Goal: Information Seeking & Learning: Learn about a topic

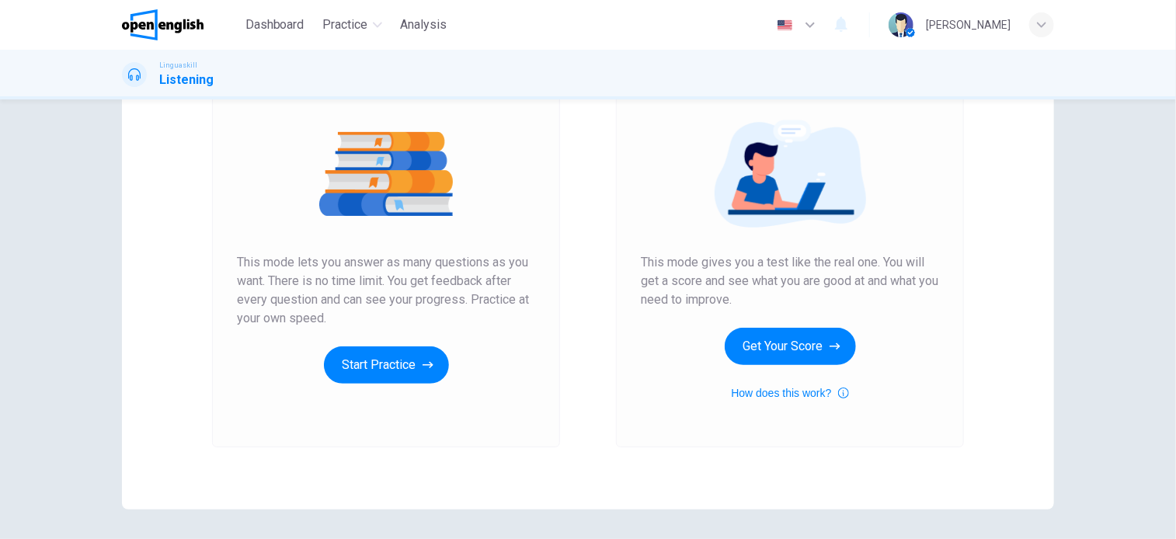
scroll to position [56, 0]
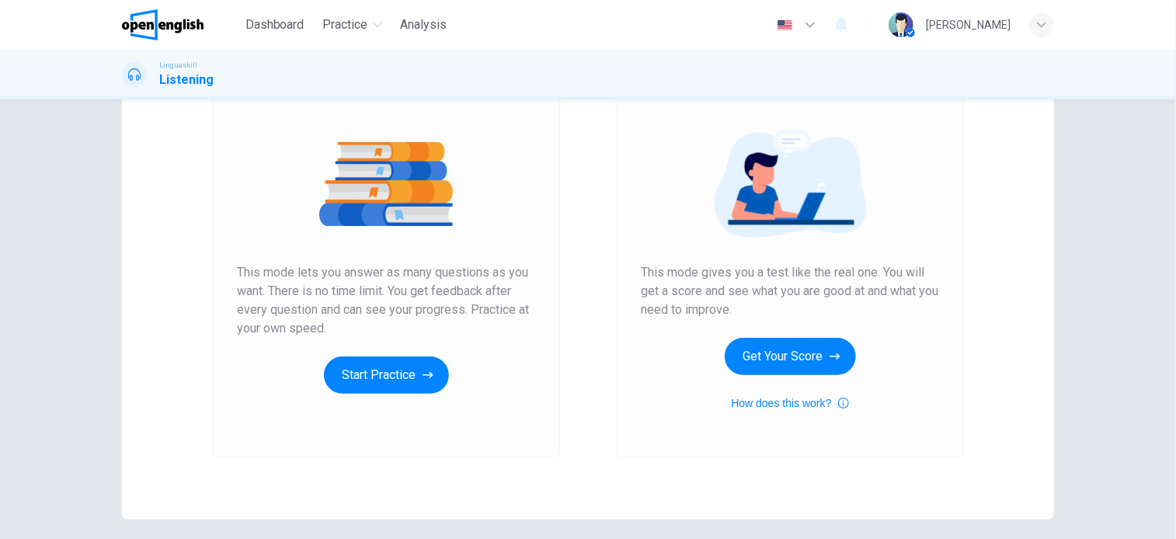
scroll to position [211, 0]
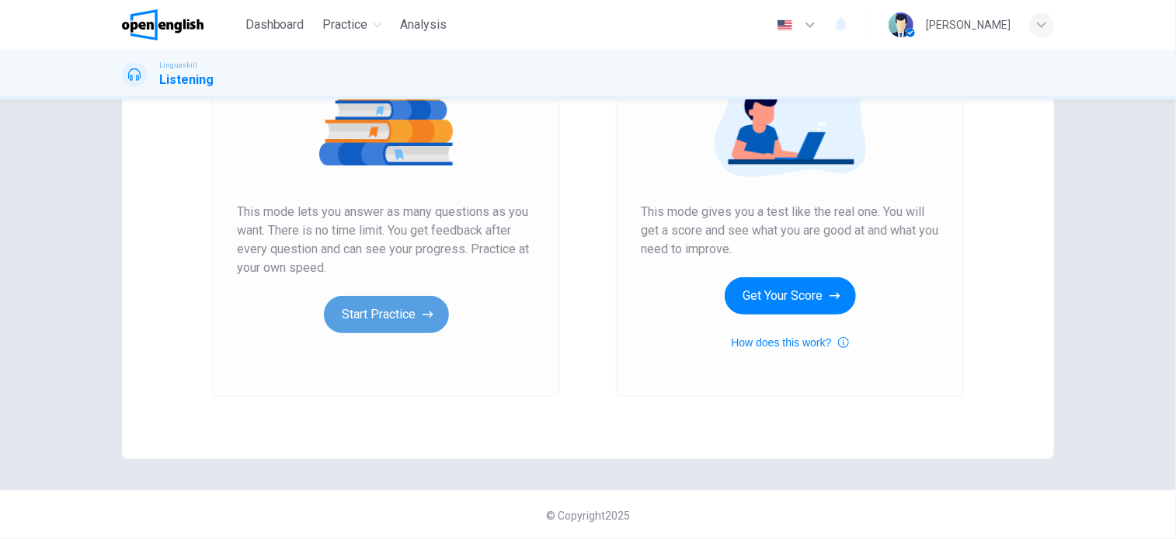
click at [388, 312] on button "Start Practice" at bounding box center [386, 314] width 125 height 37
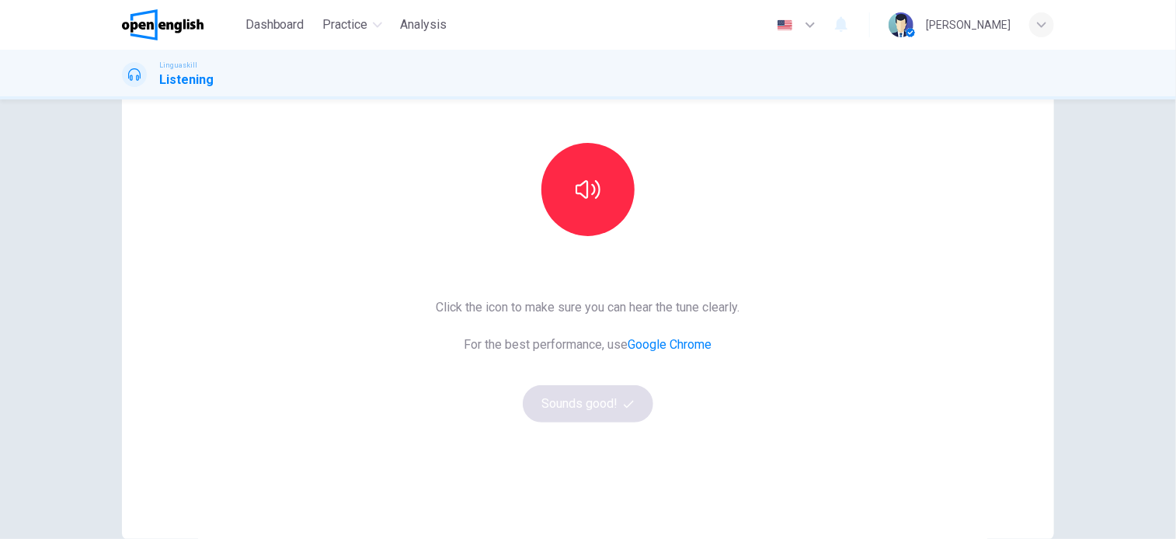
scroll to position [155, 0]
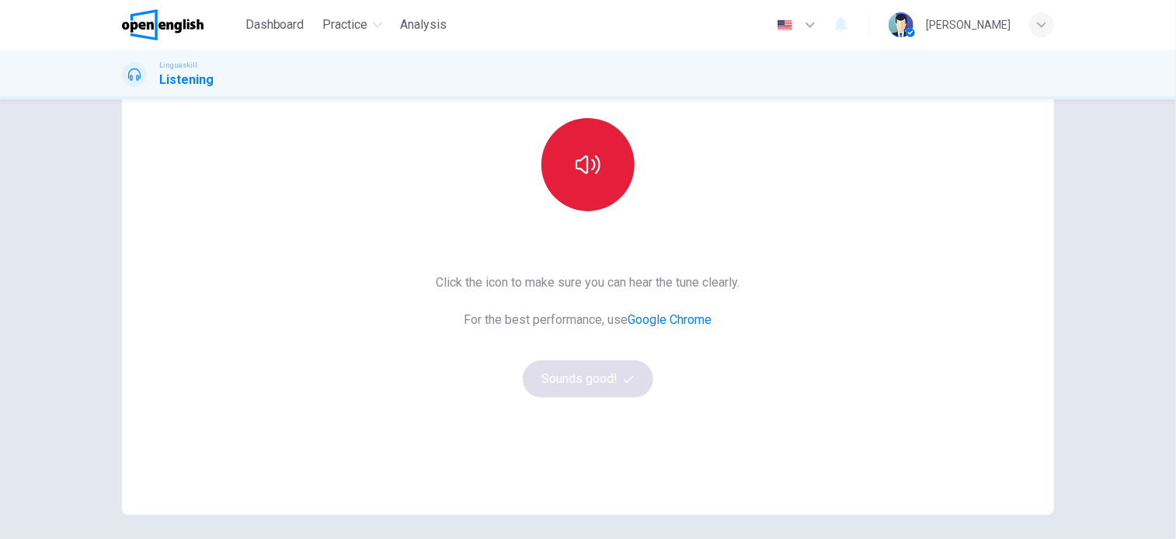
click at [594, 163] on icon "button" at bounding box center [588, 164] width 25 height 25
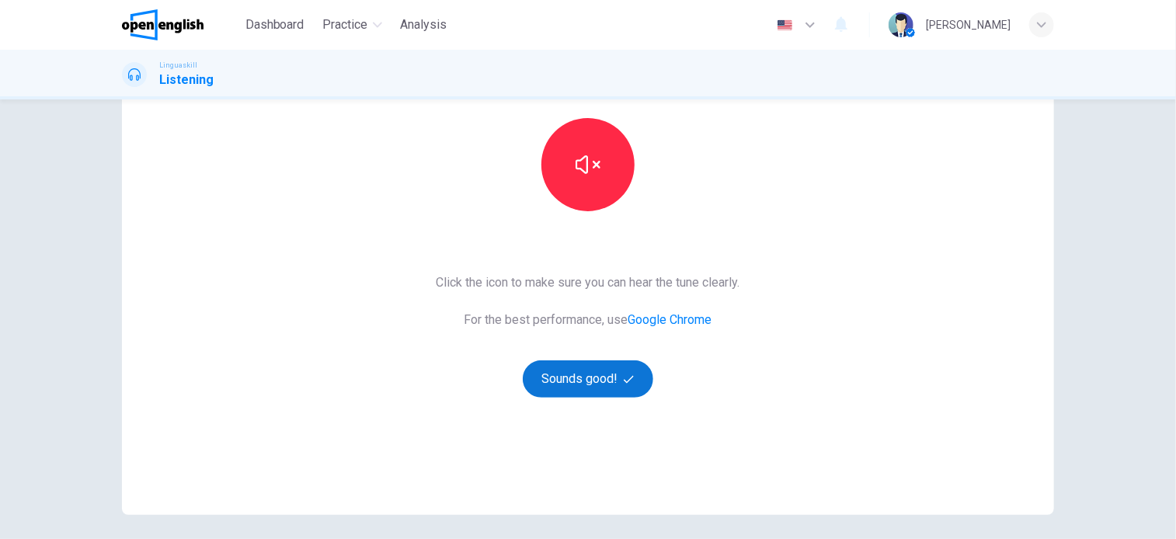
click at [625, 380] on icon "button" at bounding box center [629, 379] width 10 height 8
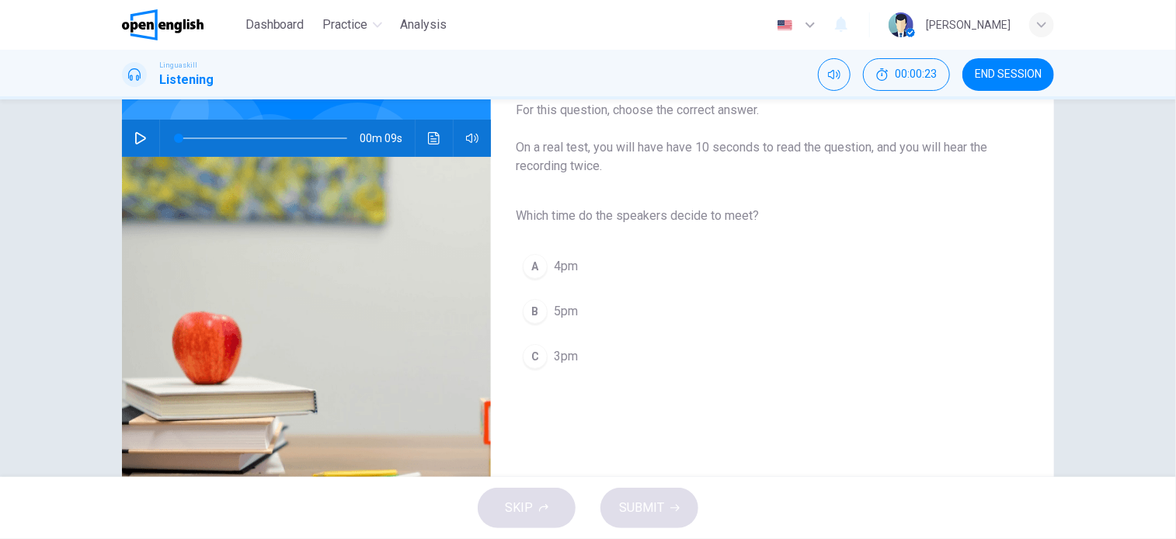
scroll to position [78, 0]
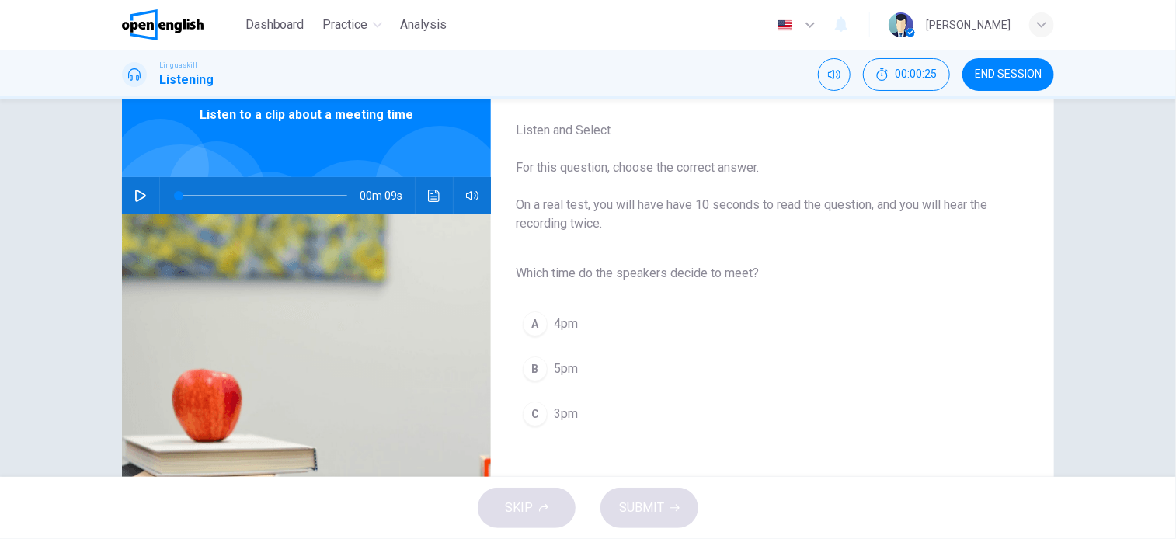
click at [137, 193] on icon "button" at bounding box center [140, 196] width 11 height 12
click at [538, 416] on div "C" at bounding box center [535, 414] width 25 height 25
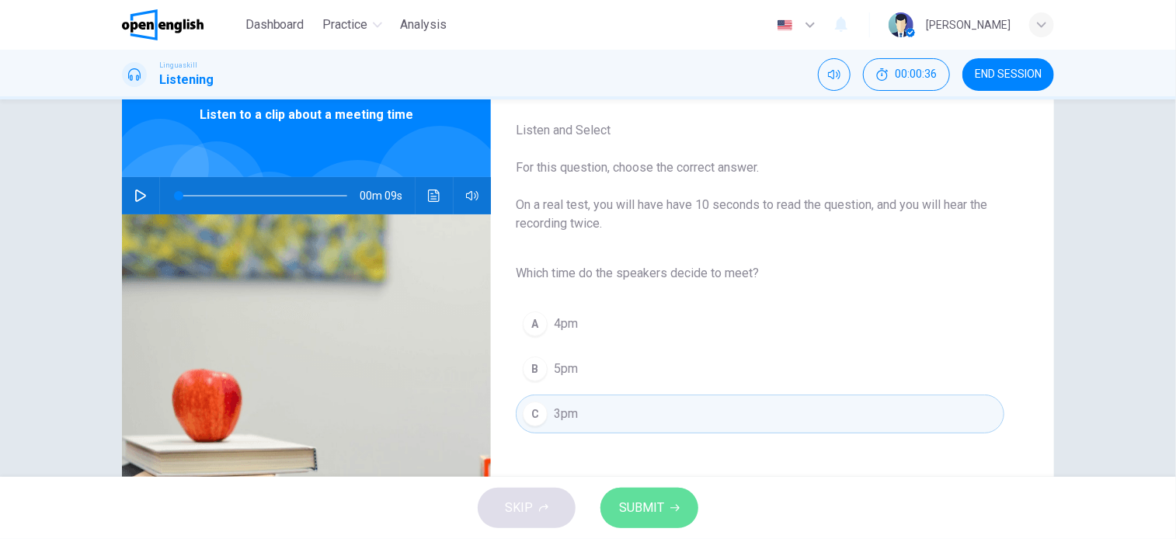
click at [631, 499] on span "SUBMIT" at bounding box center [641, 508] width 45 height 22
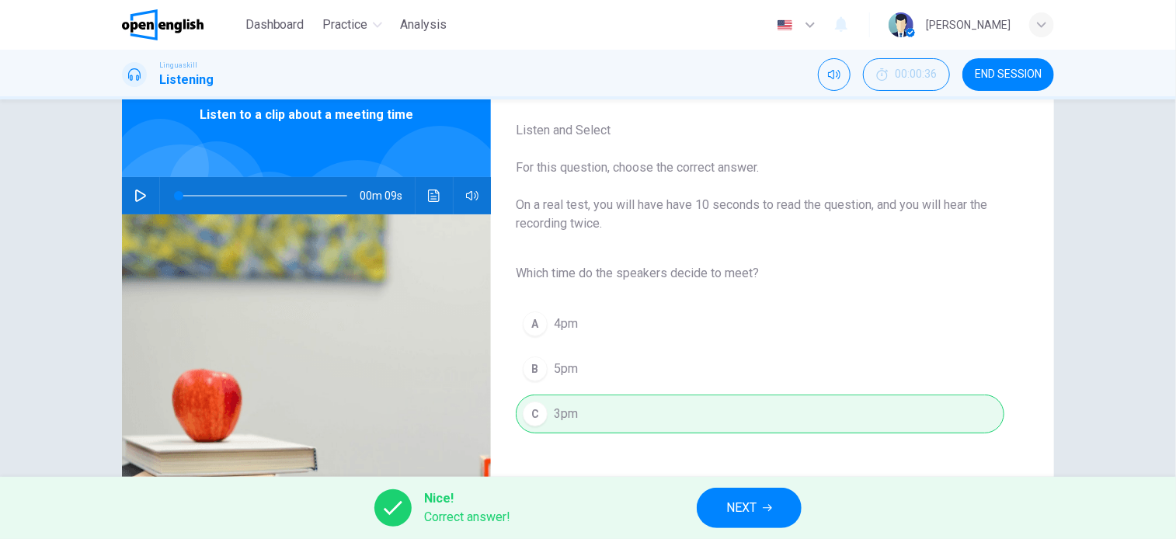
click at [730, 507] on span "NEXT" at bounding box center [741, 508] width 30 height 22
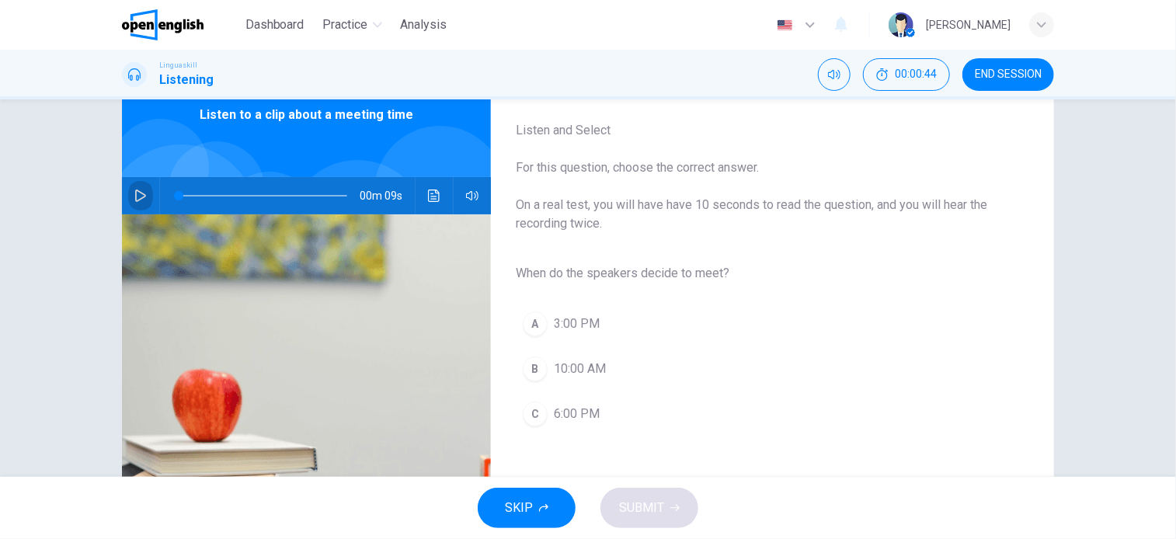
click at [136, 192] on icon "button" at bounding box center [140, 196] width 11 height 12
type input "*"
click at [548, 332] on button "A 3:00 PM" at bounding box center [760, 324] width 489 height 39
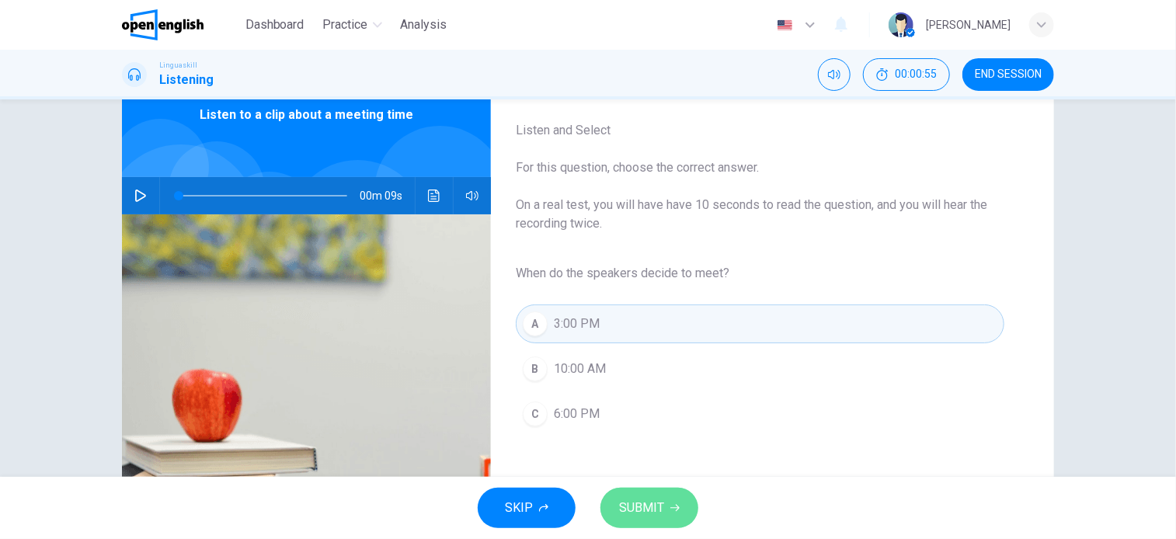
click at [651, 506] on span "SUBMIT" at bounding box center [641, 508] width 45 height 22
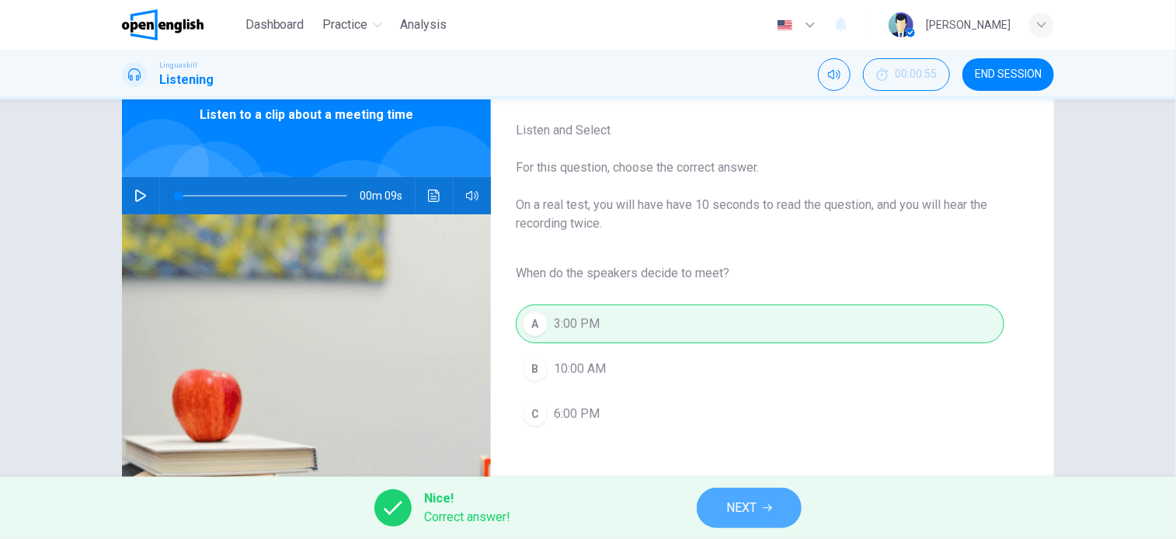
click at [721, 514] on button "NEXT" at bounding box center [749, 508] width 105 height 40
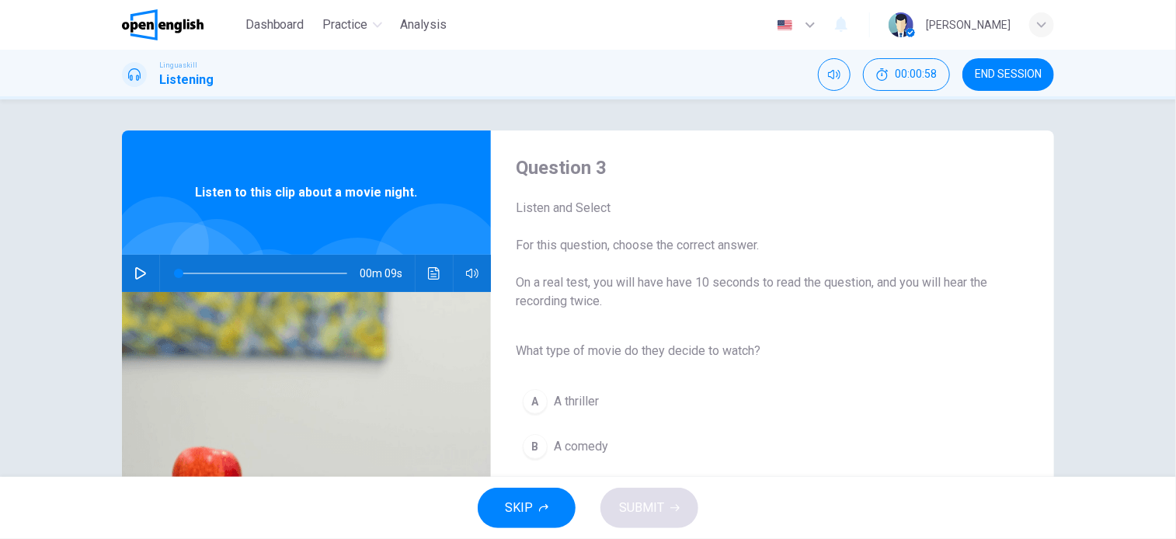
click at [134, 273] on icon "button" at bounding box center [140, 273] width 12 height 12
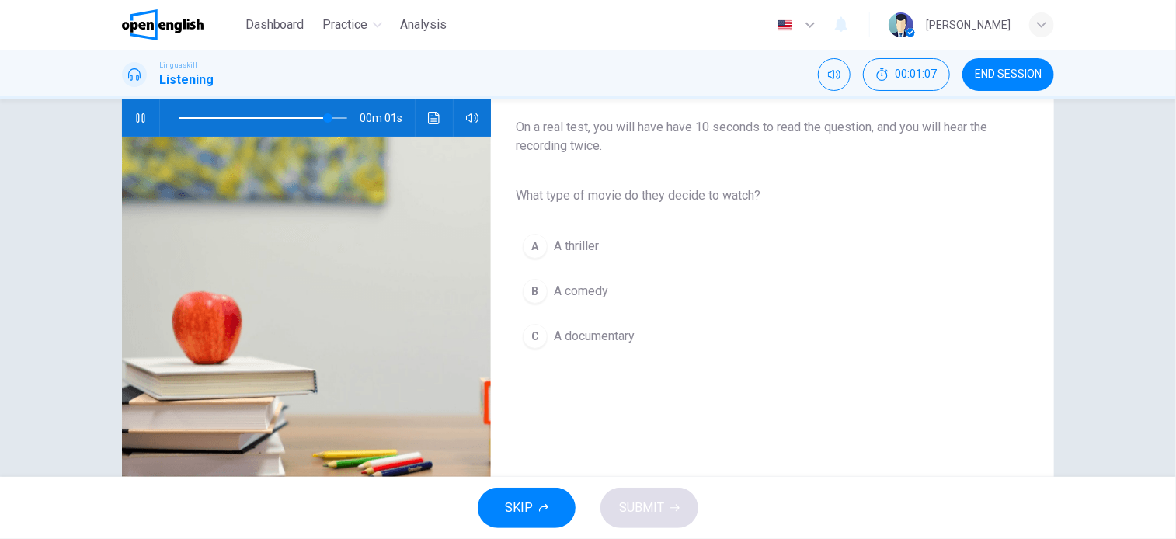
type input "*"
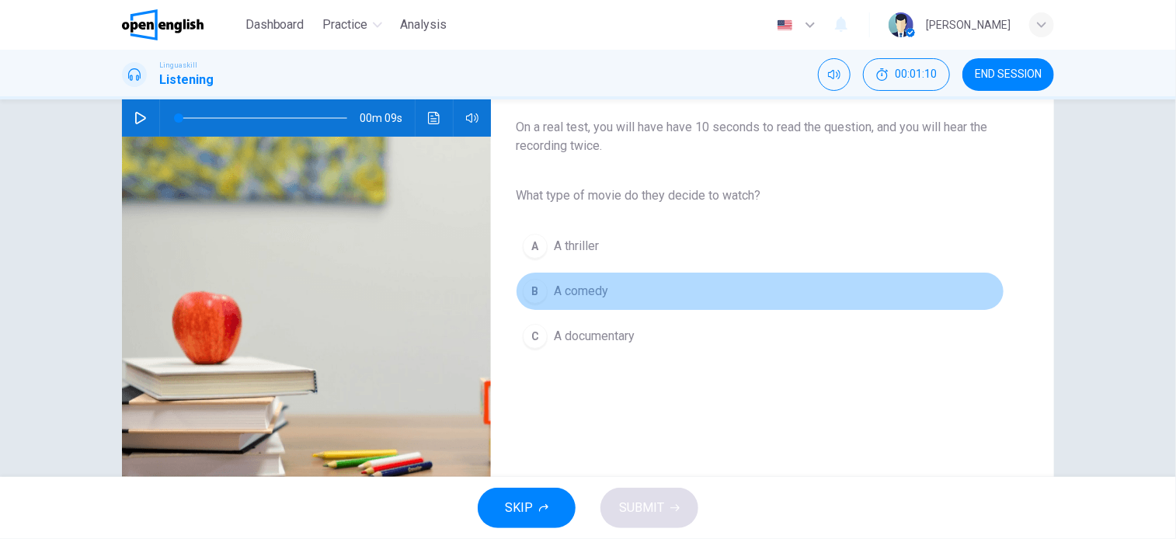
click at [569, 294] on span "A comedy" at bounding box center [581, 291] width 54 height 19
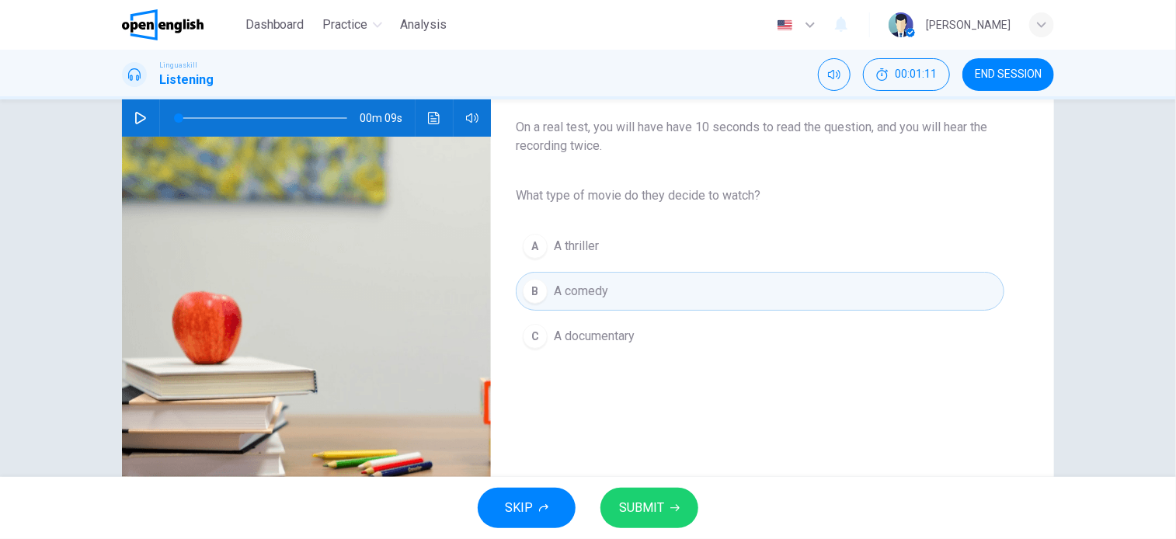
click at [649, 520] on button "SUBMIT" at bounding box center [650, 508] width 98 height 40
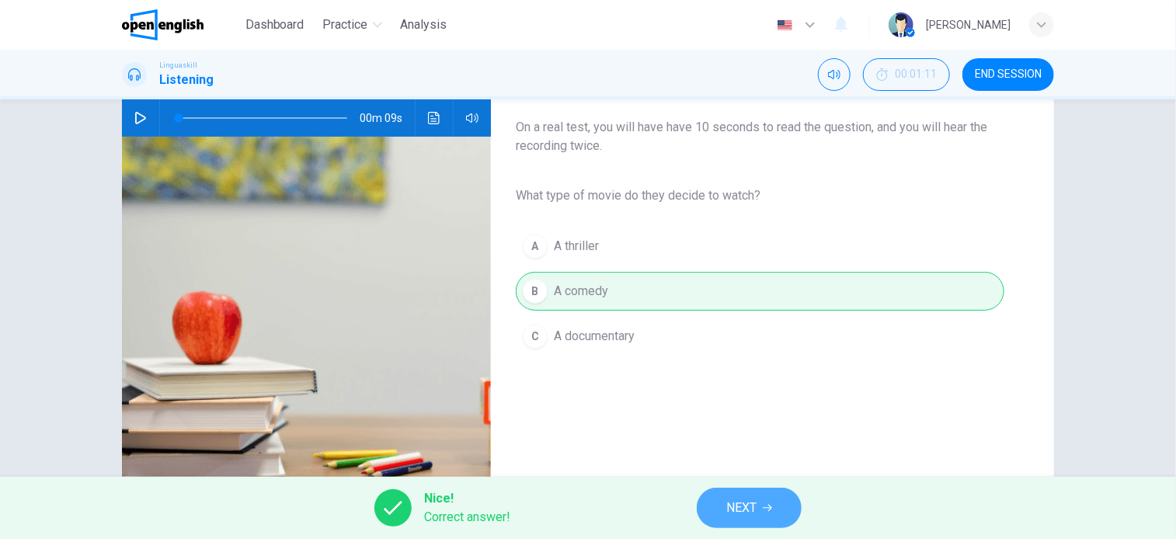
click at [712, 507] on button "NEXT" at bounding box center [749, 508] width 105 height 40
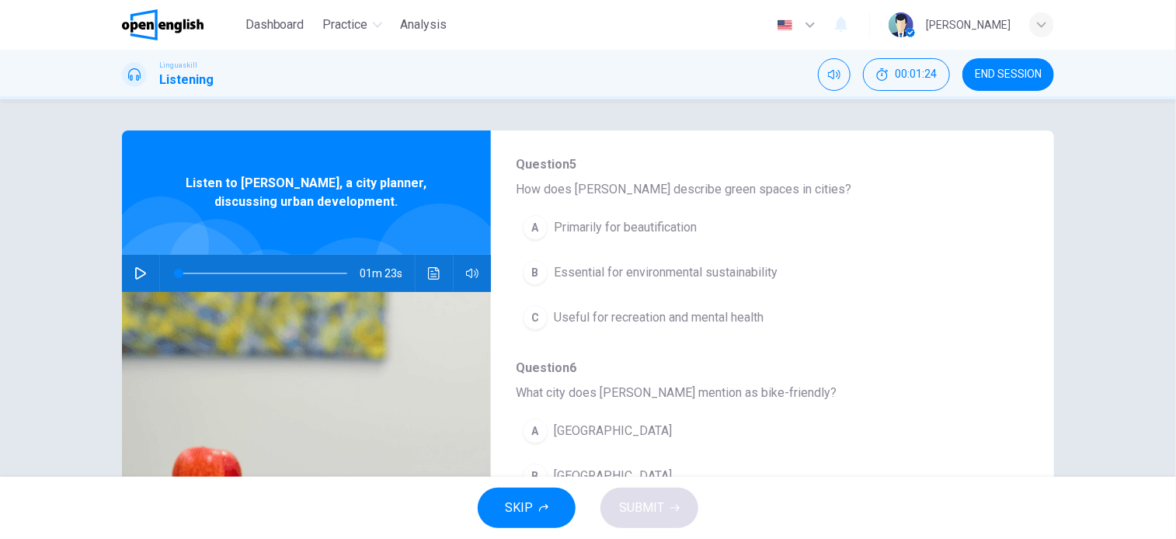
scroll to position [388, 0]
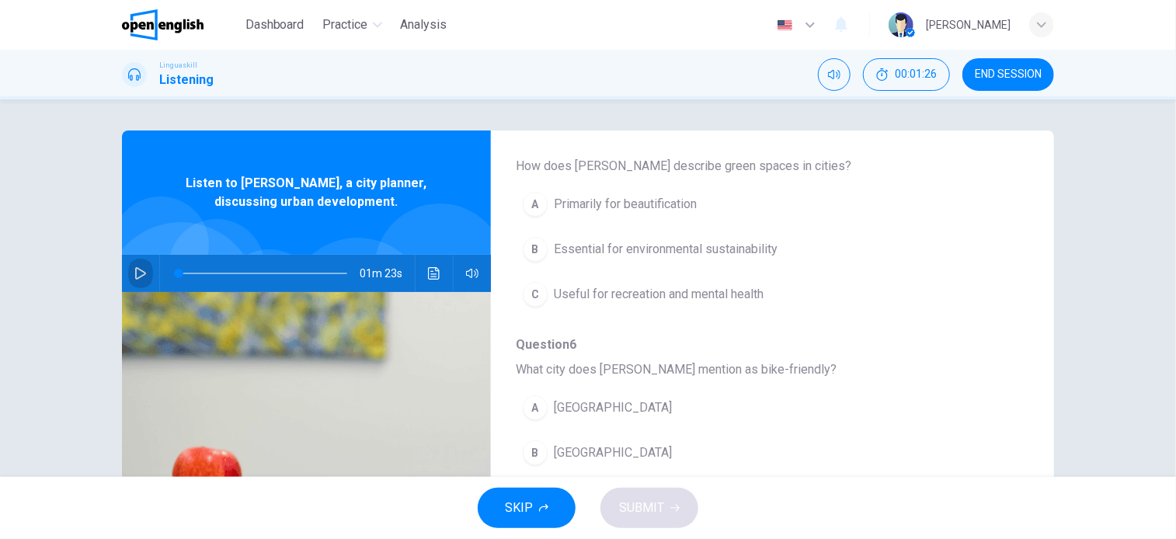
click at [134, 267] on icon "button" at bounding box center [140, 273] width 12 height 12
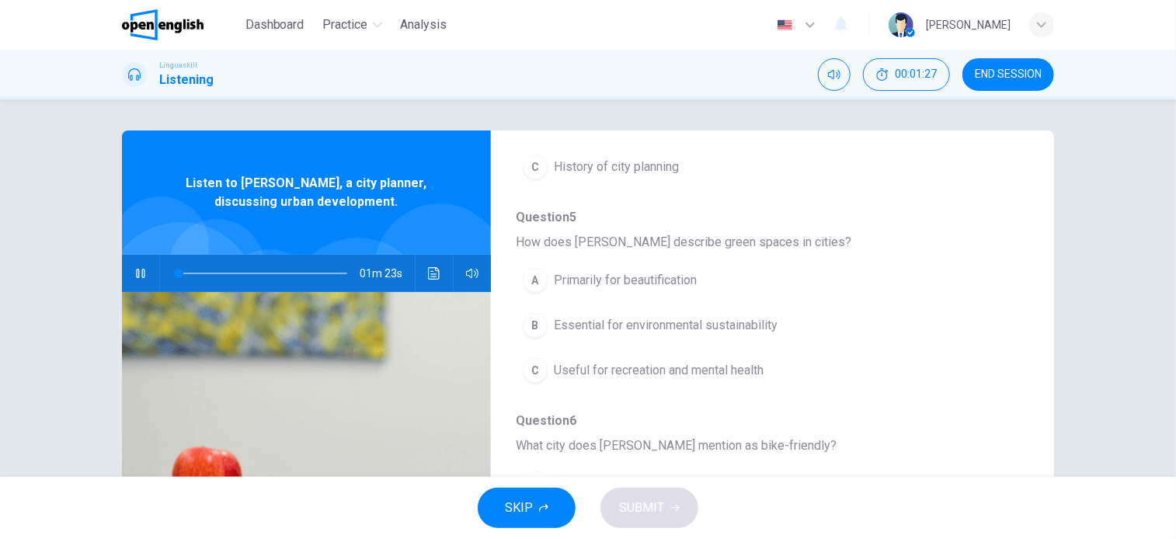
scroll to position [155, 0]
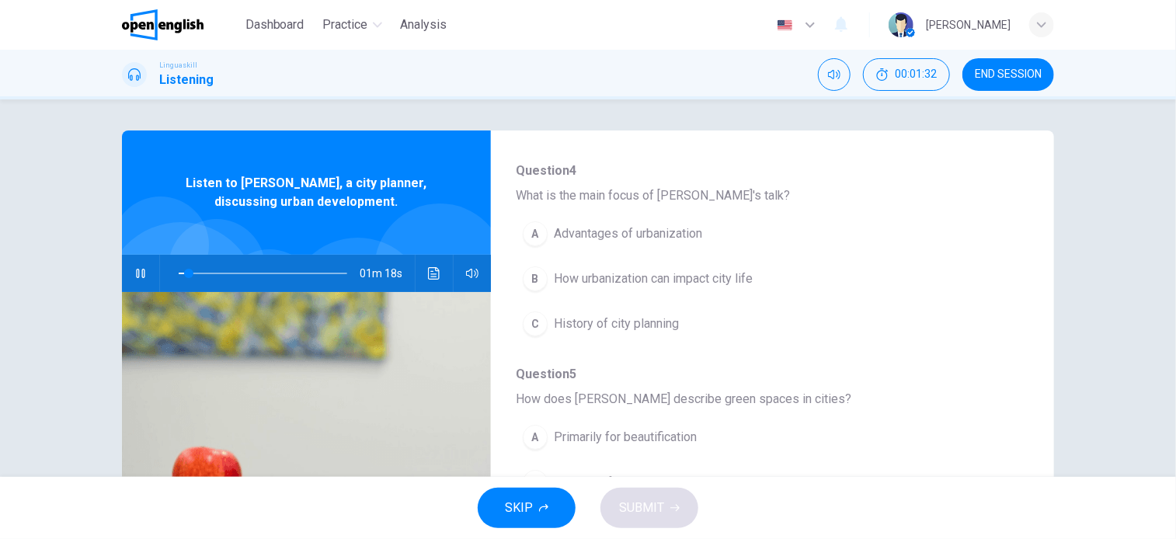
click at [566, 325] on span "History of city planning" at bounding box center [616, 324] width 125 height 19
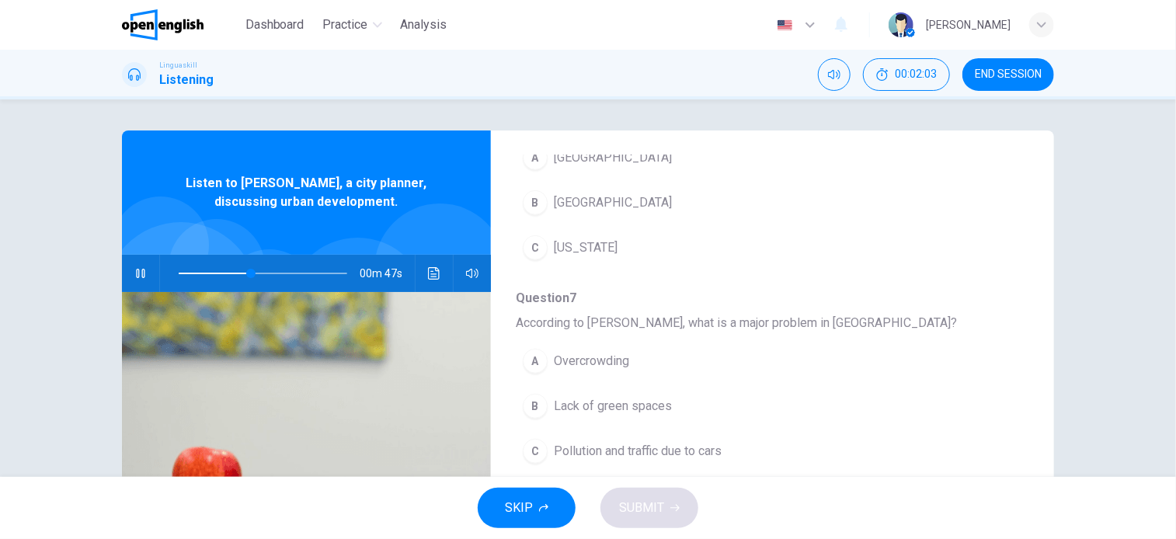
scroll to position [665, 0]
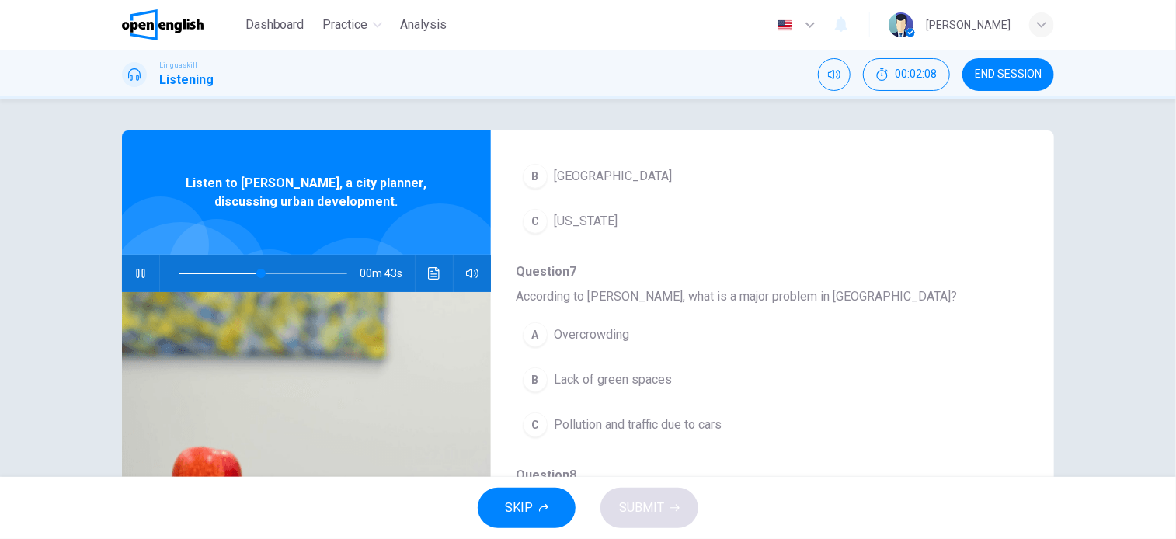
click at [609, 428] on span "Pollution and traffic due to cars" at bounding box center [638, 425] width 168 height 19
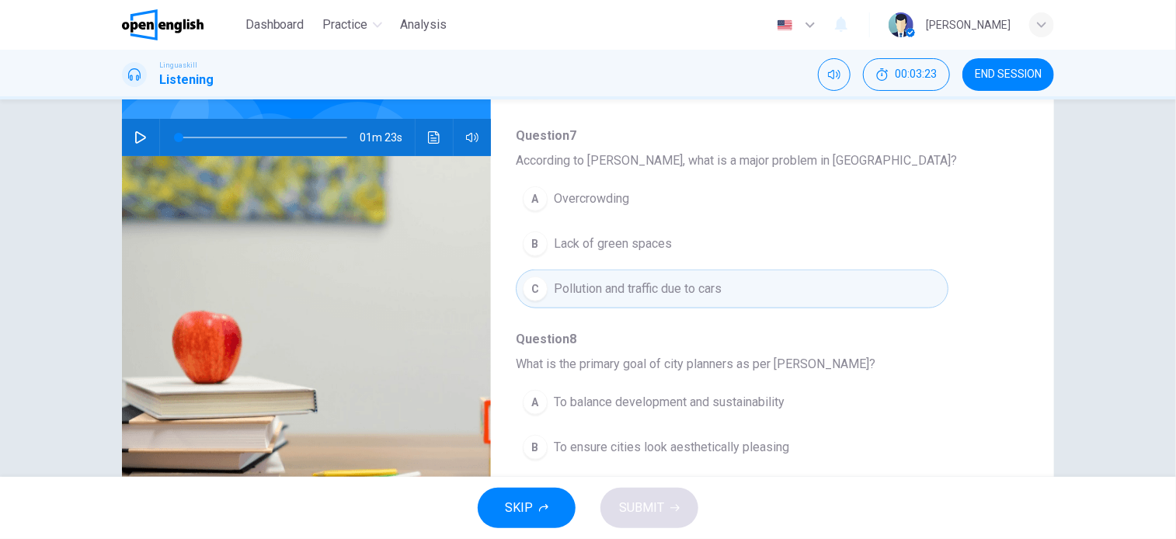
scroll to position [0, 0]
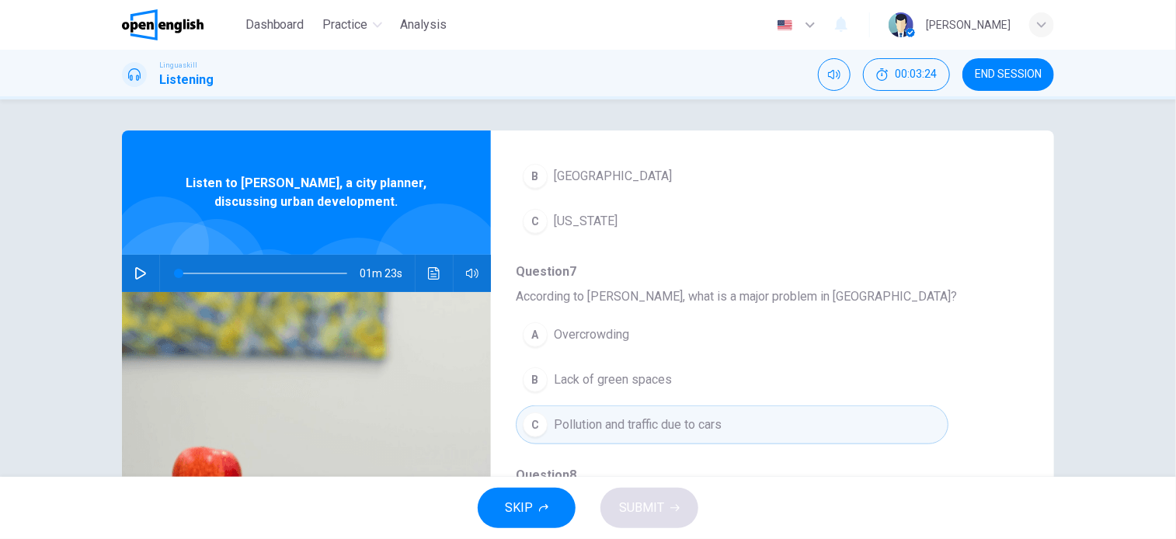
click at [134, 277] on icon "button" at bounding box center [140, 273] width 12 height 12
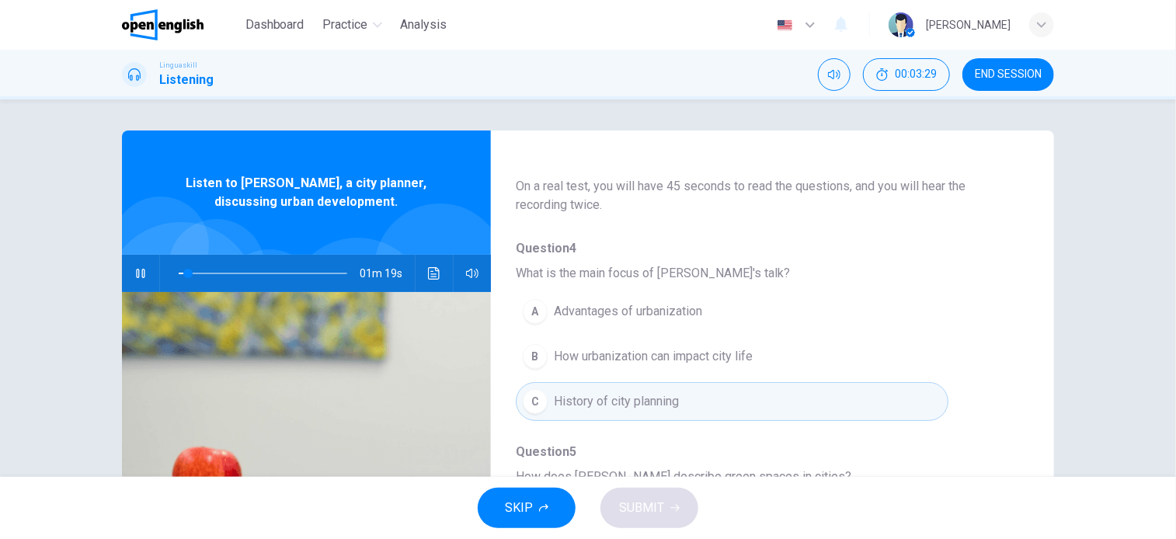
scroll to position [155, 0]
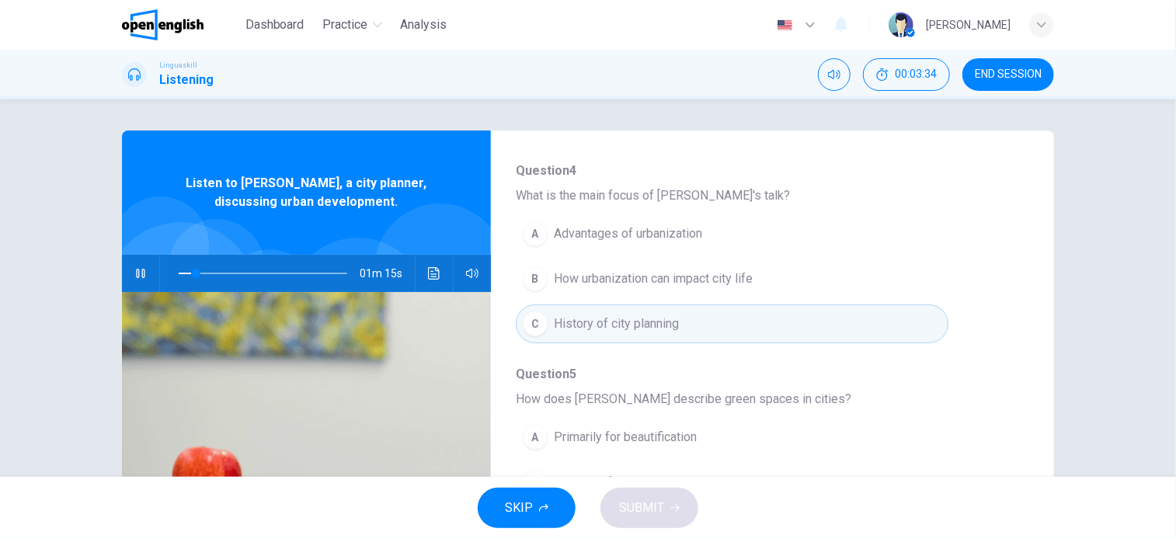
click at [578, 280] on span "How urbanization can impact city life" at bounding box center [653, 279] width 199 height 19
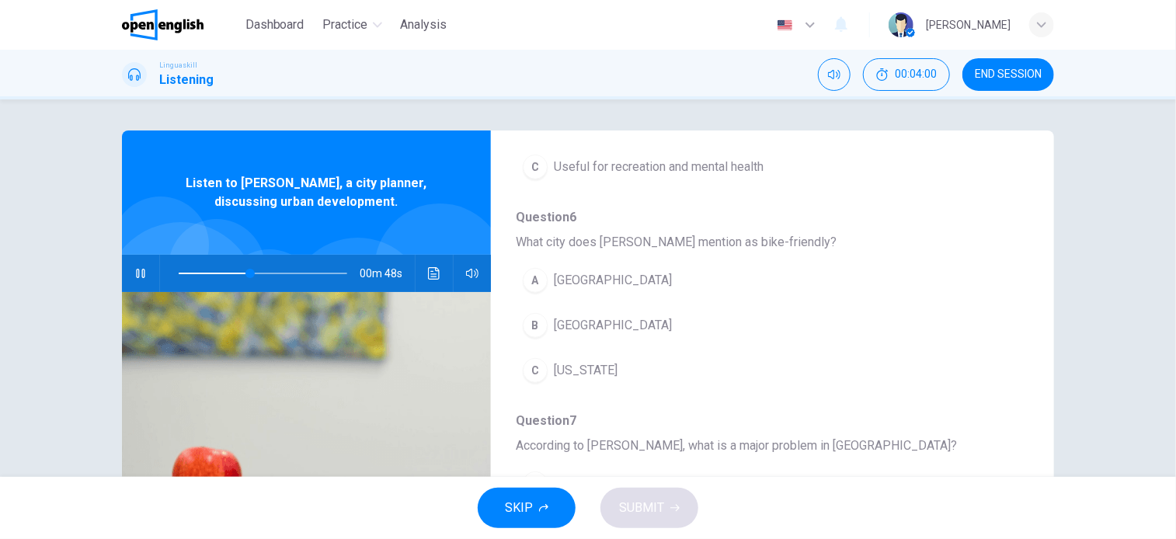
scroll to position [544, 0]
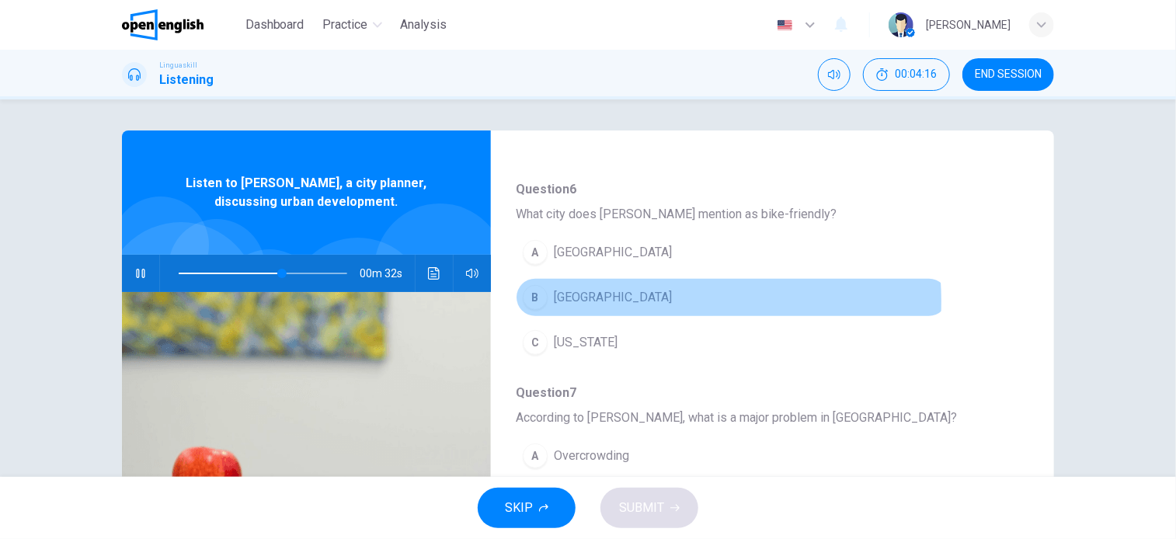
click at [625, 299] on button "B Copenhagen" at bounding box center [732, 297] width 433 height 39
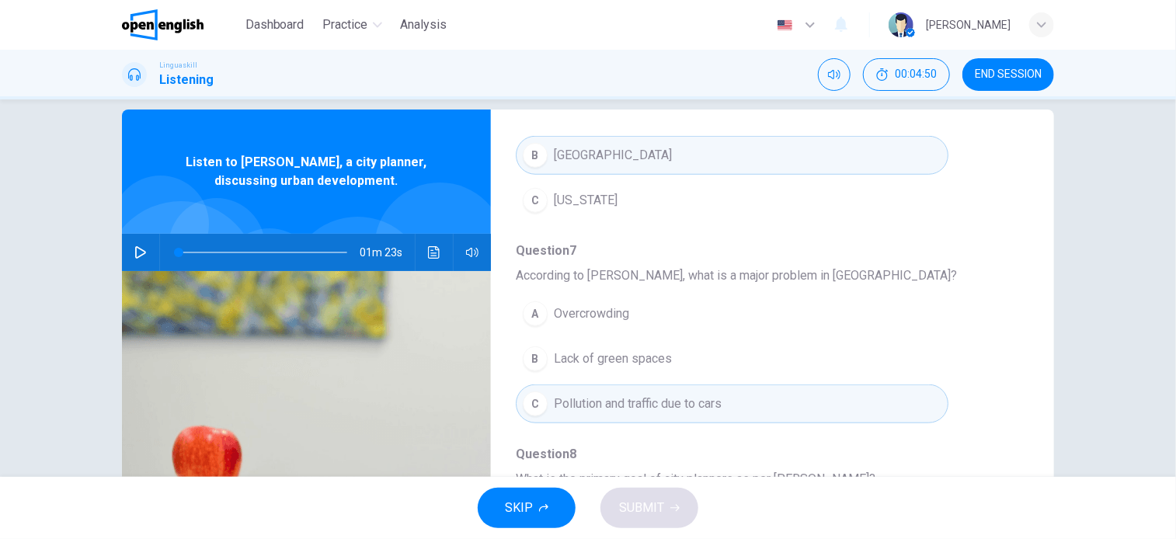
scroll to position [0, 0]
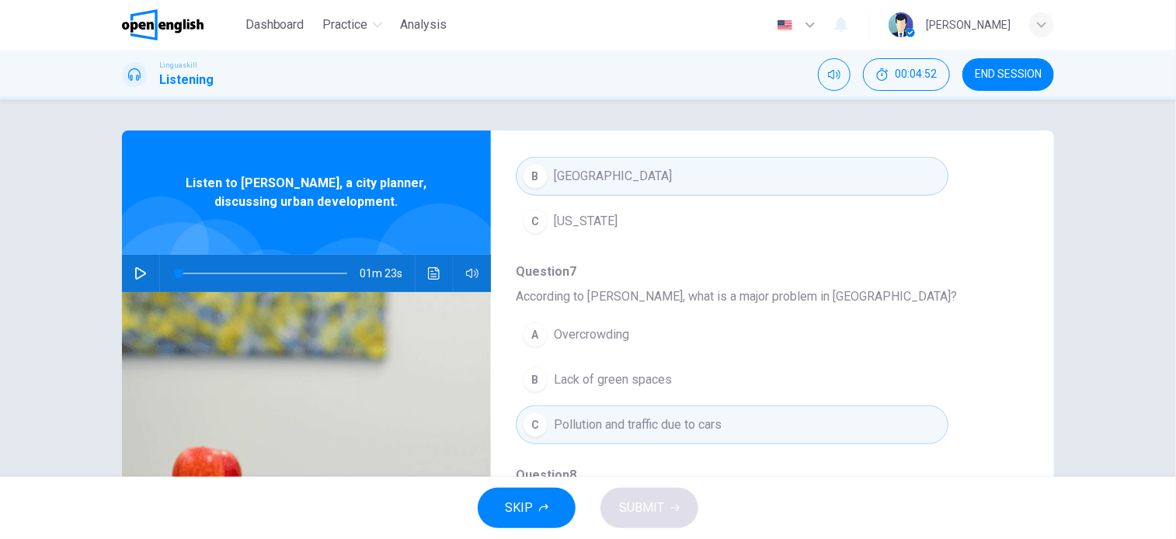
click at [137, 276] on icon "button" at bounding box center [140, 273] width 11 height 12
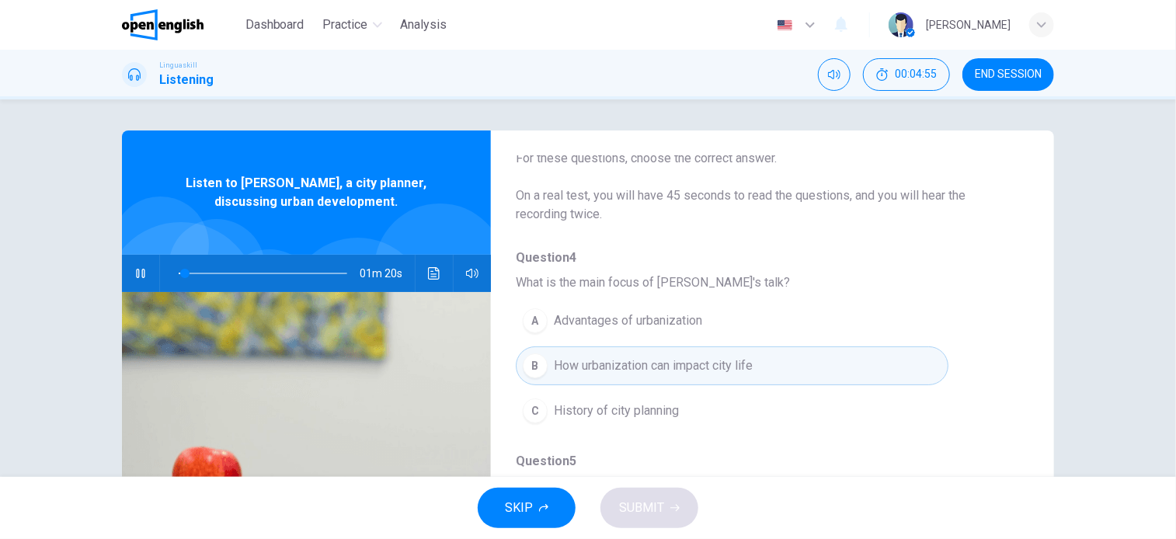
scroll to position [44, 0]
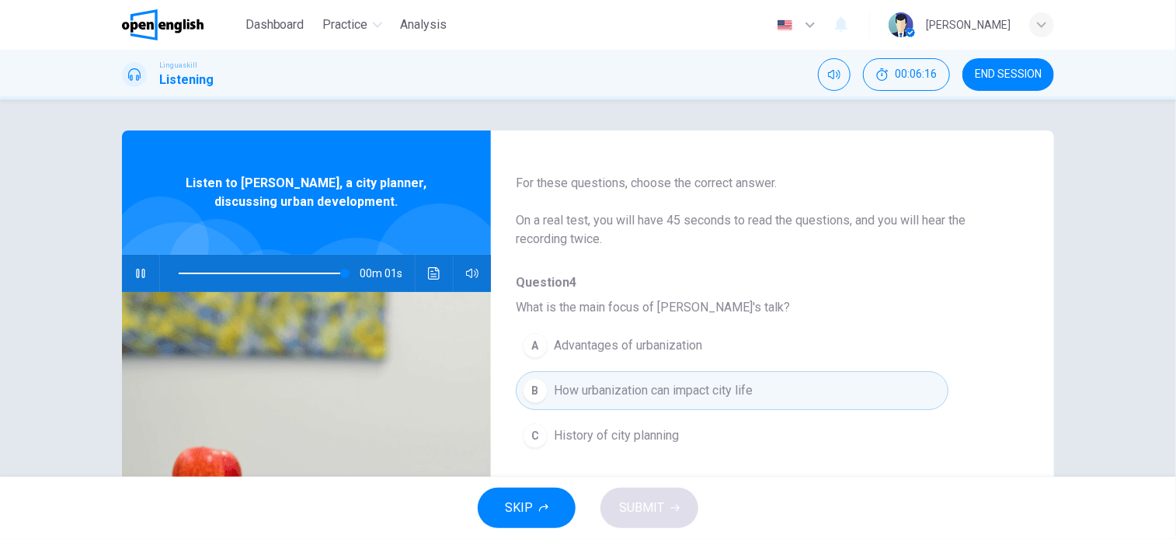
type input "*"
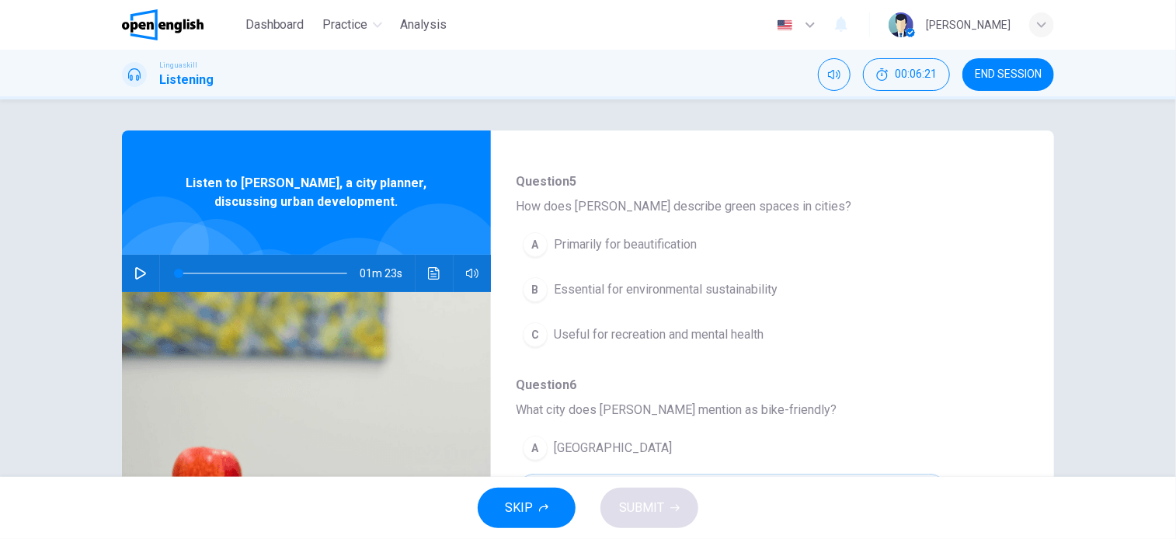
scroll to position [311, 0]
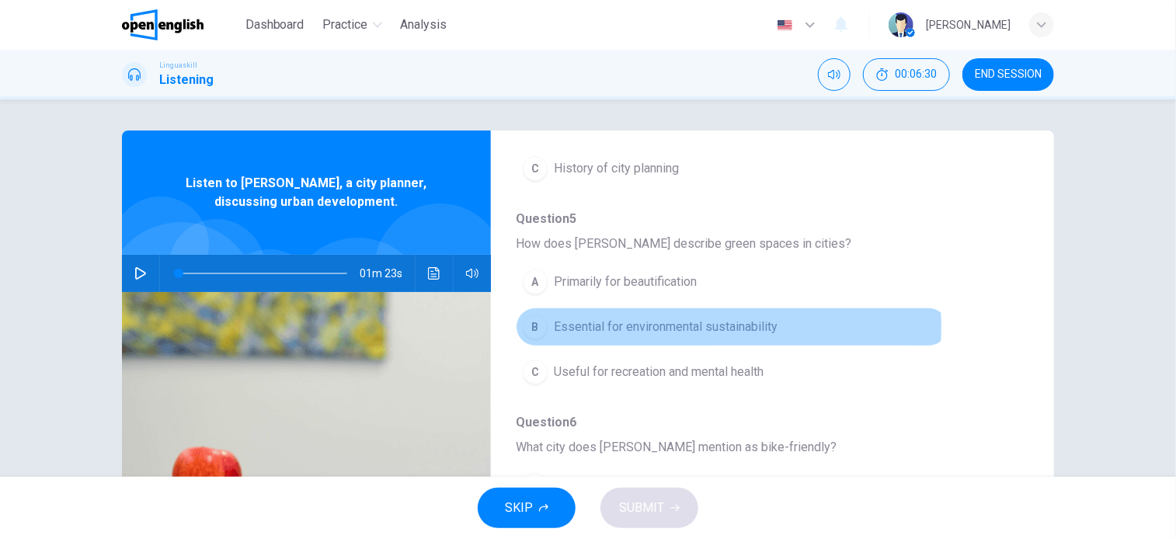
click at [690, 326] on span "Essential for environmental sustainability" at bounding box center [666, 327] width 224 height 19
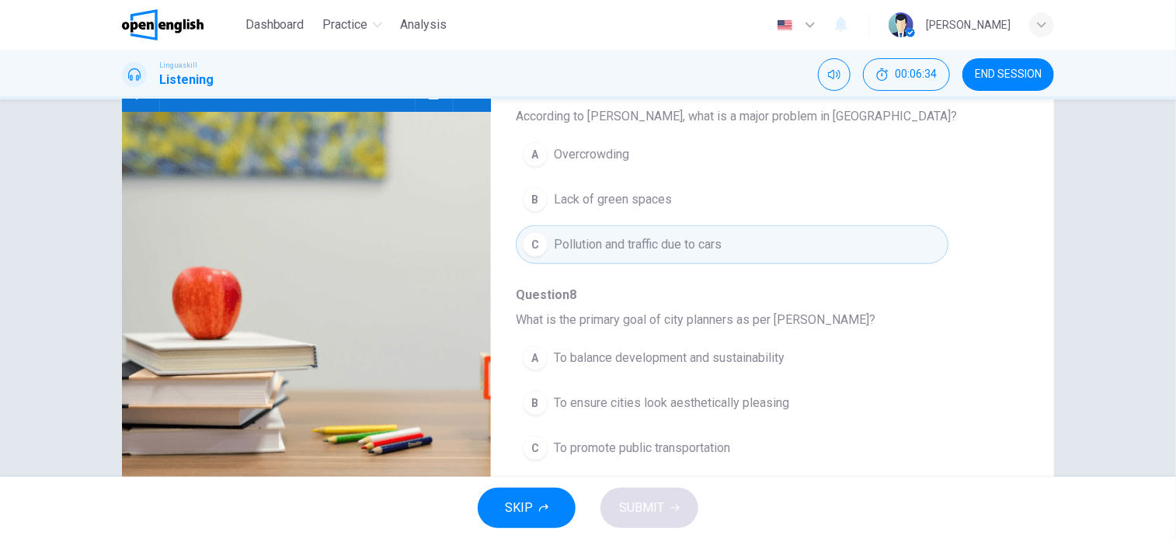
scroll to position [224, 0]
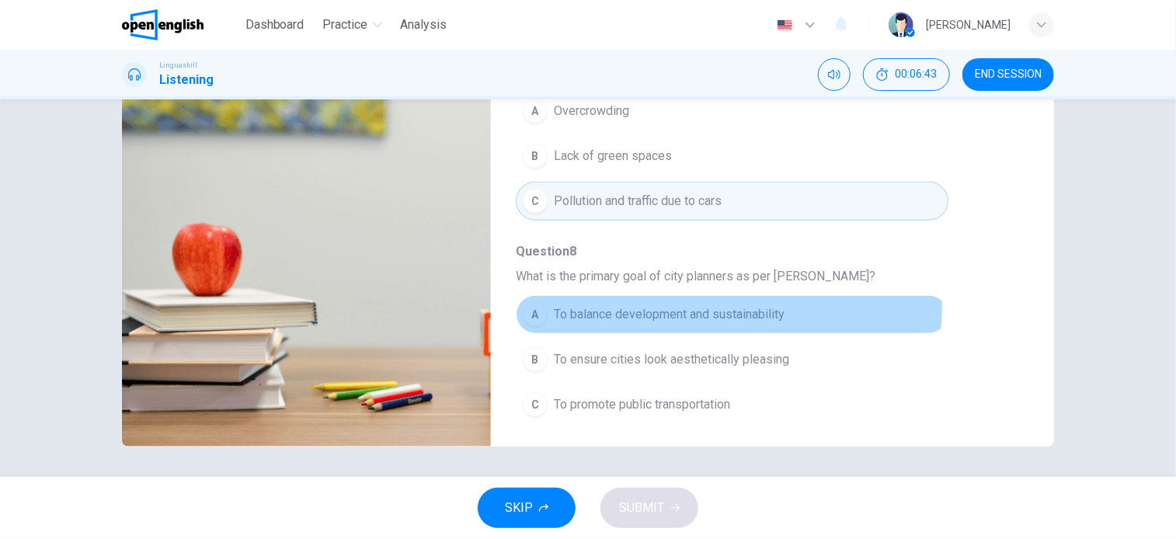
click at [649, 305] on span "To balance development and sustainability" at bounding box center [669, 314] width 231 height 19
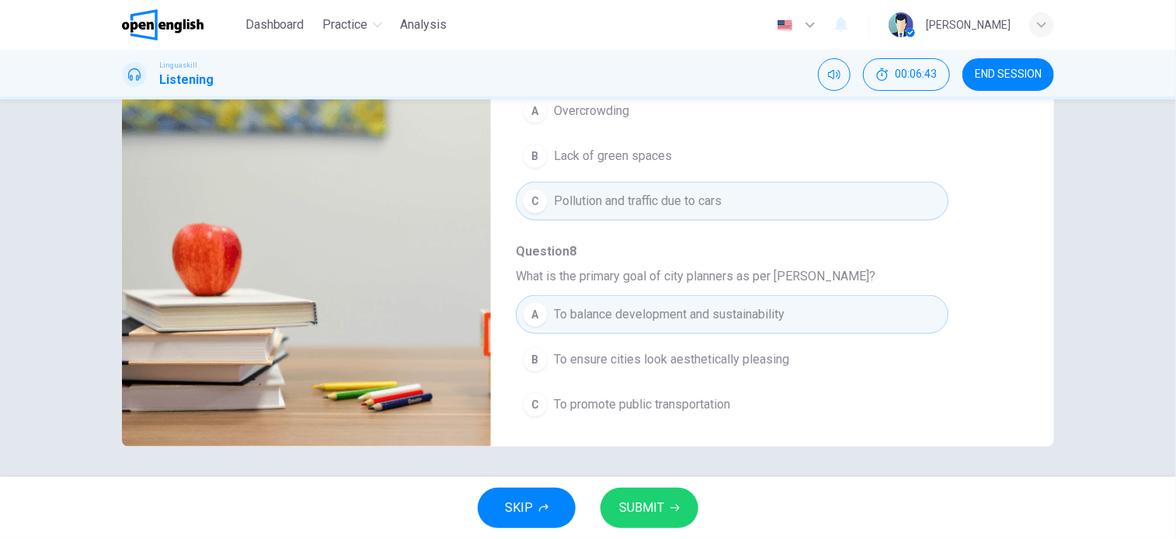
click at [645, 501] on span "SUBMIT" at bounding box center [641, 508] width 45 height 22
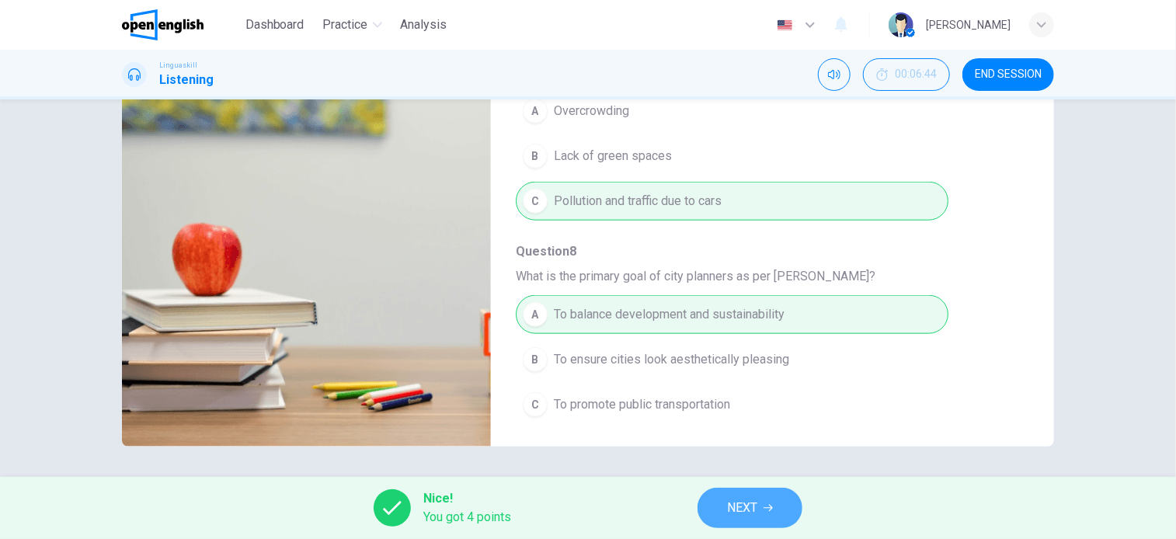
click at [737, 518] on span "NEXT" at bounding box center [742, 508] width 30 height 22
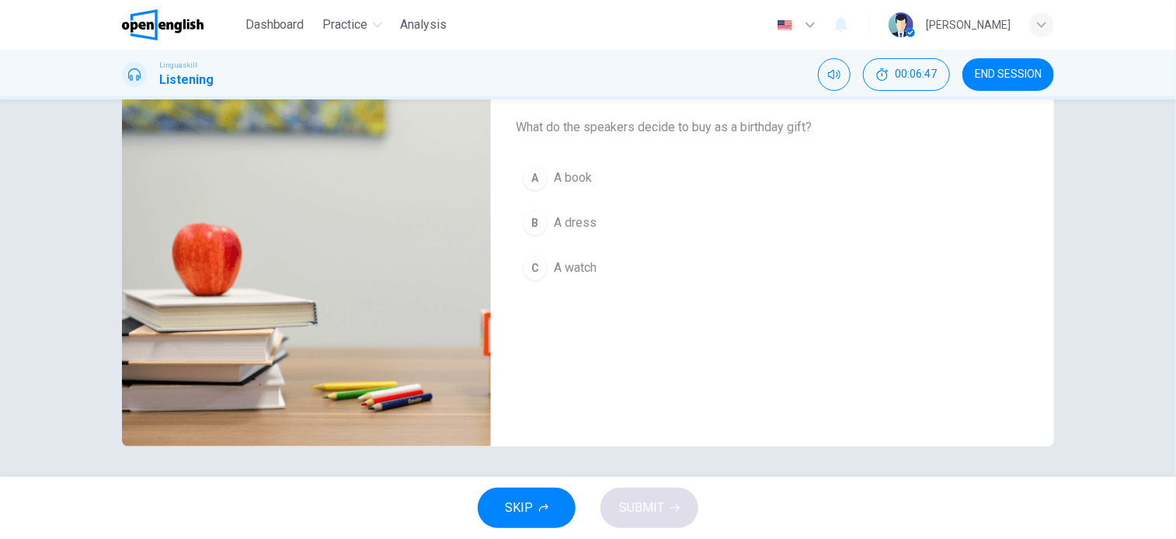
scroll to position [0, 0]
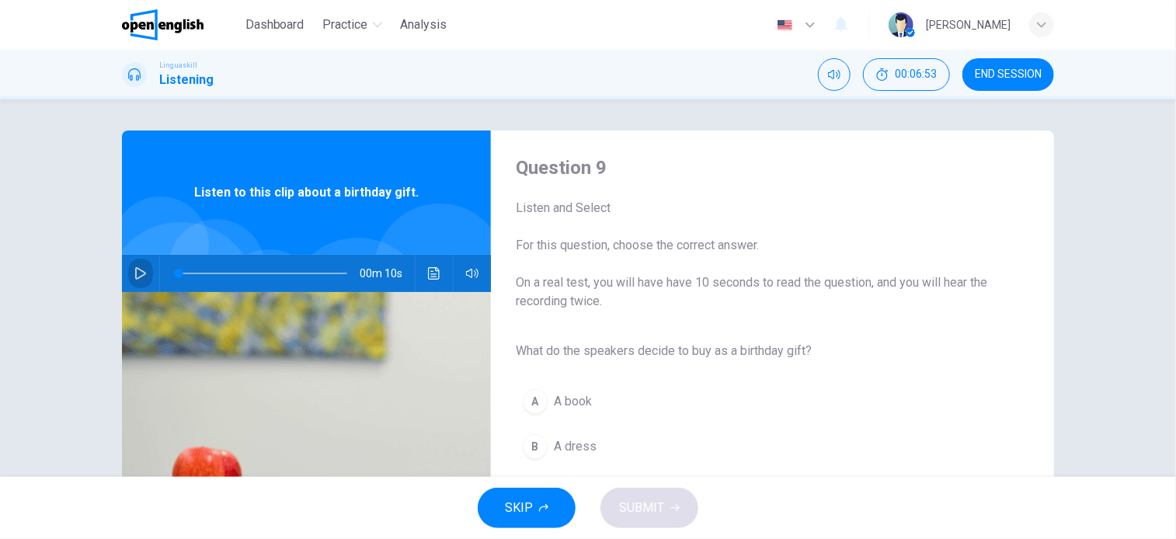
click at [134, 270] on icon "button" at bounding box center [140, 273] width 12 height 12
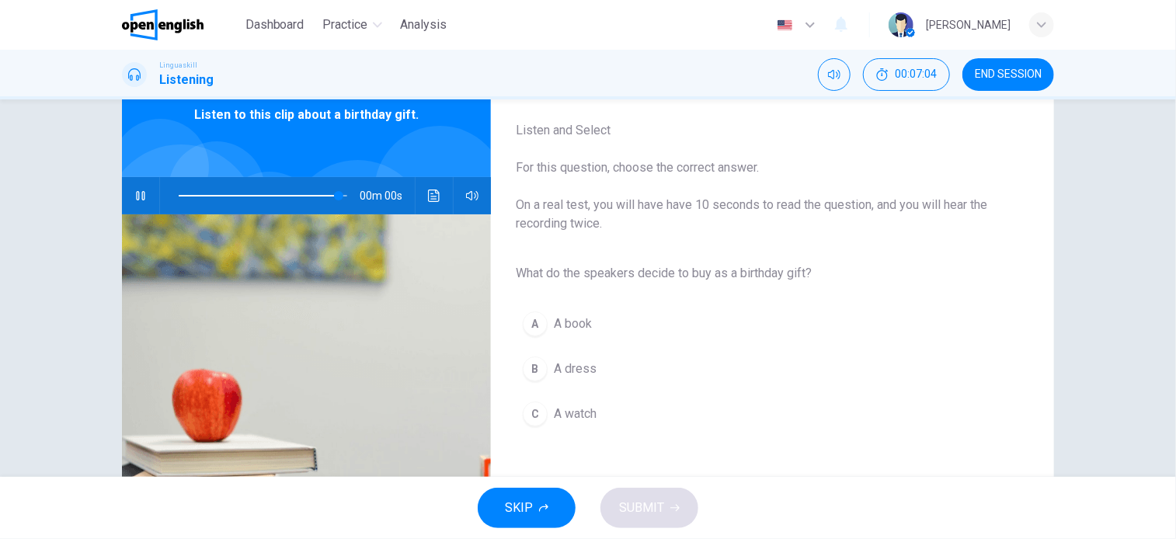
type input "*"
click at [590, 321] on button "A A book" at bounding box center [760, 324] width 489 height 39
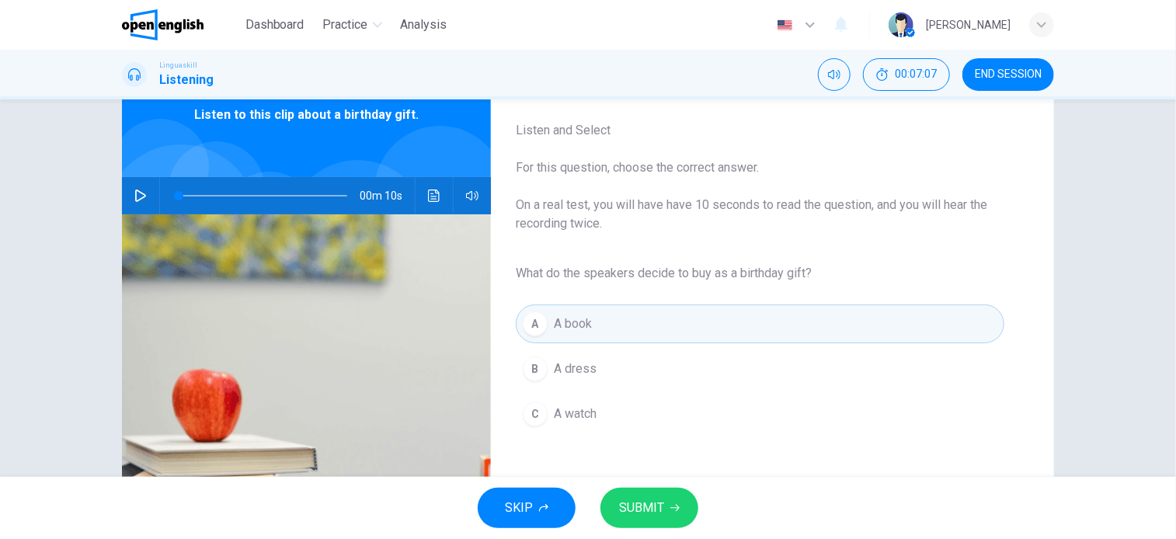
click at [653, 510] on span "SUBMIT" at bounding box center [641, 508] width 45 height 22
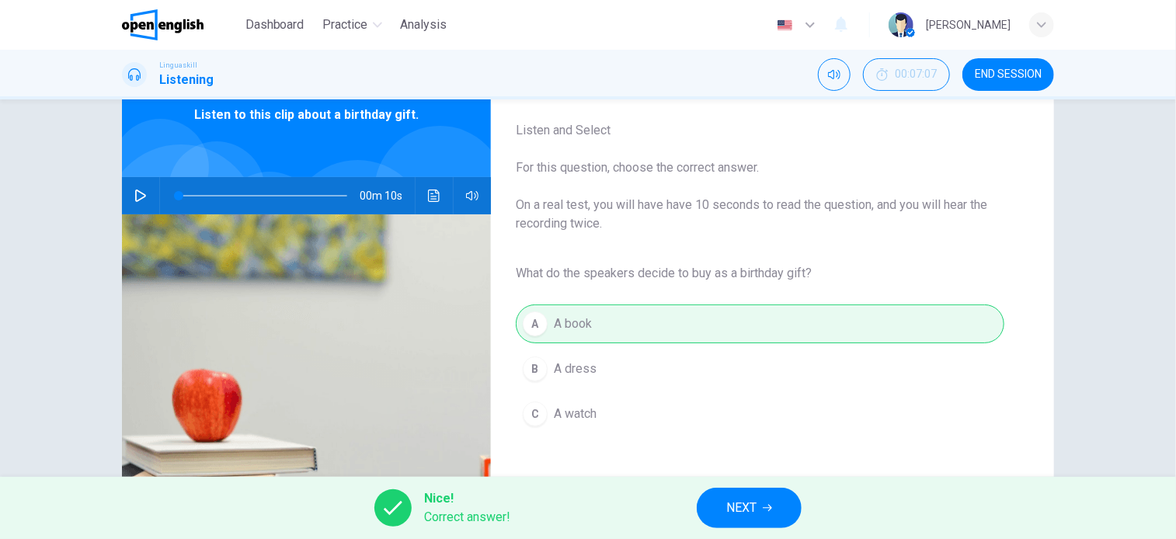
click at [757, 505] on span "NEXT" at bounding box center [741, 508] width 30 height 22
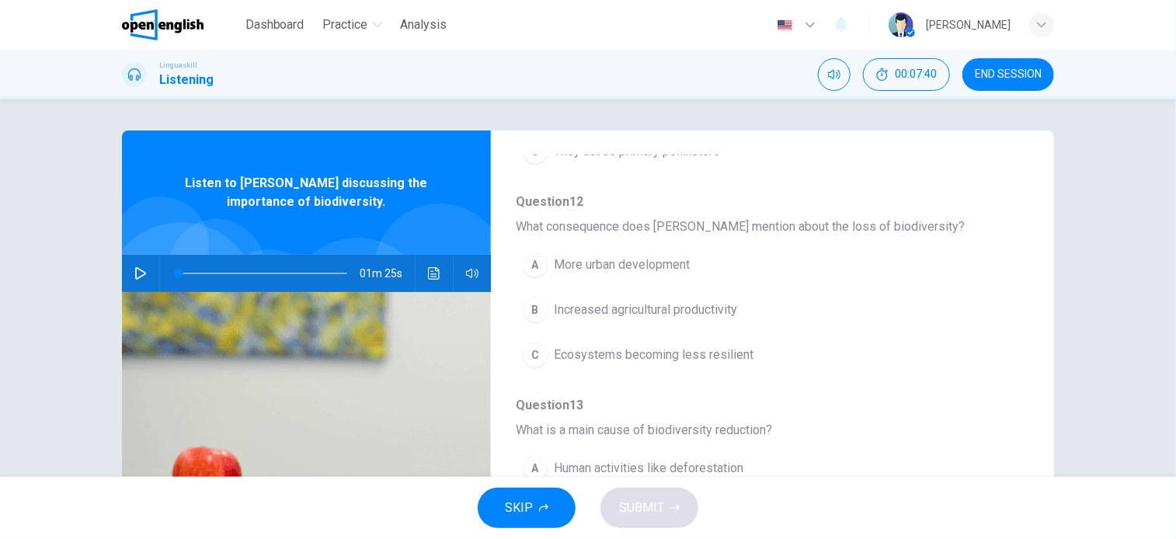
scroll to position [622, 0]
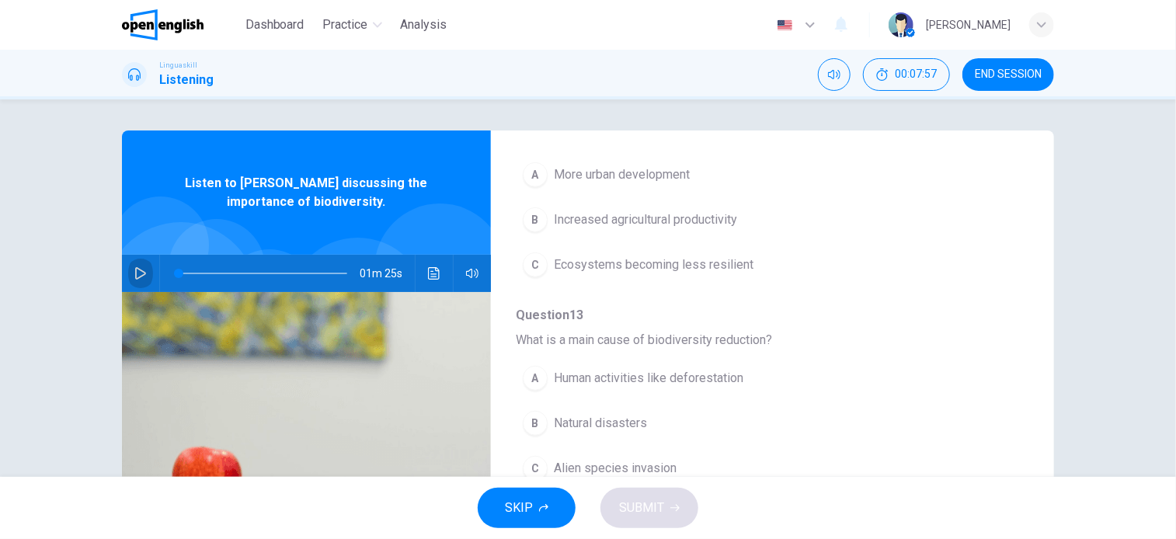
click at [134, 277] on icon "button" at bounding box center [140, 273] width 12 height 12
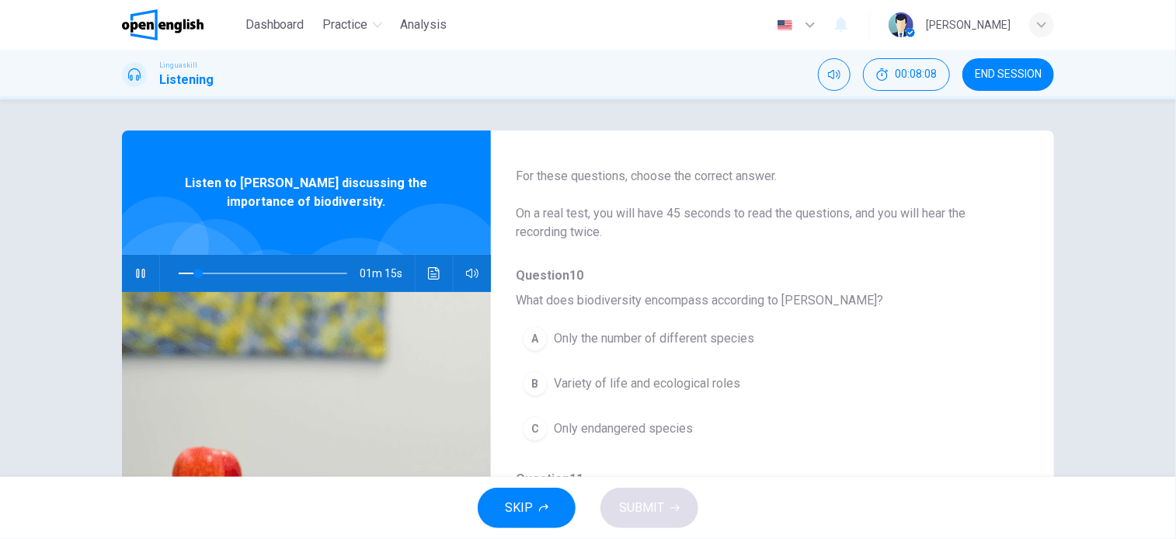
scroll to position [78, 0]
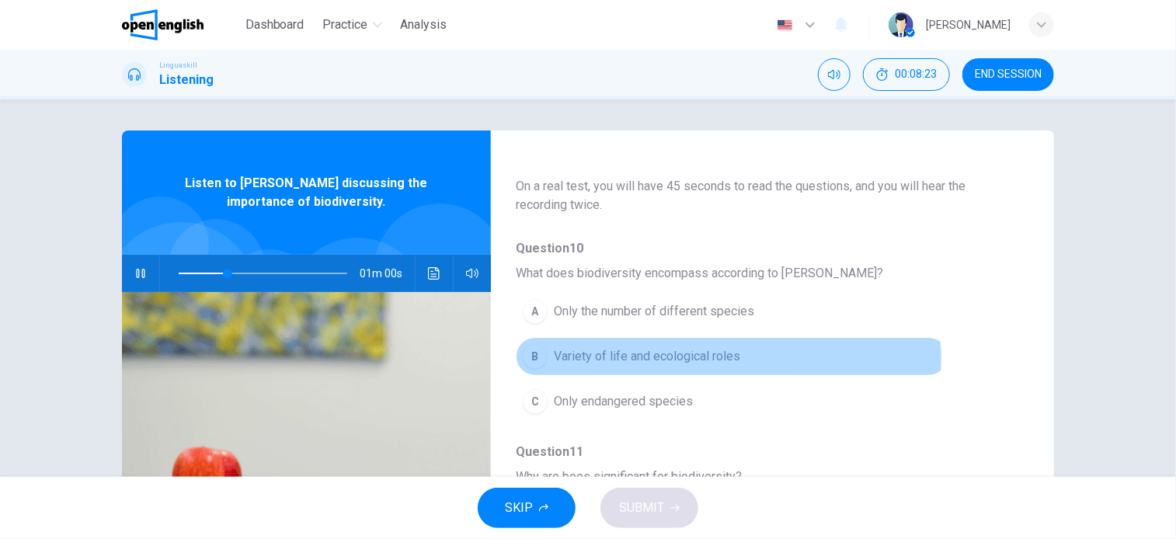
click at [721, 358] on span "Variety of life and ecological roles" at bounding box center [647, 356] width 186 height 19
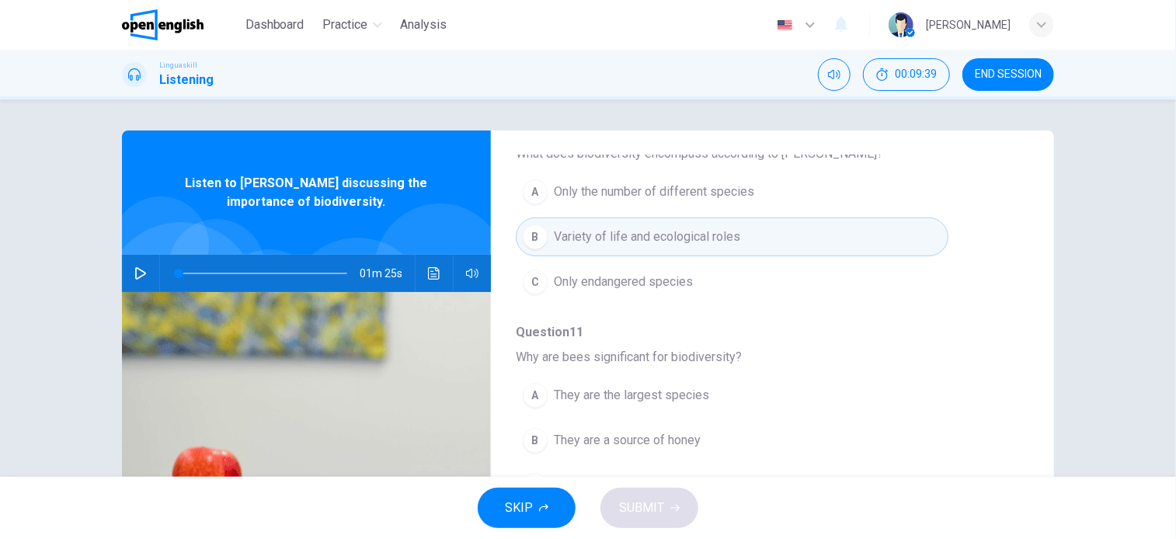
scroll to position [311, 0]
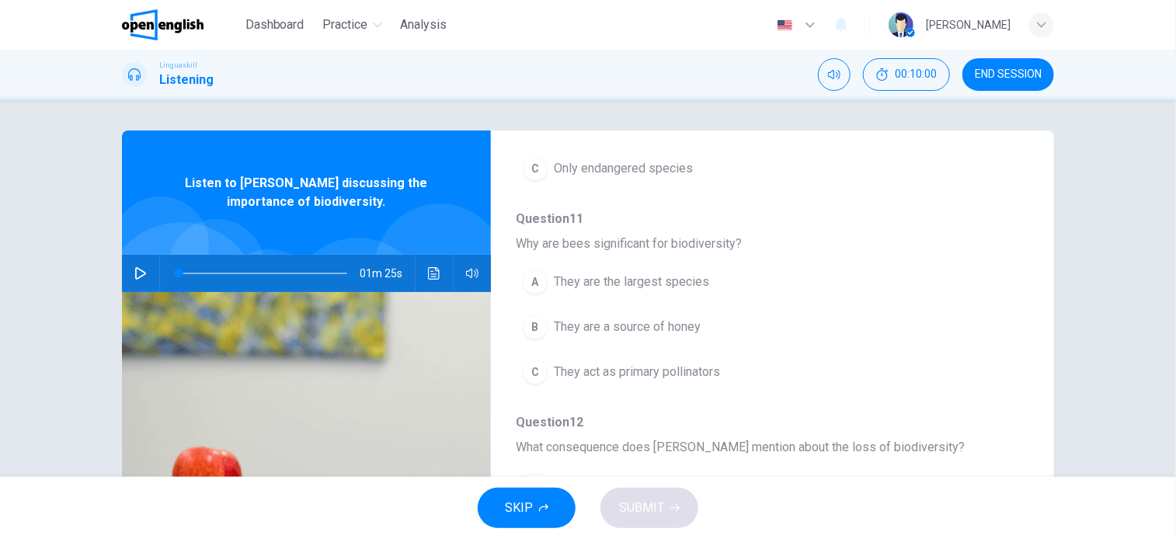
click at [709, 378] on span "They act as primary pollinators" at bounding box center [637, 372] width 166 height 19
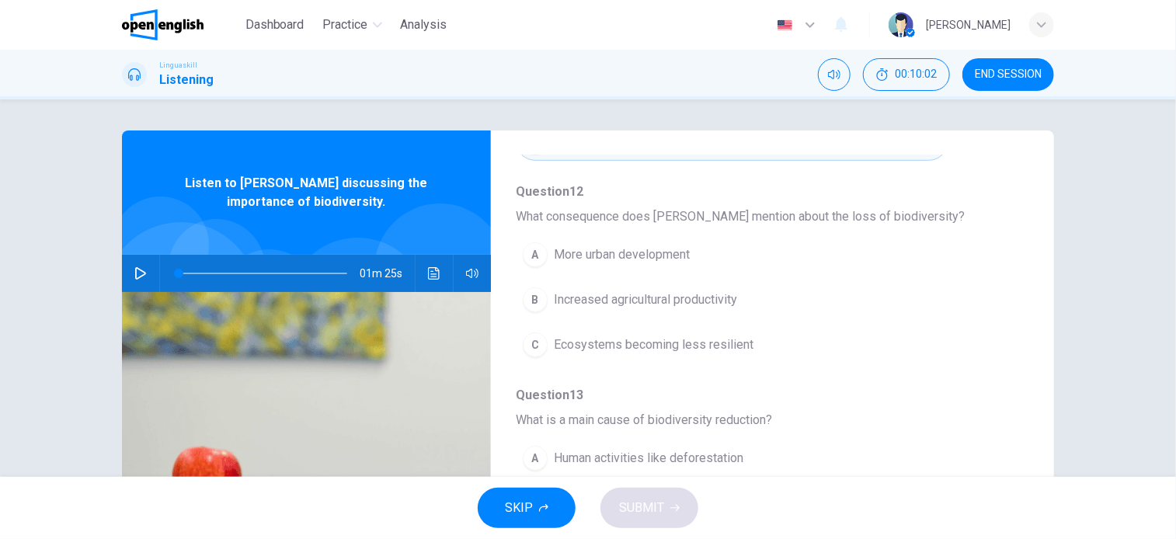
scroll to position [544, 0]
click at [670, 338] on span "Ecosystems becoming less resilient" at bounding box center [654, 342] width 200 height 19
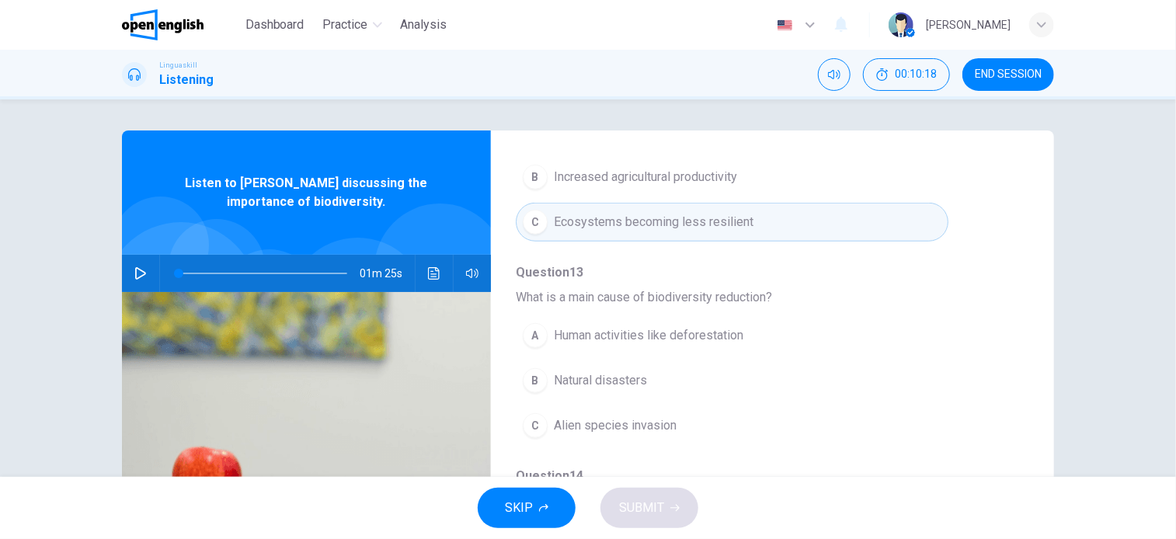
scroll to position [665, 0]
click at [569, 331] on span "Human activities like deforestation" at bounding box center [649, 335] width 190 height 19
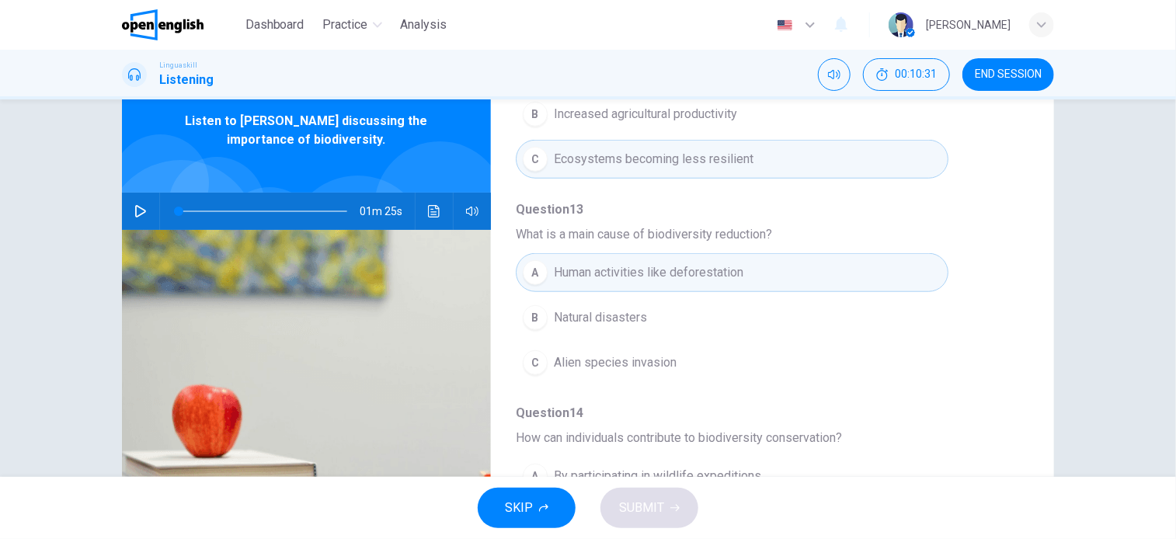
scroll to position [224, 0]
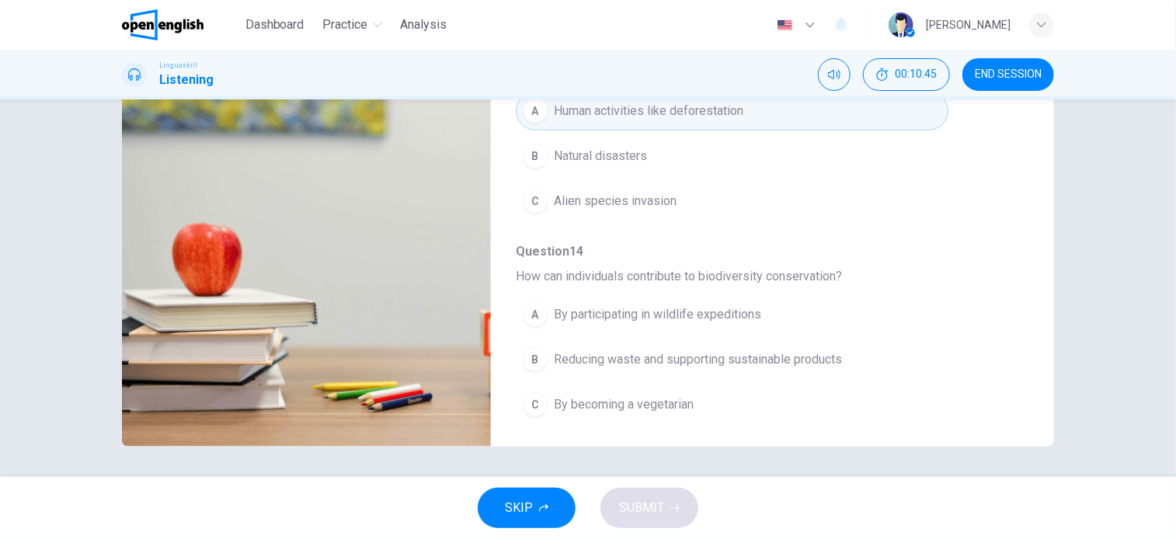
click at [582, 353] on span "Reducing waste and supporting sustainable products" at bounding box center [698, 359] width 288 height 19
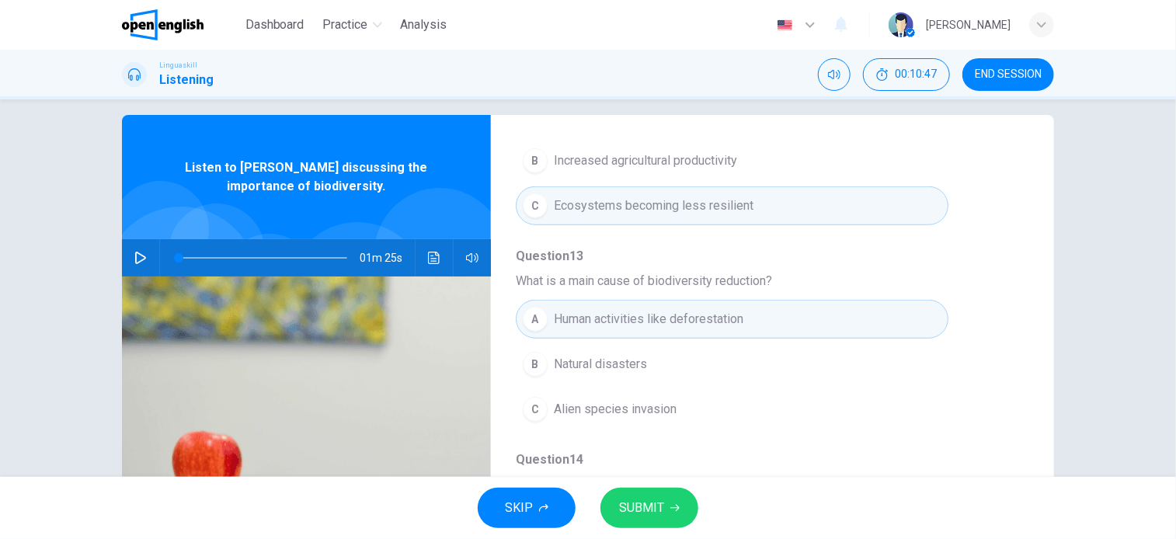
scroll to position [0, 0]
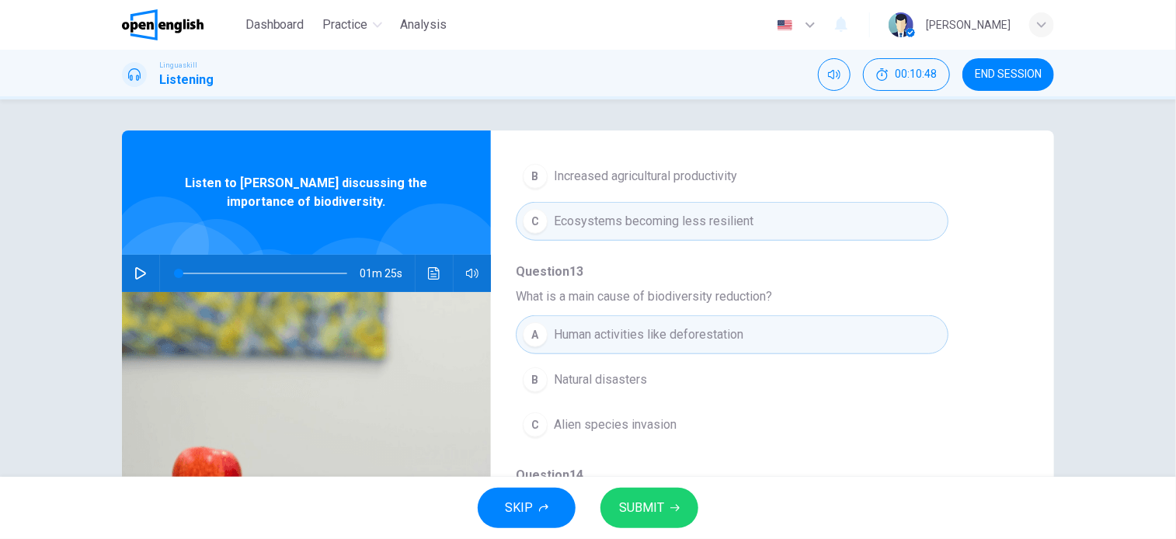
click at [134, 270] on icon "button" at bounding box center [140, 273] width 12 height 12
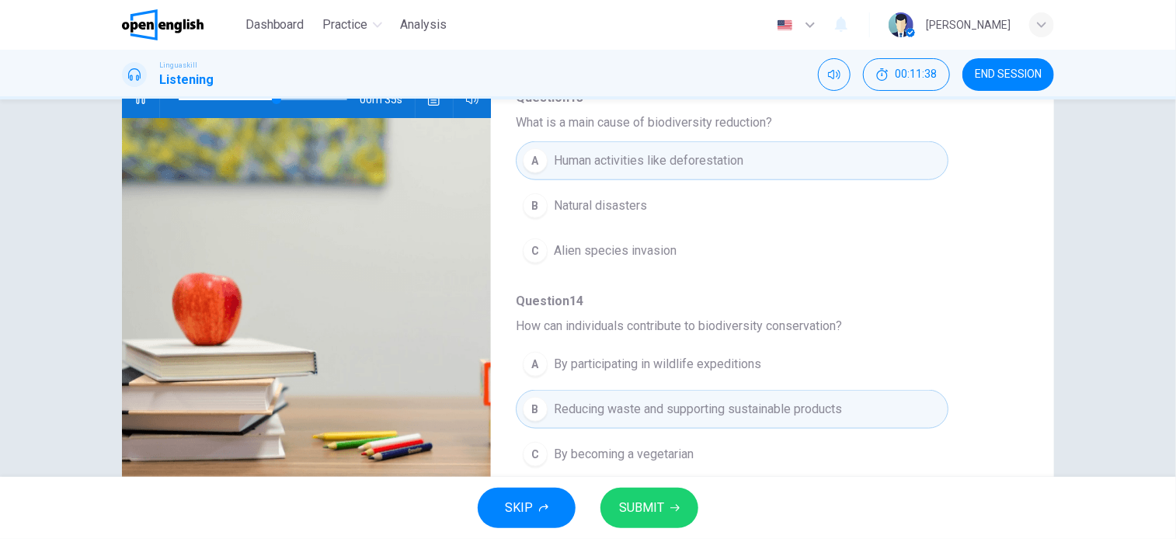
scroll to position [224, 0]
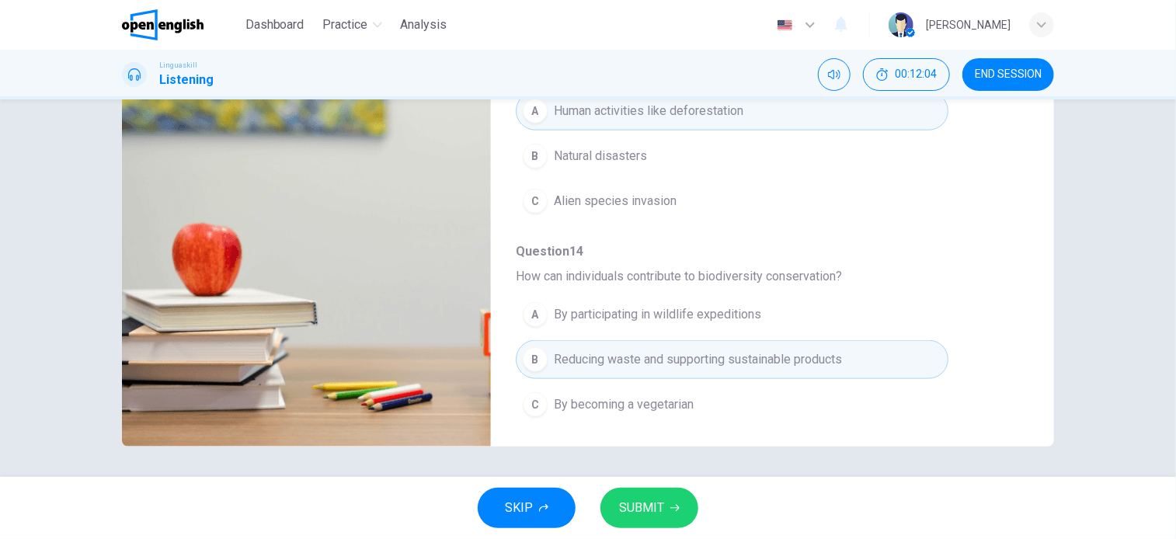
click at [653, 517] on span "SUBMIT" at bounding box center [641, 508] width 45 height 22
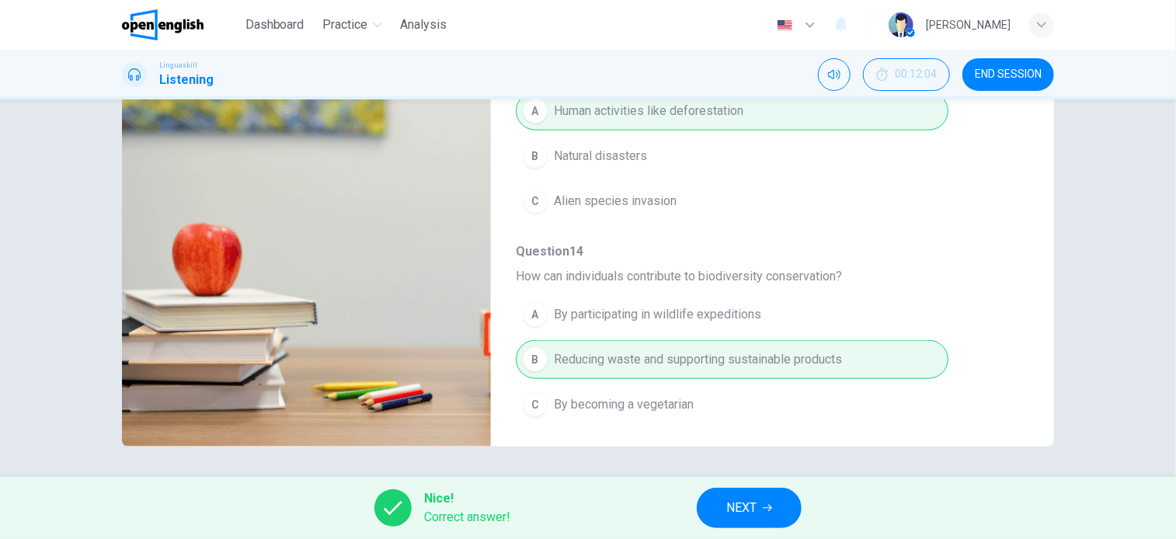
type input "**"
click at [743, 509] on span "NEXT" at bounding box center [741, 508] width 30 height 22
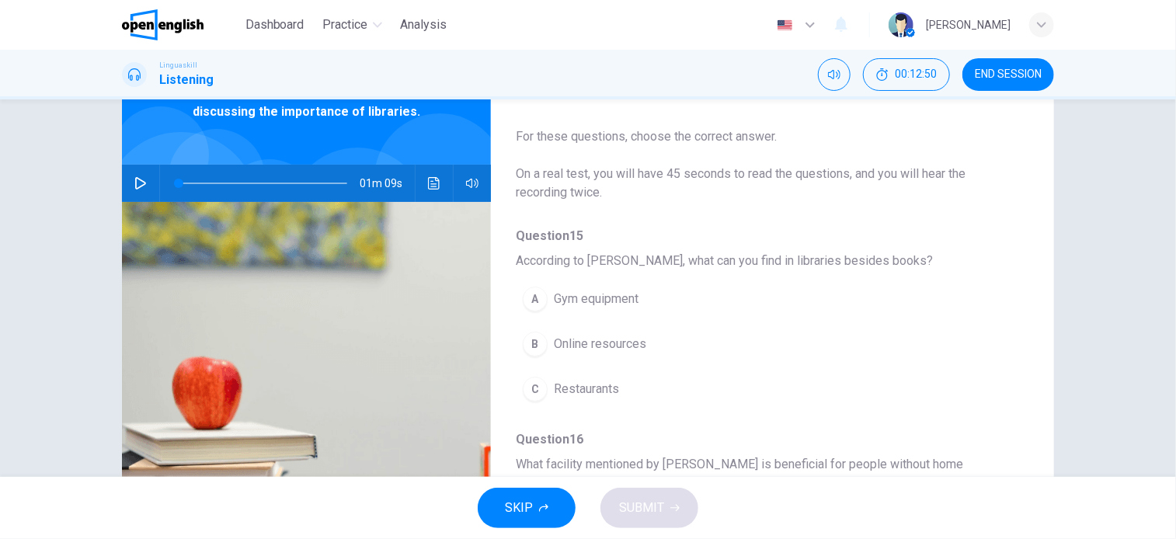
scroll to position [0, 0]
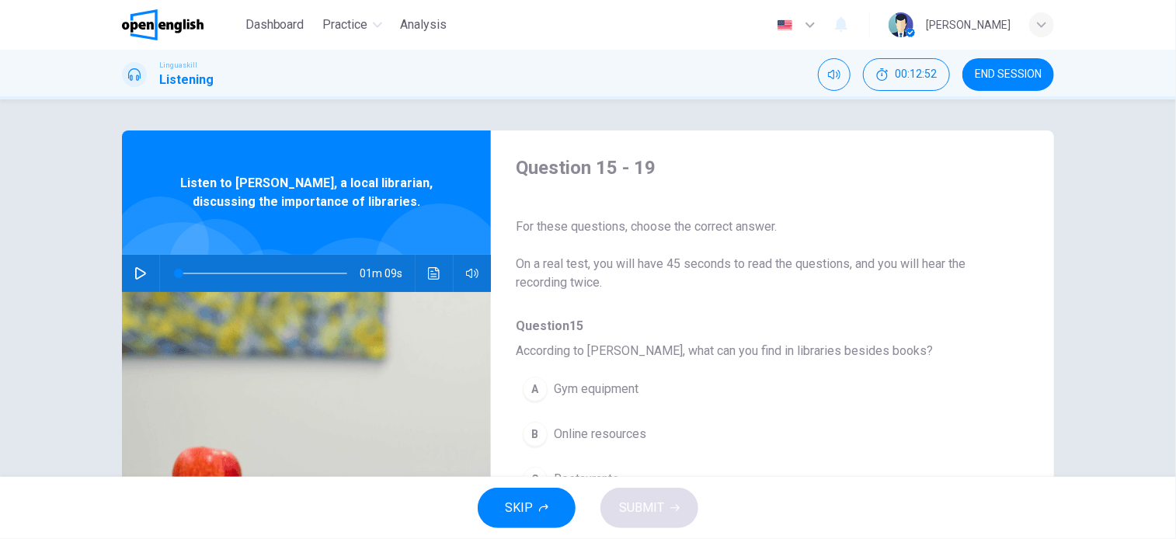
click at [135, 269] on icon "button" at bounding box center [140, 273] width 11 height 12
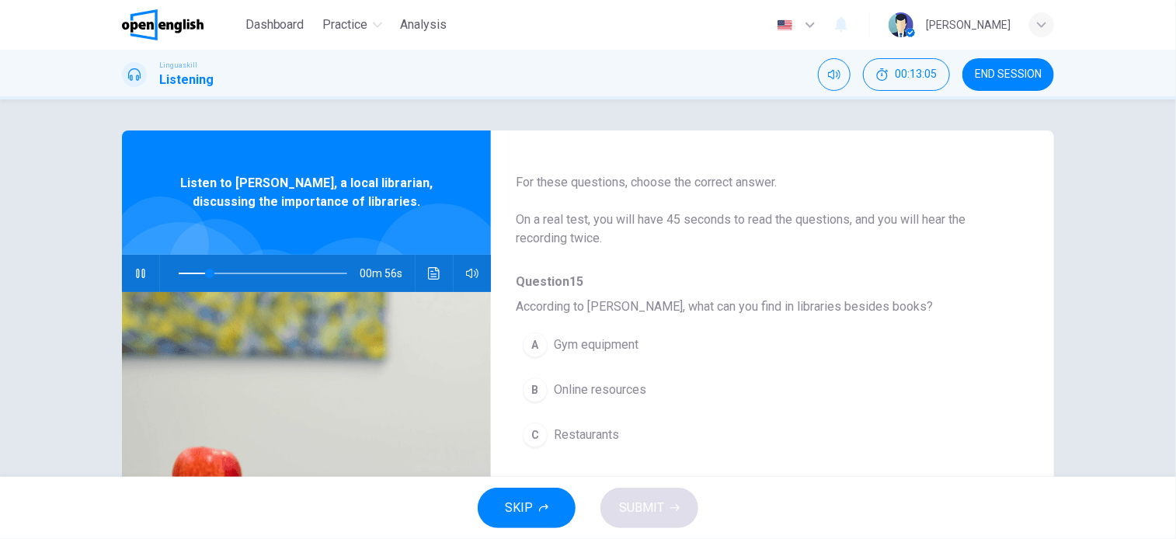
scroll to position [78, 0]
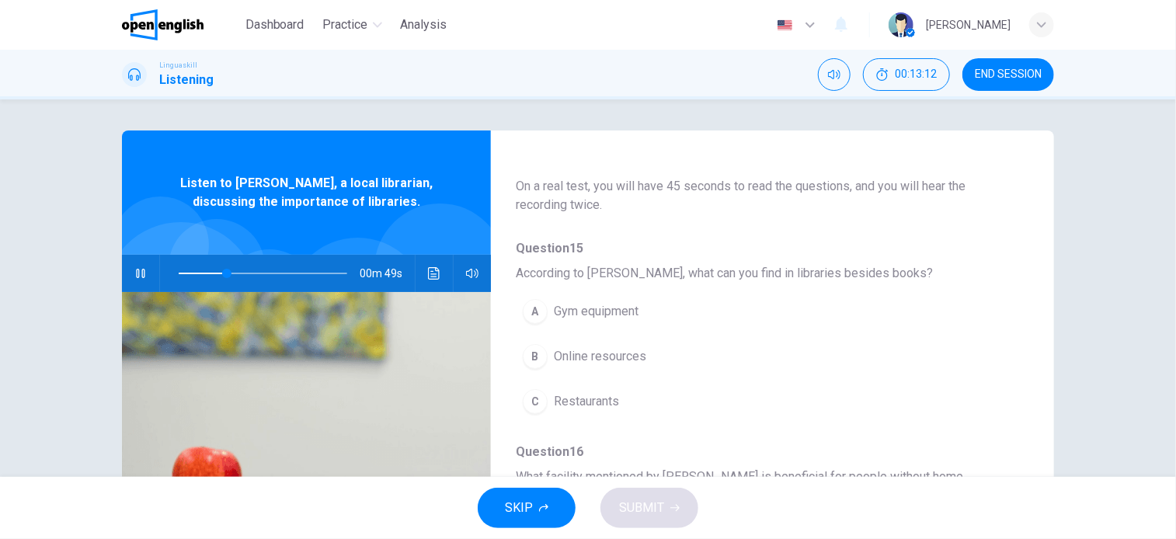
click at [596, 353] on span "Online resources" at bounding box center [600, 356] width 92 height 19
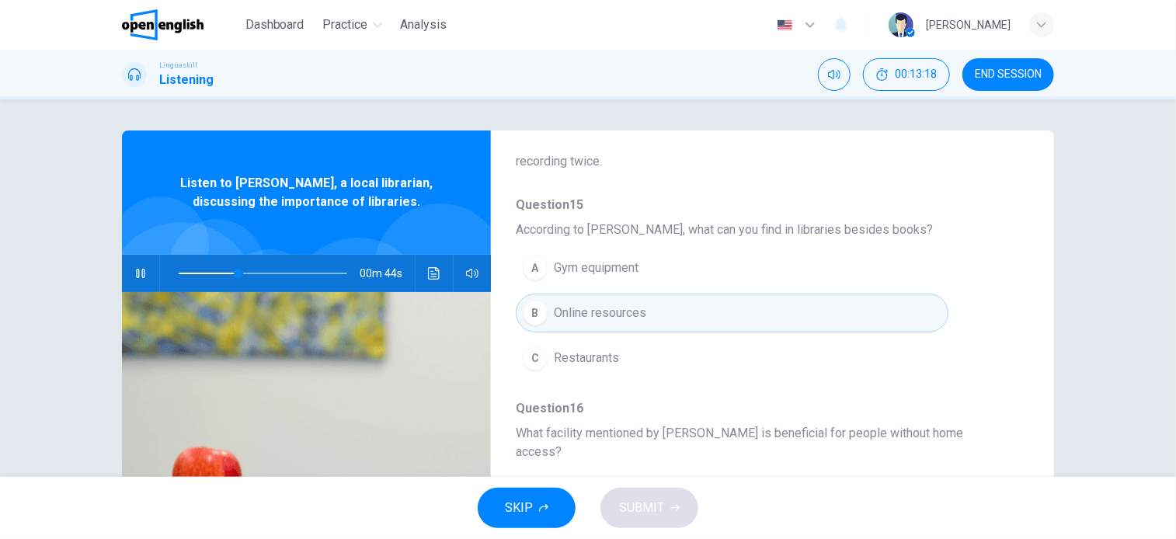
scroll to position [311, 0]
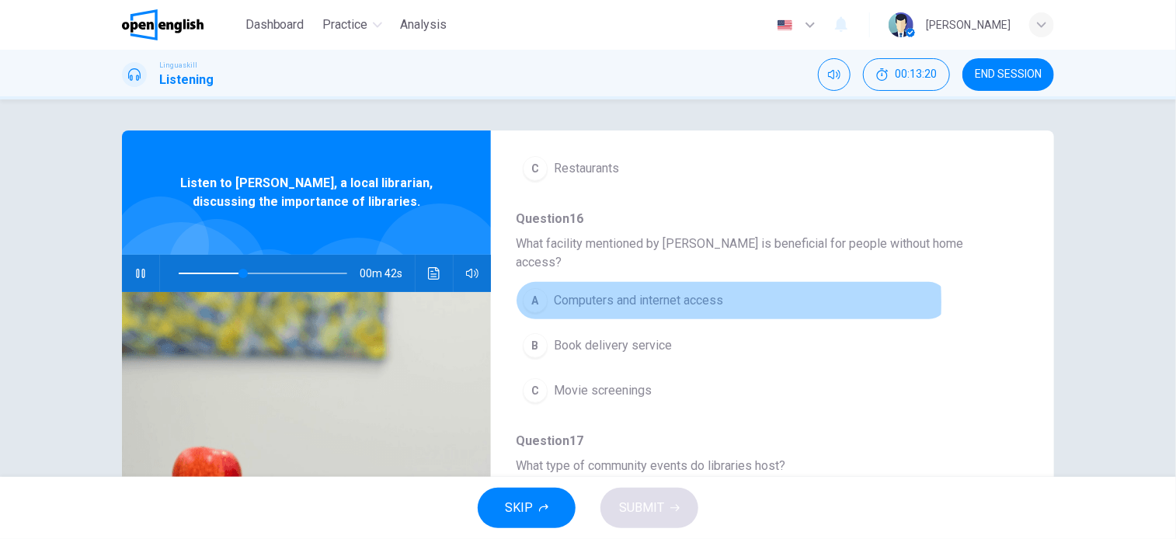
click at [622, 291] on span "Computers and internet access" at bounding box center [638, 300] width 169 height 19
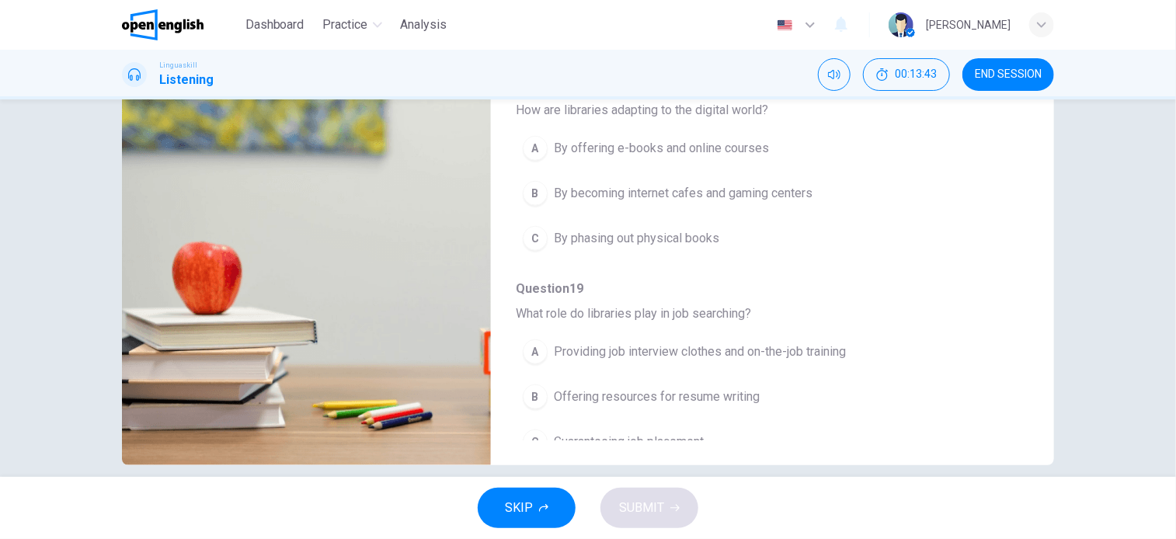
scroll to position [224, 0]
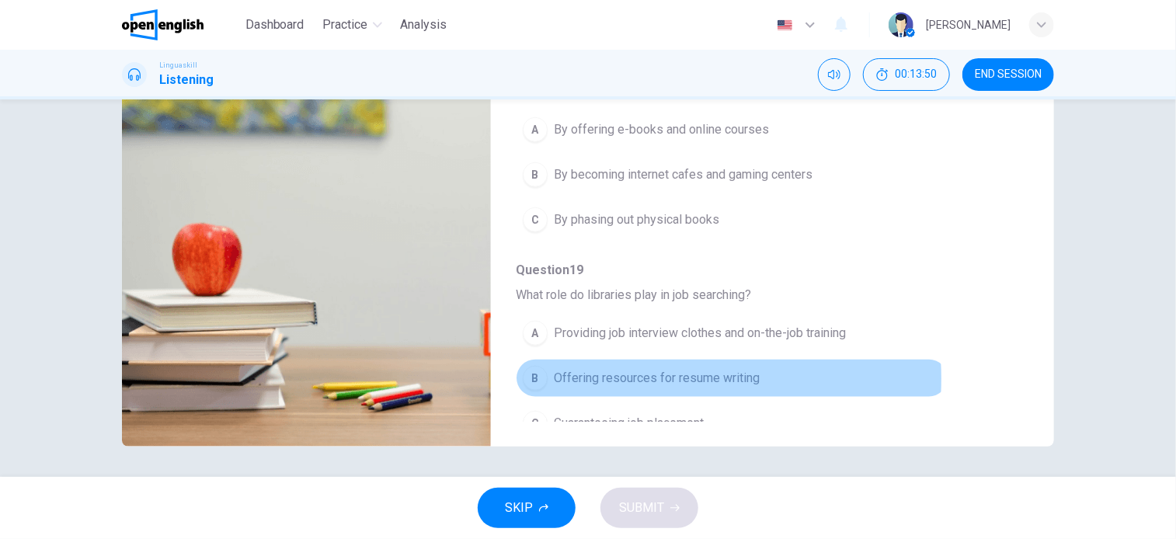
click at [629, 369] on span "Offering resources for resume writing" at bounding box center [657, 378] width 206 height 19
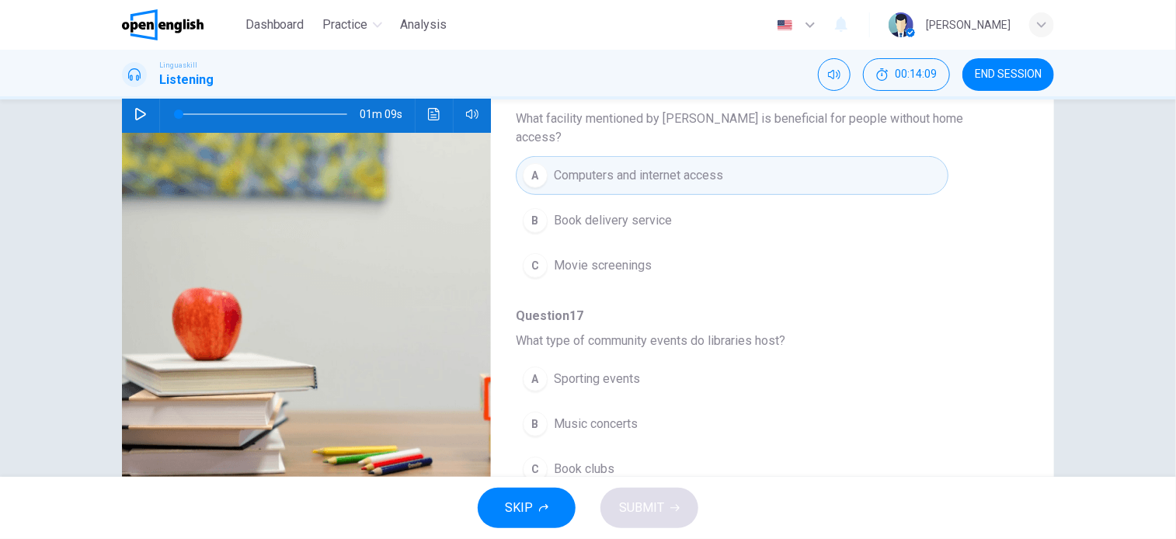
scroll to position [0, 0]
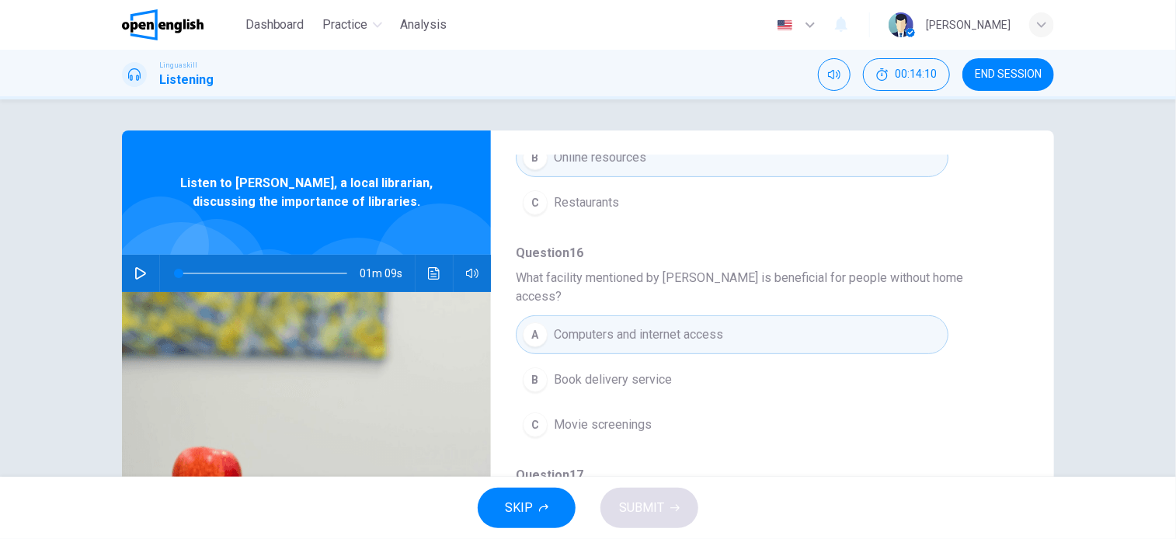
click at [135, 268] on icon "button" at bounding box center [140, 273] width 11 height 12
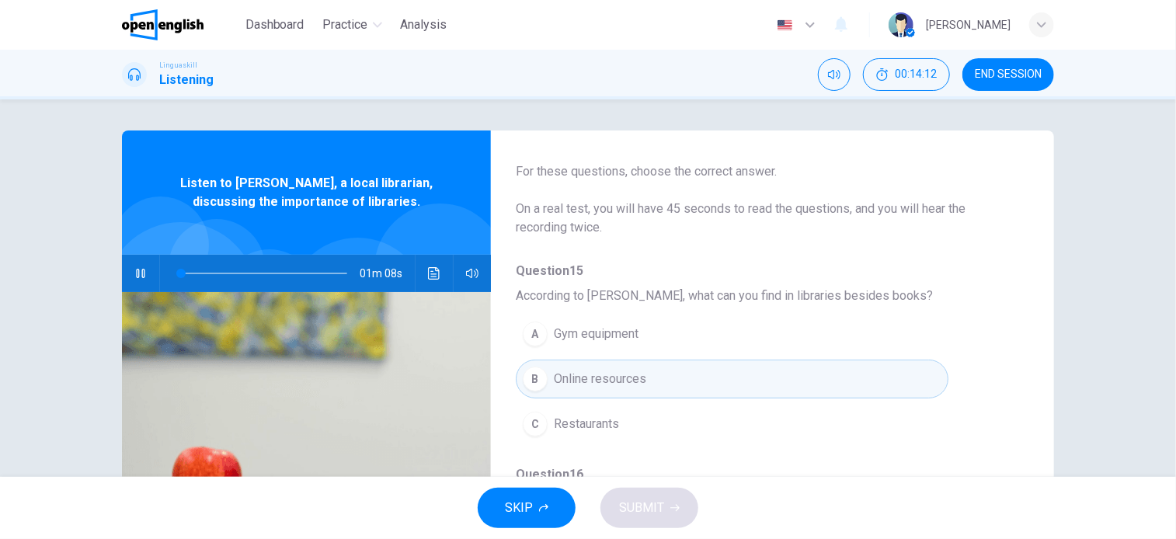
scroll to position [44, 0]
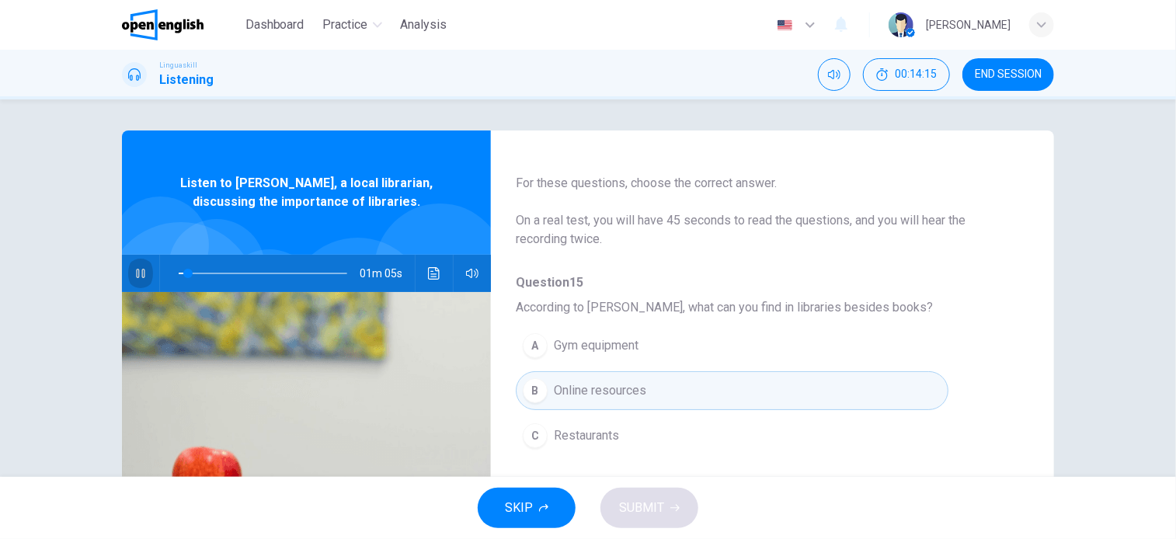
click at [129, 277] on button "button" at bounding box center [140, 273] width 25 height 37
click at [128, 271] on button "button" at bounding box center [140, 273] width 25 height 37
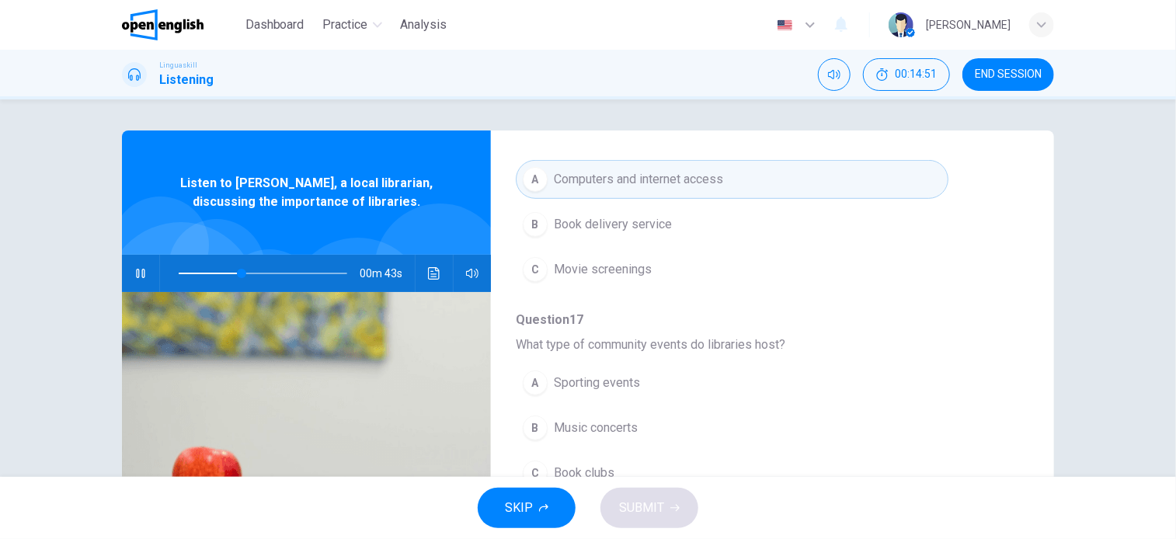
scroll to position [510, 0]
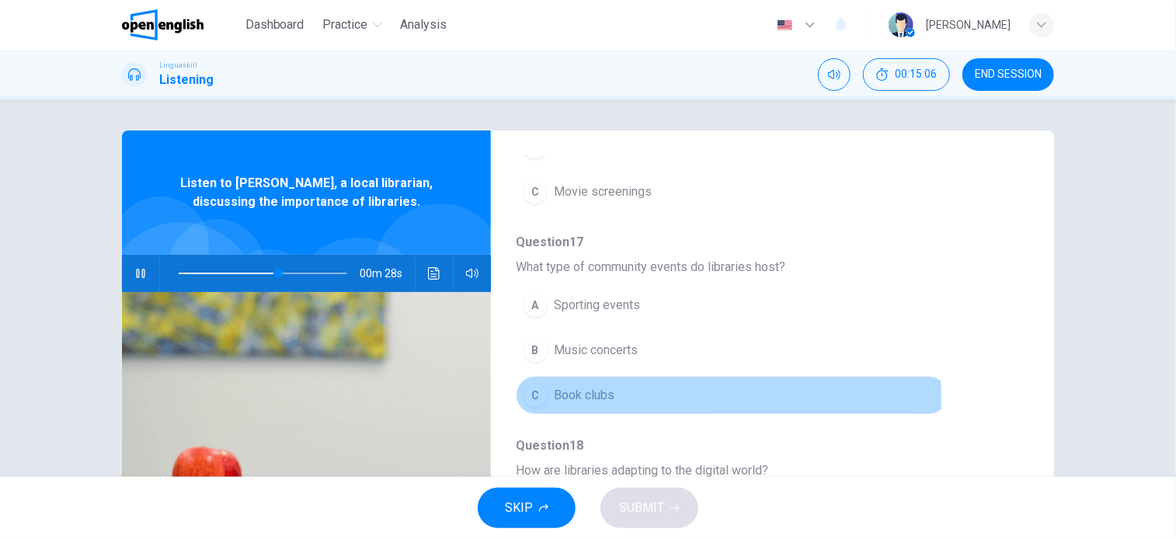
click at [587, 386] on span "Book clubs" at bounding box center [584, 395] width 61 height 19
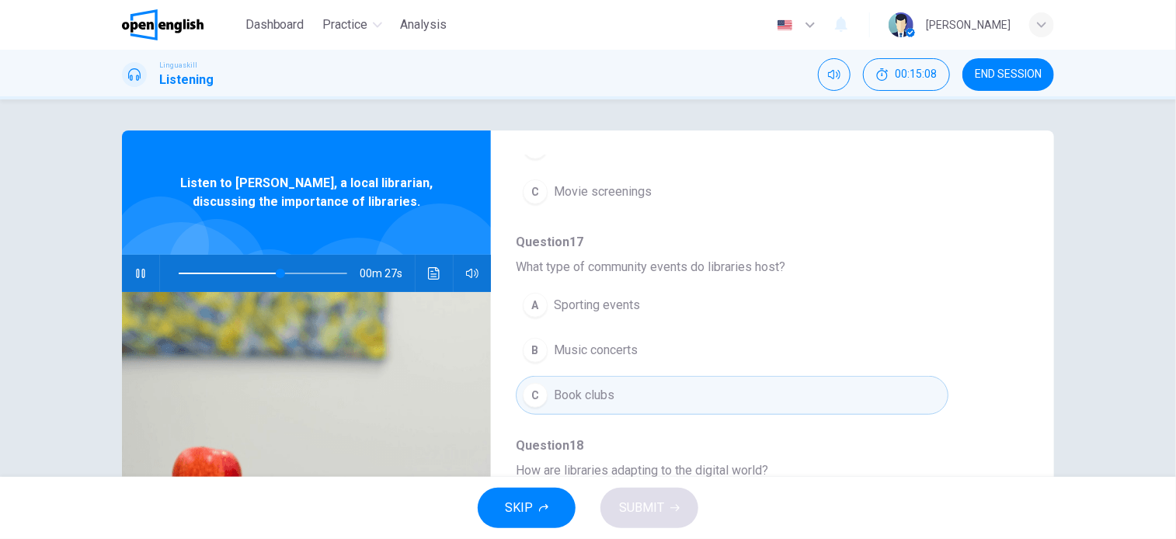
scroll to position [665, 0]
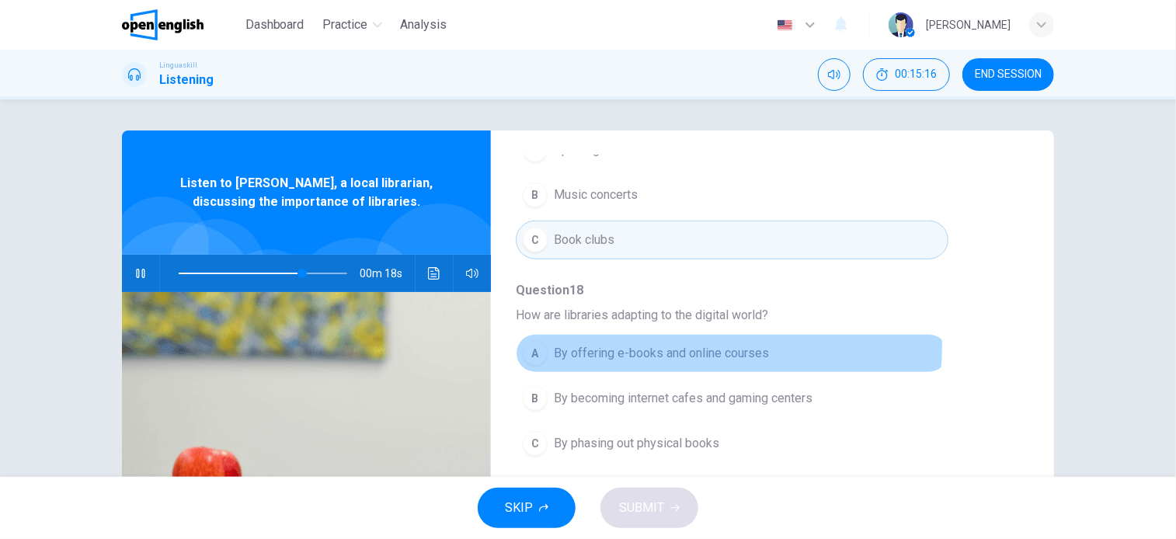
click at [658, 344] on span "By offering e-books and online courses" at bounding box center [661, 353] width 215 height 19
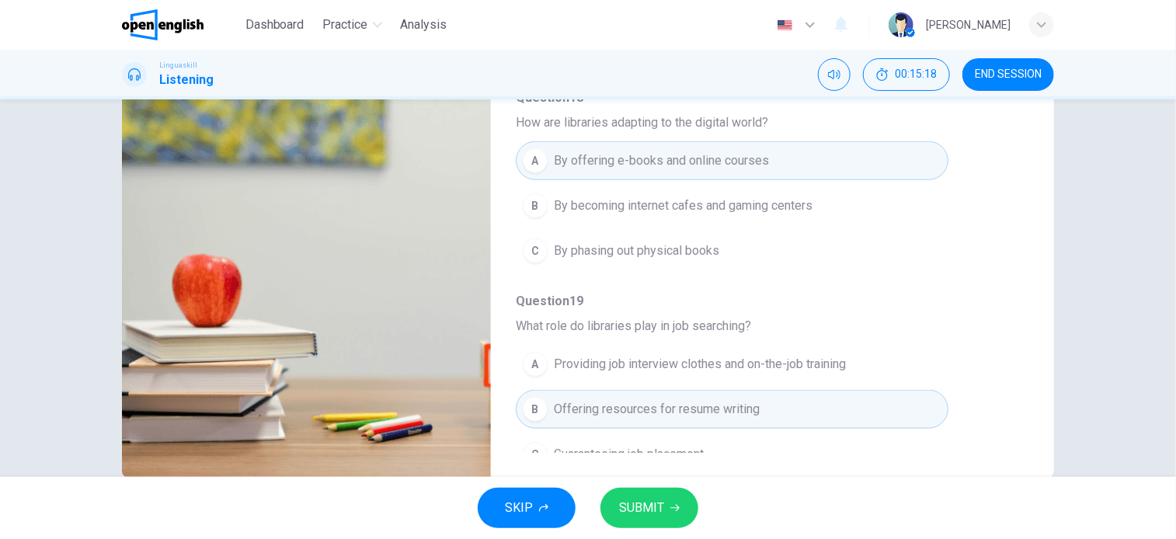
scroll to position [224, 0]
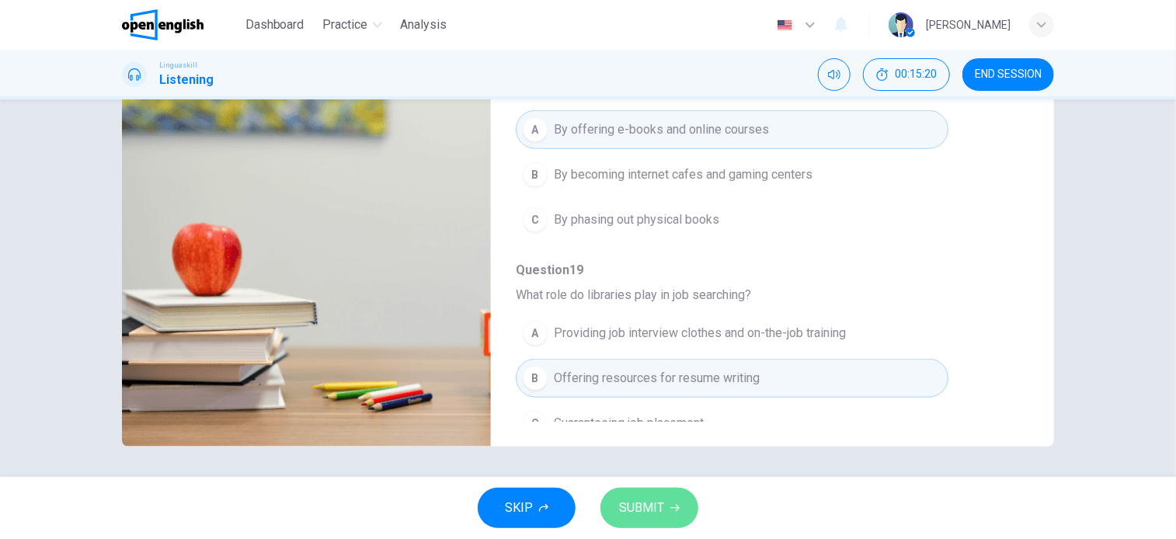
click at [647, 514] on span "SUBMIT" at bounding box center [641, 508] width 45 height 22
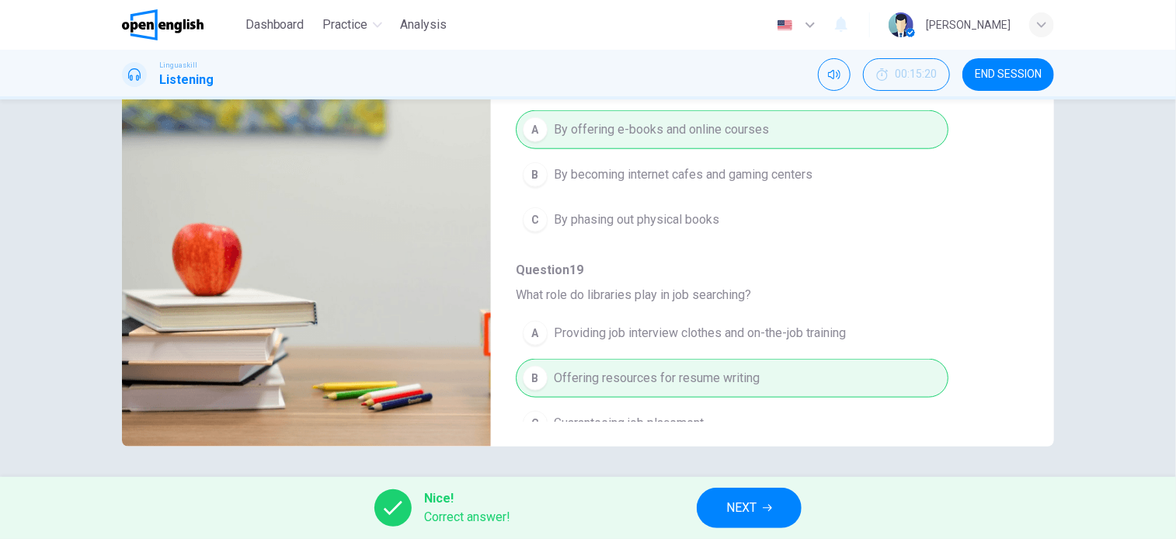
type input "**"
click at [736, 490] on button "NEXT" at bounding box center [749, 508] width 105 height 40
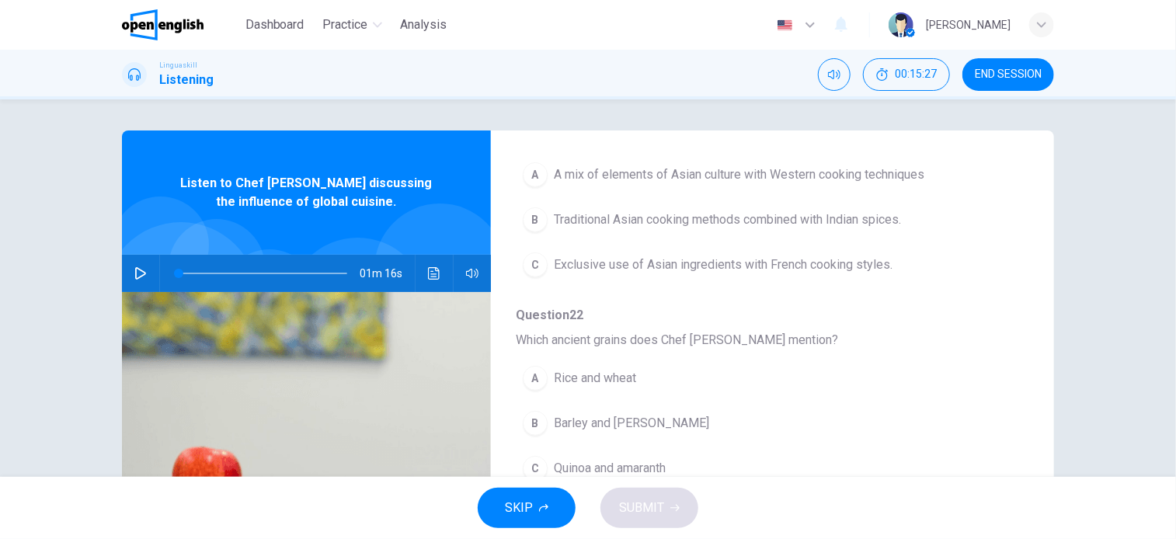
scroll to position [466, 0]
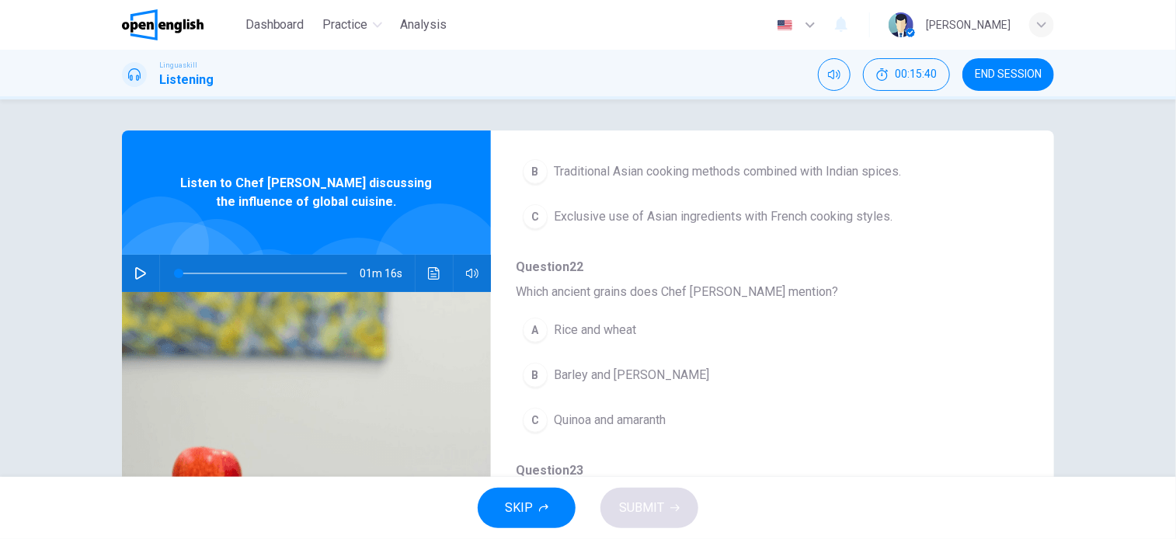
drag, startPoint x: 299, startPoint y: 183, endPoint x: 364, endPoint y: 199, distance: 67.3
click at [364, 199] on span "Listen to Chef Charlie discussing the influence of global cuisine." at bounding box center [306, 192] width 268 height 37
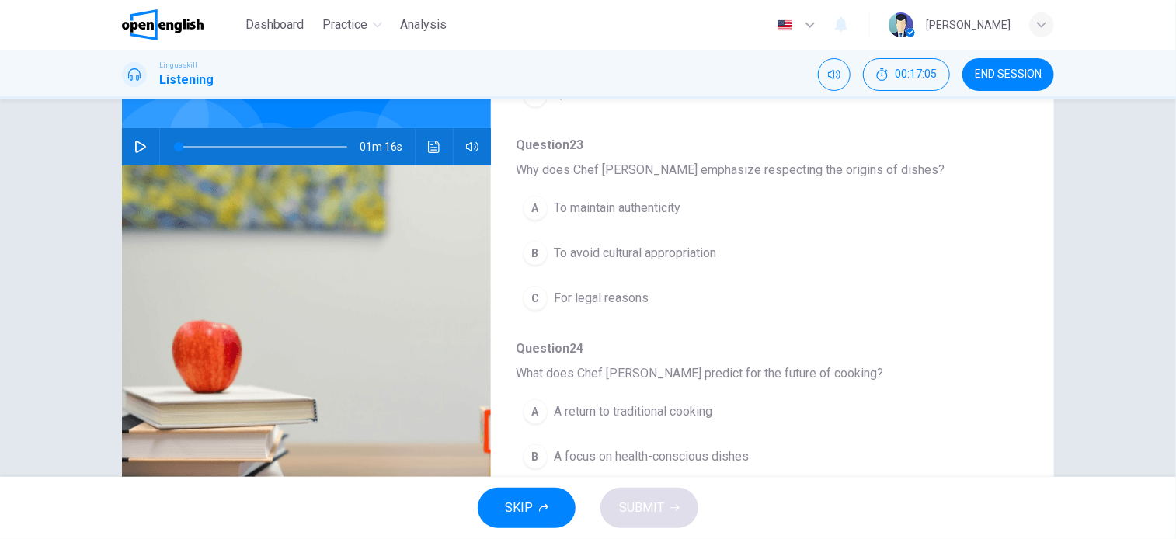
scroll to position [0, 0]
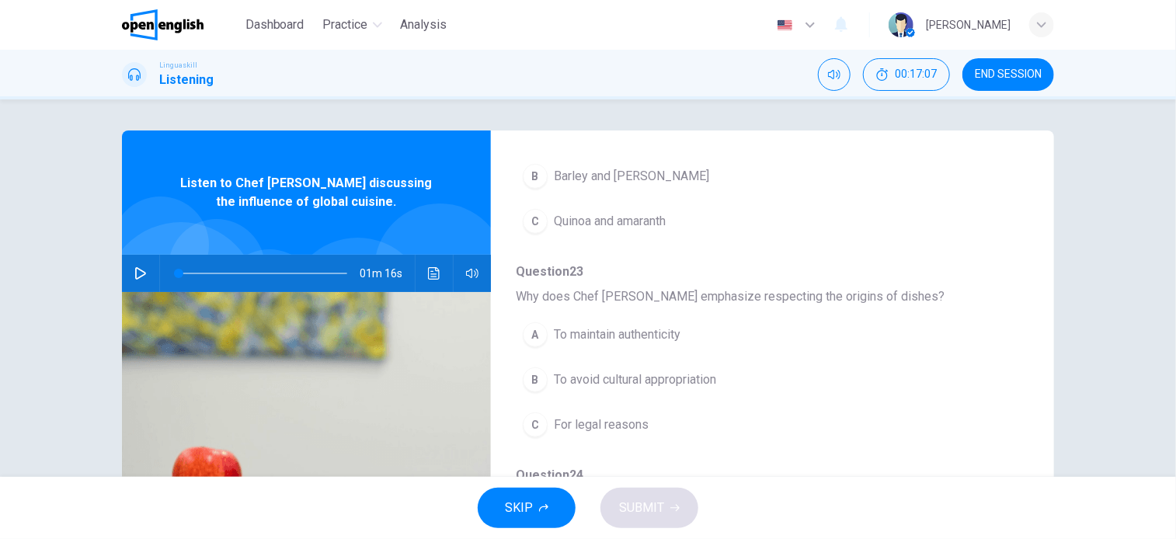
click at [134, 271] on icon "button" at bounding box center [140, 273] width 12 height 12
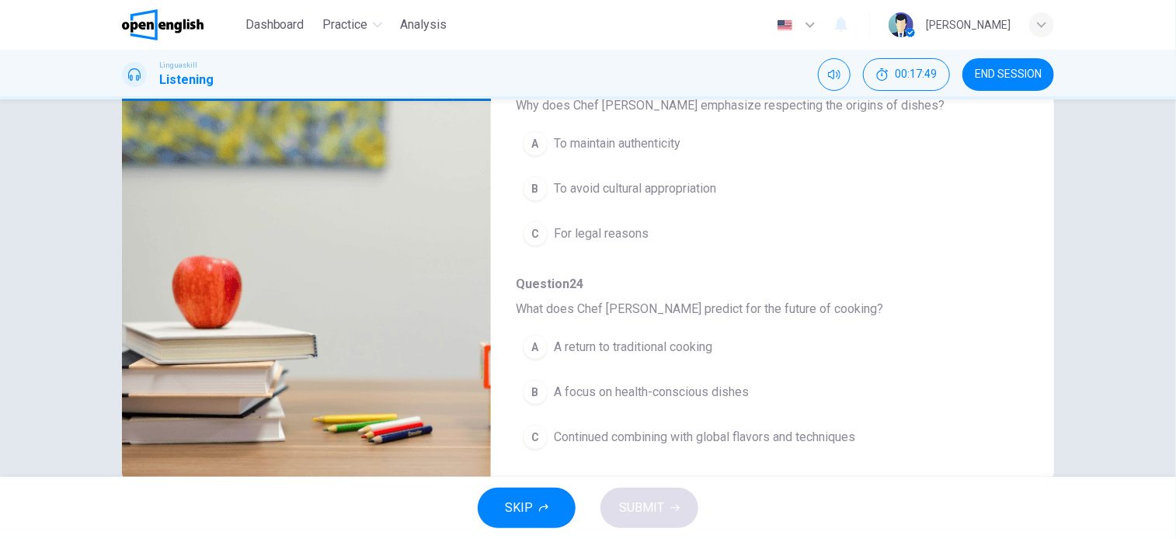
scroll to position [224, 0]
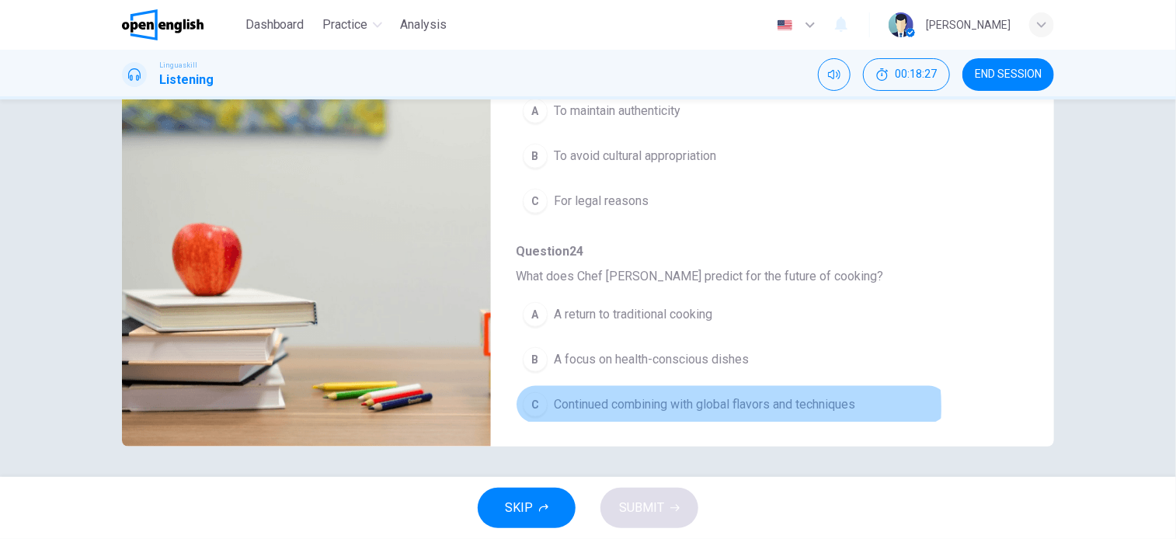
click at [723, 402] on span "Continued combining with global flavors and techniques" at bounding box center [704, 404] width 301 height 19
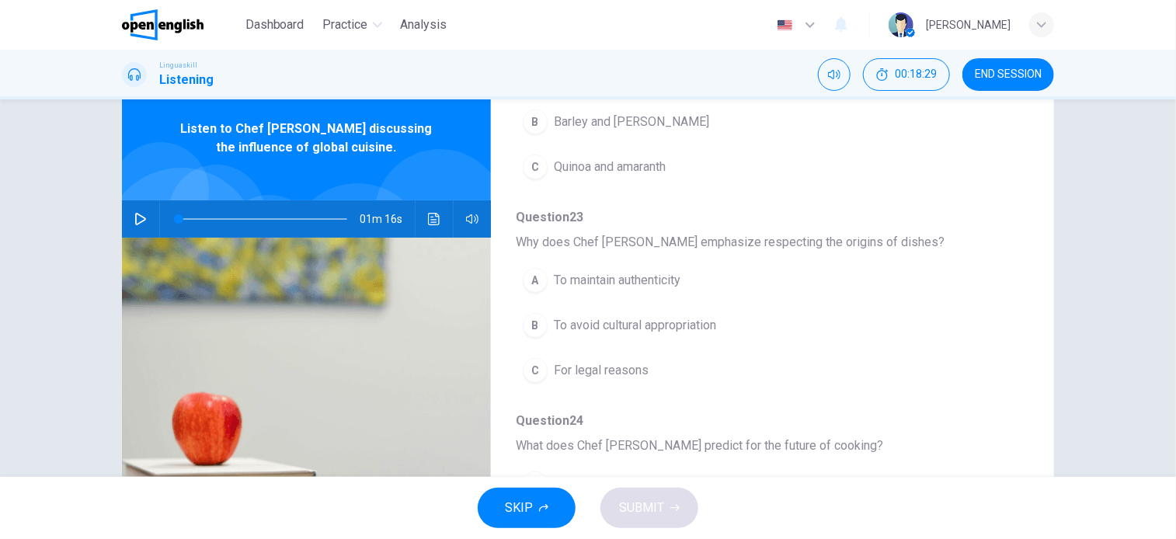
scroll to position [0, 0]
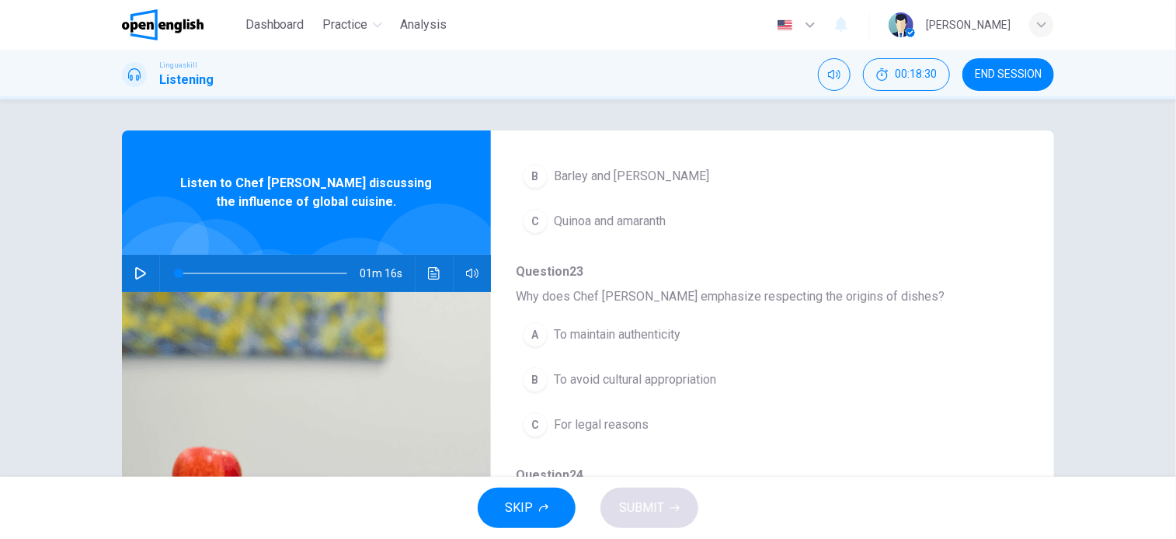
click at [134, 274] on icon "button" at bounding box center [140, 273] width 12 height 12
type input "*"
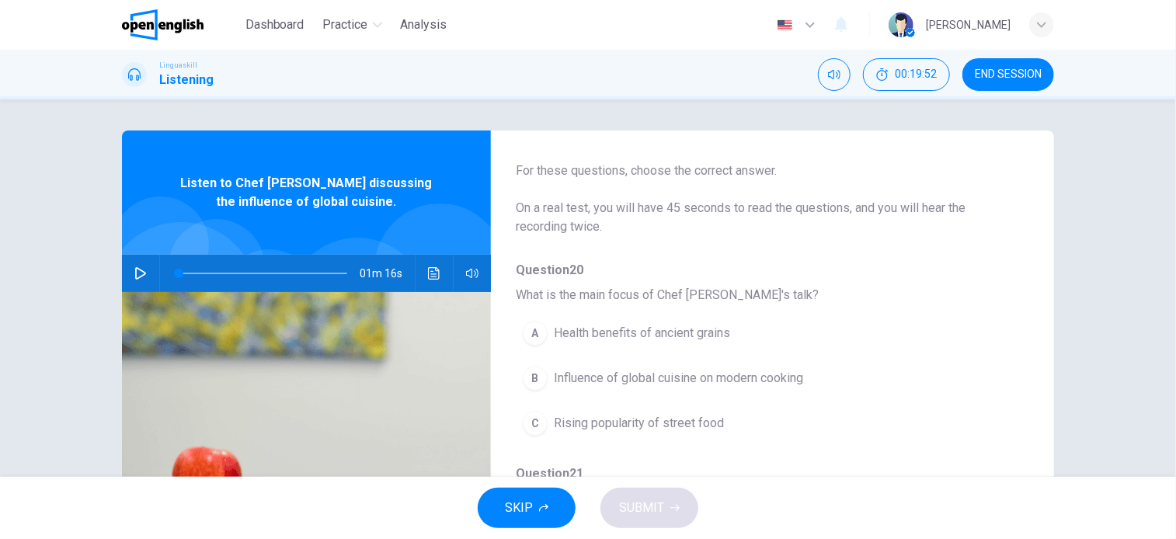
scroll to position [155, 0]
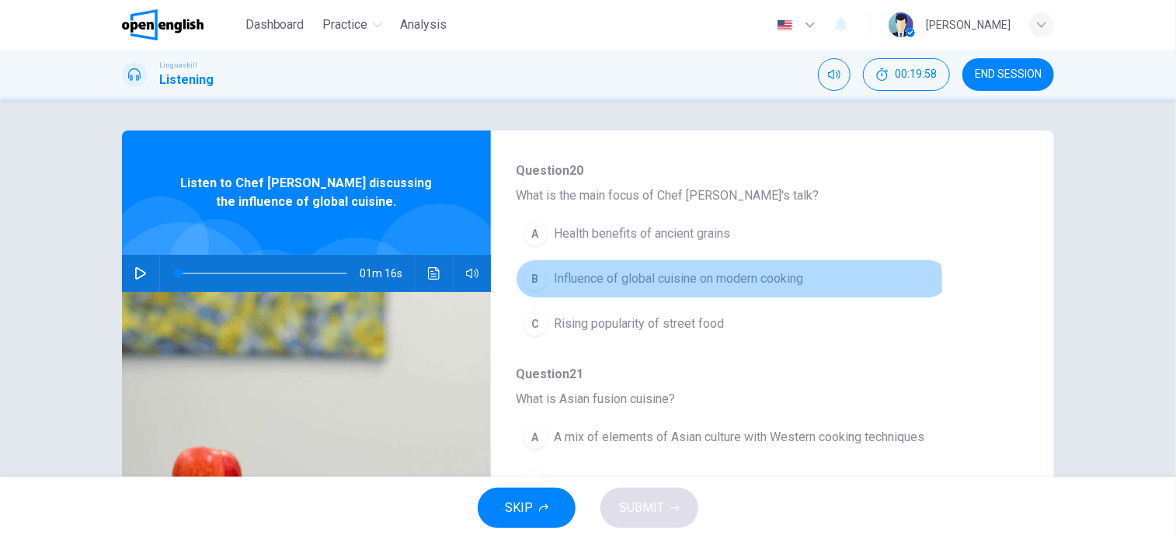
click at [705, 283] on span "Influence of global cuisine on modern cooking" at bounding box center [678, 279] width 249 height 19
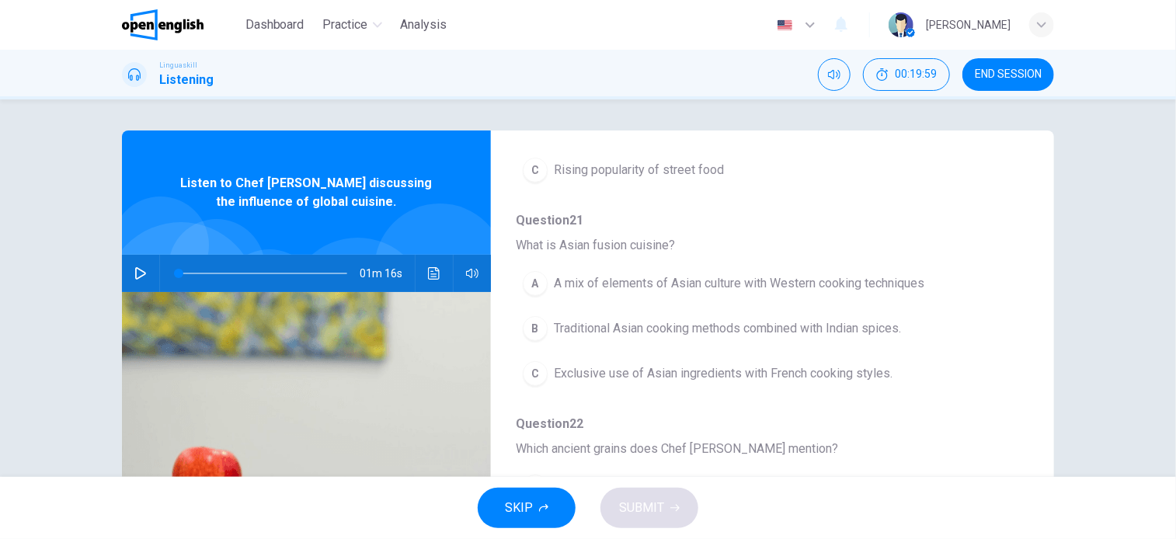
scroll to position [311, 0]
click at [595, 279] on span "A mix of elements of Asian culture with Western cooking techniques" at bounding box center [739, 282] width 371 height 19
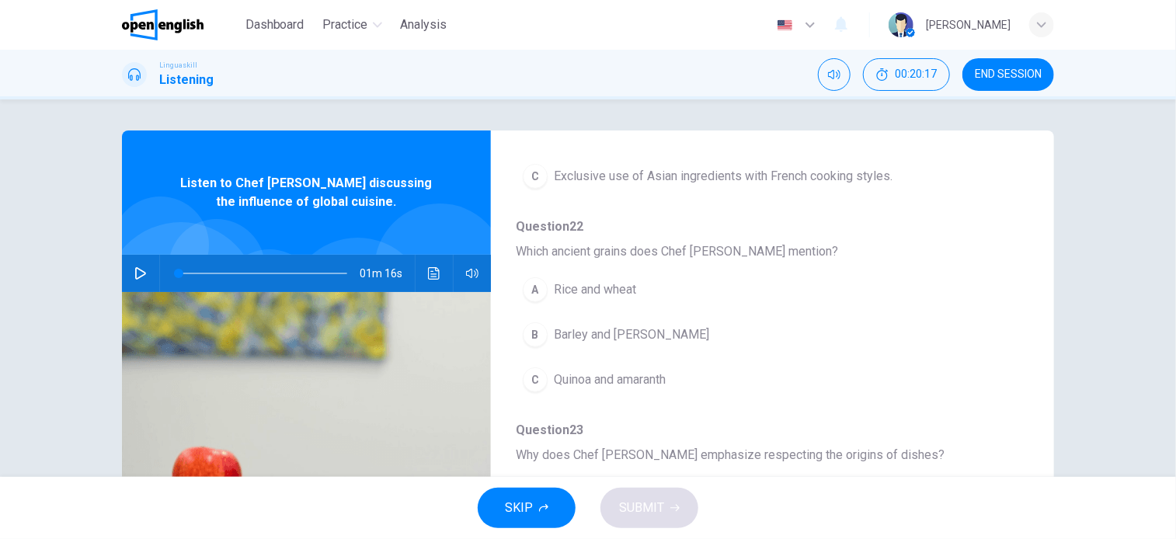
scroll to position [544, 0]
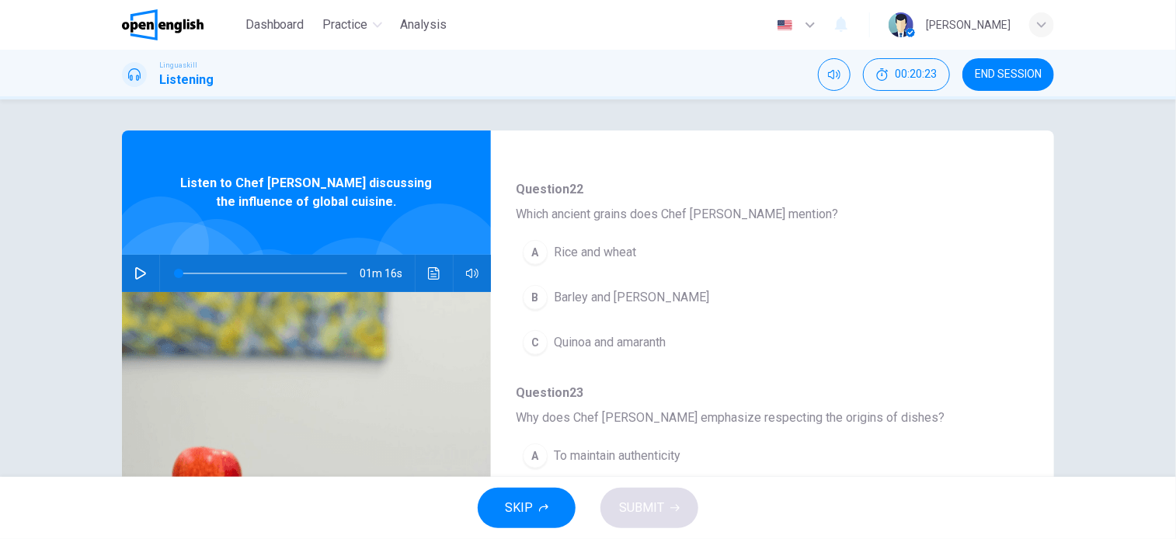
click at [634, 253] on span "Rice and wheat" at bounding box center [595, 252] width 82 height 19
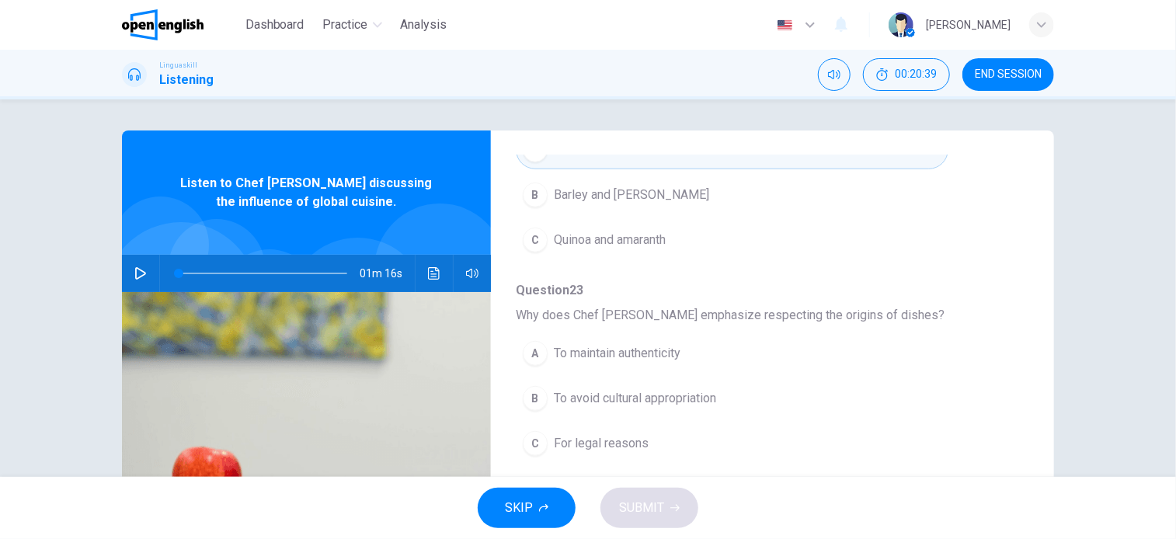
scroll to position [665, 0]
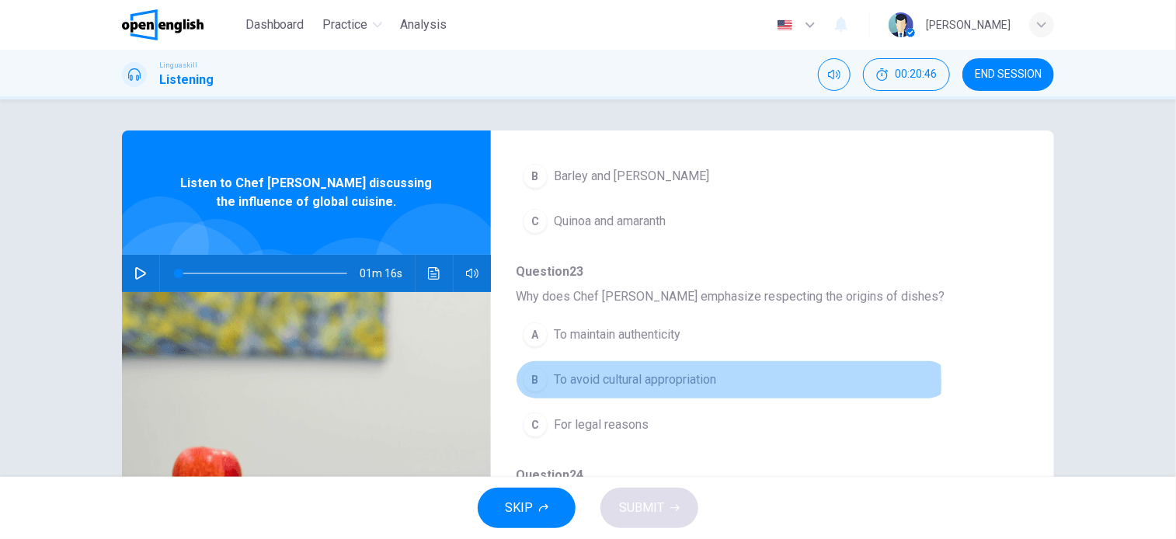
click at [649, 379] on span "To avoid cultural appropriation" at bounding box center [635, 380] width 162 height 19
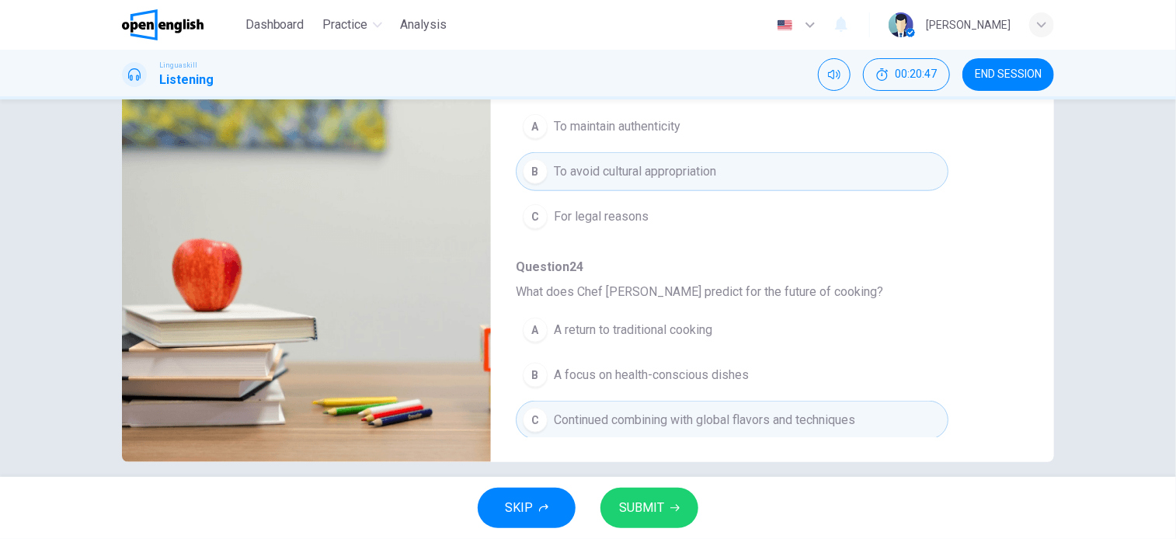
scroll to position [224, 0]
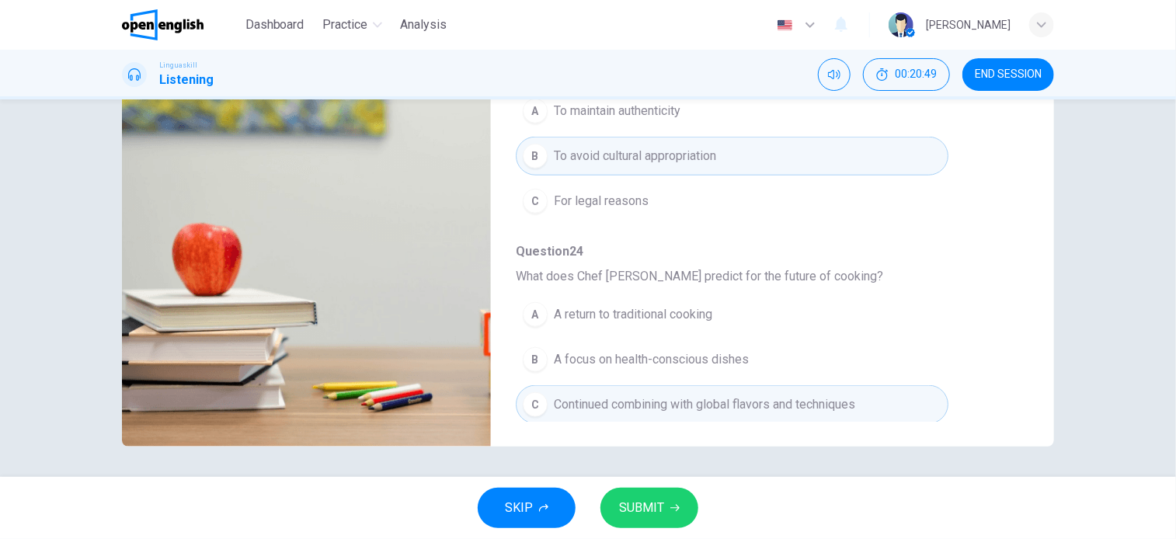
click at [663, 507] on button "SUBMIT" at bounding box center [650, 508] width 98 height 40
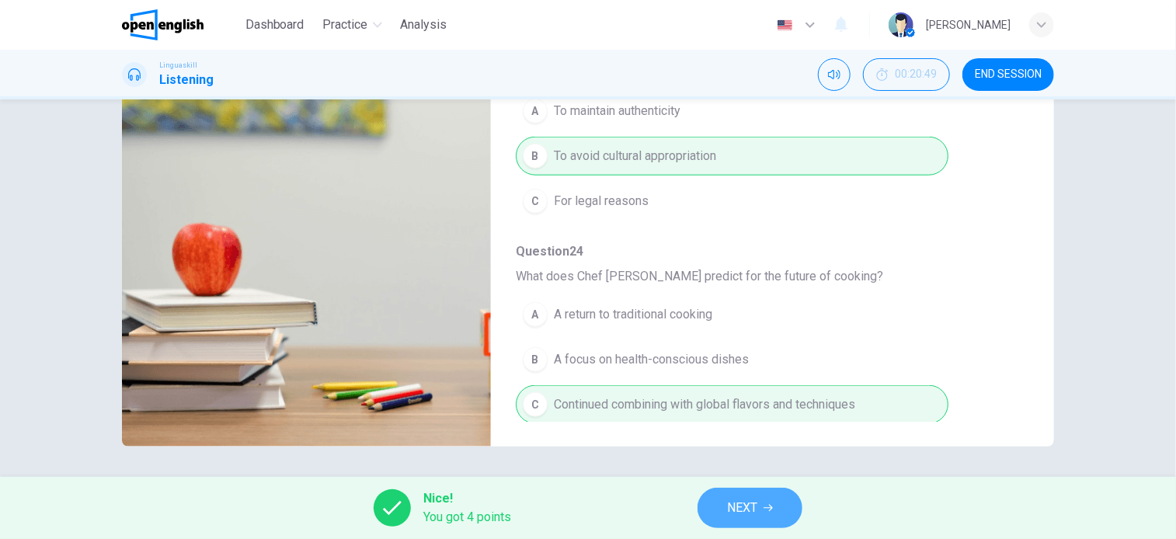
click at [743, 509] on span "NEXT" at bounding box center [742, 508] width 30 height 22
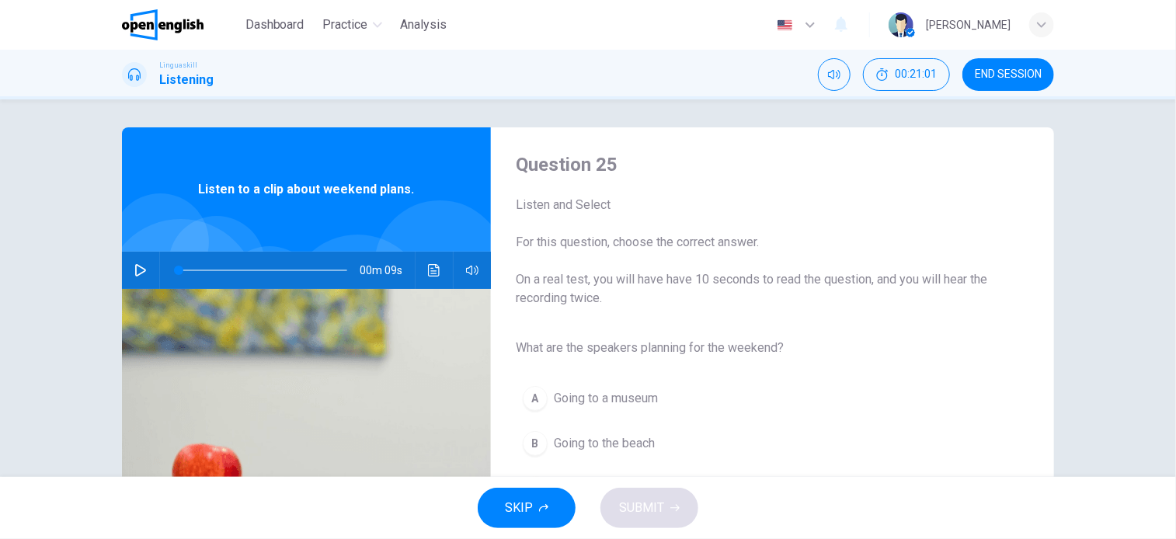
scroll to position [0, 0]
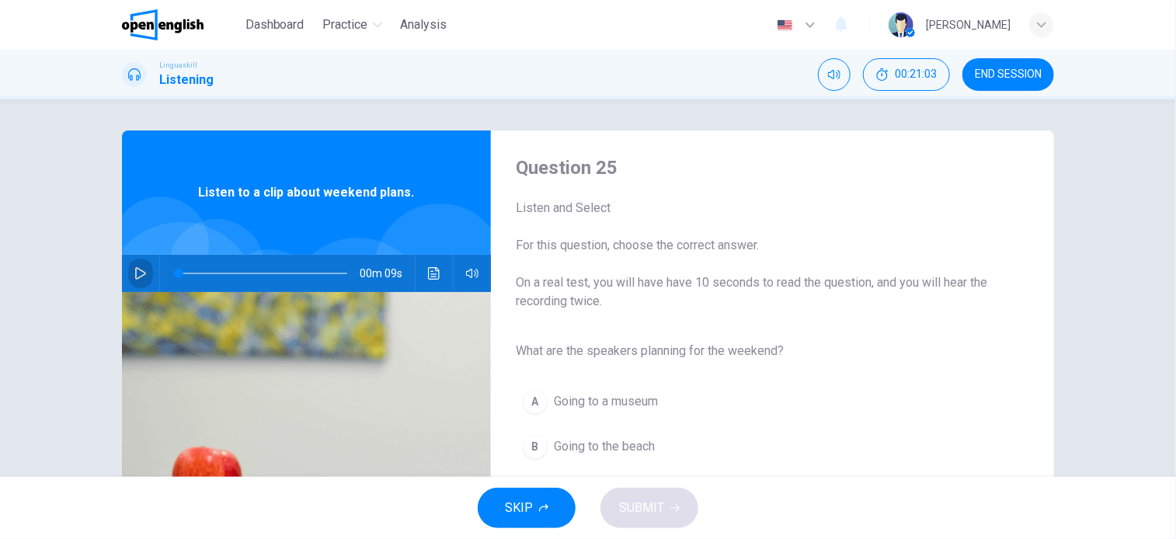
click at [140, 276] on icon "button" at bounding box center [140, 273] width 12 height 12
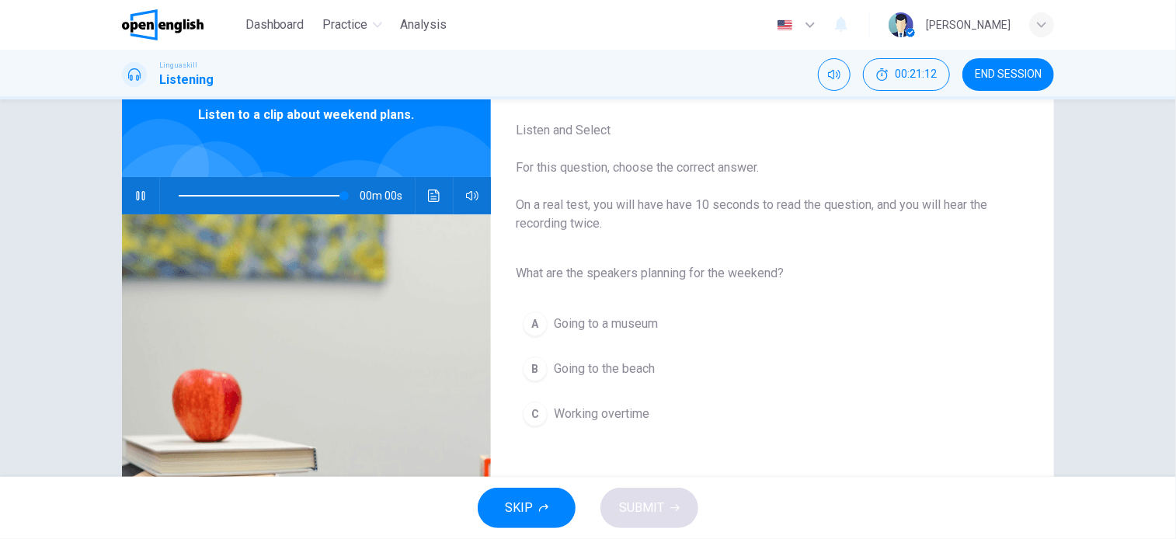
type input "*"
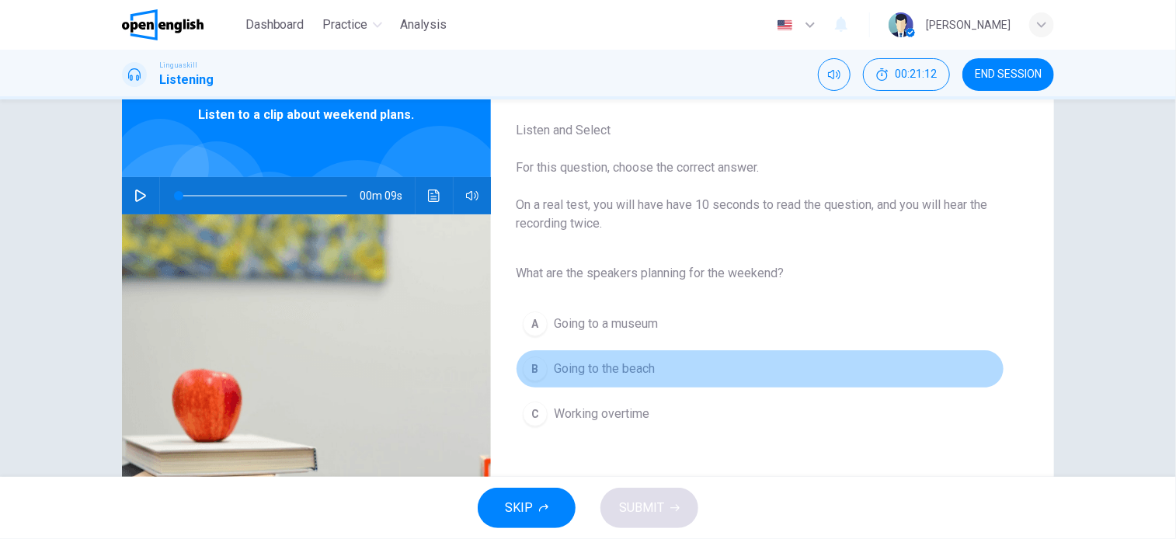
click at [634, 372] on span "Going to the beach" at bounding box center [604, 369] width 101 height 19
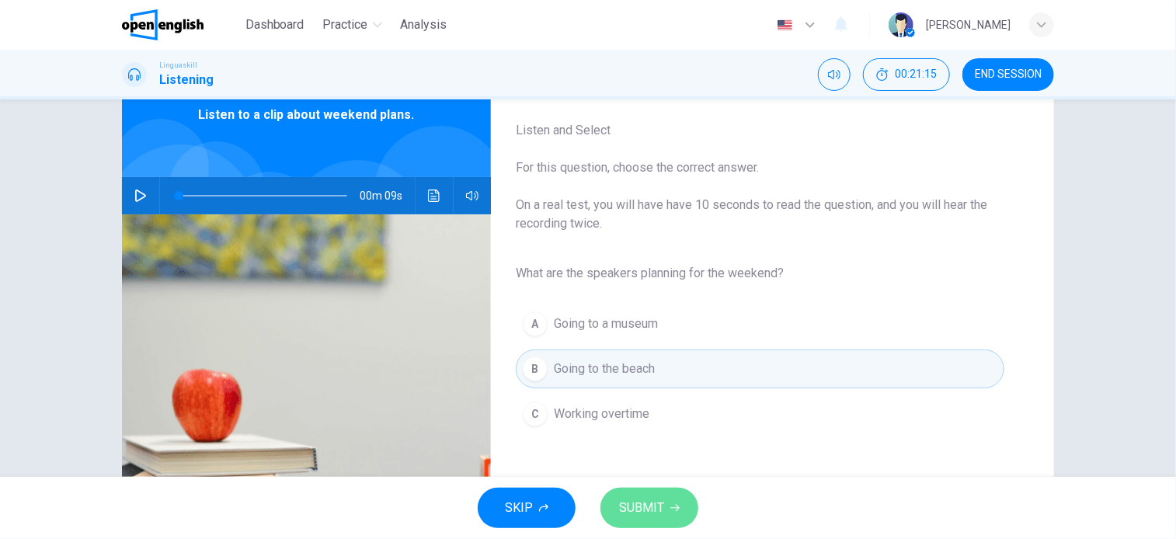
click at [646, 507] on span "SUBMIT" at bounding box center [641, 508] width 45 height 22
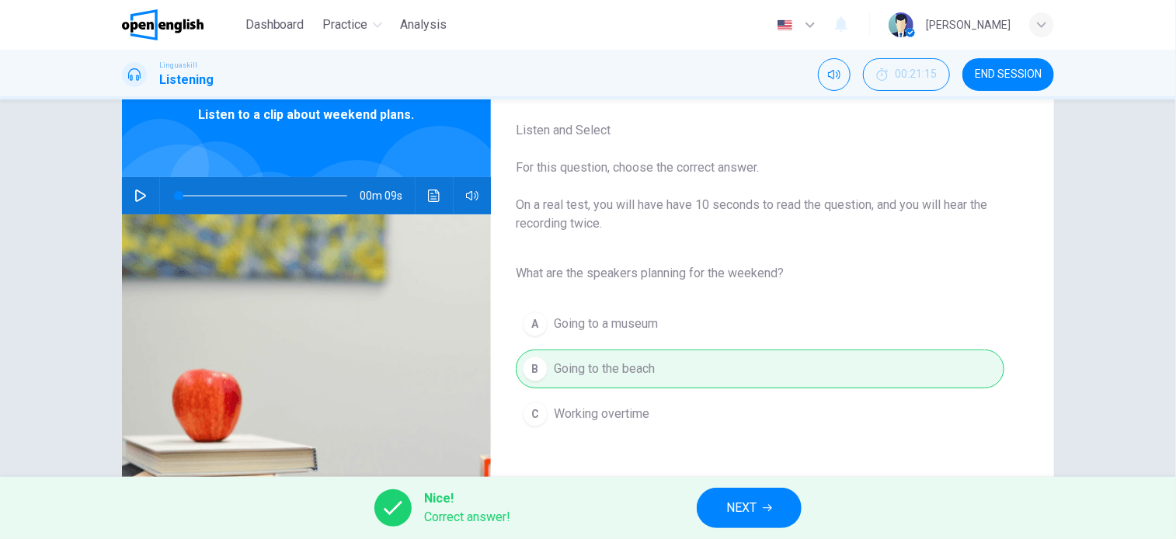
click at [746, 513] on span "NEXT" at bounding box center [741, 508] width 30 height 22
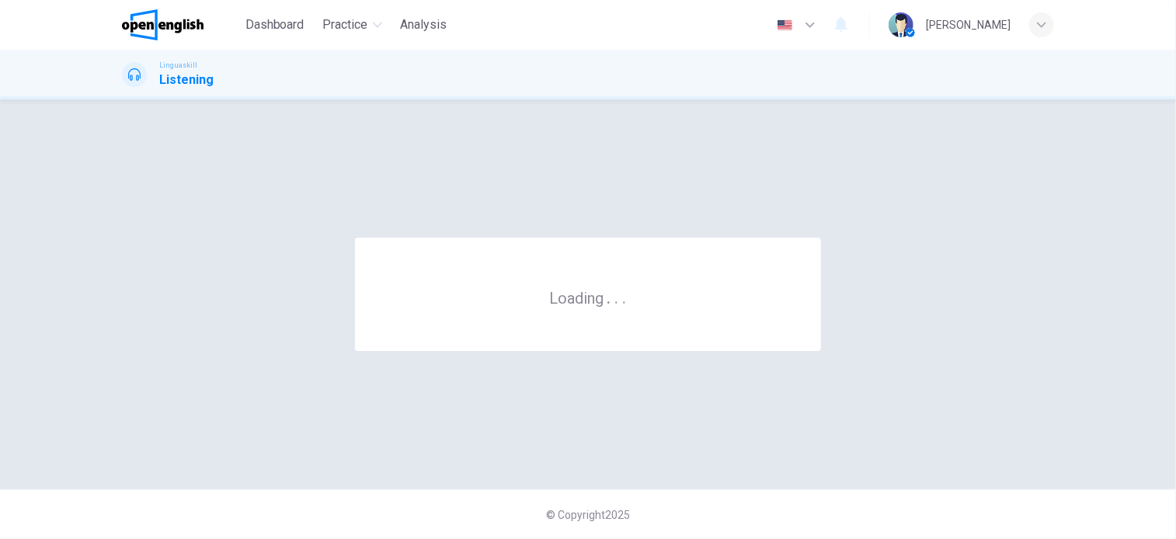
scroll to position [0, 0]
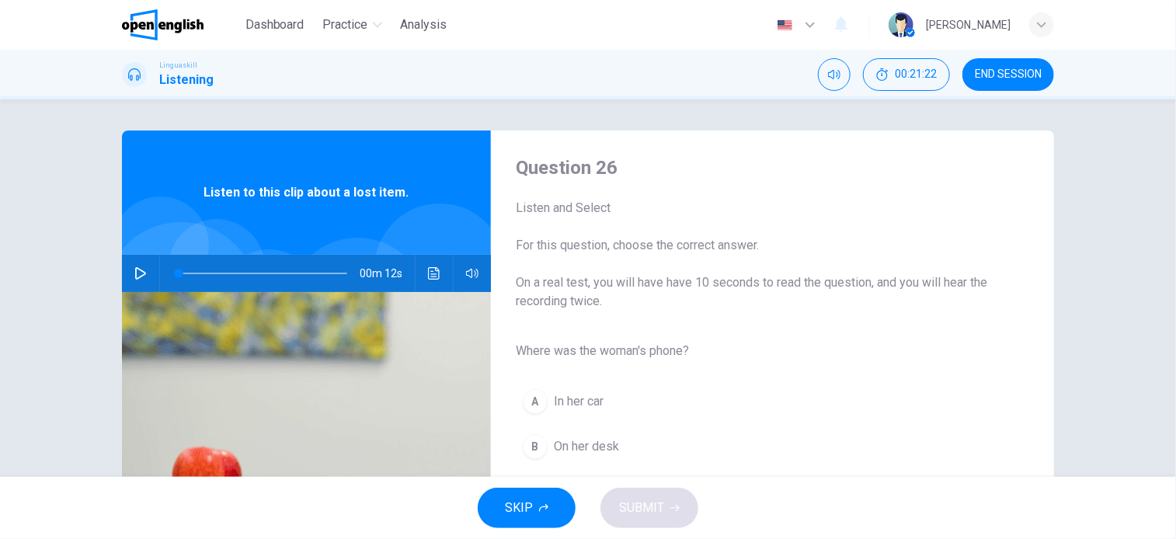
click at [136, 270] on icon "button" at bounding box center [140, 273] width 11 height 12
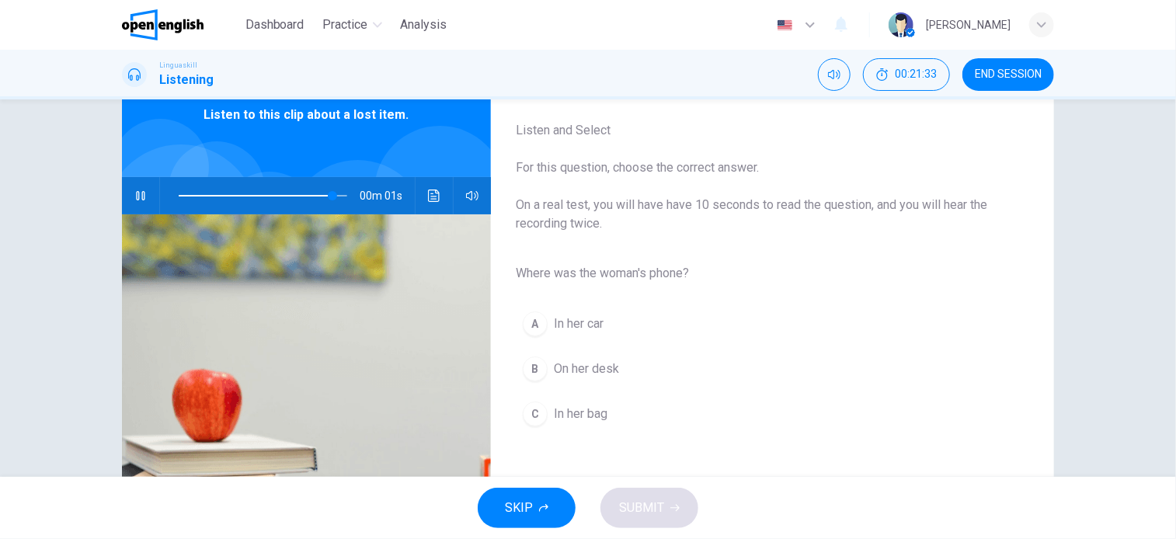
click at [590, 414] on span "In her bag" at bounding box center [581, 414] width 54 height 19
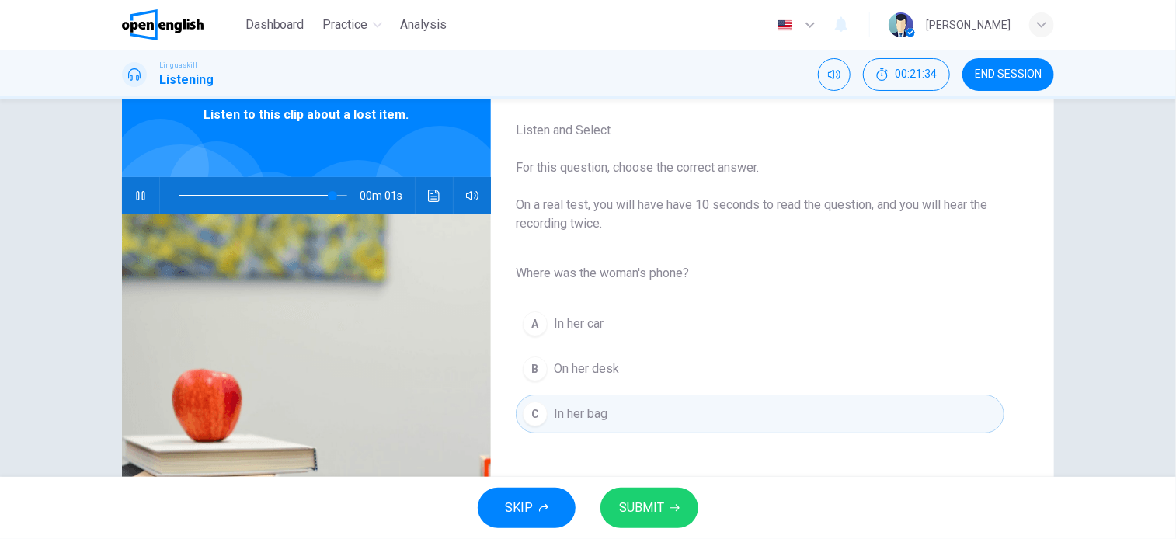
type input "*"
click at [649, 500] on span "SUBMIT" at bounding box center [641, 508] width 45 height 22
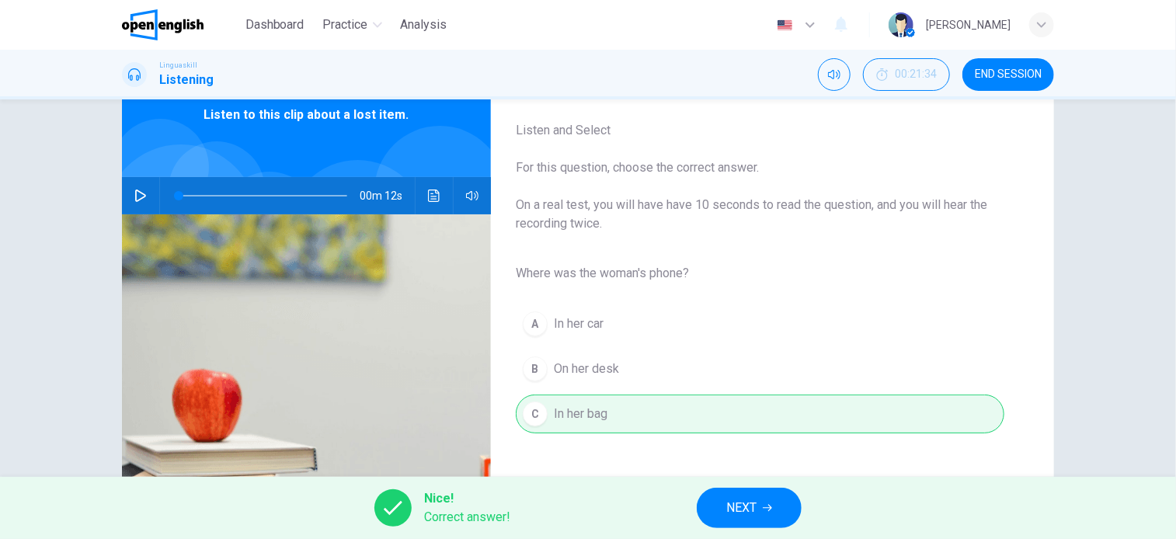
click at [803, 510] on div "Nice! Correct answer! NEXT" at bounding box center [588, 508] width 1176 height 62
click at [775, 510] on button "NEXT" at bounding box center [749, 508] width 105 height 40
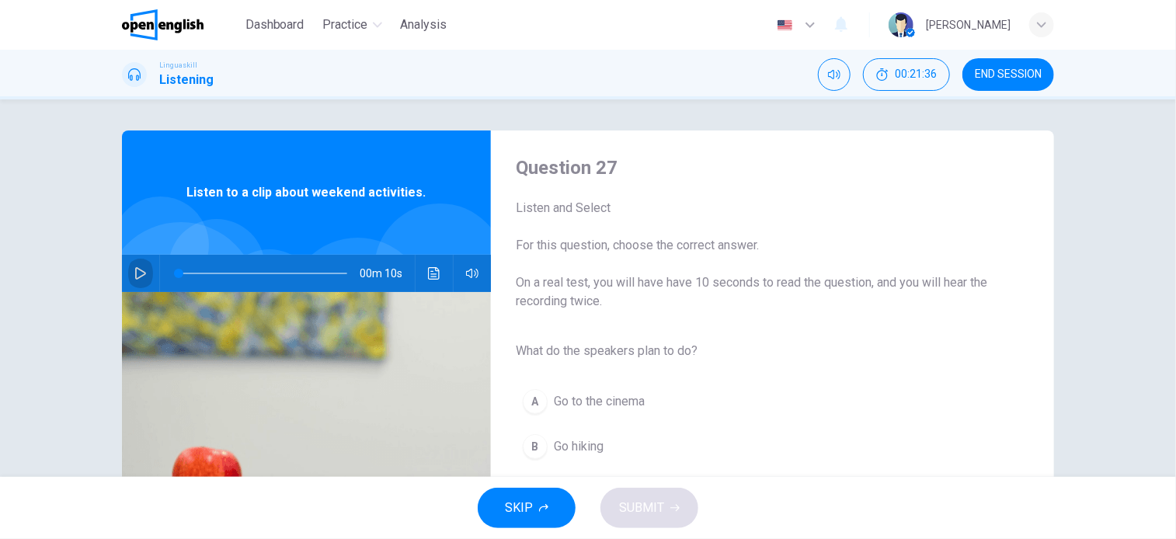
click at [134, 271] on icon "button" at bounding box center [140, 273] width 12 height 12
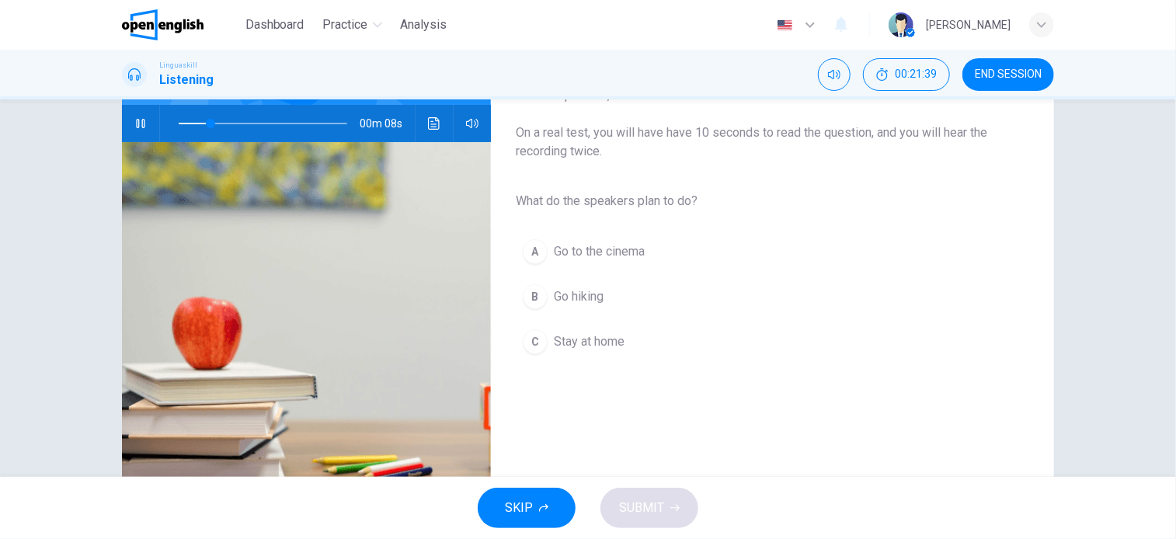
scroll to position [155, 0]
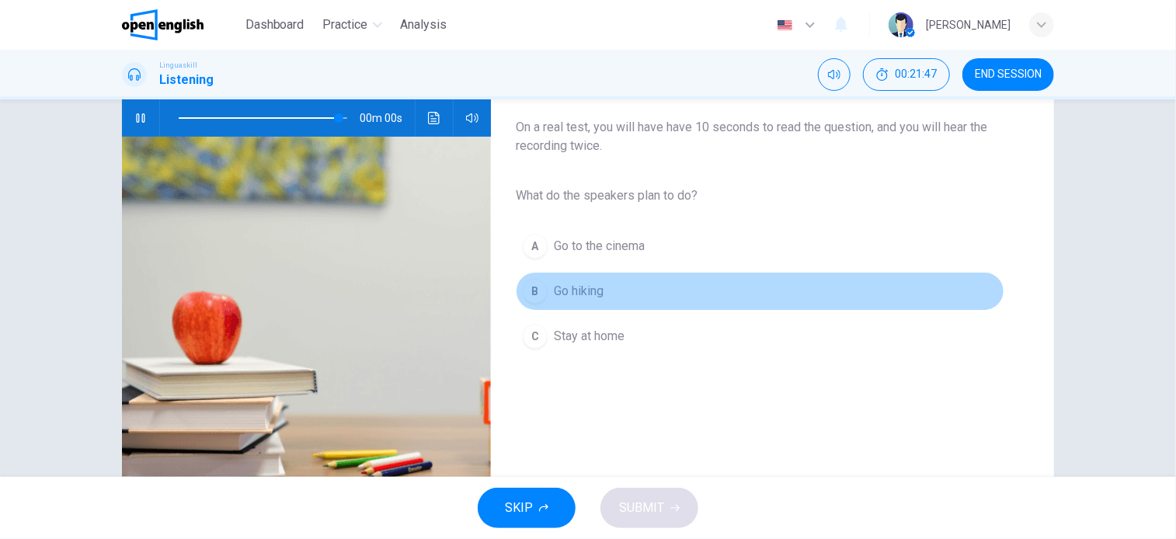
click at [583, 294] on span "Go hiking" at bounding box center [579, 291] width 50 height 19
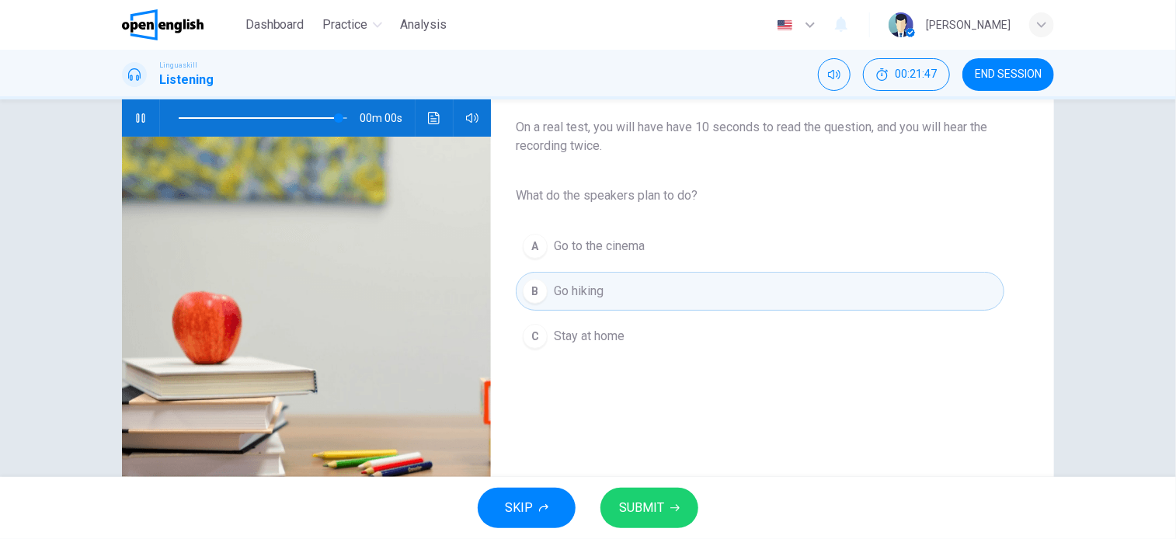
type input "*"
click at [653, 515] on span "SUBMIT" at bounding box center [641, 508] width 45 height 22
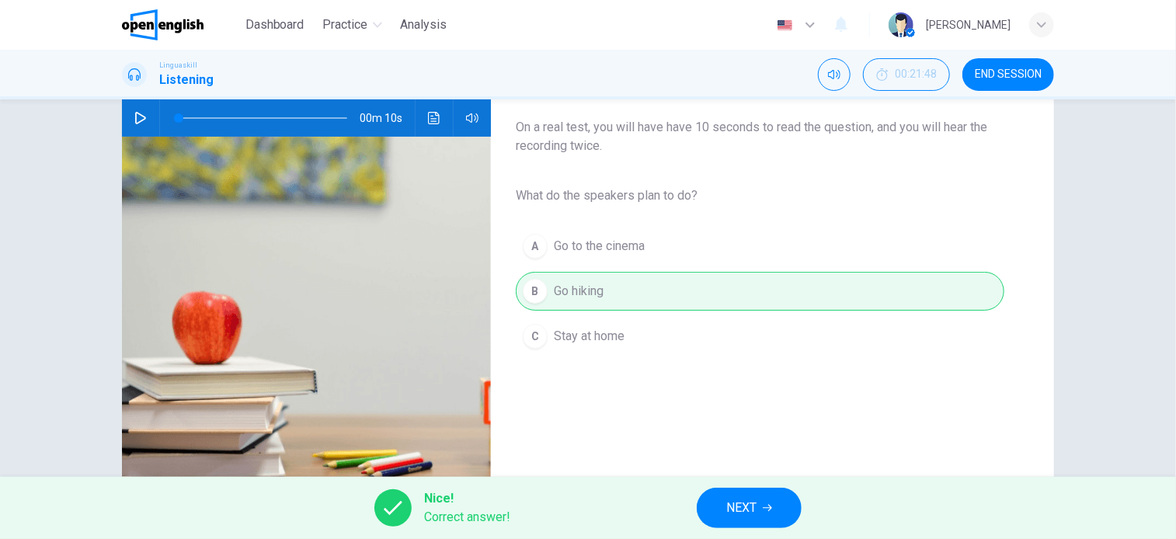
click at [730, 506] on span "NEXT" at bounding box center [741, 508] width 30 height 22
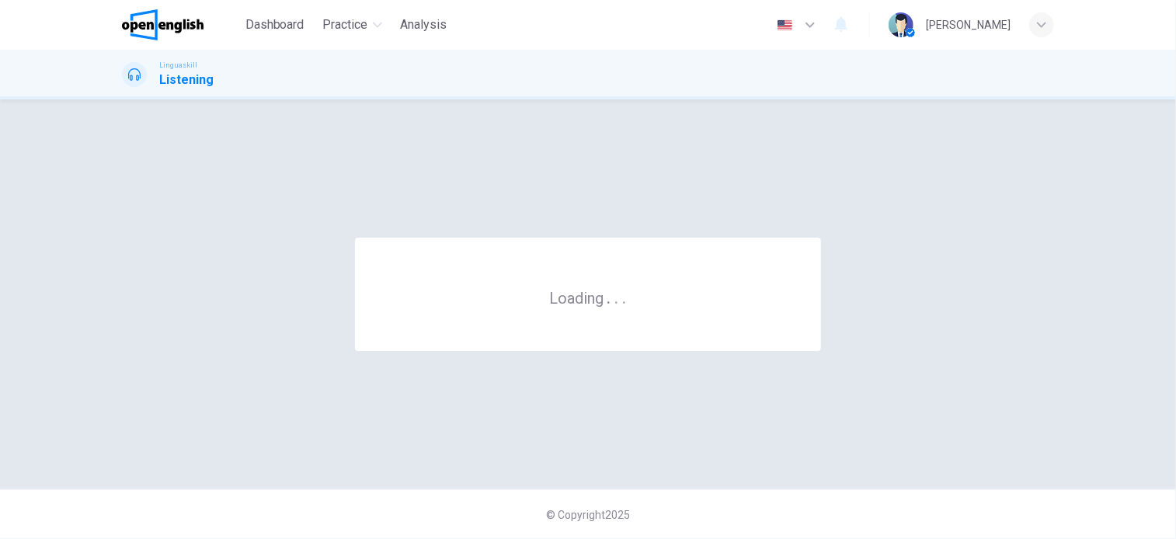
scroll to position [0, 0]
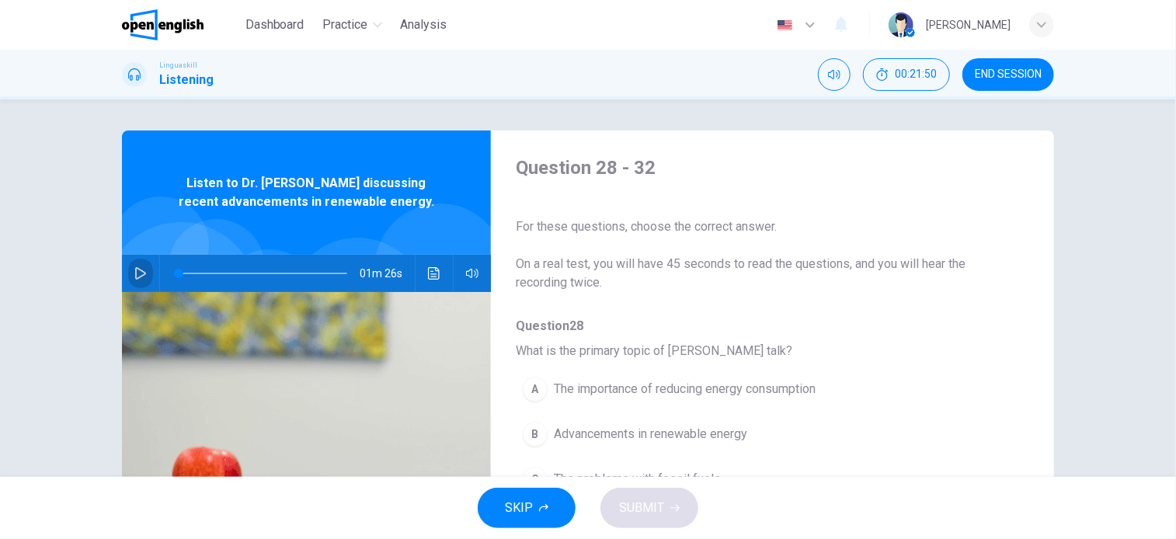
click at [143, 277] on button "button" at bounding box center [140, 273] width 25 height 37
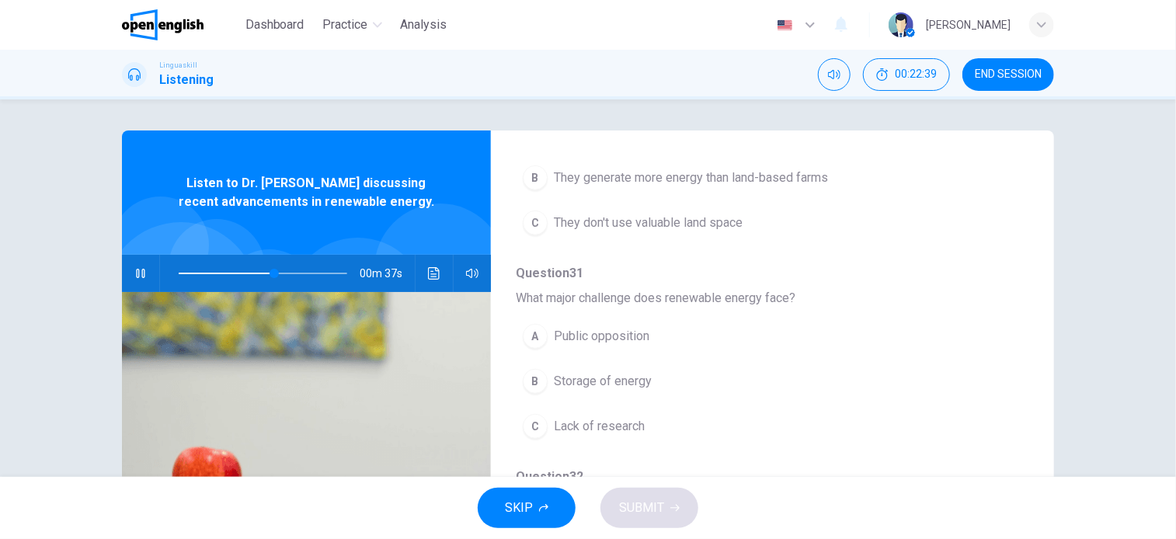
scroll to position [684, 0]
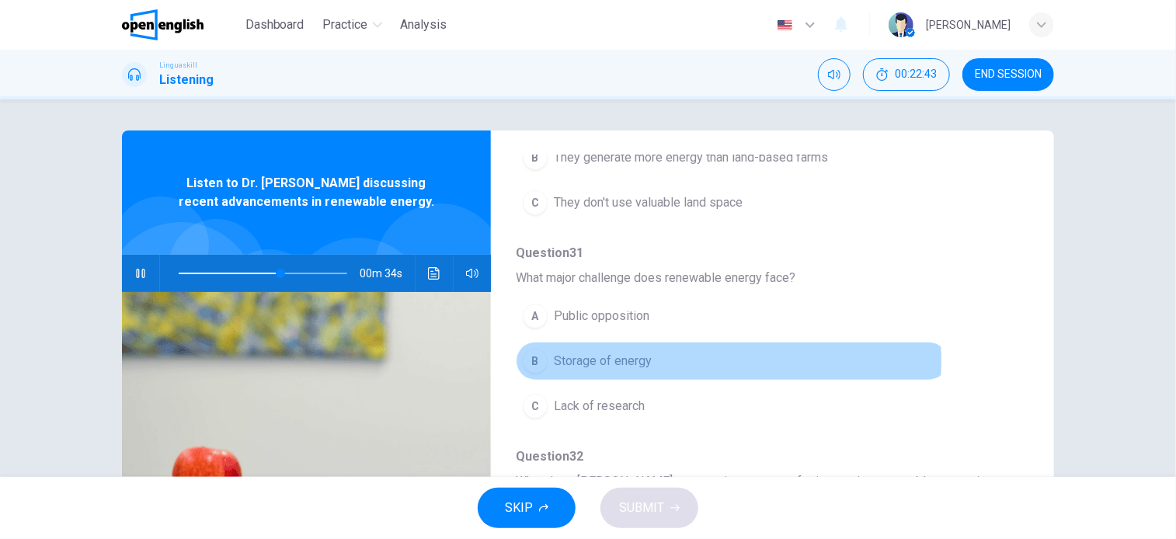
click at [642, 358] on span "Storage of energy" at bounding box center [603, 361] width 98 height 19
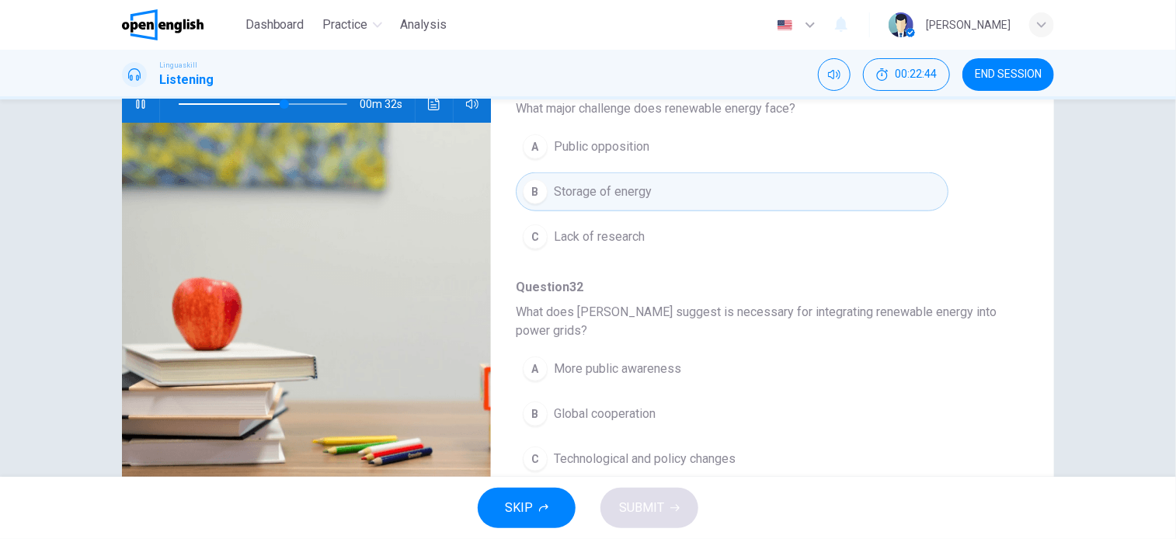
scroll to position [224, 0]
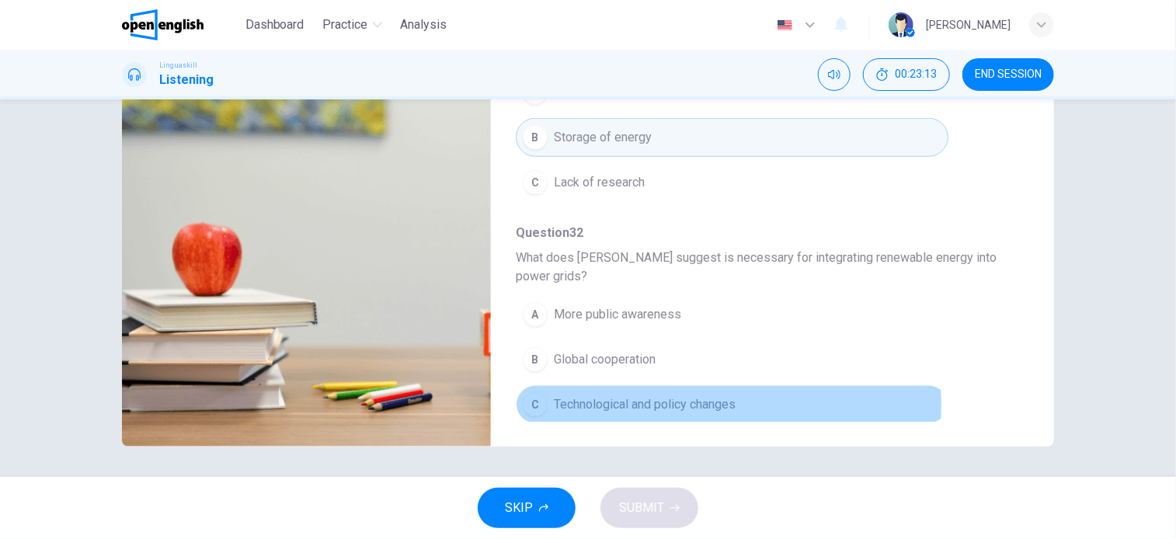
click at [709, 399] on span "Technological and policy changes" at bounding box center [645, 404] width 182 height 19
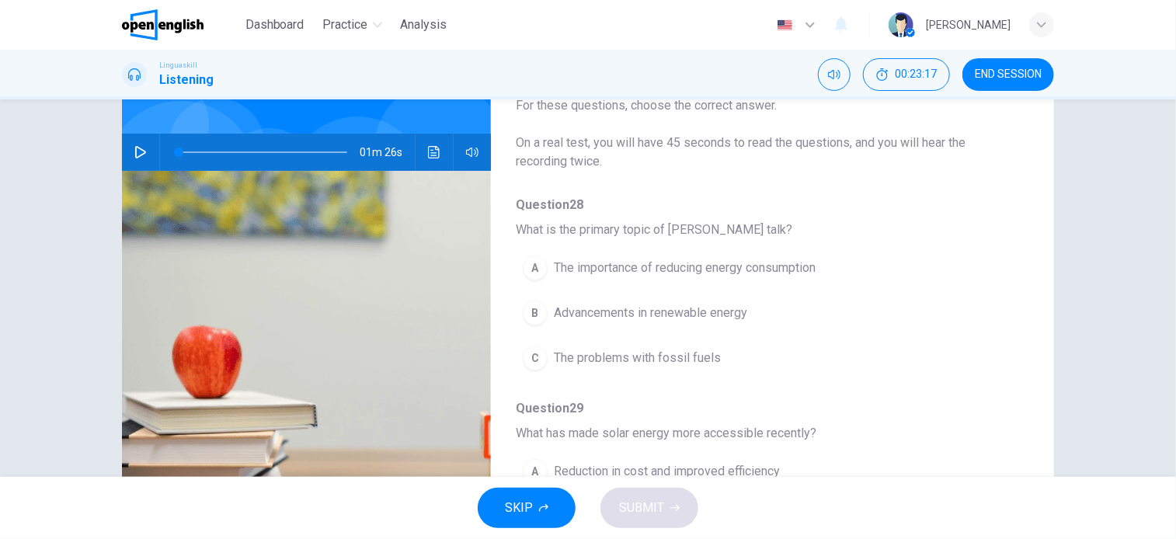
scroll to position [0, 0]
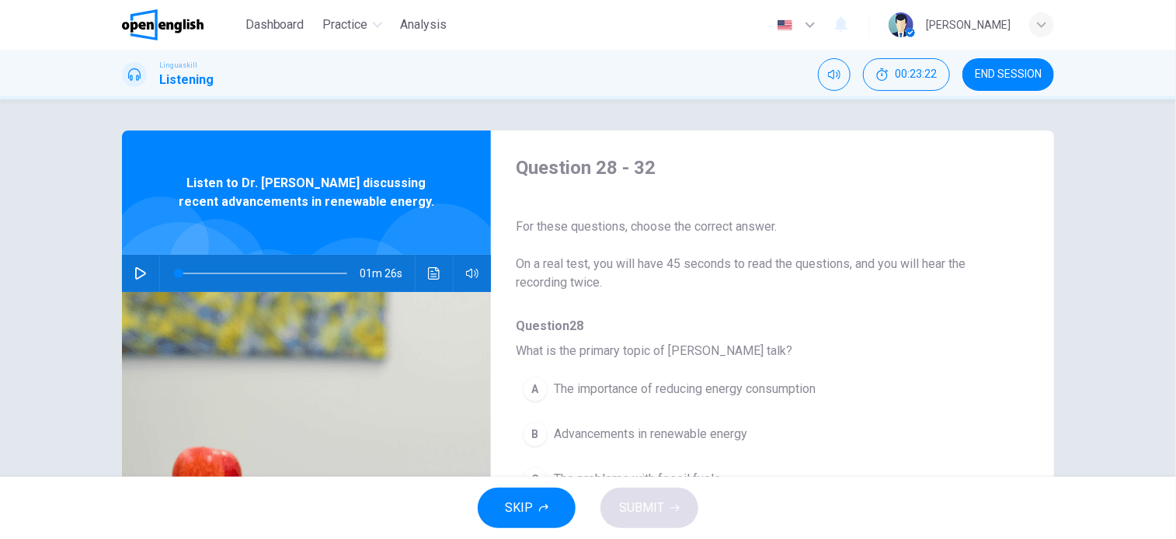
click at [138, 271] on icon "button" at bounding box center [140, 273] width 12 height 12
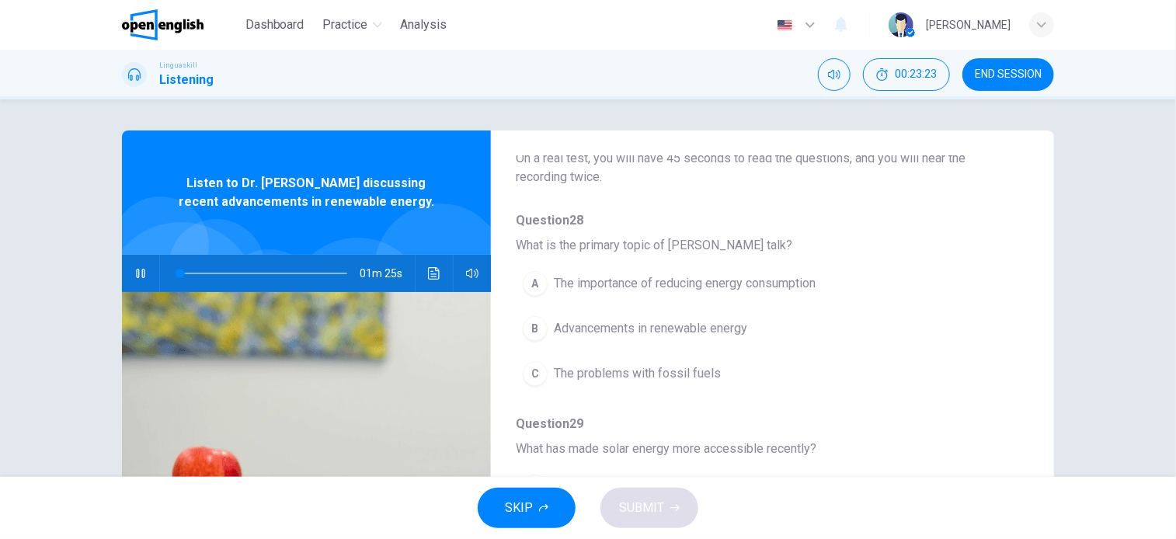
scroll to position [155, 0]
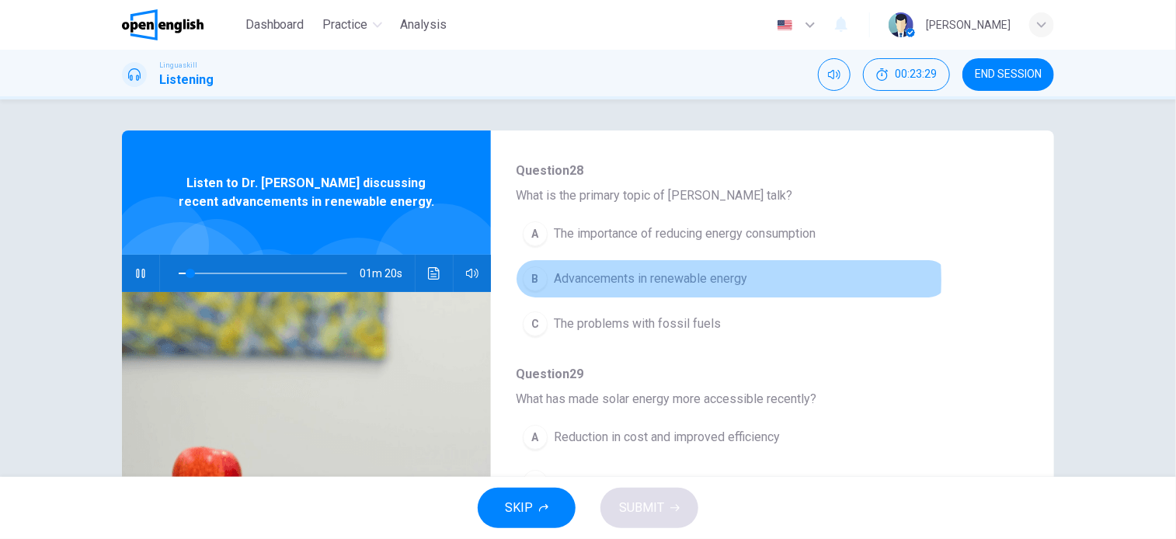
click at [684, 279] on span "Advancements in renewable energy" at bounding box center [650, 279] width 193 height 19
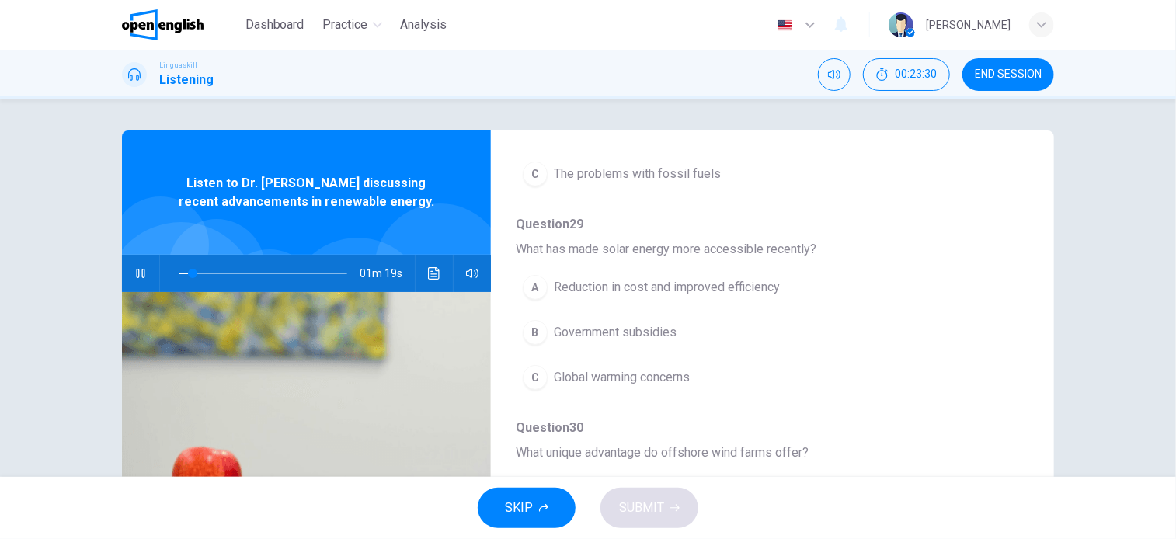
scroll to position [311, 0]
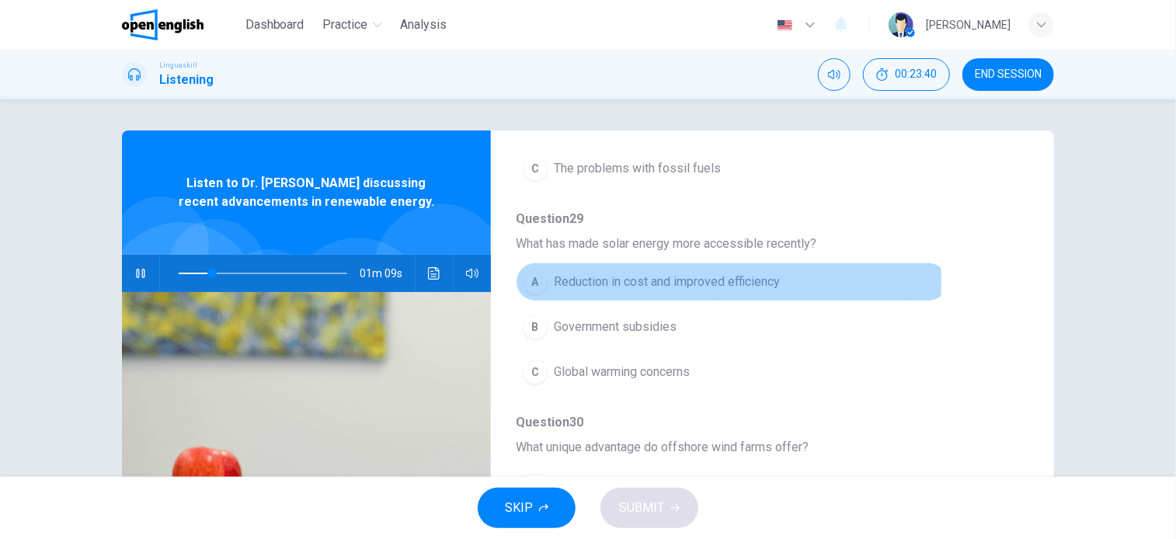
click at [689, 283] on span "Reduction in cost and improved efficiency" at bounding box center [667, 282] width 226 height 19
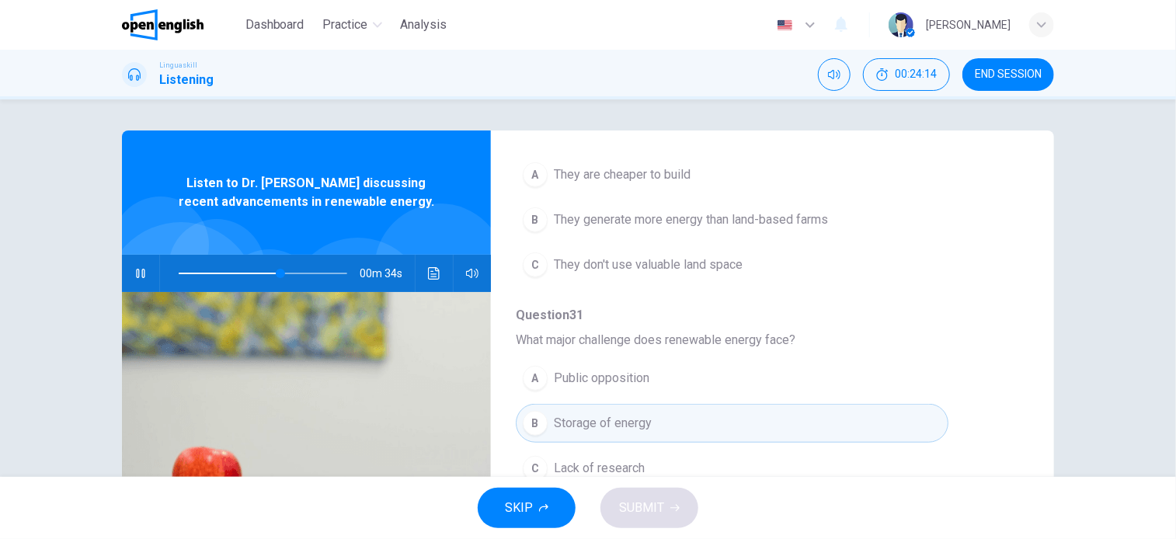
scroll to position [544, 0]
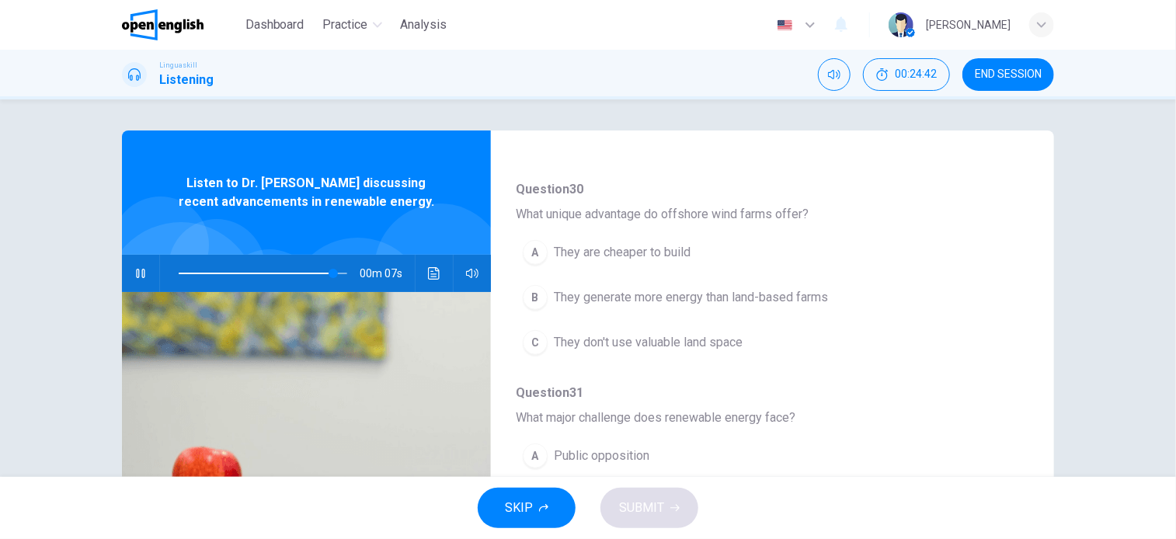
click at [795, 291] on span "They generate more energy than land-based farms" at bounding box center [691, 297] width 274 height 19
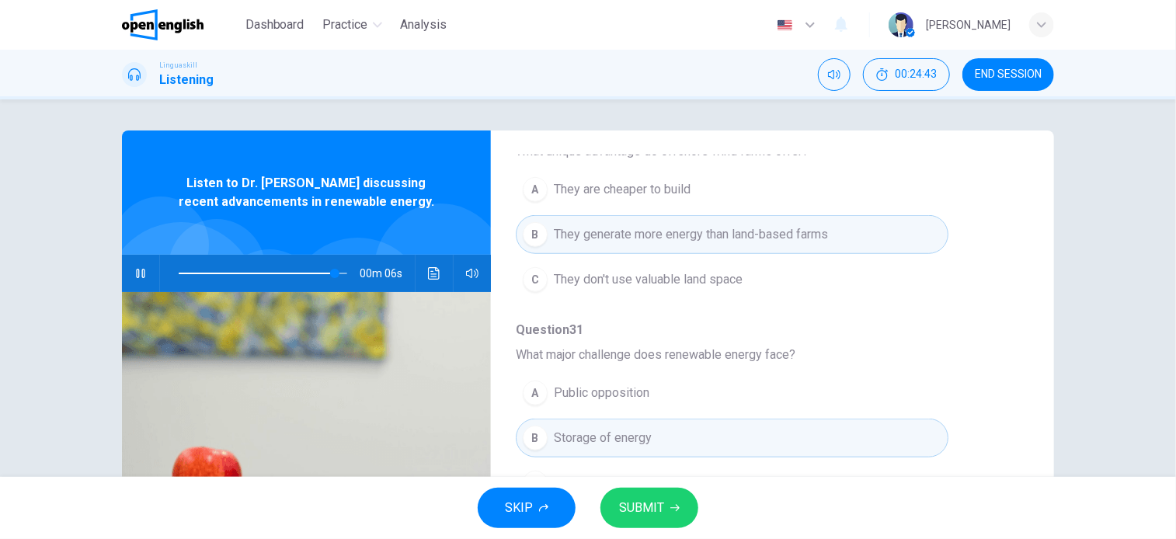
scroll to position [684, 0]
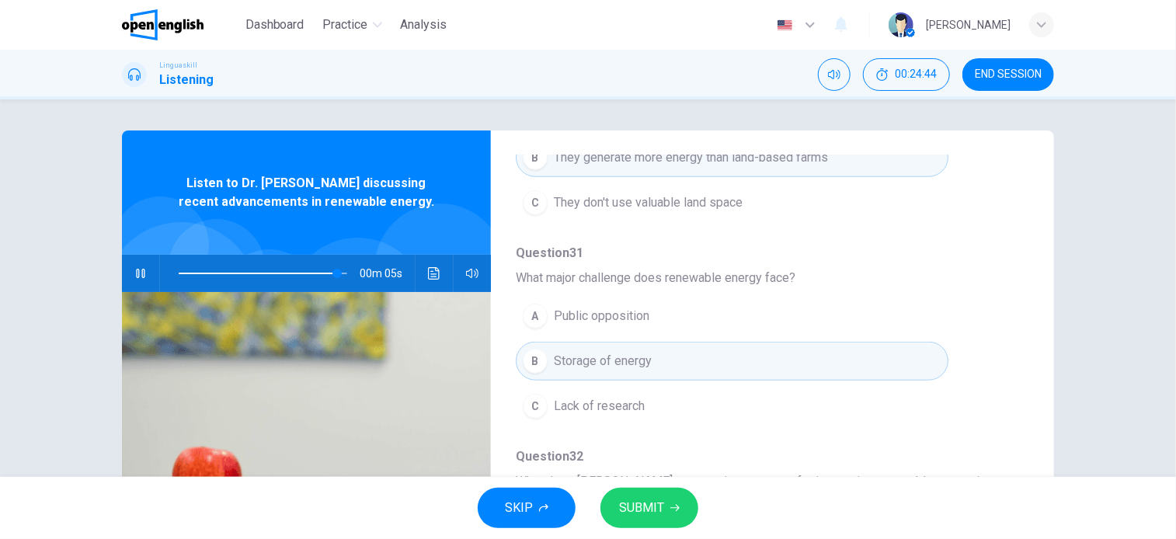
click at [644, 519] on button "SUBMIT" at bounding box center [650, 508] width 98 height 40
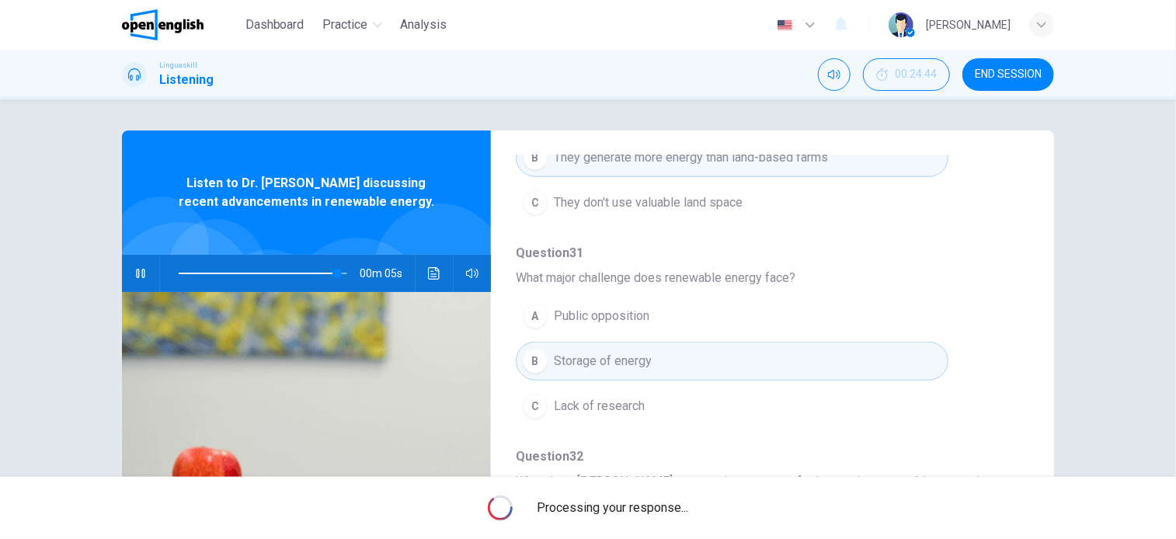
click at [656, 503] on span "Processing your response..." at bounding box center [613, 508] width 151 height 19
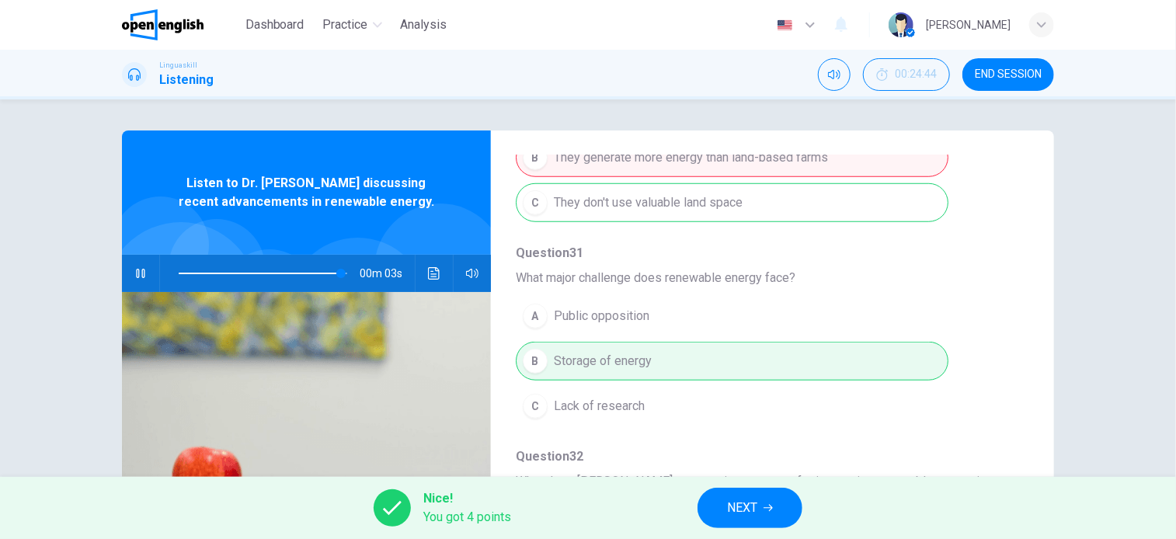
type input "**"
click at [772, 517] on button "NEXT" at bounding box center [750, 508] width 105 height 40
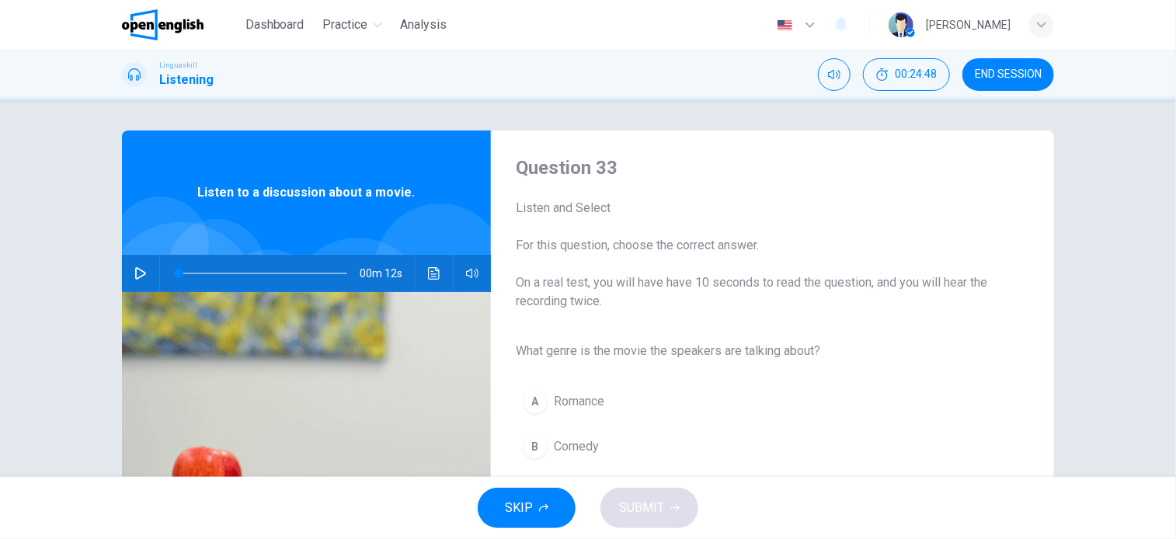
click at [129, 265] on button "button" at bounding box center [140, 273] width 25 height 37
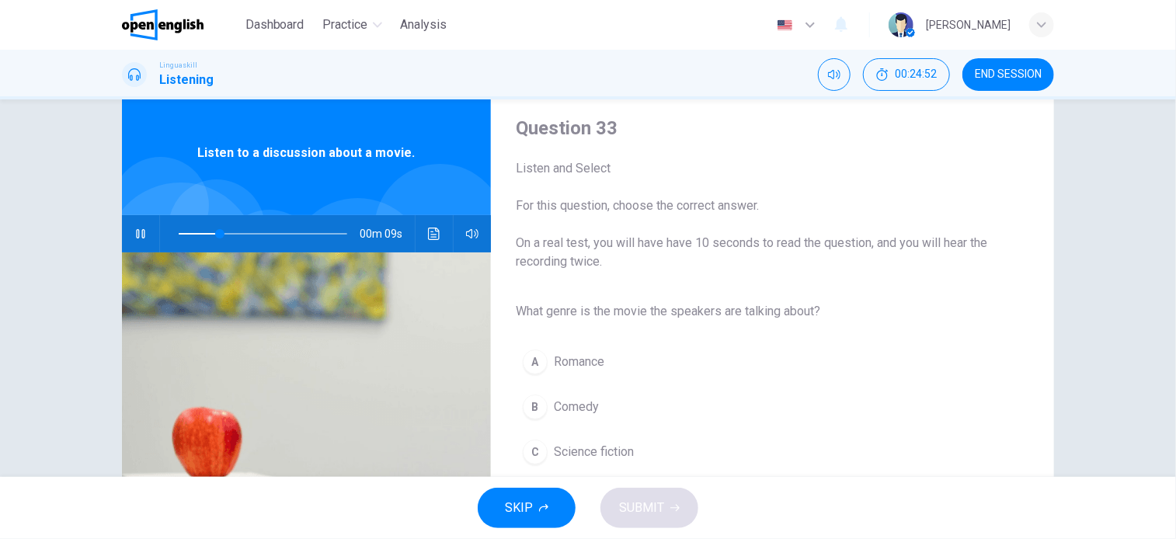
scroll to position [78, 0]
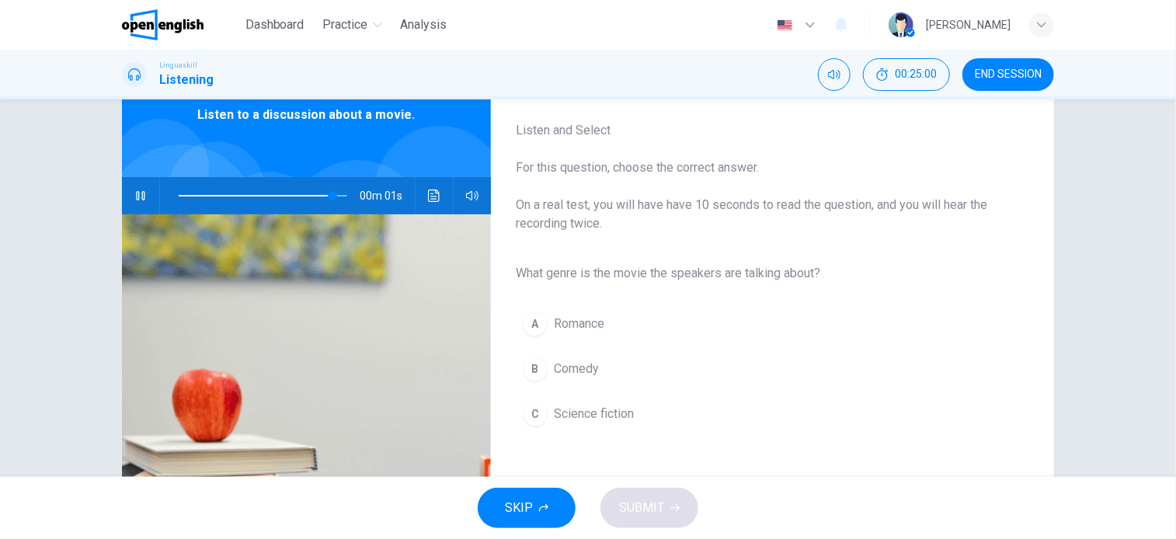
type input "*"
click at [576, 414] on span "Science fiction" at bounding box center [594, 414] width 80 height 19
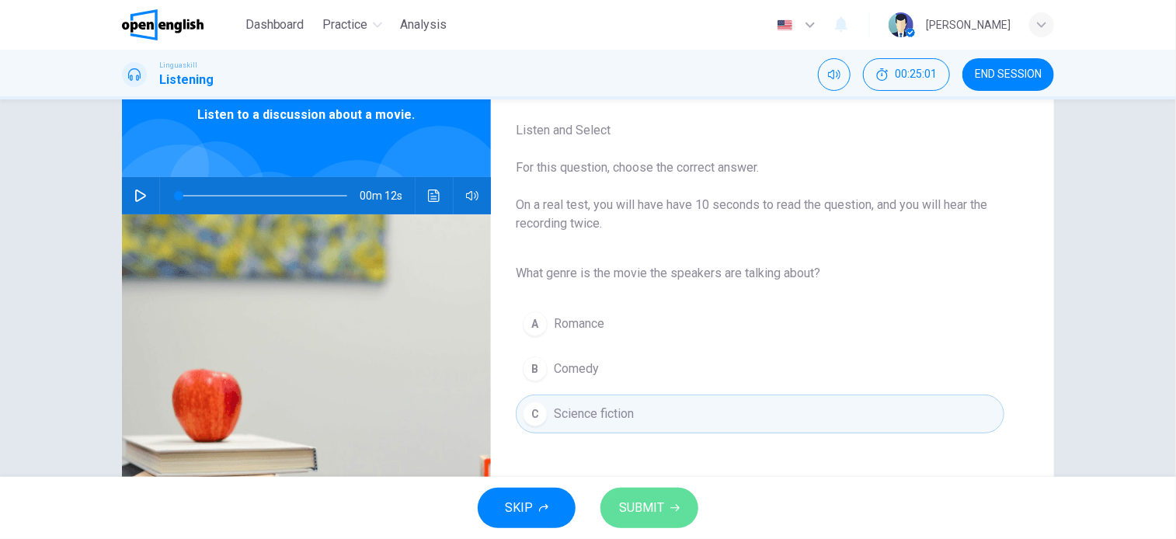
click at [655, 511] on span "SUBMIT" at bounding box center [641, 508] width 45 height 22
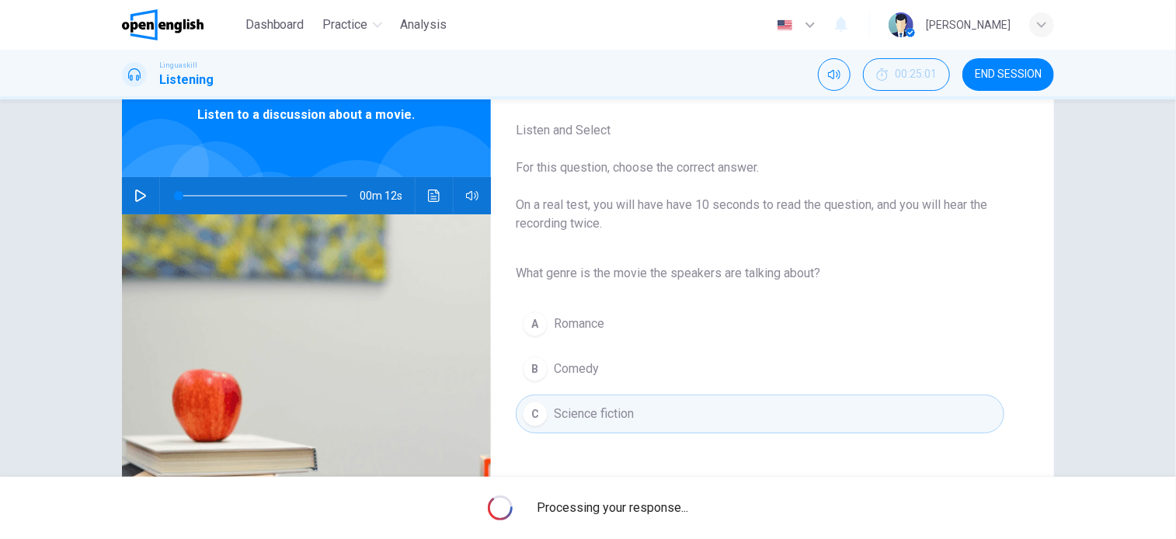
click at [655, 511] on span "Processing your response..." at bounding box center [613, 508] width 151 height 19
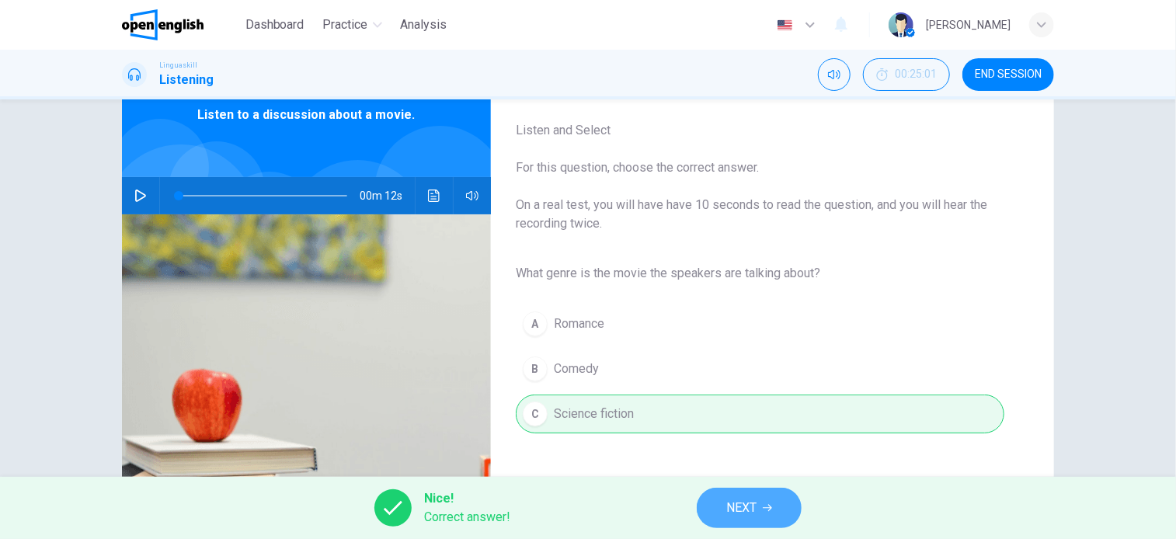
click at [742, 509] on span "NEXT" at bounding box center [741, 508] width 30 height 22
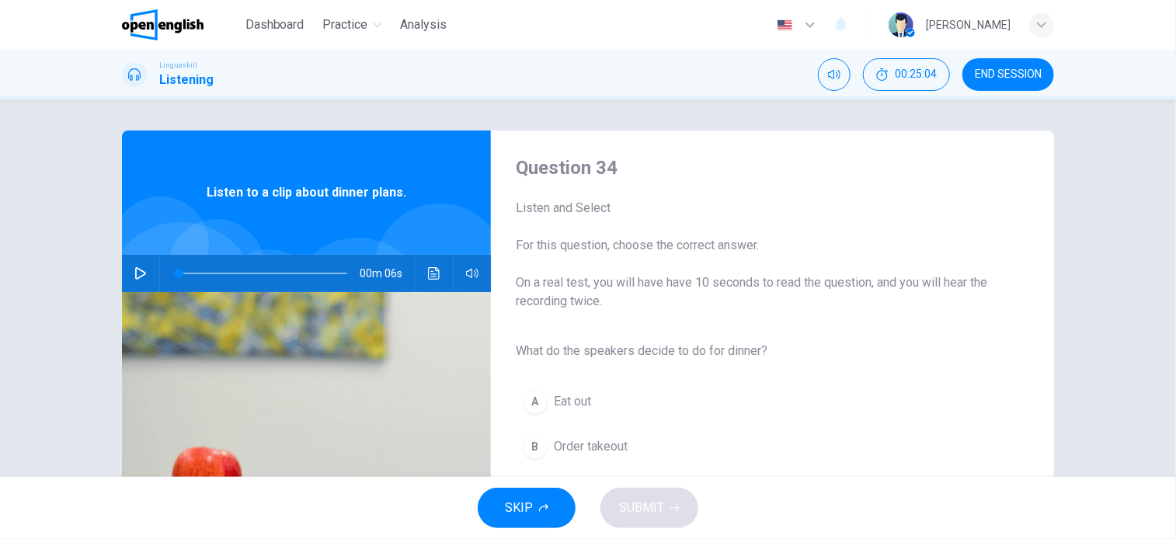
click at [128, 273] on button "button" at bounding box center [140, 273] width 25 height 37
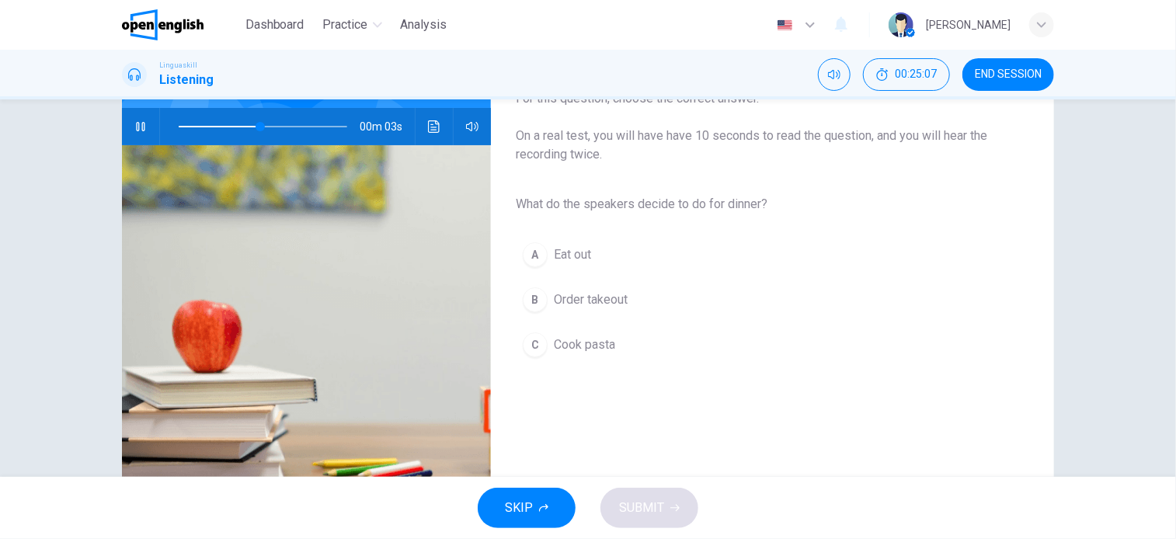
scroll to position [155, 0]
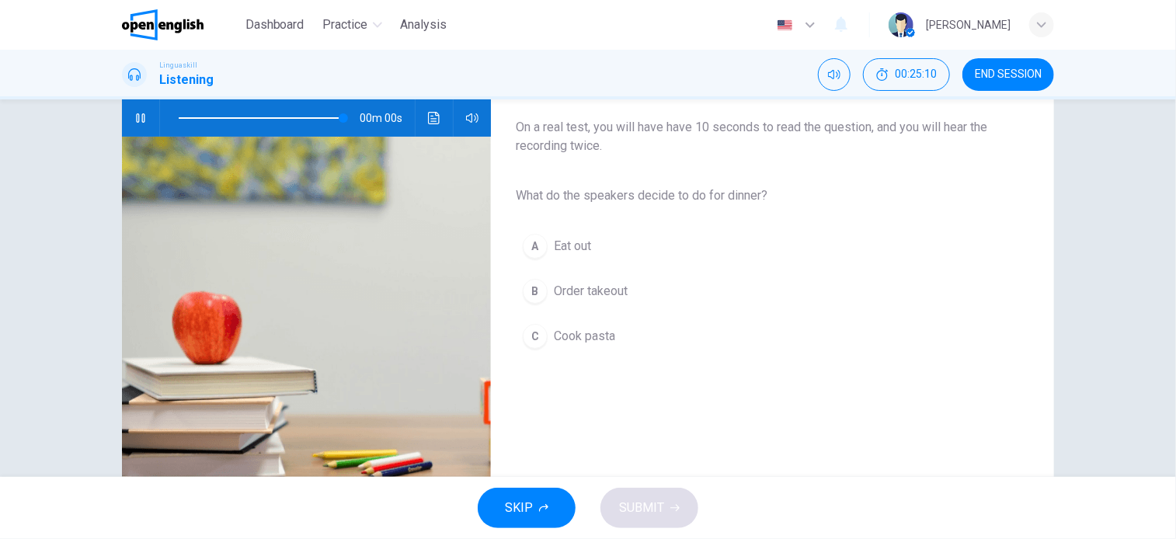
type input "*"
click at [594, 335] on span "Cook pasta" at bounding box center [584, 336] width 61 height 19
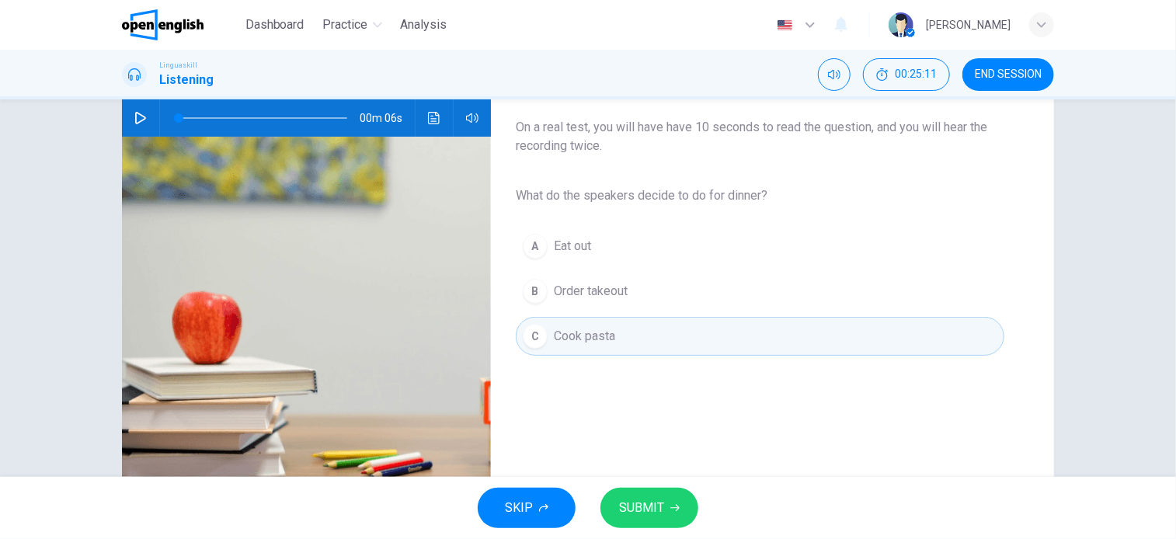
click at [644, 504] on span "SUBMIT" at bounding box center [641, 508] width 45 height 22
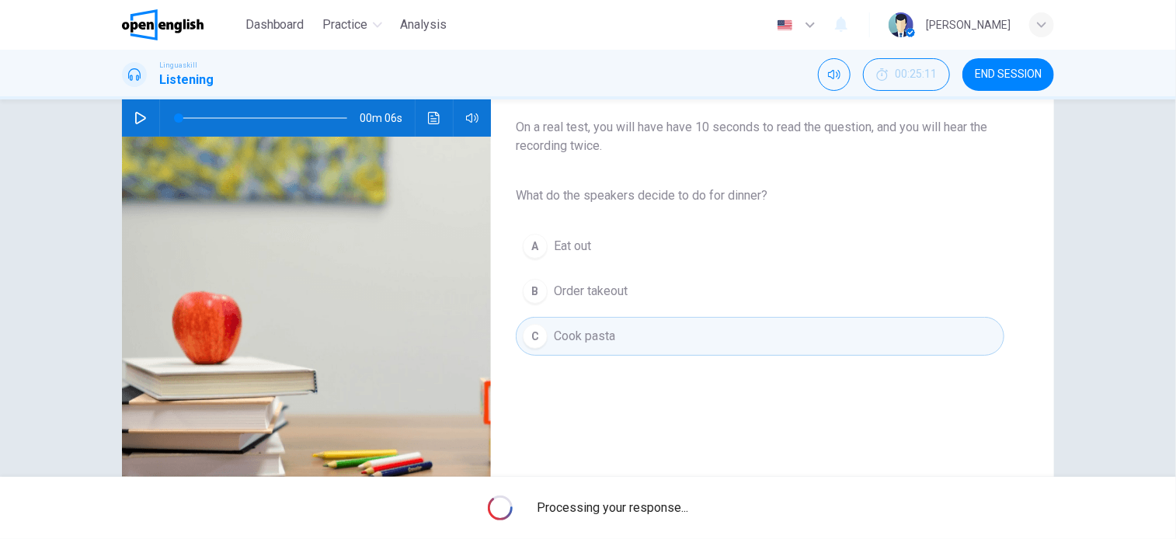
click at [644, 504] on span "Processing your response..." at bounding box center [613, 508] width 151 height 19
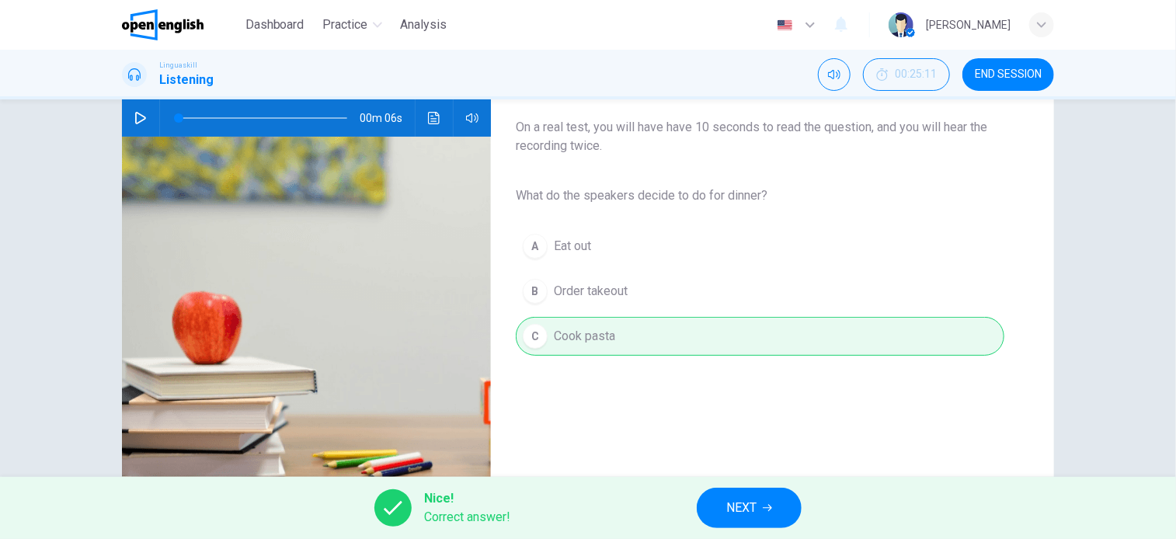
click at [726, 514] on button "NEXT" at bounding box center [749, 508] width 105 height 40
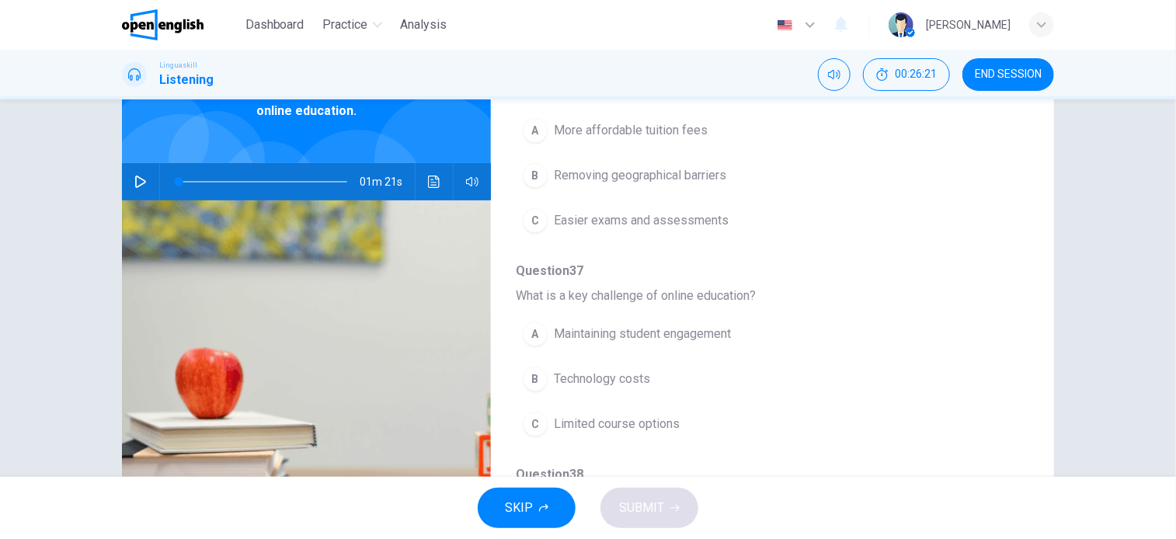
scroll to position [0, 0]
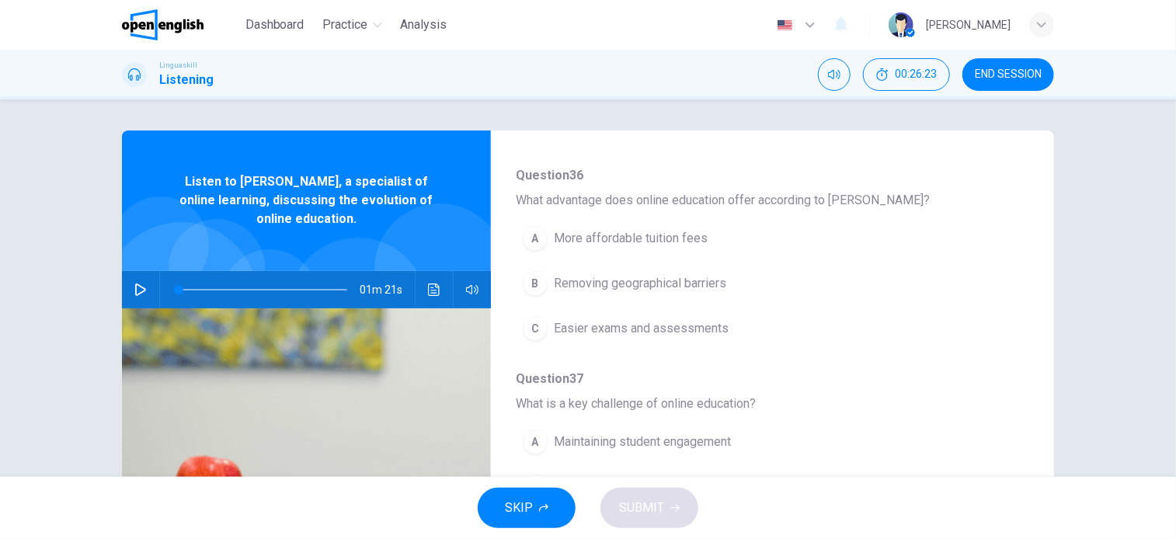
click at [135, 287] on icon "button" at bounding box center [140, 290] width 11 height 12
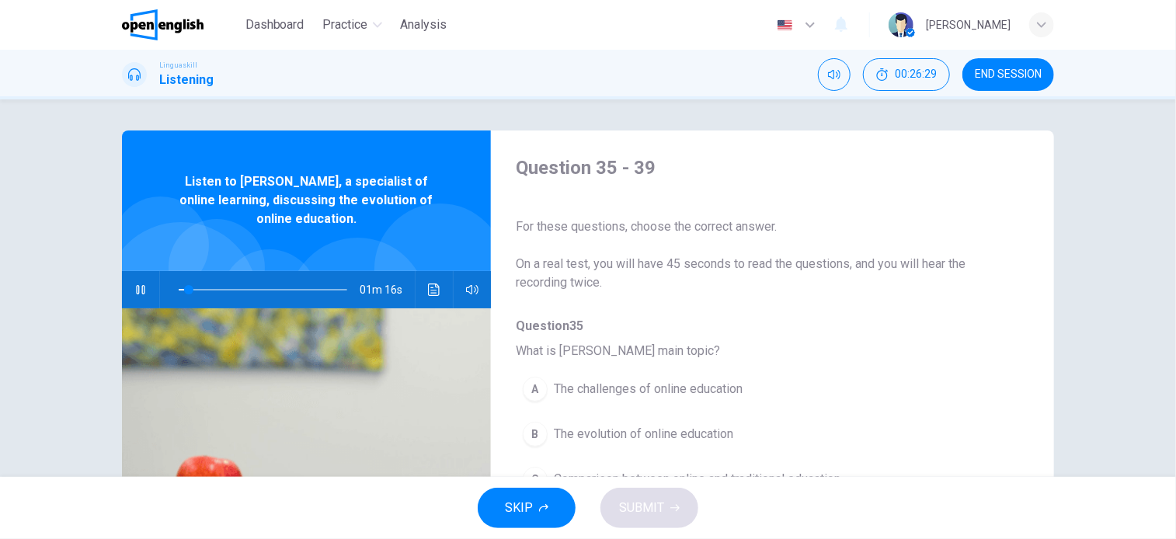
scroll to position [78, 0]
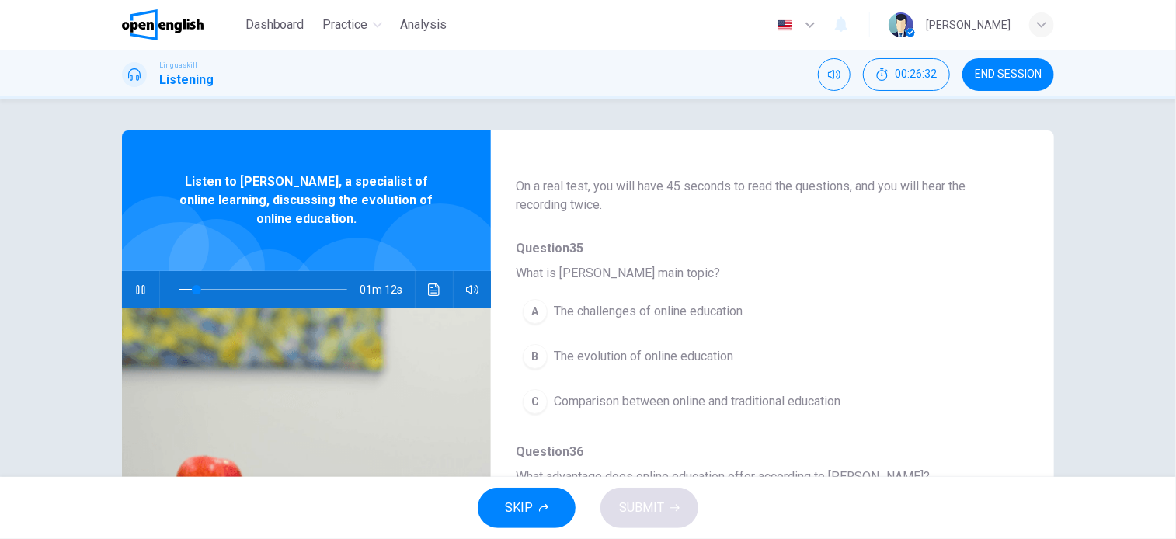
click at [723, 356] on span "The evolution of online education" at bounding box center [643, 356] width 179 height 19
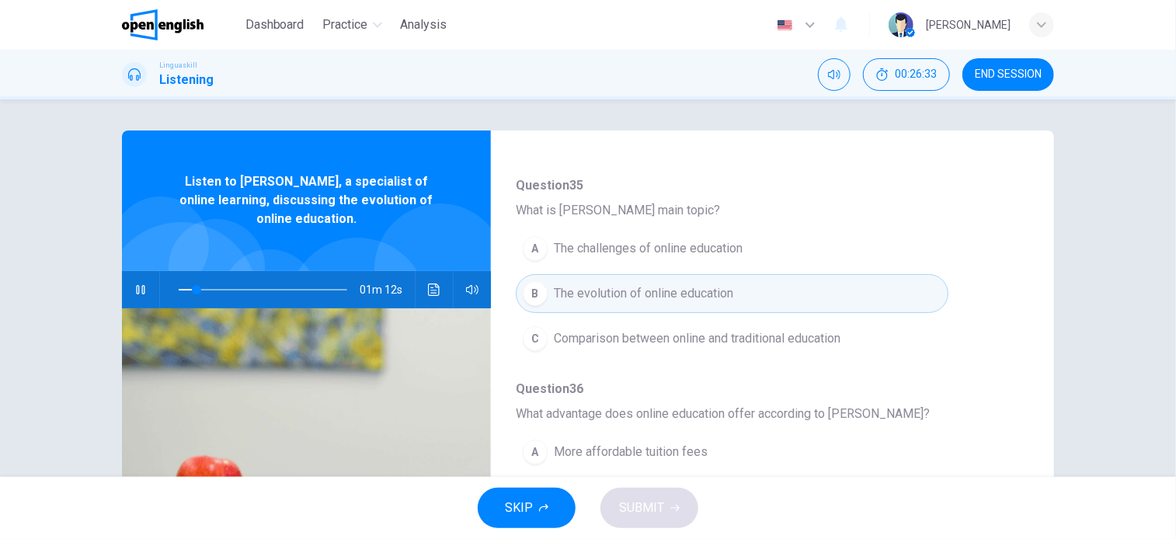
scroll to position [311, 0]
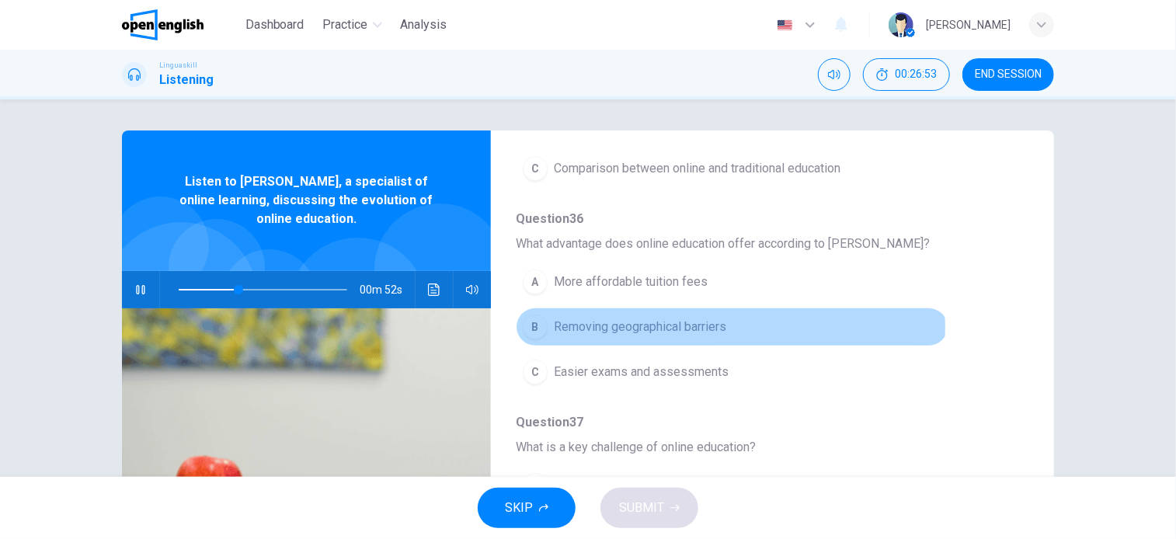
click at [726, 326] on button "B Removing geographical barriers" at bounding box center [732, 327] width 433 height 39
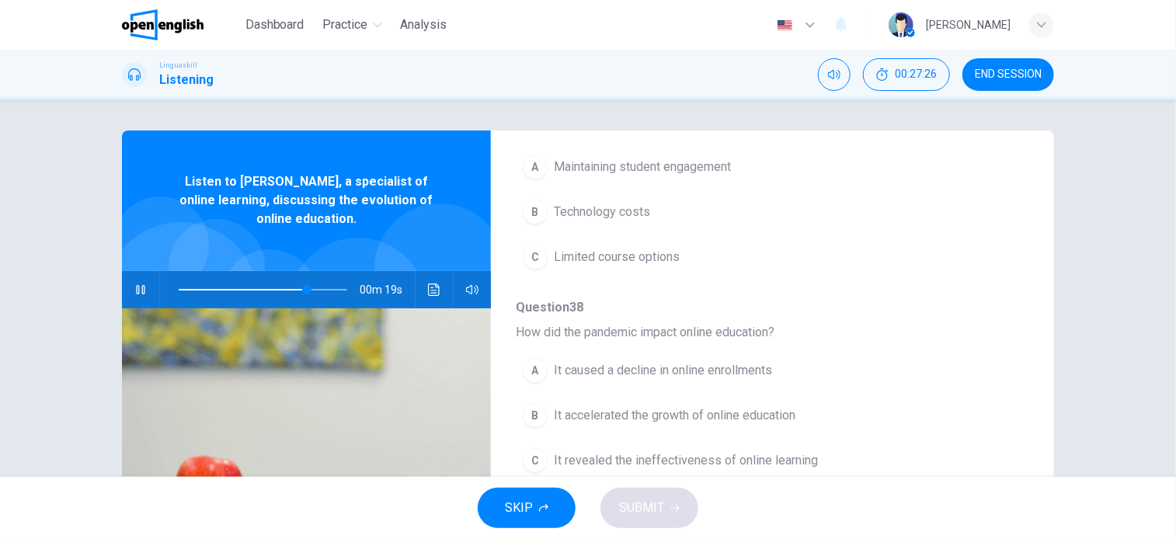
scroll to position [665, 0]
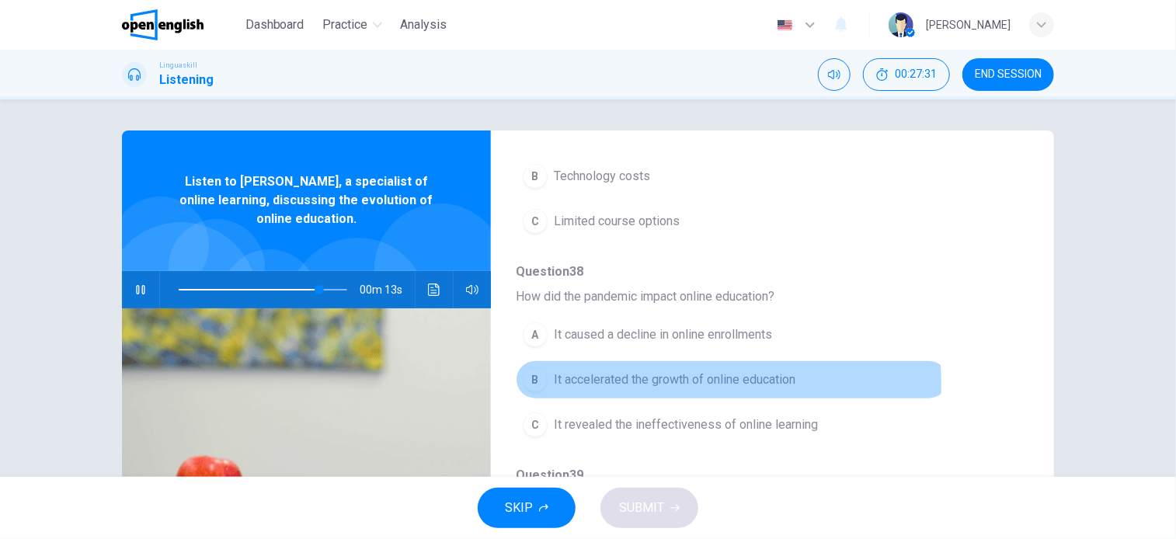
click at [695, 380] on span "It accelerated the growth of online education" at bounding box center [675, 380] width 242 height 19
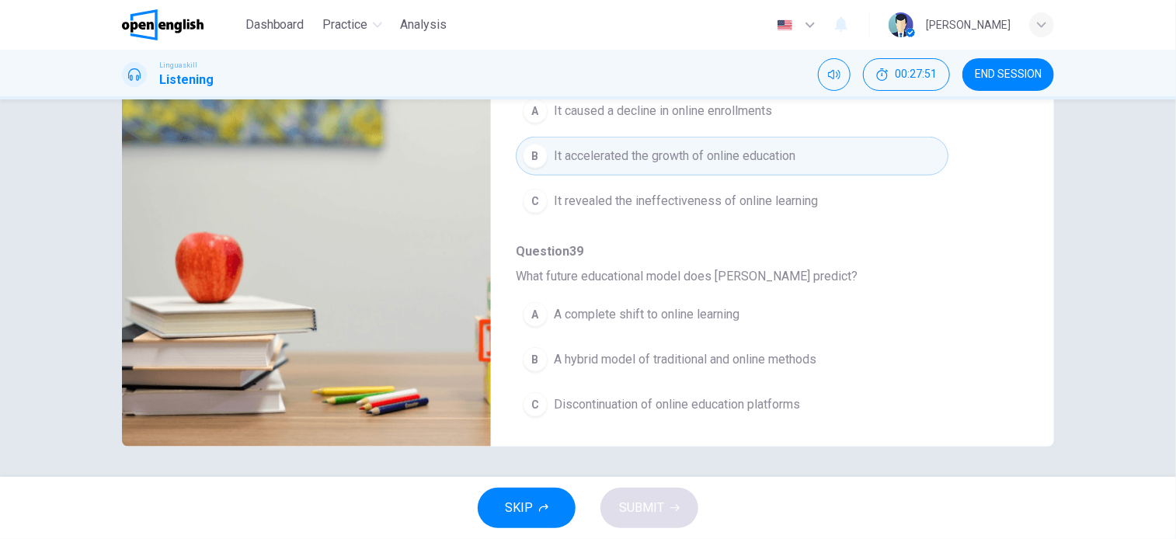
scroll to position [0, 0]
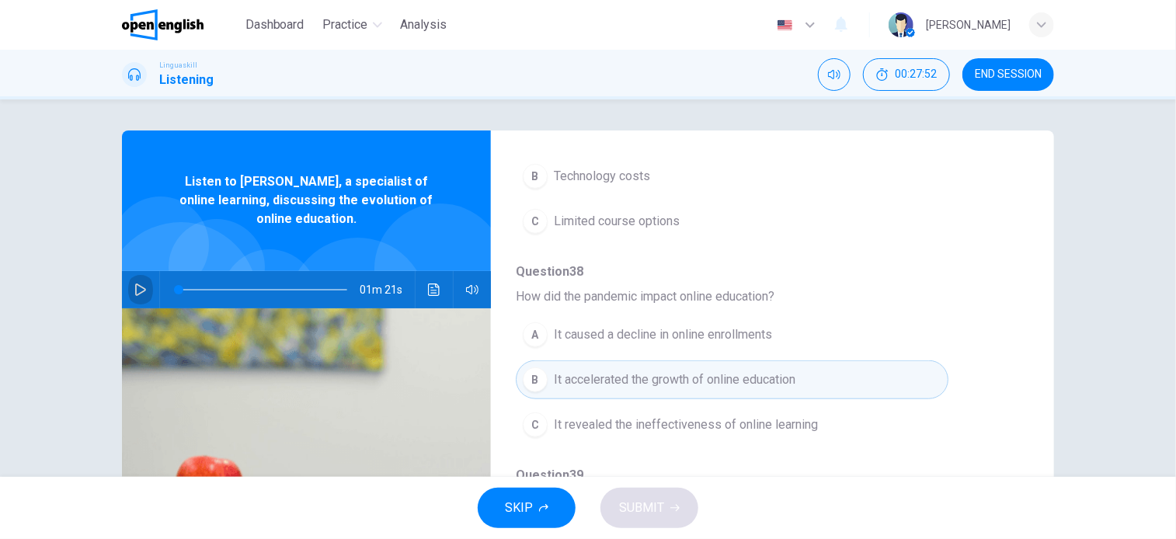
click at [134, 287] on icon "button" at bounding box center [140, 290] width 12 height 12
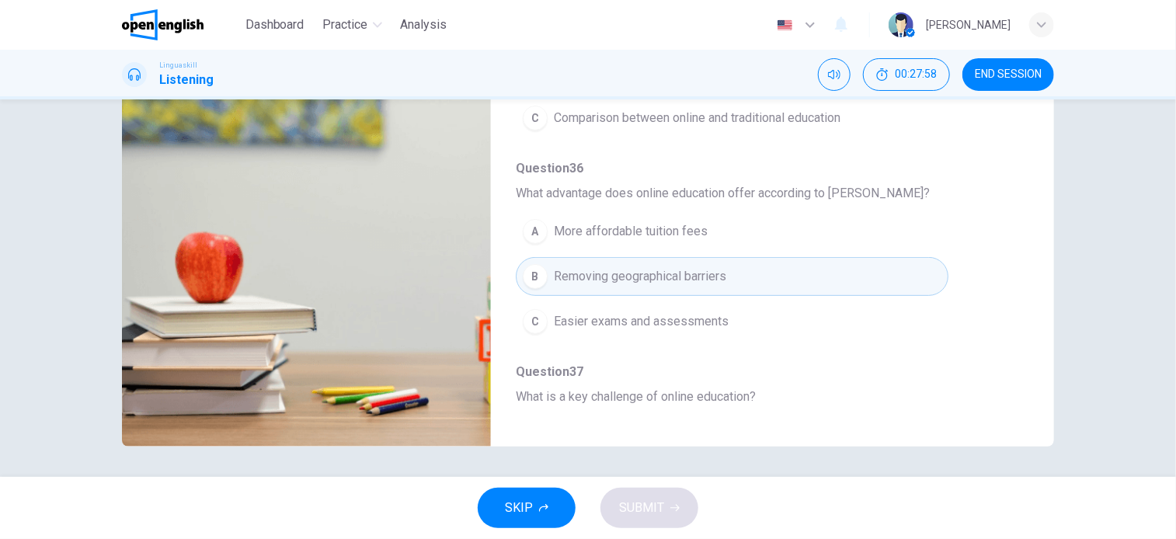
scroll to position [121, 0]
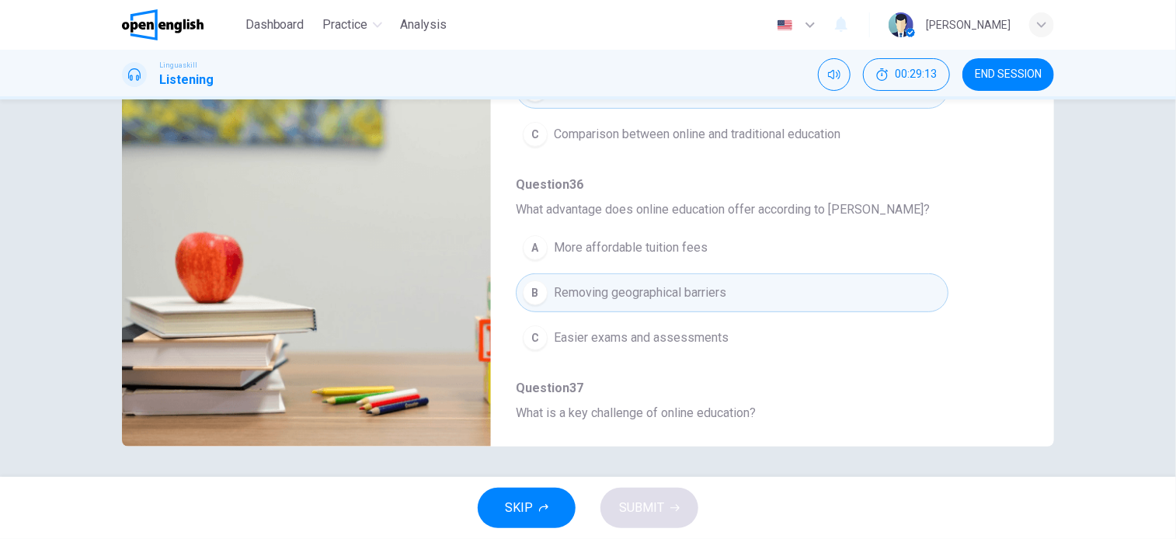
type input "*"
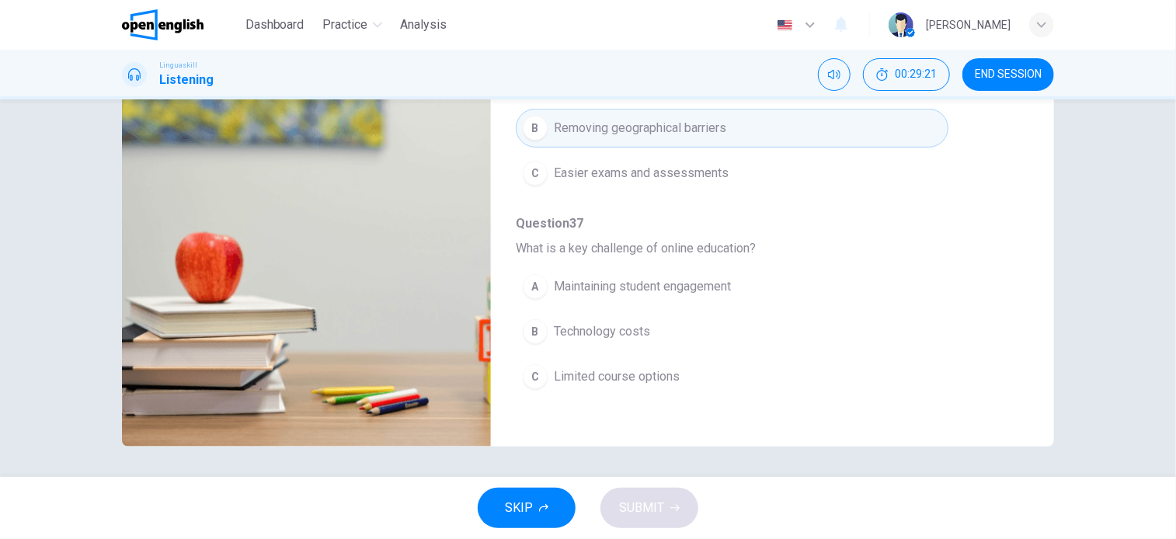
scroll to position [388, 0]
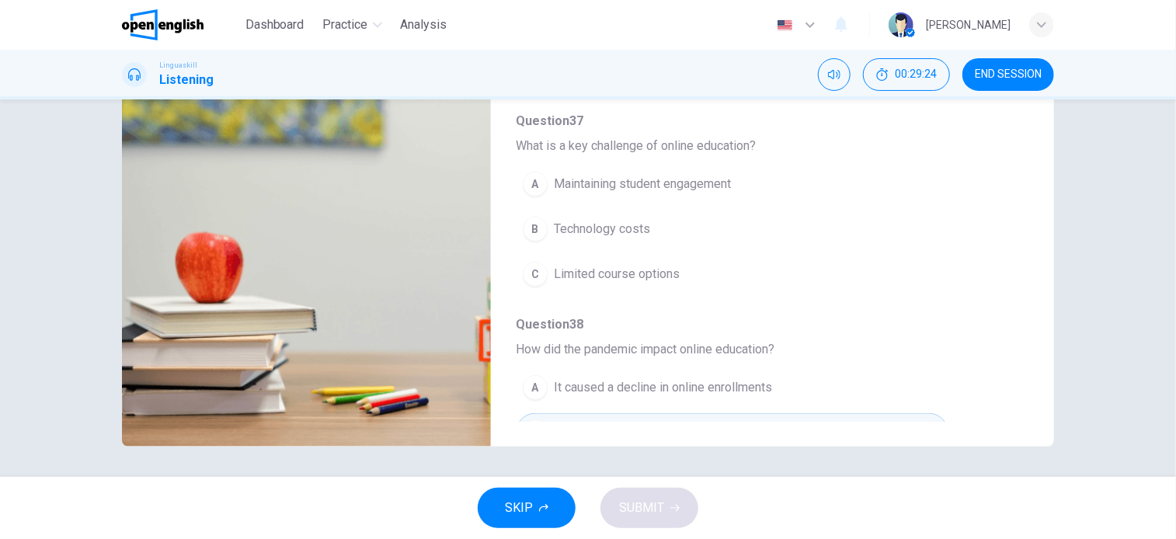
click at [722, 179] on span "Maintaining student engagement" at bounding box center [642, 184] width 177 height 19
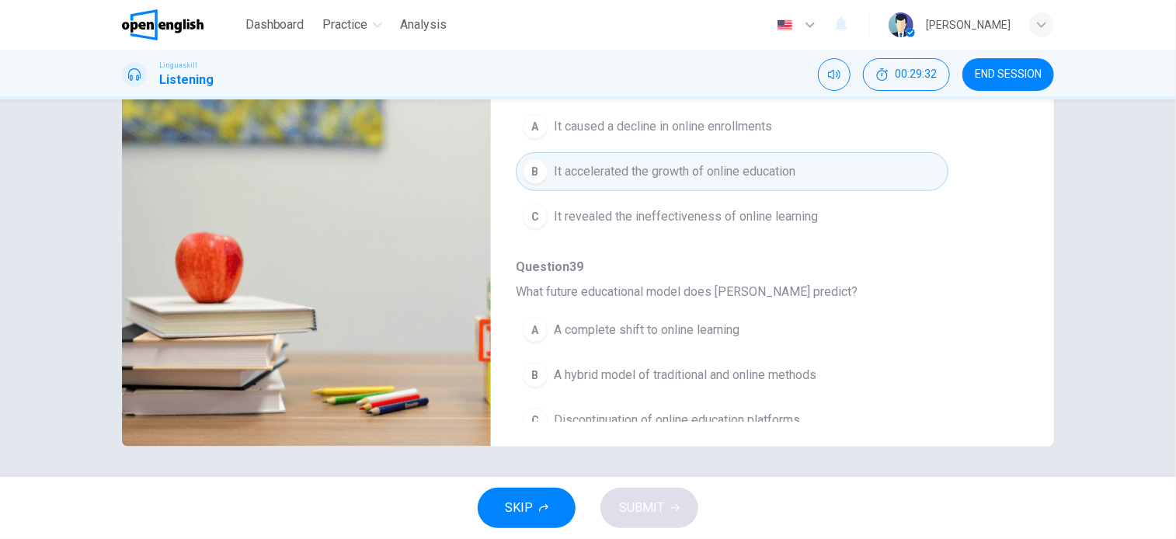
scroll to position [665, 0]
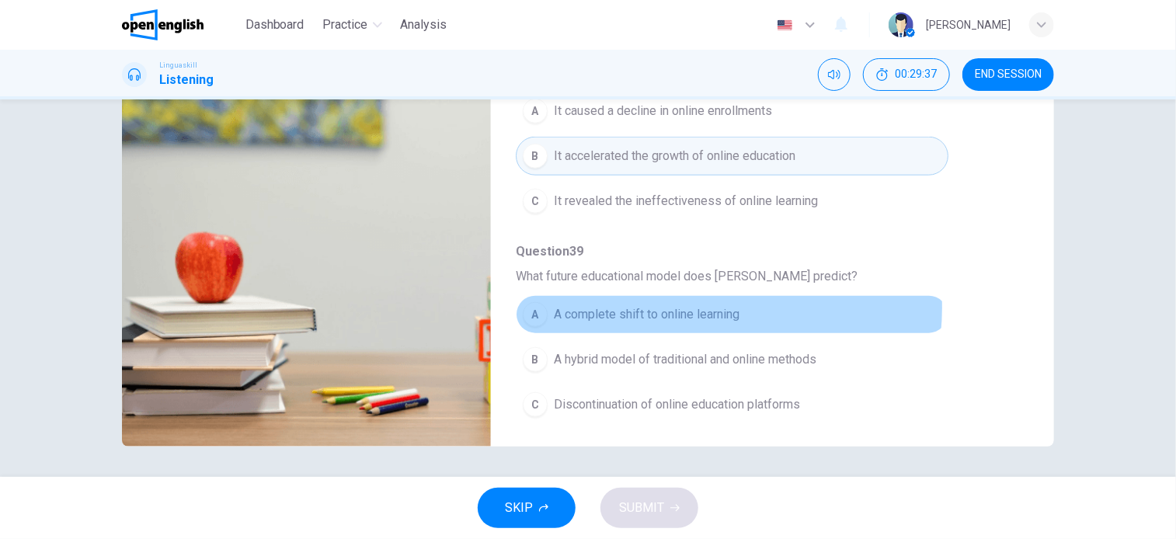
click at [681, 305] on span "A complete shift to online learning" at bounding box center [647, 314] width 186 height 19
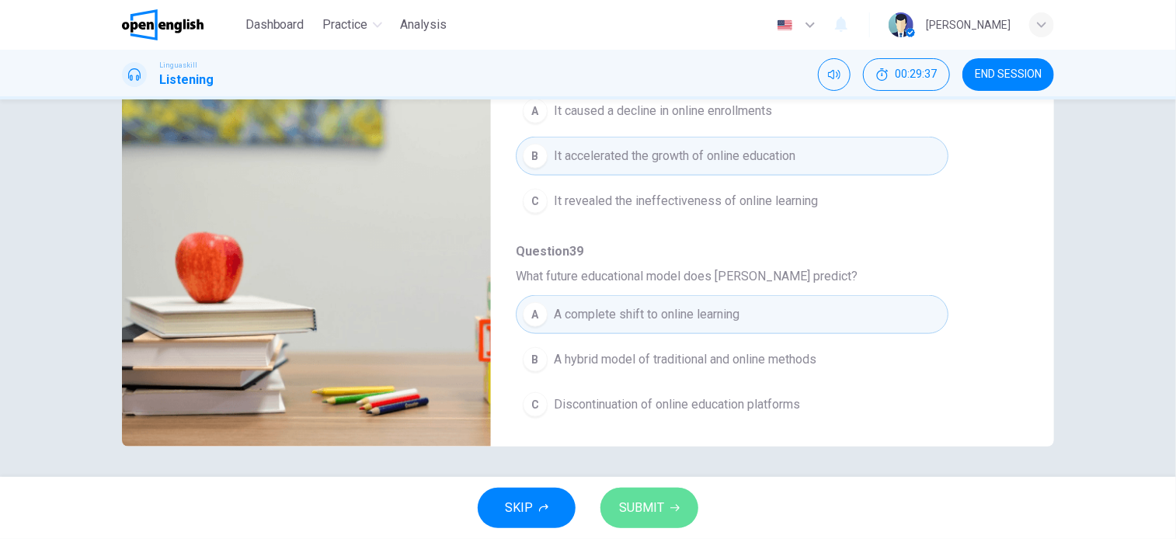
click at [665, 496] on button "SUBMIT" at bounding box center [650, 508] width 98 height 40
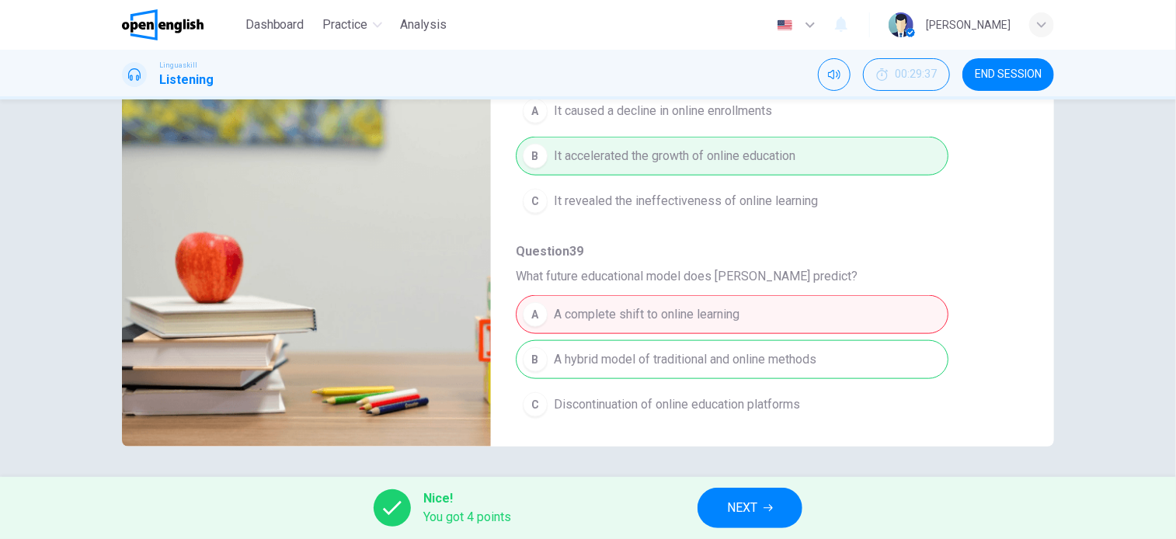
click at [764, 503] on button "NEXT" at bounding box center [750, 508] width 105 height 40
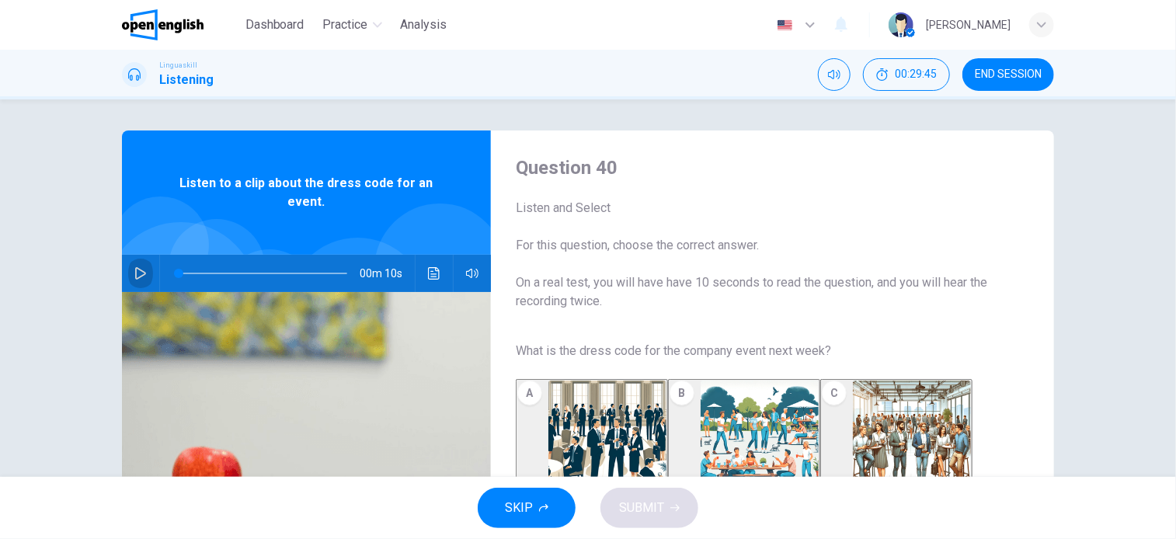
click at [134, 267] on icon "button" at bounding box center [140, 273] width 12 height 12
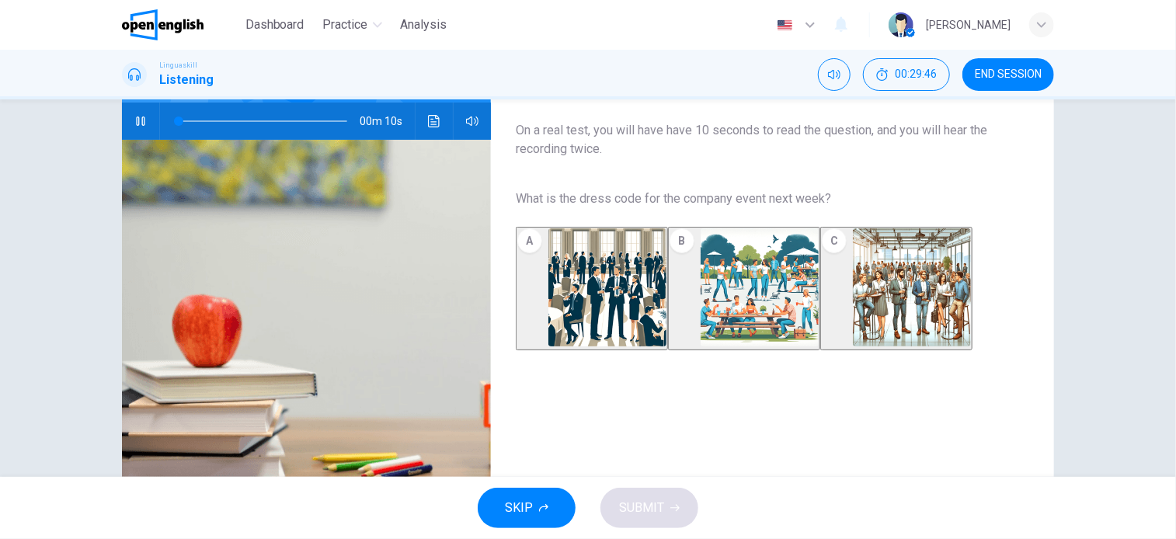
scroll to position [155, 0]
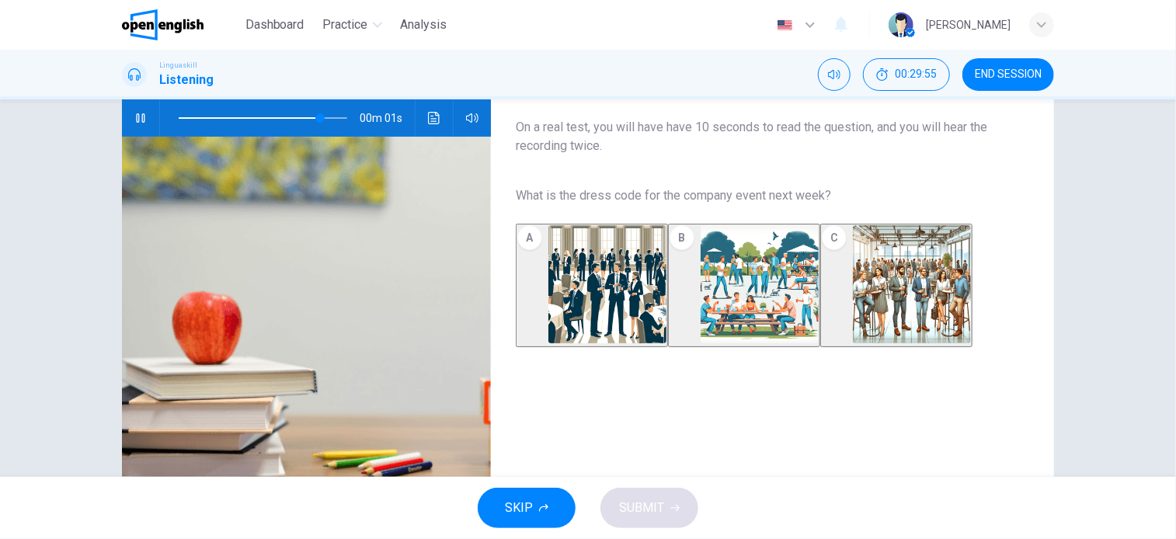
click at [917, 326] on img "button" at bounding box center [912, 284] width 118 height 118
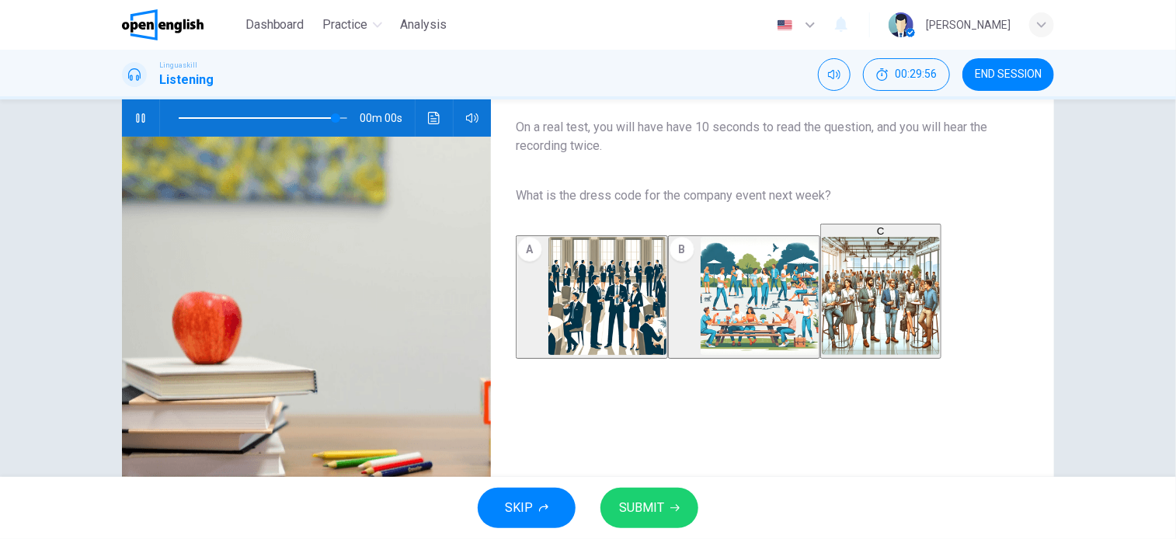
type input "*"
click at [674, 510] on icon "button" at bounding box center [674, 507] width 9 height 9
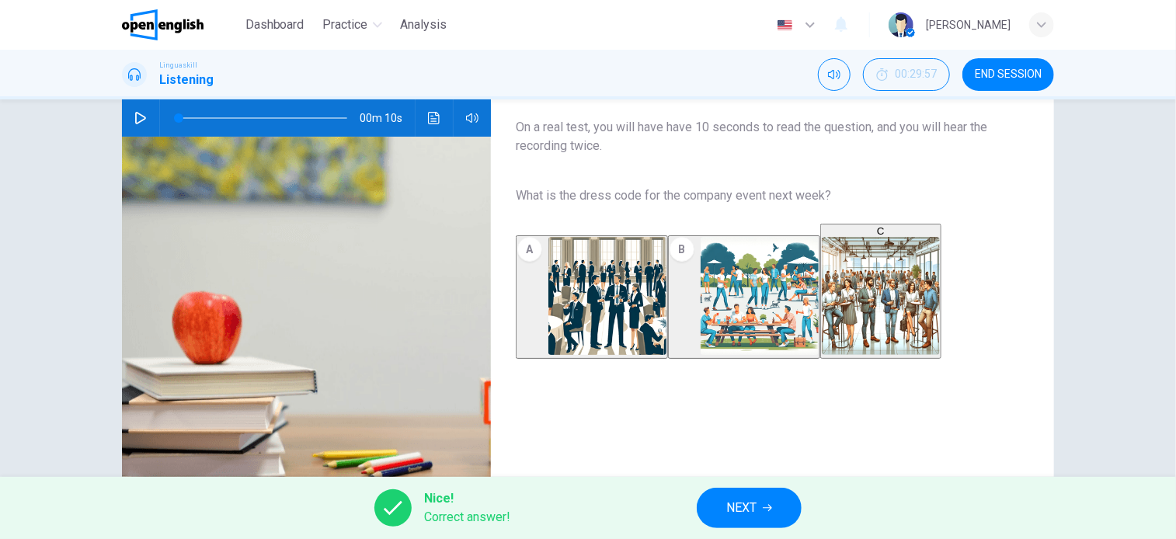
click at [739, 504] on span "NEXT" at bounding box center [741, 508] width 30 height 22
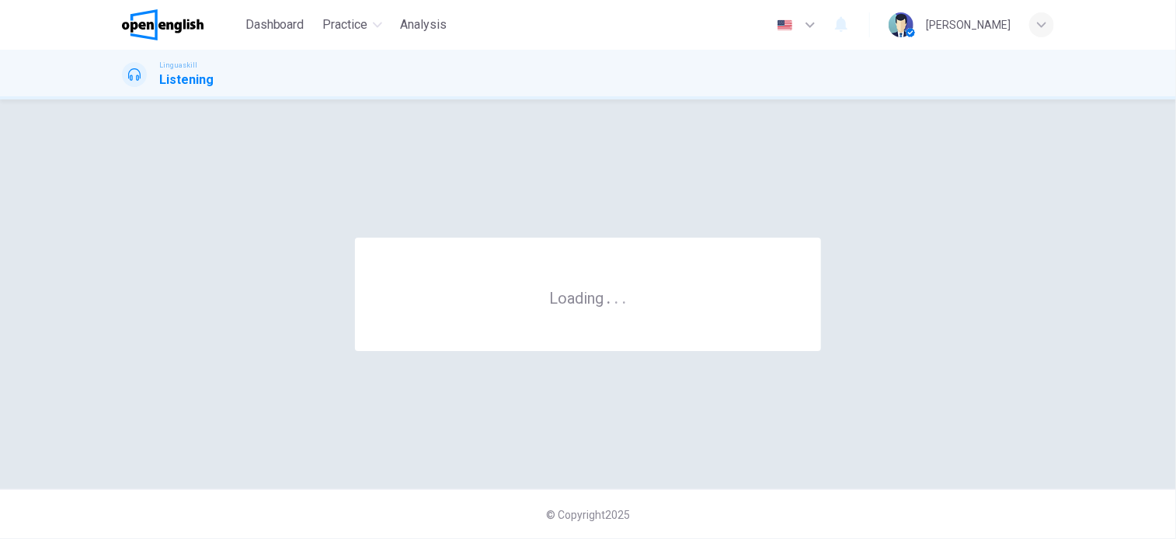
scroll to position [0, 0]
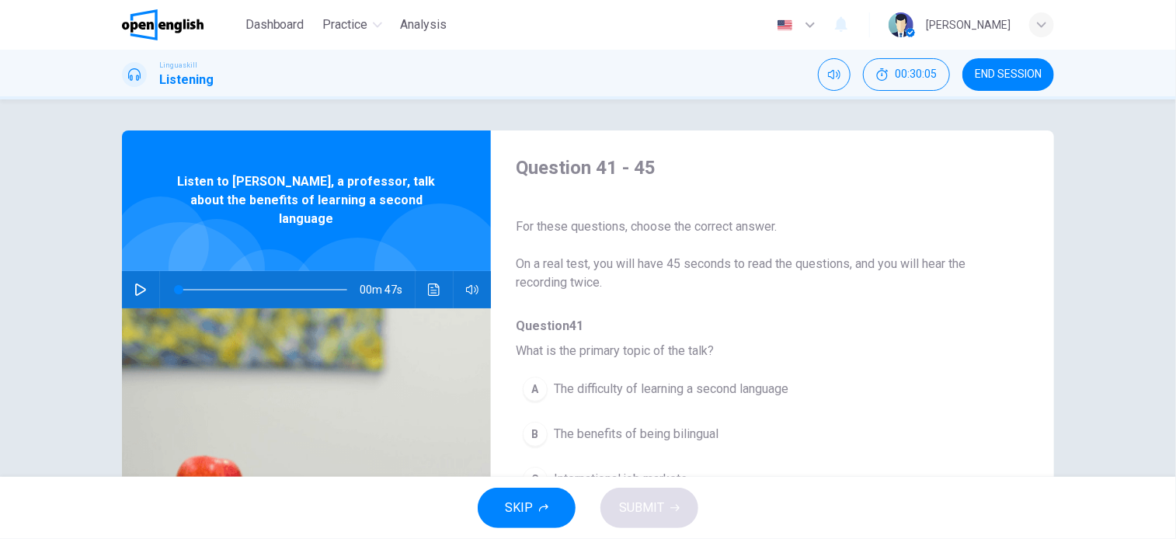
click at [135, 284] on icon "button" at bounding box center [140, 290] width 11 height 12
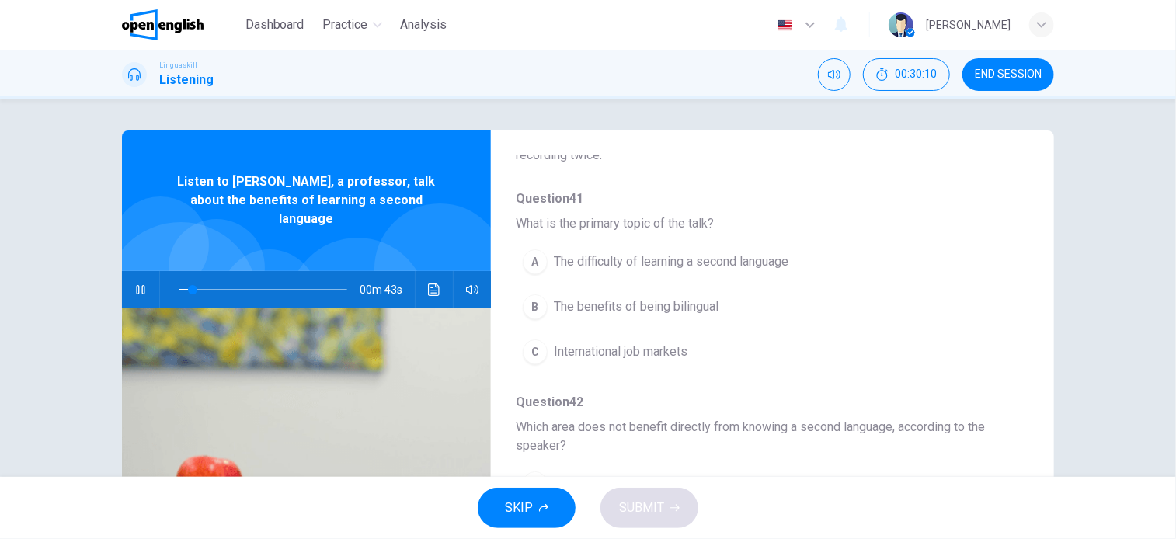
scroll to position [155, 0]
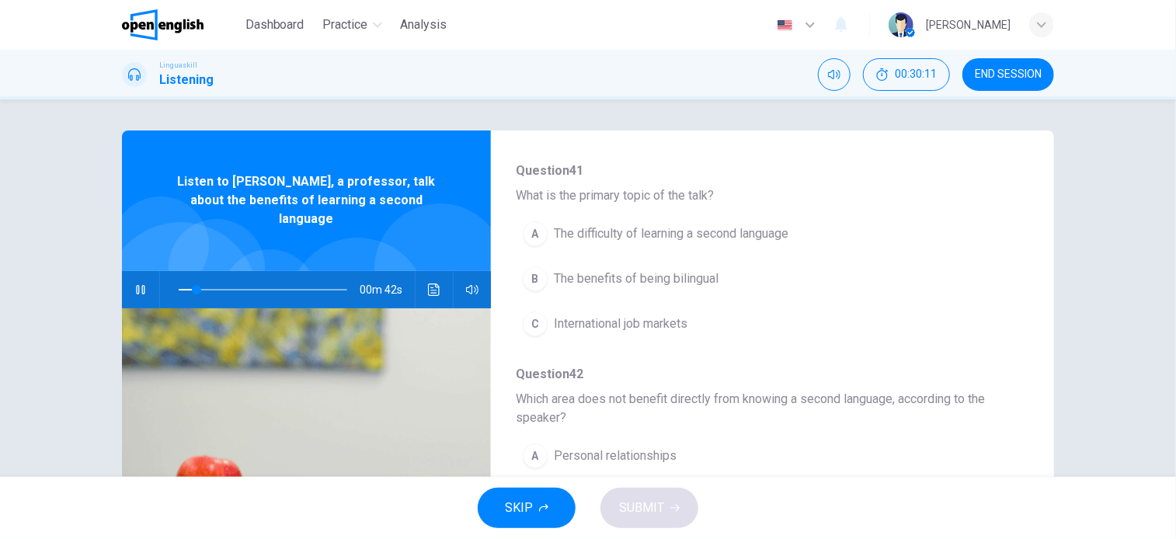
click at [645, 274] on span "The benefits of being bilingual" at bounding box center [636, 279] width 165 height 19
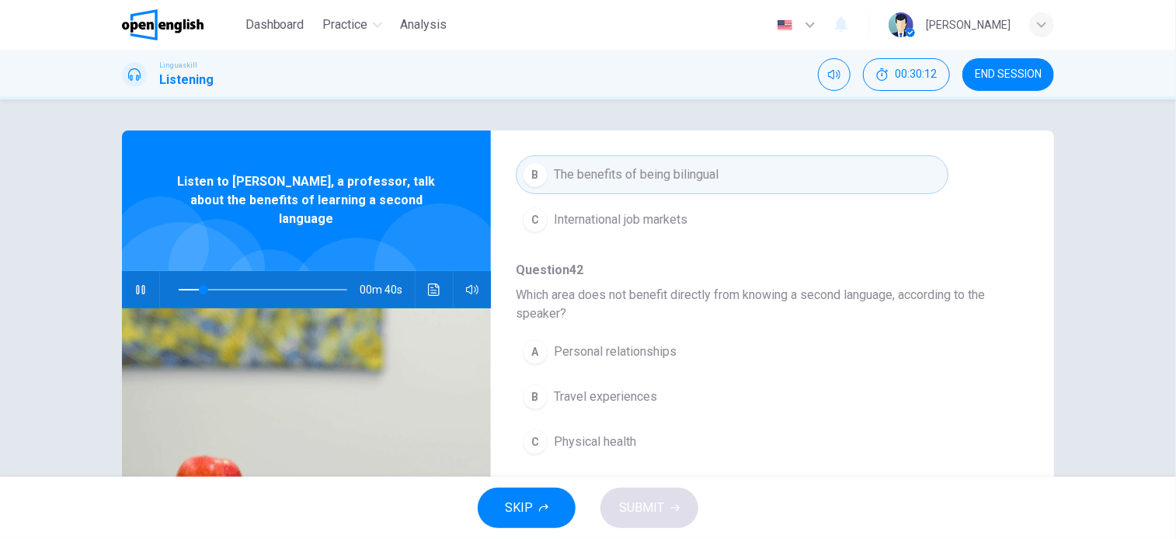
scroll to position [311, 0]
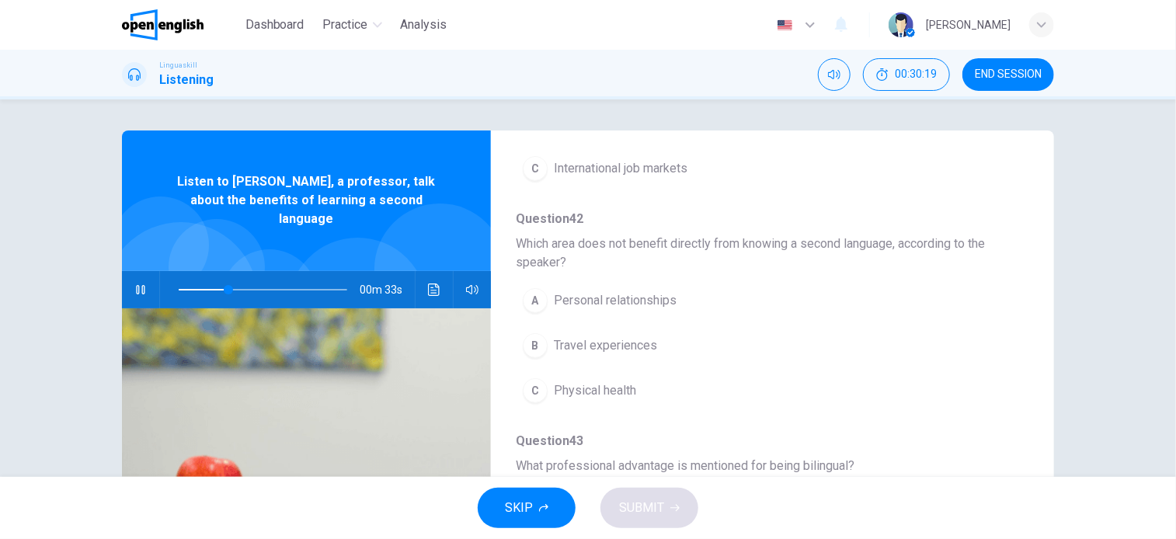
click at [632, 296] on span "Personal relationships" at bounding box center [615, 300] width 123 height 19
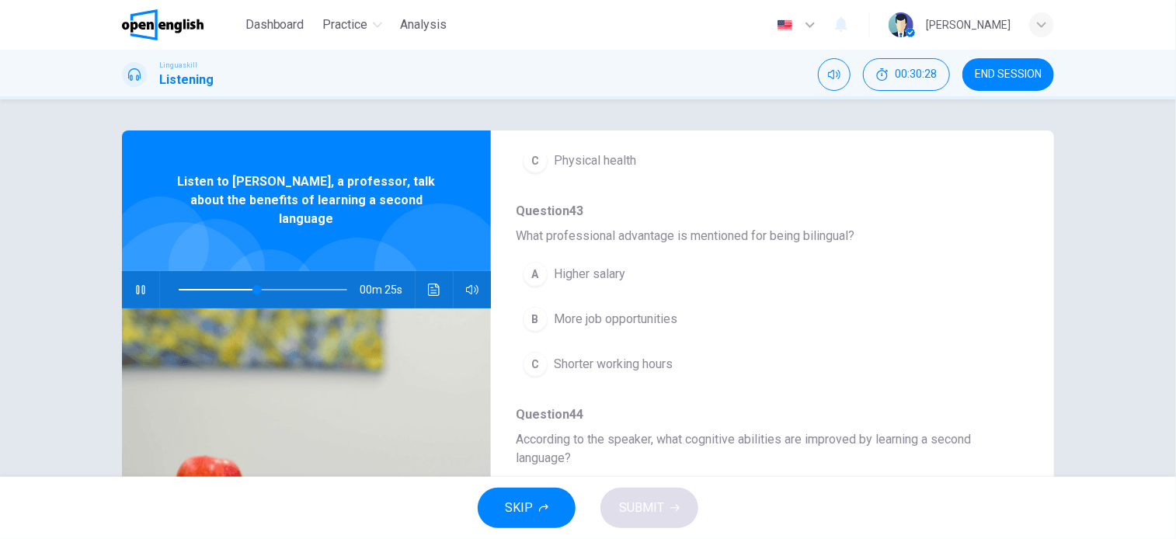
scroll to position [544, 0]
click at [668, 311] on span "More job opportunities" at bounding box center [616, 316] width 124 height 19
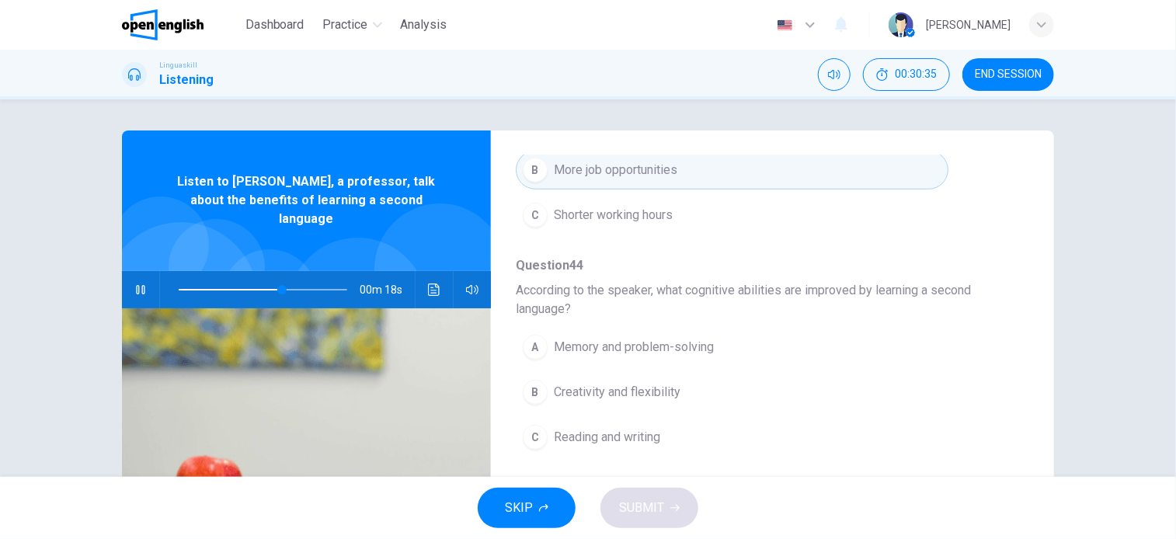
scroll to position [699, 0]
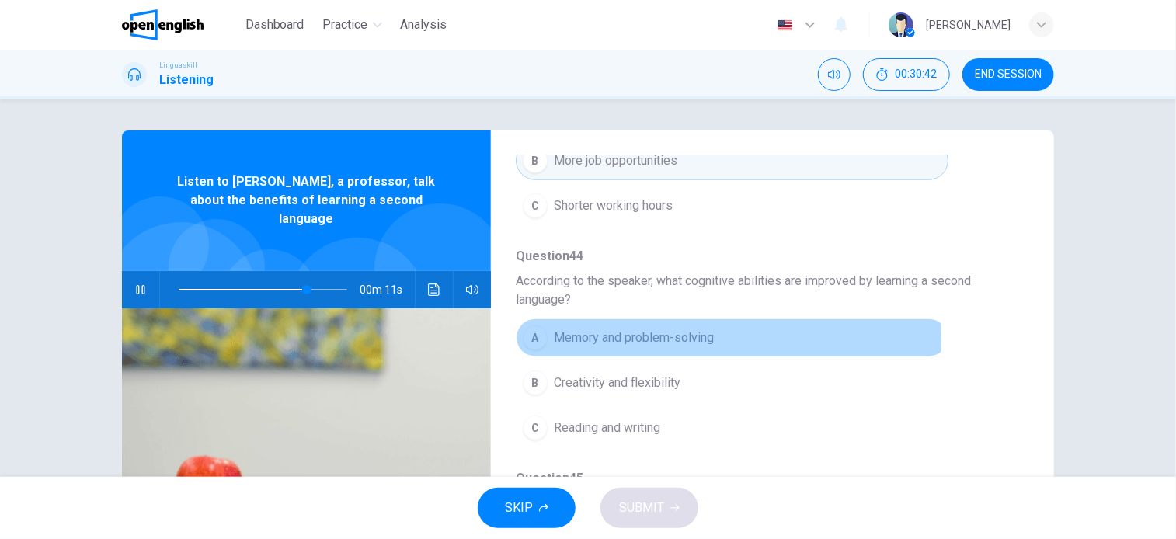
click at [695, 339] on span "Memory and problem-solving" at bounding box center [634, 338] width 160 height 19
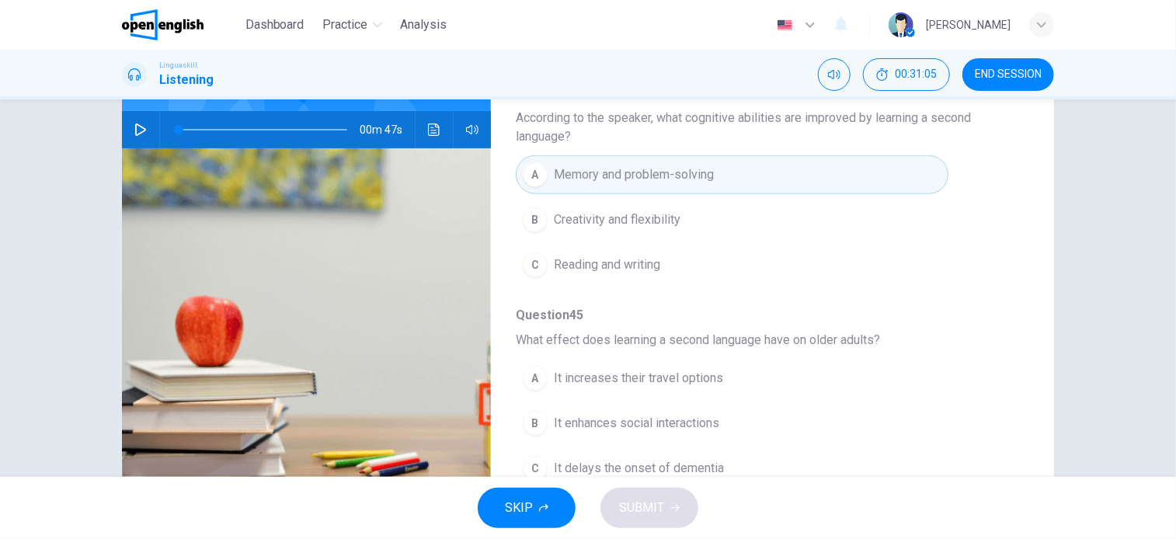
scroll to position [0, 0]
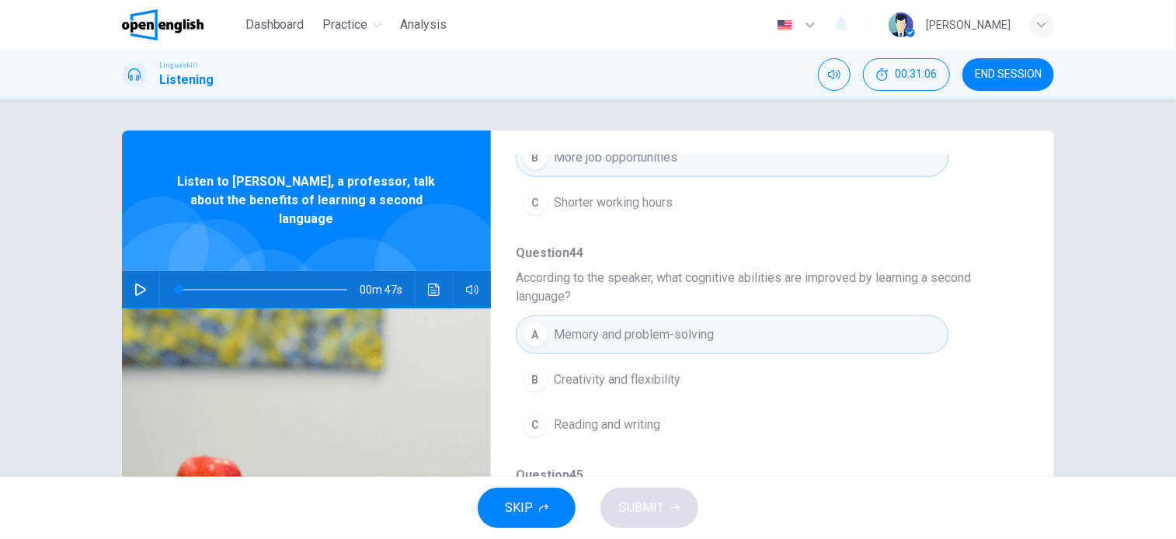
click at [316, 279] on span at bounding box center [263, 290] width 169 height 22
click at [138, 284] on icon "button" at bounding box center [140, 290] width 12 height 12
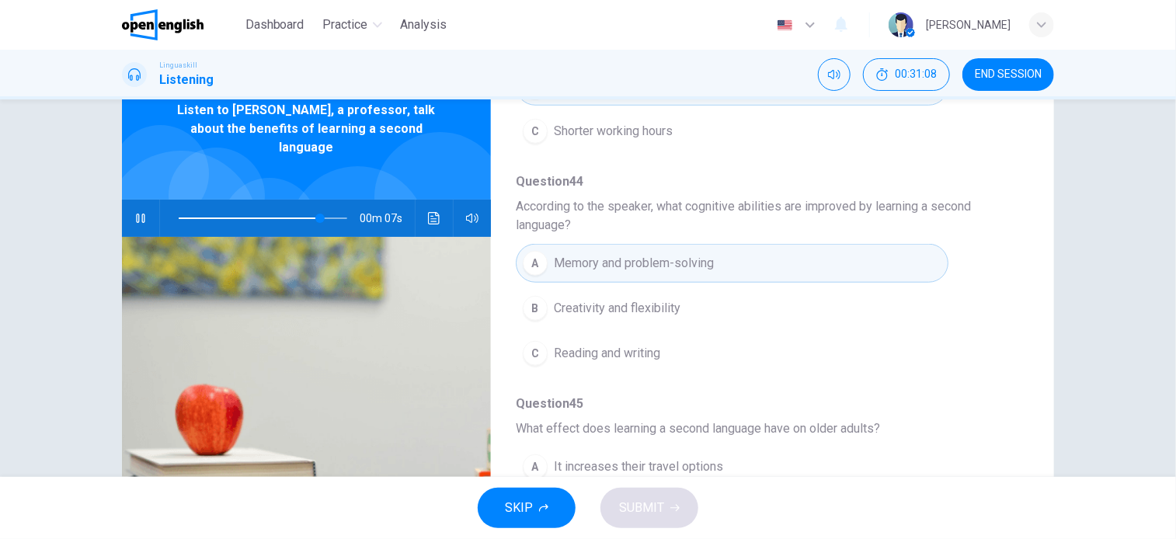
scroll to position [224, 0]
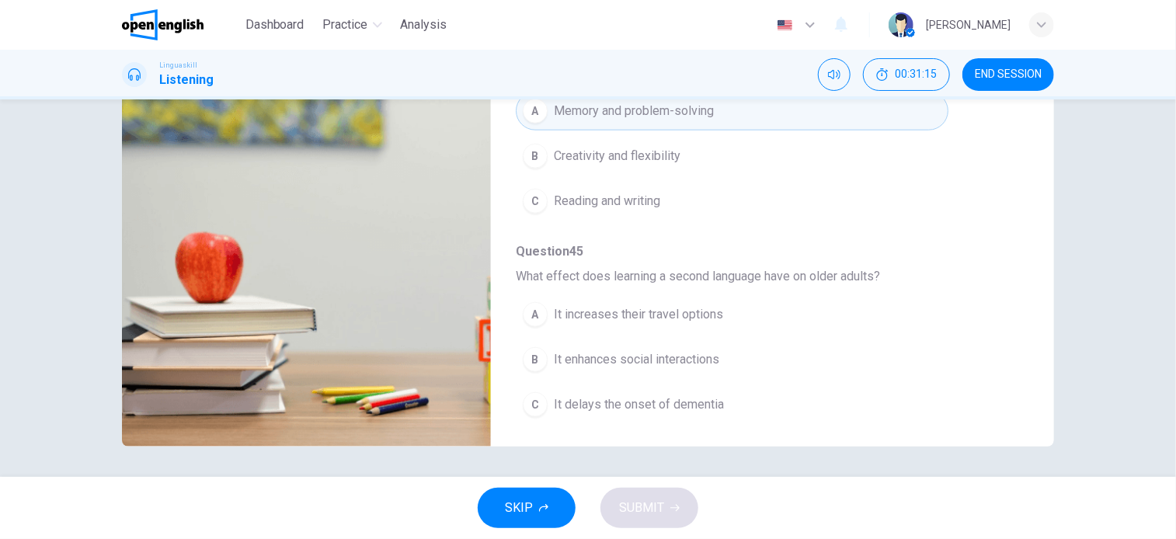
type input "*"
click at [649, 360] on span "It enhances social interactions" at bounding box center [636, 359] width 165 height 19
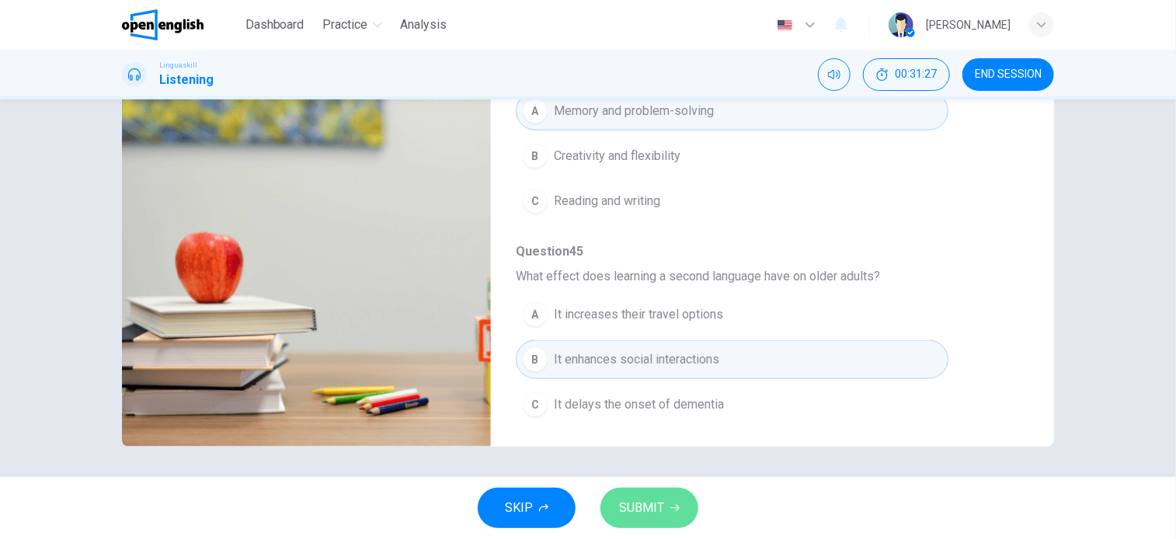
click at [656, 507] on span "SUBMIT" at bounding box center [641, 508] width 45 height 22
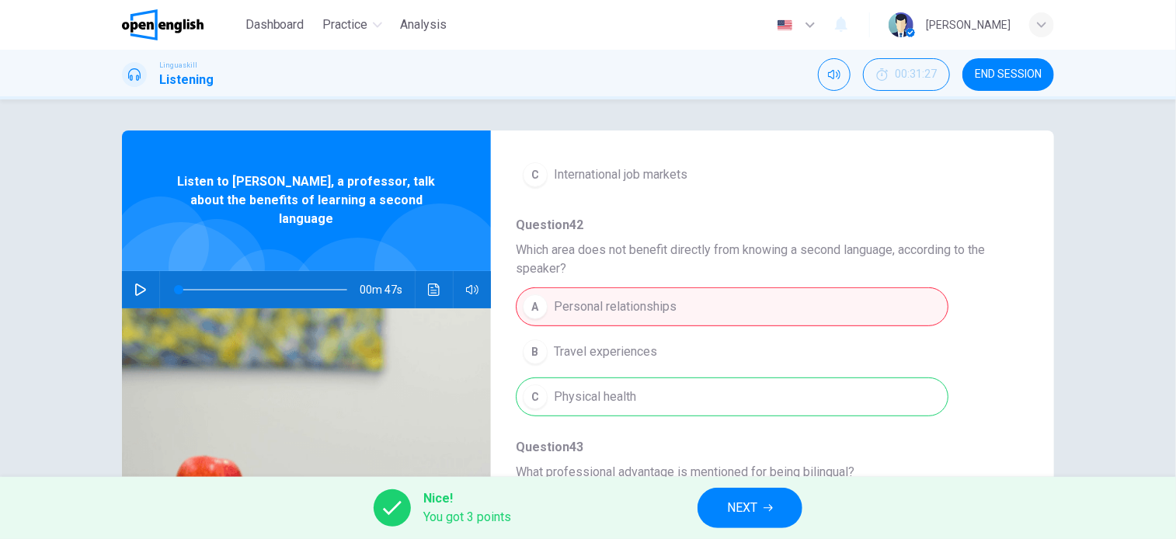
scroll to position [311, 0]
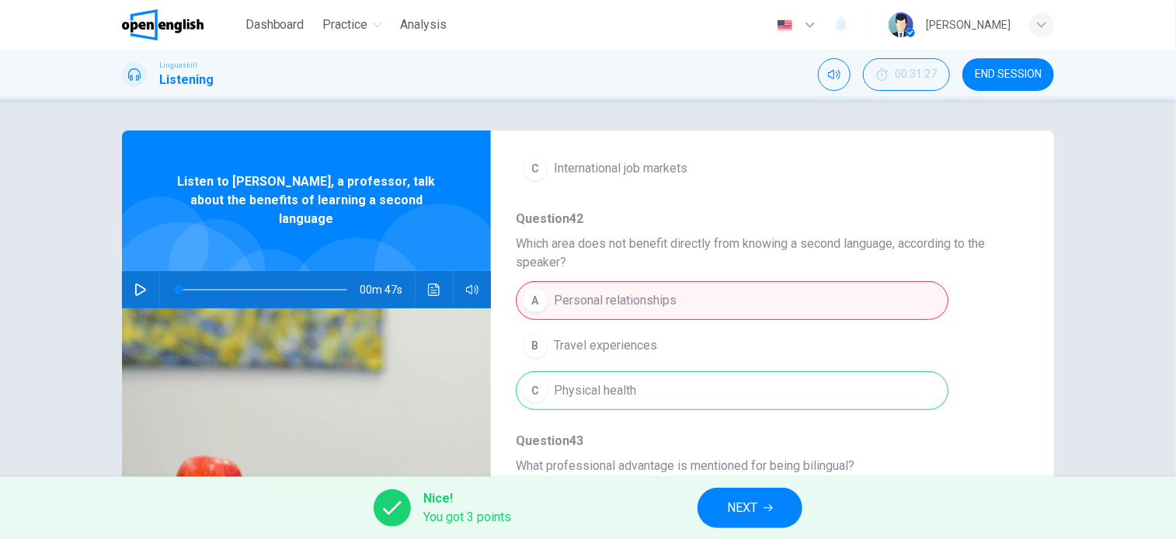
click at [780, 511] on button "NEXT" at bounding box center [750, 508] width 105 height 40
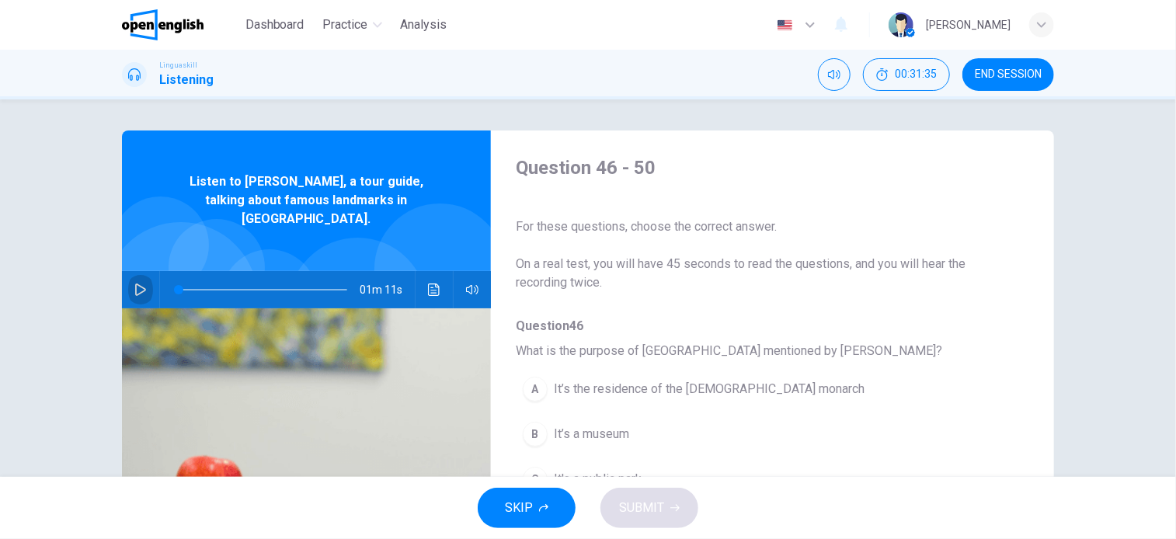
click at [131, 271] on button "button" at bounding box center [140, 289] width 25 height 37
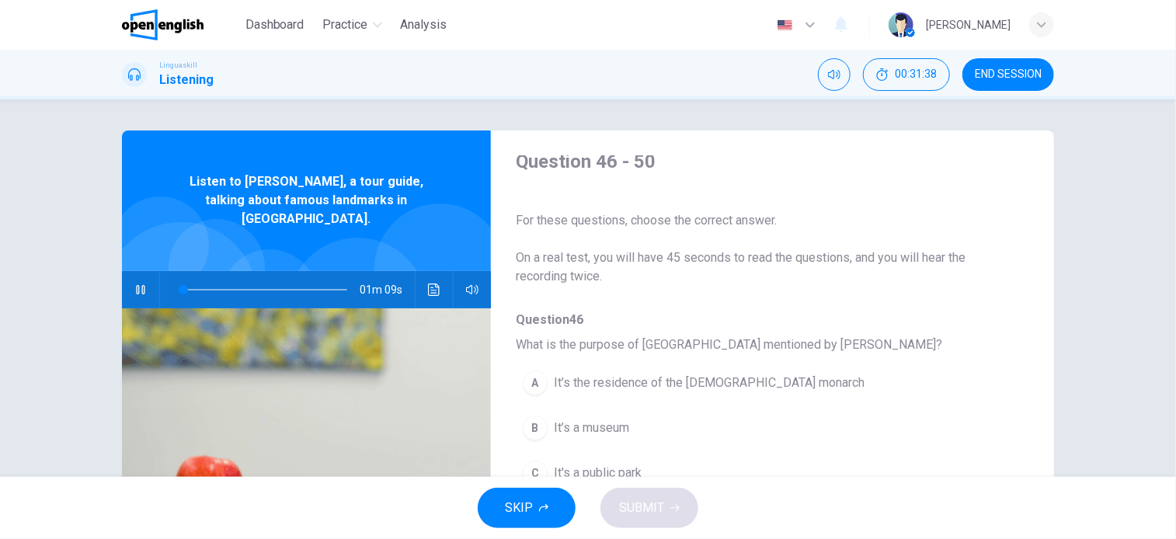
scroll to position [0, 0]
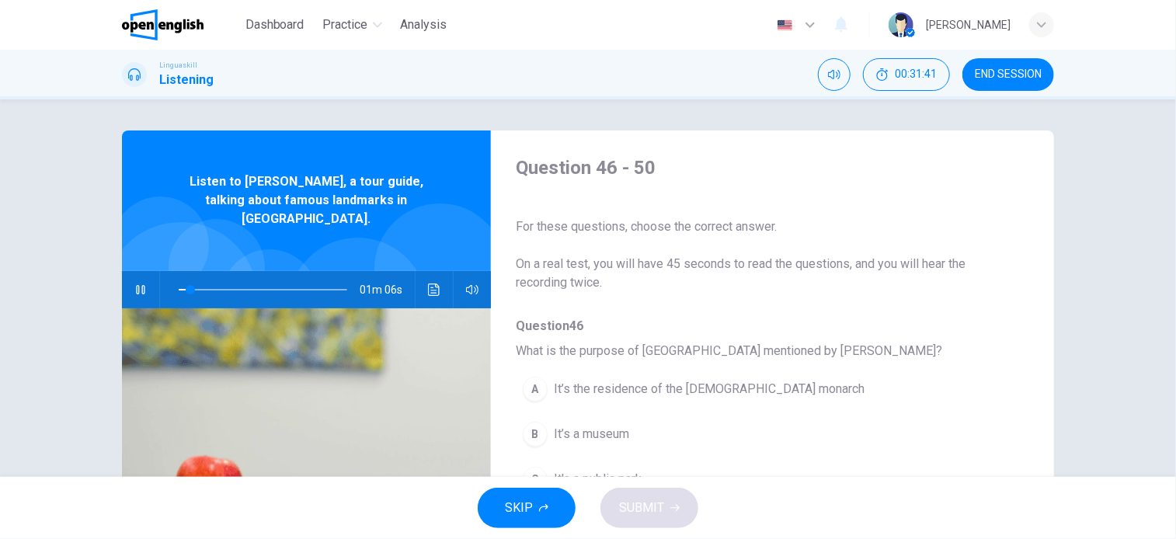
click at [139, 284] on icon "button" at bounding box center [140, 290] width 12 height 12
drag, startPoint x: 637, startPoint y: 350, endPoint x: 740, endPoint y: 350, distance: 103.3
click at [740, 350] on span "What is the purpose of Buckingham Palace mentioned by Sarah?" at bounding box center [760, 351] width 489 height 19
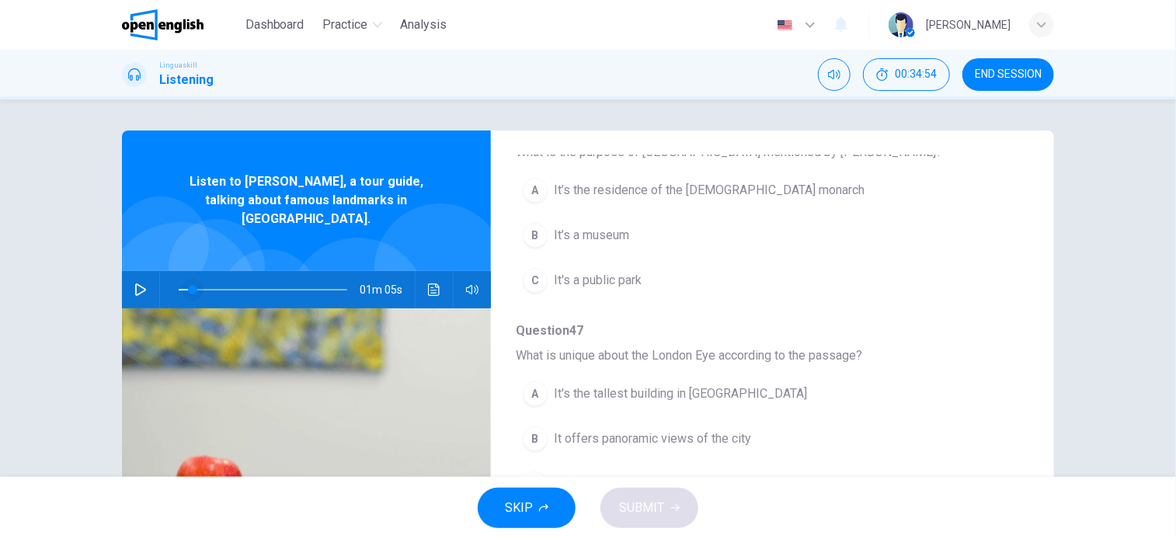
click at [188, 285] on span at bounding box center [192, 289] width 9 height 9
click at [135, 284] on icon "button" at bounding box center [140, 290] width 11 height 12
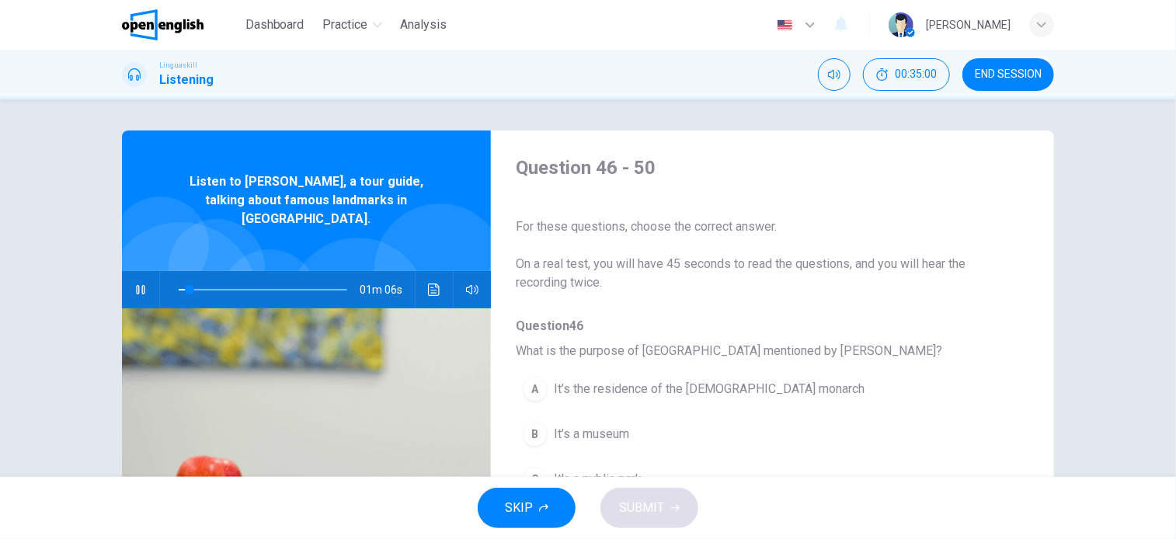
scroll to position [78, 0]
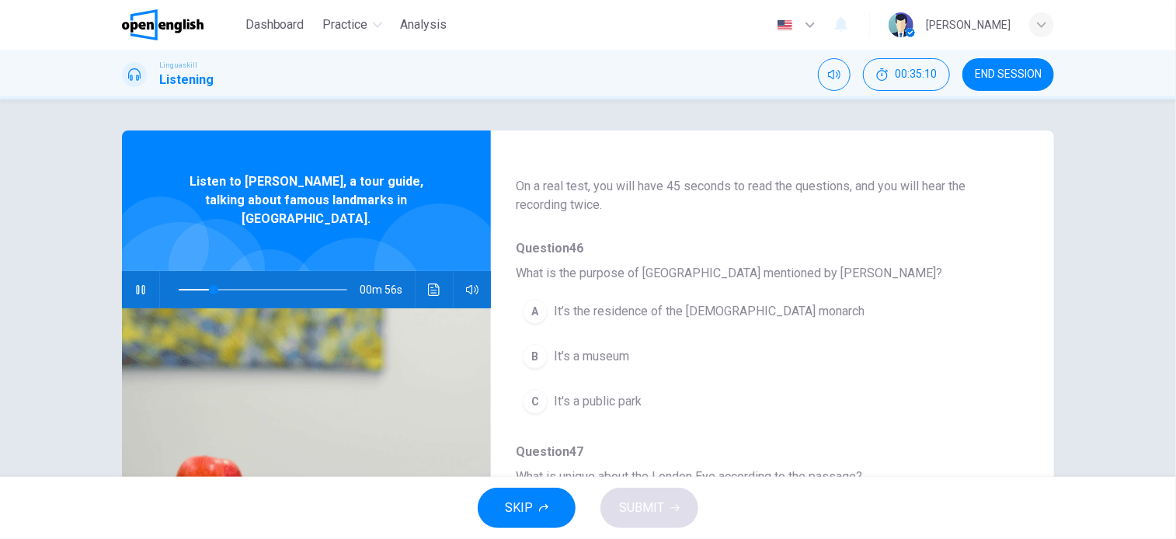
click at [721, 310] on span "It’s the residence of the British monarch" at bounding box center [709, 311] width 311 height 19
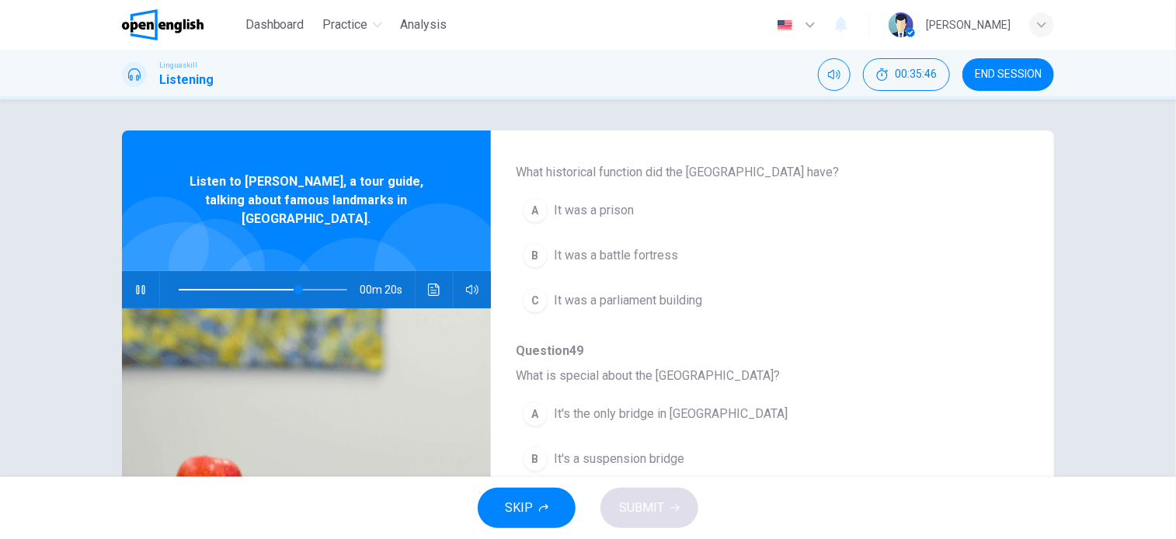
scroll to position [622, 0]
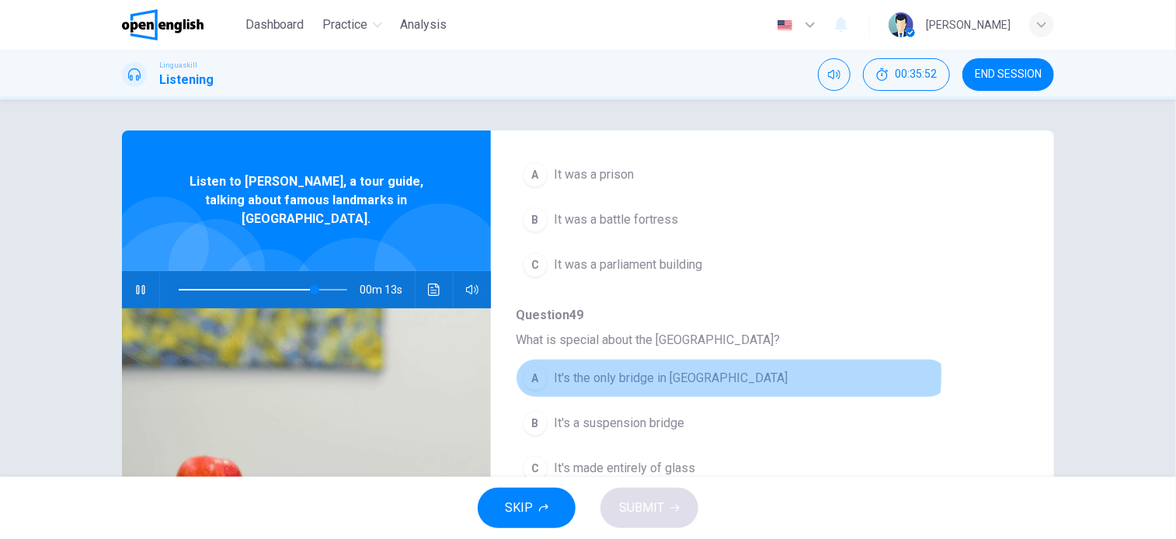
click at [669, 371] on span "It's the only bridge in London" at bounding box center [671, 378] width 234 height 19
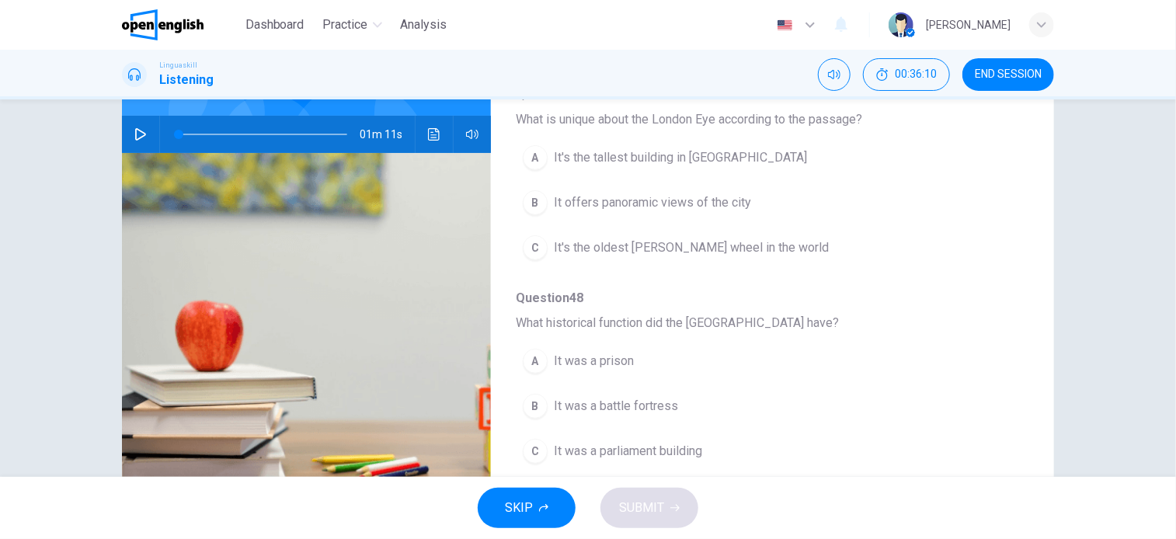
scroll to position [277, 0]
click at [136, 128] on icon "button" at bounding box center [140, 134] width 12 height 12
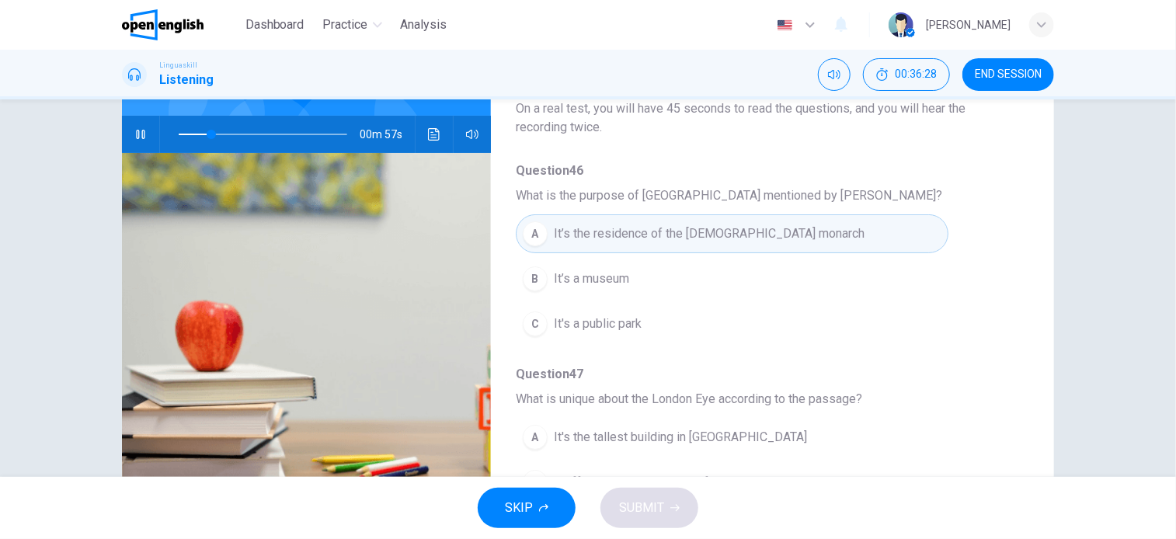
scroll to position [78, 0]
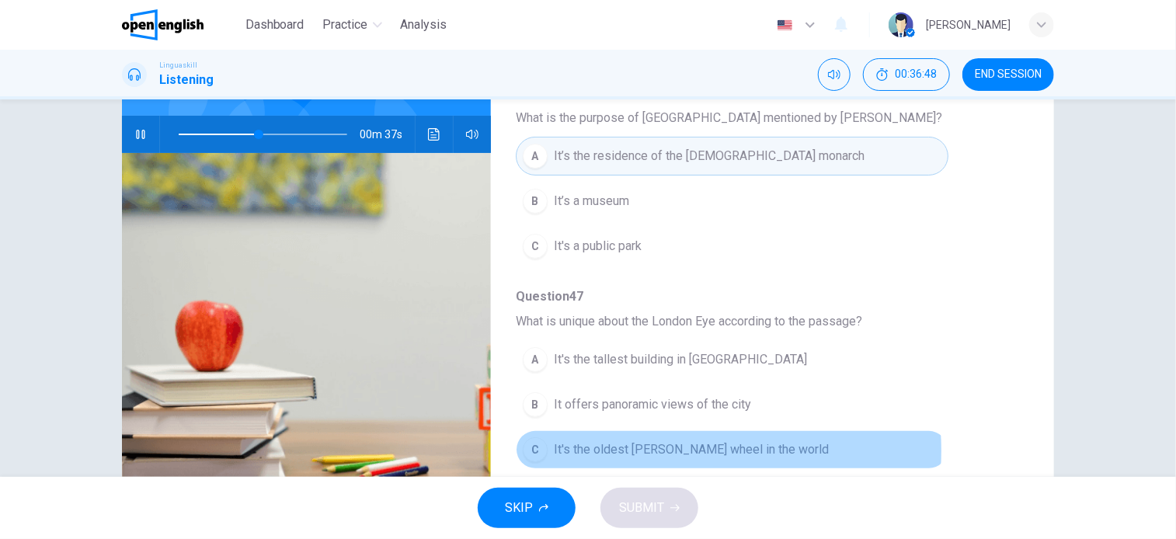
click at [659, 449] on span "It's the oldest Ferris wheel in the world" at bounding box center [691, 449] width 275 height 19
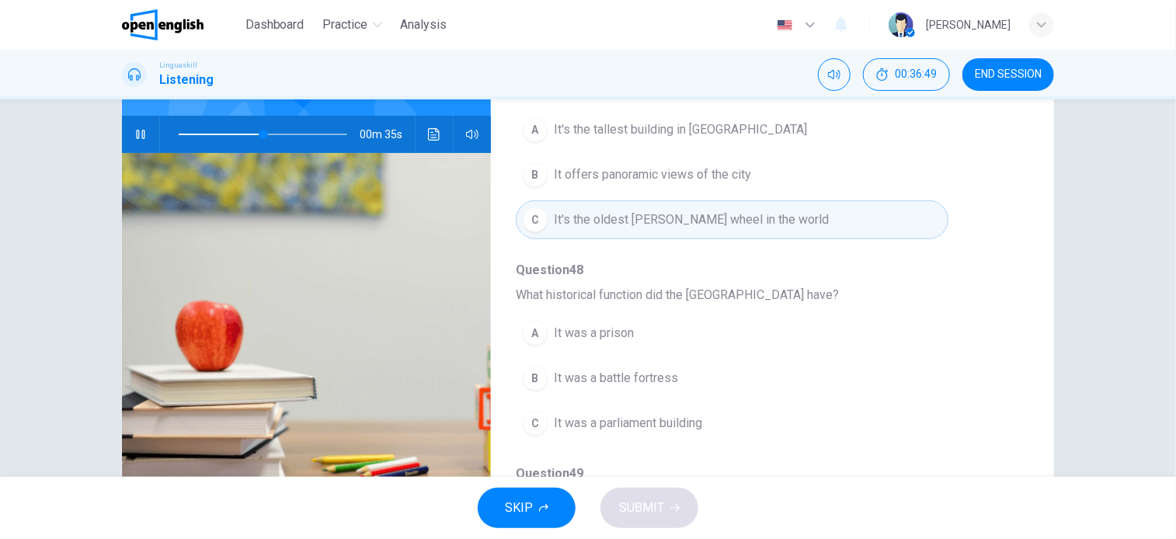
scroll to position [311, 0]
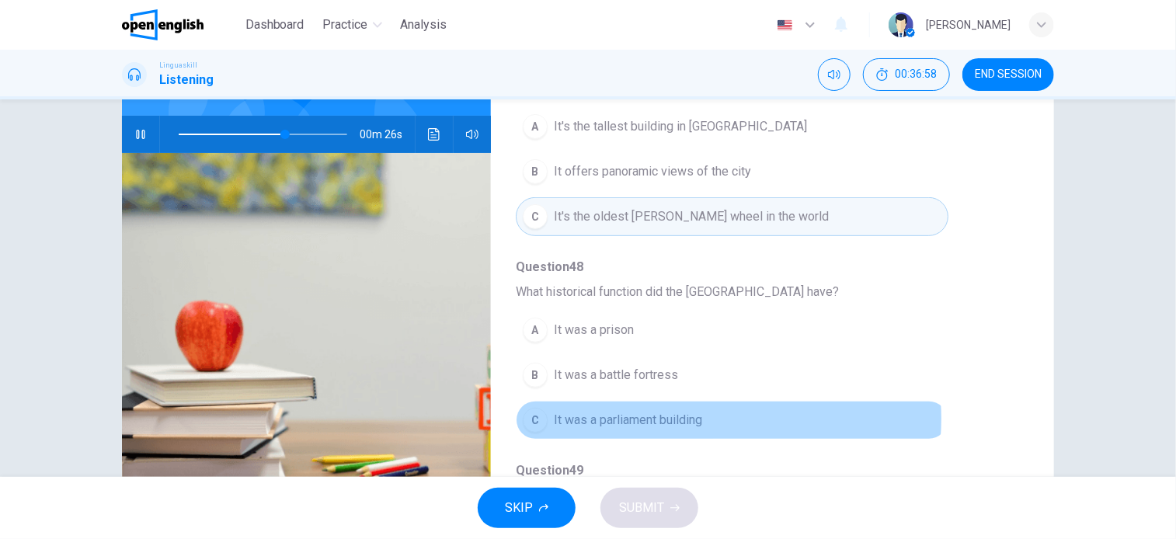
click at [687, 416] on span "It was a parliament building" at bounding box center [628, 420] width 148 height 19
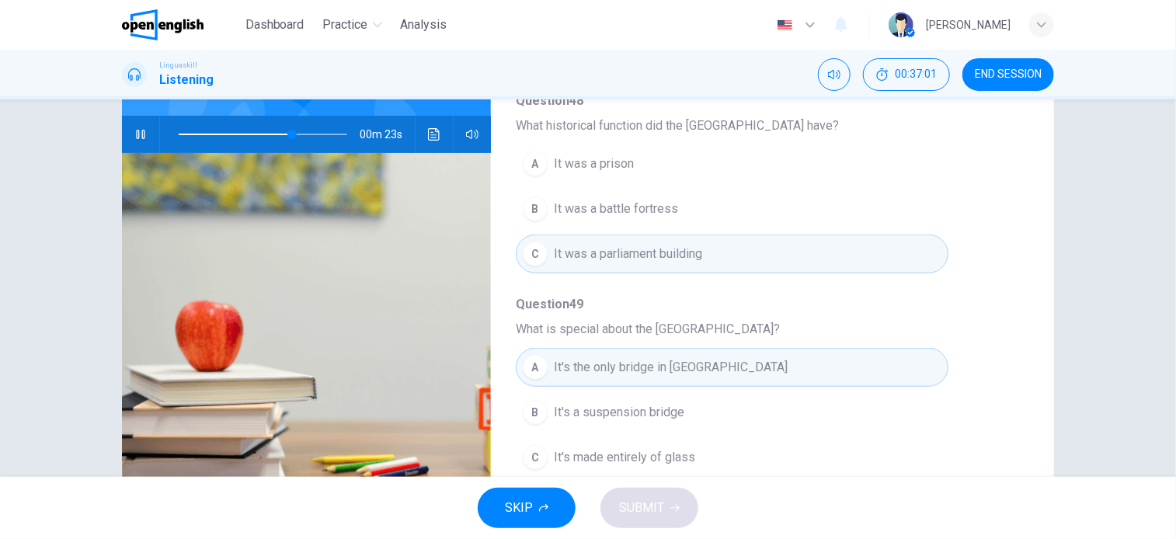
scroll to position [544, 0]
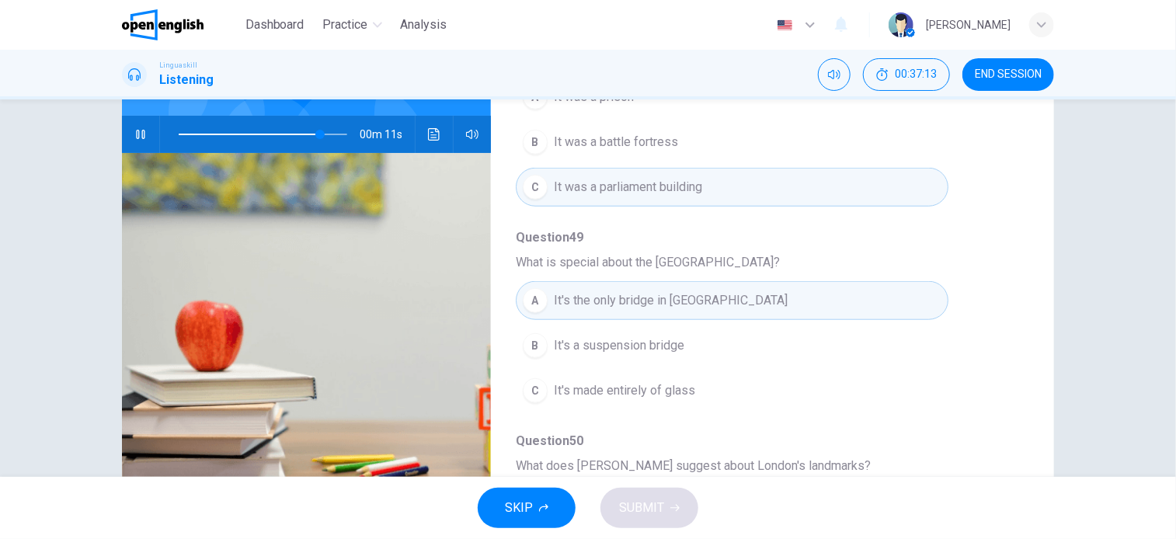
click at [701, 350] on button "B It's a suspension bridge" at bounding box center [732, 345] width 433 height 39
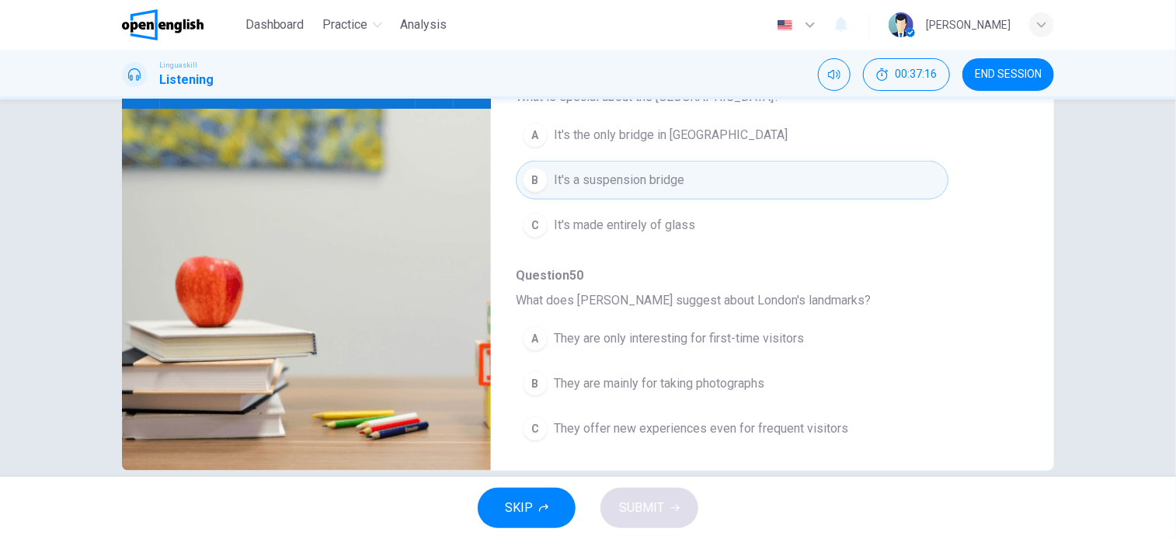
scroll to position [224, 0]
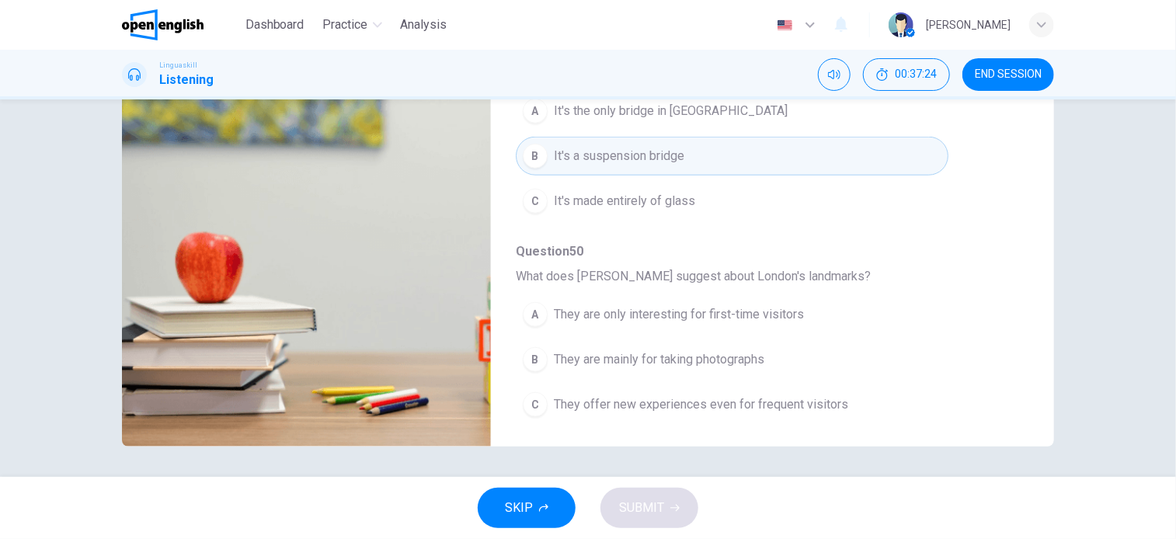
type input "*"
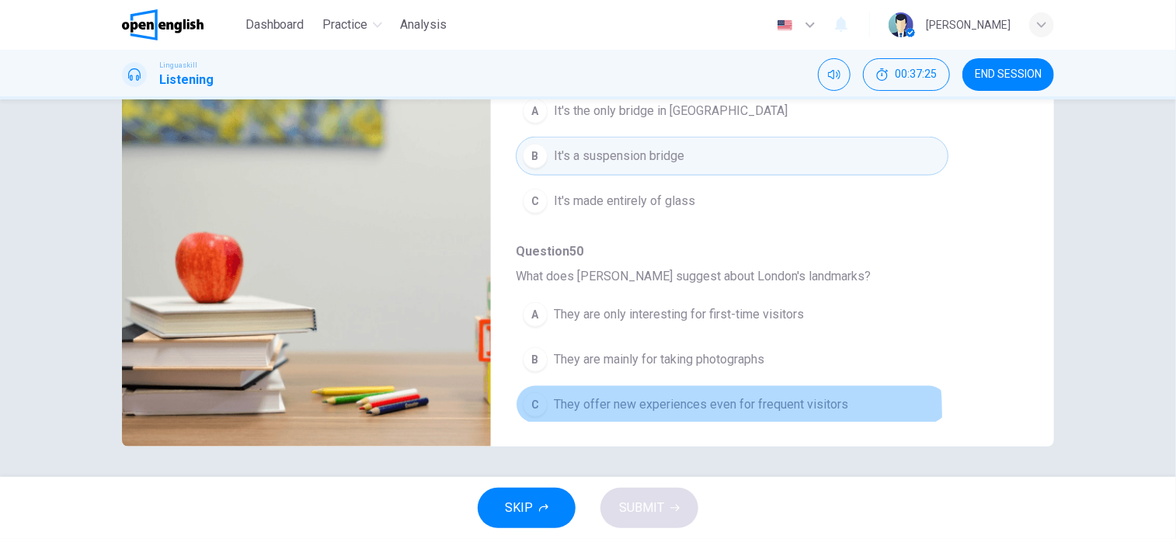
click at [584, 411] on button "C They offer new experiences even for frequent visitors" at bounding box center [732, 404] width 433 height 39
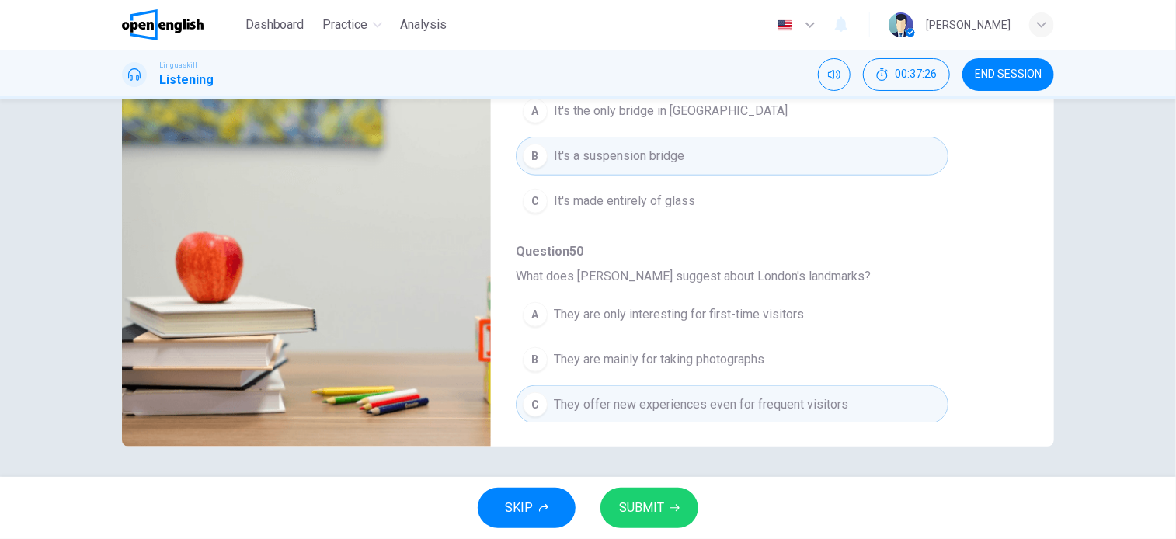
click at [661, 510] on span "SUBMIT" at bounding box center [641, 508] width 45 height 22
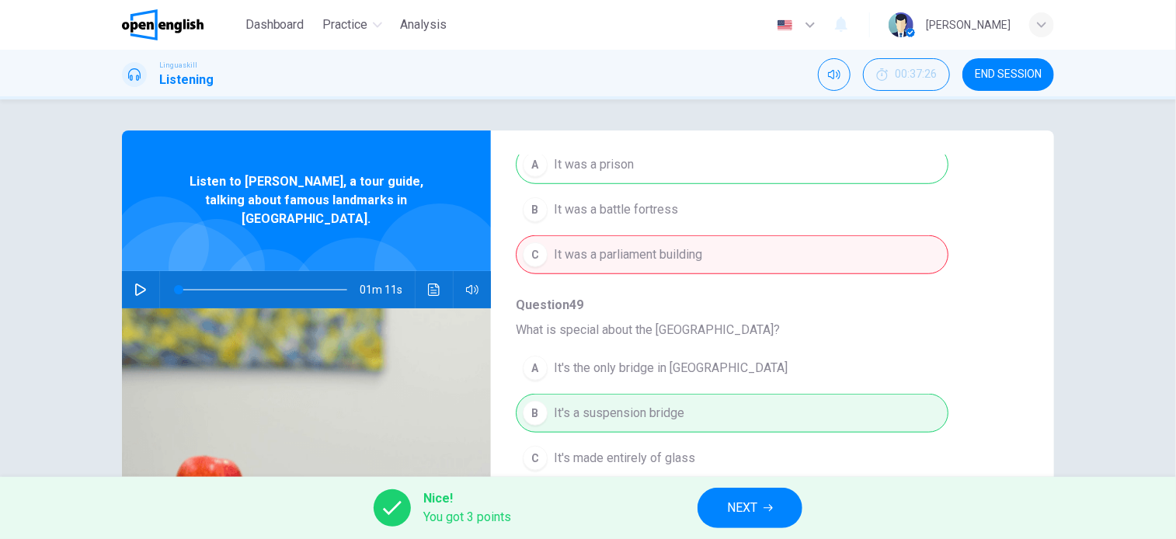
scroll to position [665, 0]
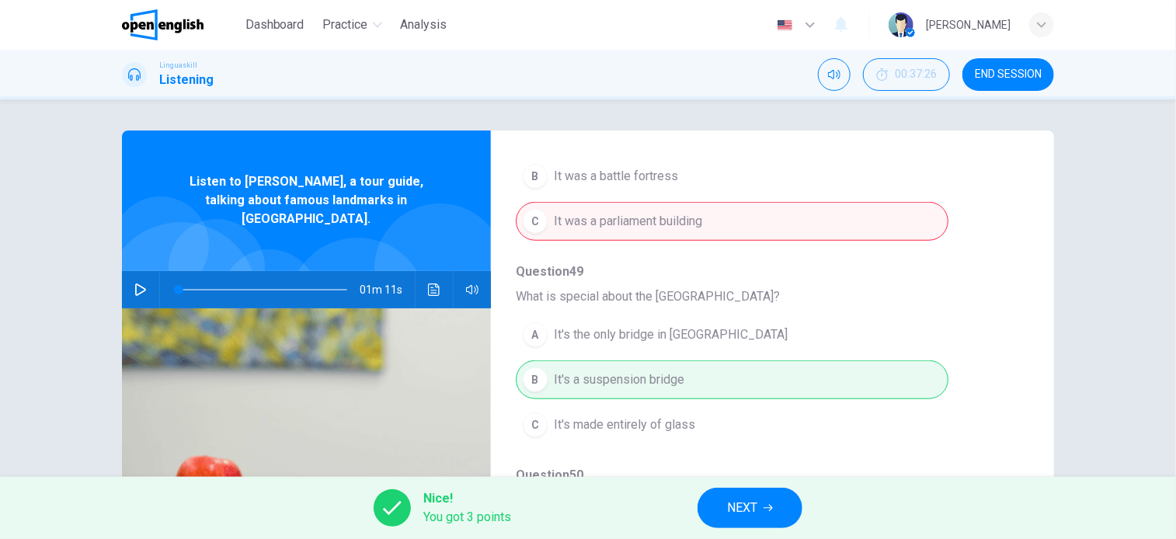
click at [744, 510] on span "NEXT" at bounding box center [742, 508] width 30 height 22
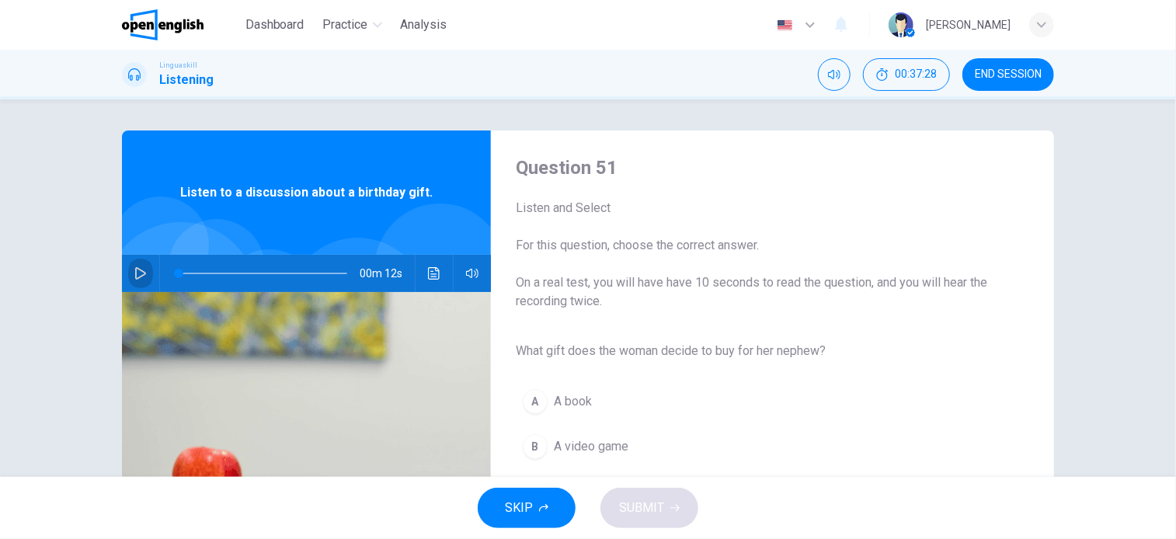
click at [134, 274] on icon "button" at bounding box center [140, 273] width 12 height 12
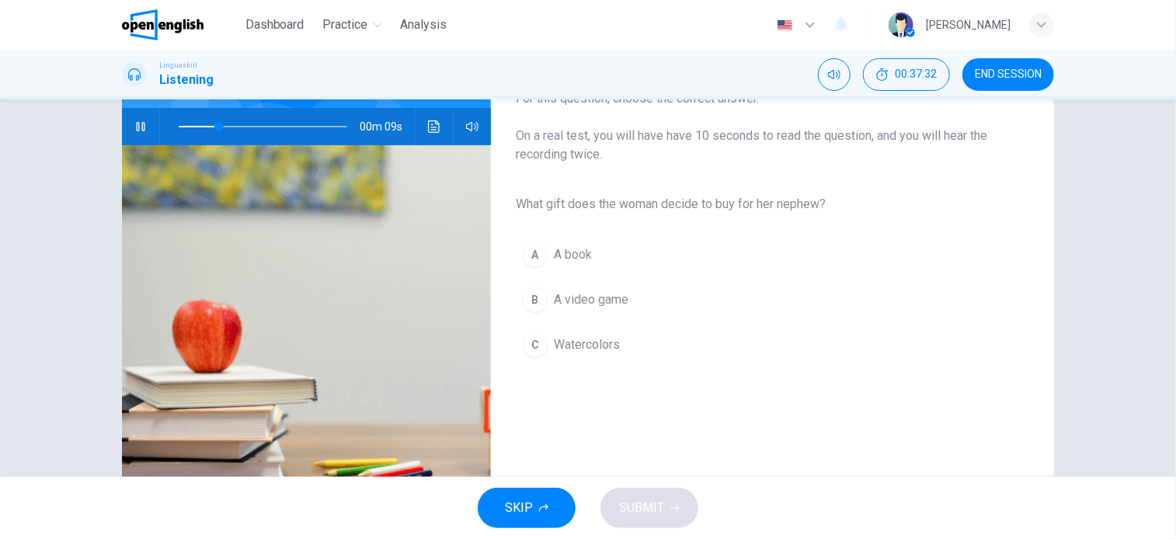
scroll to position [155, 0]
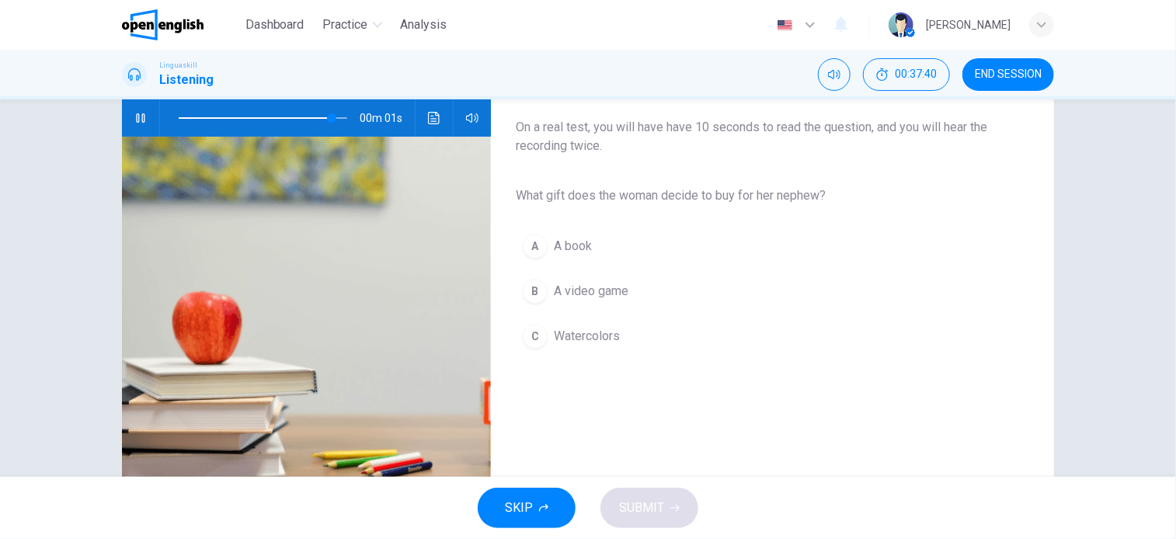
type input "*"
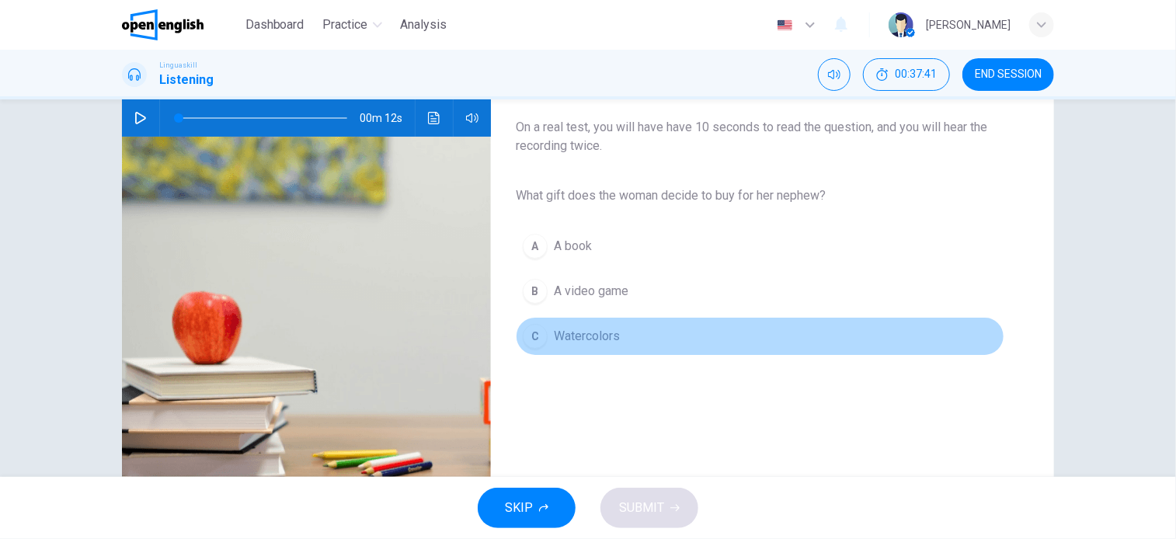
click at [600, 343] on span "Watercolors" at bounding box center [587, 336] width 66 height 19
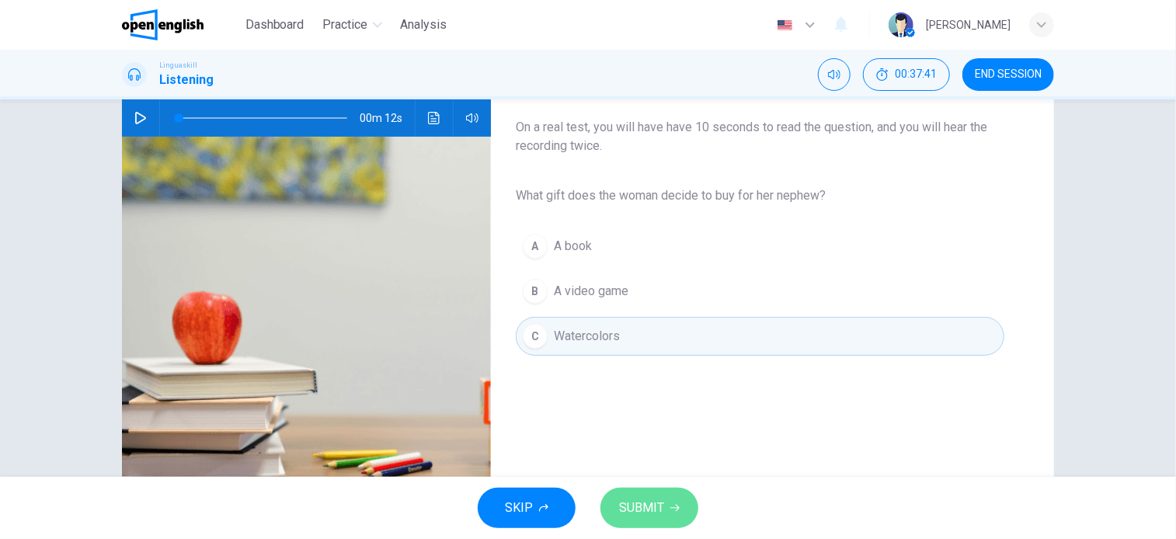
click at [631, 510] on span "SUBMIT" at bounding box center [641, 508] width 45 height 22
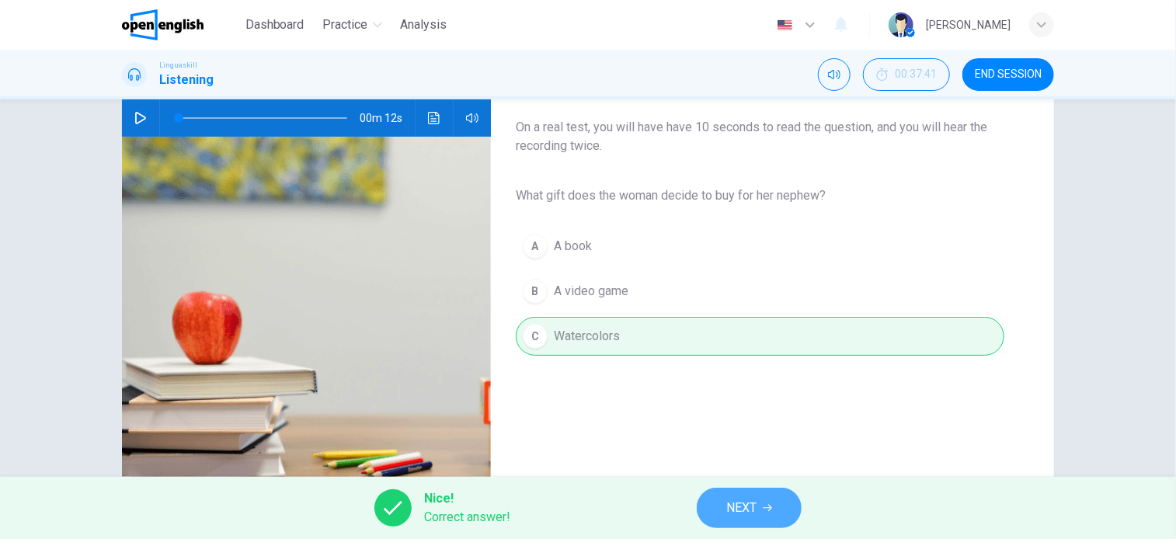
click at [771, 504] on icon "button" at bounding box center [767, 507] width 9 height 9
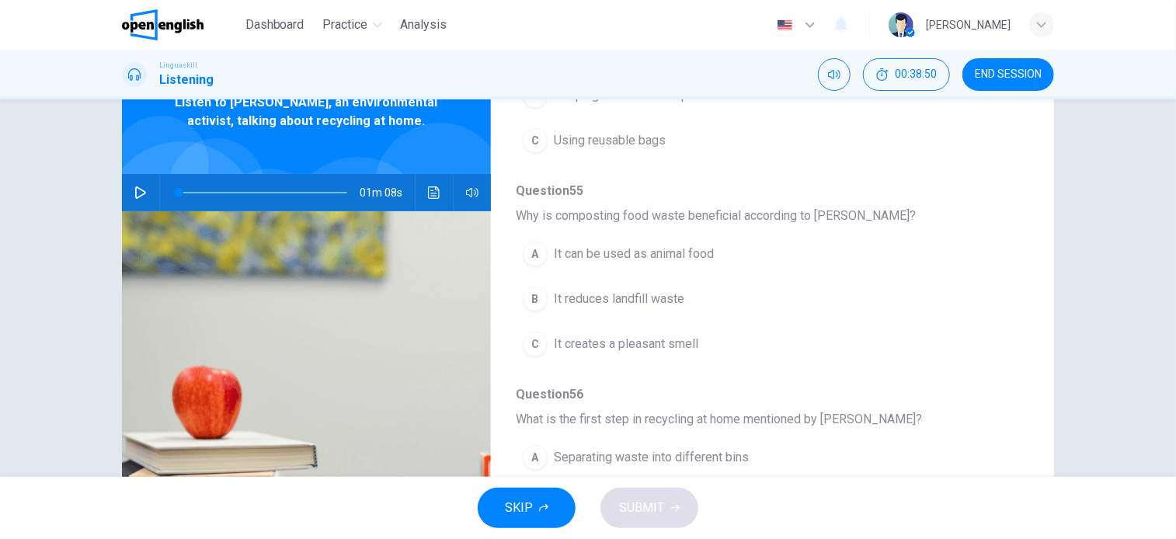
scroll to position [0, 0]
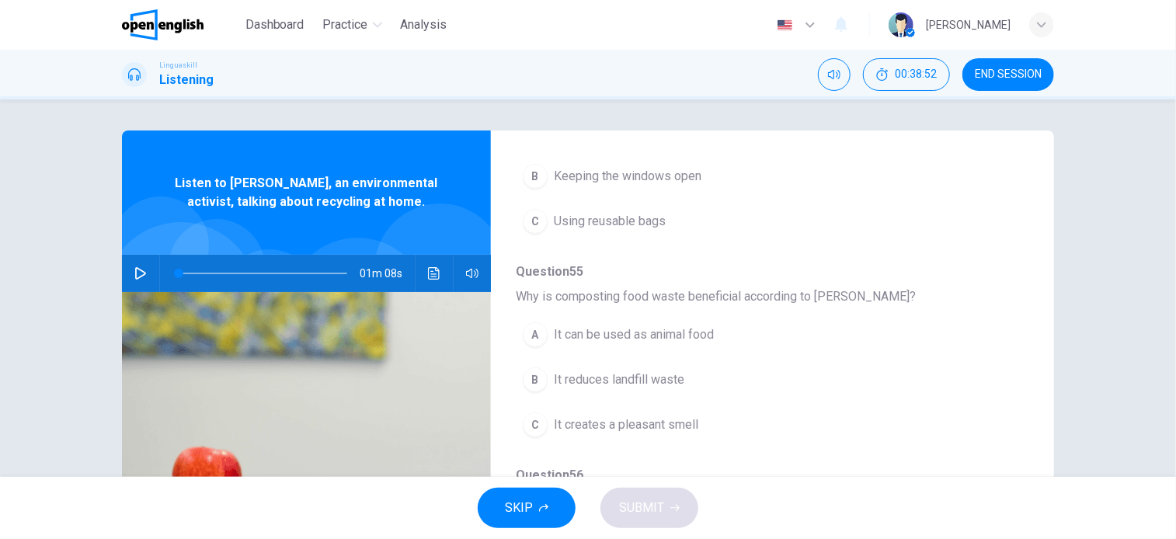
click at [129, 273] on button "button" at bounding box center [140, 273] width 25 height 37
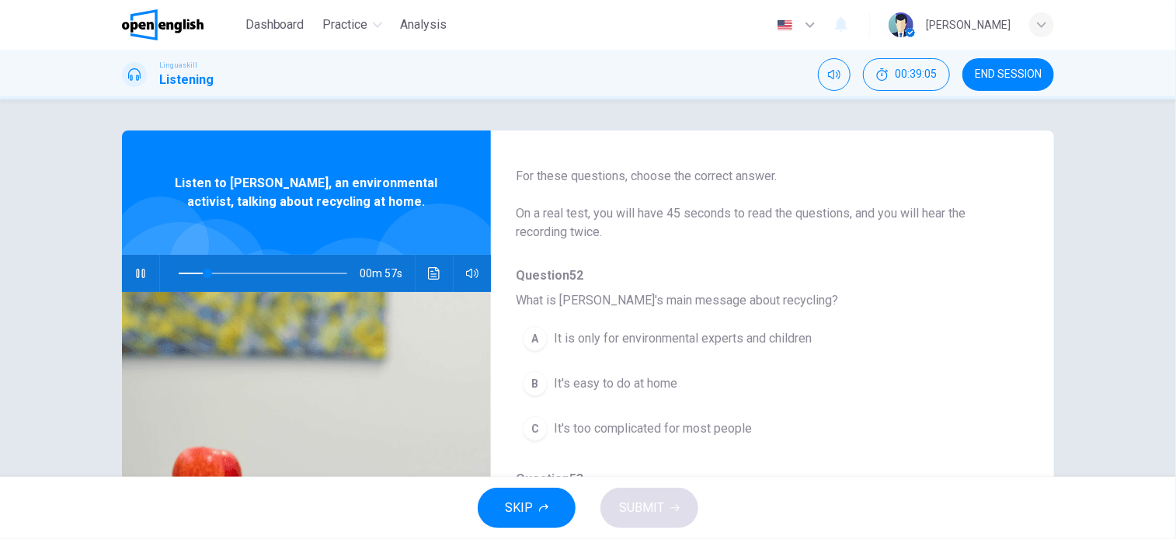
scroll to position [78, 0]
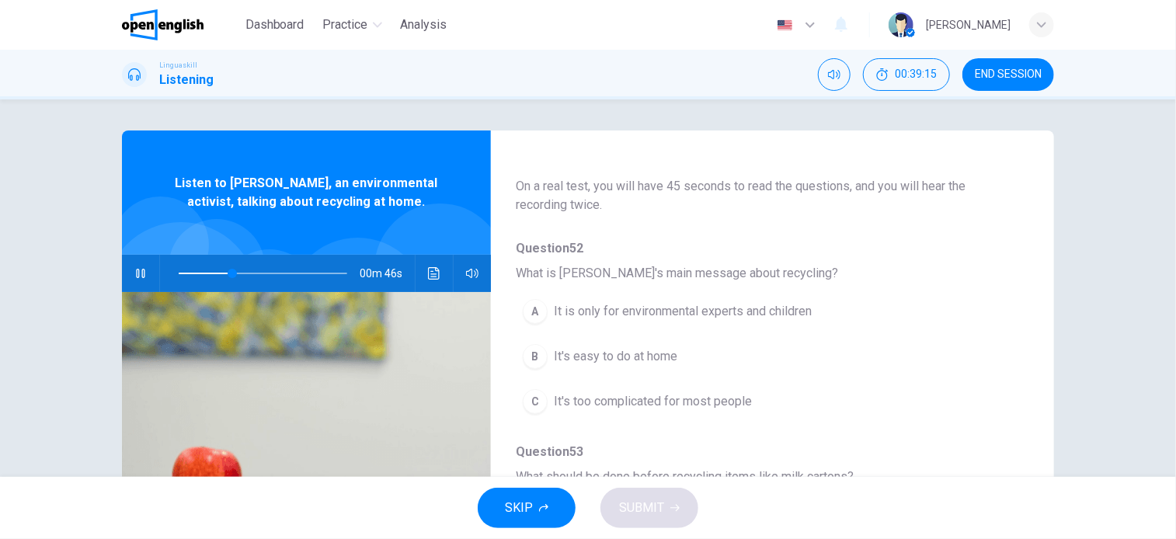
click at [646, 357] on span "It's easy to do at home" at bounding box center [616, 356] width 124 height 19
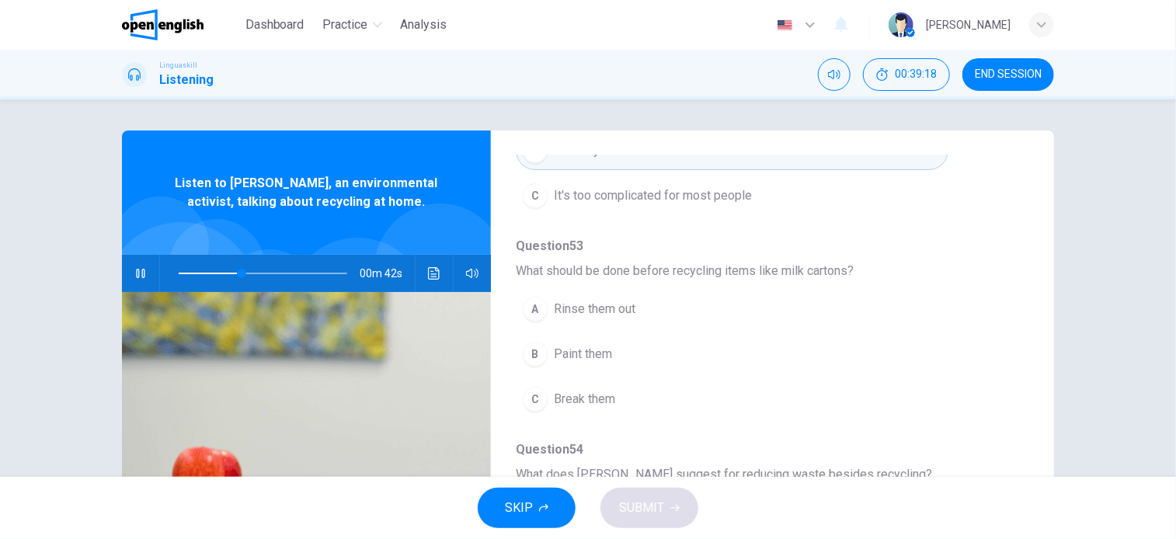
scroll to position [311, 0]
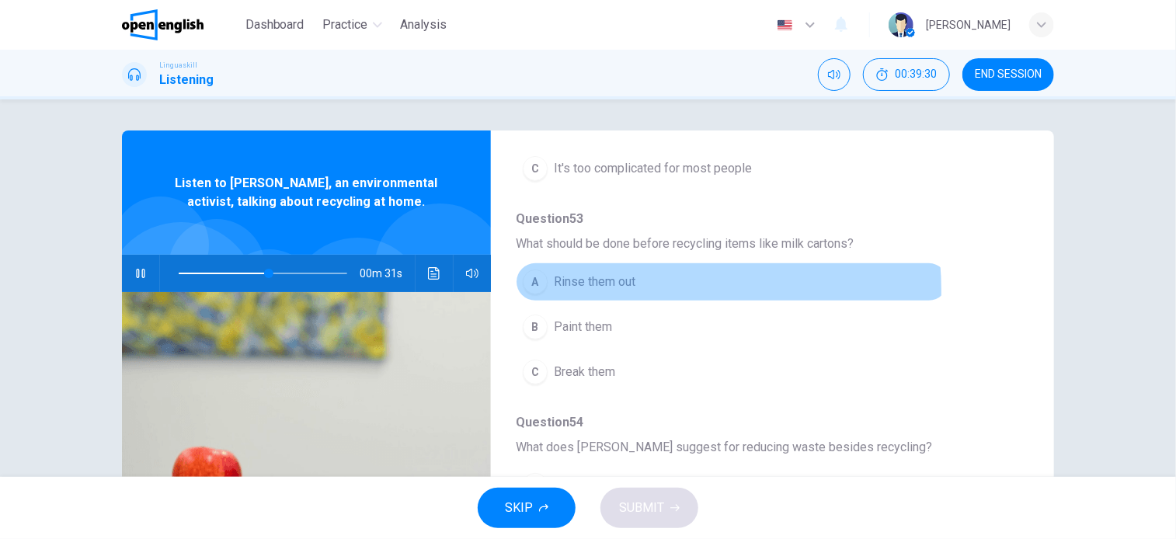
click at [622, 289] on span "Rinse them out" at bounding box center [595, 282] width 82 height 19
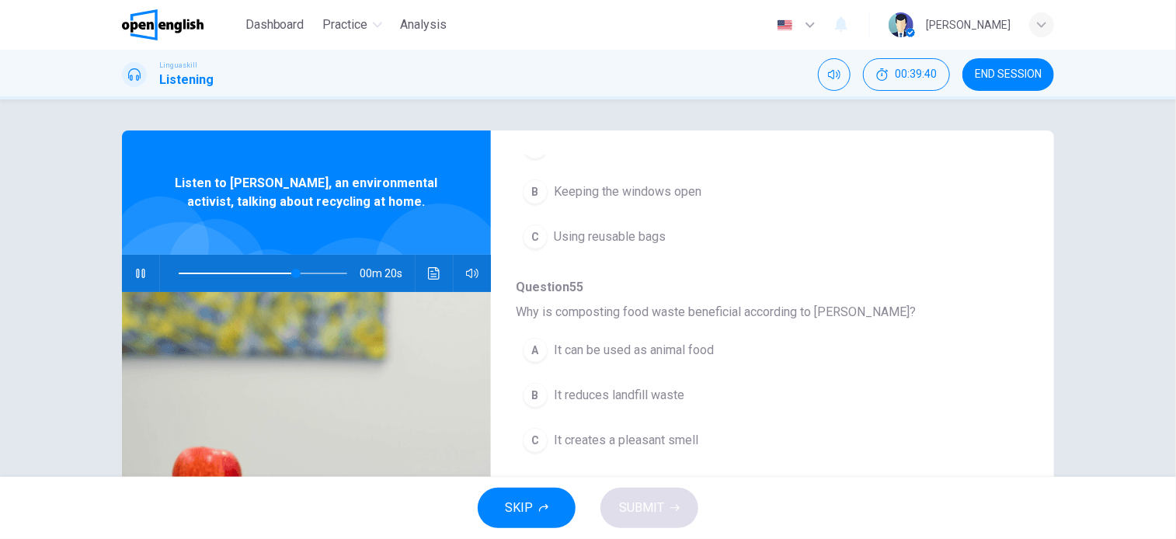
scroll to position [665, 0]
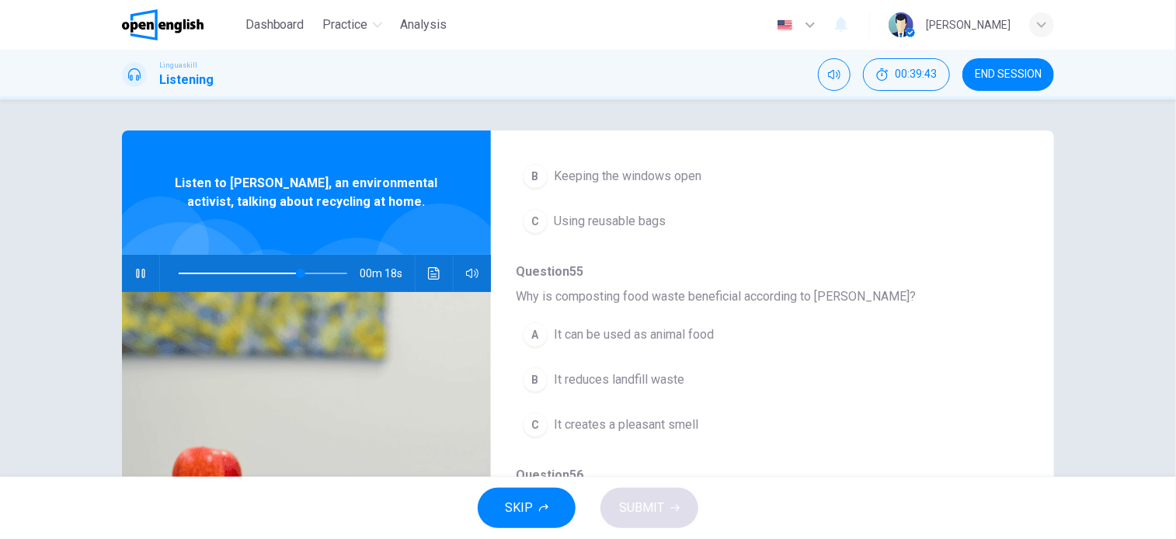
click at [615, 377] on span "It reduces landfill waste" at bounding box center [619, 380] width 131 height 19
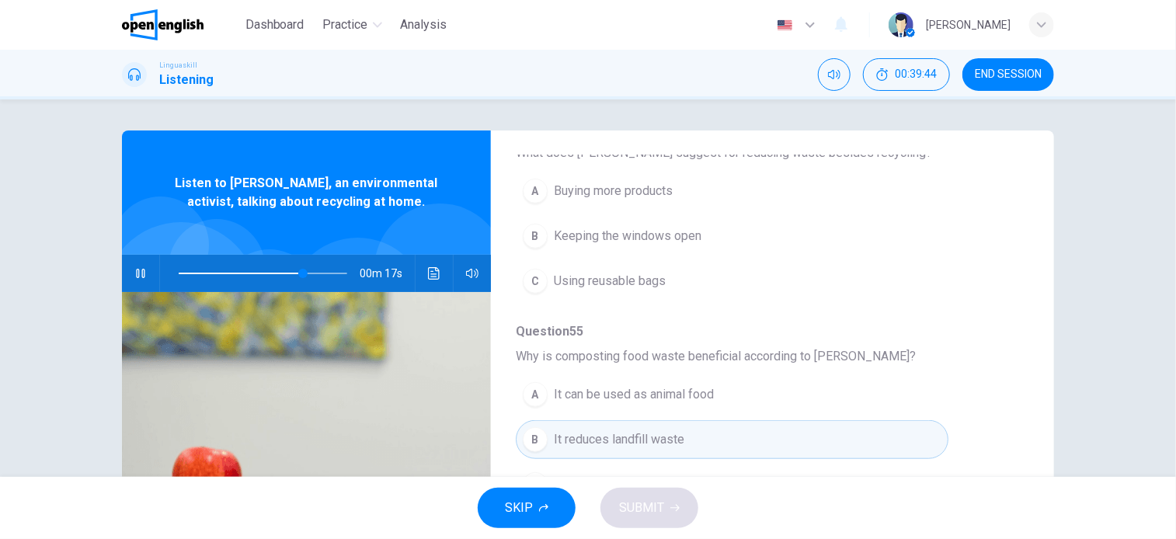
scroll to position [510, 0]
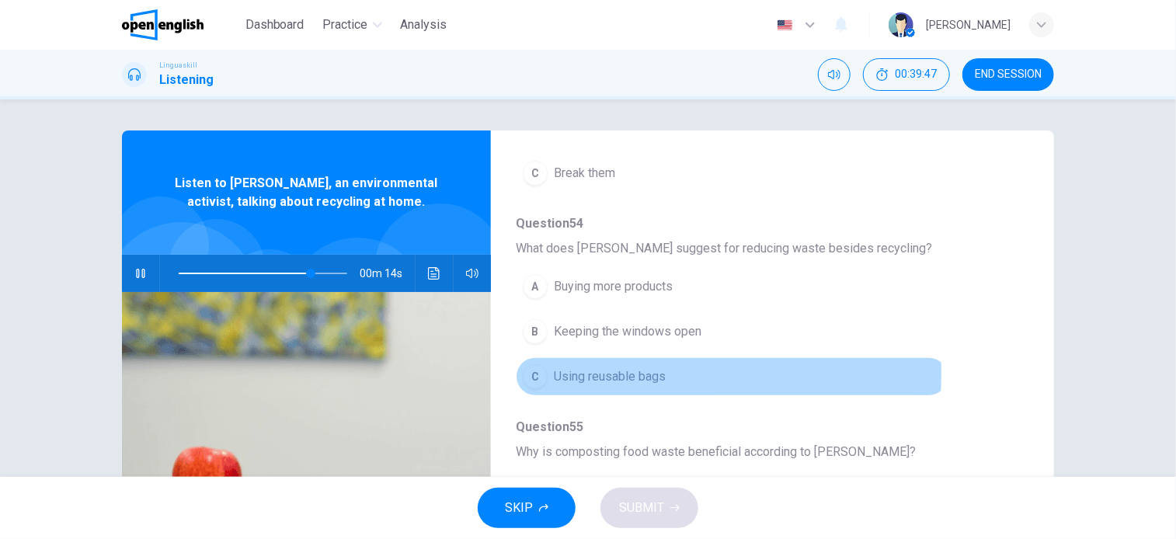
click at [570, 371] on span "Using reusable bags" at bounding box center [610, 376] width 112 height 19
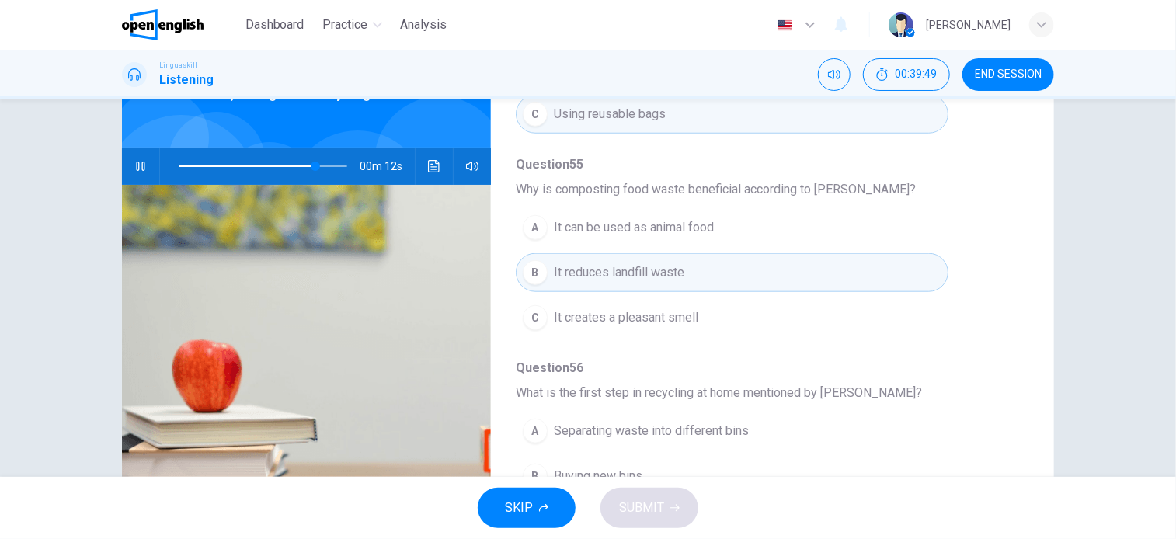
scroll to position [224, 0]
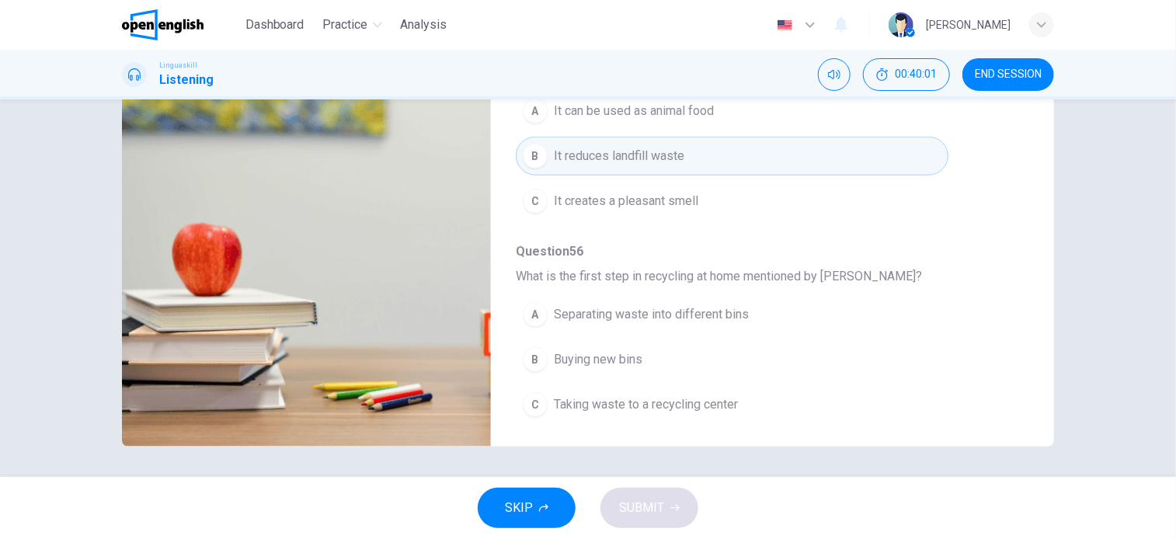
type input "*"
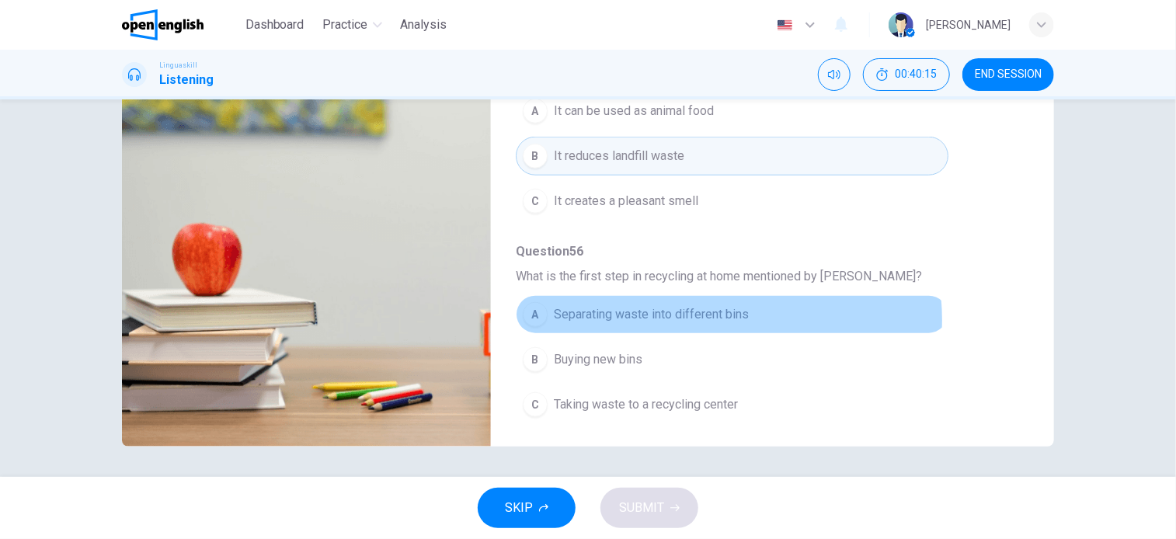
click at [713, 315] on span "Separating waste into different bins" at bounding box center [651, 314] width 195 height 19
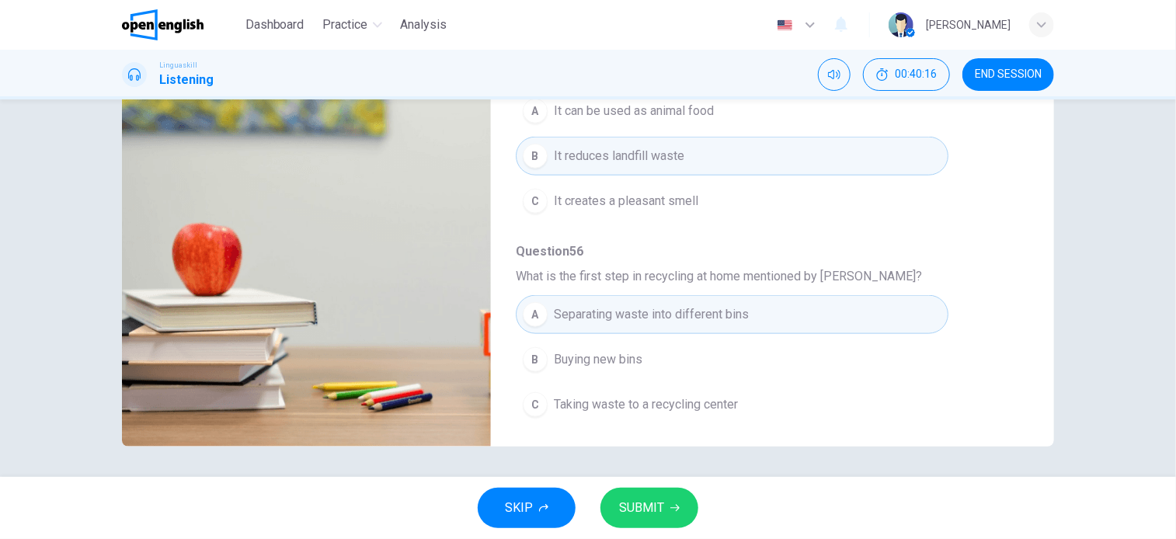
click at [676, 510] on icon "button" at bounding box center [674, 508] width 9 height 7
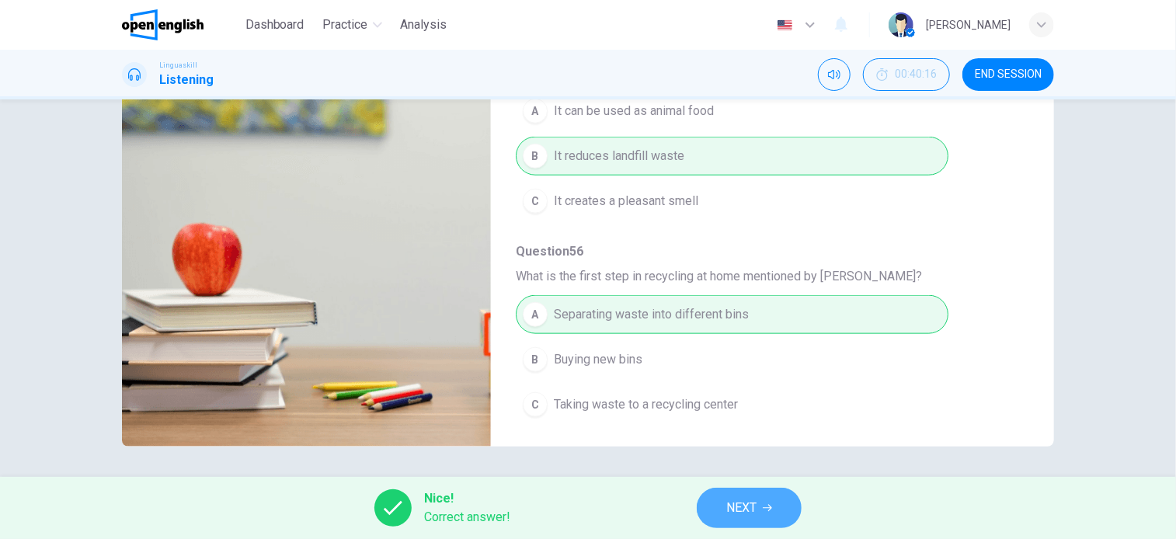
click at [774, 514] on button "NEXT" at bounding box center [749, 508] width 105 height 40
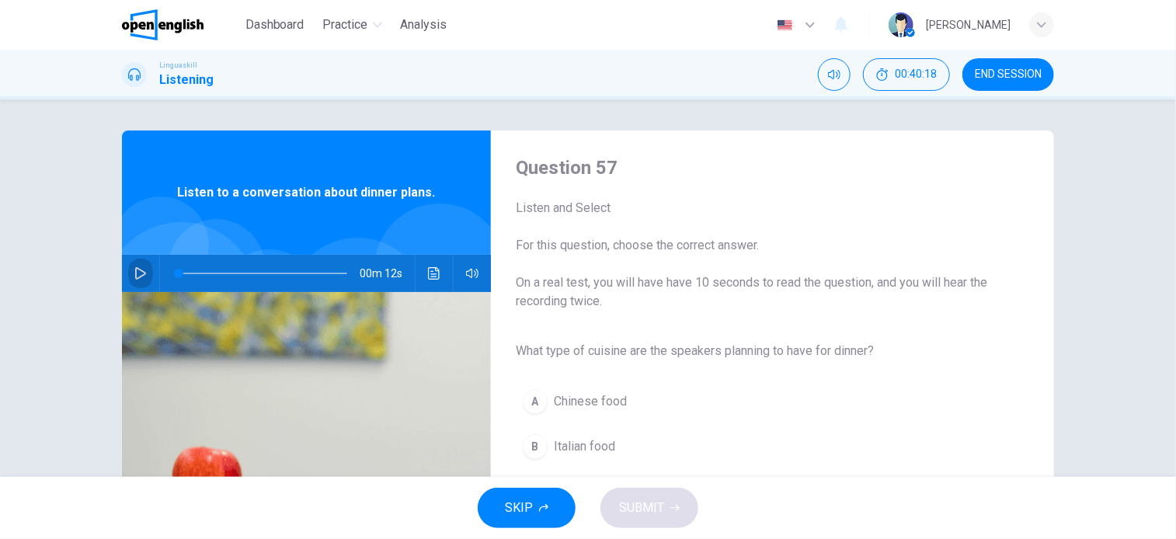
click at [138, 270] on icon "button" at bounding box center [140, 273] width 12 height 12
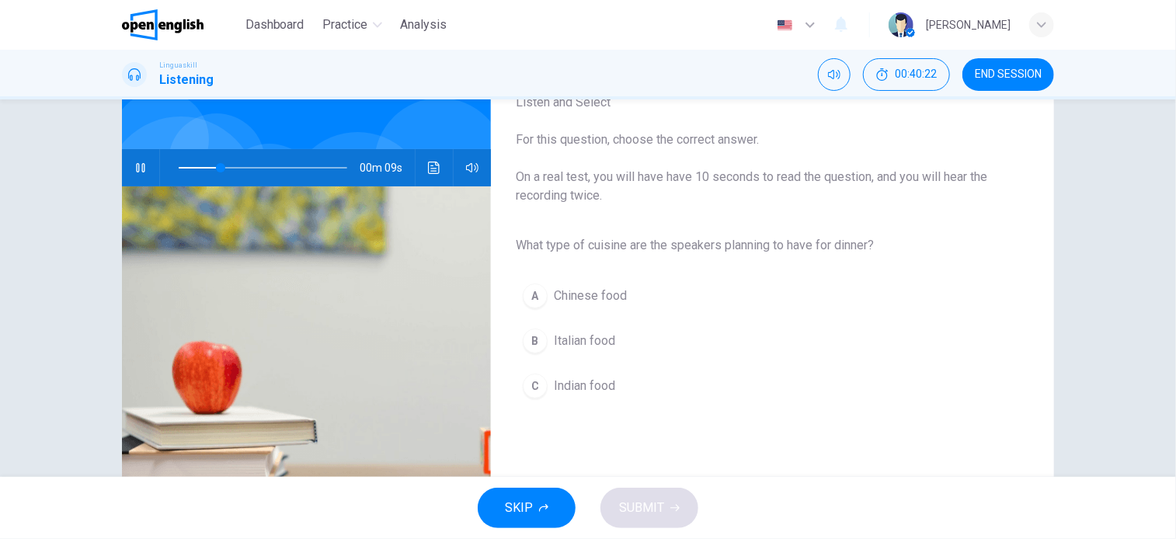
scroll to position [155, 0]
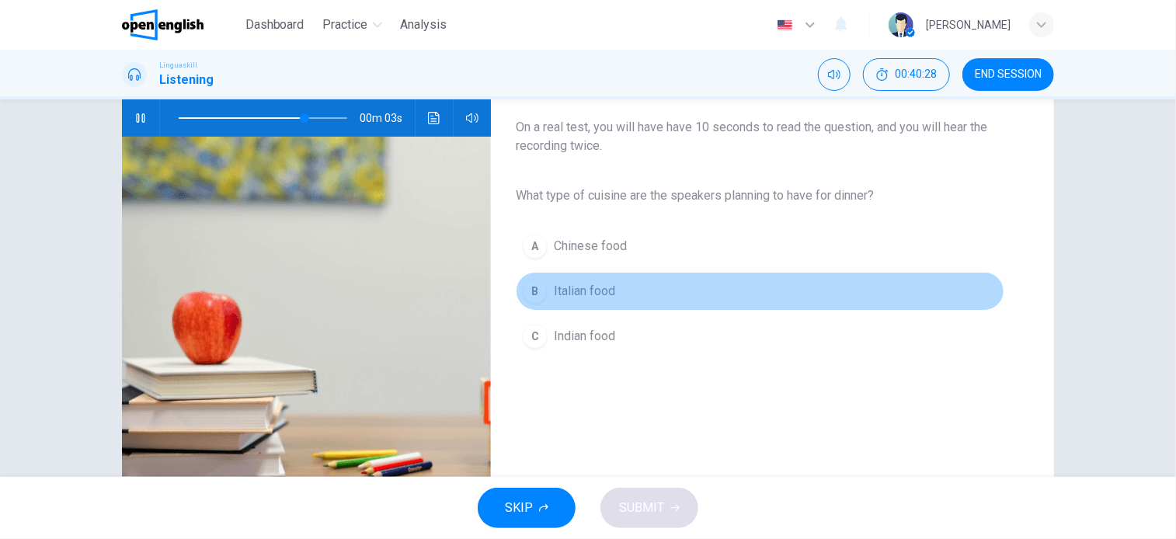
click at [603, 293] on span "Italian food" at bounding box center [584, 291] width 61 height 19
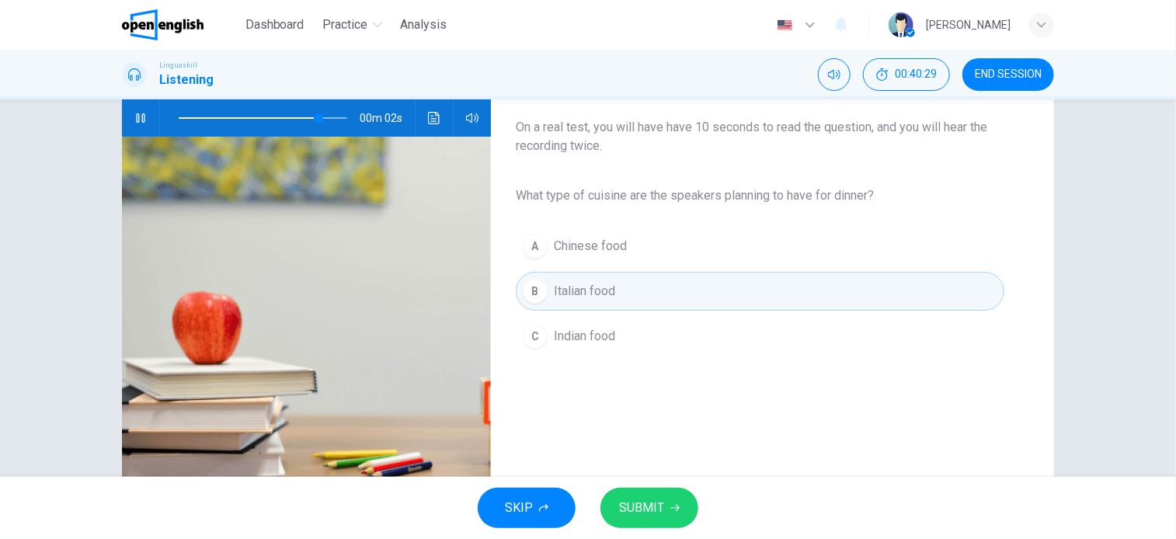
click at [651, 520] on button "SUBMIT" at bounding box center [650, 508] width 98 height 40
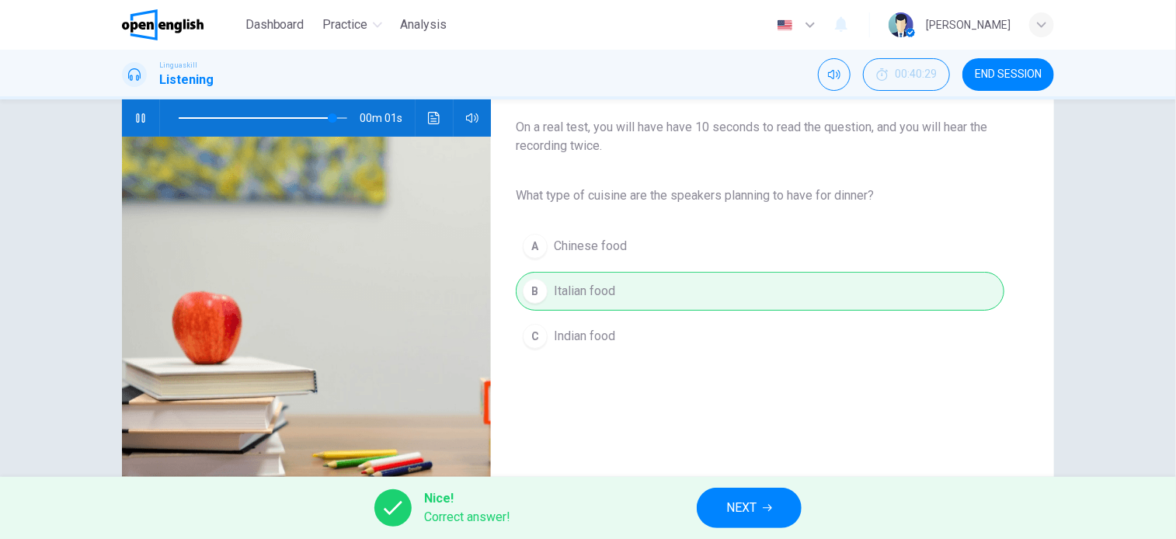
type input "*"
click at [740, 509] on span "NEXT" at bounding box center [741, 508] width 30 height 22
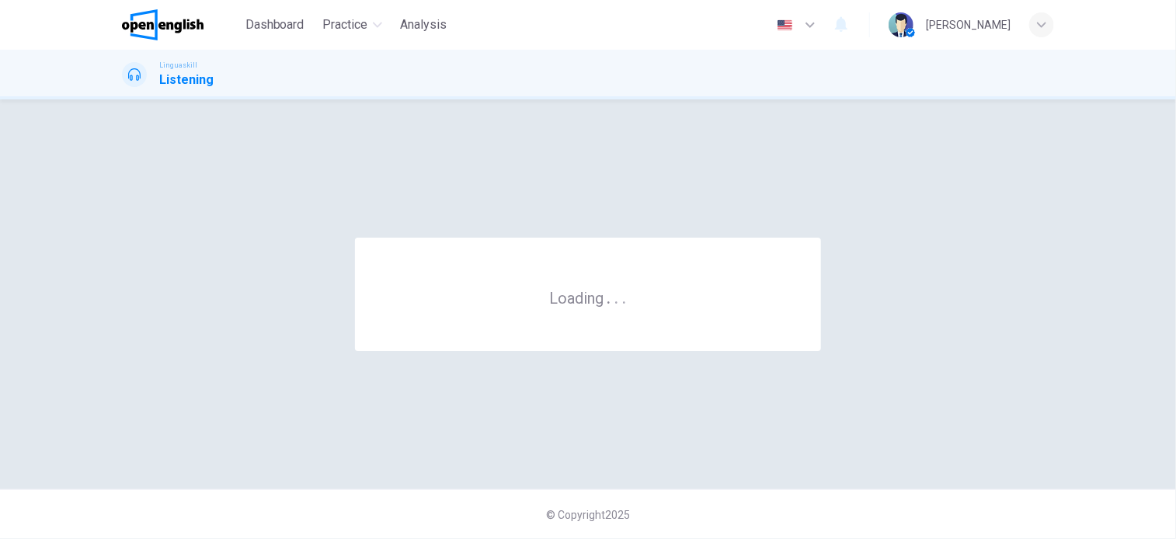
scroll to position [0, 0]
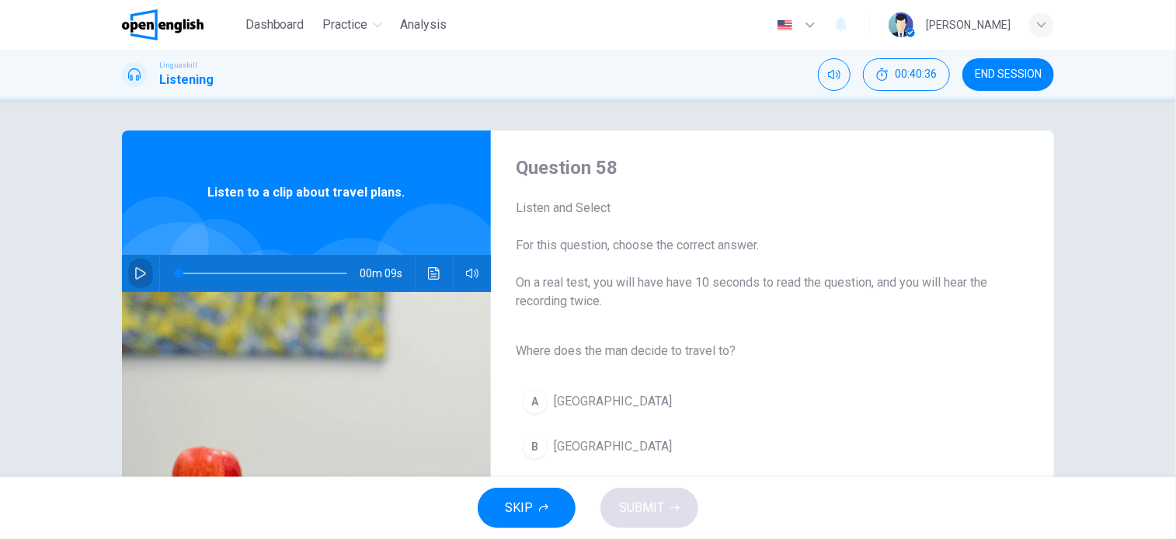
click at [133, 265] on button "button" at bounding box center [140, 273] width 25 height 37
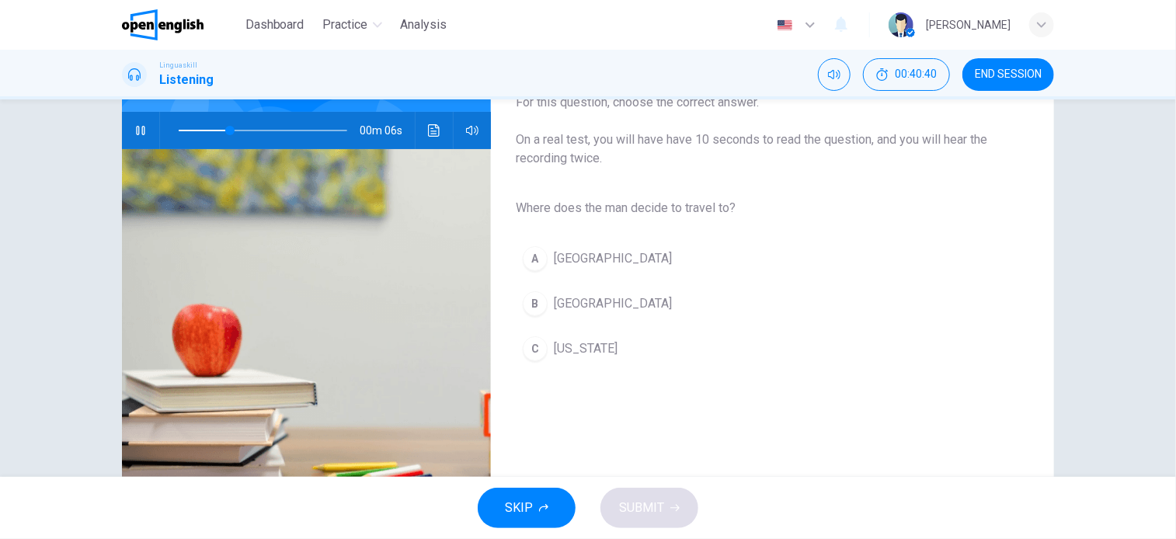
scroll to position [155, 0]
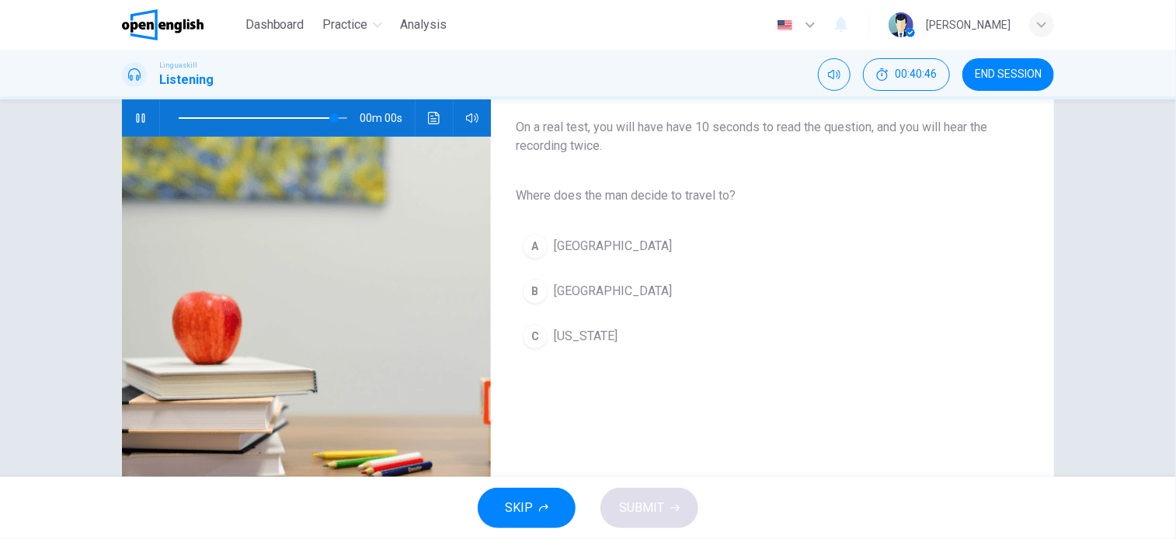
type input "*"
click at [583, 296] on button "B Rome" at bounding box center [760, 291] width 489 height 39
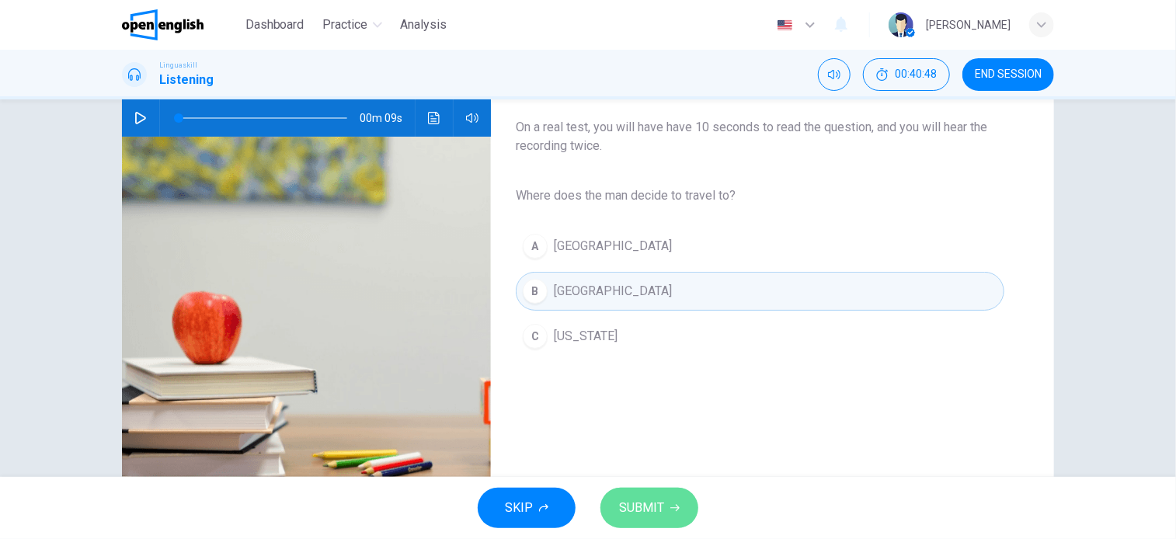
click at [681, 502] on button "SUBMIT" at bounding box center [650, 508] width 98 height 40
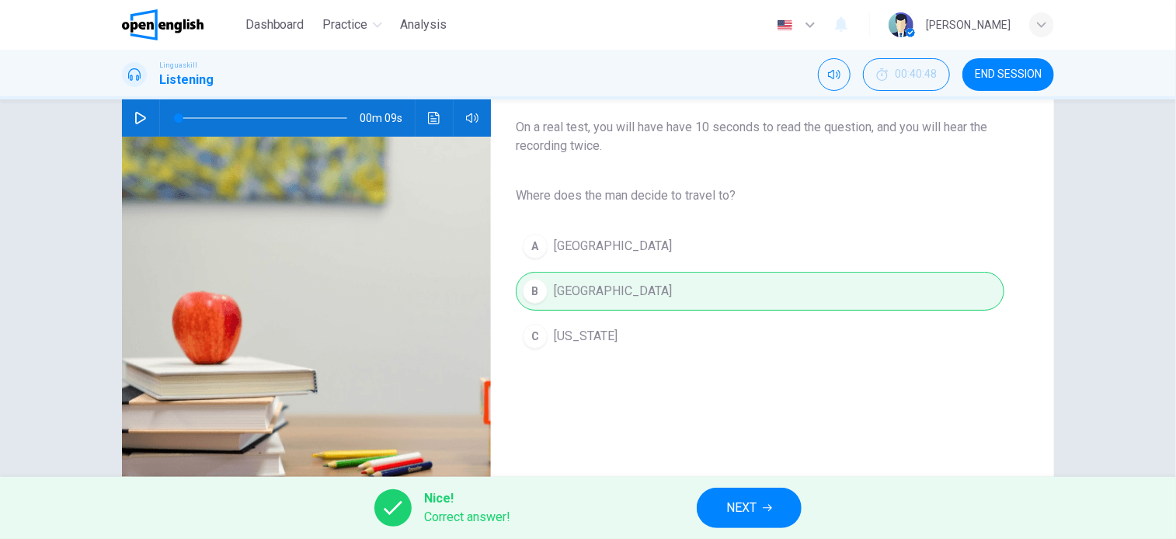
click at [746, 528] on button "NEXT" at bounding box center [749, 508] width 105 height 40
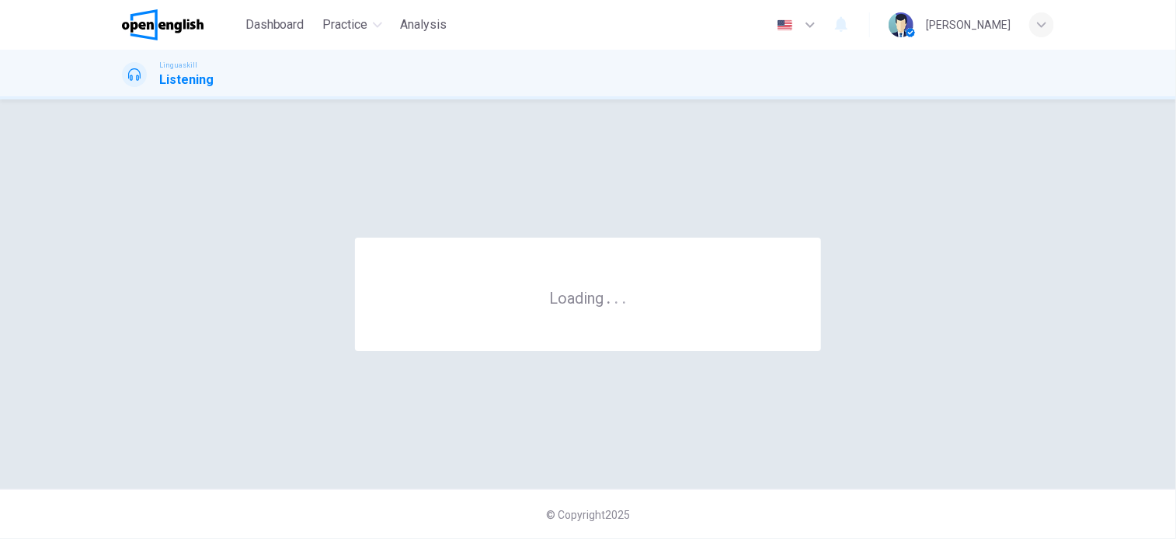
scroll to position [0, 0]
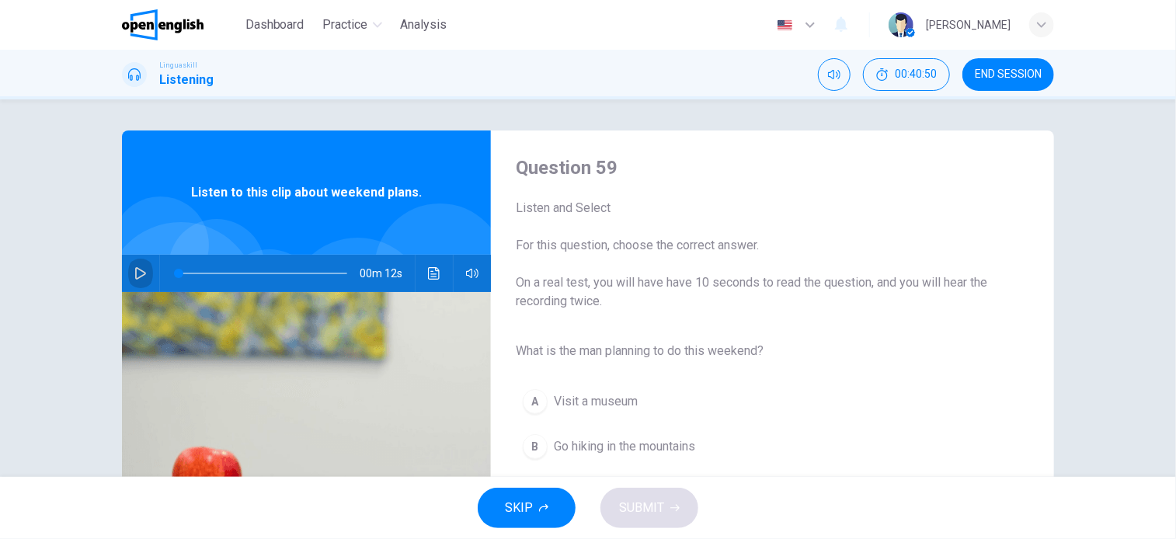
click at [129, 265] on button "button" at bounding box center [140, 273] width 25 height 37
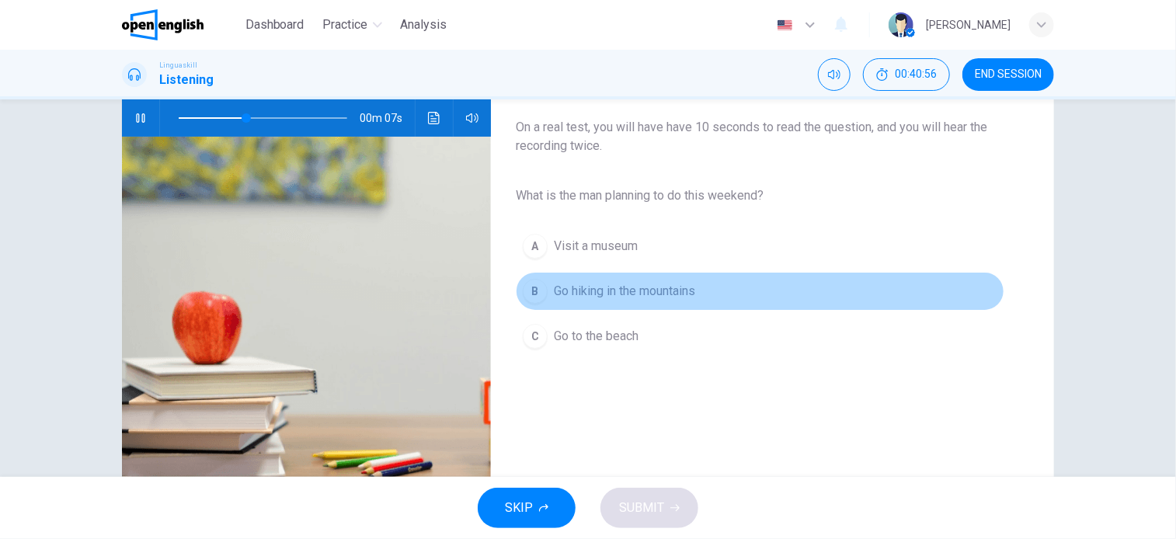
click at [687, 294] on span "Go hiking in the mountains" at bounding box center [624, 291] width 141 height 19
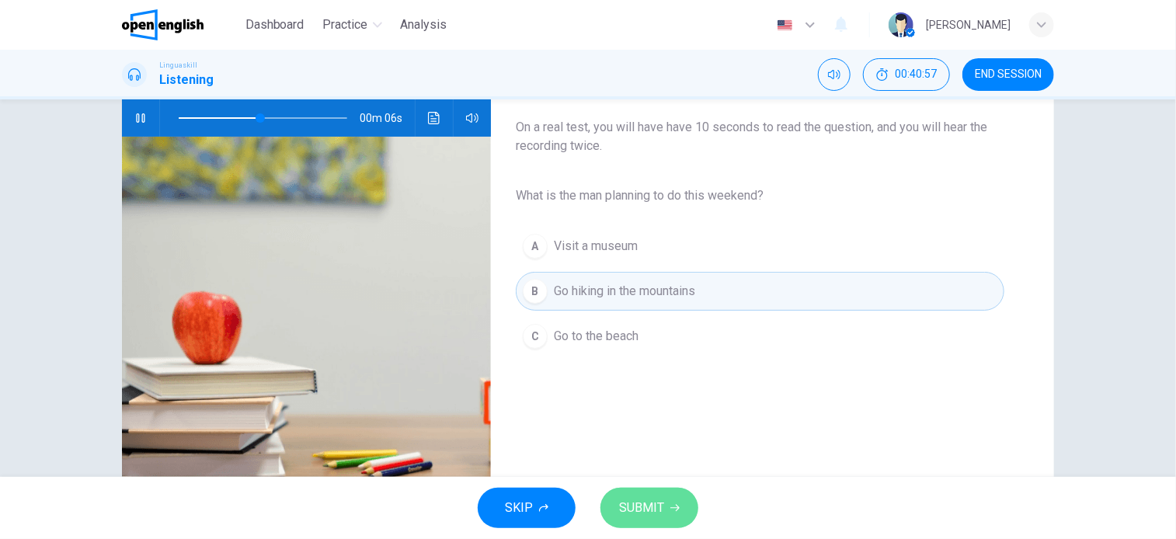
click at [641, 504] on span "SUBMIT" at bounding box center [641, 508] width 45 height 22
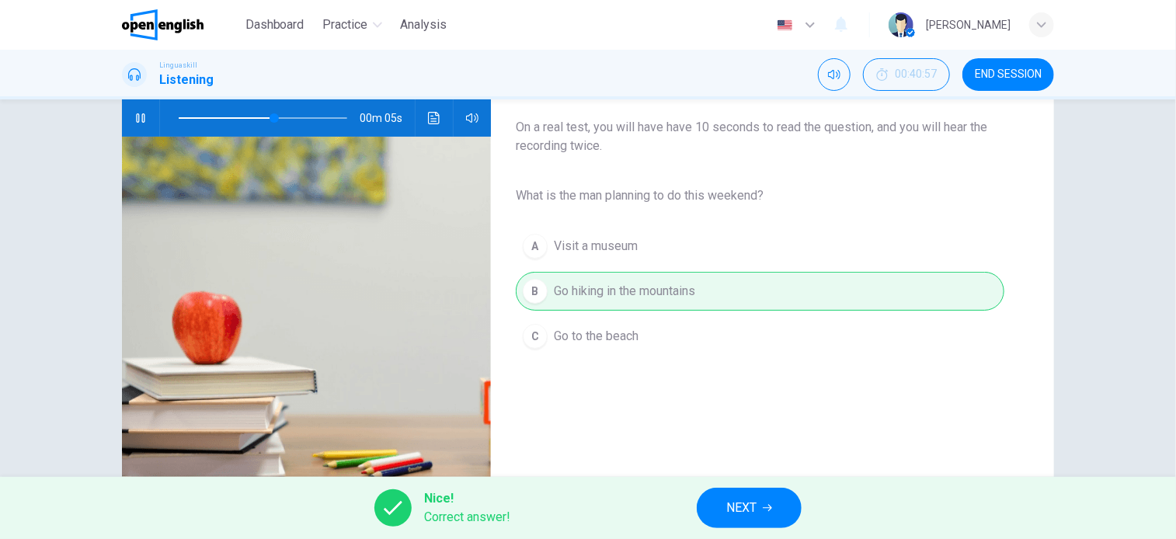
type input "**"
click at [784, 517] on button "NEXT" at bounding box center [749, 508] width 105 height 40
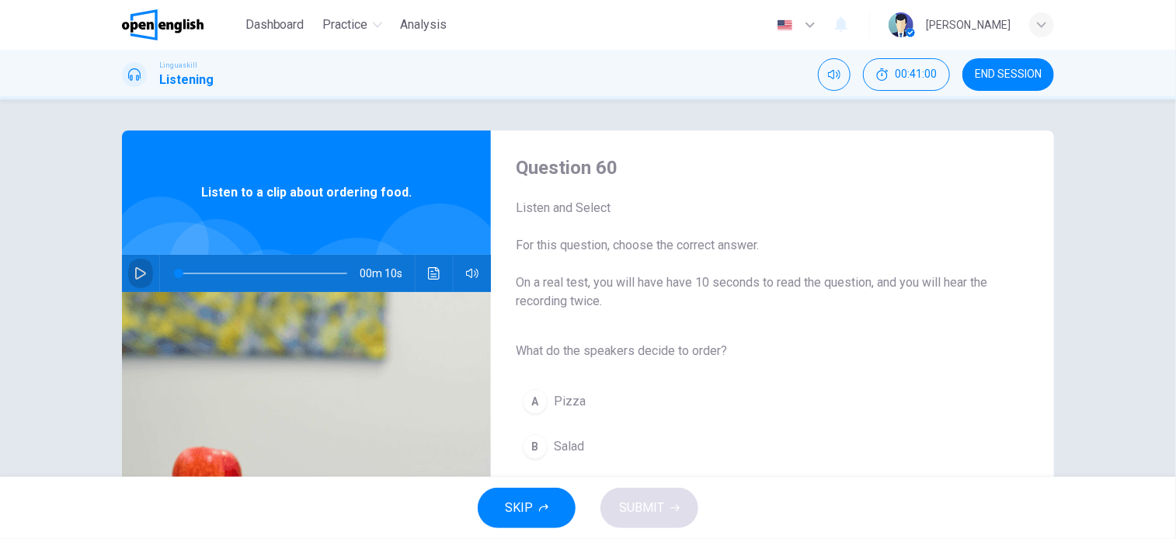
click at [145, 274] on button "button" at bounding box center [140, 273] width 25 height 37
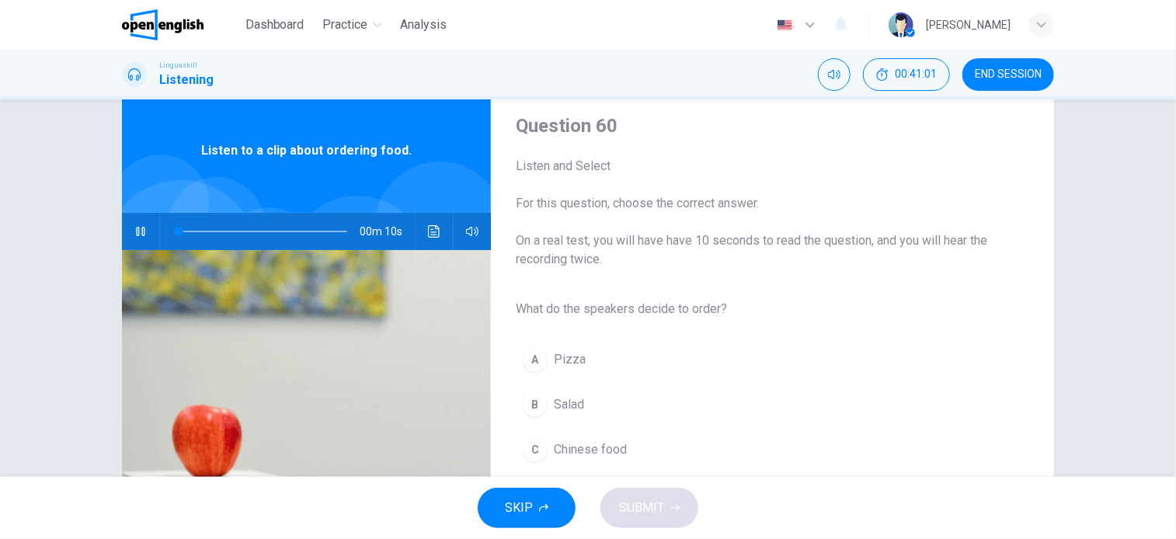
scroll to position [155, 0]
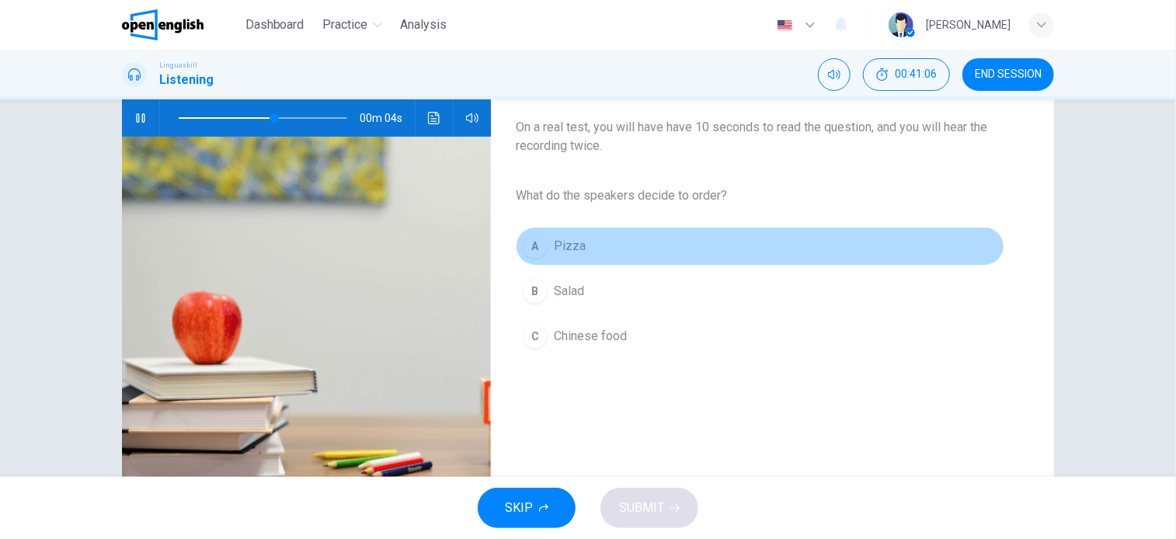
click at [562, 253] on span "Pizza" at bounding box center [570, 246] width 32 height 19
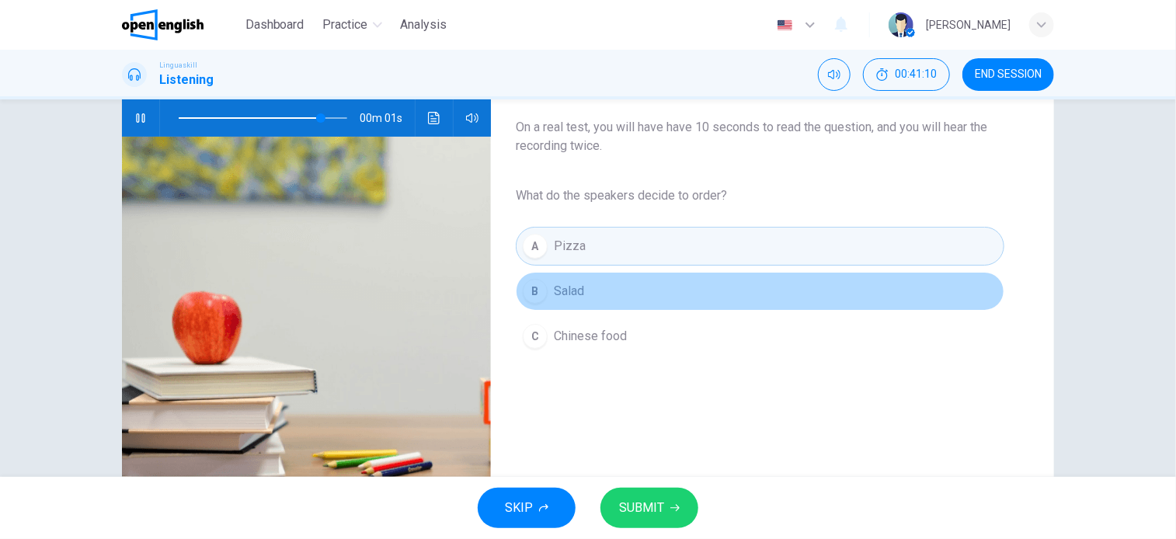
drag, startPoint x: 597, startPoint y: 290, endPoint x: 601, endPoint y: 299, distance: 10.4
click at [597, 290] on button "B Salad" at bounding box center [760, 291] width 489 height 39
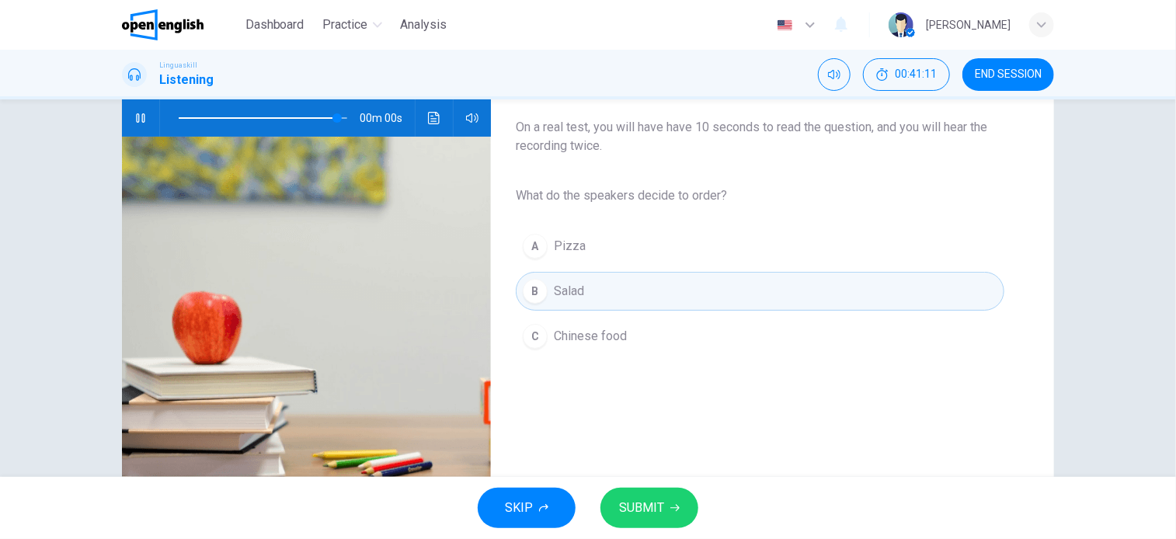
type input "*"
click at [653, 510] on span "SUBMIT" at bounding box center [641, 508] width 45 height 22
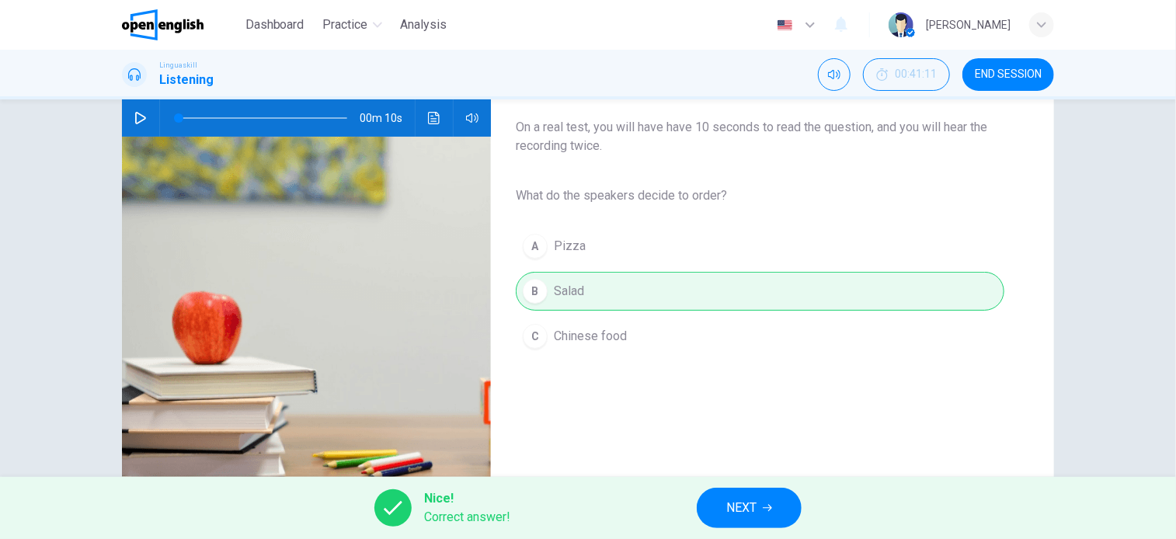
click at [737, 528] on button "NEXT" at bounding box center [749, 508] width 105 height 40
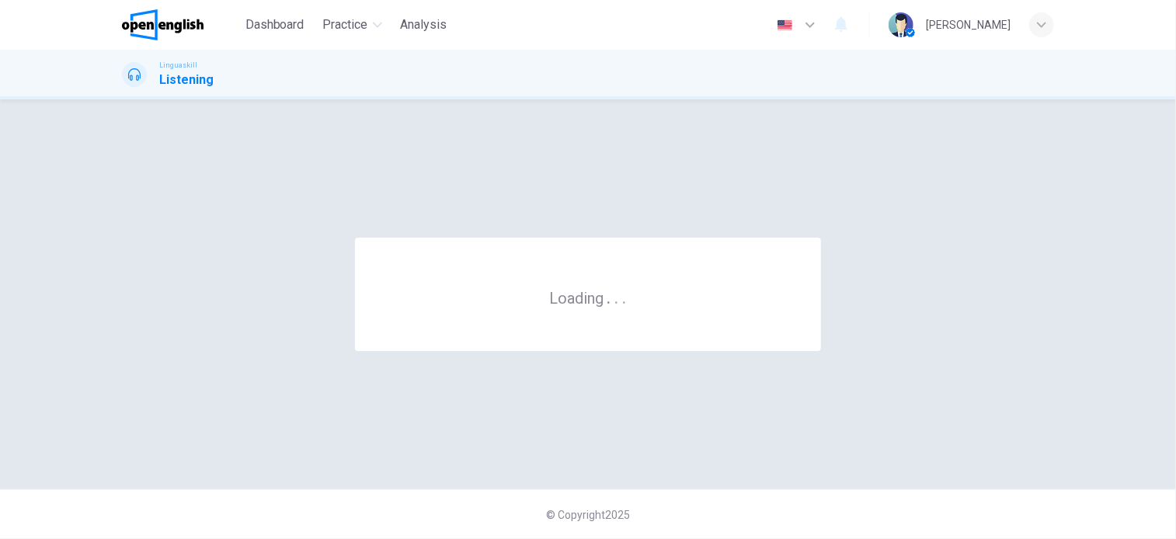
scroll to position [0, 0]
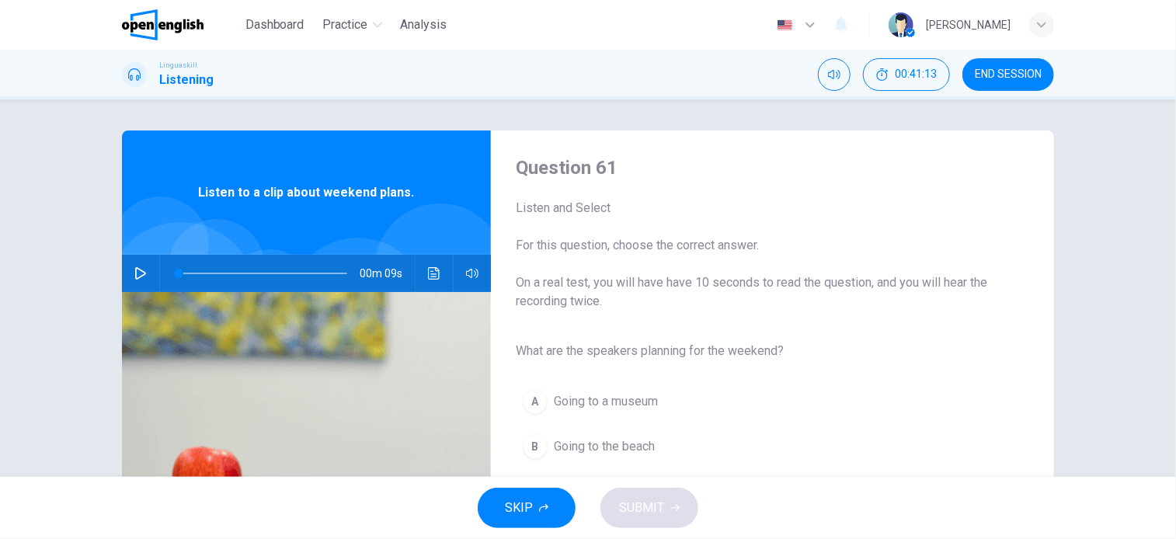
click at [140, 265] on button "button" at bounding box center [140, 273] width 25 height 37
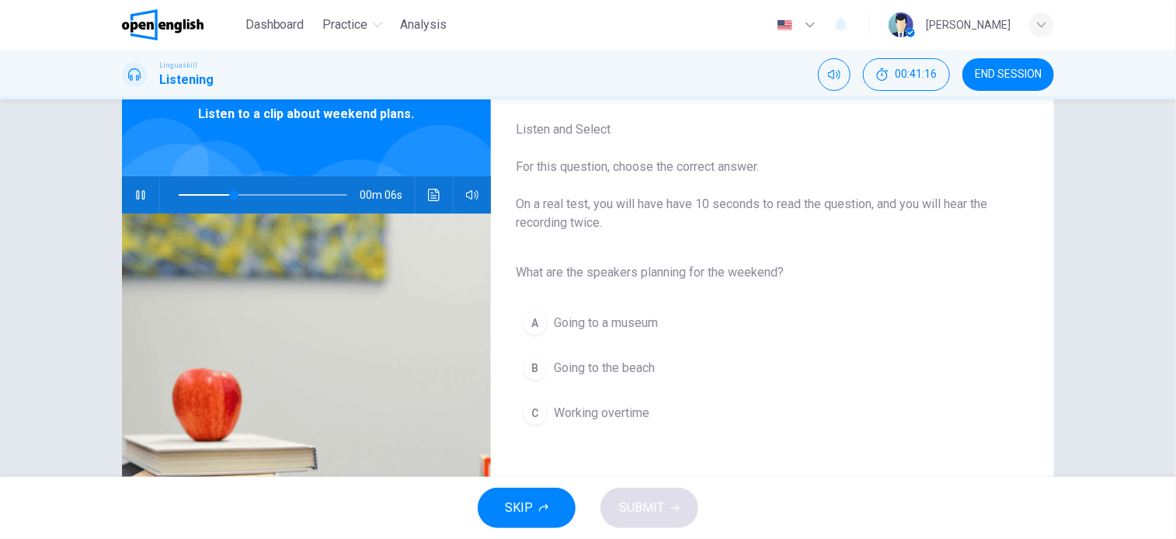
scroll to position [155, 0]
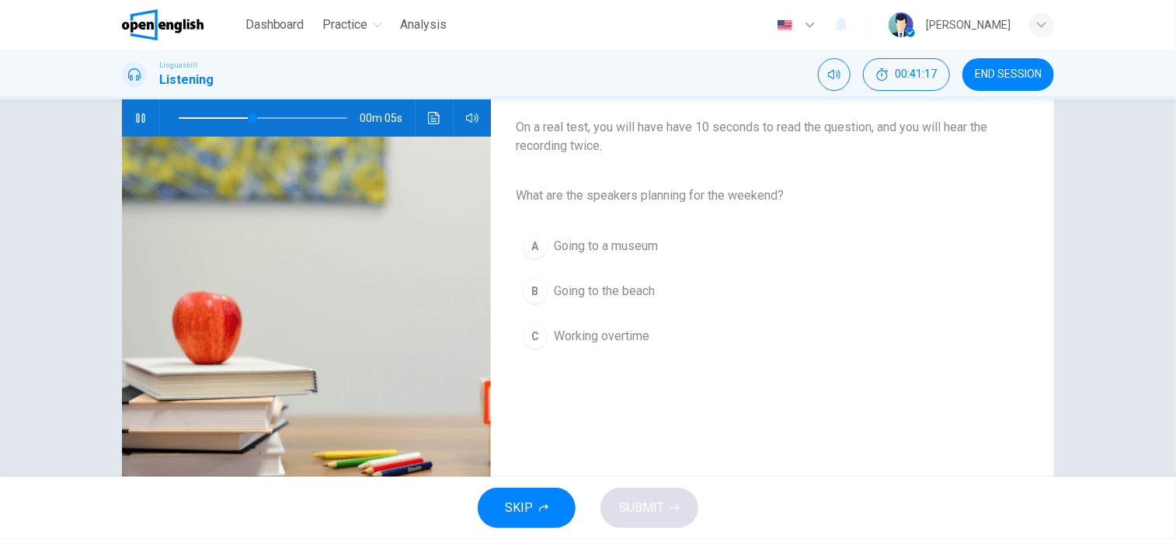
click at [640, 284] on span "Going to the beach" at bounding box center [604, 291] width 101 height 19
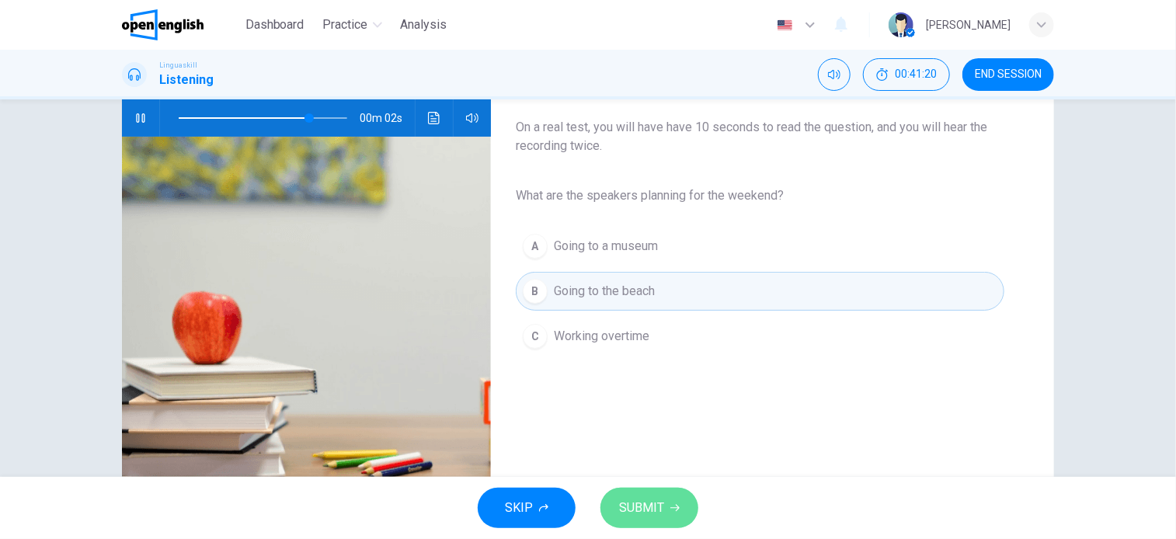
click at [664, 507] on button "SUBMIT" at bounding box center [650, 508] width 98 height 40
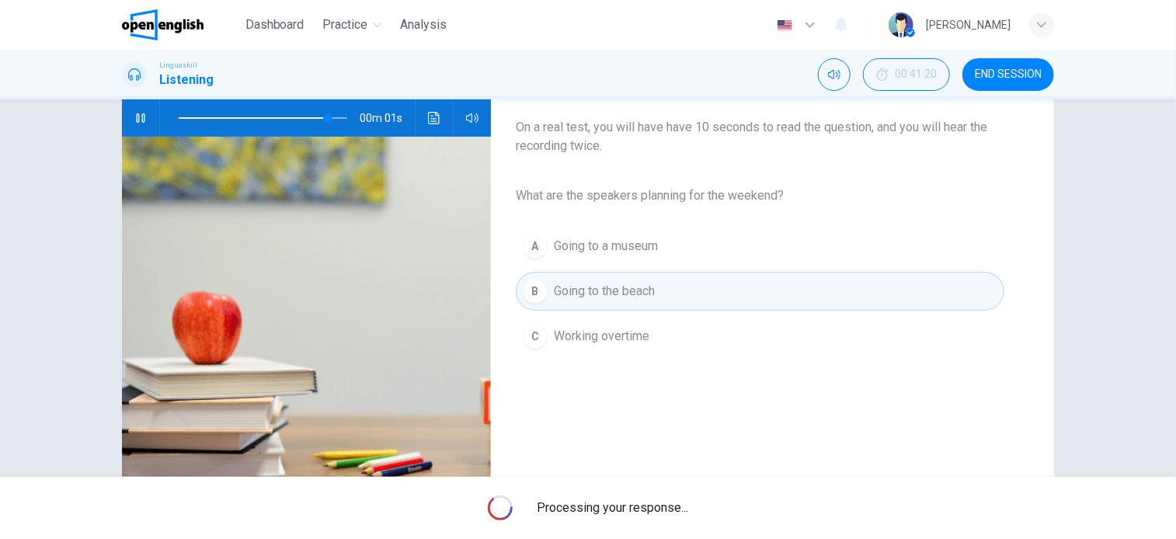
type input "**"
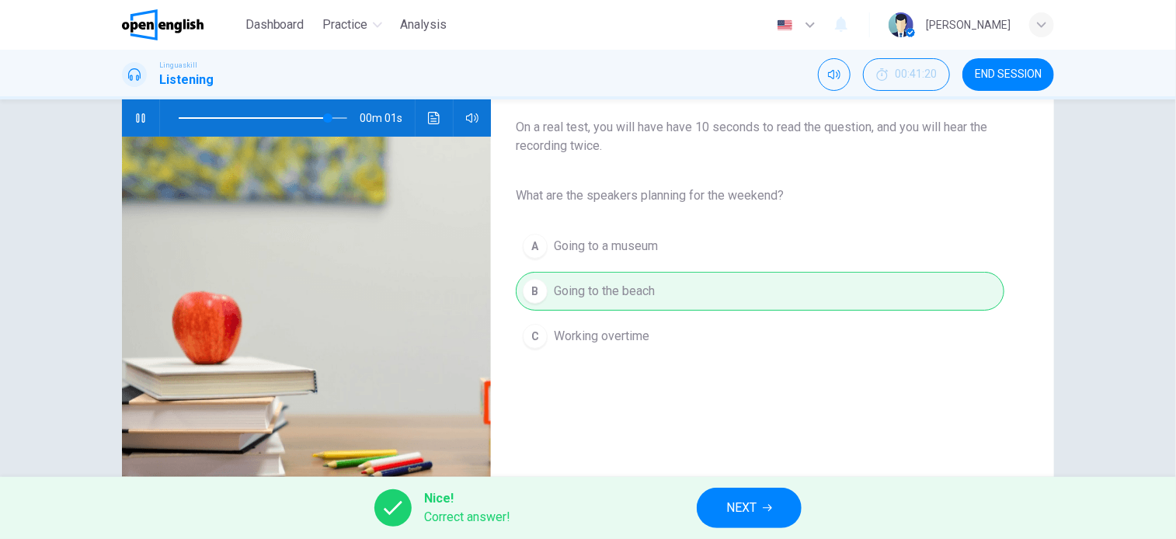
click at [742, 525] on button "NEXT" at bounding box center [749, 508] width 105 height 40
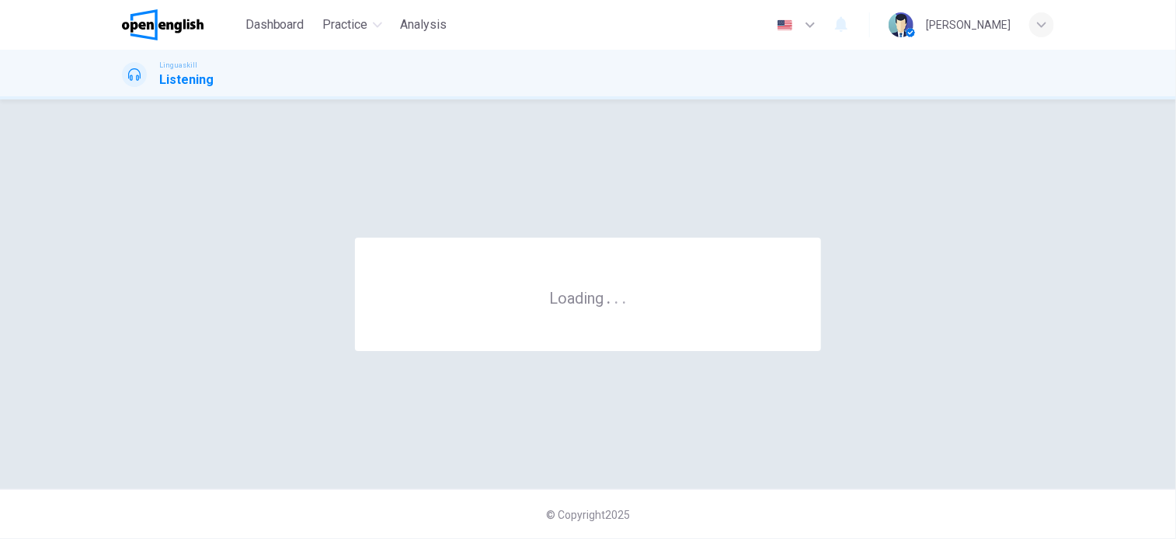
scroll to position [0, 0]
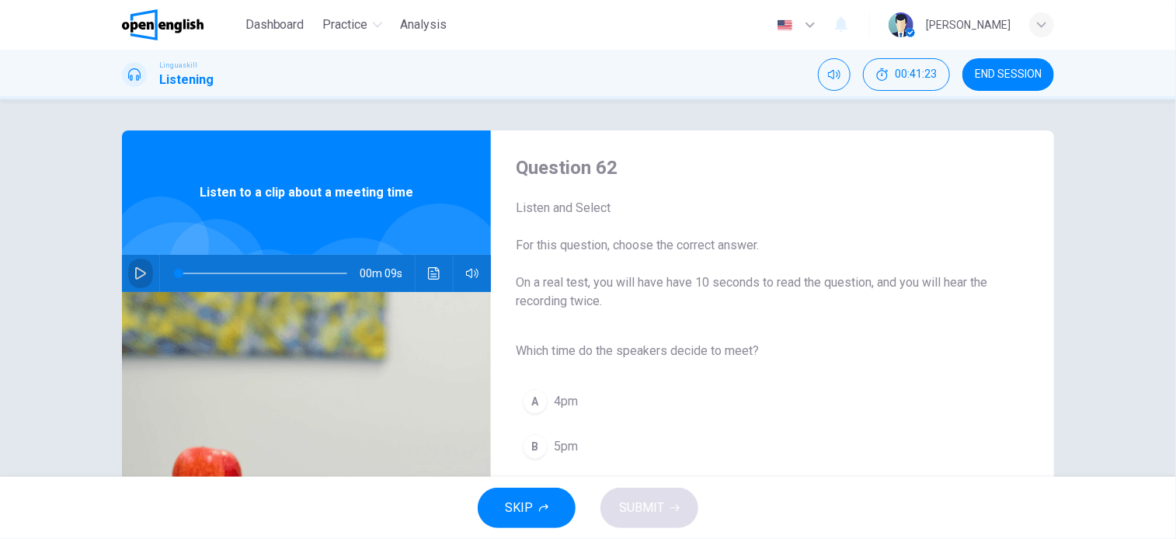
click at [137, 270] on icon "button" at bounding box center [140, 273] width 11 height 12
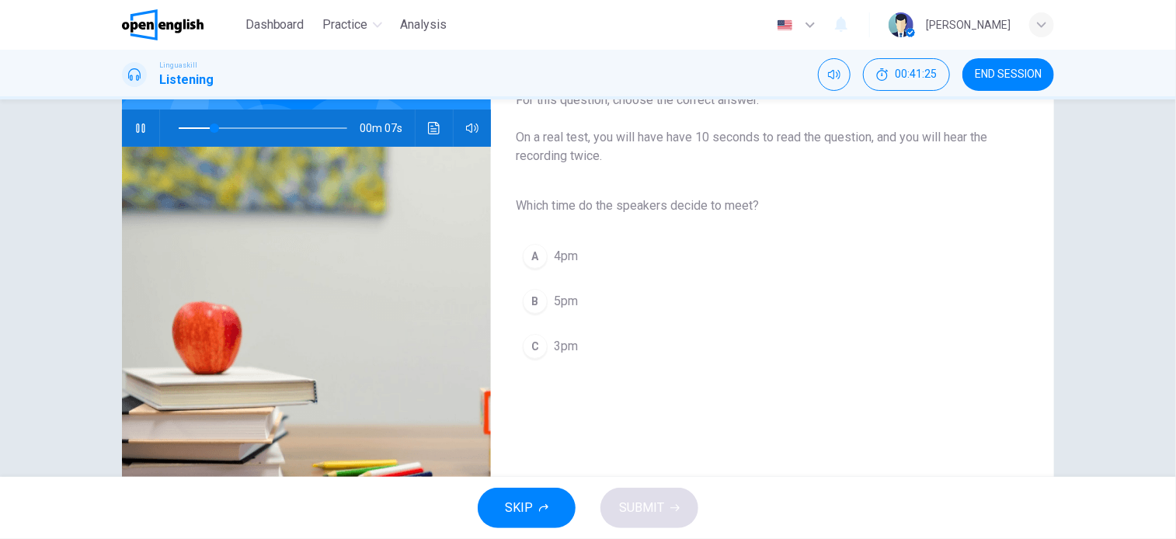
scroll to position [155, 0]
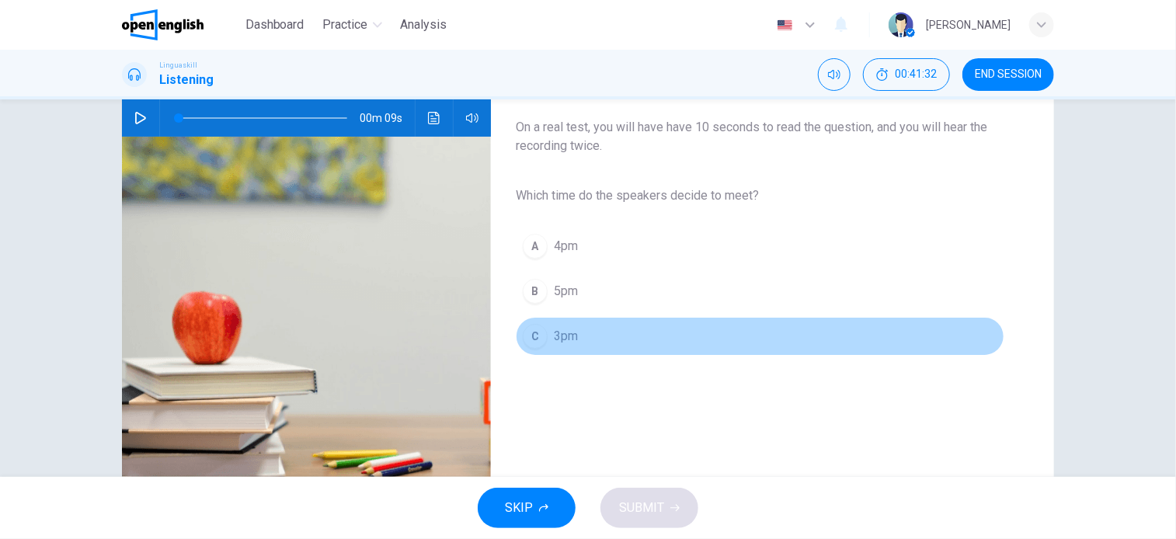
click at [554, 335] on span "3pm" at bounding box center [566, 336] width 24 height 19
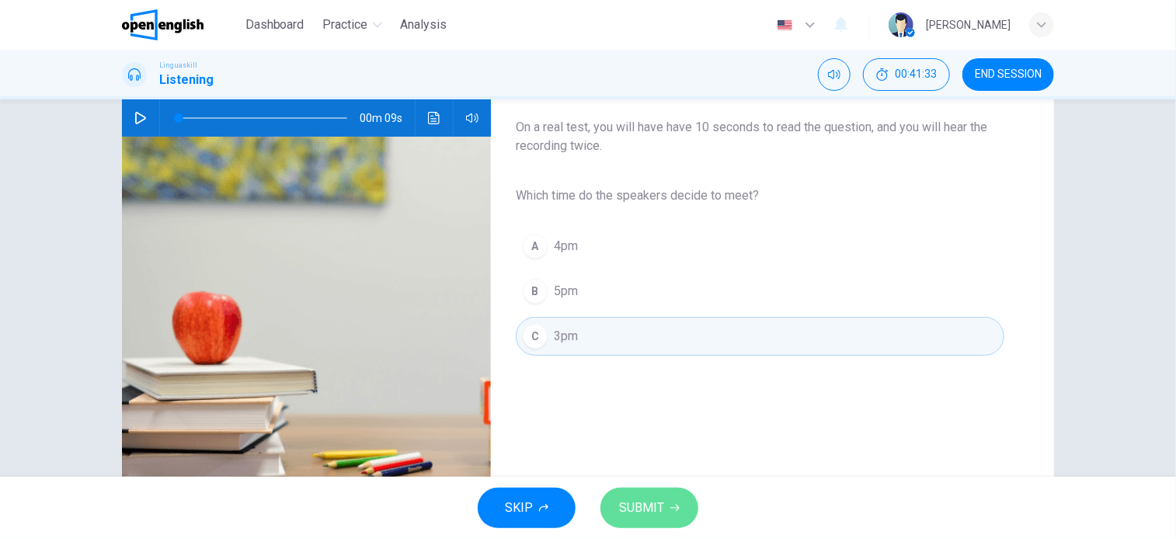
click at [632, 504] on span "SUBMIT" at bounding box center [641, 508] width 45 height 22
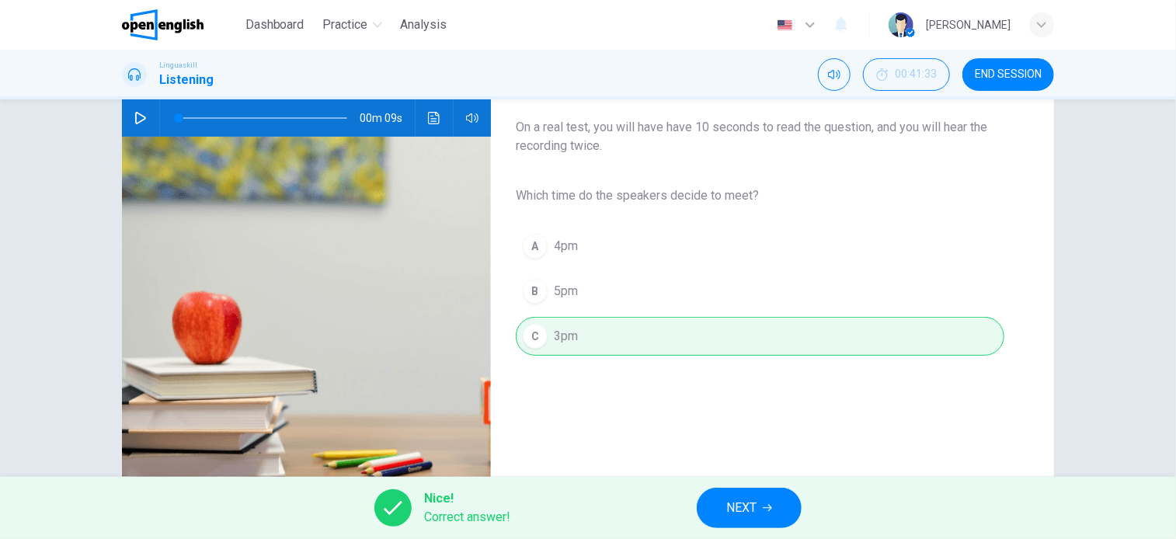
click at [758, 520] on button "NEXT" at bounding box center [749, 508] width 105 height 40
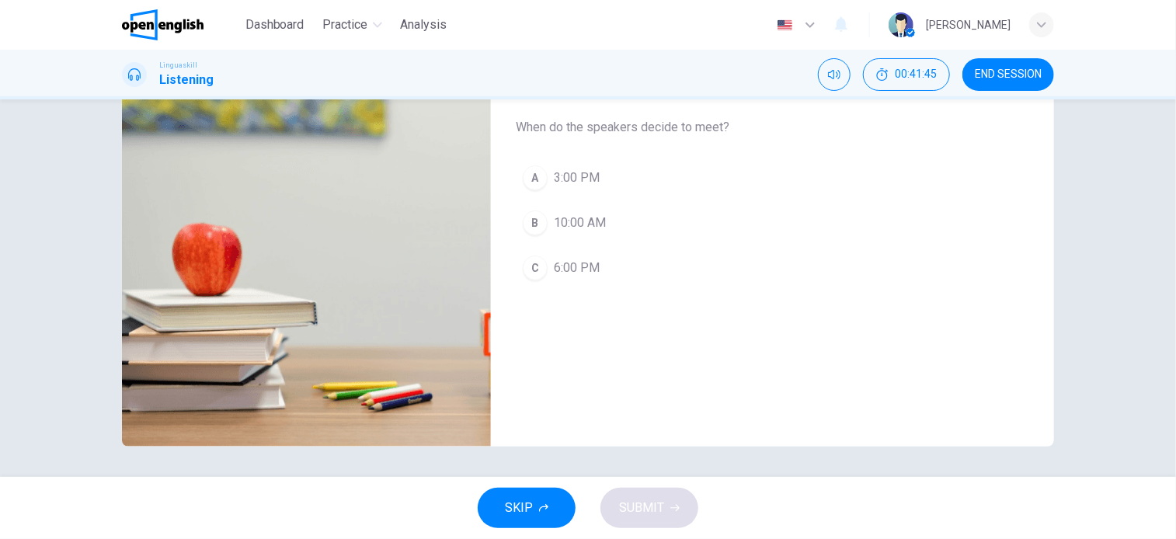
scroll to position [0, 0]
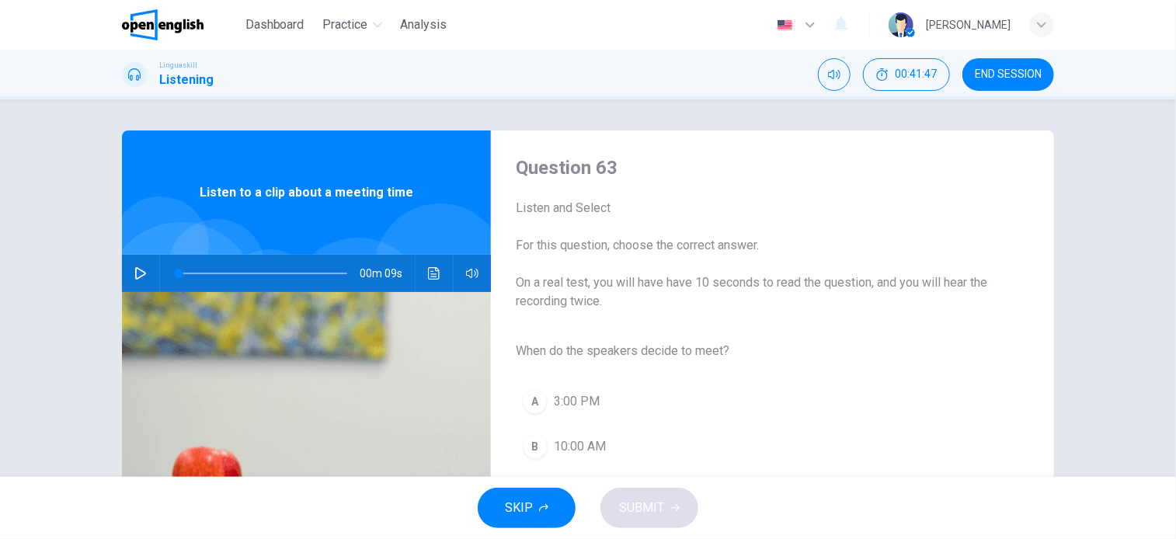
click at [559, 399] on span "3:00 PM" at bounding box center [577, 401] width 46 height 19
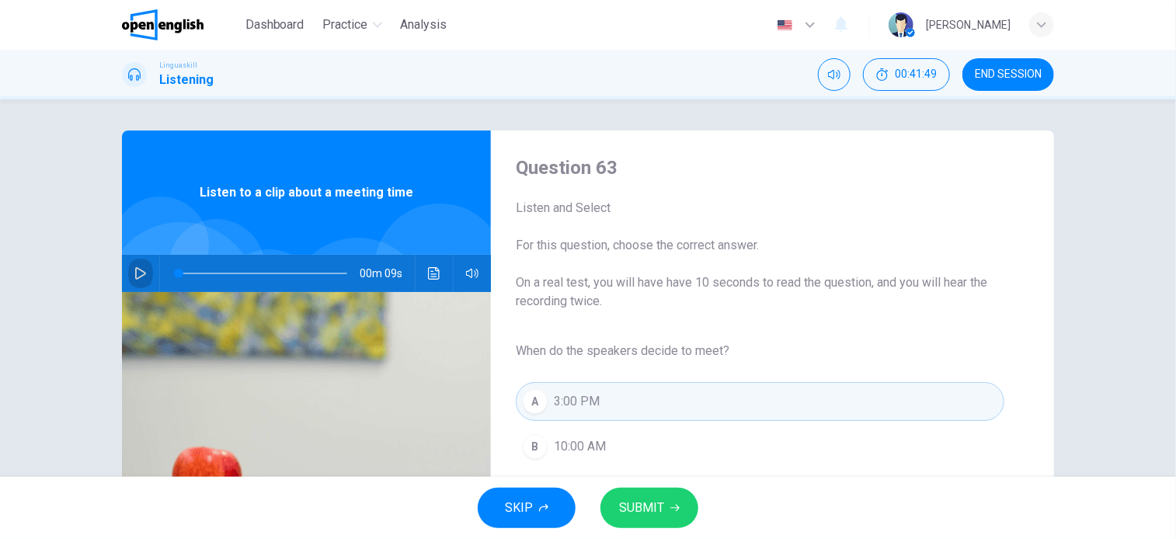
click at [136, 272] on icon "button" at bounding box center [140, 273] width 12 height 12
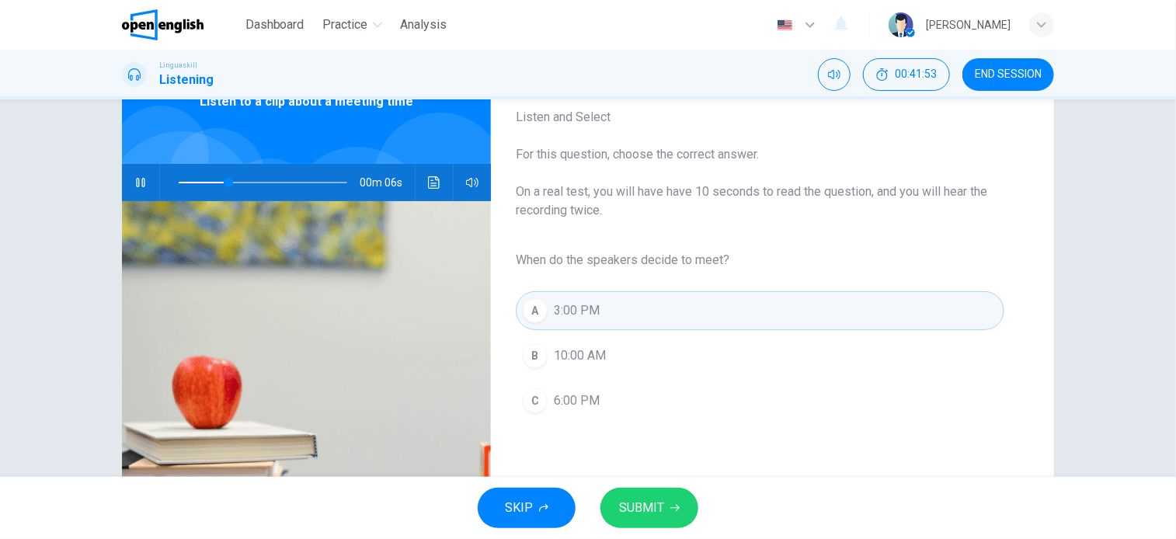
scroll to position [155, 0]
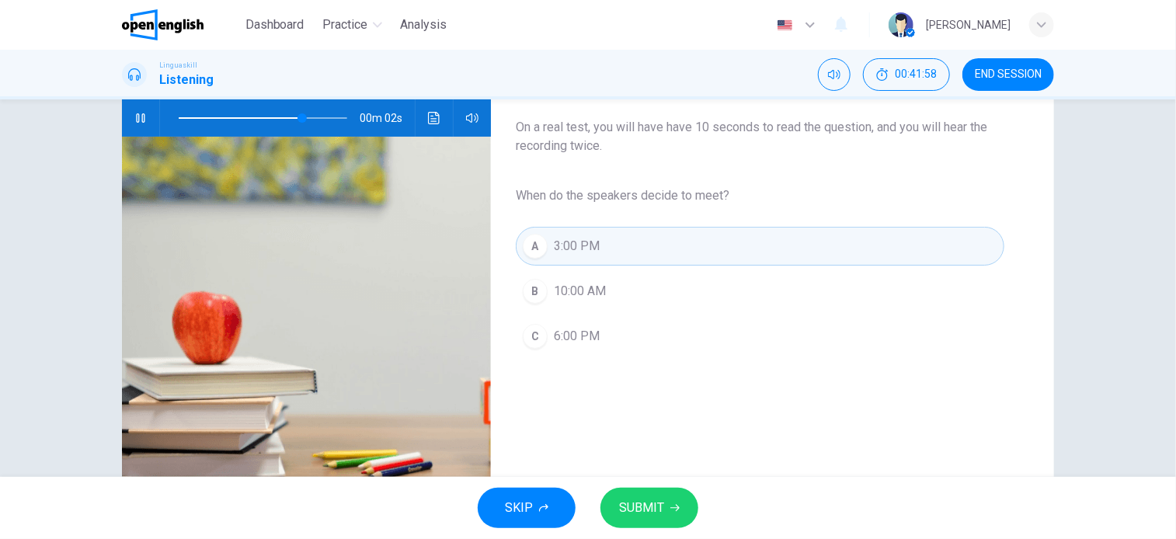
click at [634, 511] on span "SUBMIT" at bounding box center [641, 508] width 45 height 22
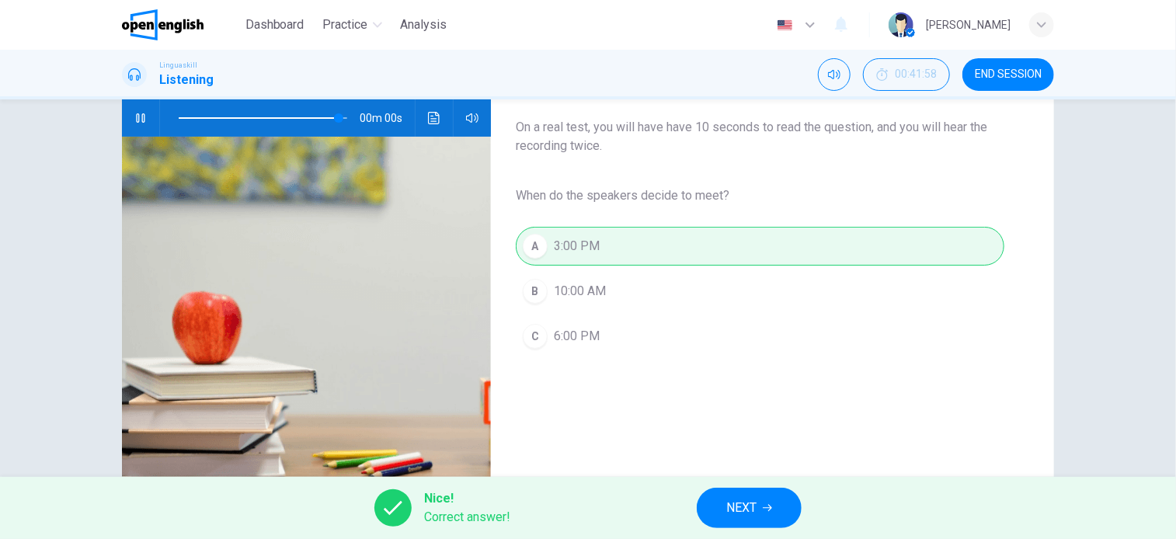
type input "*"
click at [752, 505] on span "NEXT" at bounding box center [741, 508] width 30 height 22
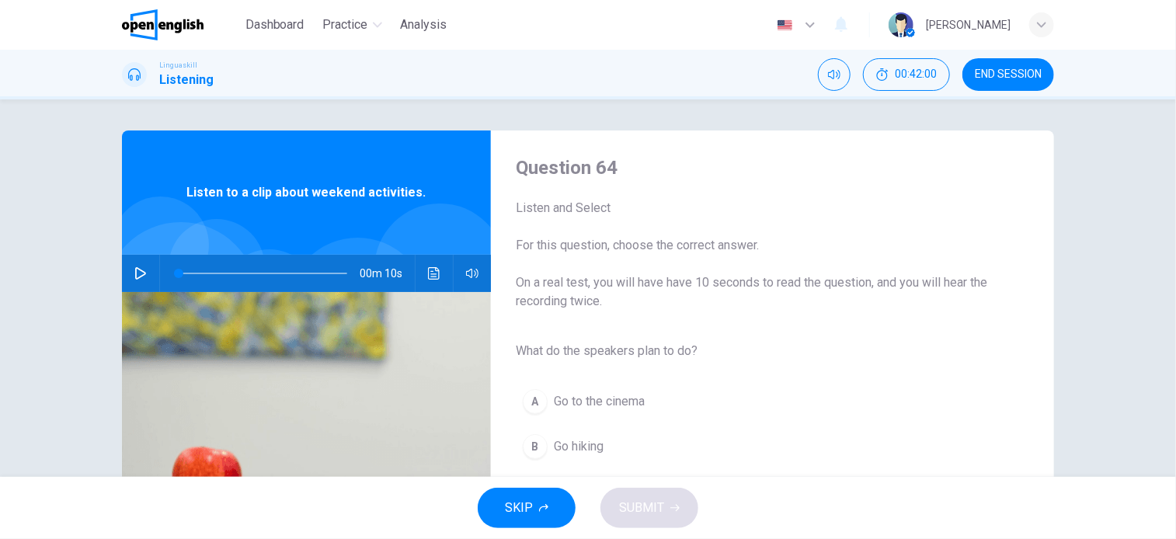
click at [134, 265] on button "button" at bounding box center [140, 273] width 25 height 37
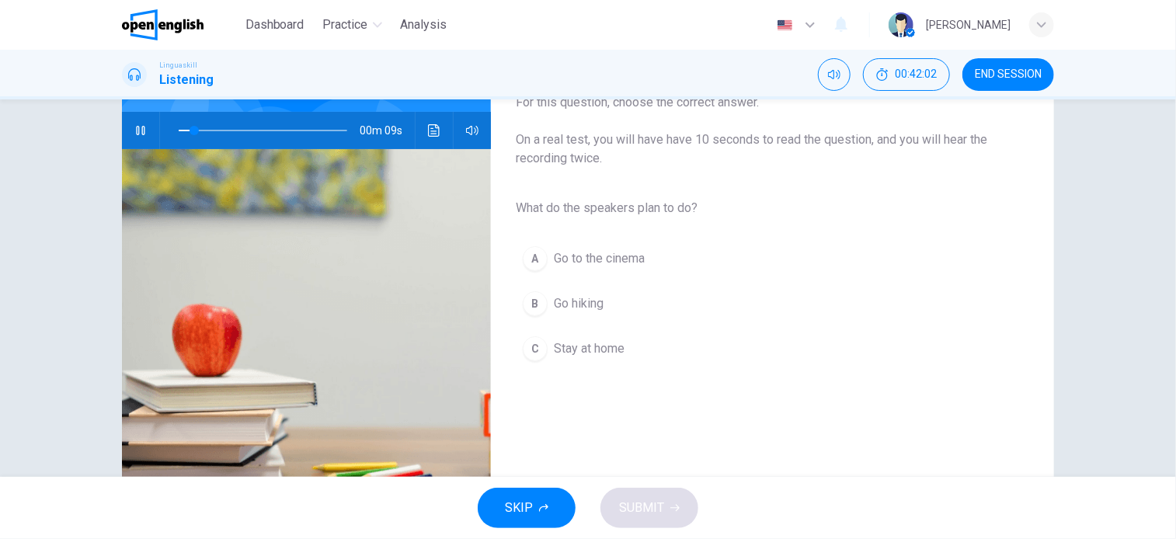
scroll to position [155, 0]
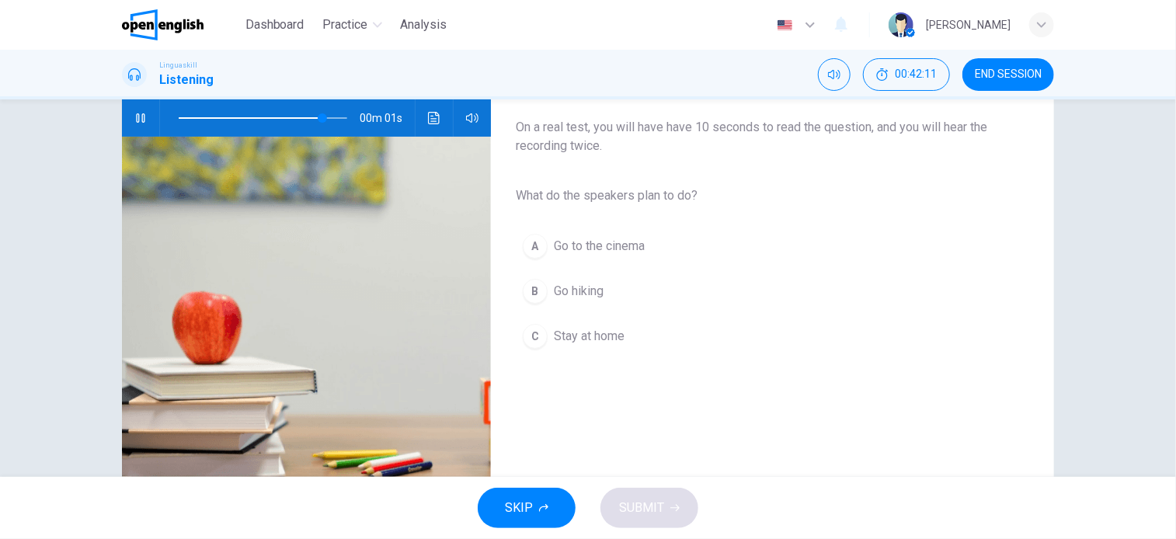
click at [581, 290] on span "Go hiking" at bounding box center [579, 291] width 50 height 19
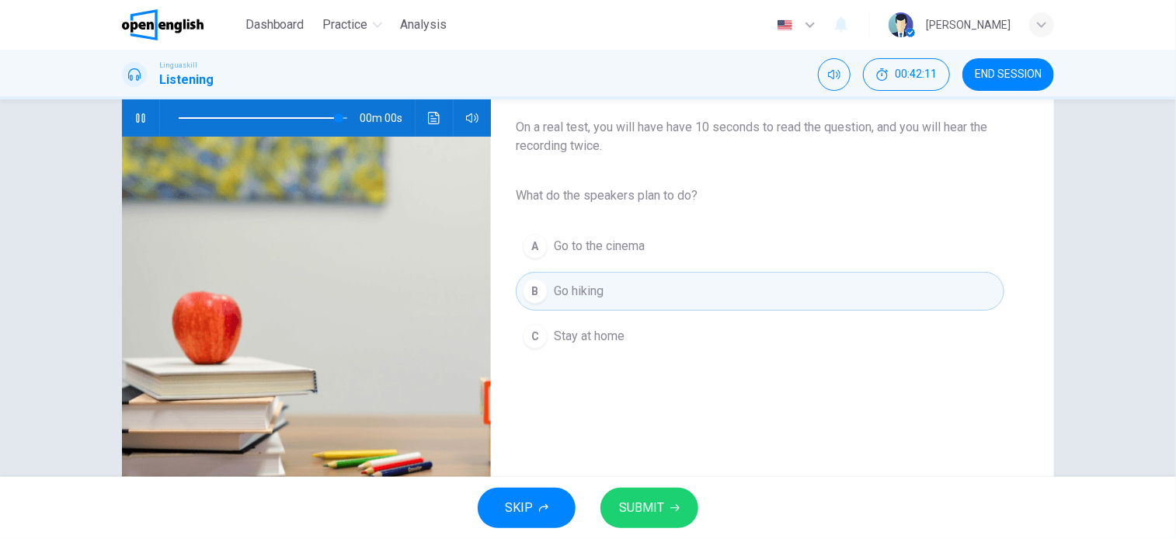
type input "*"
click at [650, 498] on button "SUBMIT" at bounding box center [650, 508] width 98 height 40
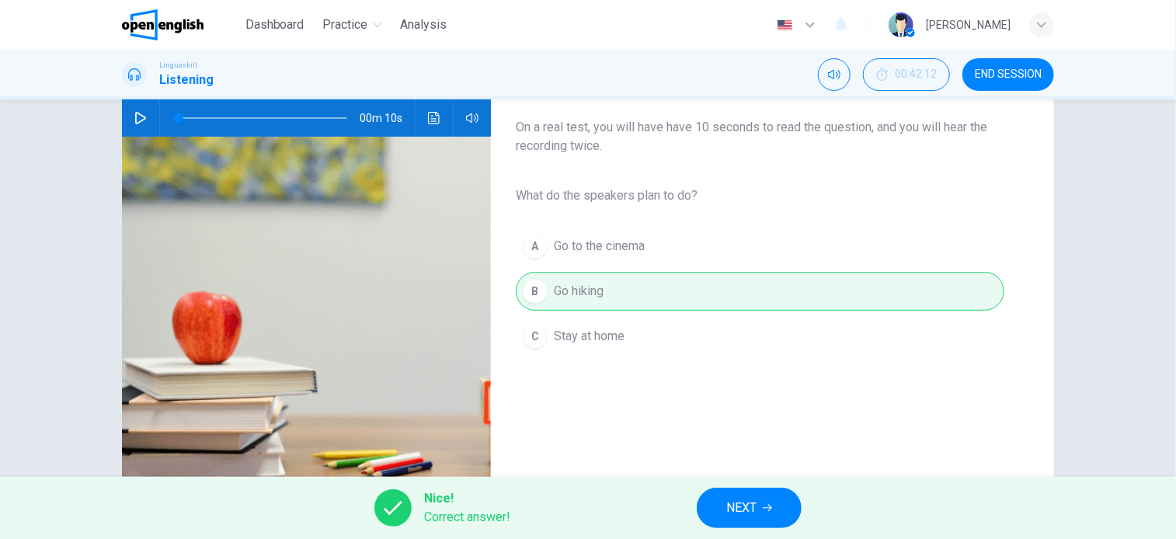
click at [792, 517] on button "NEXT" at bounding box center [749, 508] width 105 height 40
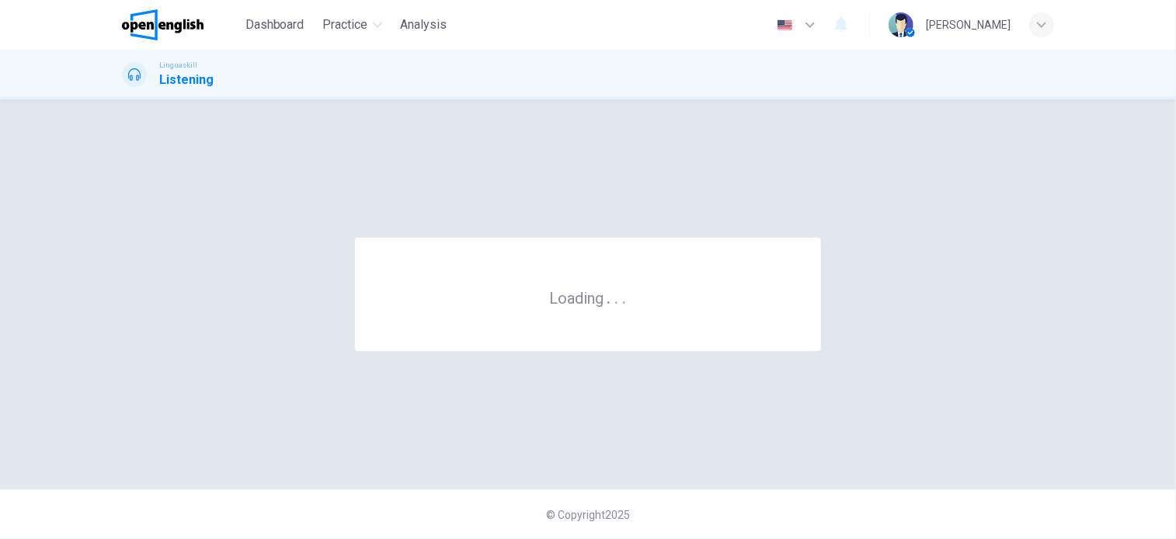
scroll to position [0, 0]
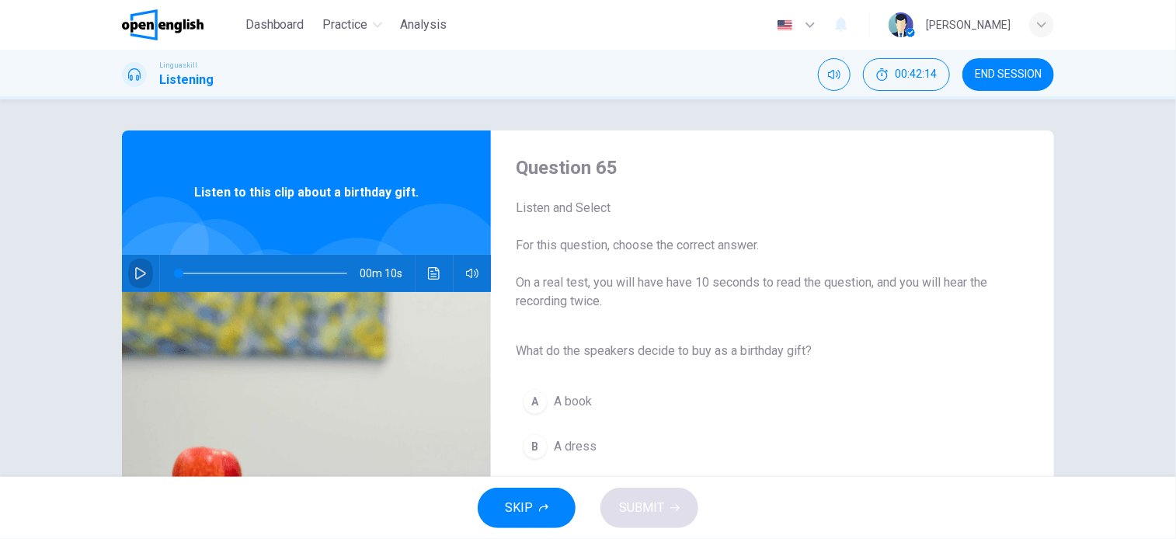
click at [138, 263] on button "button" at bounding box center [140, 273] width 25 height 37
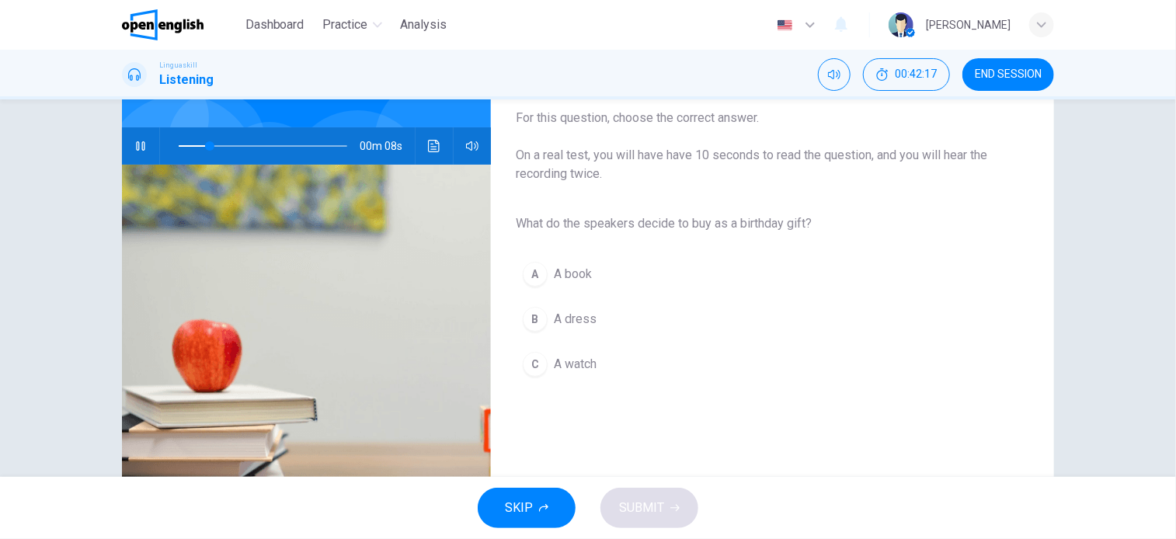
scroll to position [155, 0]
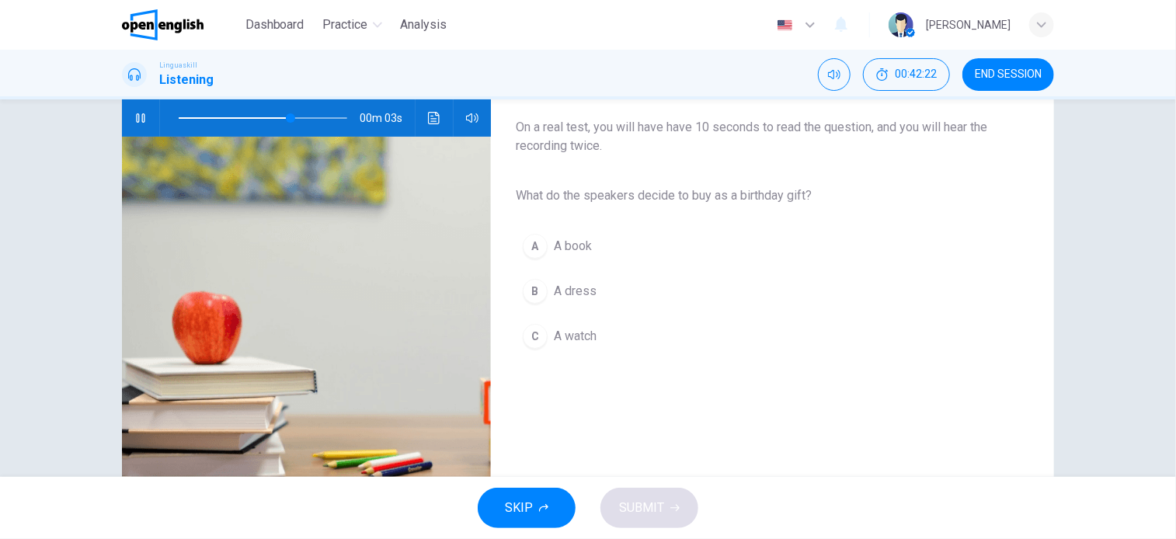
click at [572, 251] on span "A book" at bounding box center [573, 246] width 38 height 19
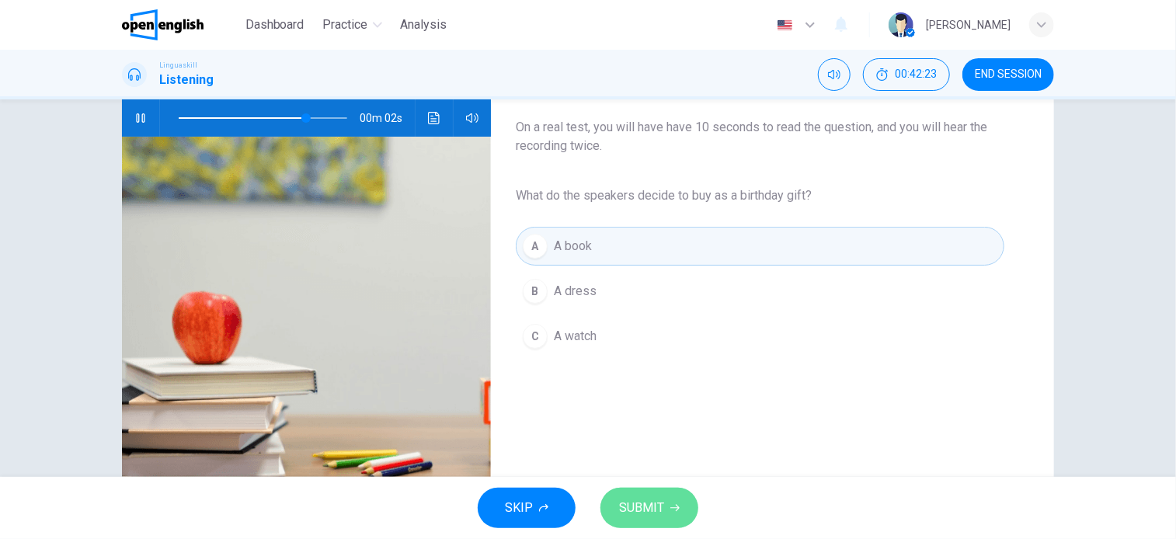
click at [656, 510] on span "SUBMIT" at bounding box center [641, 508] width 45 height 22
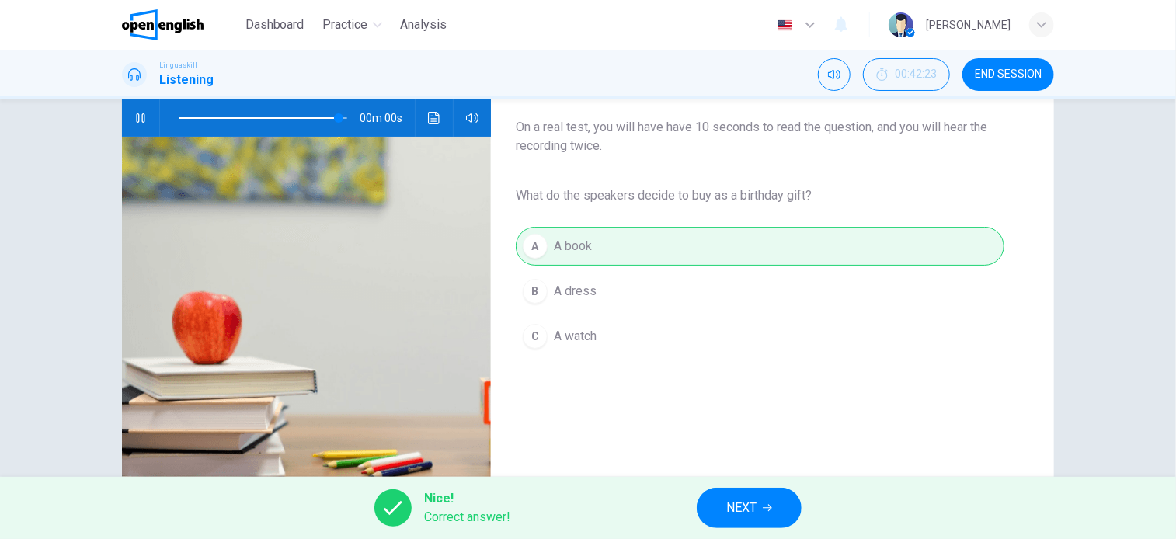
type input "*"
click at [757, 507] on button "NEXT" at bounding box center [749, 508] width 105 height 40
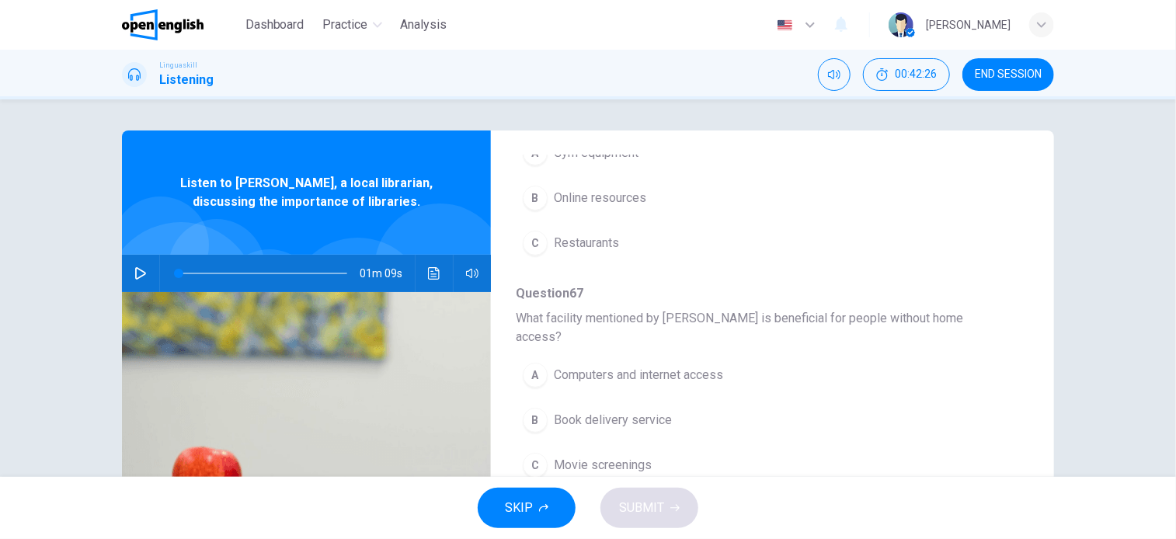
scroll to position [311, 0]
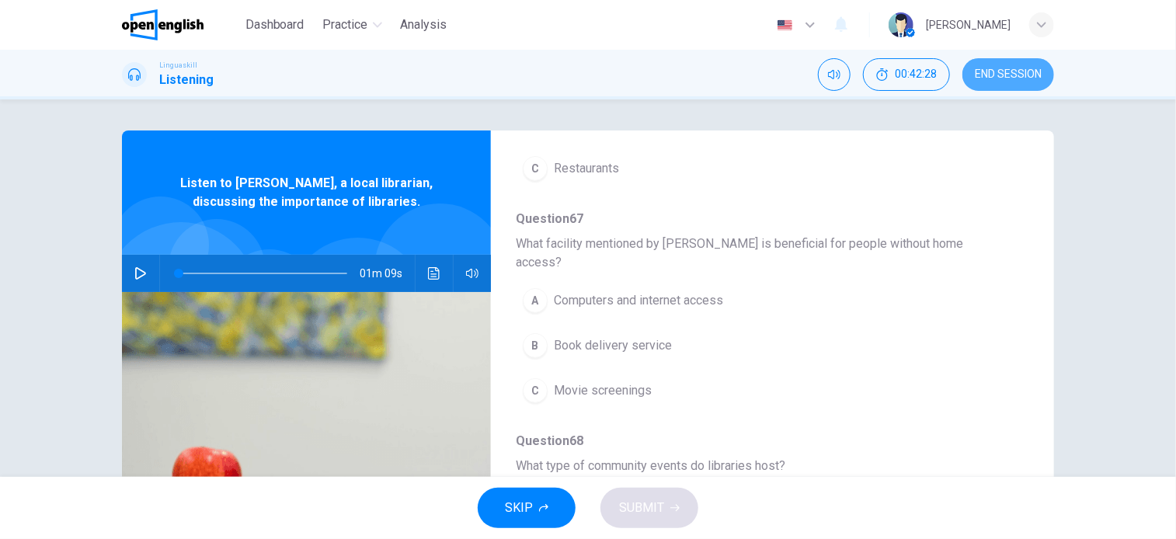
click at [1029, 68] on span "END SESSION" at bounding box center [1008, 74] width 67 height 12
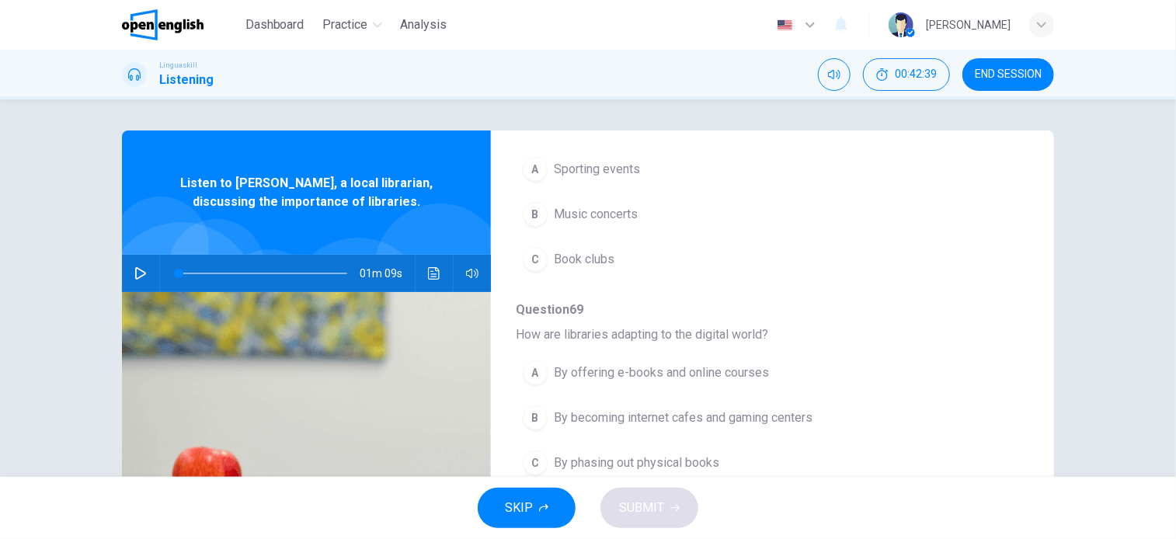
scroll to position [665, 0]
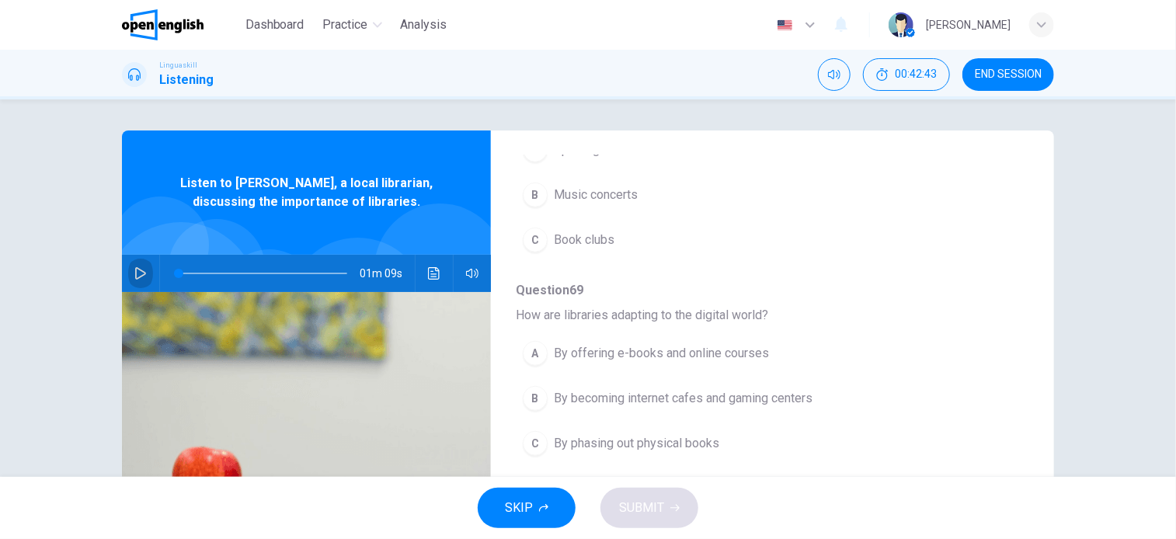
click at [142, 271] on icon "button" at bounding box center [140, 273] width 12 height 12
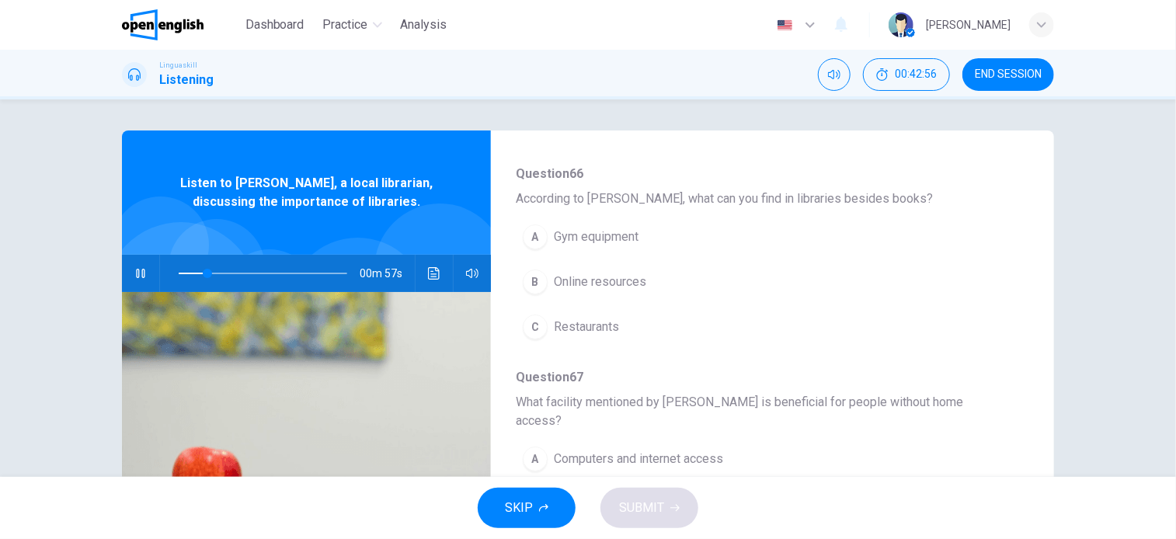
scroll to position [155, 0]
click at [615, 284] on span "Online resources" at bounding box center [600, 279] width 92 height 19
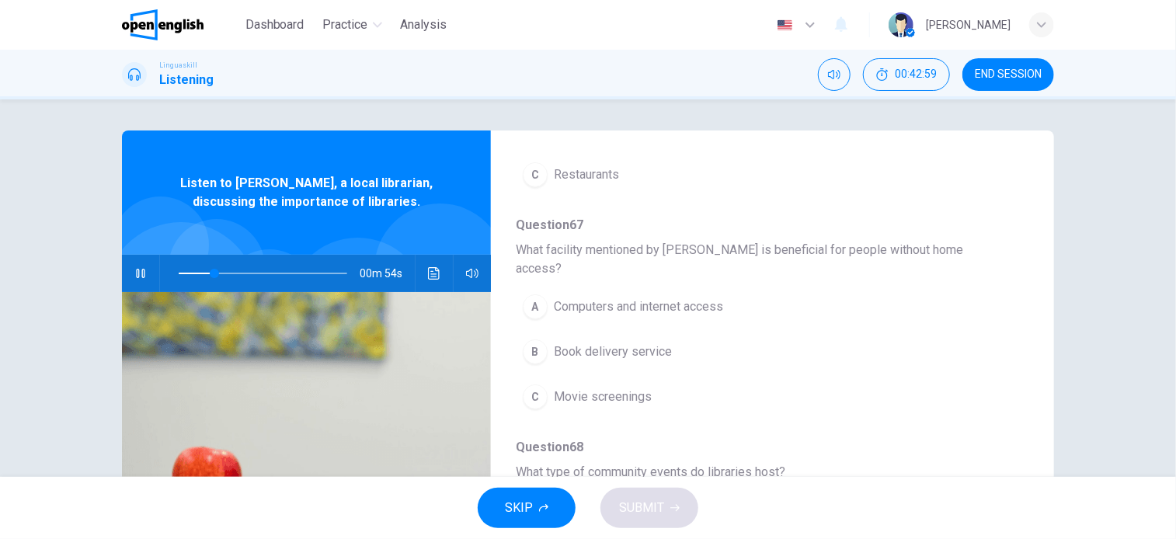
scroll to position [311, 0]
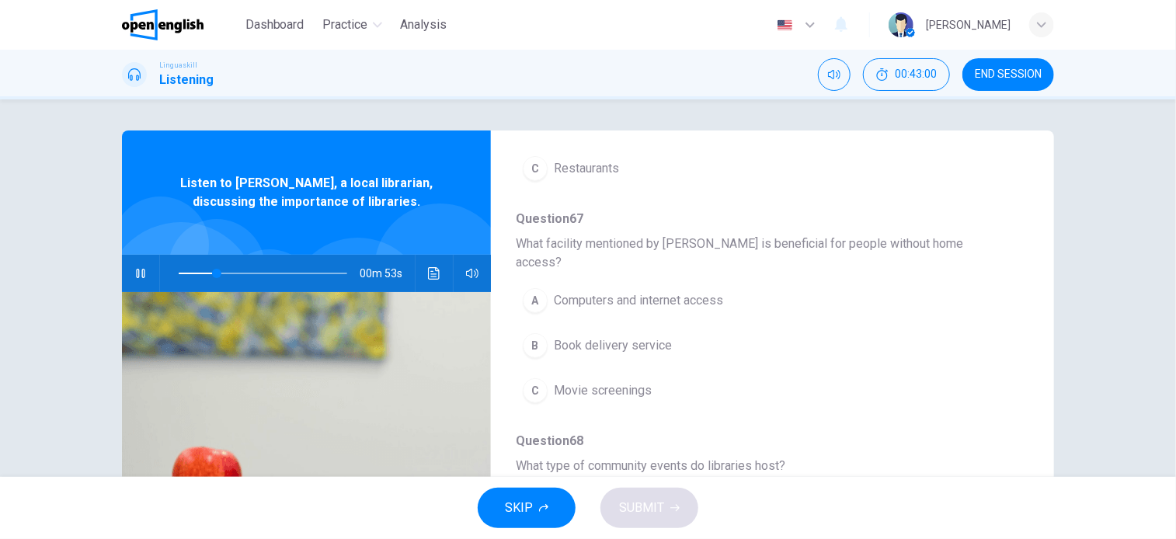
click at [712, 291] on span "Computers and internet access" at bounding box center [638, 300] width 169 height 19
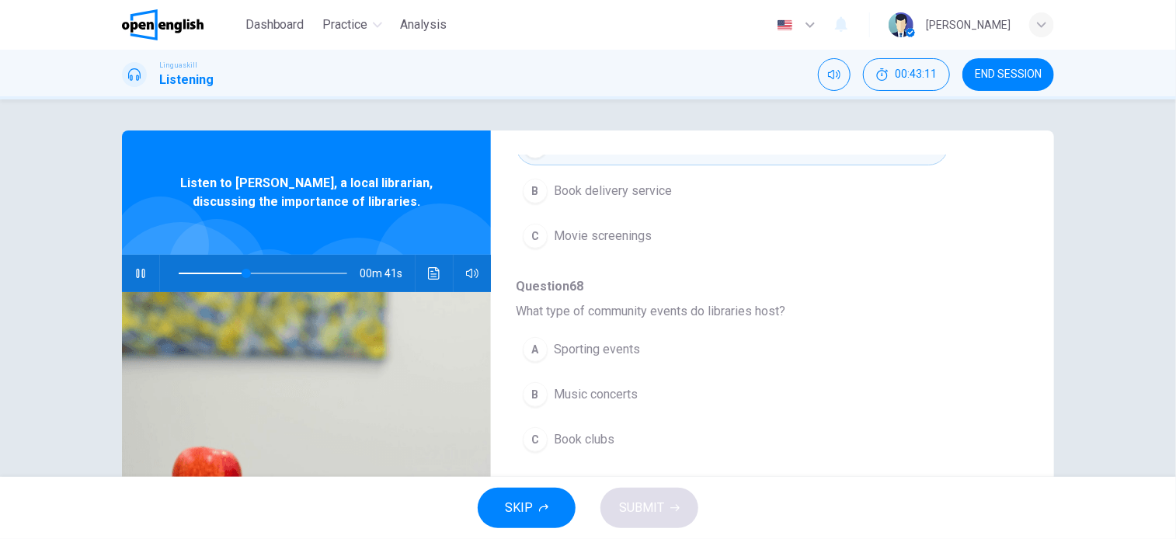
scroll to position [466, 0]
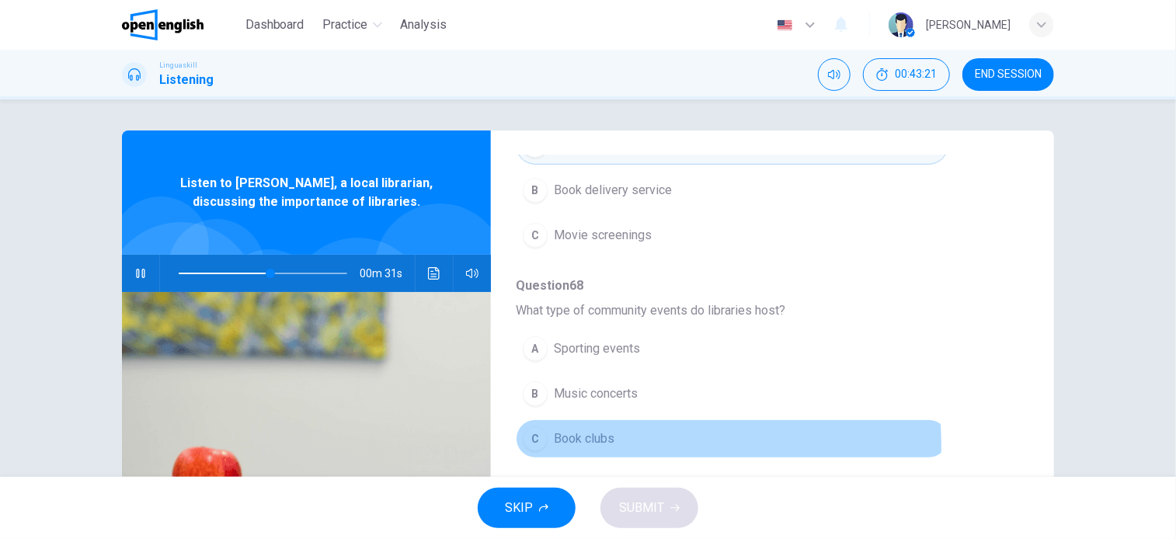
click at [609, 430] on span "Book clubs" at bounding box center [584, 439] width 61 height 19
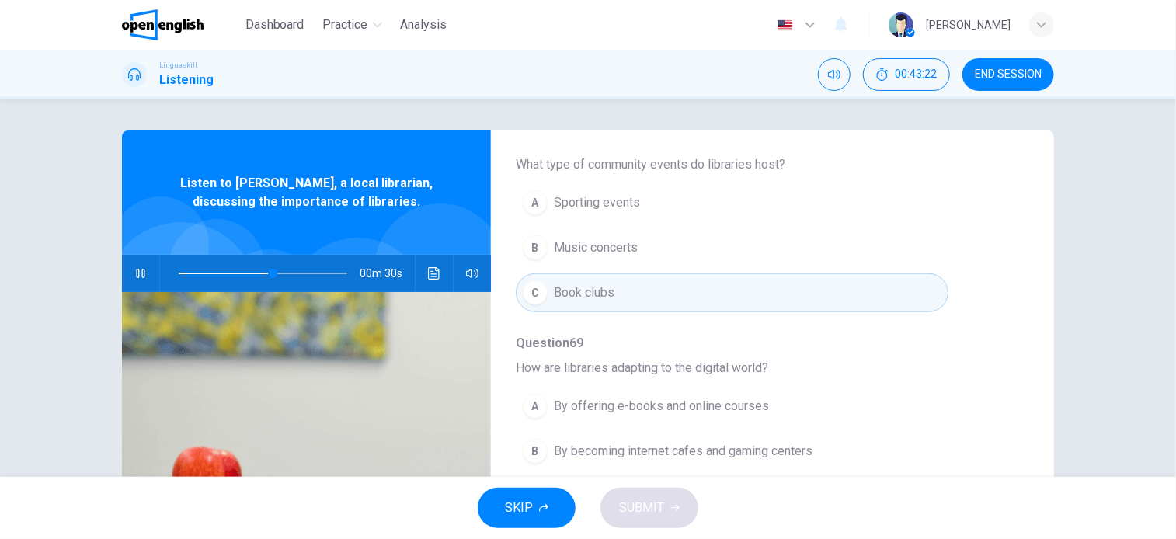
scroll to position [665, 0]
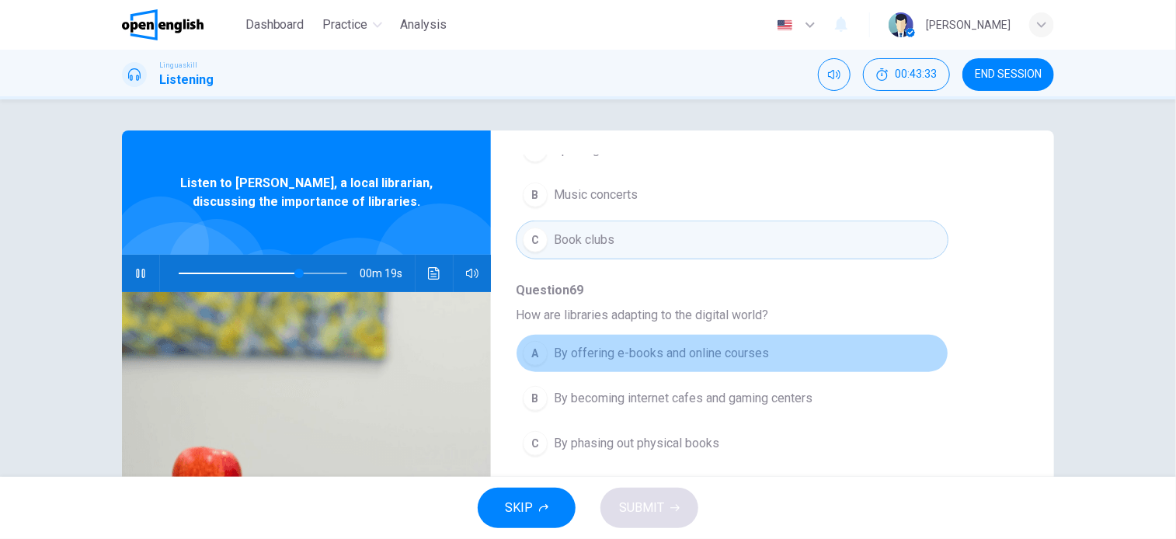
click at [757, 341] on button "A By offering e-books and online courses" at bounding box center [732, 353] width 433 height 39
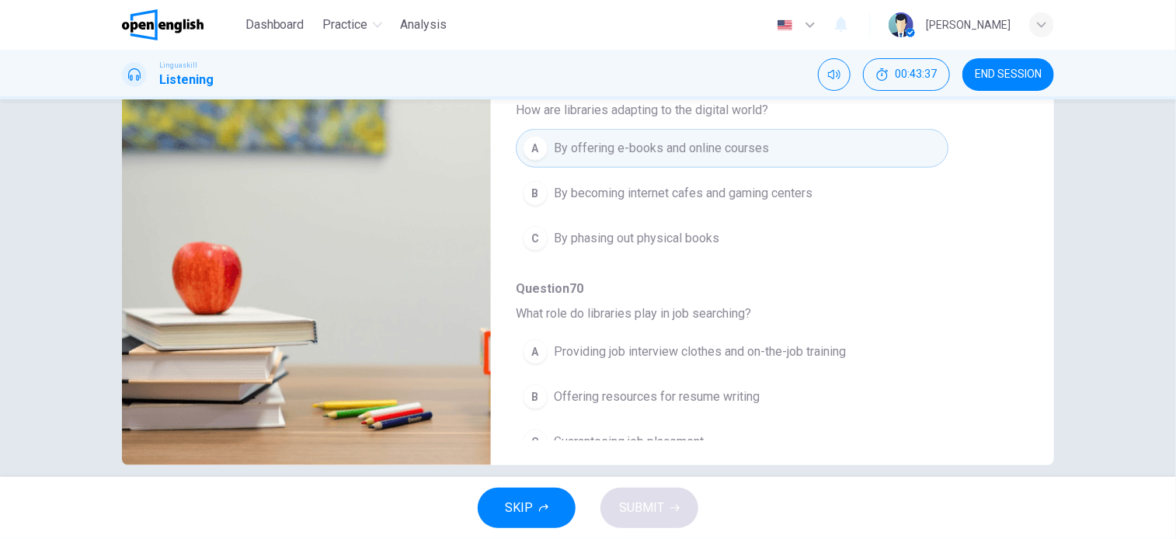
scroll to position [224, 0]
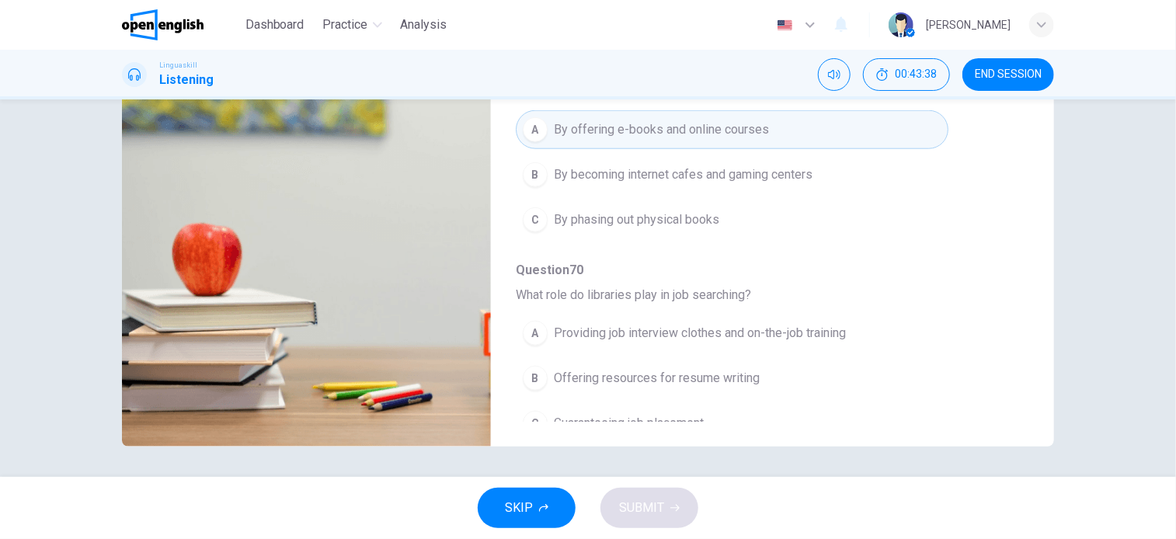
click at [741, 369] on span "Offering resources for resume writing" at bounding box center [657, 378] width 206 height 19
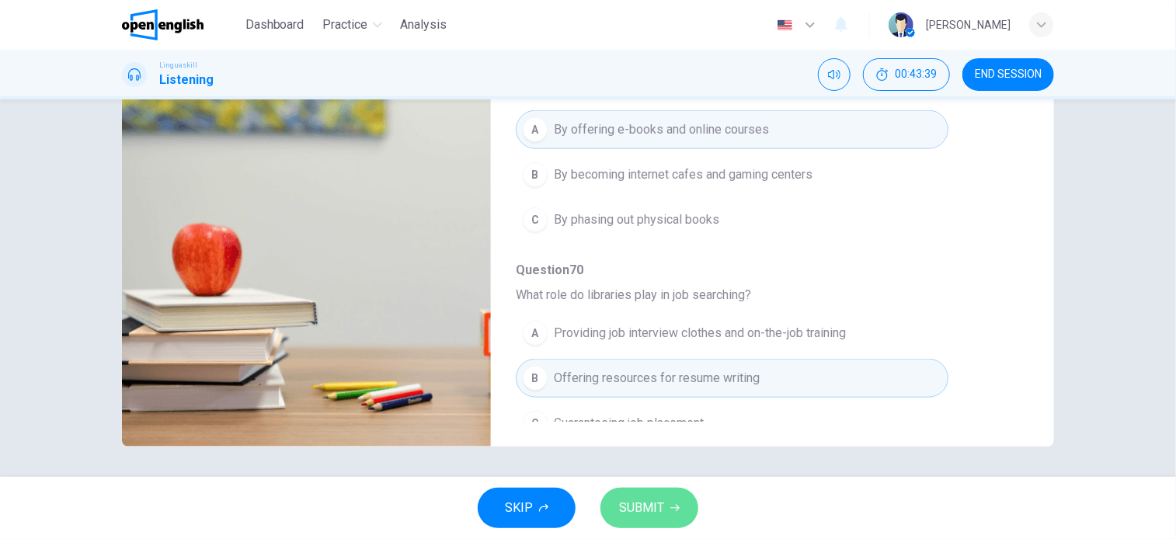
click at [651, 498] on span "SUBMIT" at bounding box center [641, 508] width 45 height 22
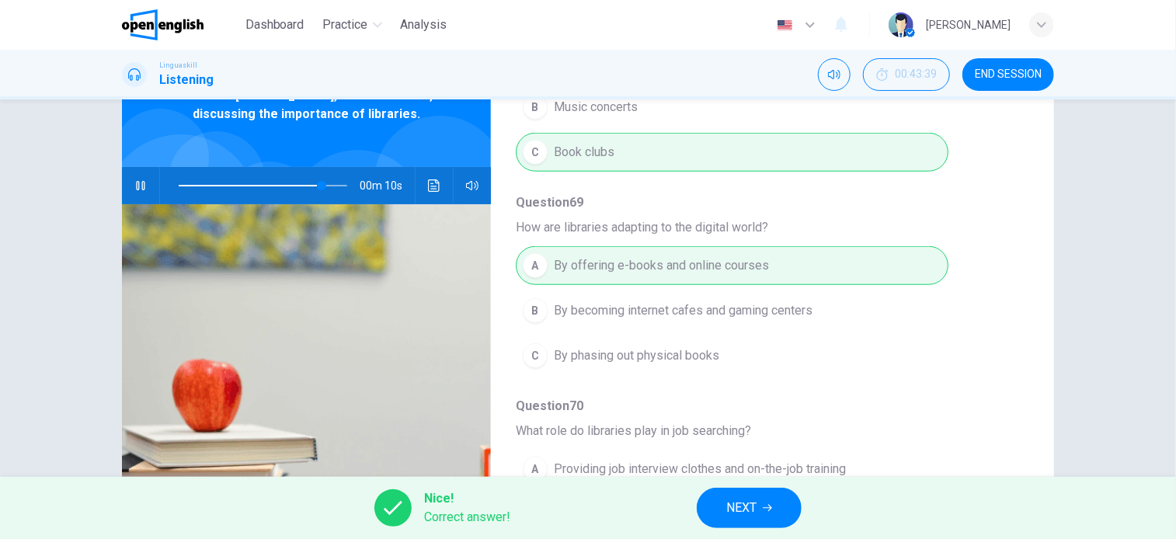
scroll to position [0, 0]
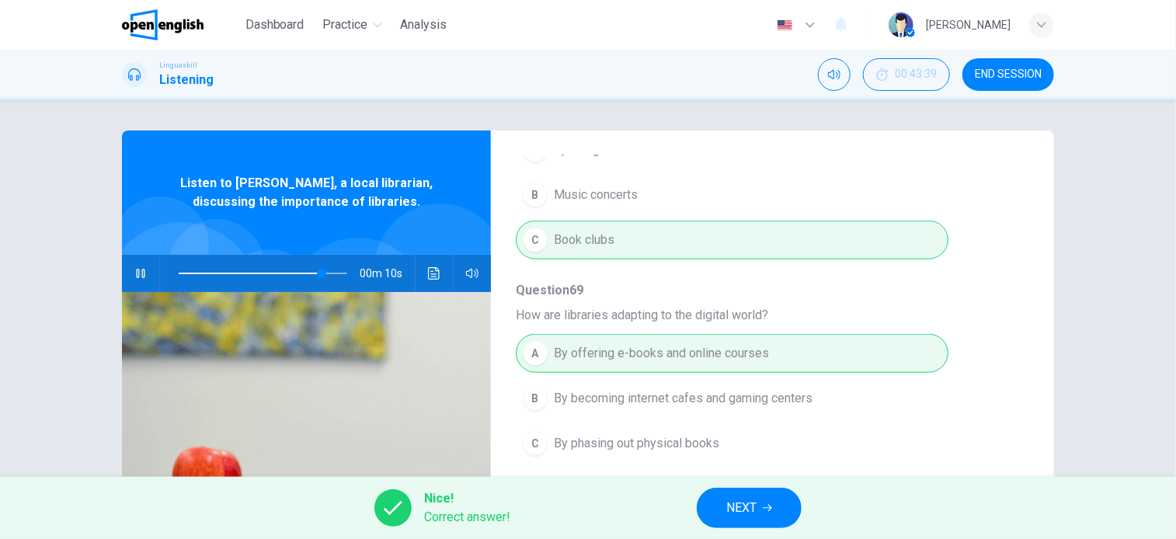
type input "**"
click at [754, 510] on span "NEXT" at bounding box center [741, 508] width 30 height 22
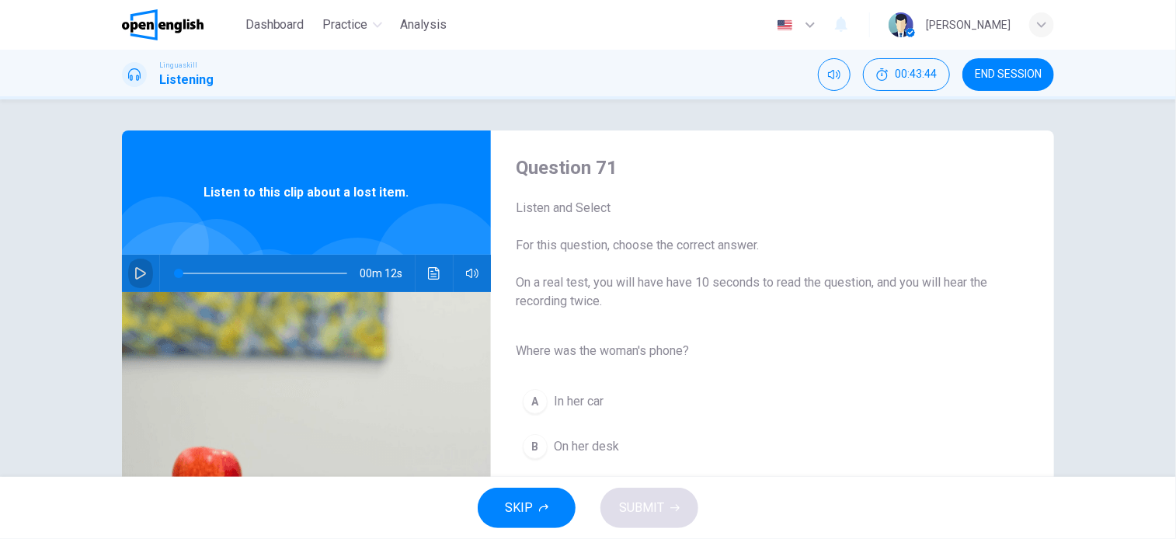
click at [134, 271] on icon "button" at bounding box center [140, 273] width 12 height 12
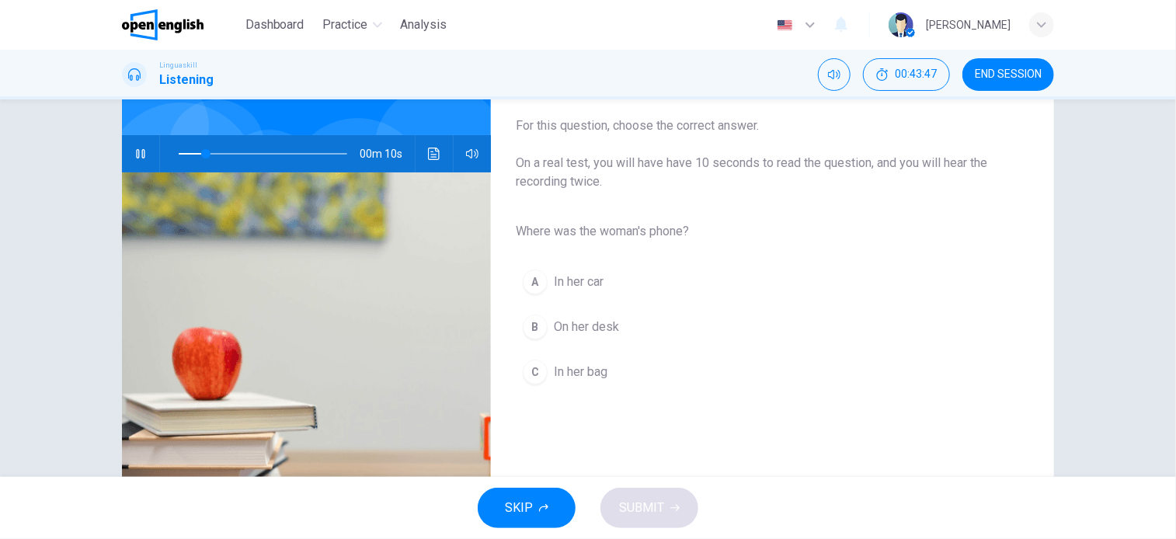
scroll to position [155, 0]
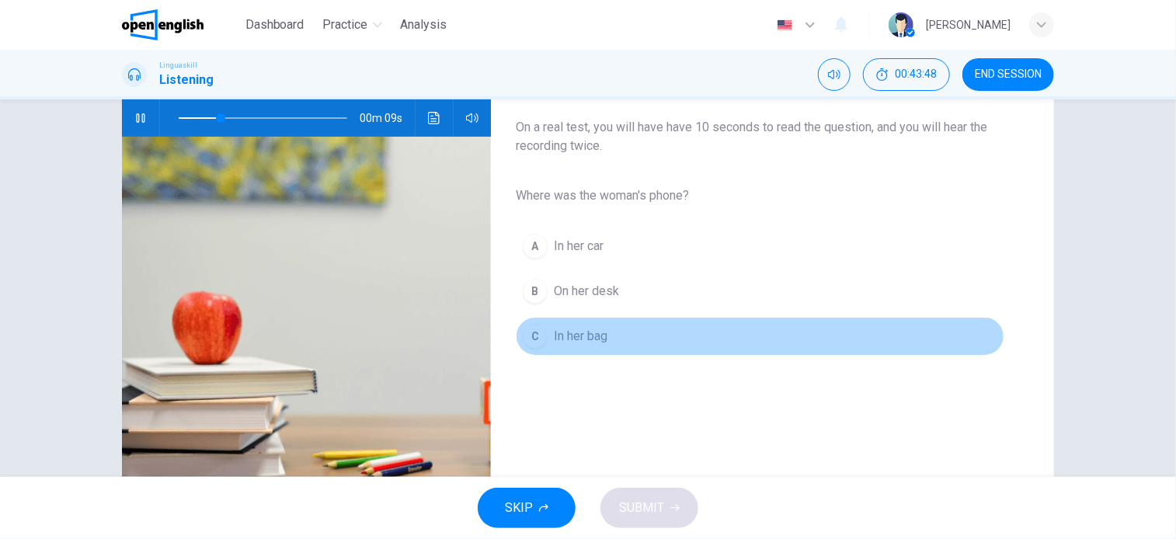
click at [579, 341] on span "In her bag" at bounding box center [581, 336] width 54 height 19
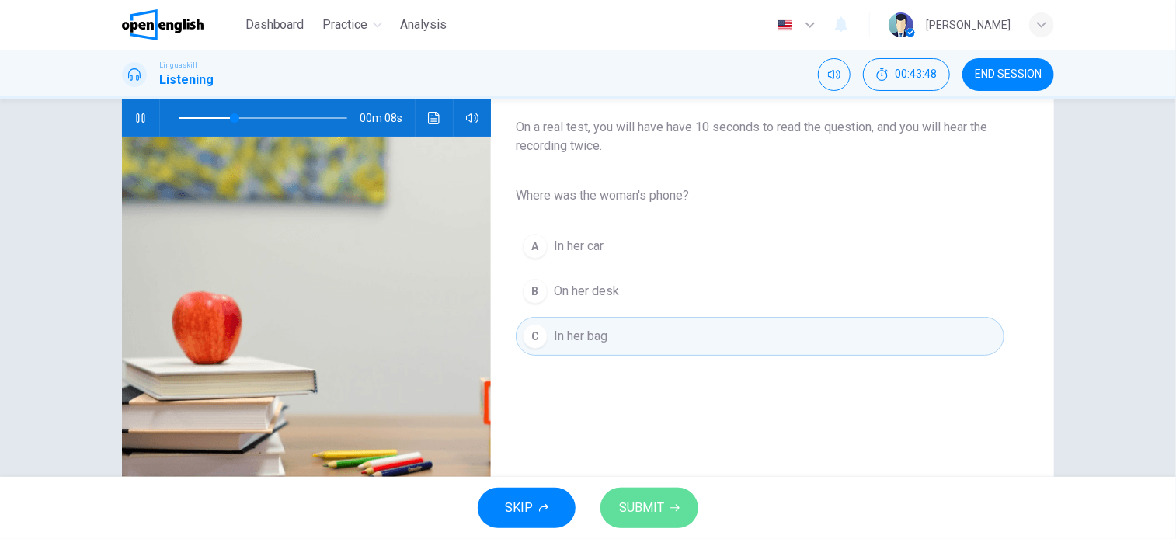
click at [648, 496] on button "SUBMIT" at bounding box center [650, 508] width 98 height 40
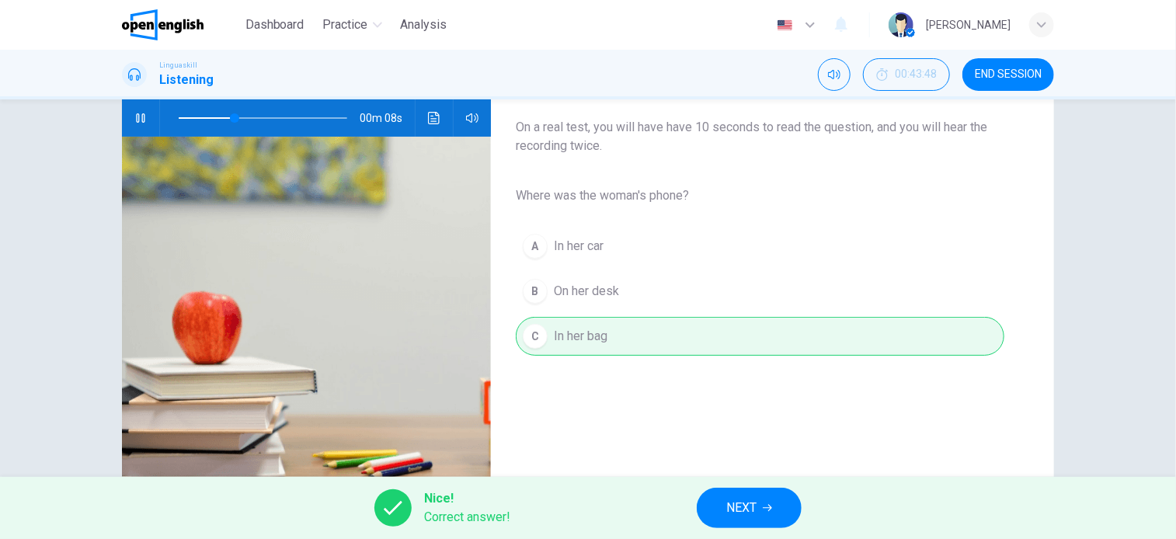
type input "**"
click at [718, 514] on button "NEXT" at bounding box center [749, 508] width 105 height 40
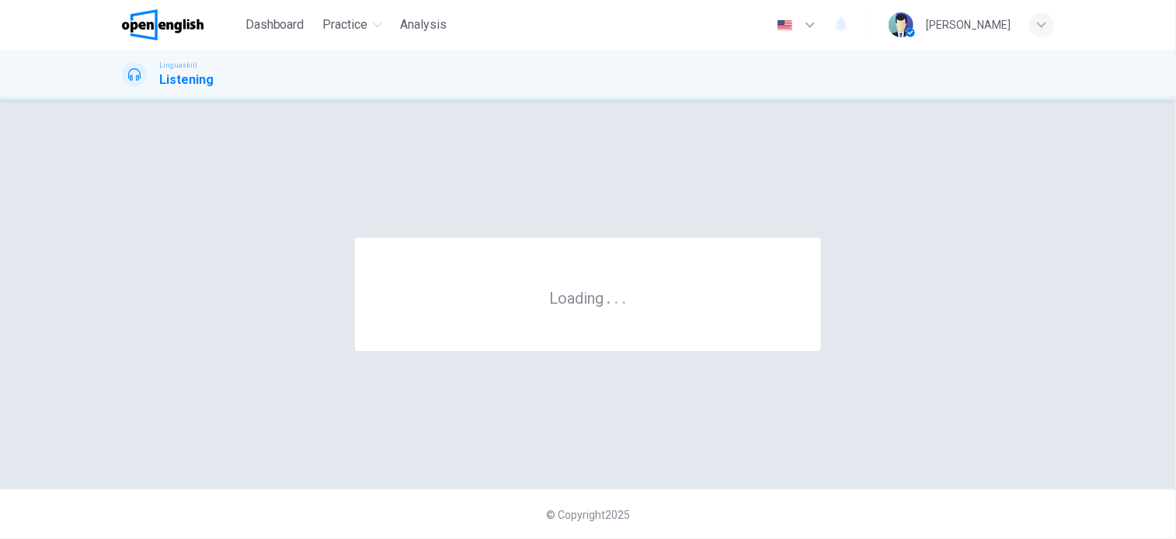
scroll to position [0, 0]
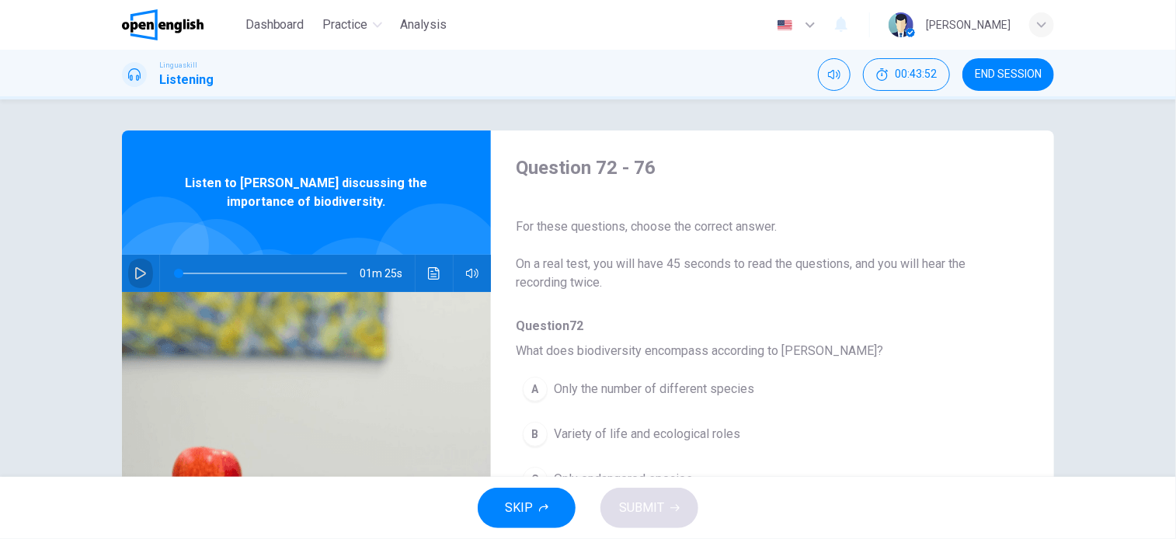
click at [135, 271] on icon "button" at bounding box center [140, 273] width 12 height 12
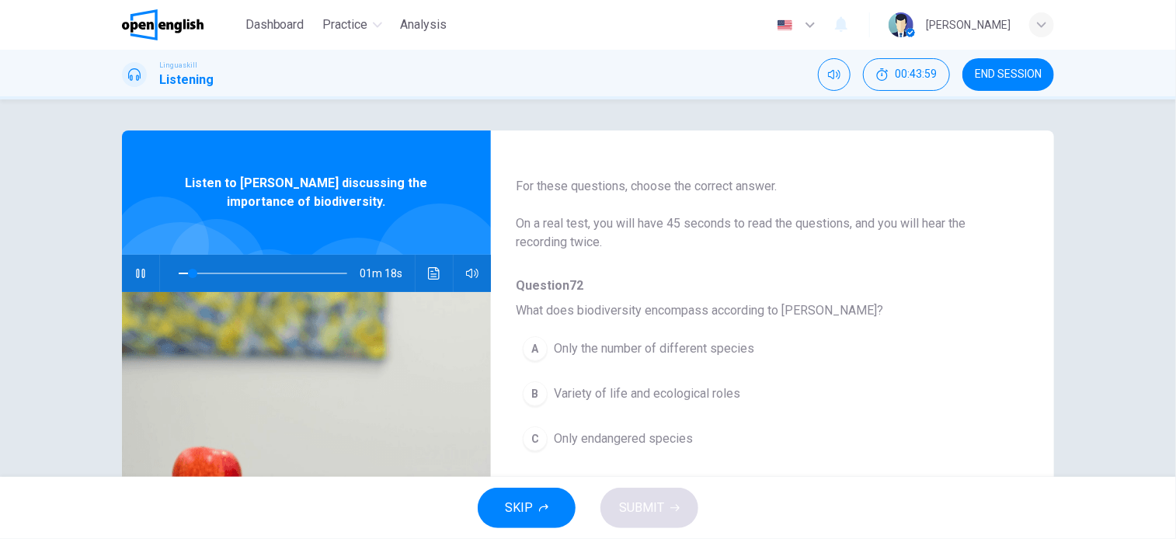
scroll to position [78, 0]
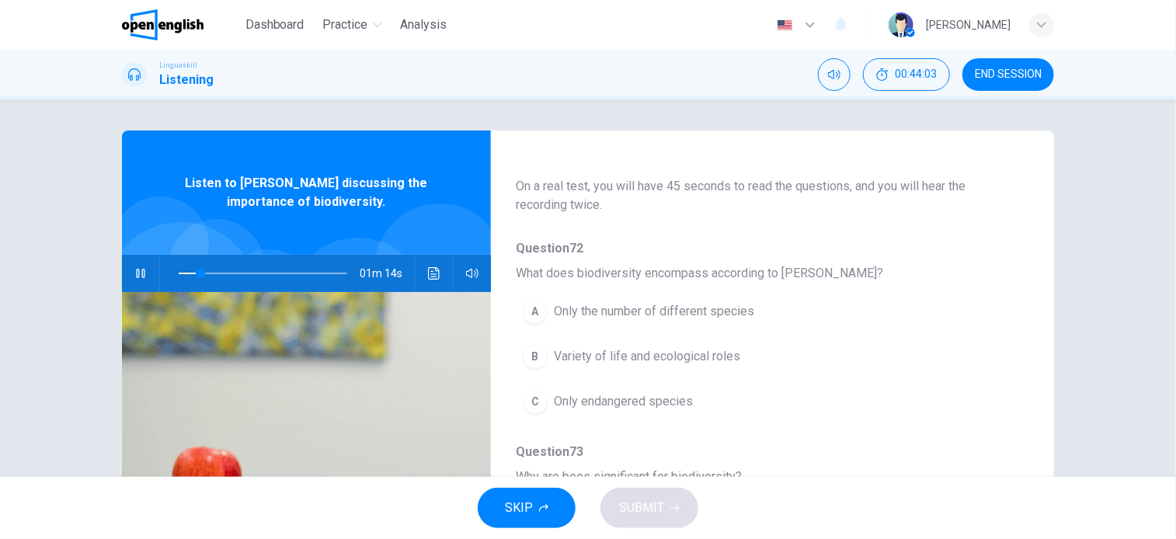
click at [692, 360] on span "Variety of life and ecological roles" at bounding box center [647, 356] width 186 height 19
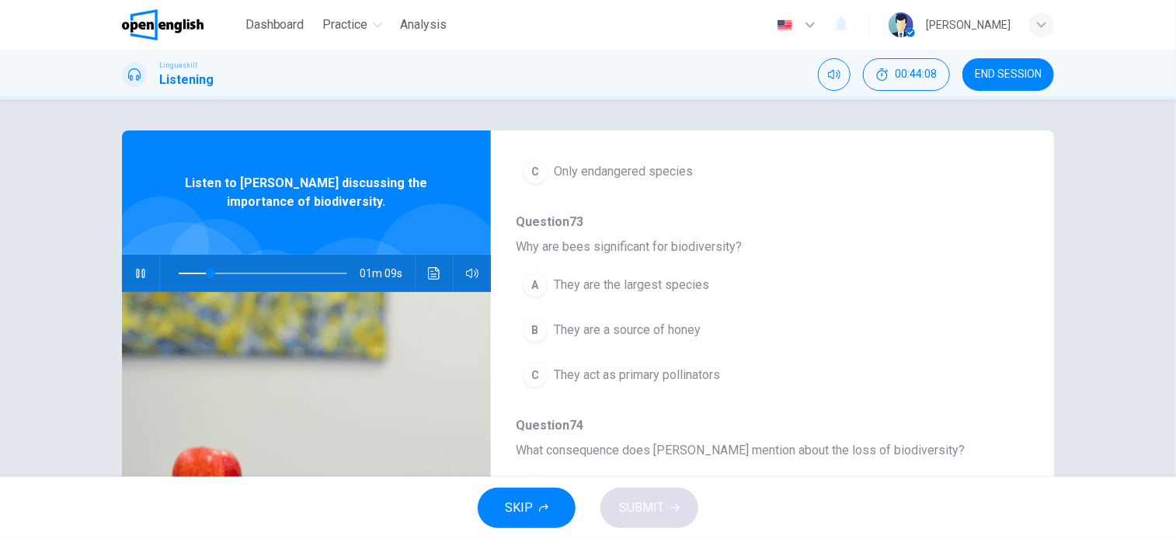
scroll to position [311, 0]
drag, startPoint x: 689, startPoint y: 369, endPoint x: 702, endPoint y: 374, distance: 14.0
click at [694, 372] on span "They act as primary pollinators" at bounding box center [637, 372] width 166 height 19
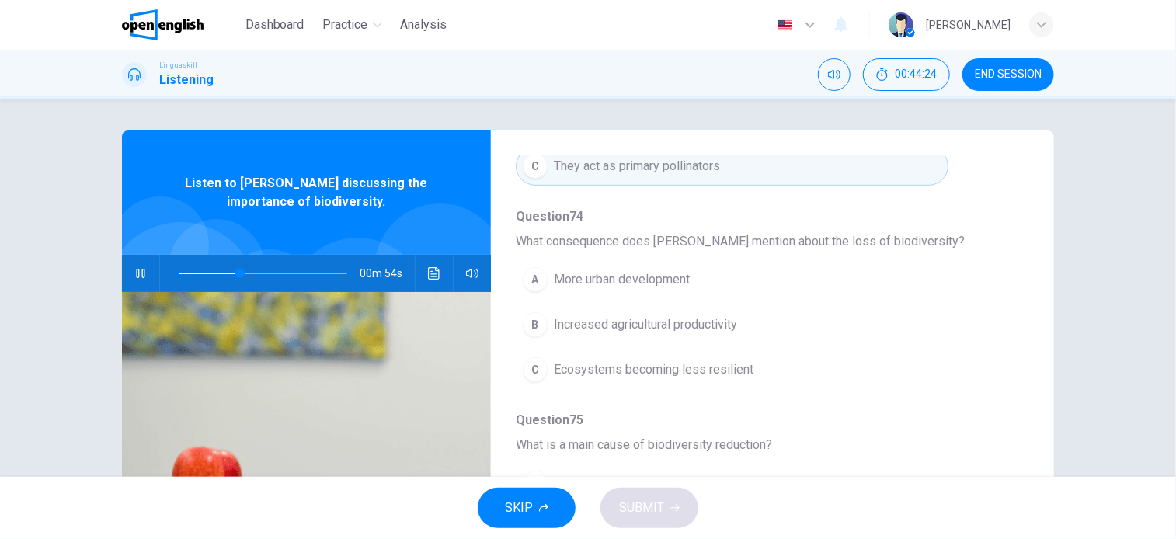
scroll to position [544, 0]
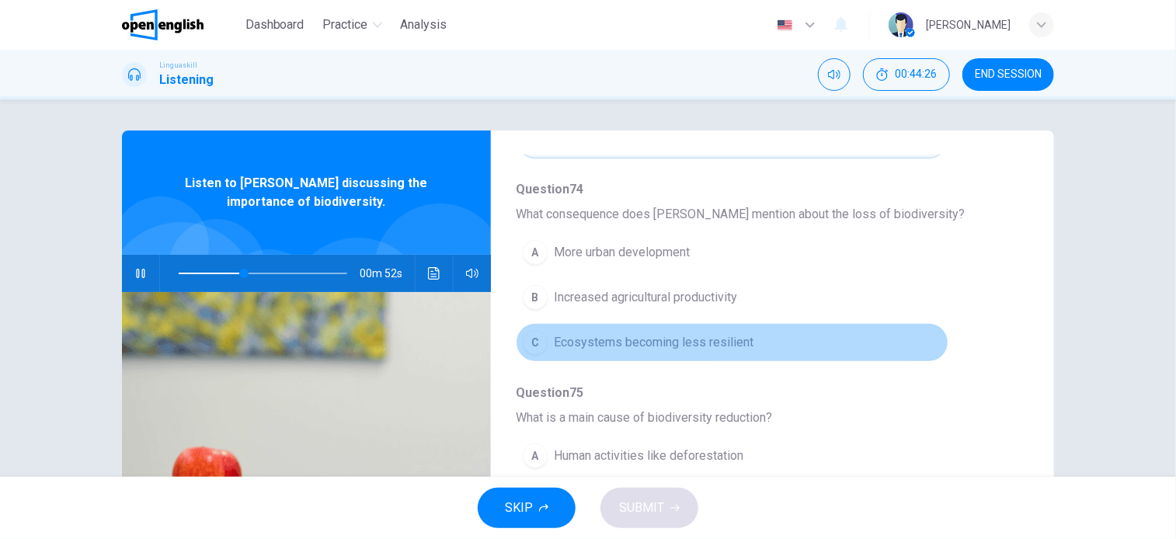
click at [731, 343] on span "Ecosystems becoming less resilient" at bounding box center [654, 342] width 200 height 19
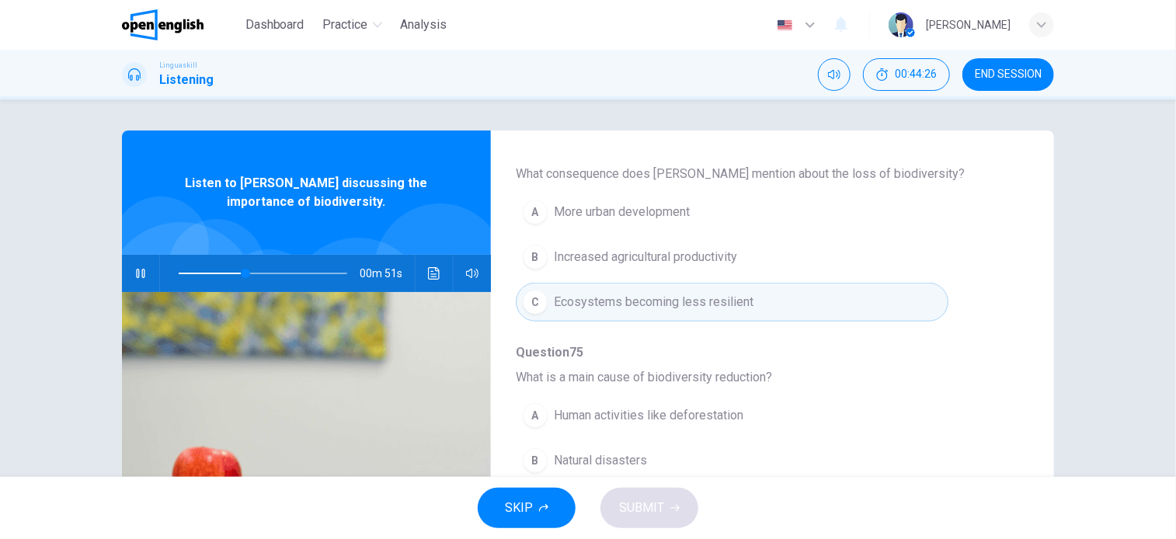
scroll to position [665, 0]
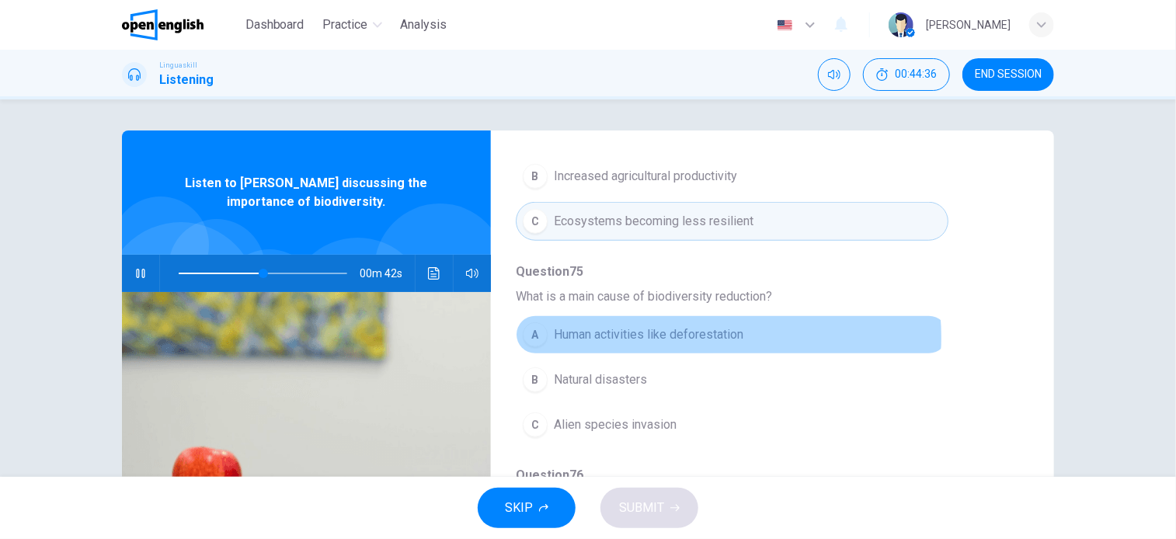
click at [703, 333] on span "Human activities like deforestation" at bounding box center [649, 335] width 190 height 19
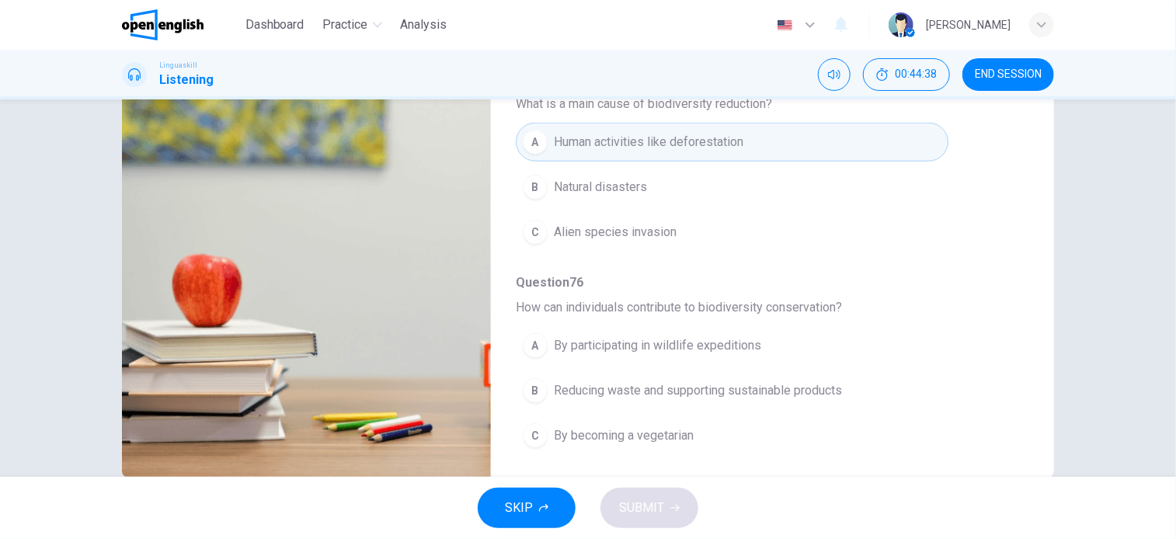
scroll to position [224, 0]
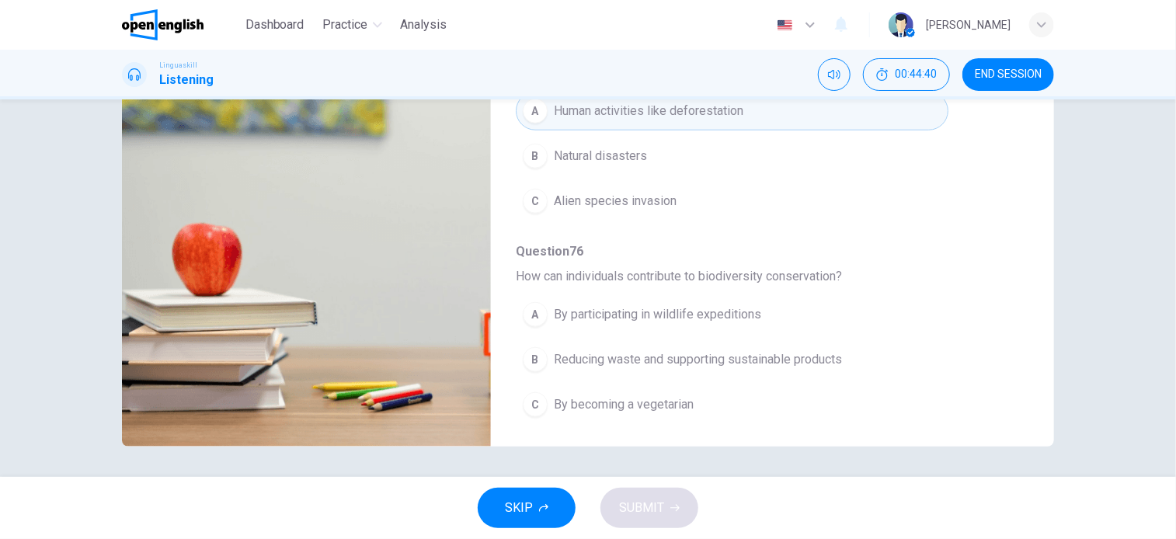
click at [748, 357] on span "Reducing waste and supporting sustainable products" at bounding box center [698, 359] width 288 height 19
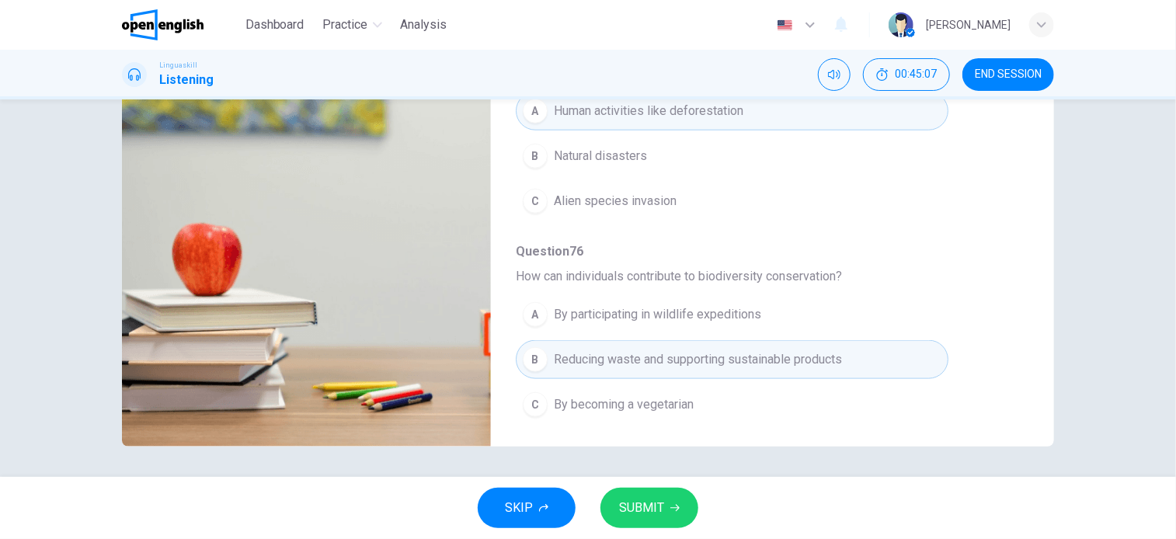
click at [654, 514] on span "SUBMIT" at bounding box center [641, 508] width 45 height 22
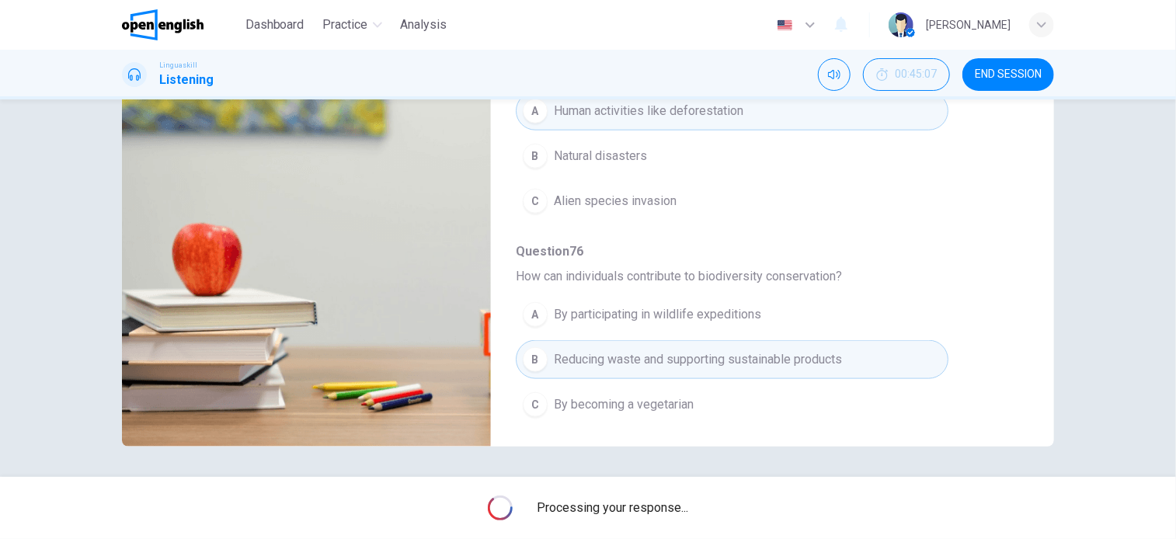
click at [654, 507] on span "Processing your response..." at bounding box center [613, 508] width 151 height 19
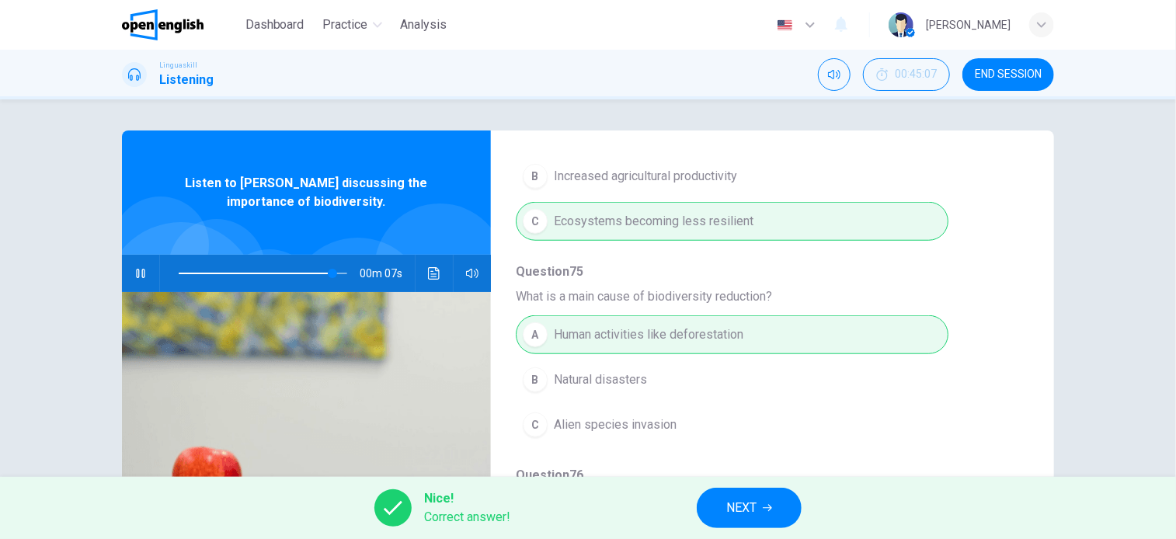
scroll to position [0, 0]
type input "**"
click at [809, 516] on div "Nice! Correct answer! NEXT" at bounding box center [588, 508] width 1176 height 62
click at [792, 512] on button "NEXT" at bounding box center [749, 508] width 105 height 40
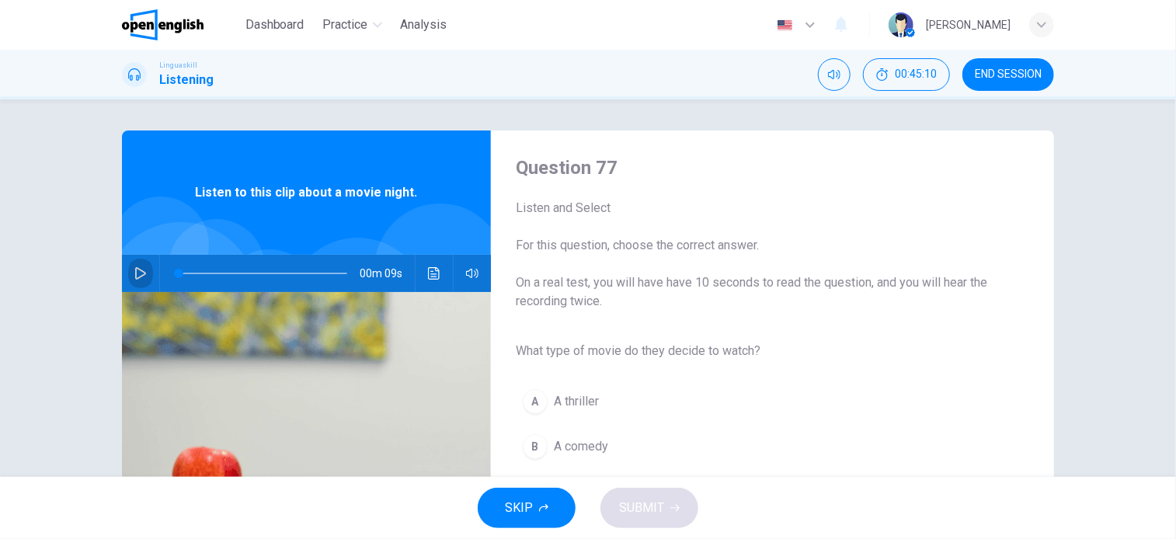
click at [142, 270] on icon "button" at bounding box center [140, 273] width 12 height 12
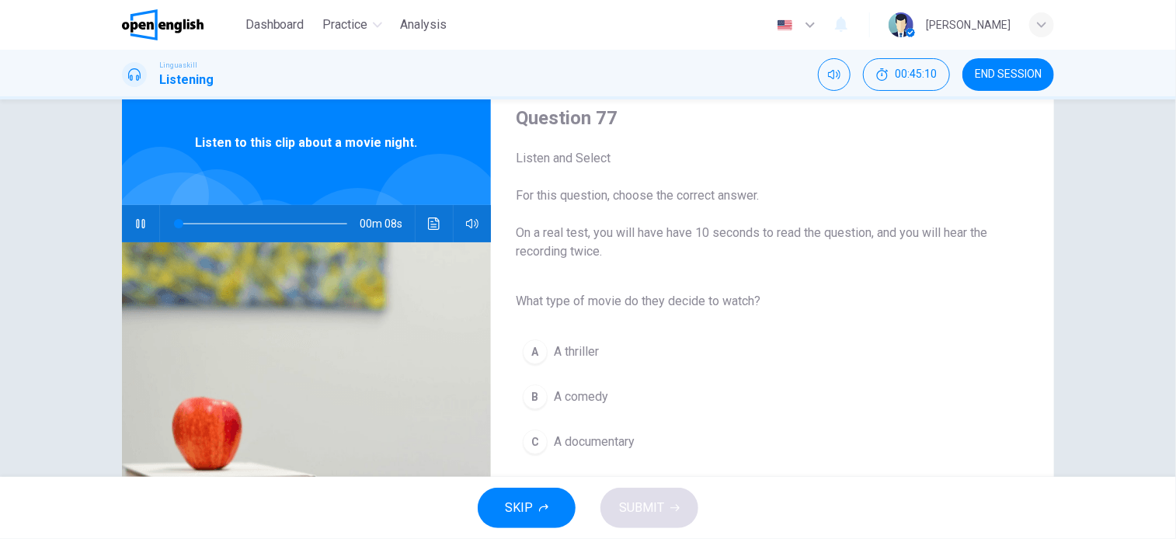
scroll to position [78, 0]
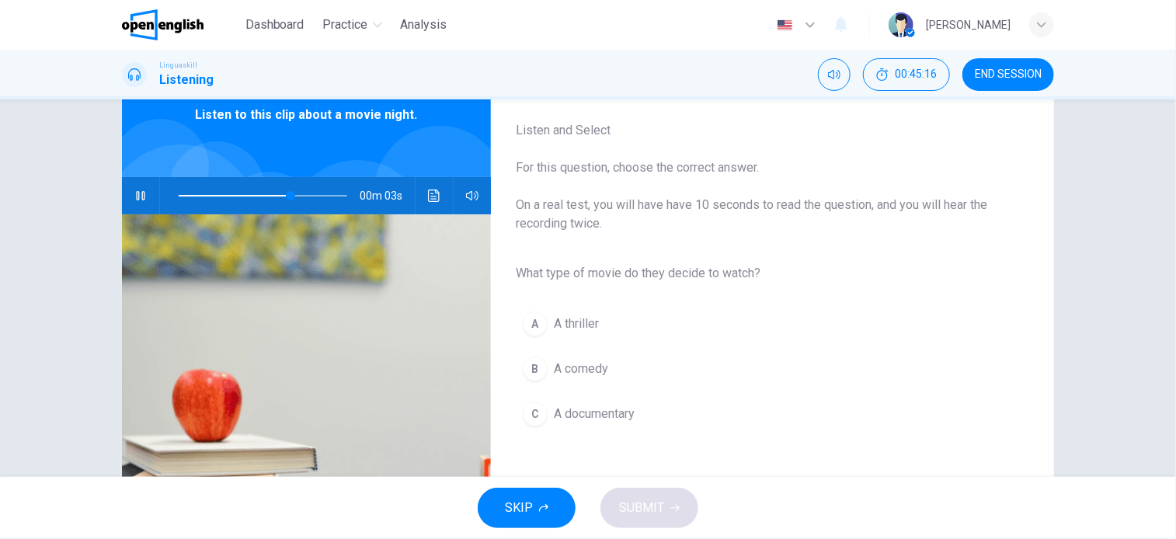
click at [576, 375] on span "A comedy" at bounding box center [581, 369] width 54 height 19
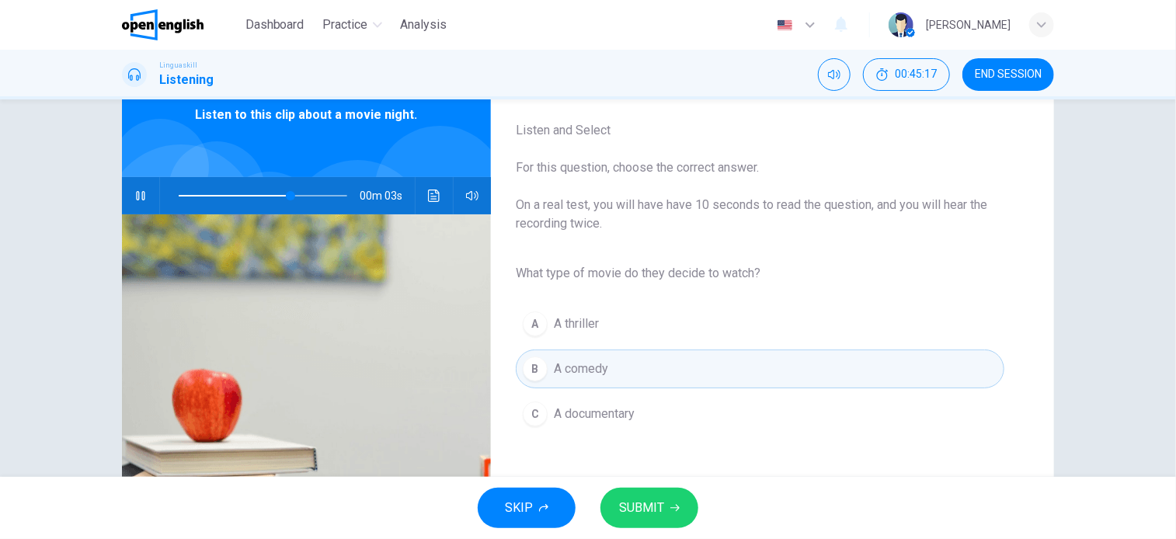
click at [671, 505] on icon "button" at bounding box center [674, 507] width 9 height 9
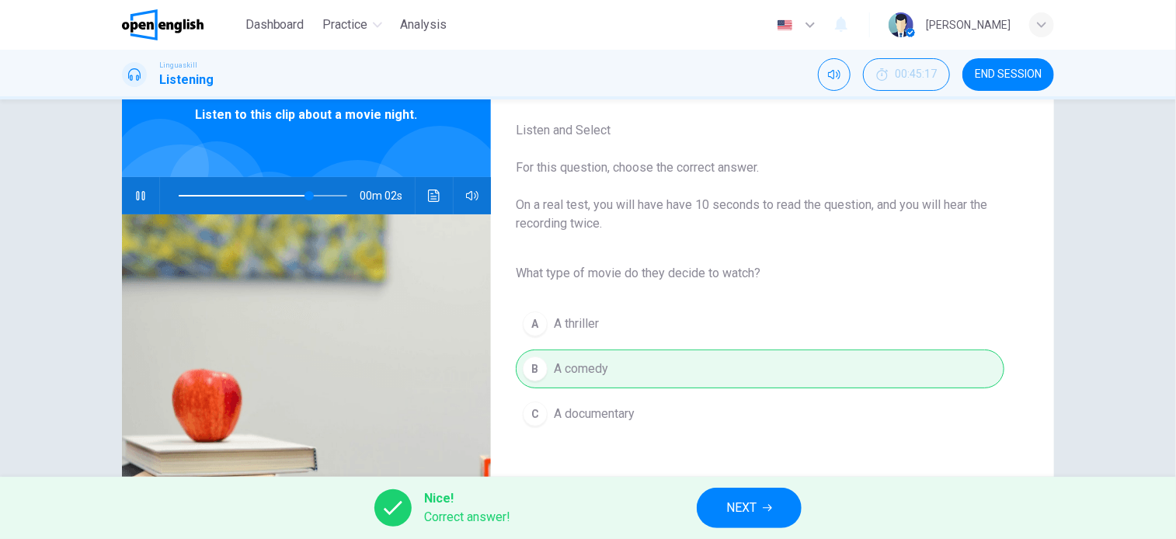
type input "**"
click at [759, 514] on button "NEXT" at bounding box center [749, 508] width 105 height 40
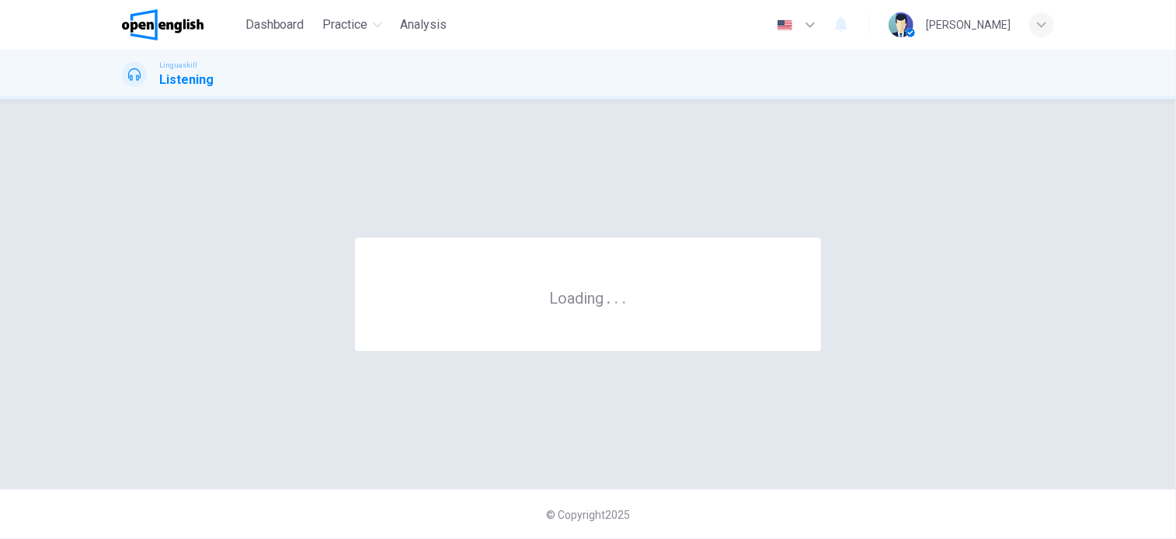
scroll to position [0, 0]
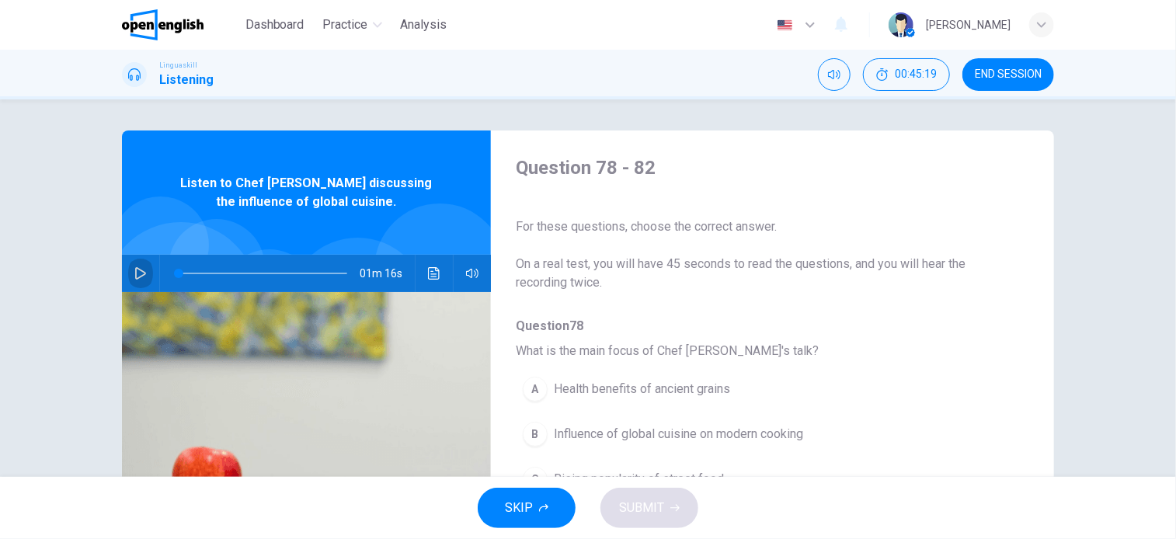
click at [138, 269] on button "button" at bounding box center [140, 273] width 25 height 37
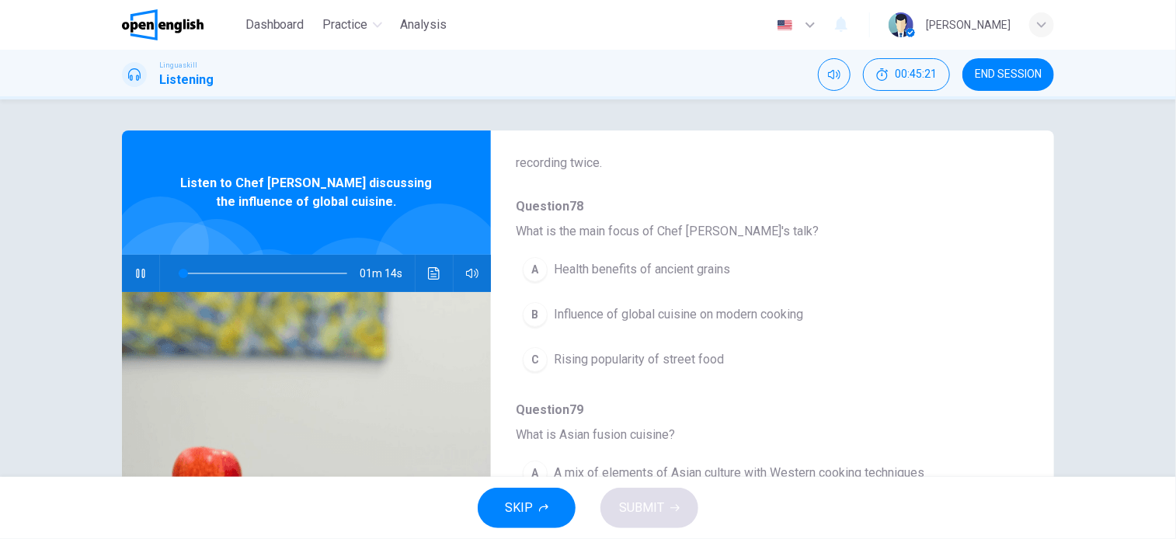
scroll to position [155, 0]
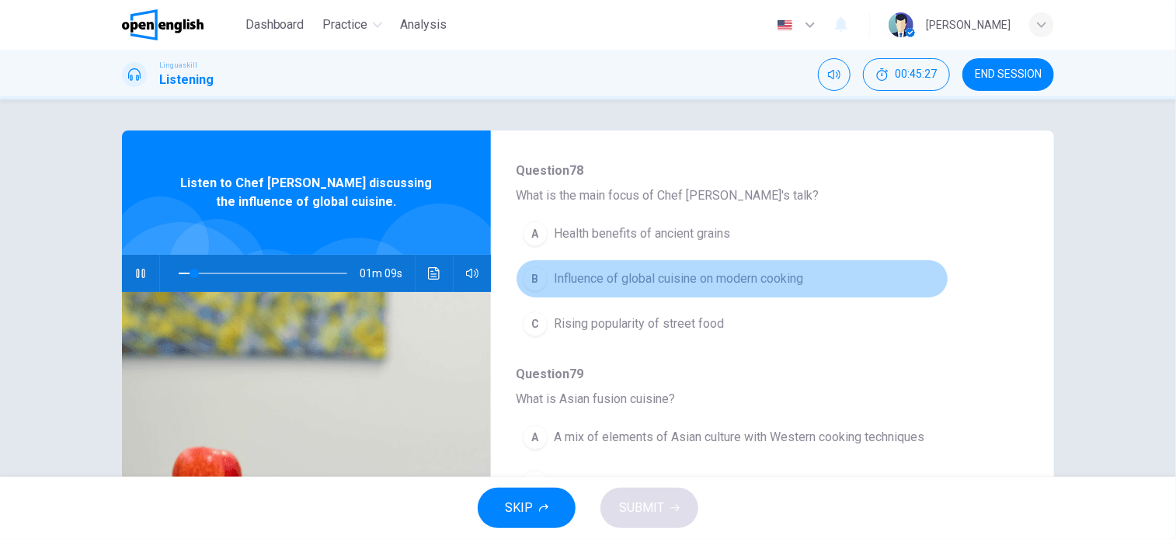
click at [782, 283] on span "Influence of global cuisine on modern cooking" at bounding box center [678, 279] width 249 height 19
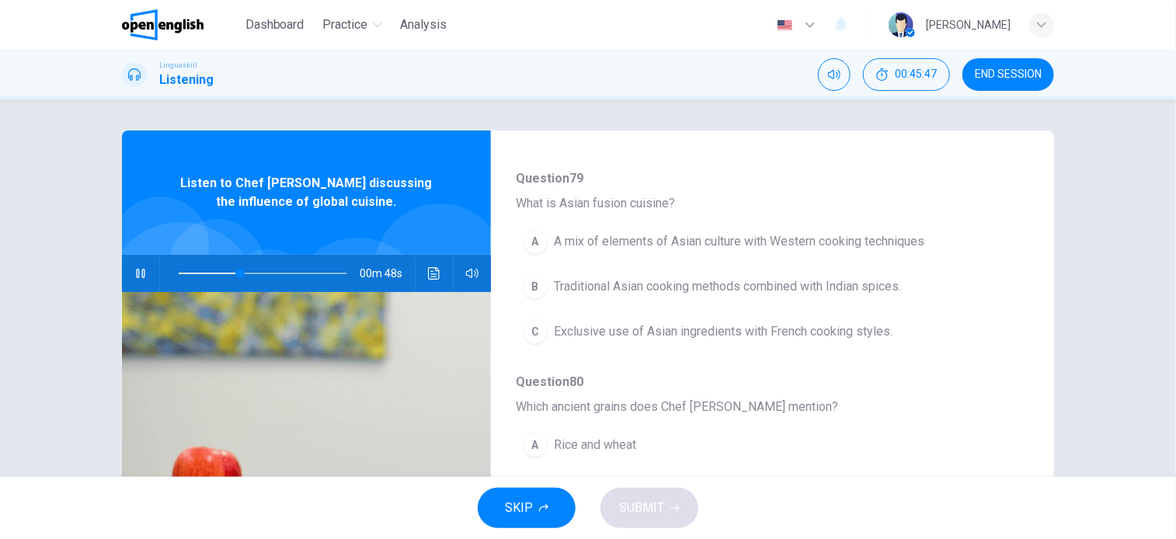
scroll to position [388, 0]
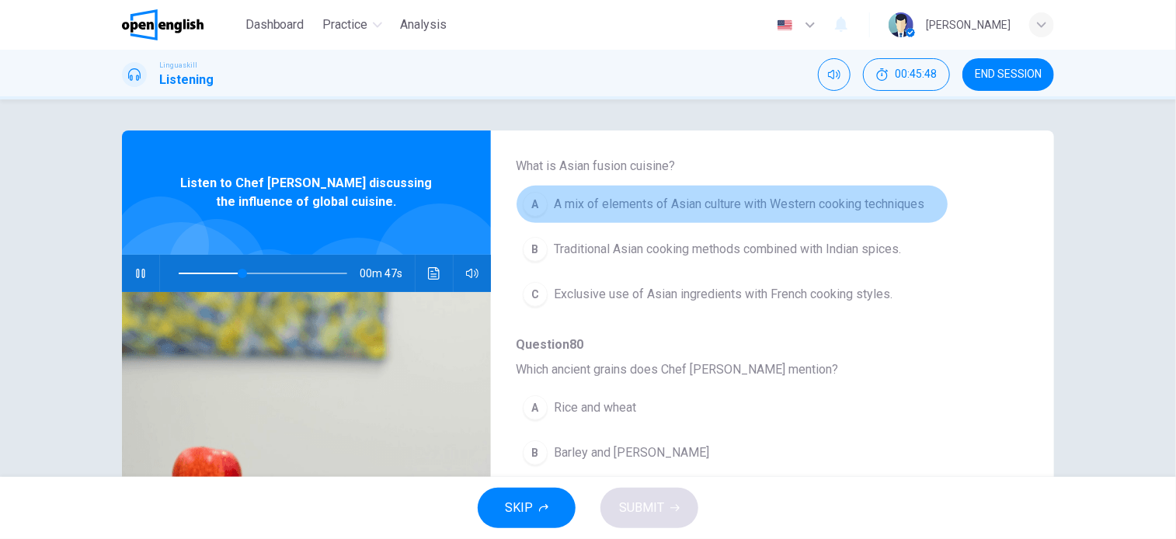
click at [839, 203] on span "A mix of elements of Asian culture with Western cooking techniques" at bounding box center [739, 204] width 371 height 19
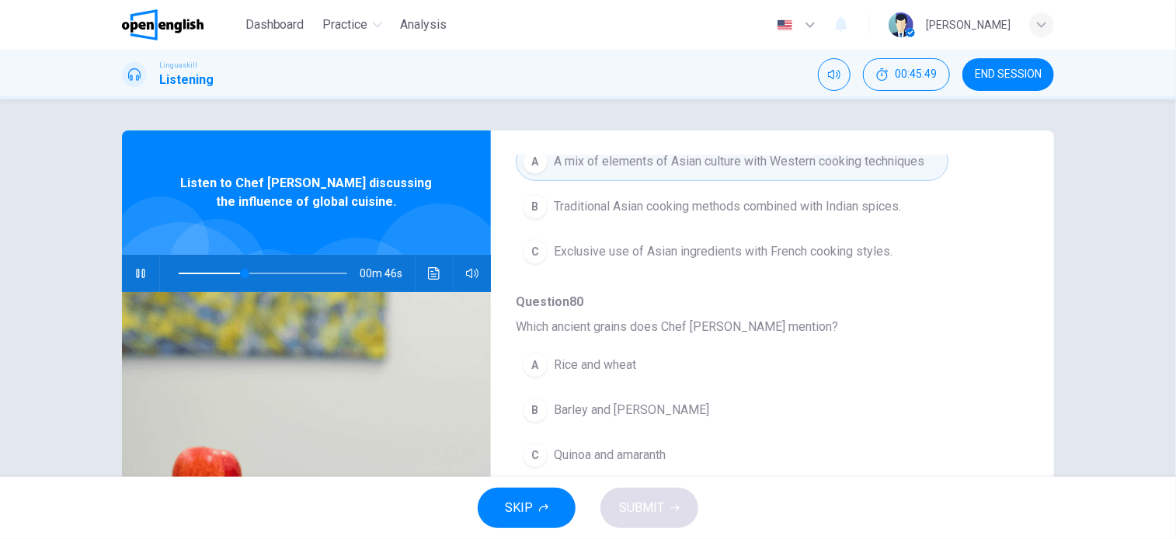
scroll to position [466, 0]
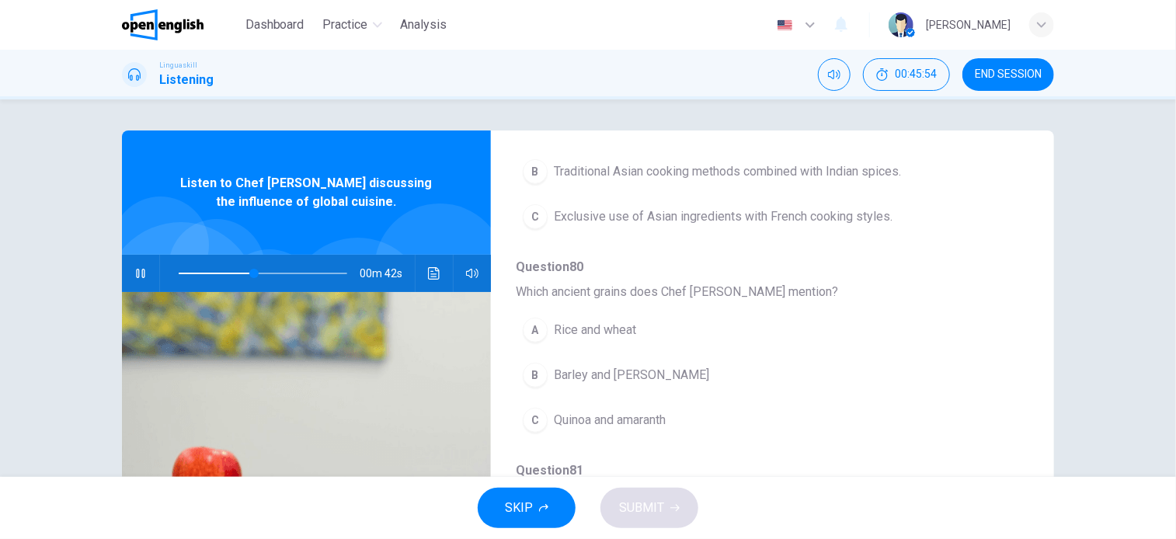
click at [637, 334] on button "A Rice and wheat" at bounding box center [732, 330] width 433 height 39
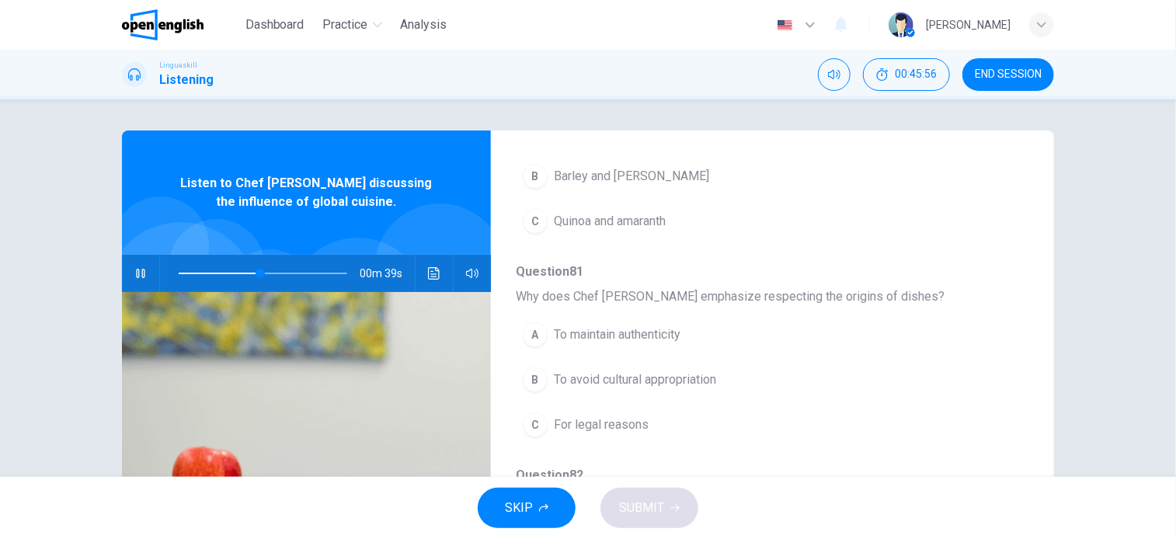
scroll to position [78, 0]
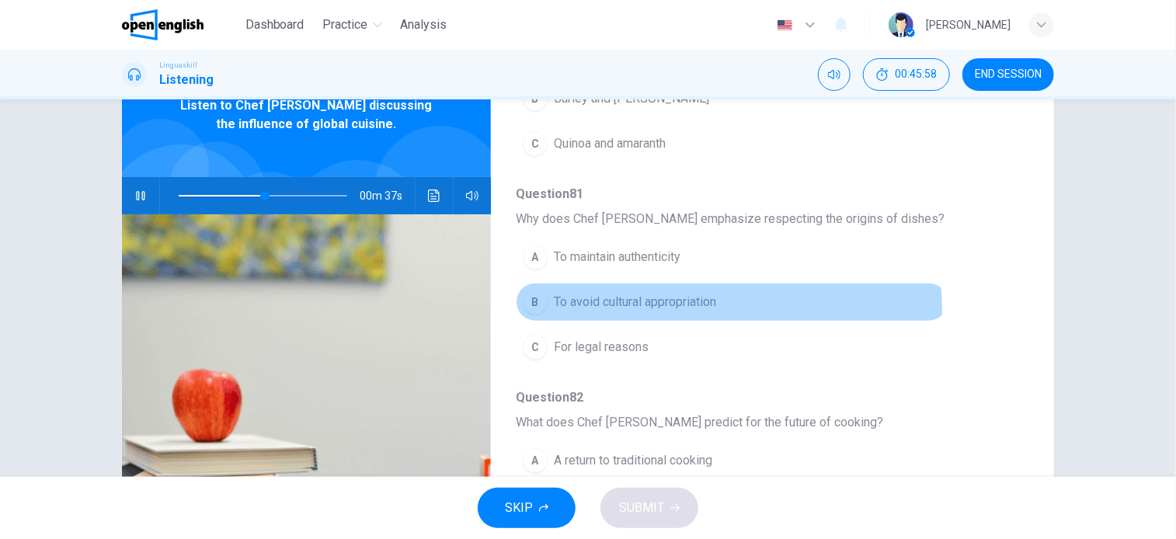
click at [700, 305] on span "To avoid cultural appropriation" at bounding box center [635, 302] width 162 height 19
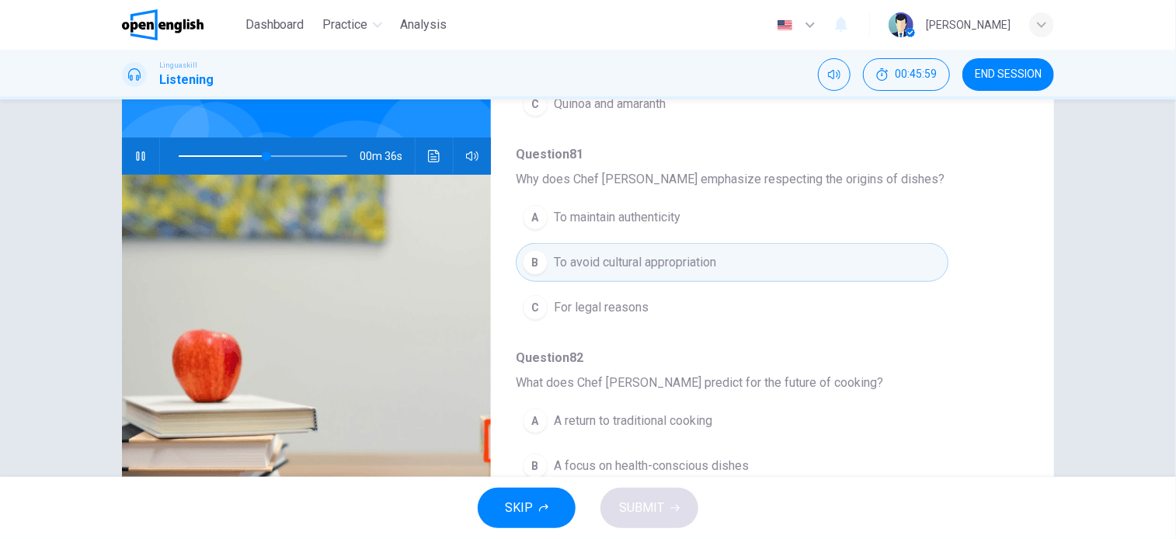
scroll to position [224, 0]
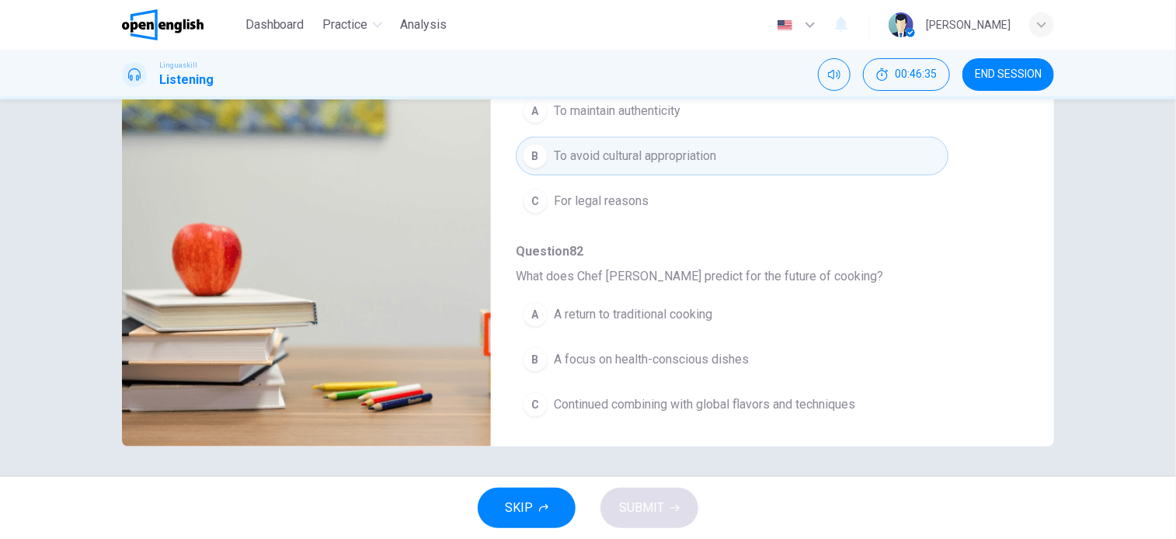
type input "*"
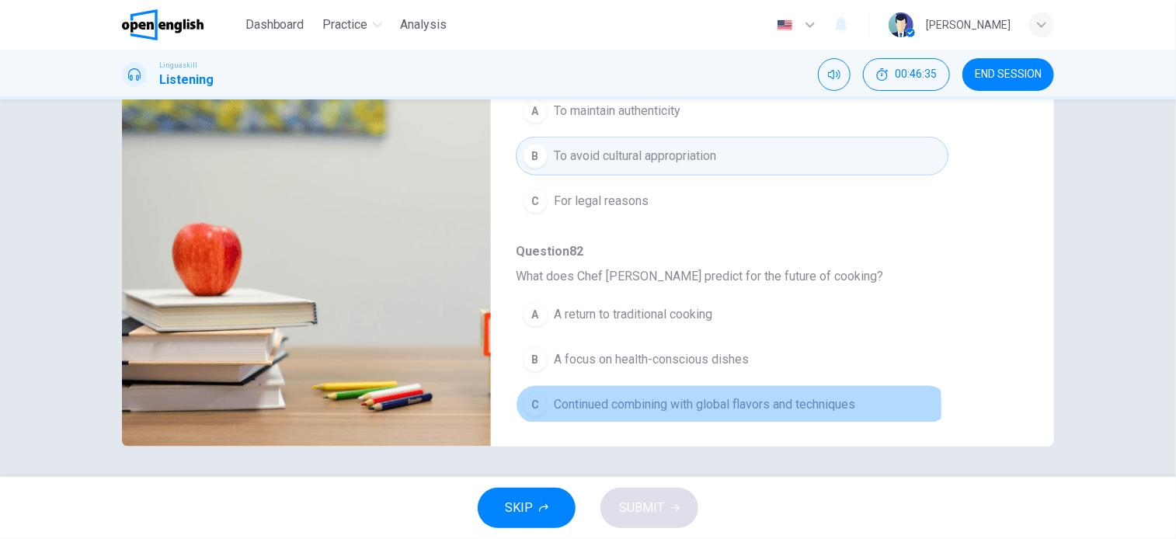
click at [724, 402] on span "Continued combining with global flavors and techniques" at bounding box center [704, 404] width 301 height 19
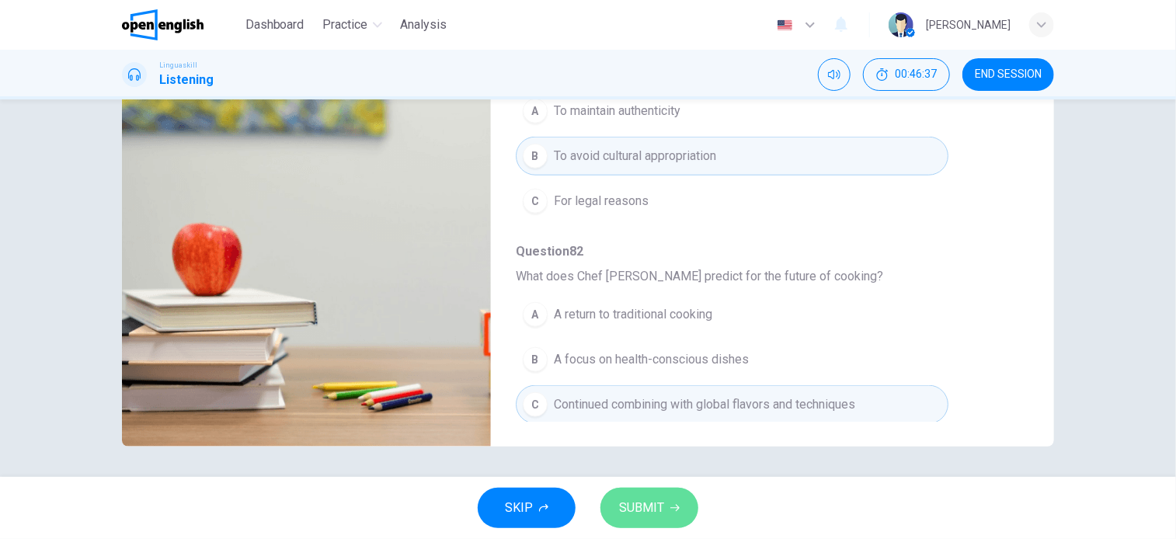
click at [654, 518] on span "SUBMIT" at bounding box center [641, 508] width 45 height 22
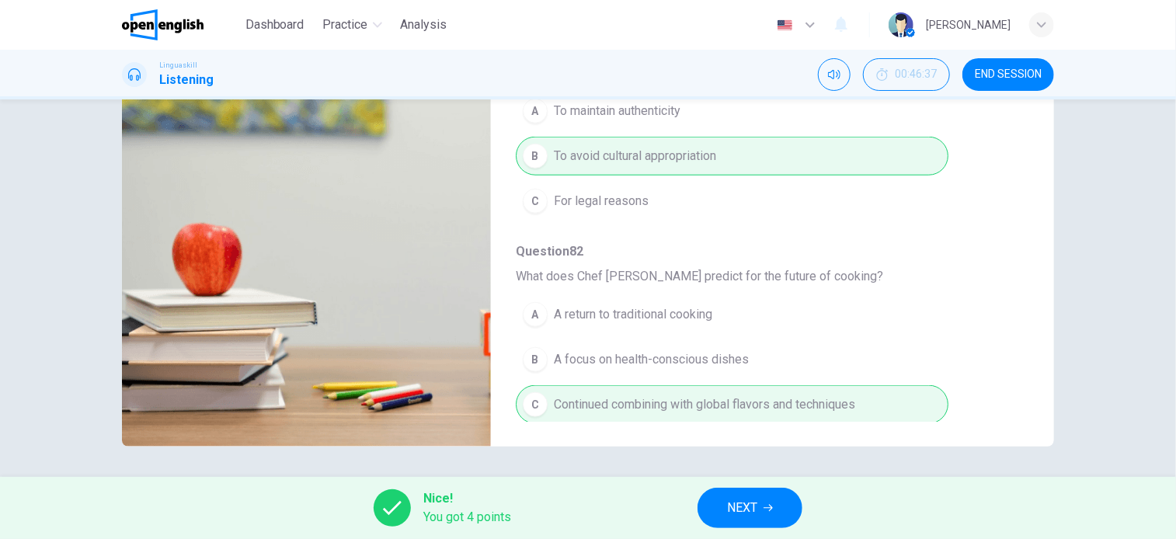
click at [733, 515] on span "NEXT" at bounding box center [742, 508] width 30 height 22
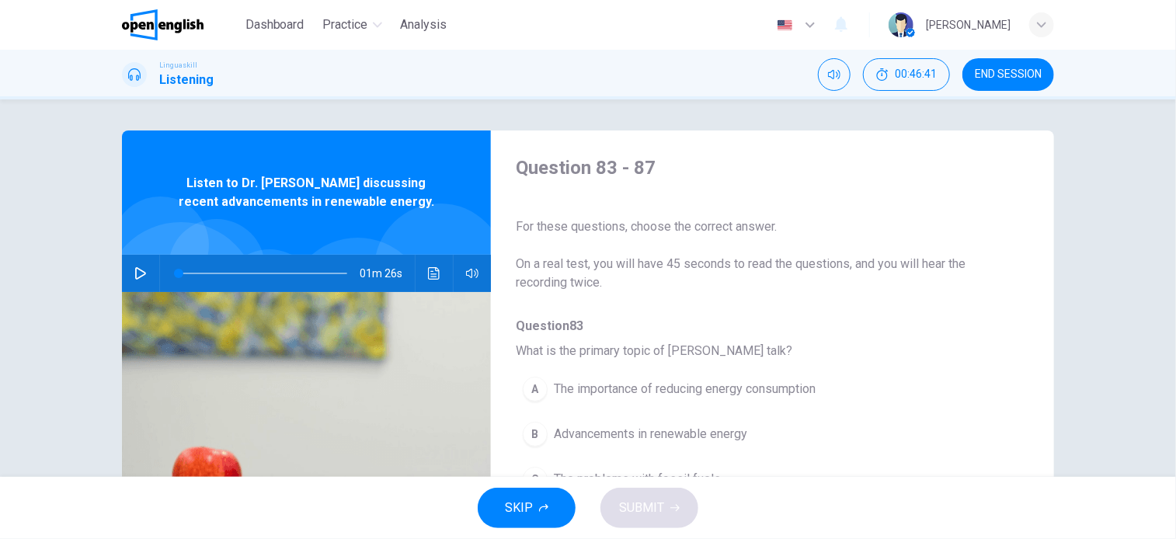
click at [135, 278] on icon "button" at bounding box center [140, 273] width 11 height 12
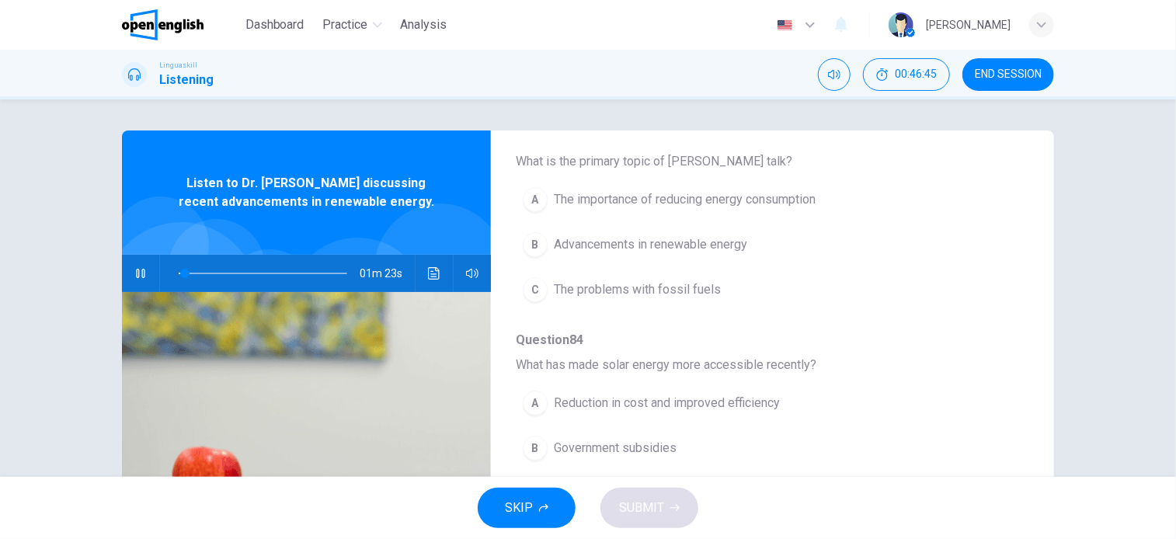
scroll to position [155, 0]
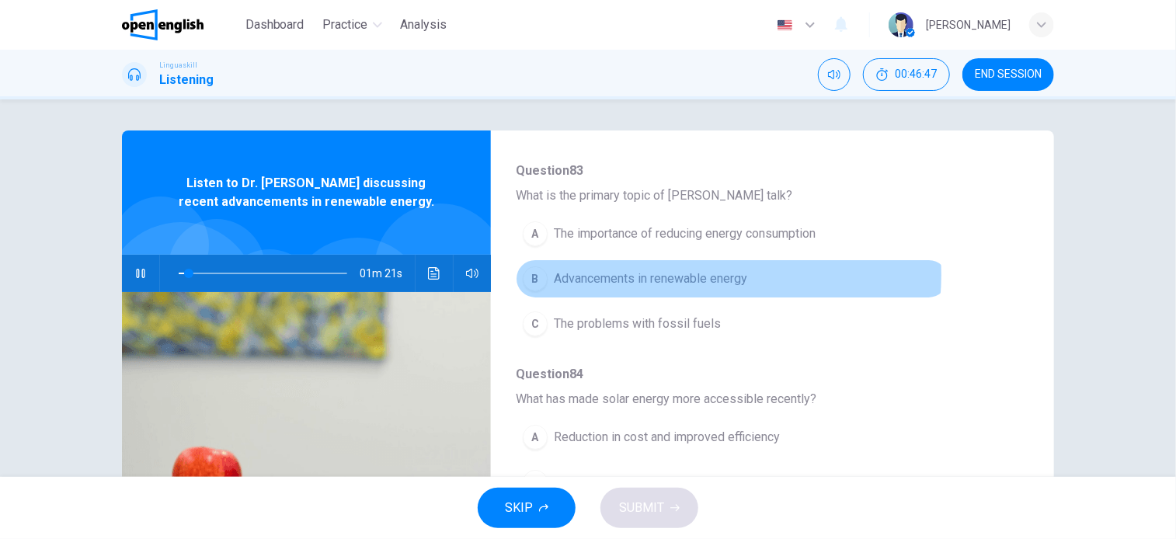
click at [700, 273] on span "Advancements in renewable energy" at bounding box center [650, 279] width 193 height 19
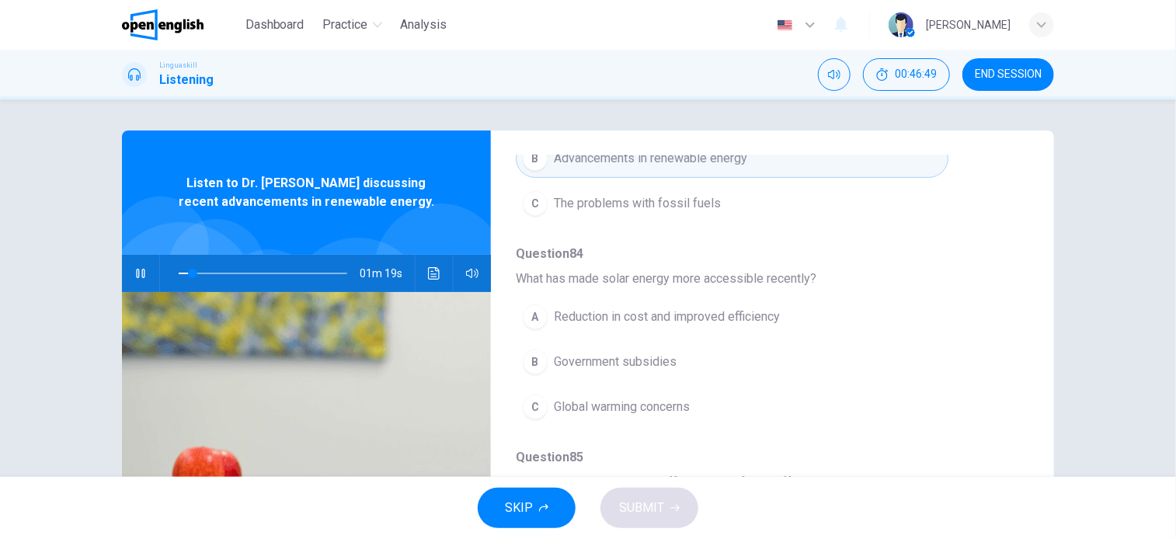
scroll to position [311, 0]
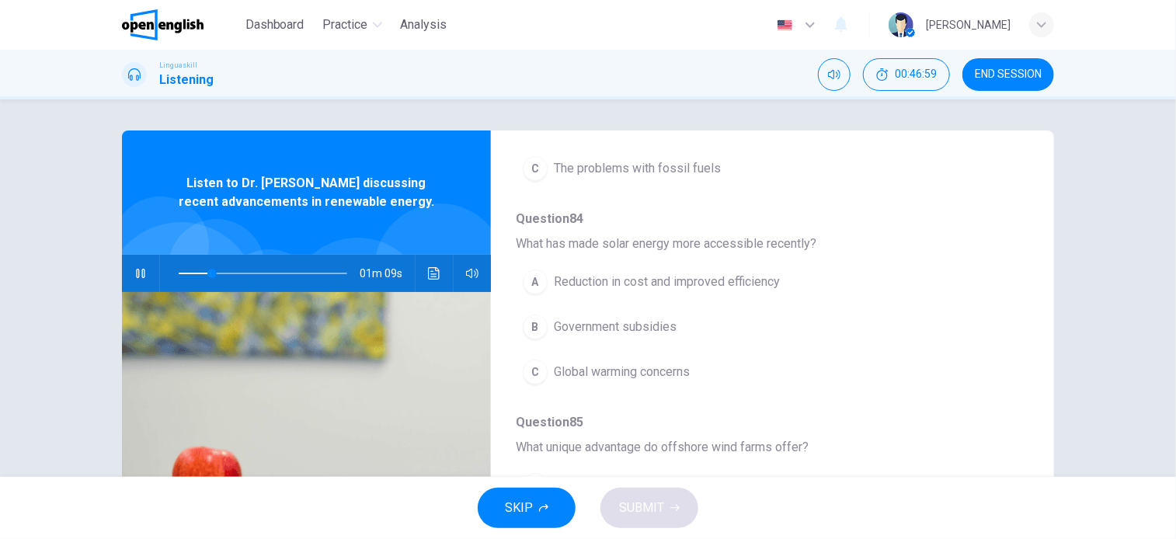
click at [761, 277] on span "Reduction in cost and improved efficiency" at bounding box center [667, 282] width 226 height 19
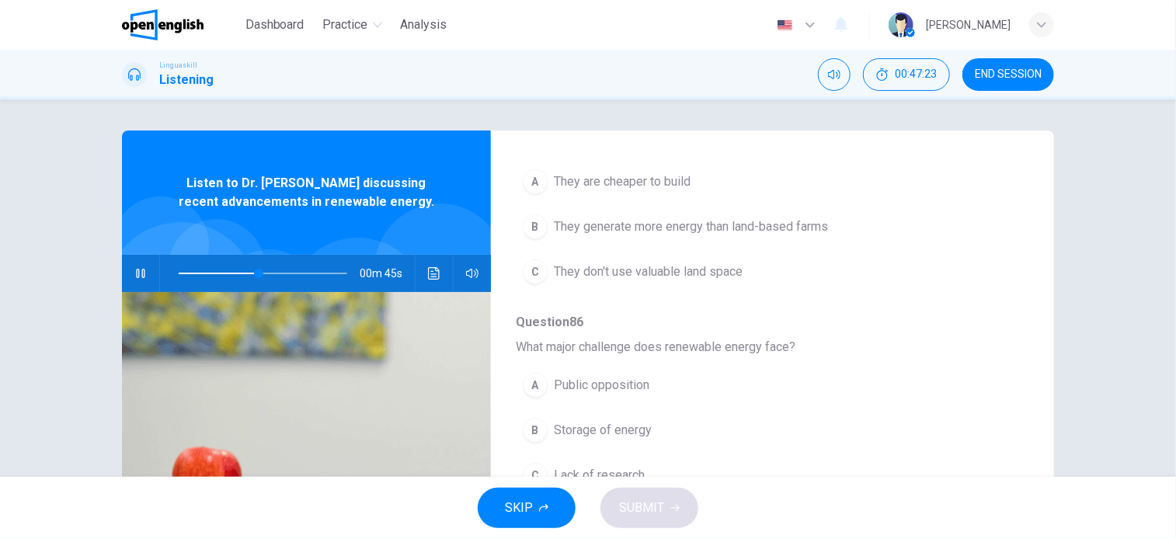
scroll to position [622, 0]
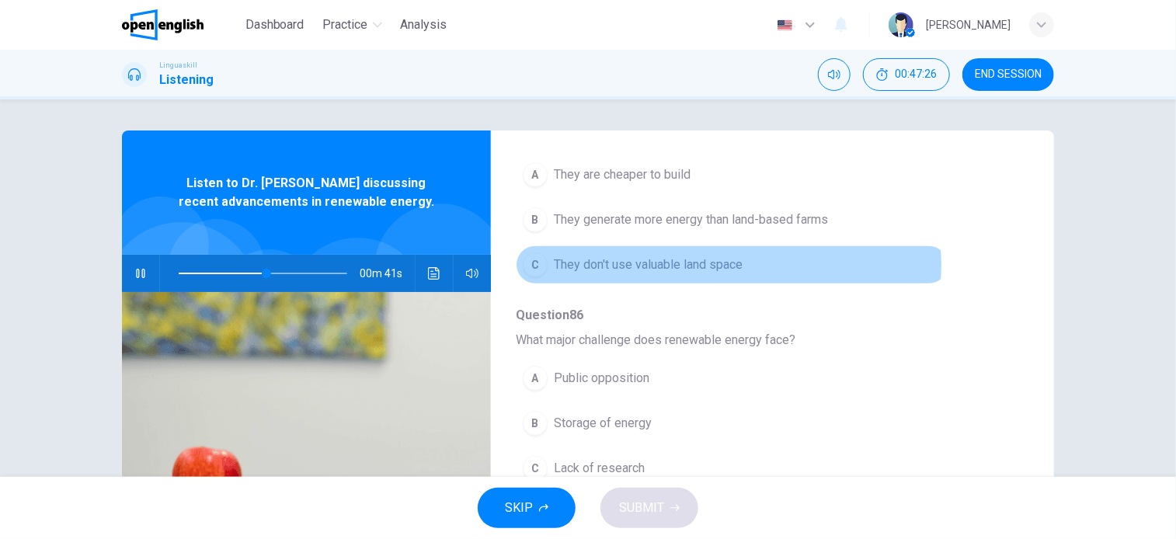
click at [724, 263] on span "They don't use valuable land space" at bounding box center [648, 265] width 189 height 19
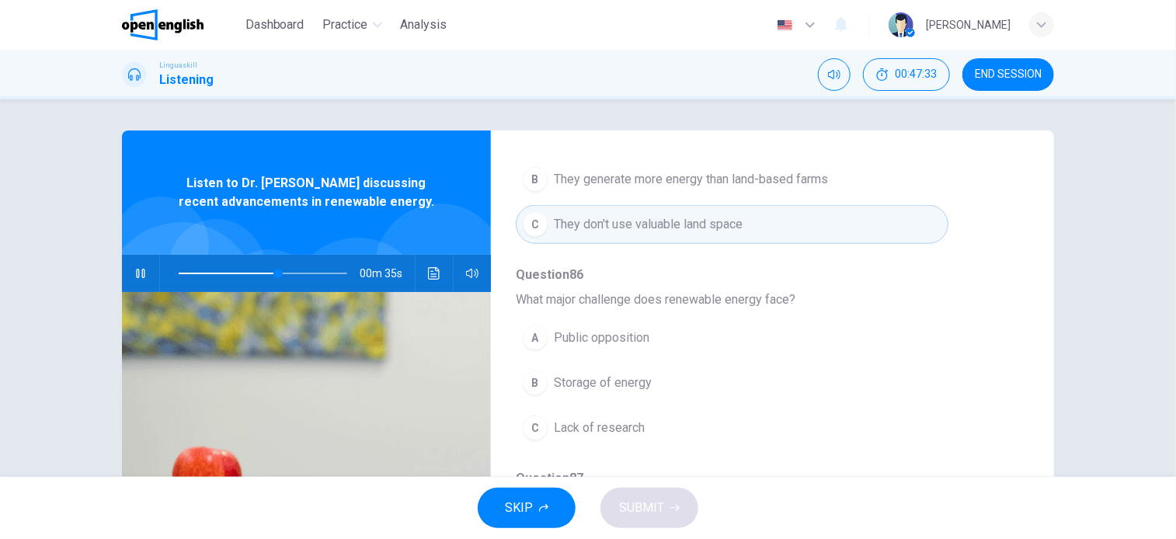
scroll to position [684, 0]
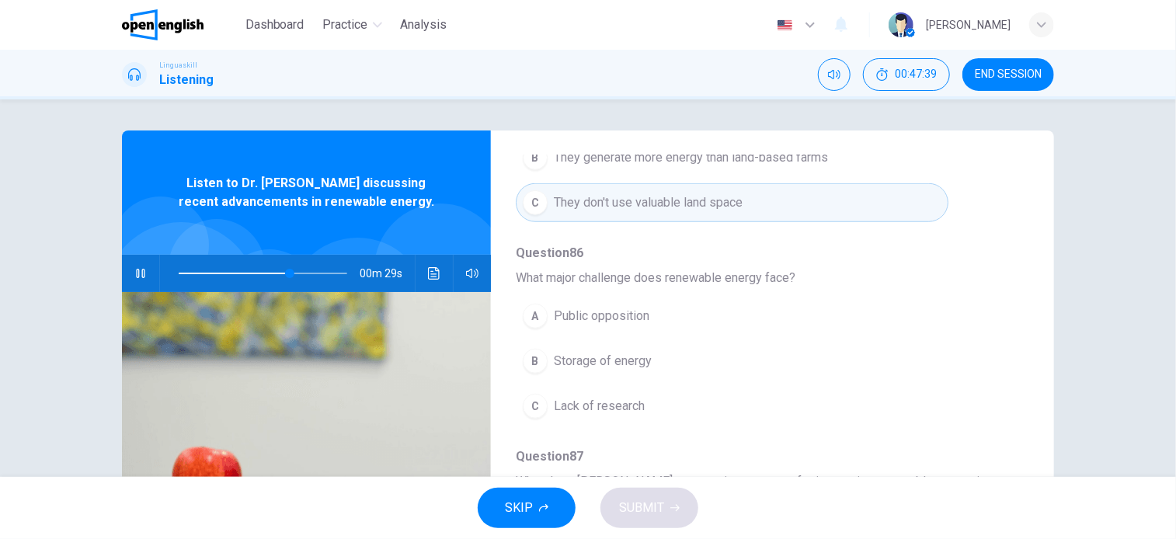
click at [640, 361] on span "Storage of energy" at bounding box center [603, 361] width 98 height 19
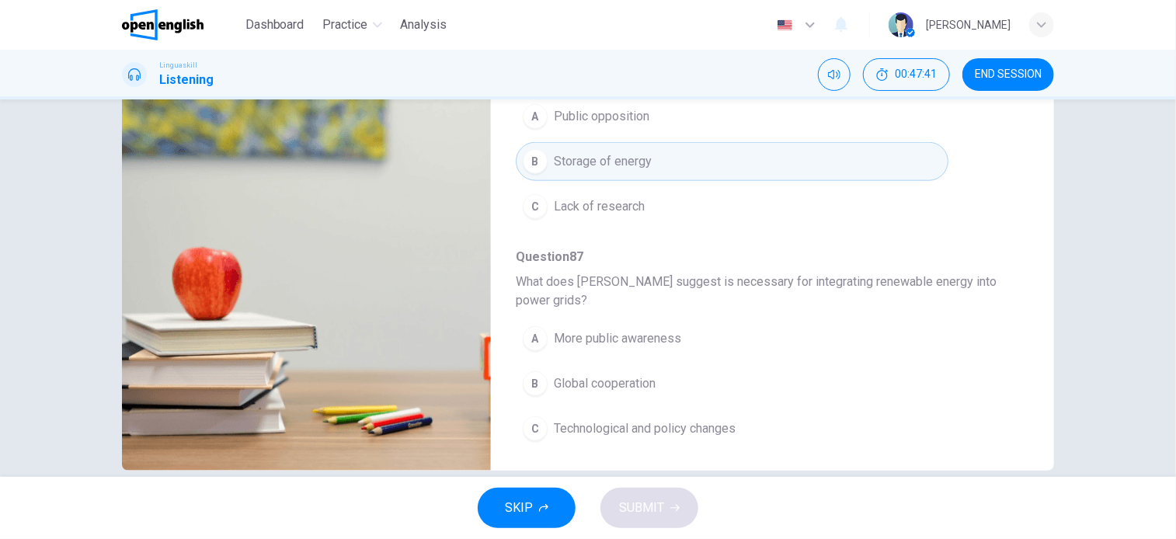
scroll to position [224, 0]
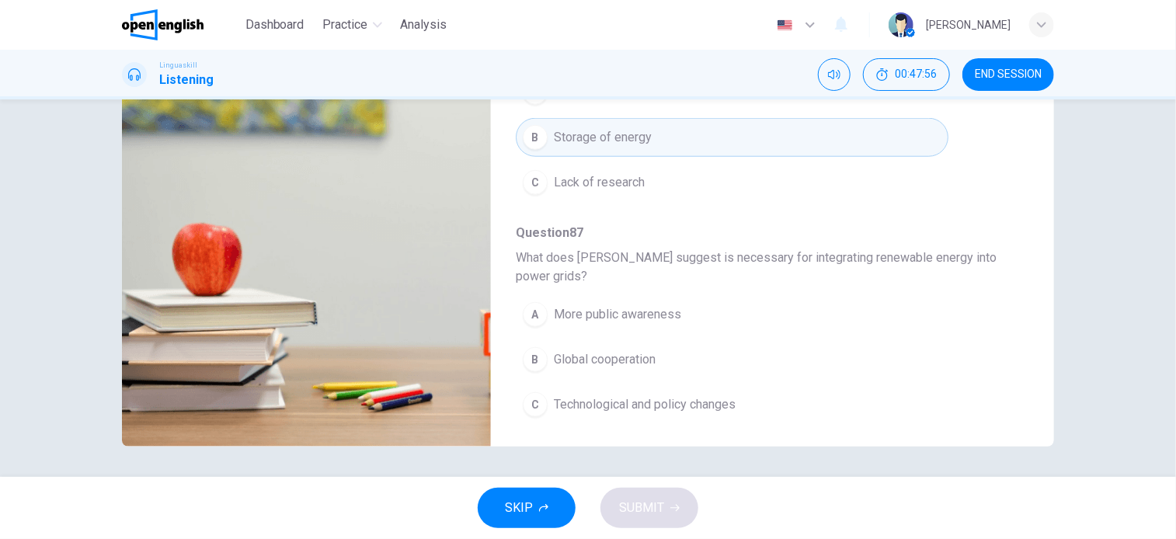
click at [736, 404] on button "C Technological and policy changes" at bounding box center [732, 404] width 433 height 39
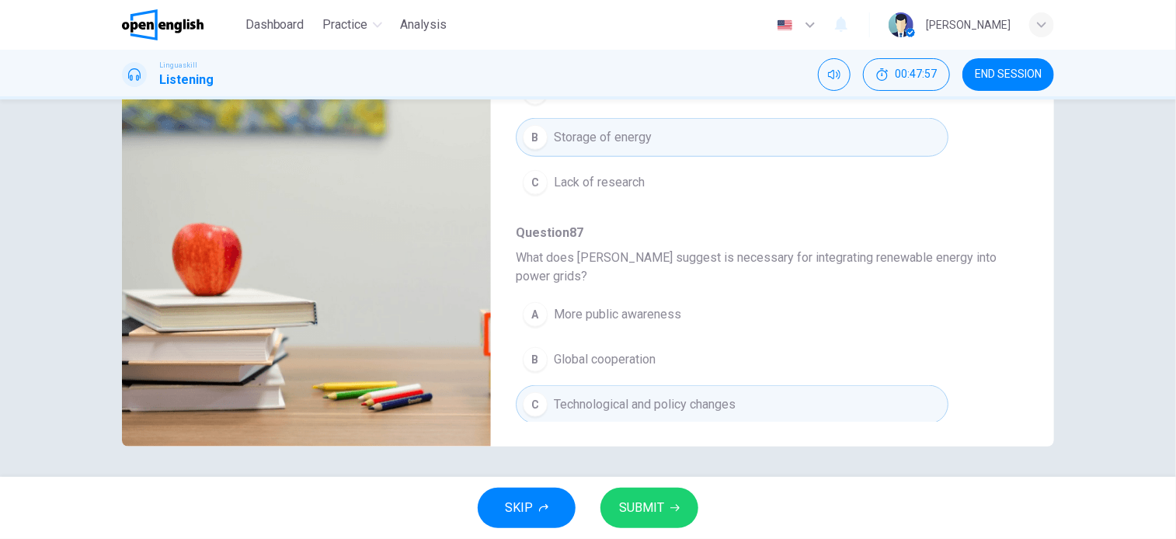
click at [661, 504] on span "SUBMIT" at bounding box center [641, 508] width 45 height 22
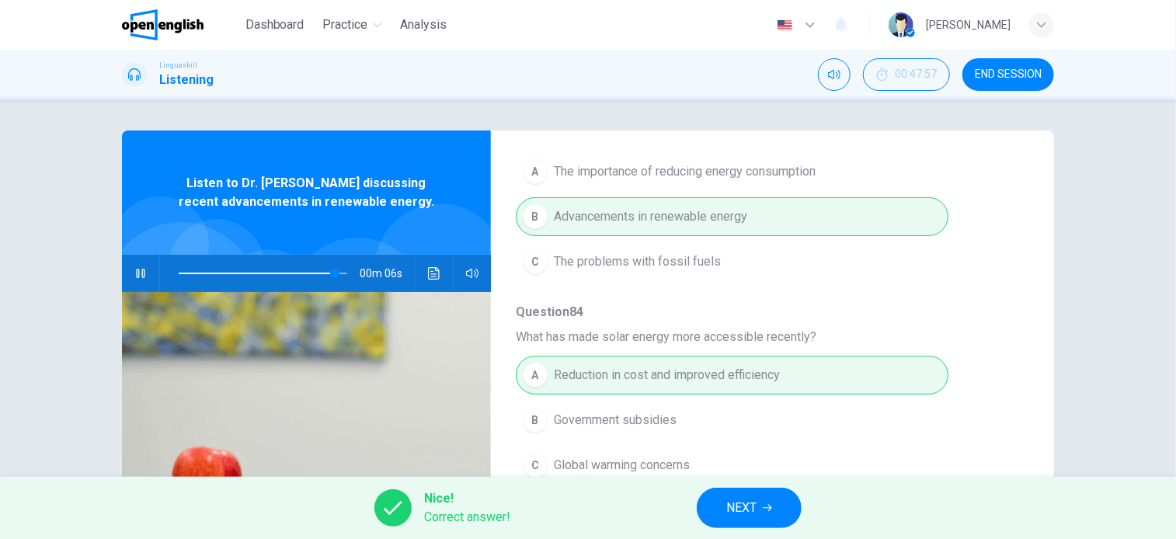
scroll to position [0, 0]
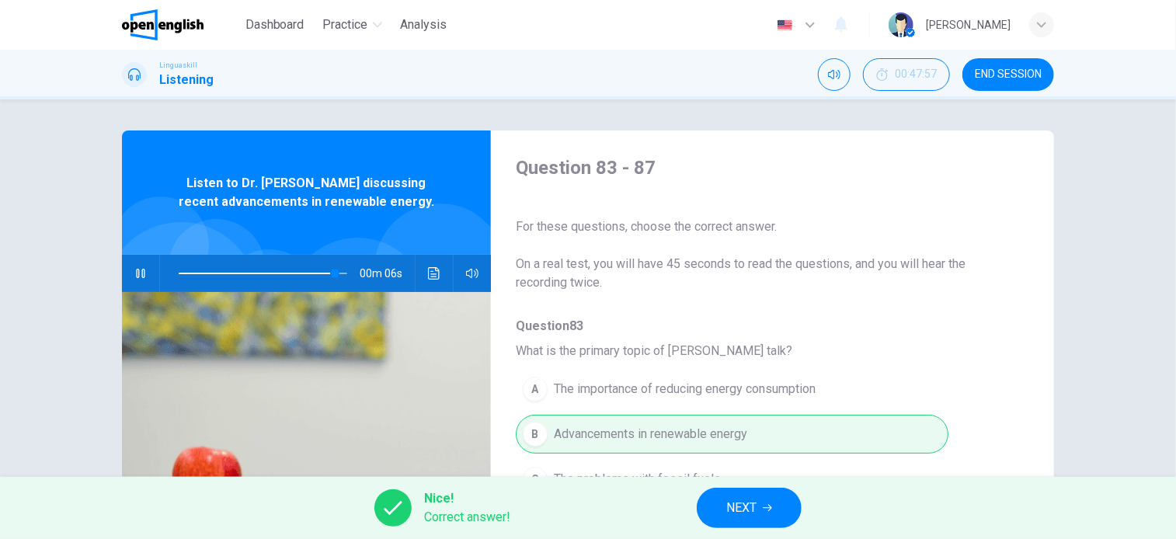
type input "**"
click at [740, 514] on span "NEXT" at bounding box center [741, 508] width 30 height 22
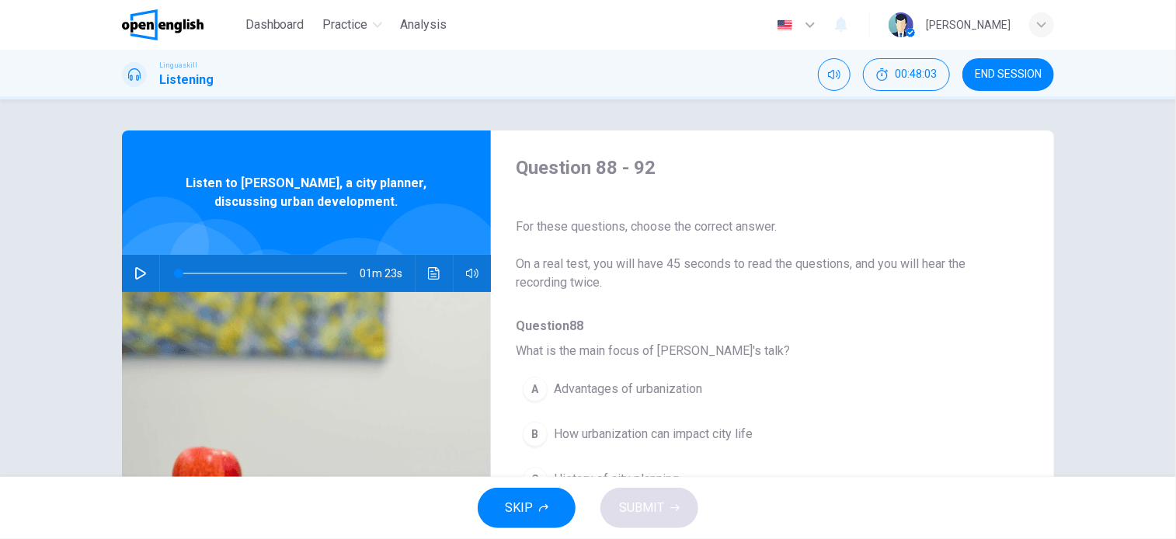
click at [134, 273] on icon "button" at bounding box center [140, 273] width 12 height 12
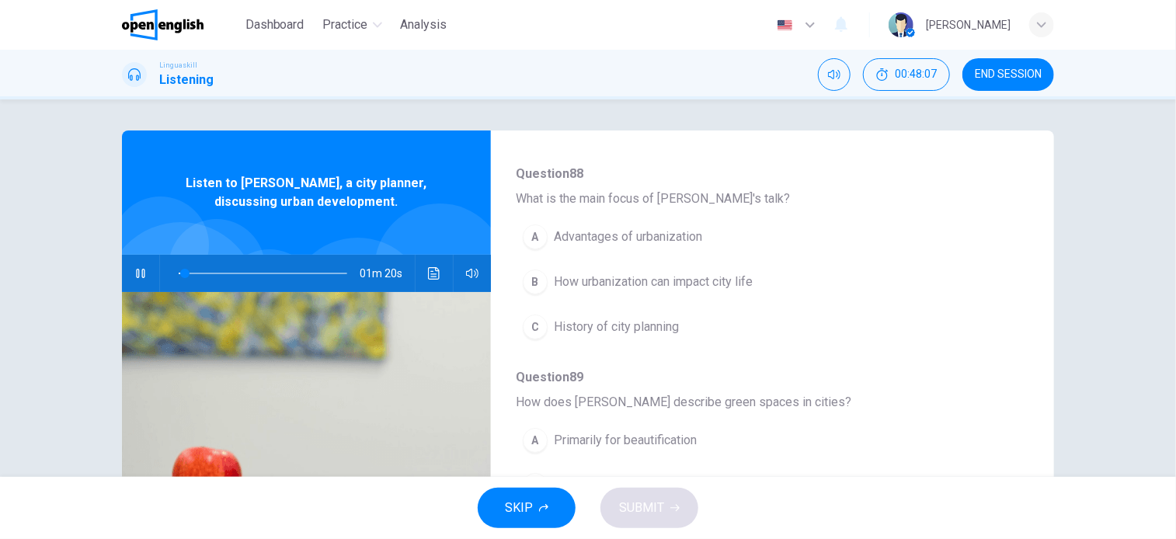
scroll to position [155, 0]
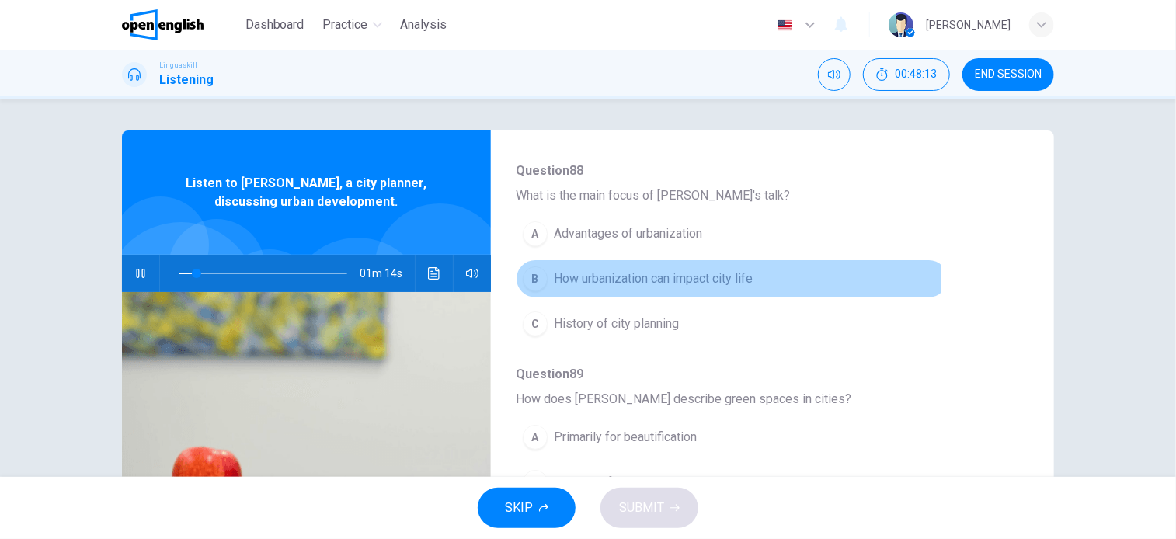
click at [688, 281] on span "How urbanization can impact city life" at bounding box center [653, 279] width 199 height 19
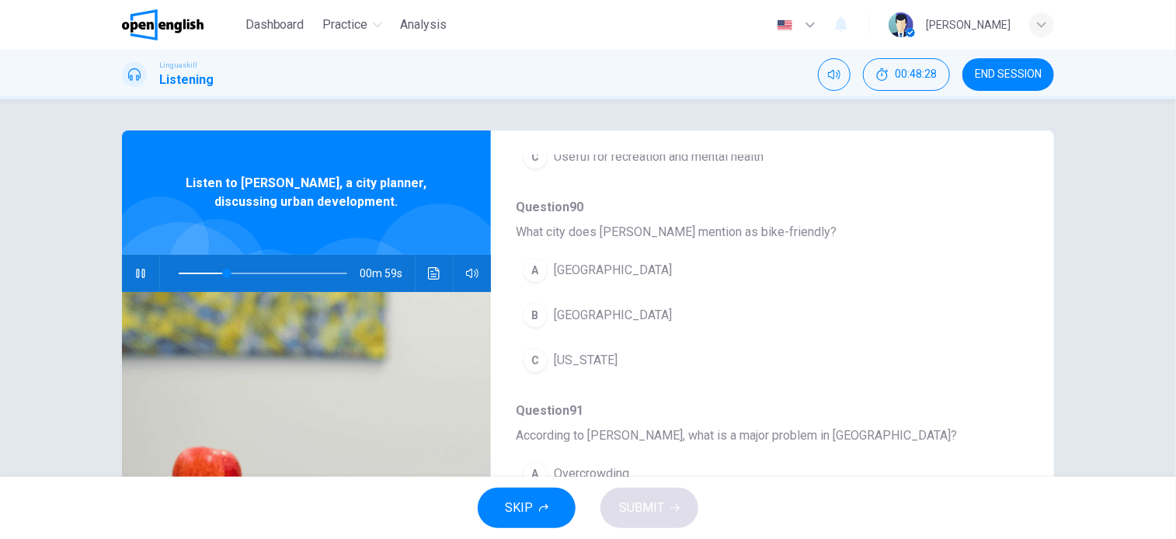
scroll to position [544, 0]
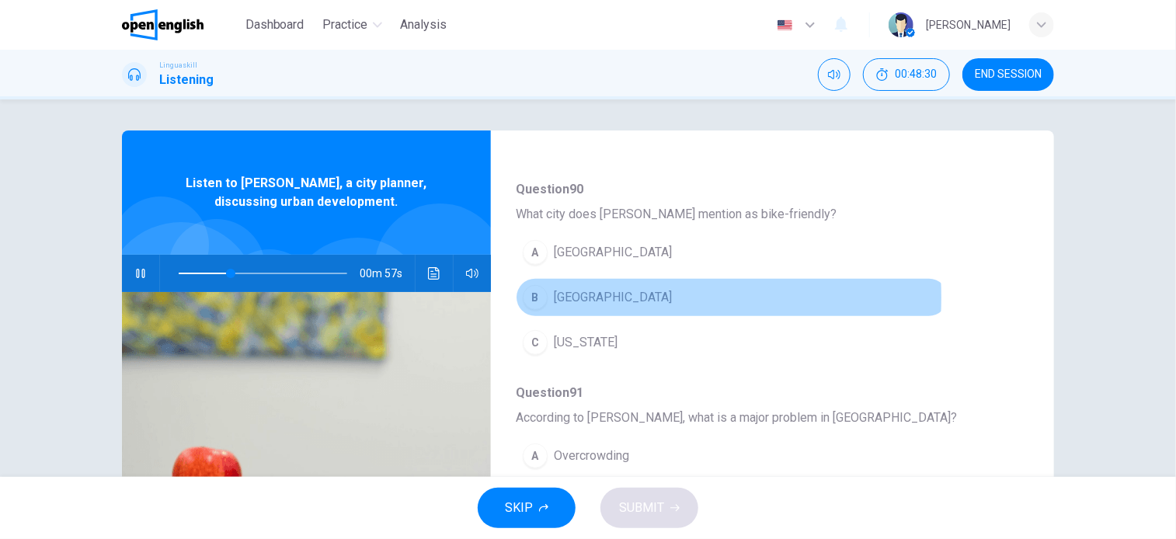
click at [591, 295] on span "Copenhagen" at bounding box center [613, 297] width 118 height 19
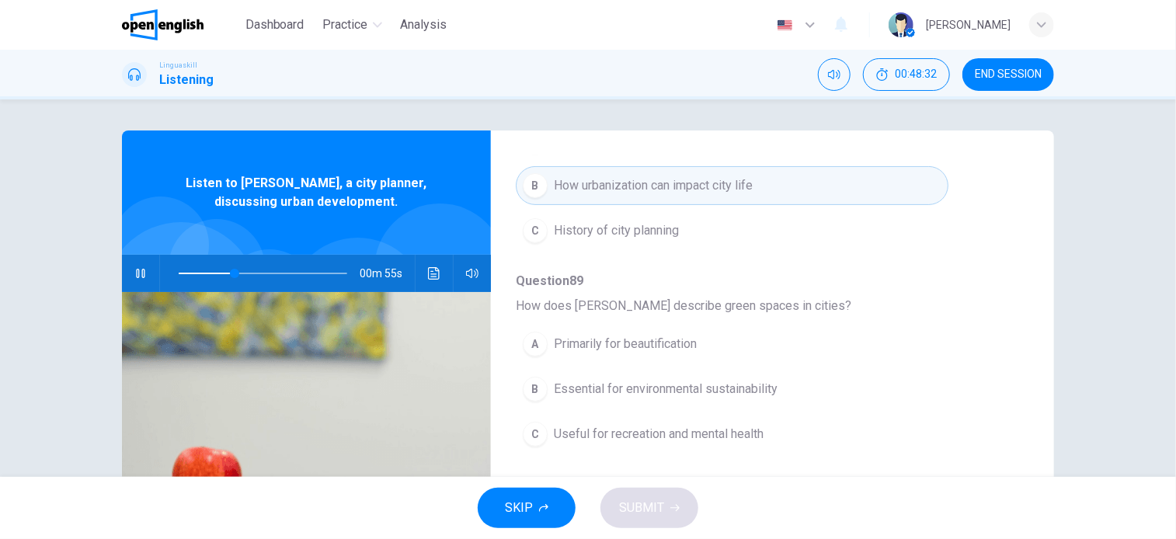
scroll to position [233, 0]
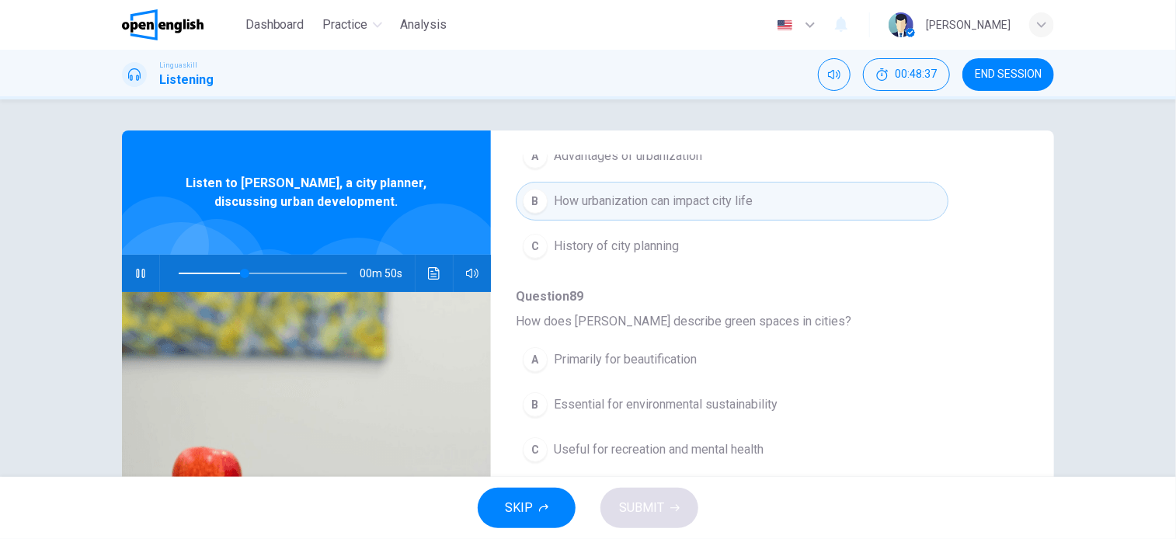
click at [684, 458] on button "C Useful for recreation and mental health" at bounding box center [732, 449] width 433 height 39
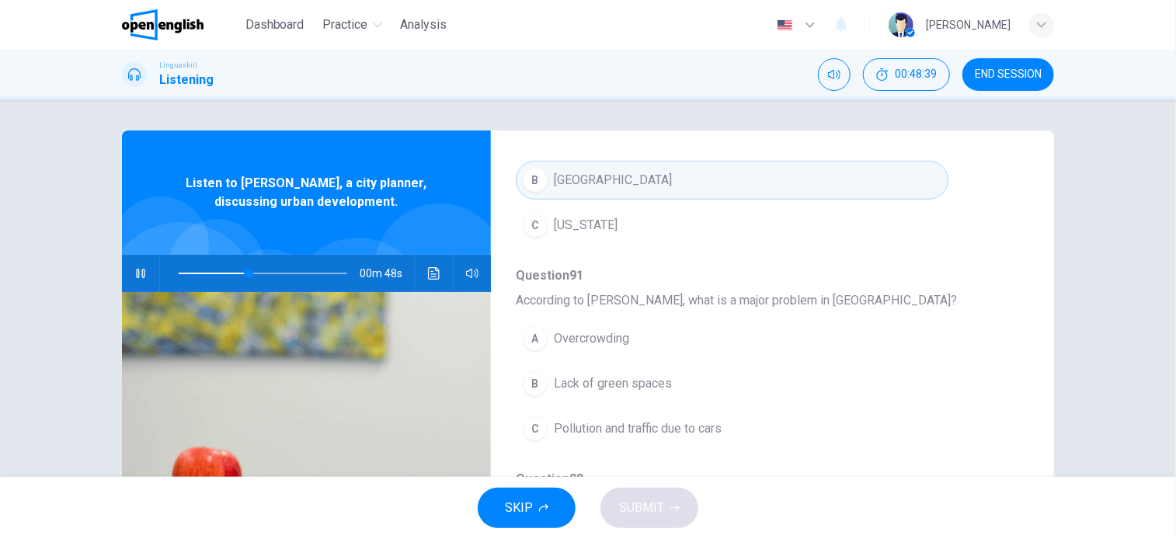
scroll to position [665, 0]
click at [691, 422] on span "Pollution and traffic due to cars" at bounding box center [638, 425] width 168 height 19
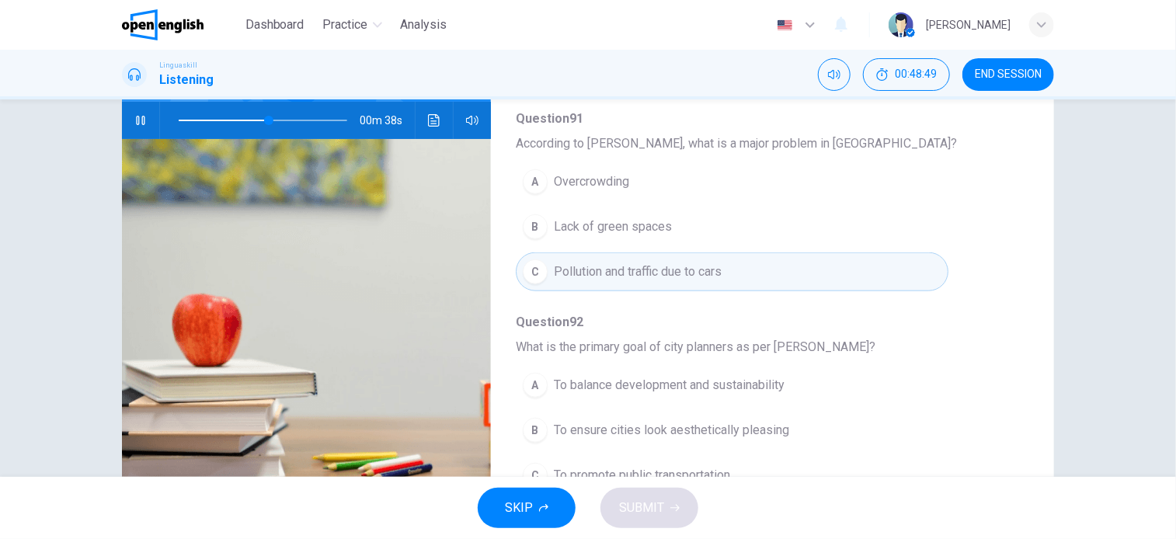
scroll to position [224, 0]
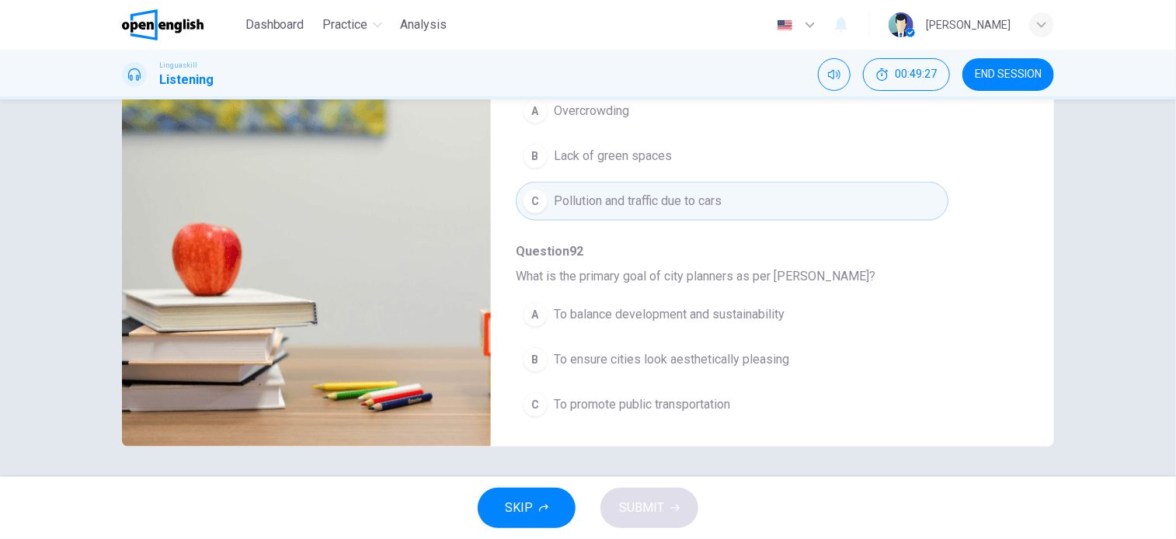
type input "*"
click at [662, 314] on span "To balance development and sustainability" at bounding box center [669, 314] width 231 height 19
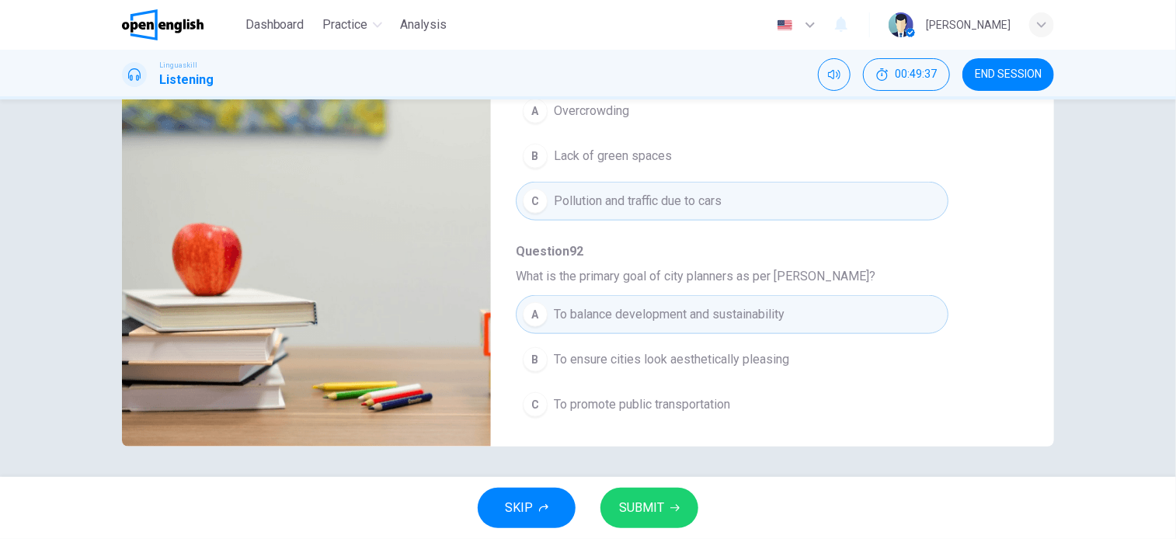
click at [677, 520] on button "SUBMIT" at bounding box center [650, 508] width 98 height 40
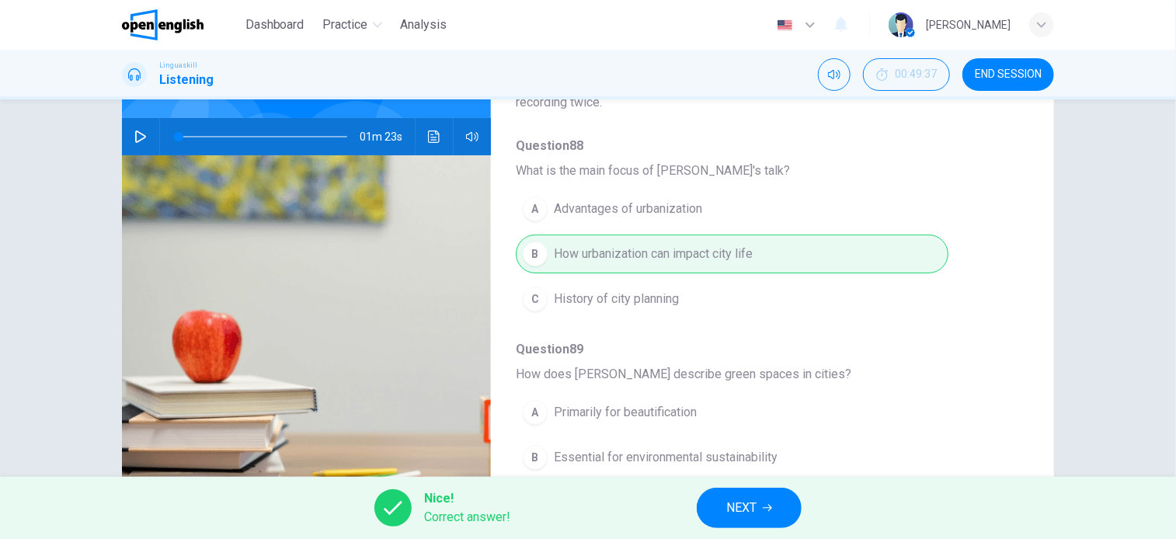
scroll to position [0, 0]
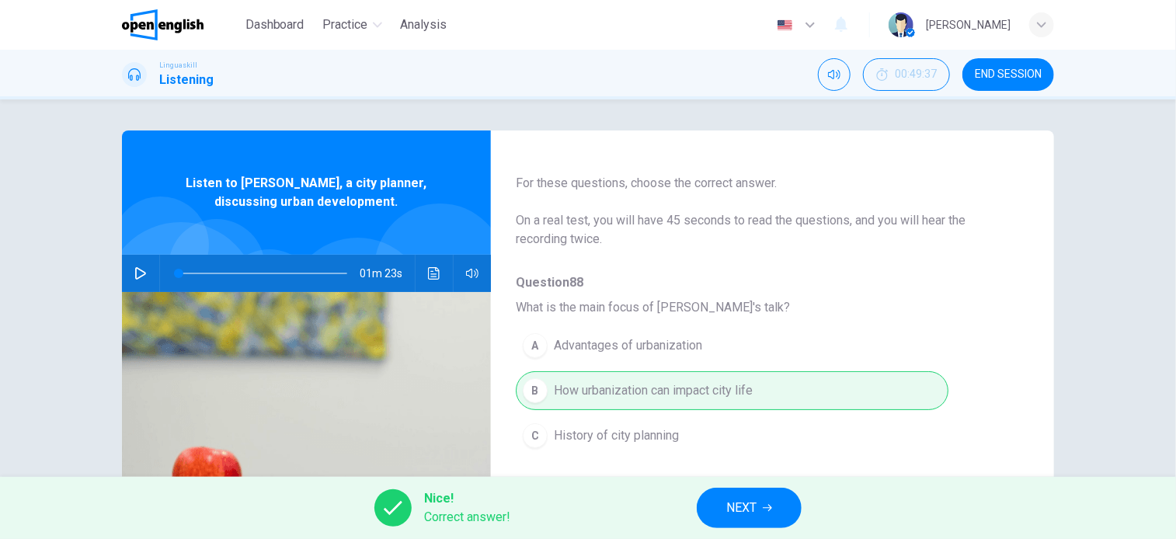
click at [758, 528] on button "NEXT" at bounding box center [749, 508] width 105 height 40
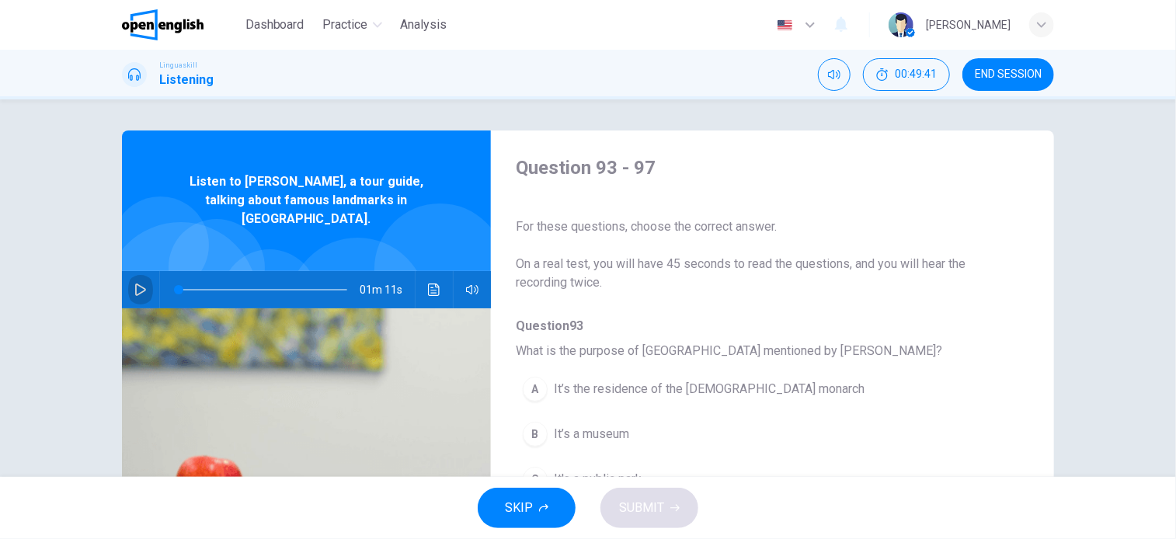
click at [137, 284] on icon "button" at bounding box center [140, 290] width 12 height 12
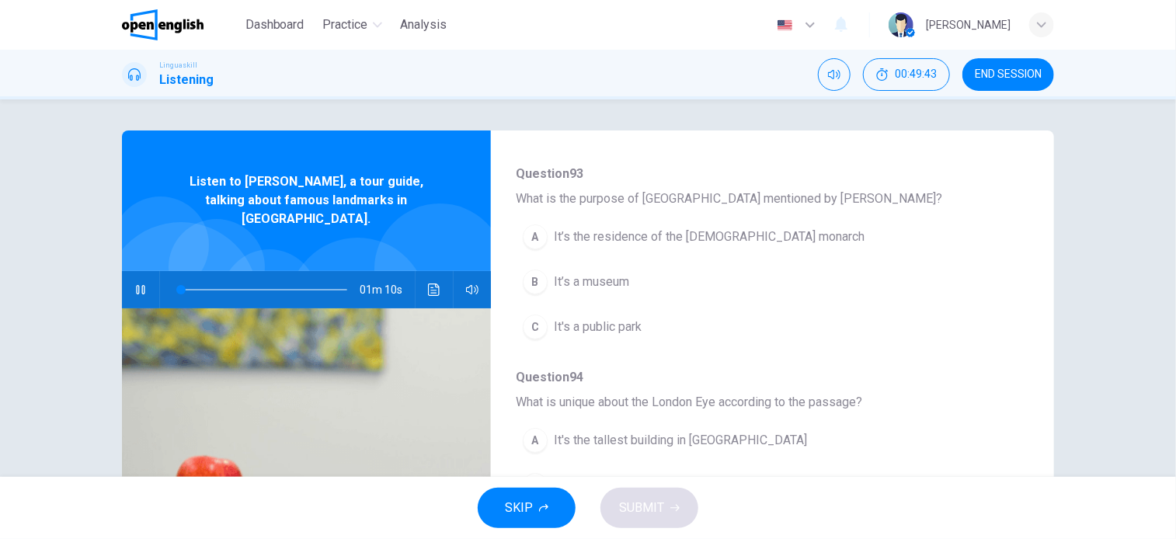
scroll to position [155, 0]
click at [639, 237] on span "It’s the residence of the British monarch" at bounding box center [709, 234] width 311 height 19
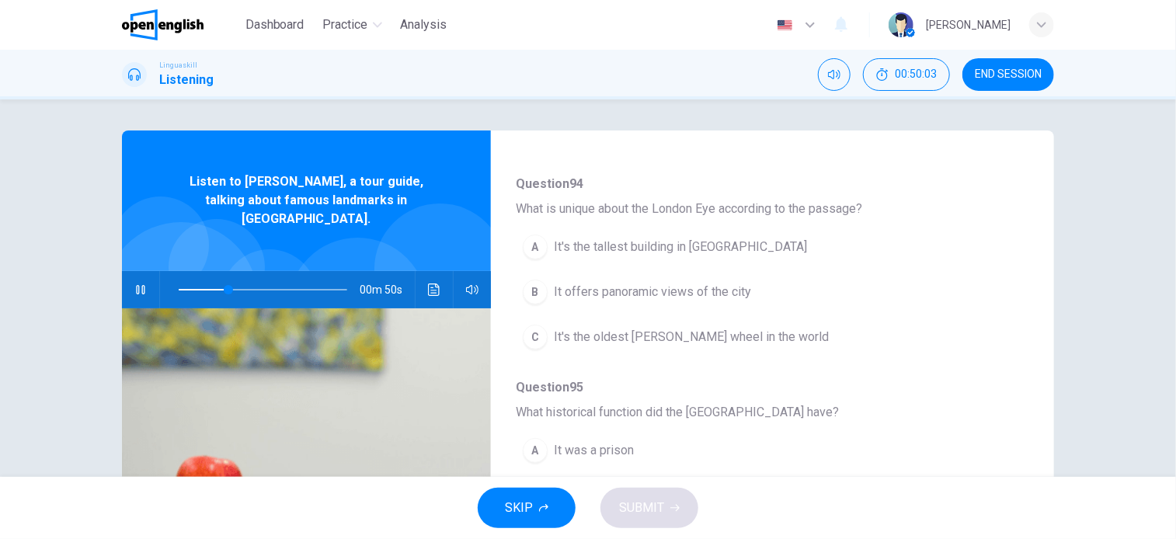
scroll to position [311, 0]
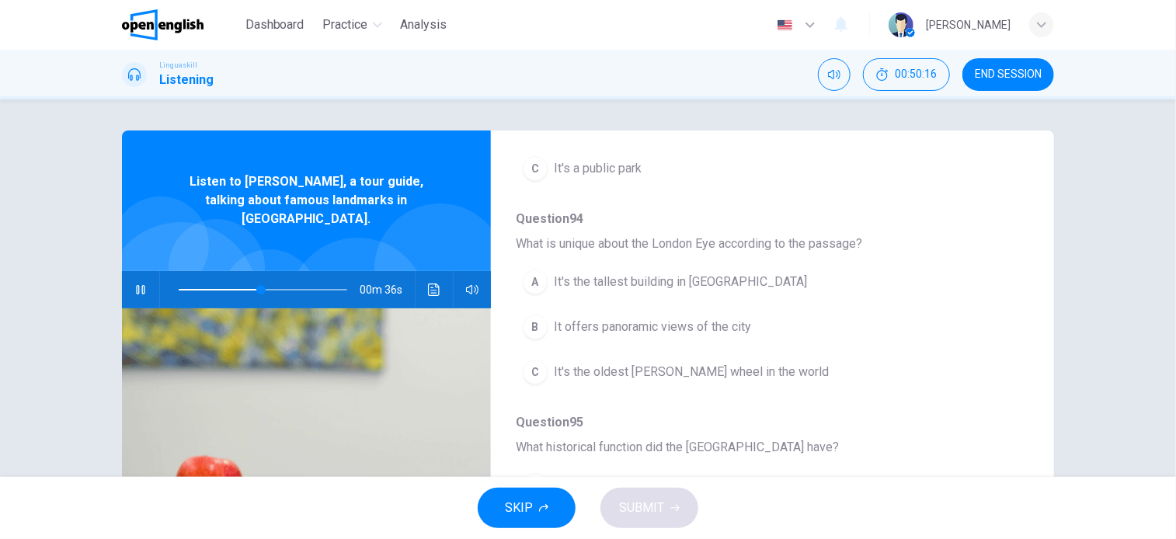
click at [653, 319] on span "It offers panoramic views of the city" at bounding box center [652, 327] width 197 height 19
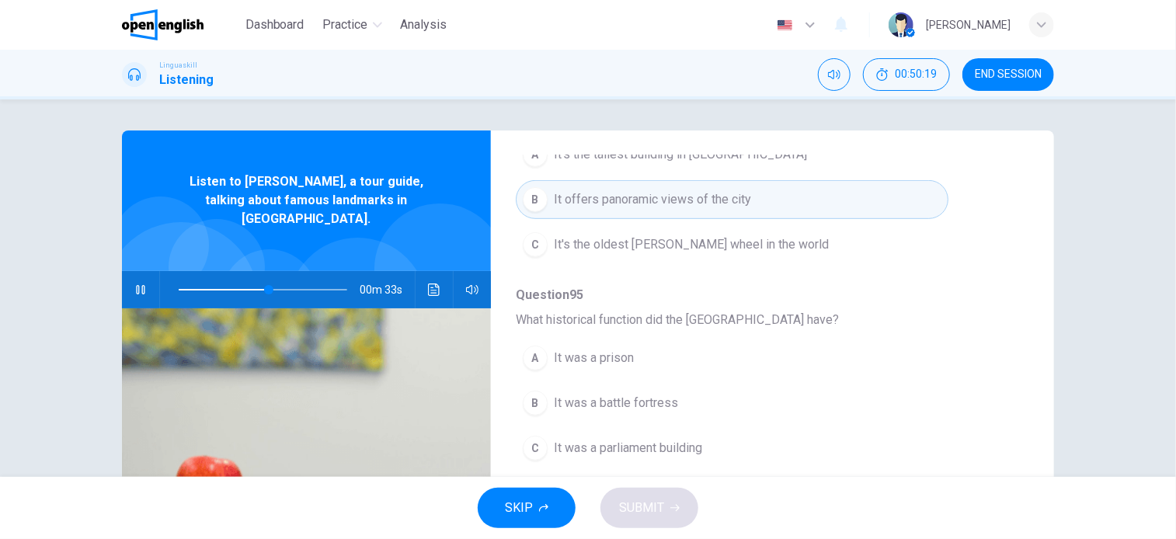
scroll to position [466, 0]
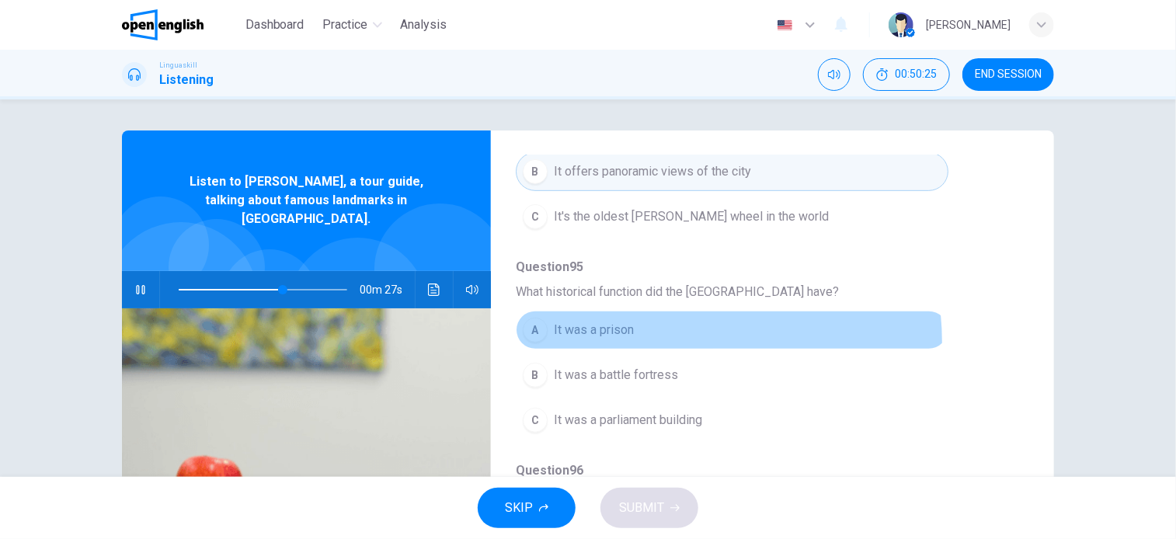
click at [617, 342] on button "A It was a prison" at bounding box center [732, 330] width 433 height 39
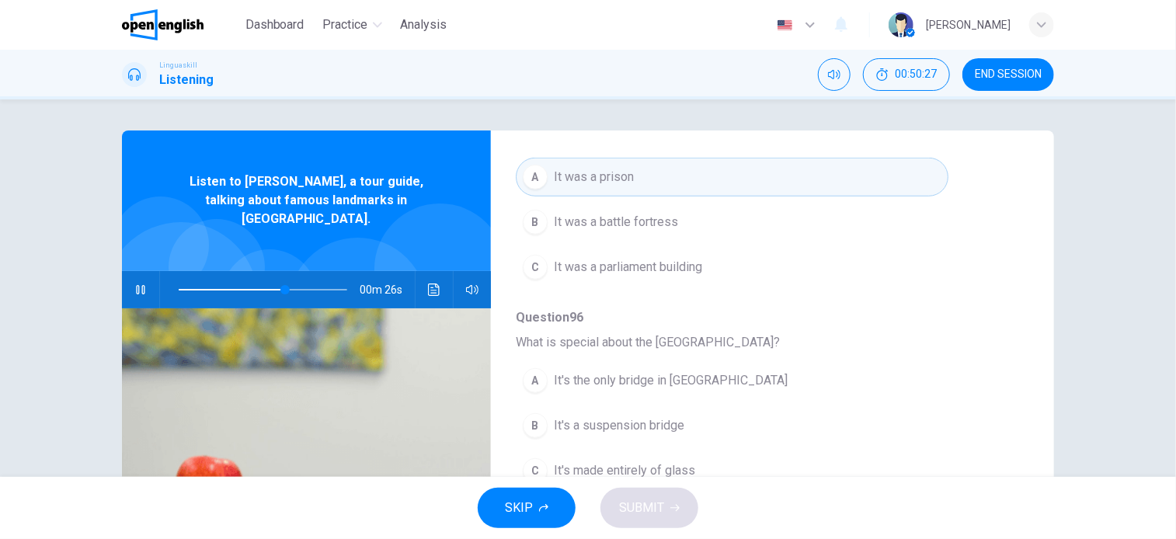
scroll to position [665, 0]
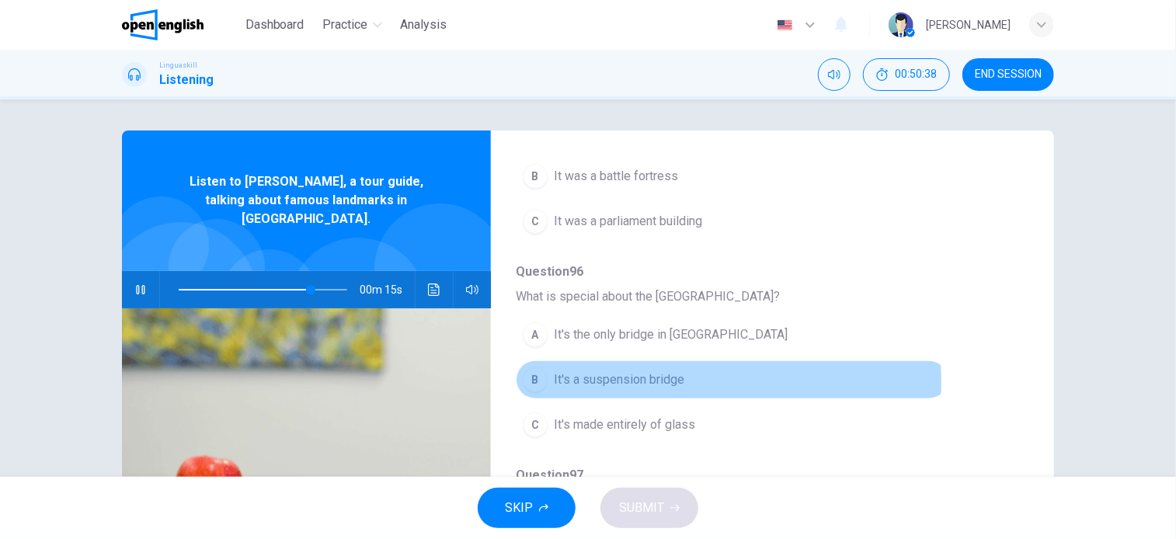
click at [670, 378] on span "It's a suspension bridge" at bounding box center [619, 380] width 131 height 19
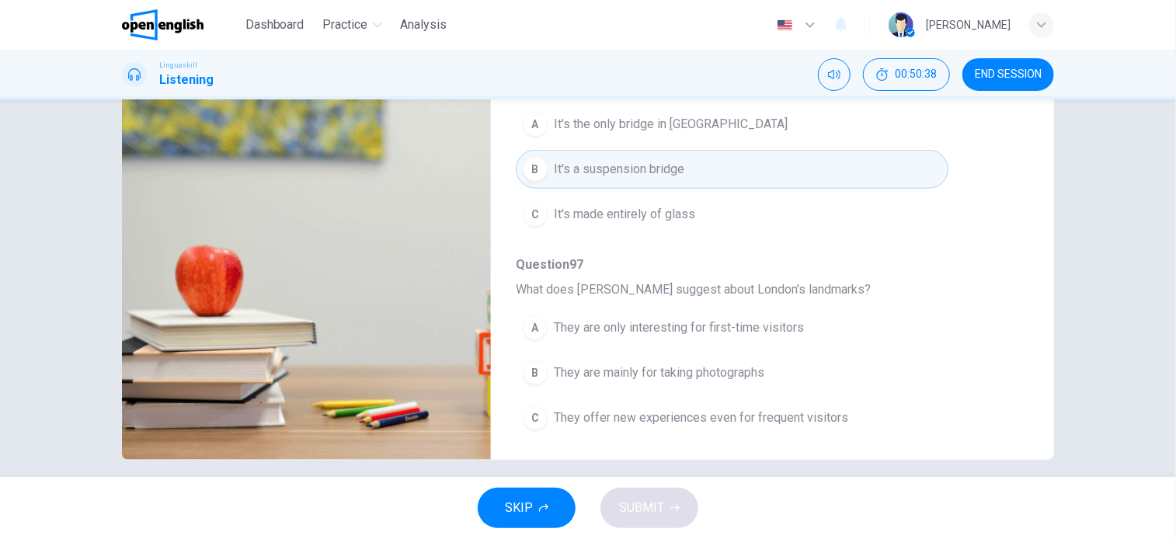
scroll to position [224, 0]
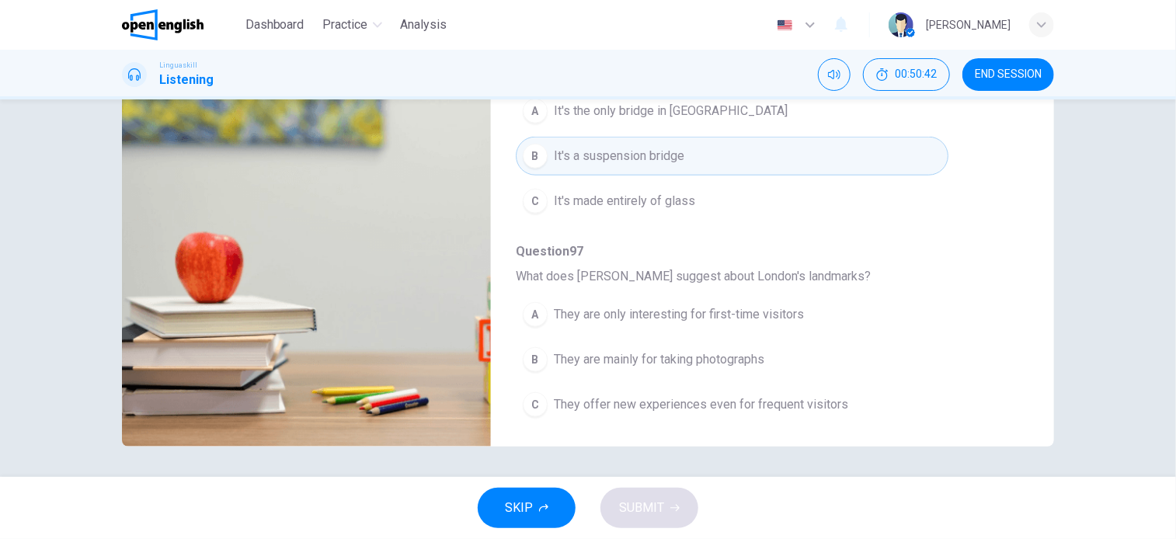
click at [704, 398] on span "They offer new experiences even for frequent visitors" at bounding box center [701, 404] width 294 height 19
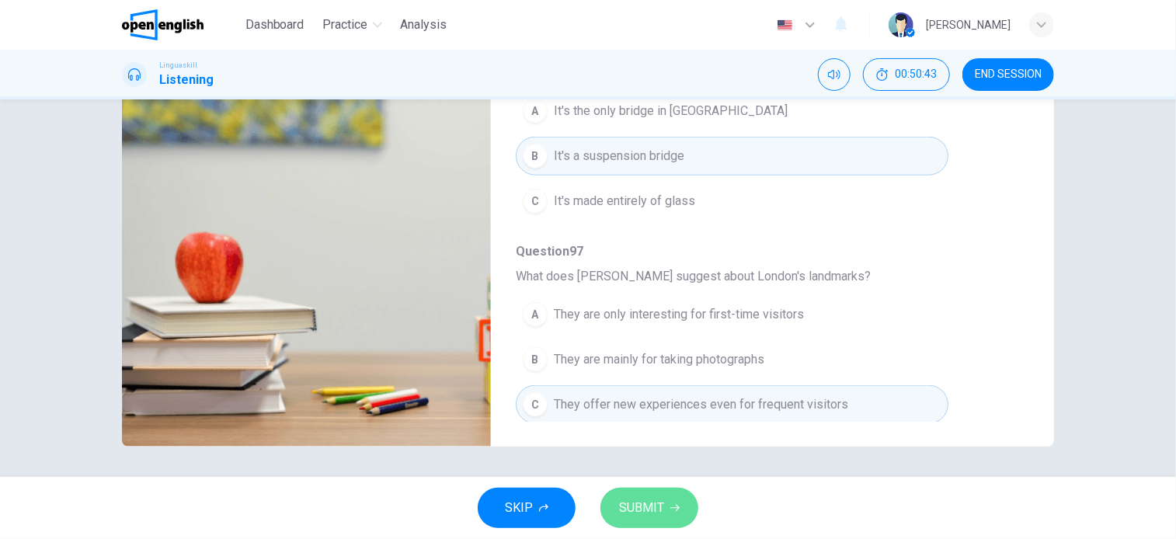
click at [662, 506] on span "SUBMIT" at bounding box center [641, 508] width 45 height 22
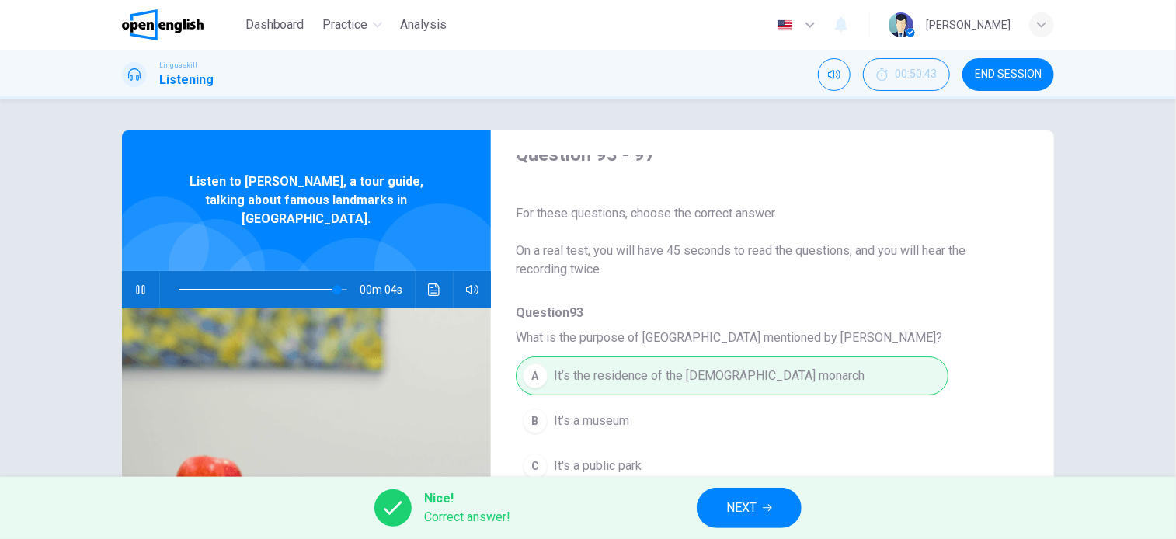
scroll to position [0, 0]
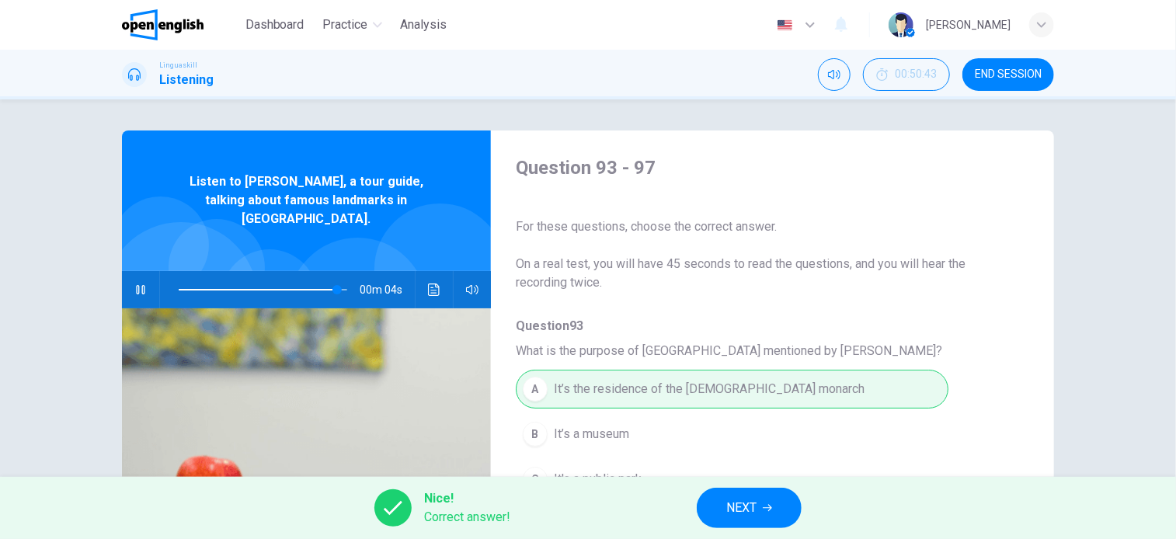
type input "**"
click at [768, 510] on icon "button" at bounding box center [767, 507] width 9 height 9
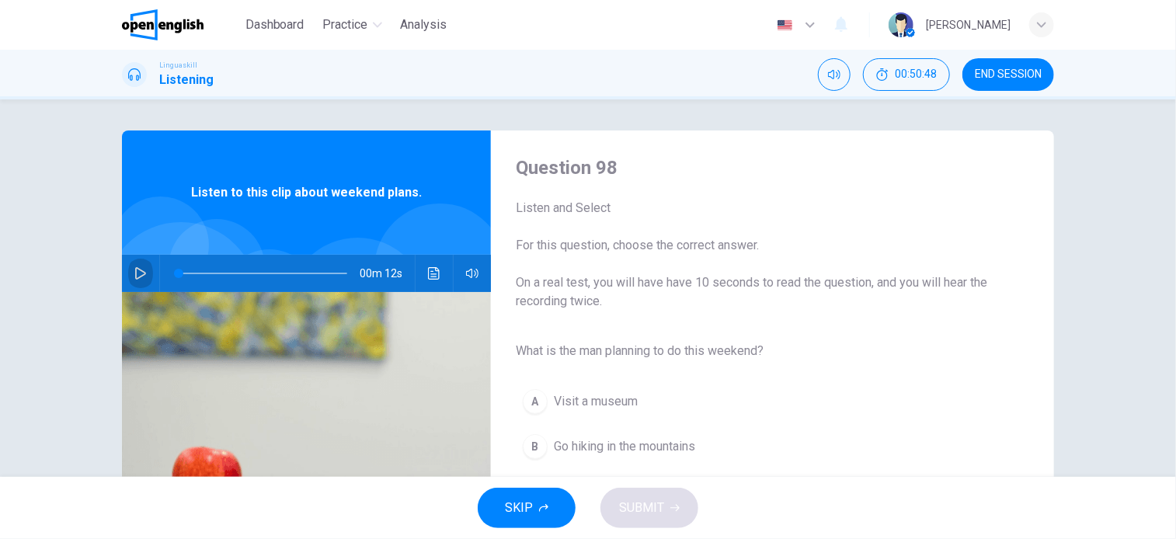
click at [138, 270] on icon "button" at bounding box center [140, 273] width 12 height 12
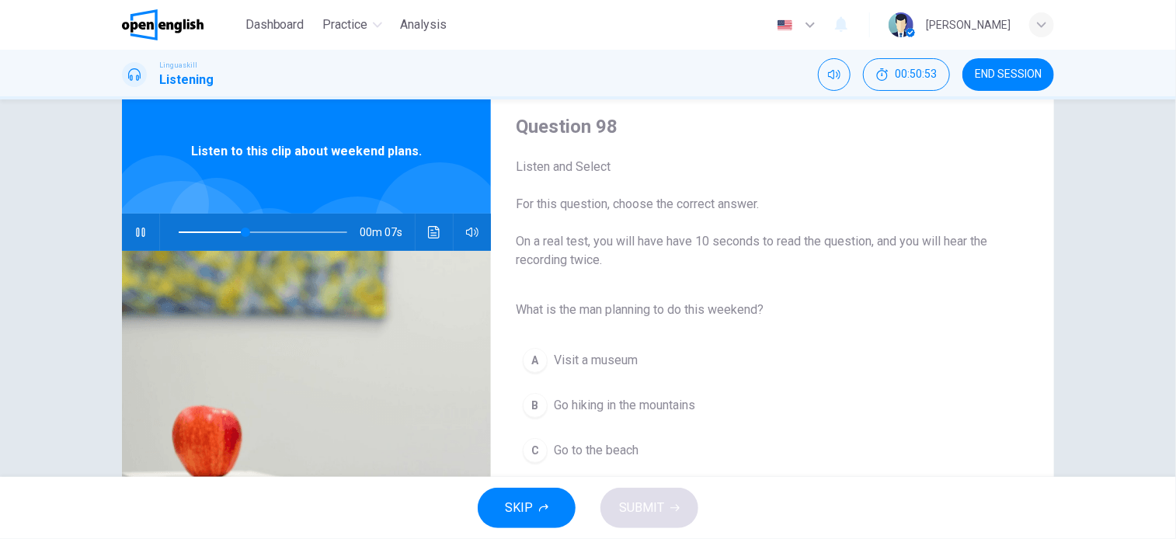
scroll to position [78, 0]
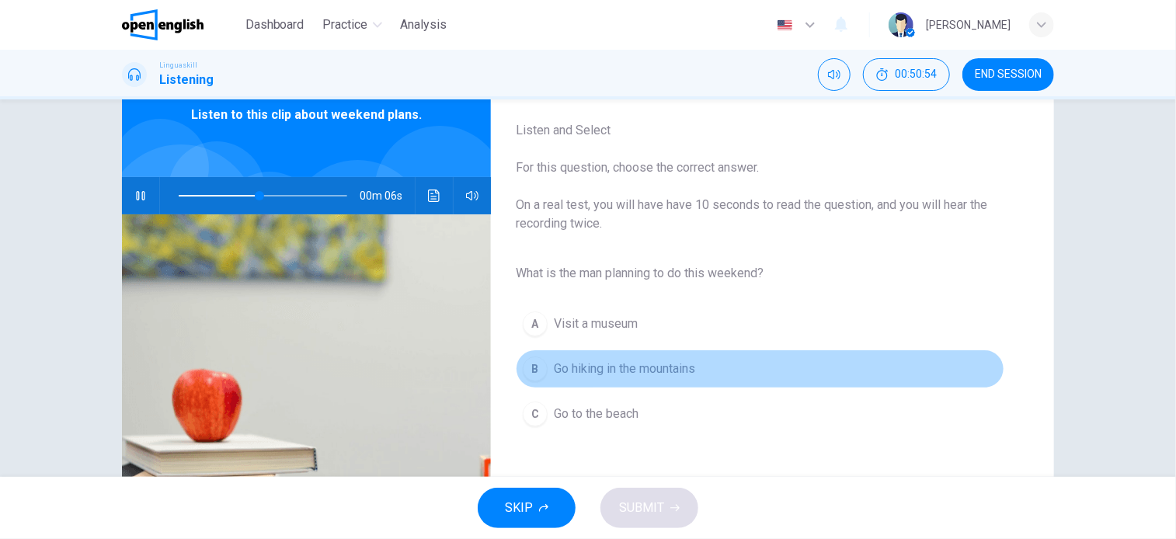
click at [622, 373] on span "Go hiking in the mountains" at bounding box center [624, 369] width 141 height 19
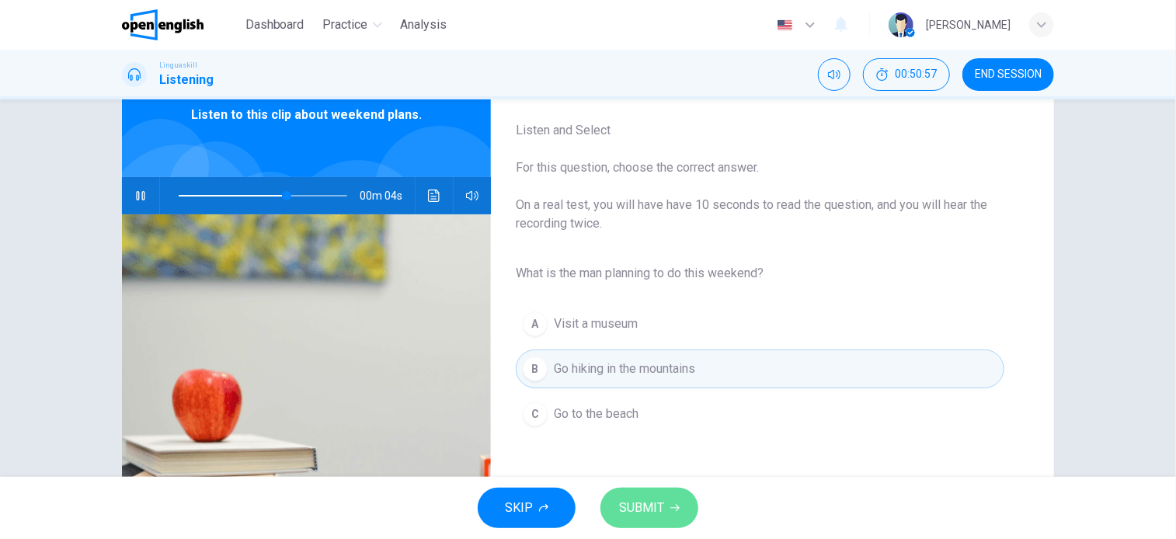
click at [637, 512] on span "SUBMIT" at bounding box center [641, 508] width 45 height 22
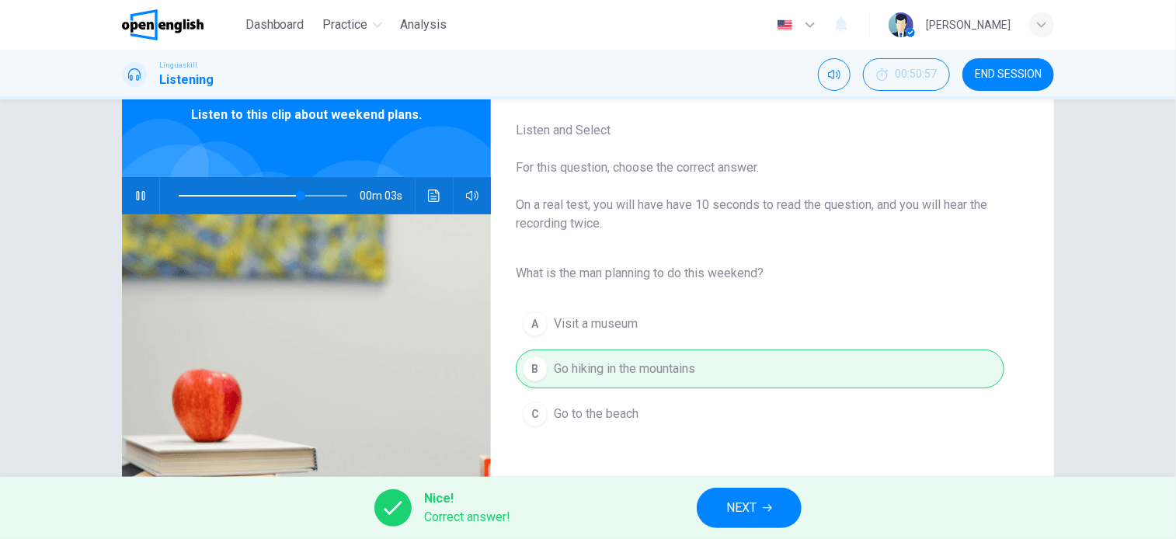
type input "**"
click at [751, 511] on span "NEXT" at bounding box center [741, 508] width 30 height 22
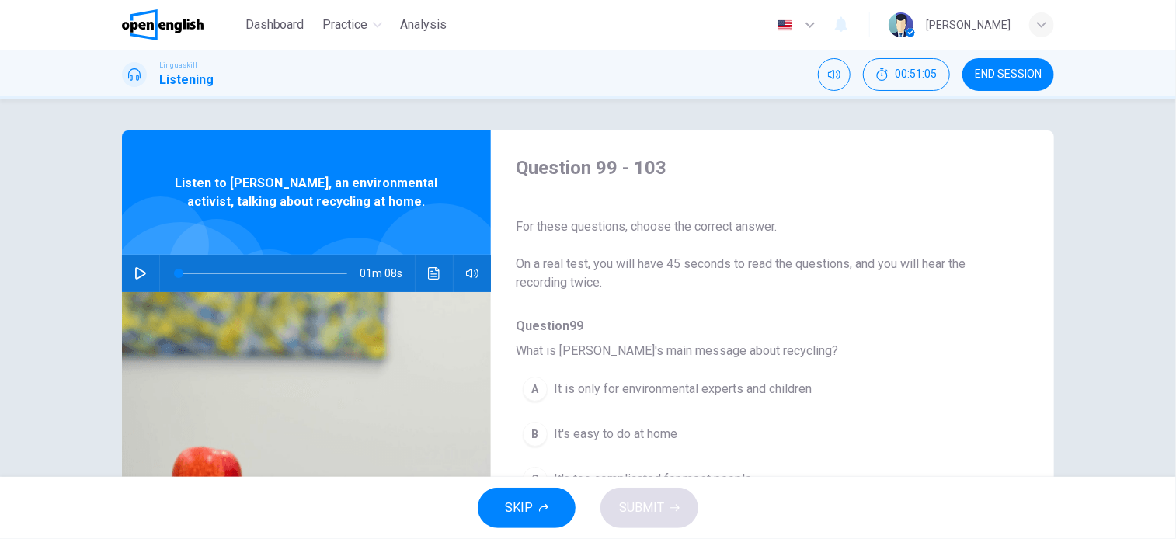
click at [137, 268] on icon "button" at bounding box center [140, 273] width 12 height 12
click at [659, 423] on button "B It's easy to do at home" at bounding box center [732, 434] width 433 height 39
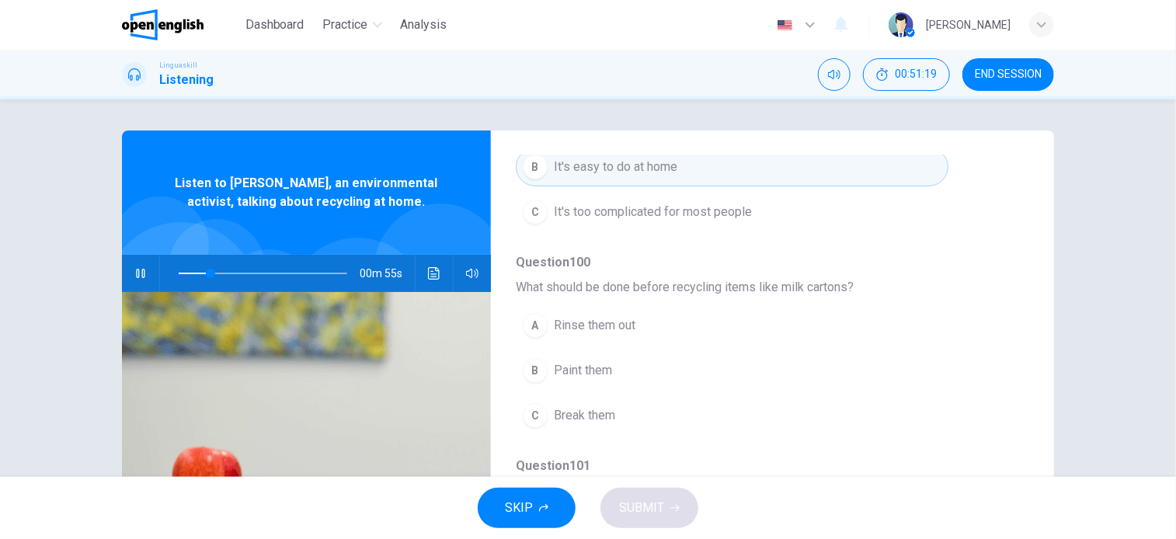
scroll to position [311, 0]
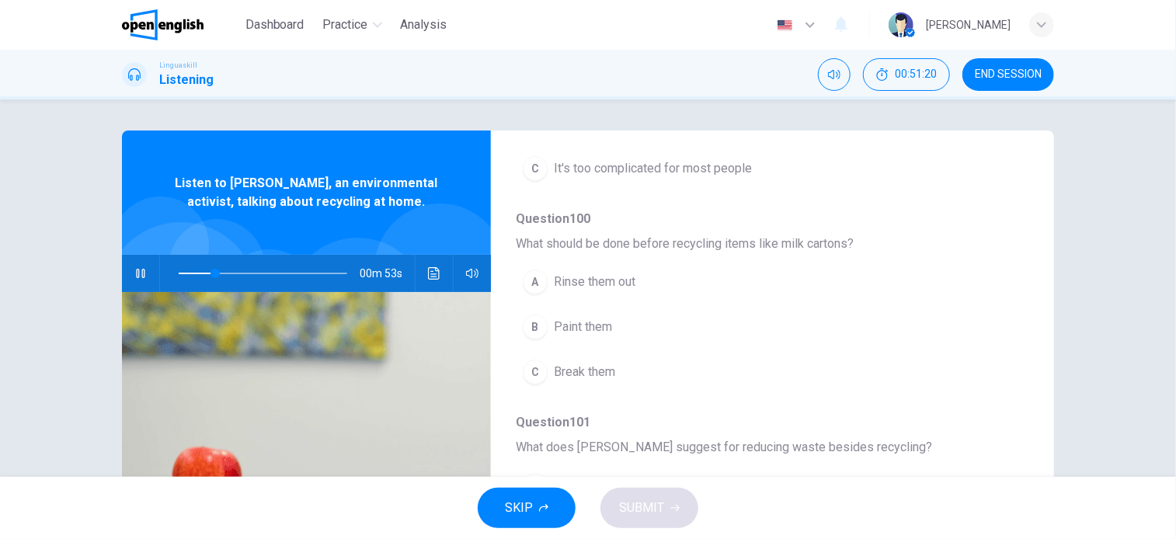
click at [597, 281] on span "Rinse them out" at bounding box center [595, 282] width 82 height 19
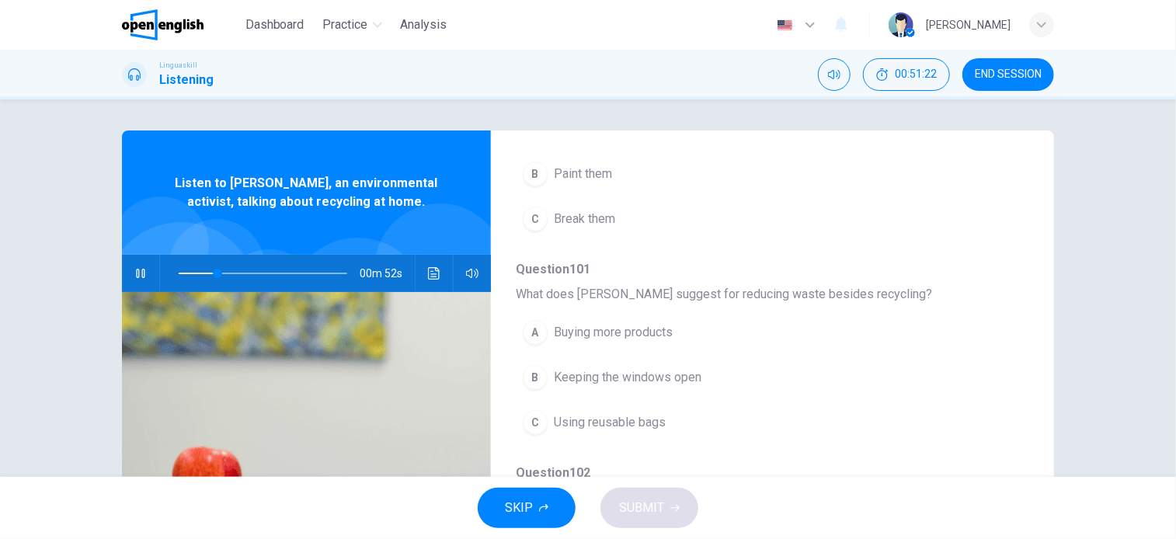
scroll to position [466, 0]
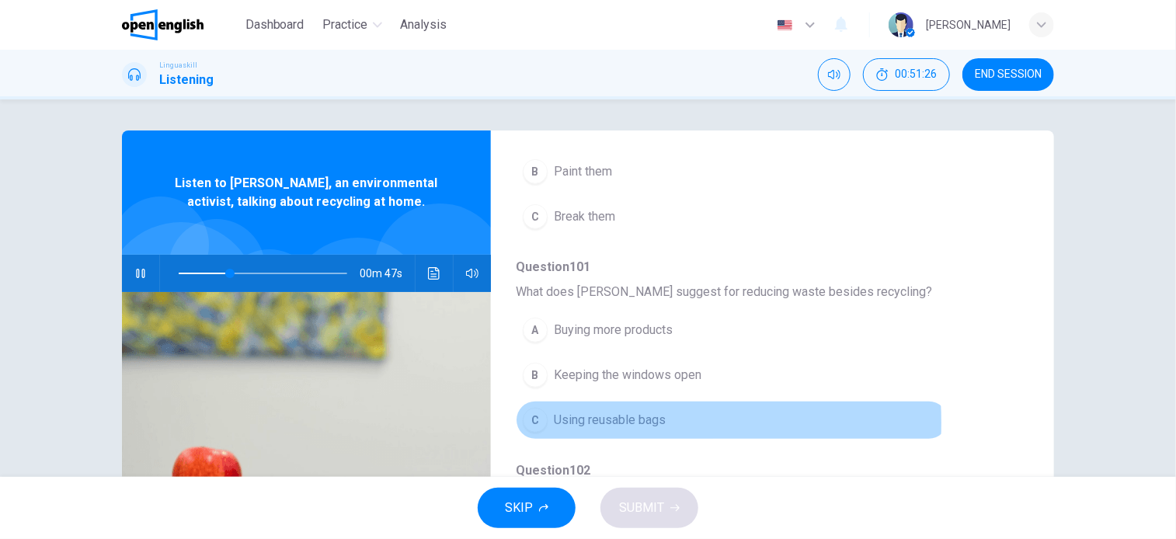
click at [562, 420] on span "Using reusable bags" at bounding box center [610, 420] width 112 height 19
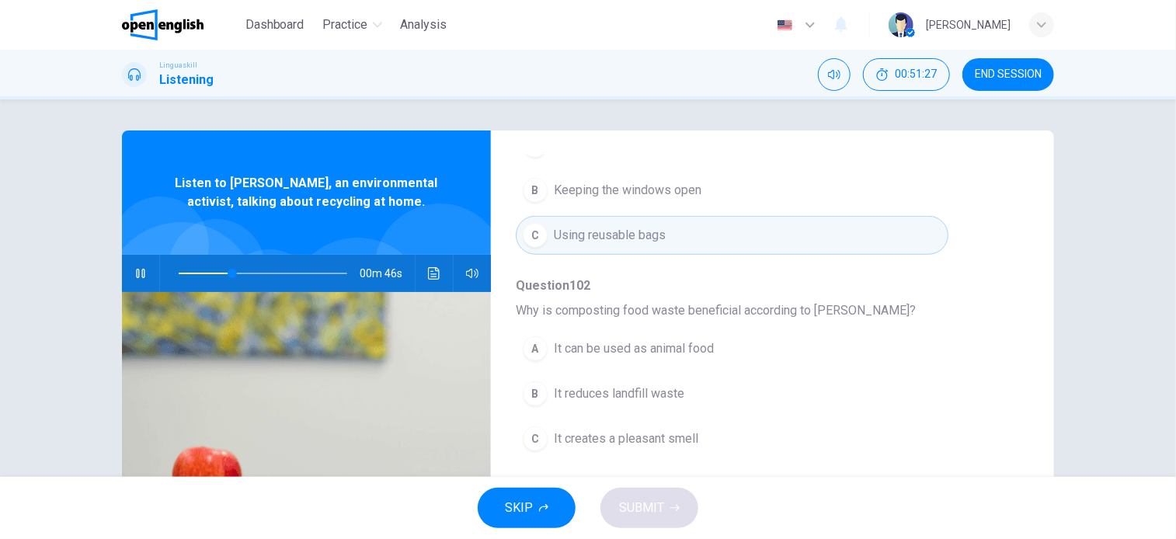
scroll to position [665, 0]
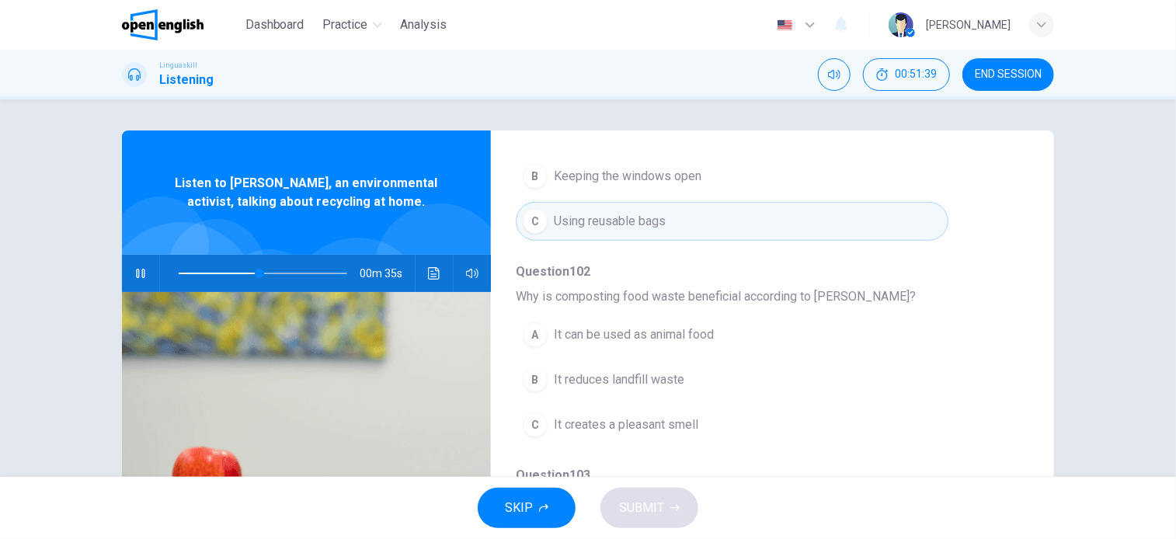
click at [659, 386] on button "B It reduces landfill waste" at bounding box center [732, 379] width 433 height 39
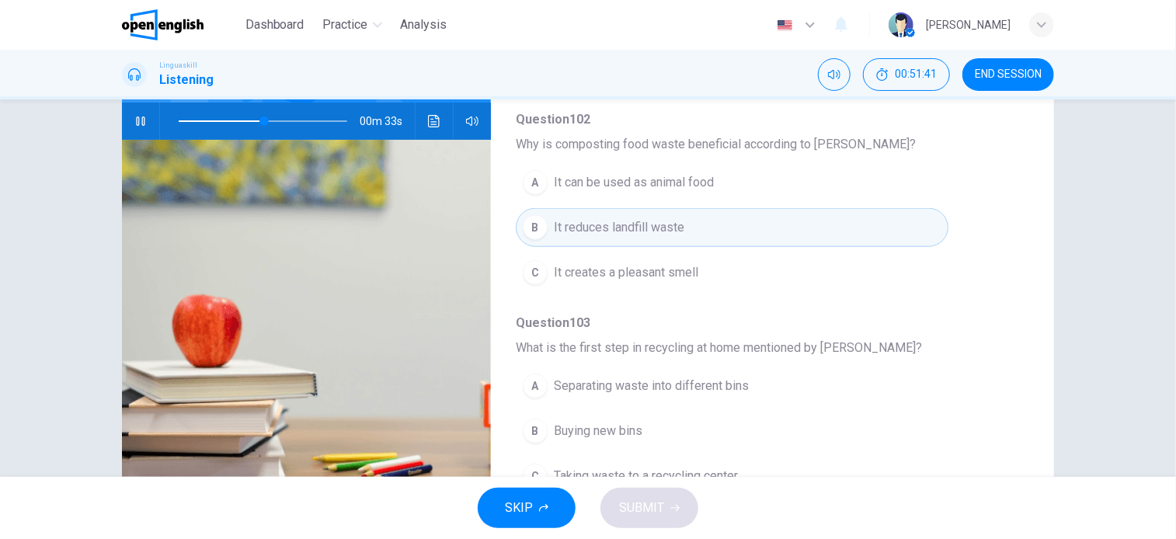
scroll to position [224, 0]
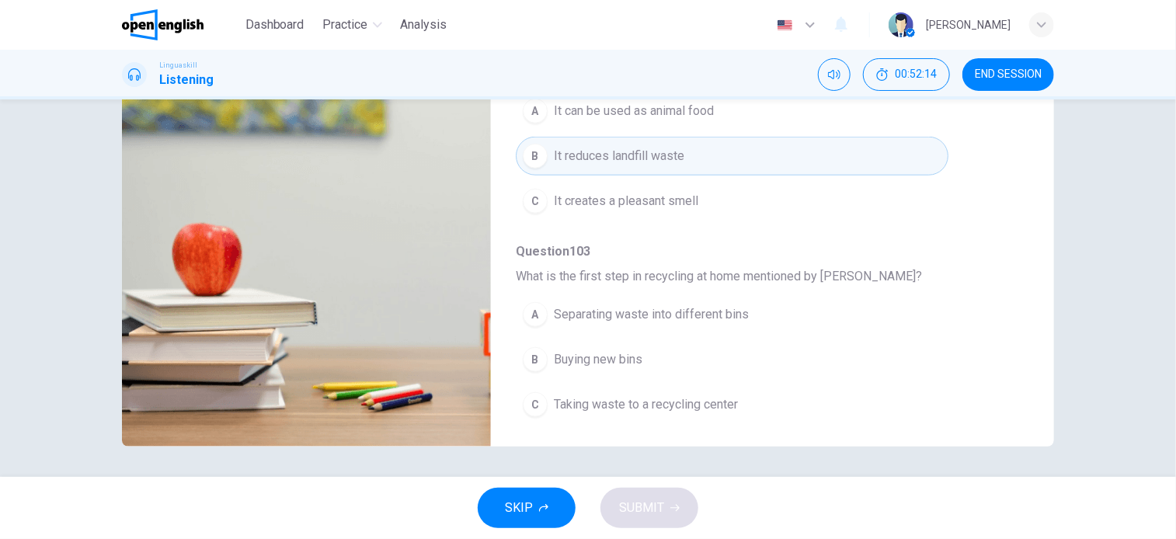
type input "*"
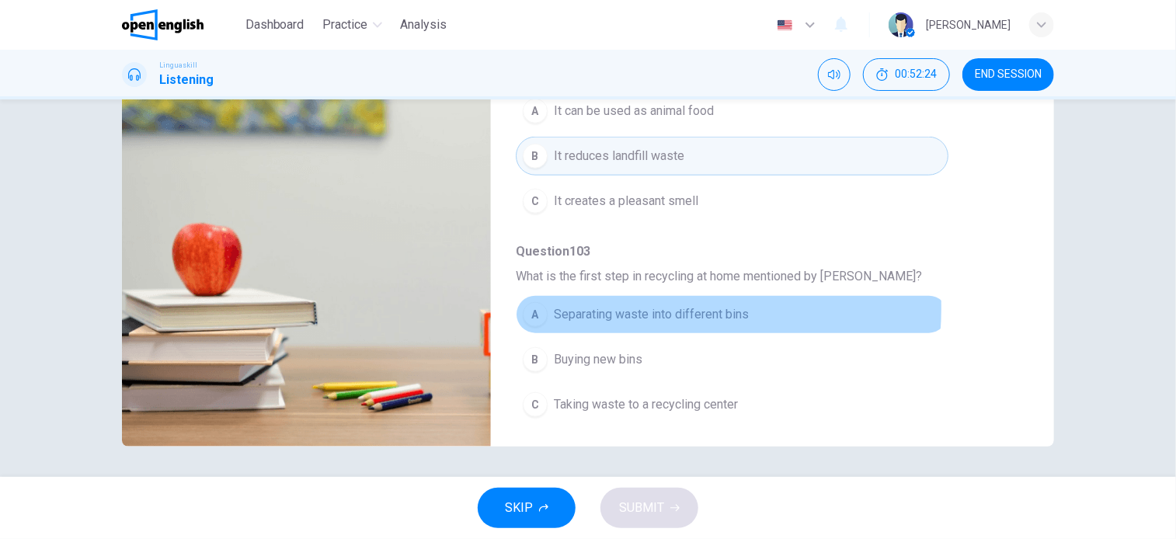
click at [639, 305] on span "Separating waste into different bins" at bounding box center [651, 314] width 195 height 19
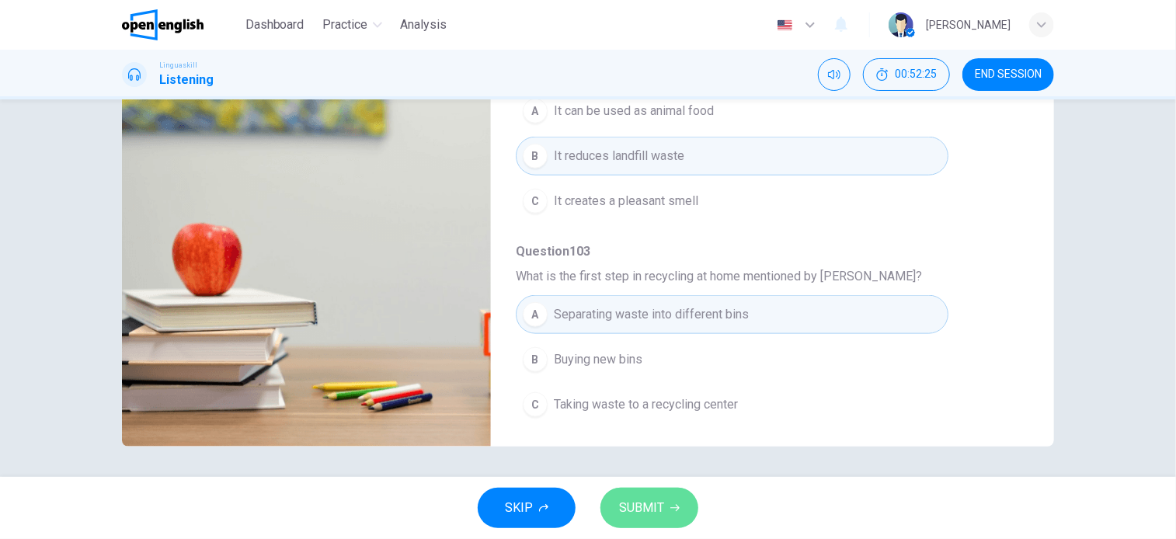
click at [633, 517] on span "SUBMIT" at bounding box center [641, 508] width 45 height 22
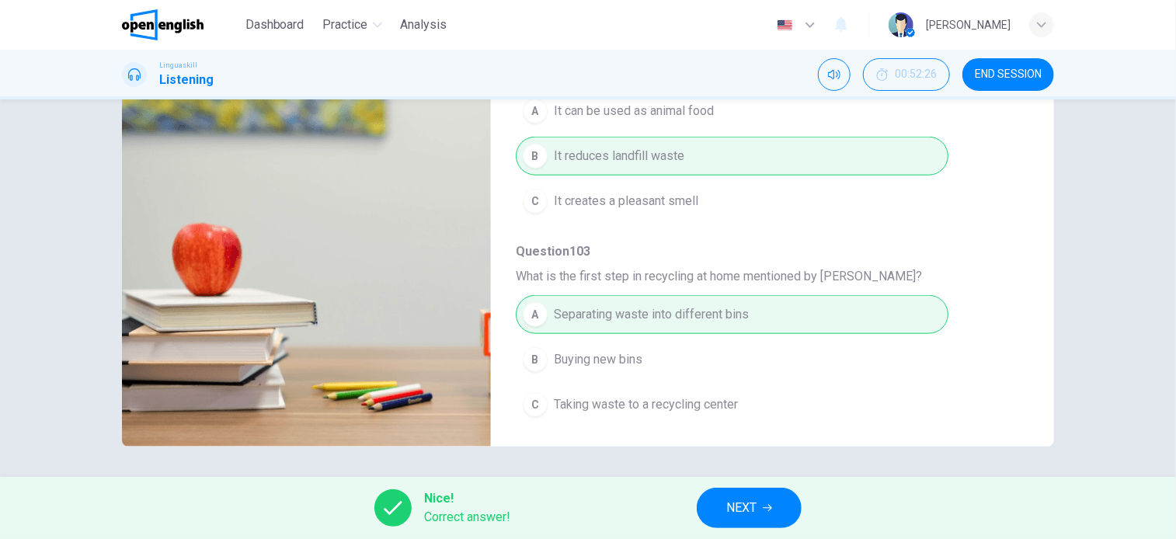
click at [793, 508] on button "NEXT" at bounding box center [749, 508] width 105 height 40
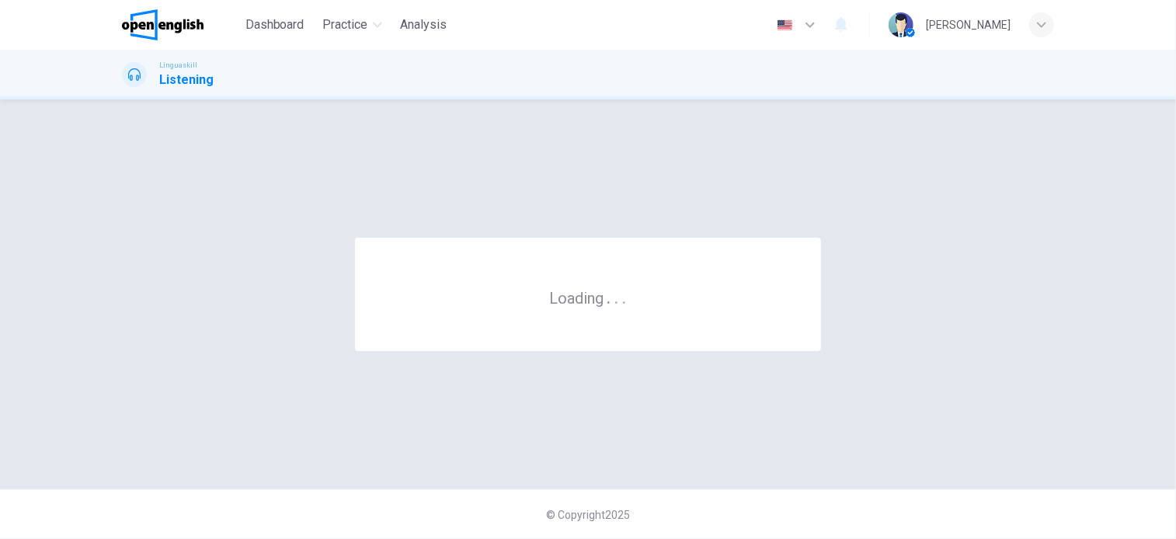
scroll to position [0, 0]
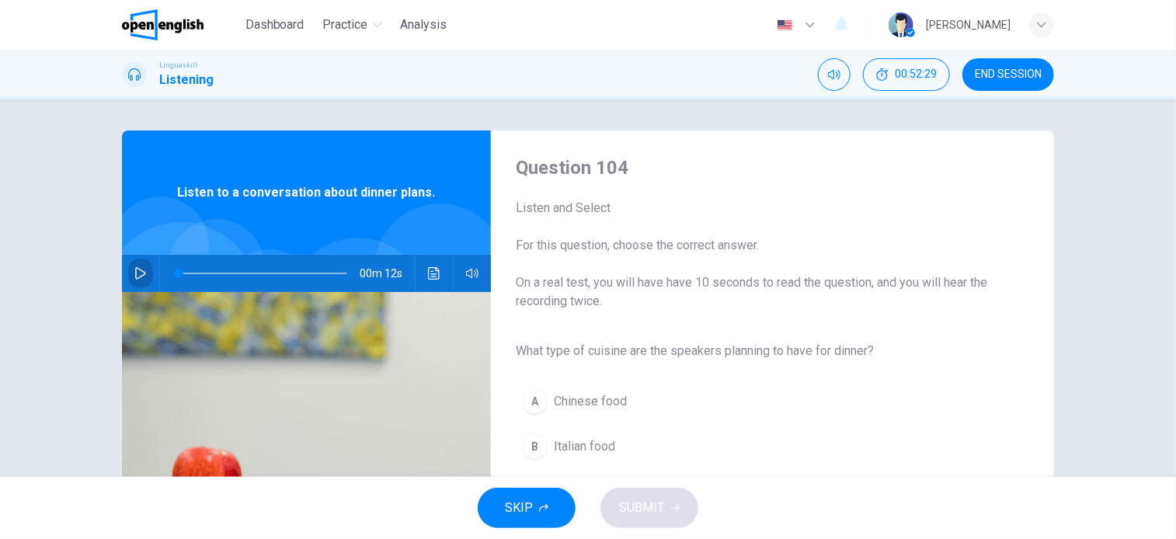
click at [135, 271] on icon "button" at bounding box center [140, 273] width 11 height 12
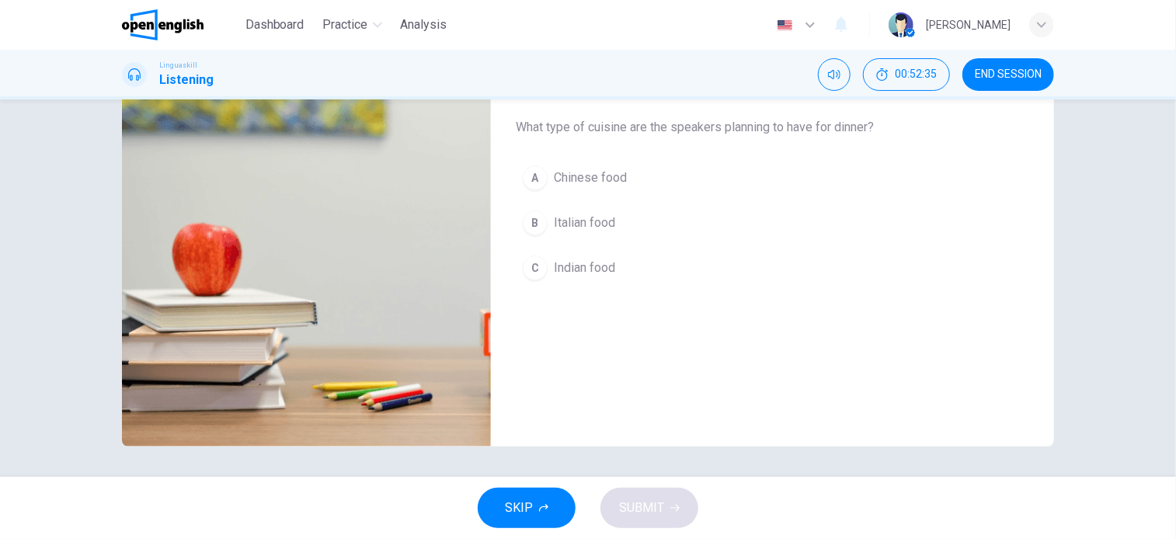
scroll to position [68, 0]
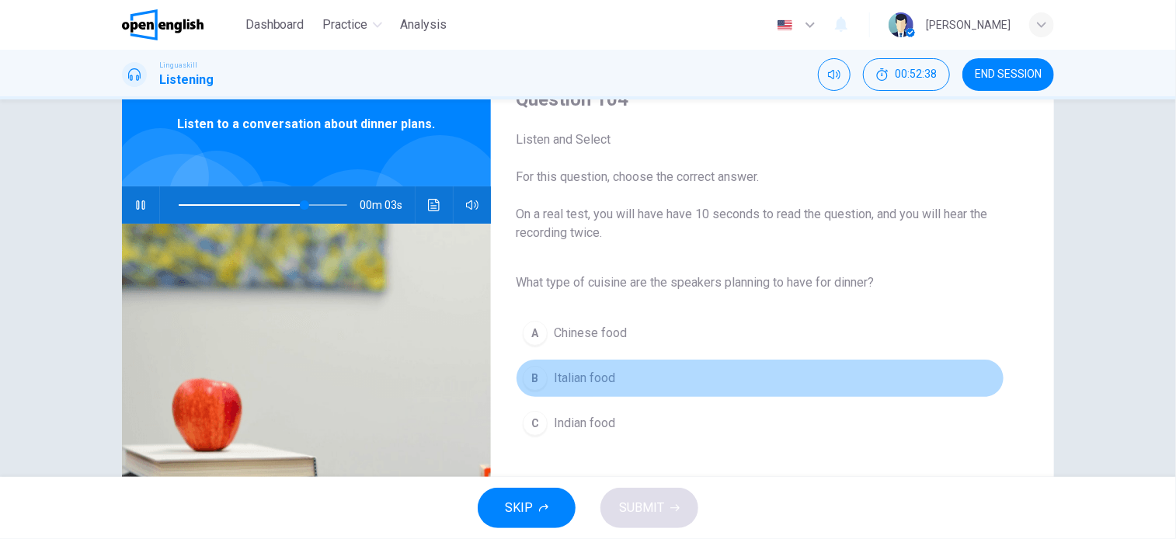
click at [579, 377] on span "Italian food" at bounding box center [584, 378] width 61 height 19
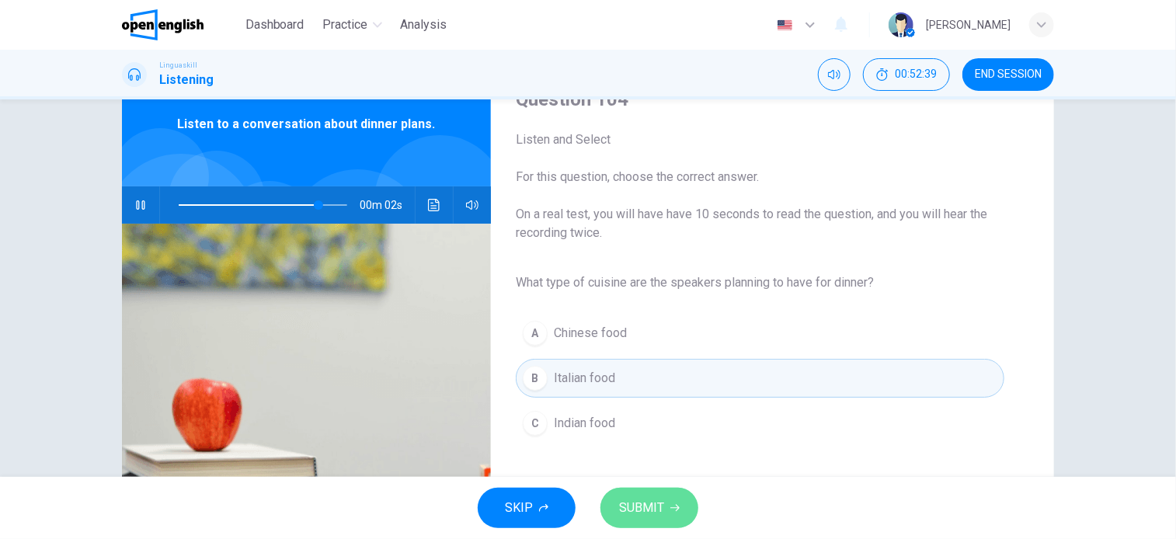
click at [640, 516] on span "SUBMIT" at bounding box center [641, 508] width 45 height 22
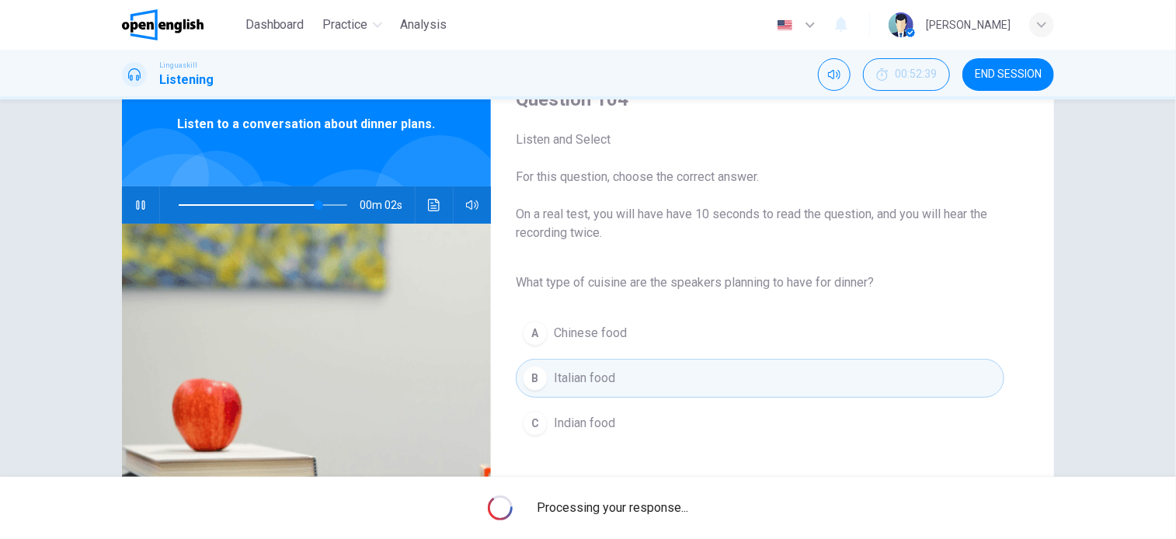
type input "**"
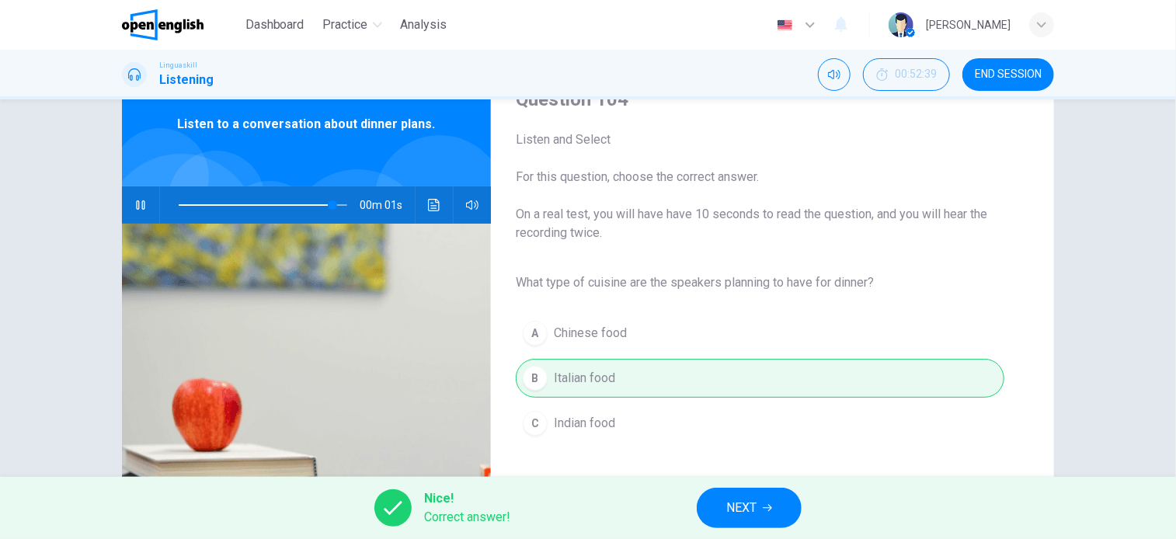
click at [724, 495] on button "NEXT" at bounding box center [749, 508] width 105 height 40
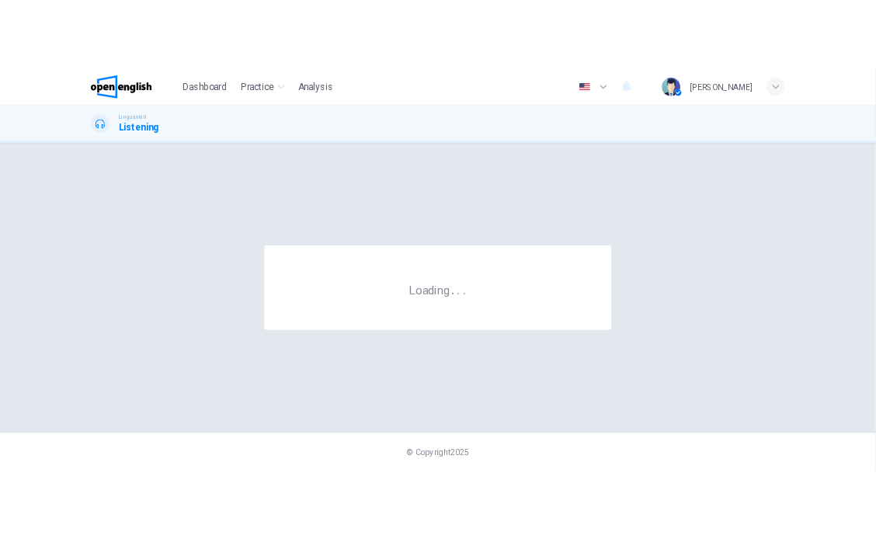
scroll to position [0, 0]
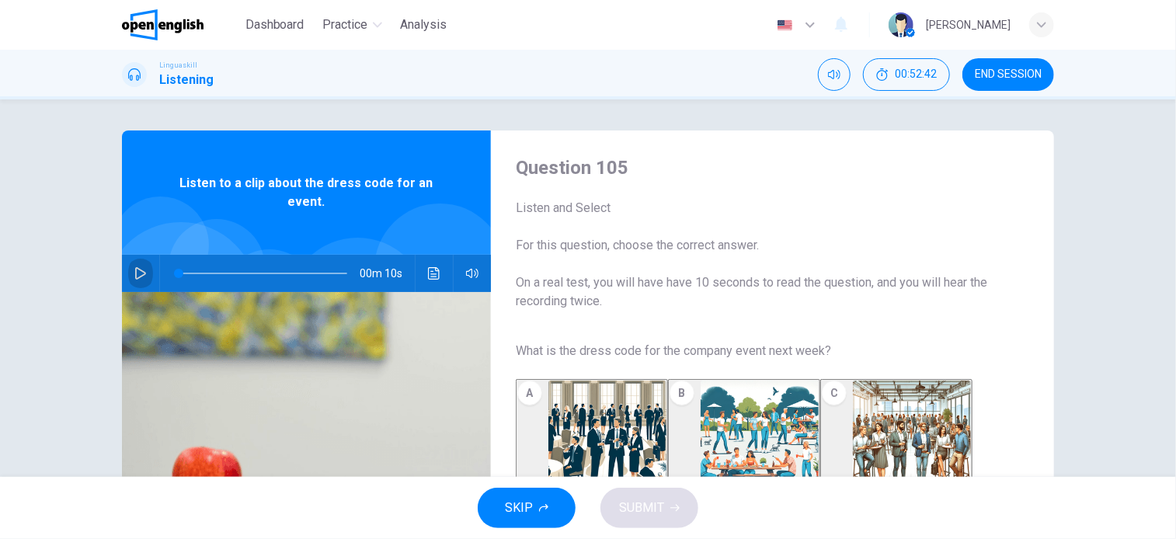
click at [134, 271] on icon "button" at bounding box center [140, 273] width 12 height 12
type input "**"
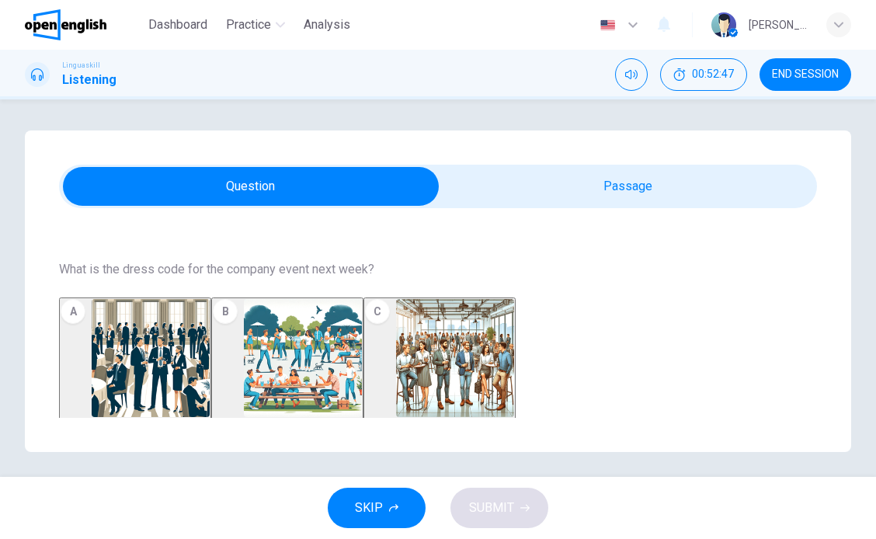
scroll to position [155, 0]
click at [514, 357] on img "button" at bounding box center [455, 358] width 118 height 118
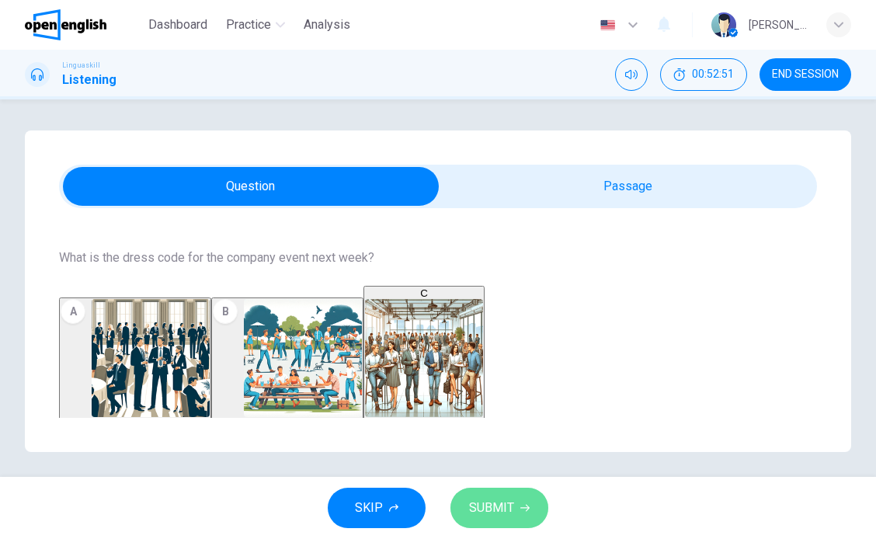
click at [491, 503] on span "SUBMIT" at bounding box center [491, 508] width 45 height 22
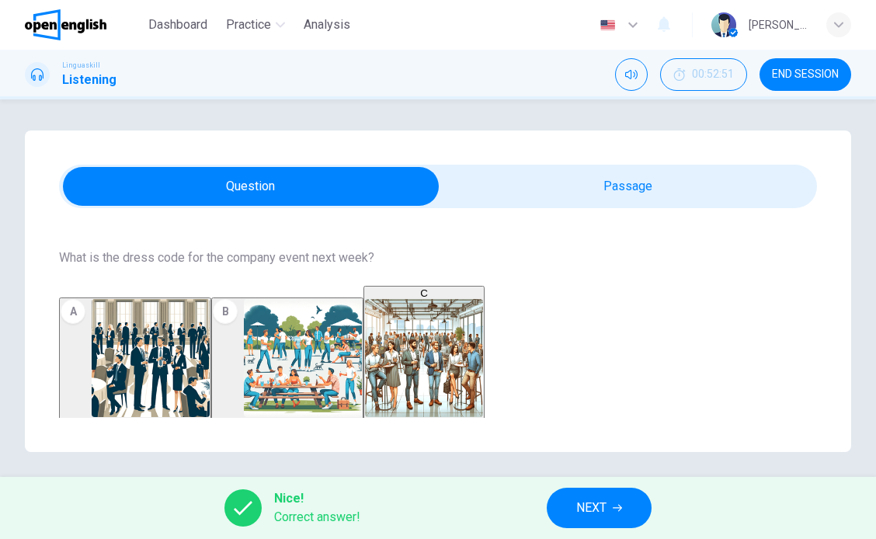
click at [613, 503] on icon "button" at bounding box center [617, 507] width 9 height 9
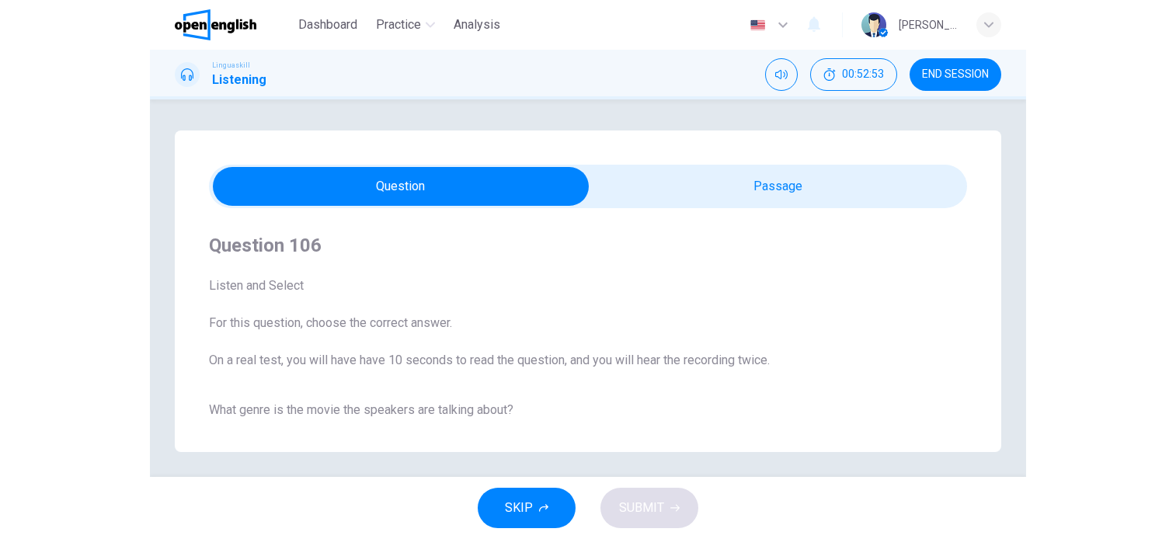
scroll to position [6, 0]
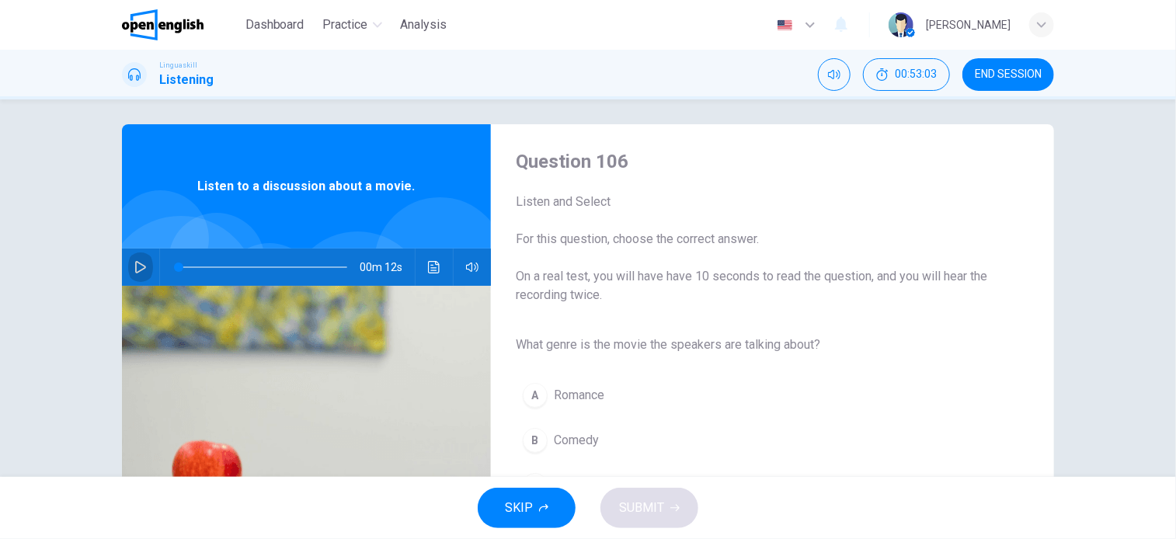
click at [134, 264] on icon "button" at bounding box center [140, 267] width 12 height 12
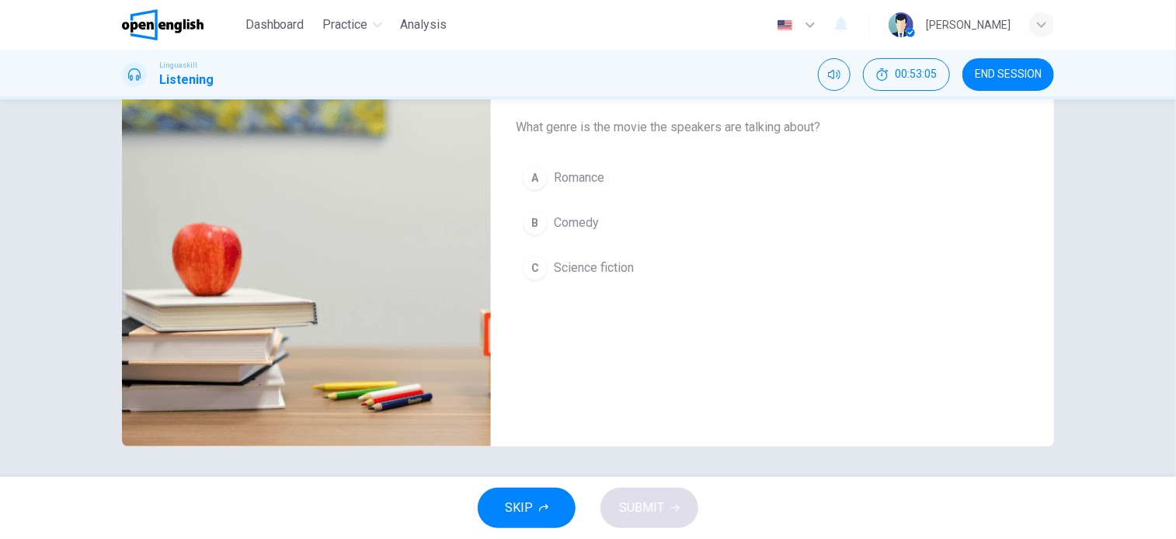
scroll to position [146, 0]
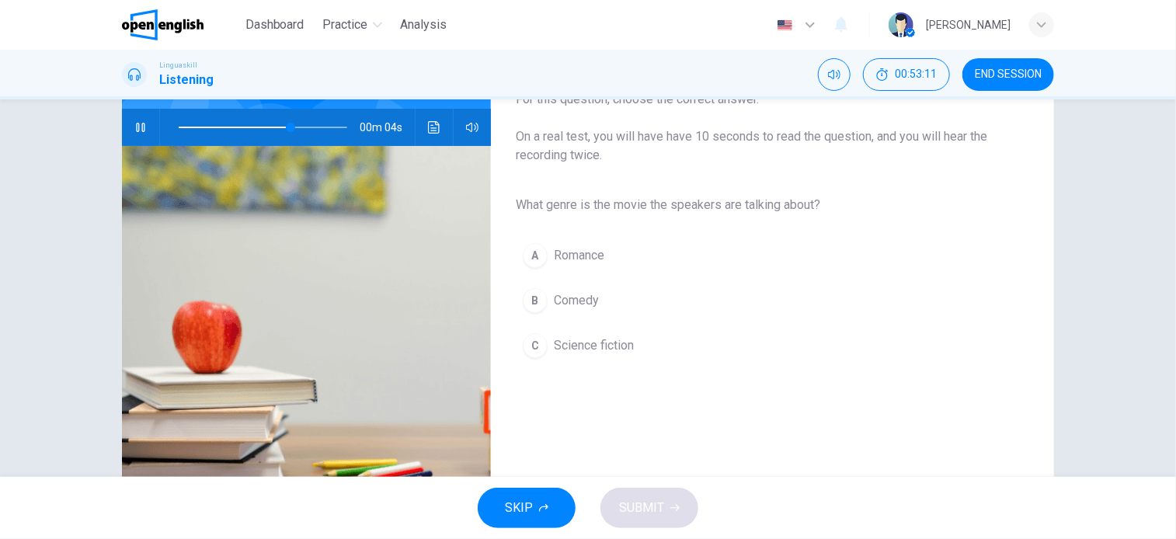
click at [578, 348] on span "Science fiction" at bounding box center [594, 345] width 80 height 19
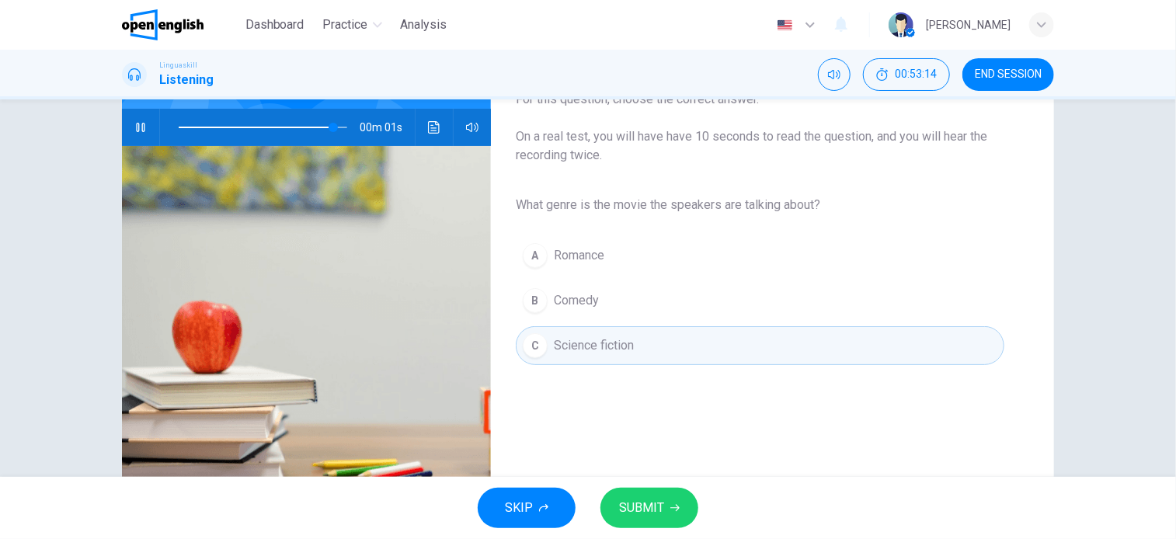
click at [651, 508] on span "SUBMIT" at bounding box center [641, 508] width 45 height 22
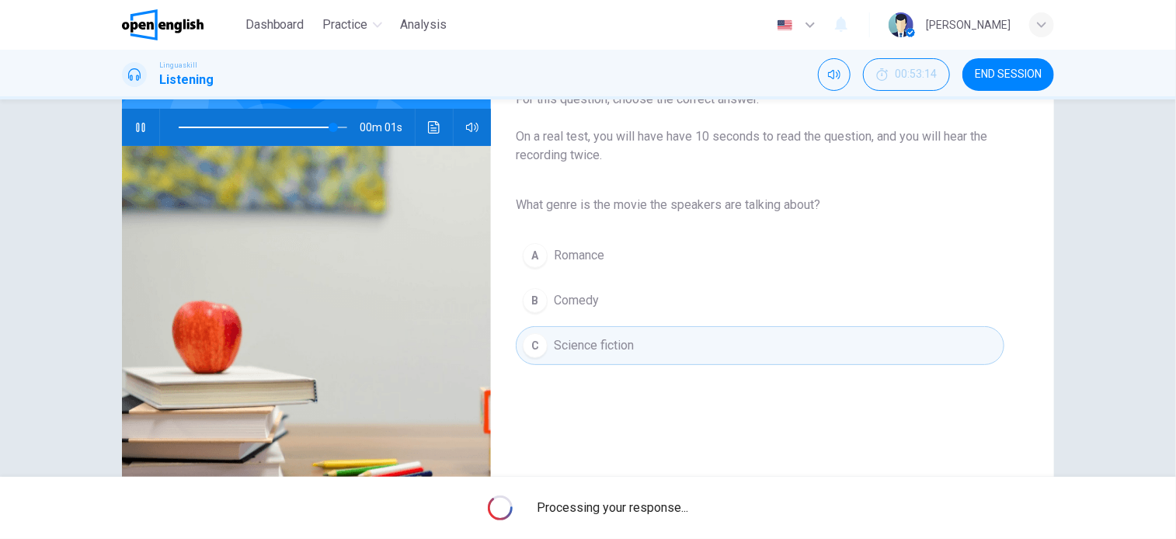
type input "*"
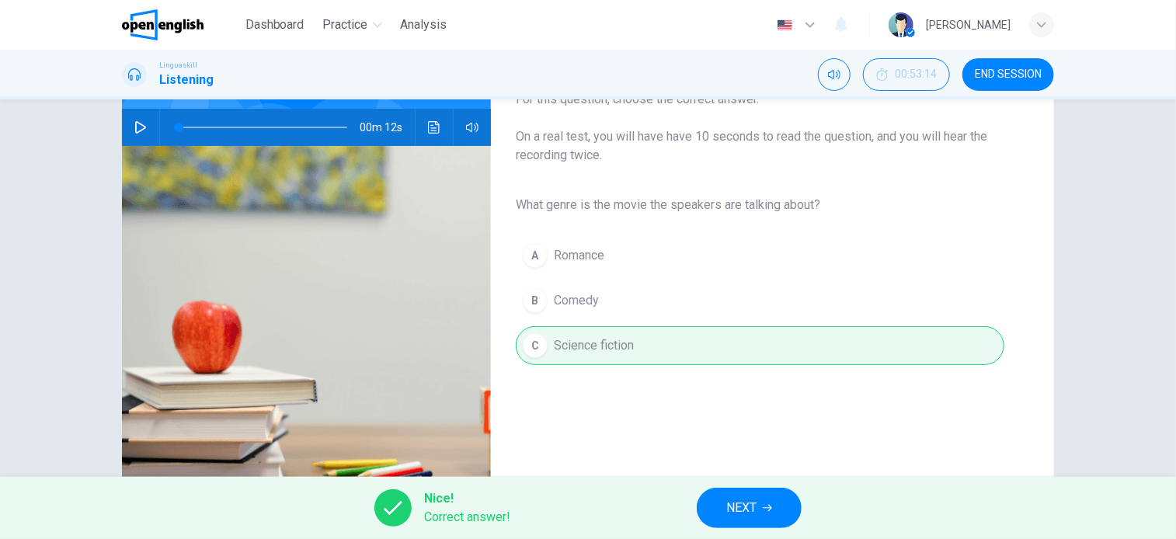
click at [754, 503] on span "NEXT" at bounding box center [741, 508] width 30 height 22
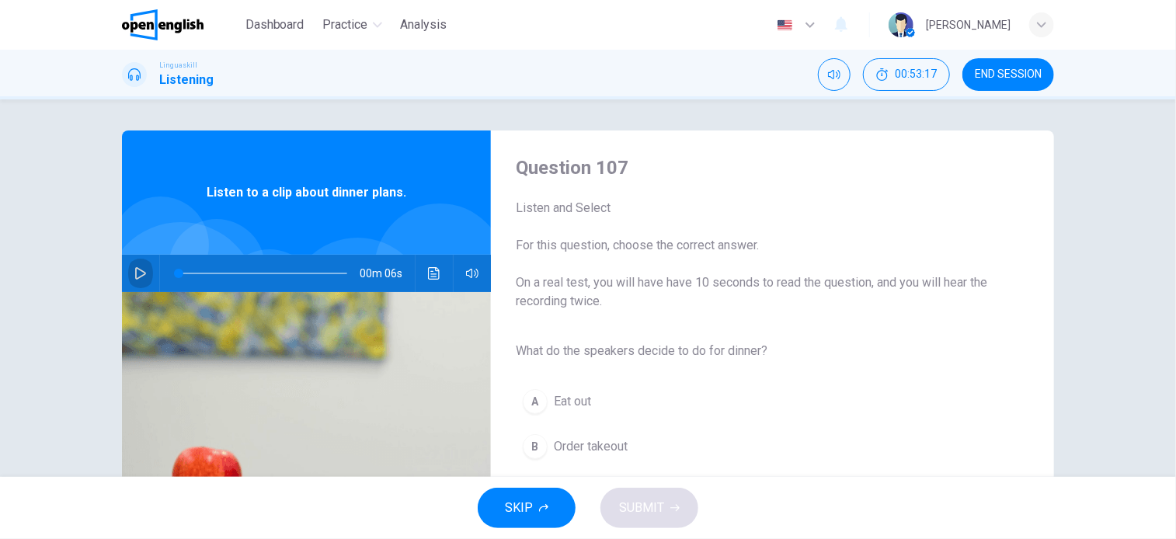
click at [135, 273] on icon "button" at bounding box center [140, 273] width 11 height 12
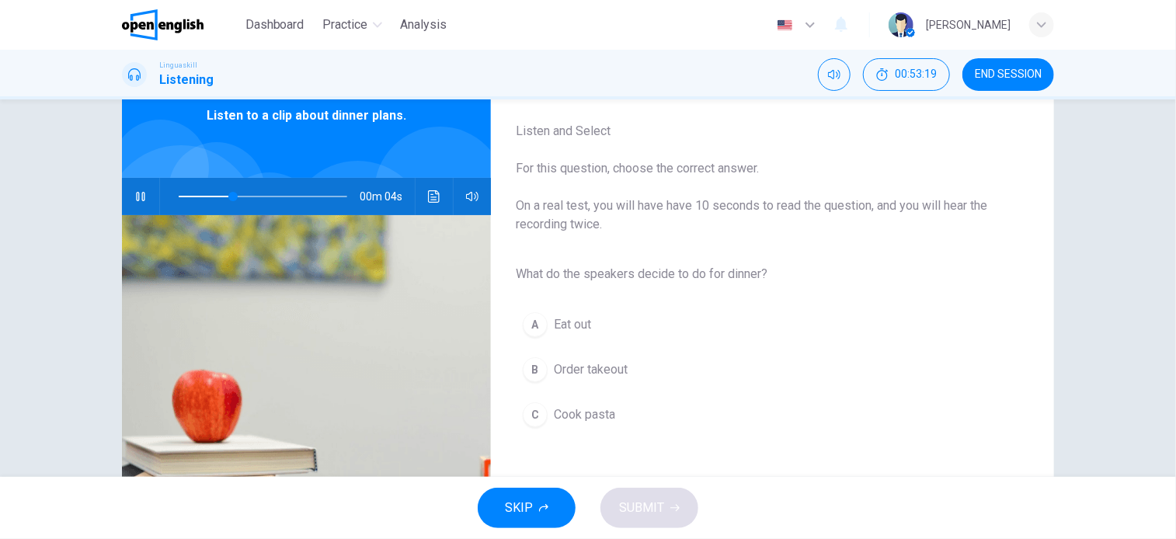
scroll to position [78, 0]
type input "*"
click at [604, 414] on span "Cook pasta" at bounding box center [584, 414] width 61 height 19
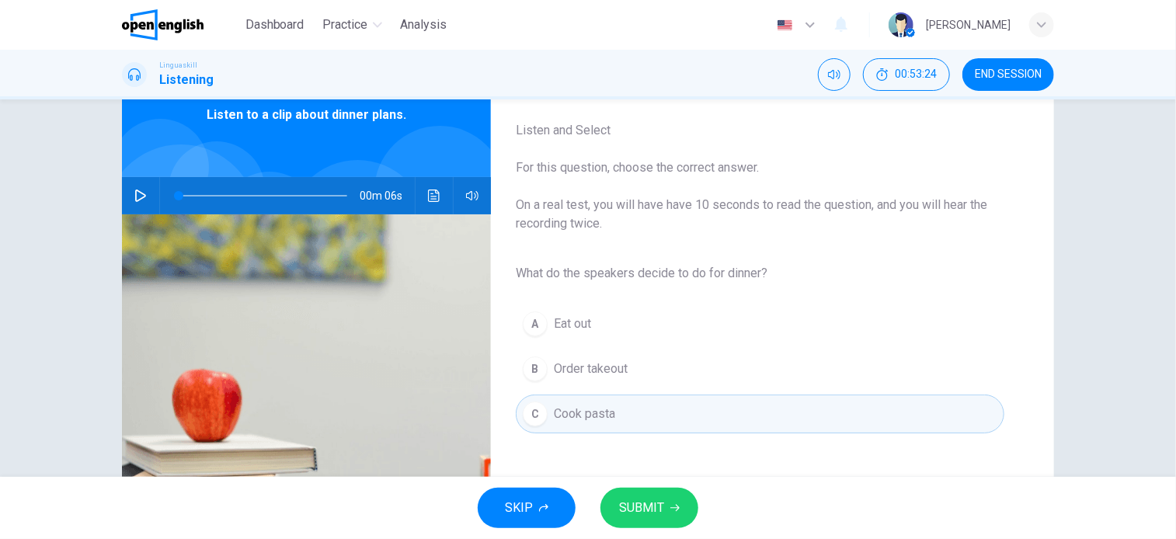
click at [642, 507] on span "SUBMIT" at bounding box center [641, 508] width 45 height 22
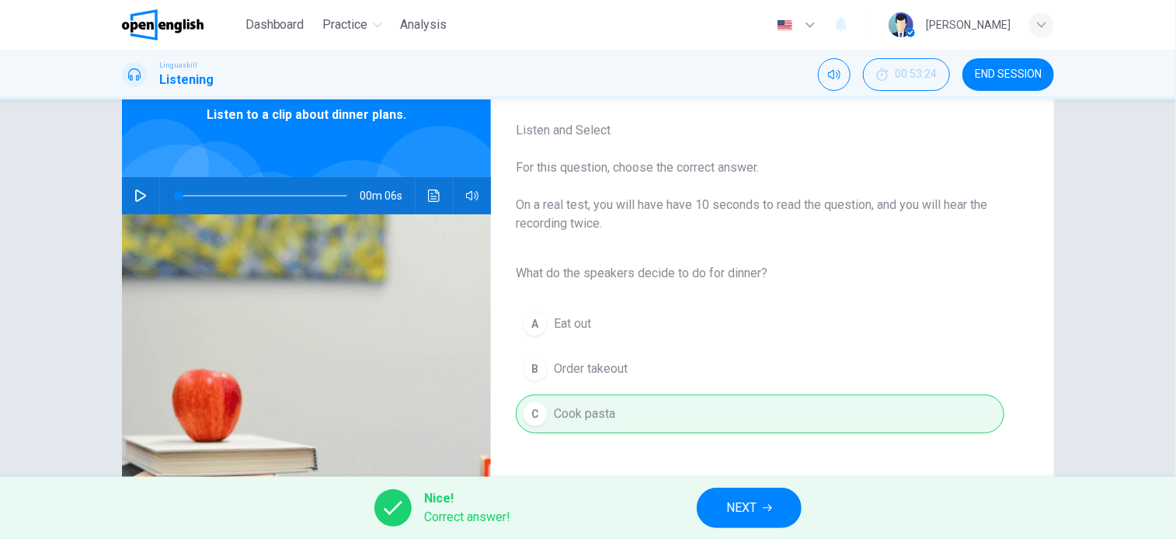
click at [725, 507] on button "NEXT" at bounding box center [749, 508] width 105 height 40
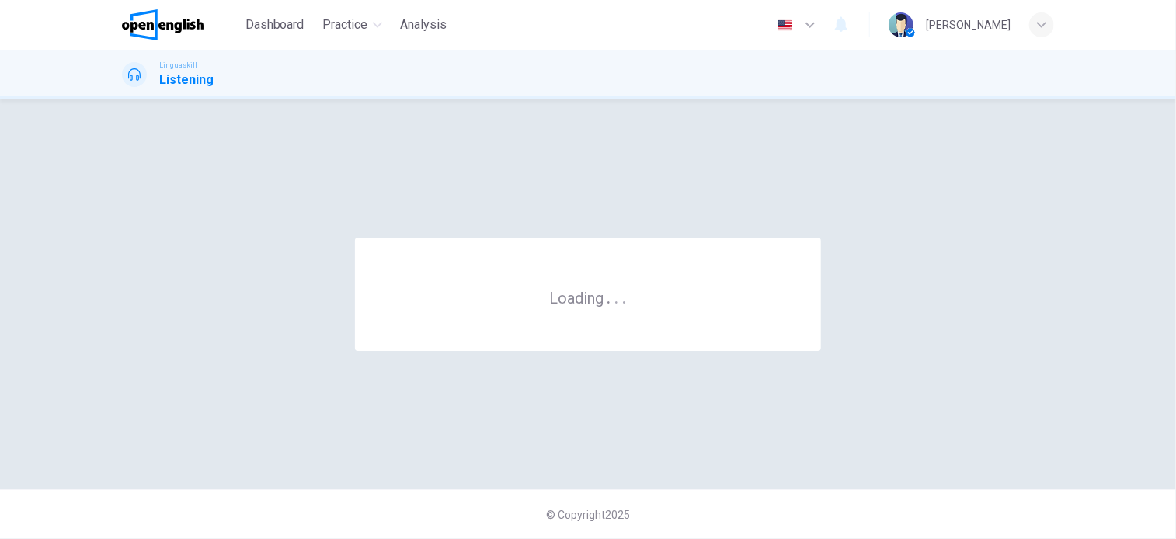
scroll to position [0, 0]
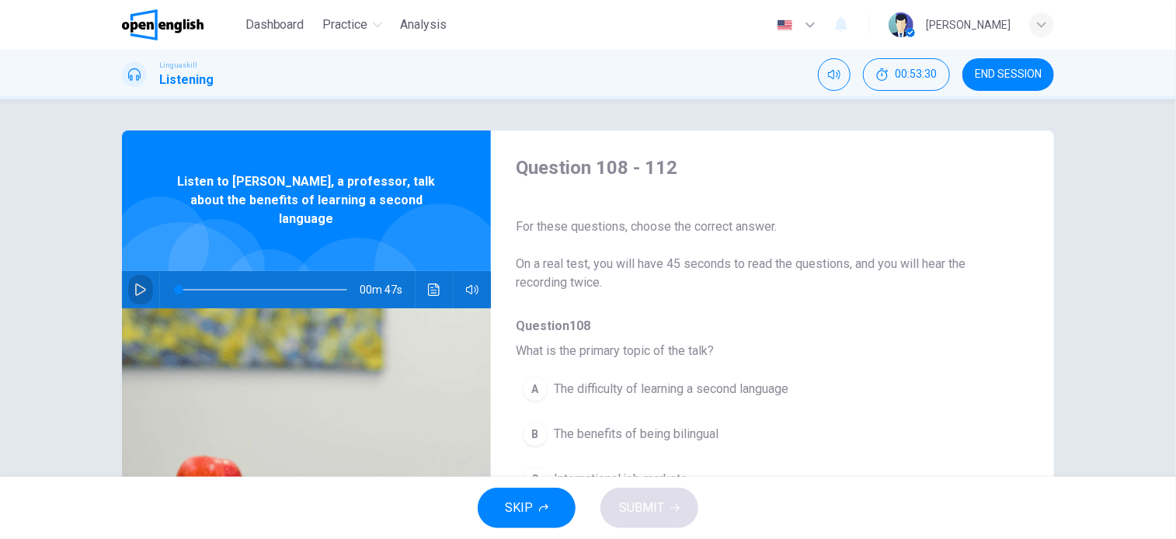
click at [134, 284] on icon "button" at bounding box center [140, 290] width 12 height 12
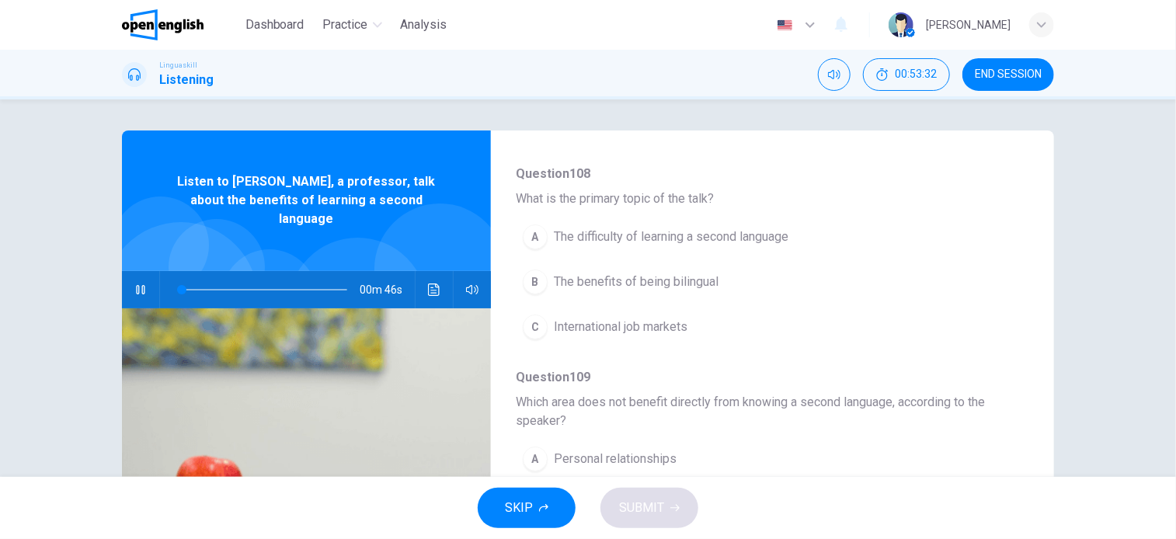
scroll to position [155, 0]
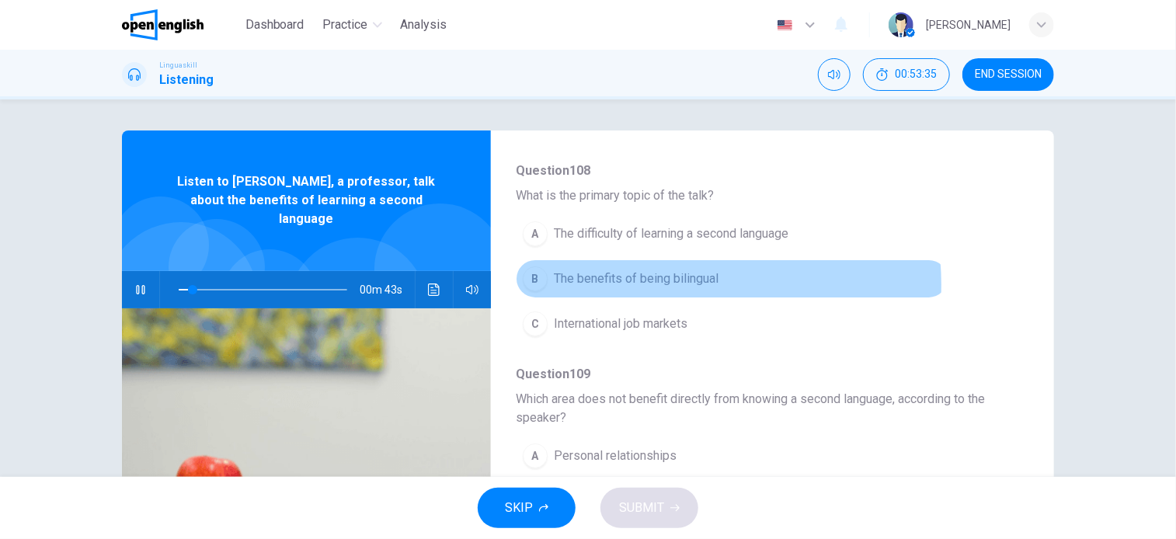
click at [662, 284] on span "The benefits of being bilingual" at bounding box center [636, 279] width 165 height 19
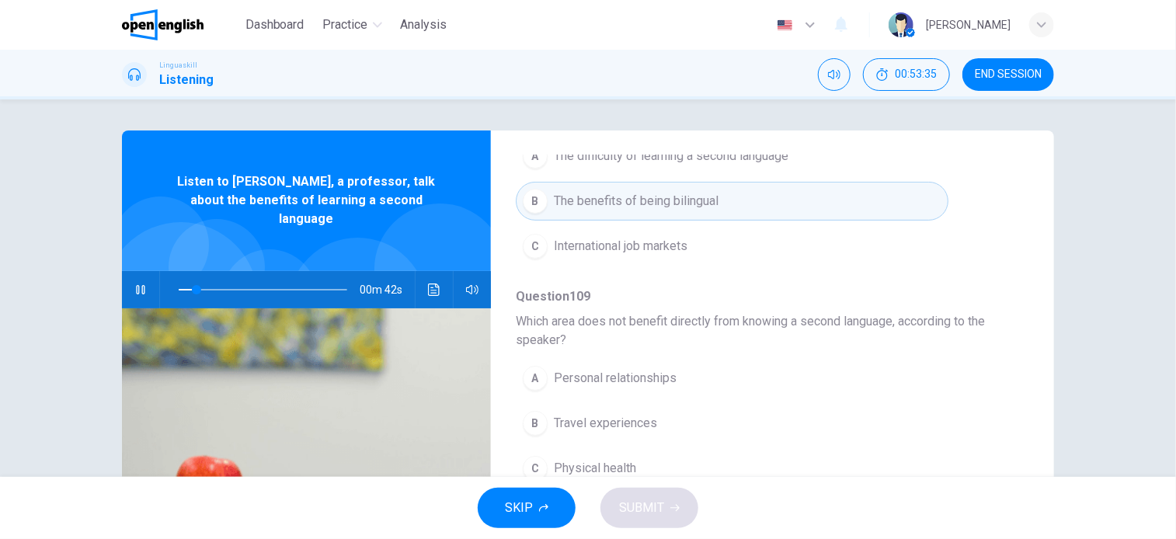
scroll to position [311, 0]
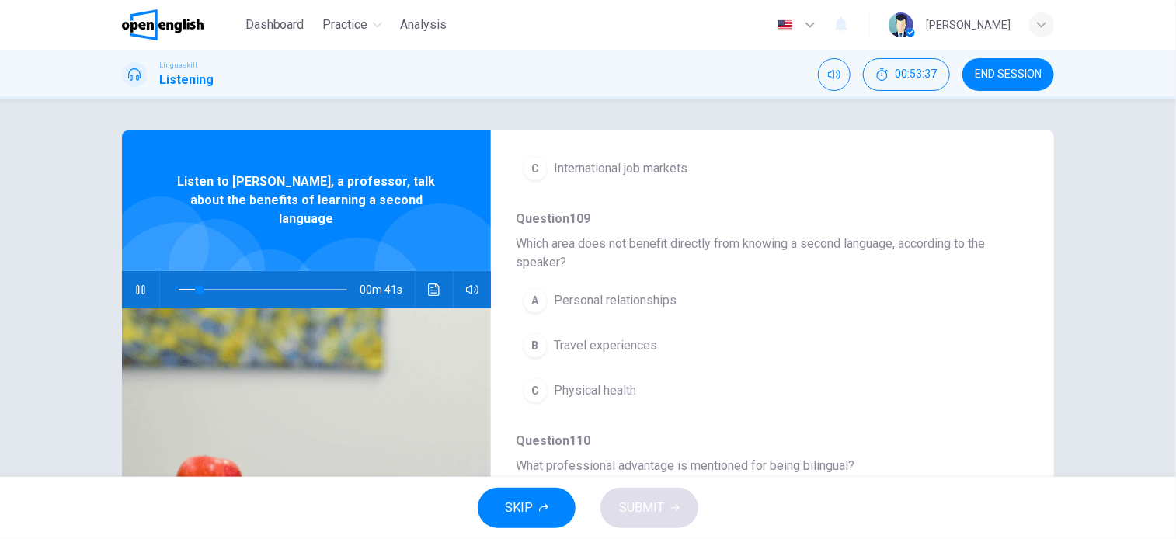
click at [654, 297] on span "Personal relationships" at bounding box center [615, 300] width 123 height 19
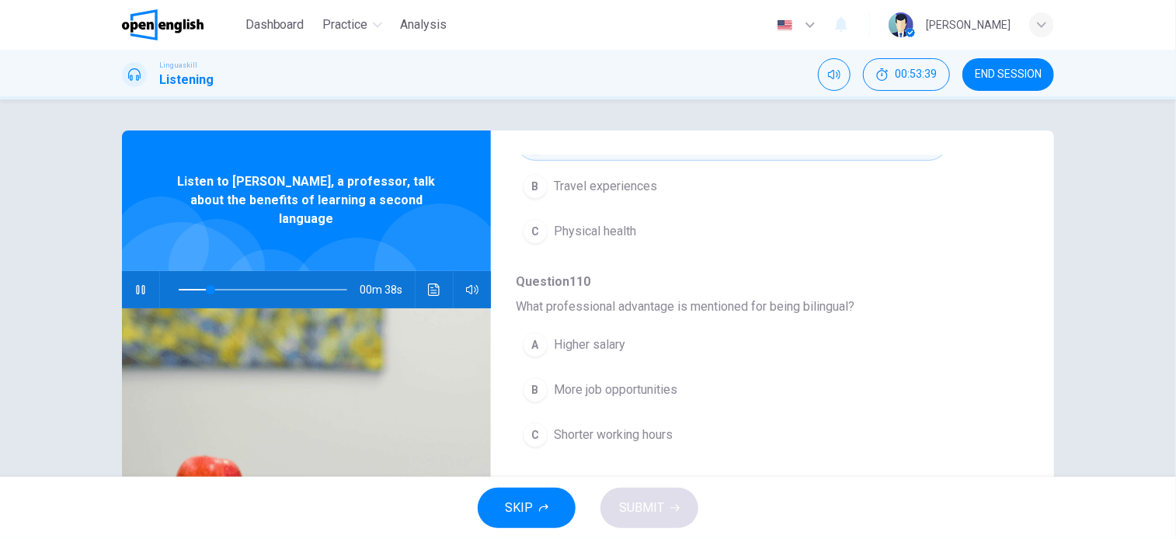
scroll to position [544, 0]
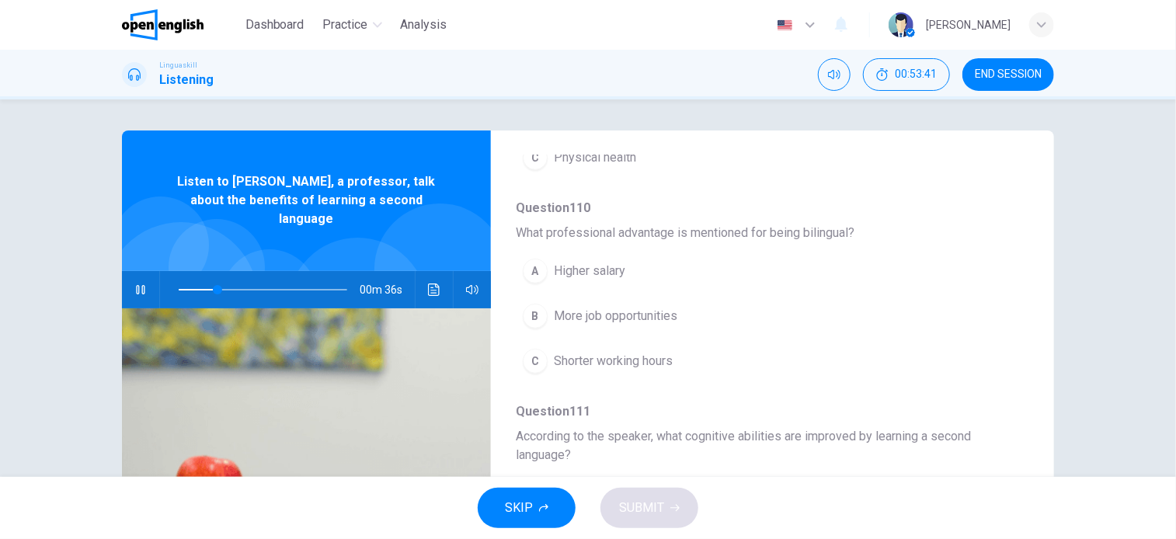
click at [671, 319] on span "More job opportunities" at bounding box center [616, 316] width 124 height 19
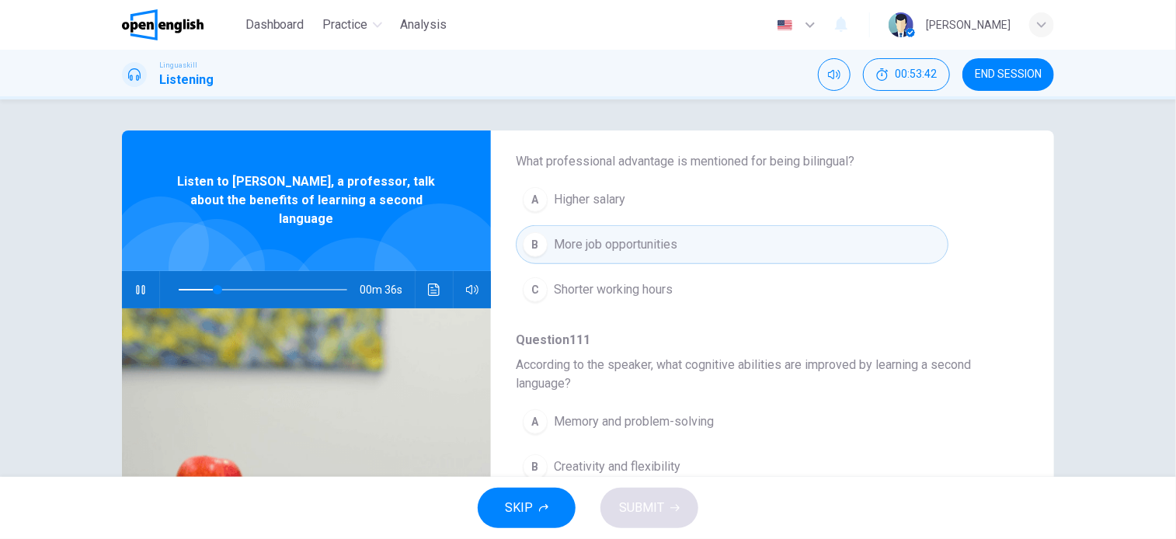
scroll to position [699, 0]
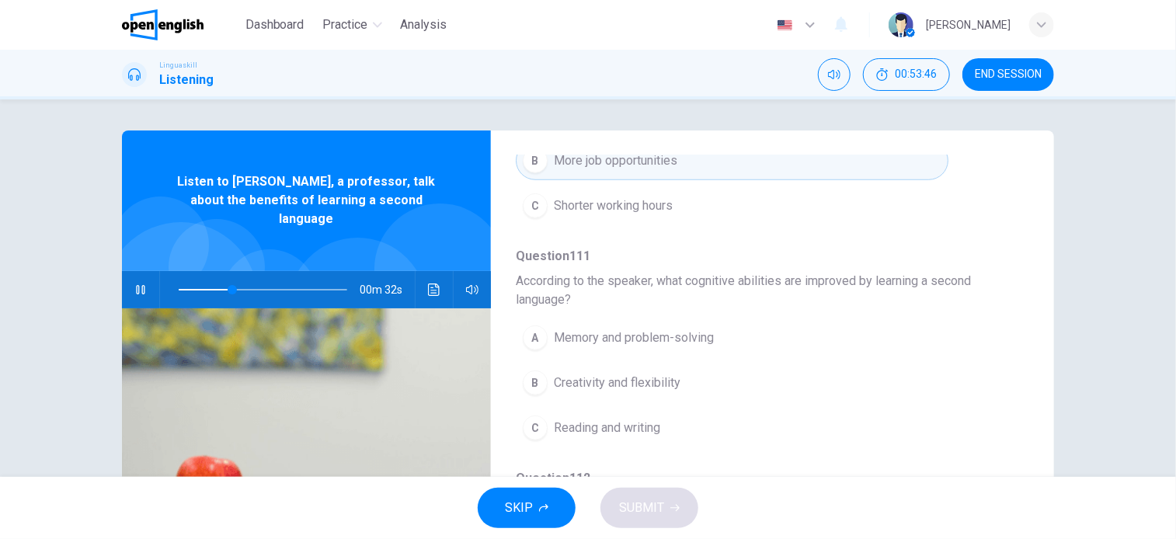
click at [693, 336] on span "Memory and problem-solving" at bounding box center [634, 338] width 160 height 19
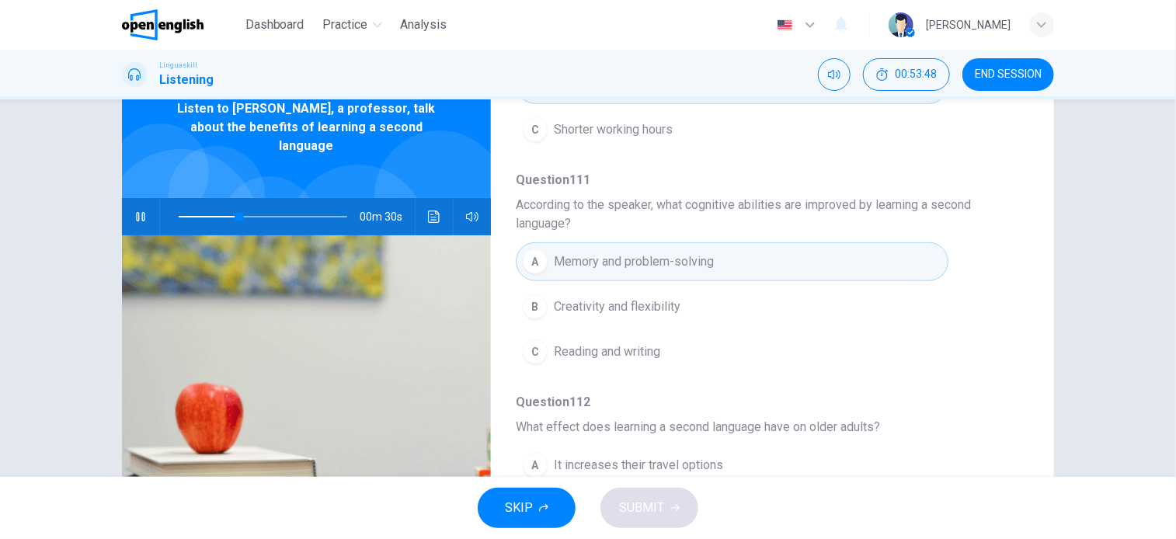
scroll to position [224, 0]
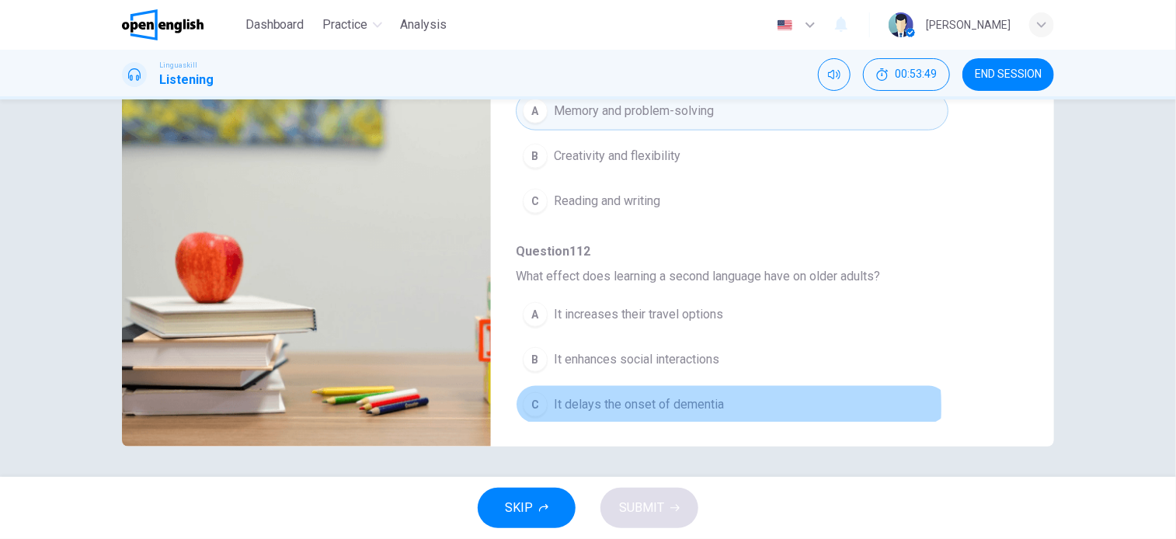
click at [681, 402] on span "It delays the onset of dementia" at bounding box center [639, 404] width 170 height 19
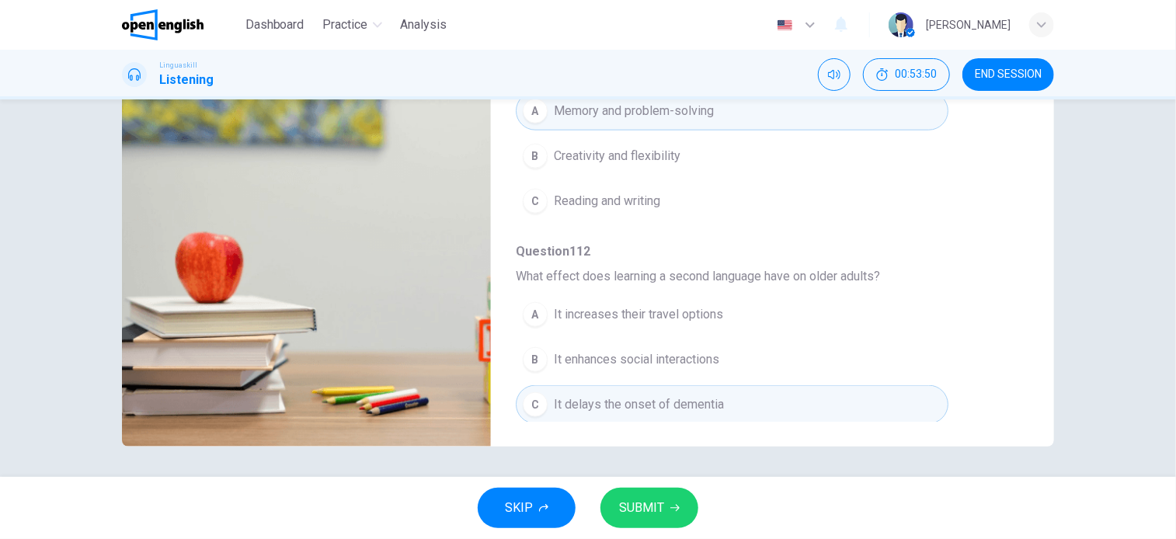
click at [659, 506] on span "SUBMIT" at bounding box center [641, 508] width 45 height 22
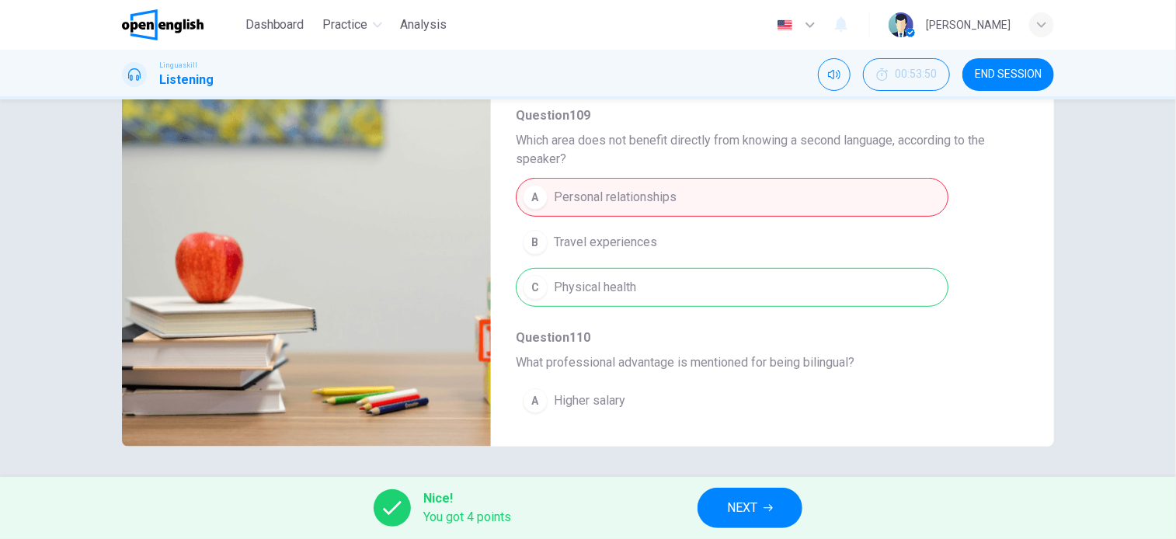
scroll to position [233, 0]
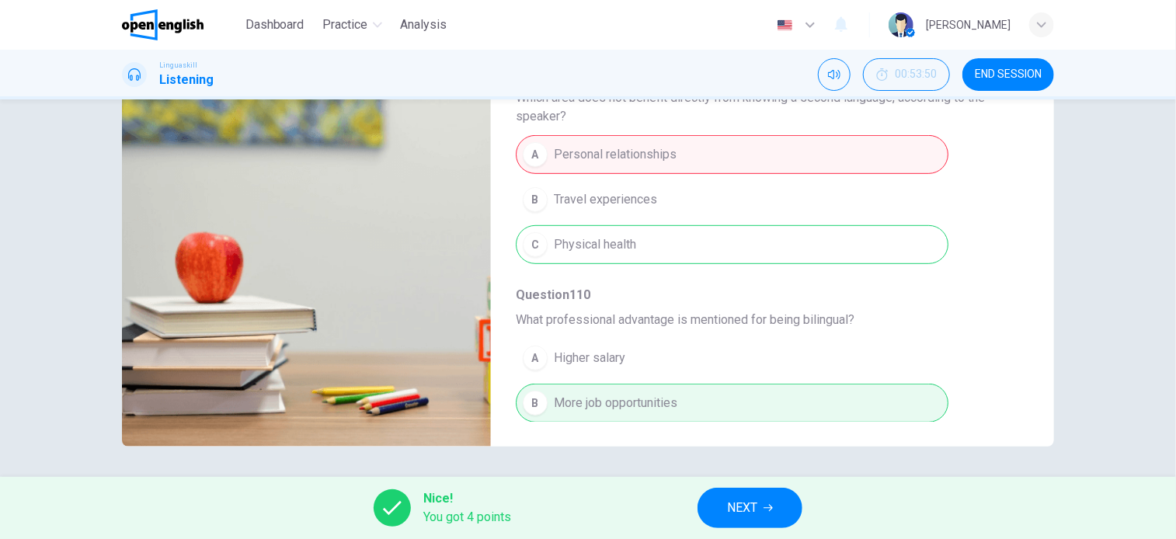
type input "**"
click at [779, 510] on button "NEXT" at bounding box center [750, 508] width 105 height 40
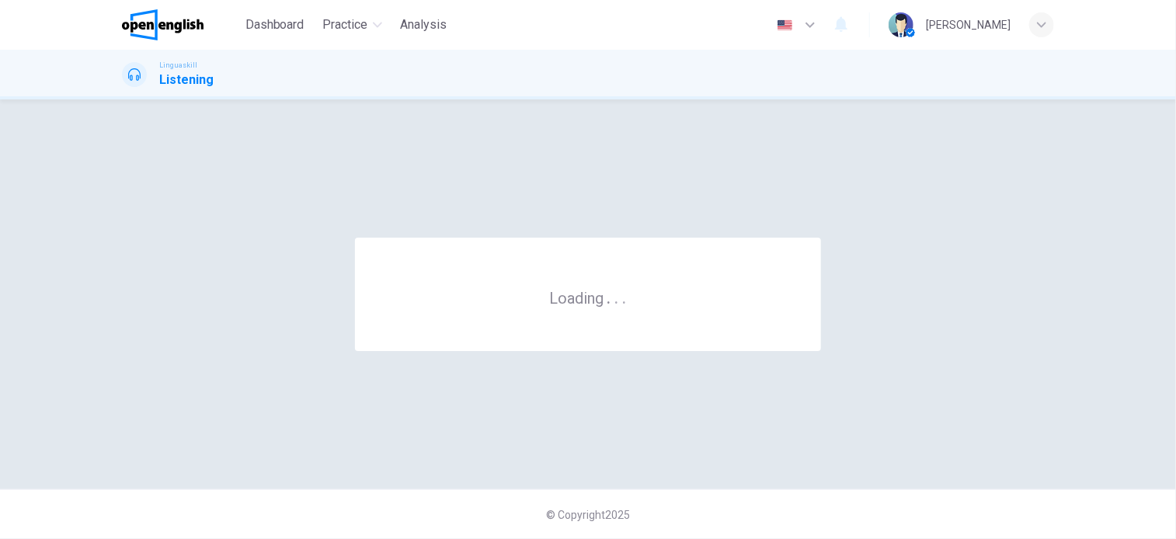
scroll to position [0, 0]
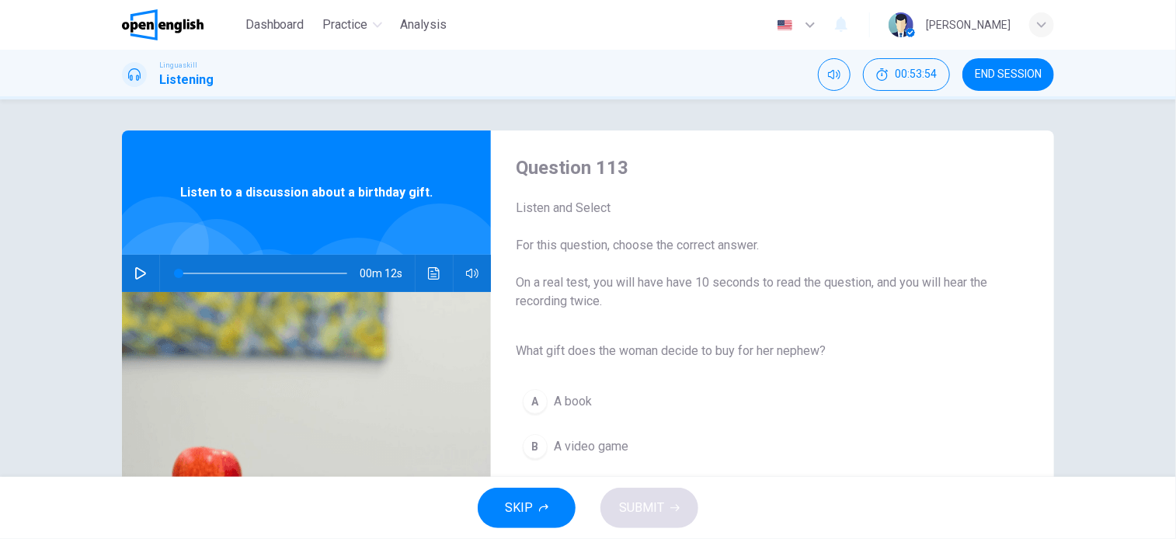
click at [148, 272] on div "00m 12s" at bounding box center [306, 273] width 369 height 37
click at [141, 271] on icon "button" at bounding box center [140, 273] width 12 height 12
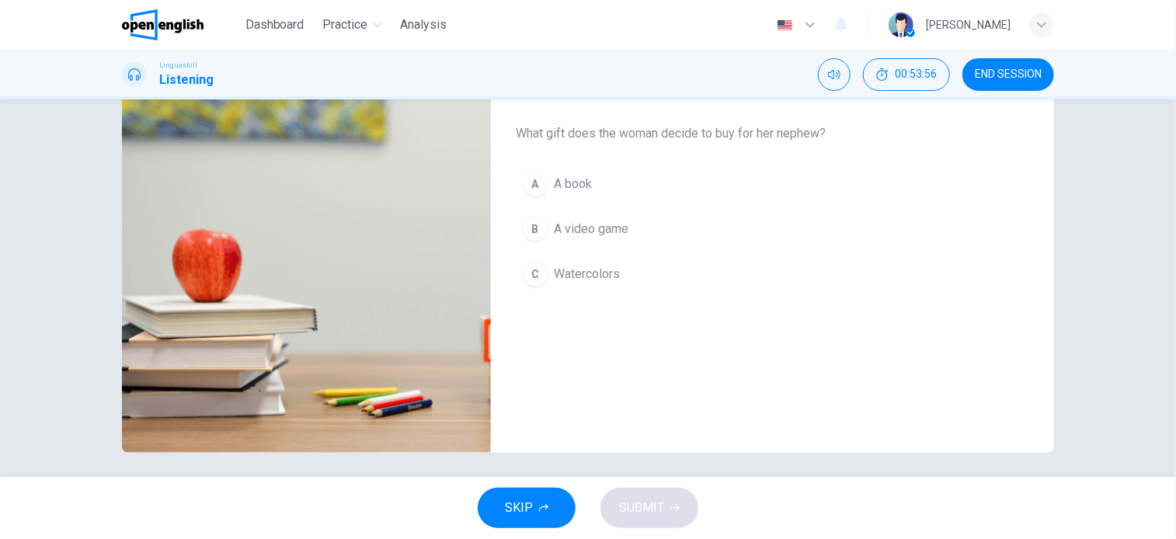
scroll to position [224, 0]
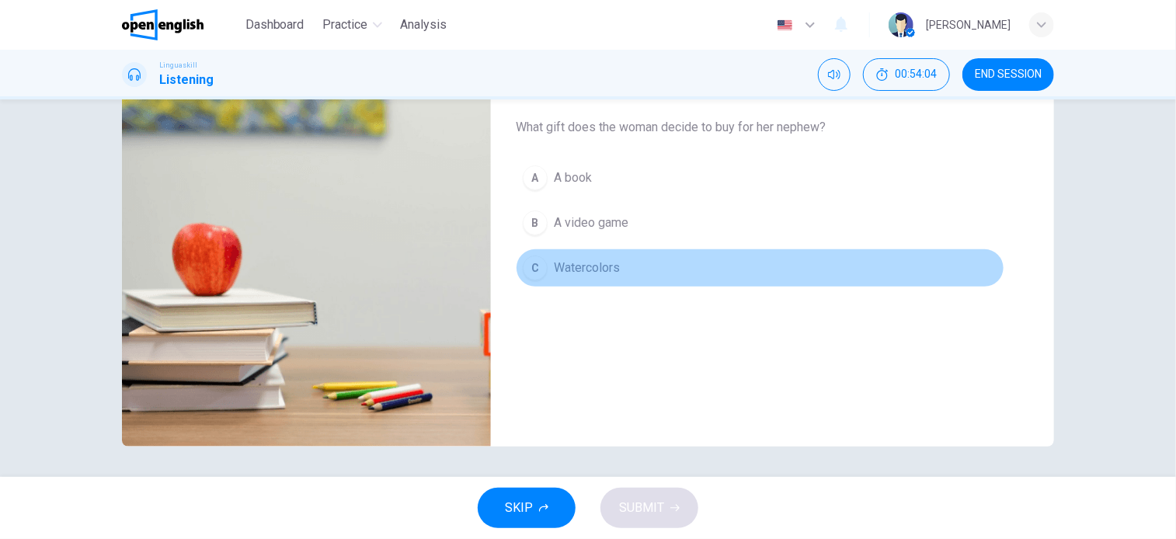
click at [598, 271] on span "Watercolors" at bounding box center [587, 268] width 66 height 19
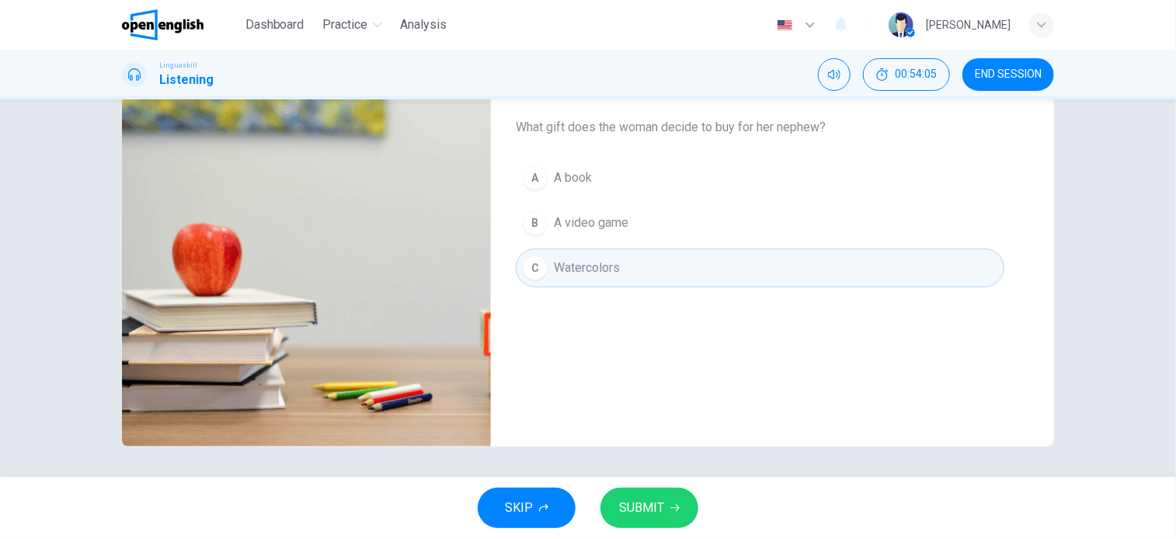
click at [637, 501] on span "SUBMIT" at bounding box center [641, 508] width 45 height 22
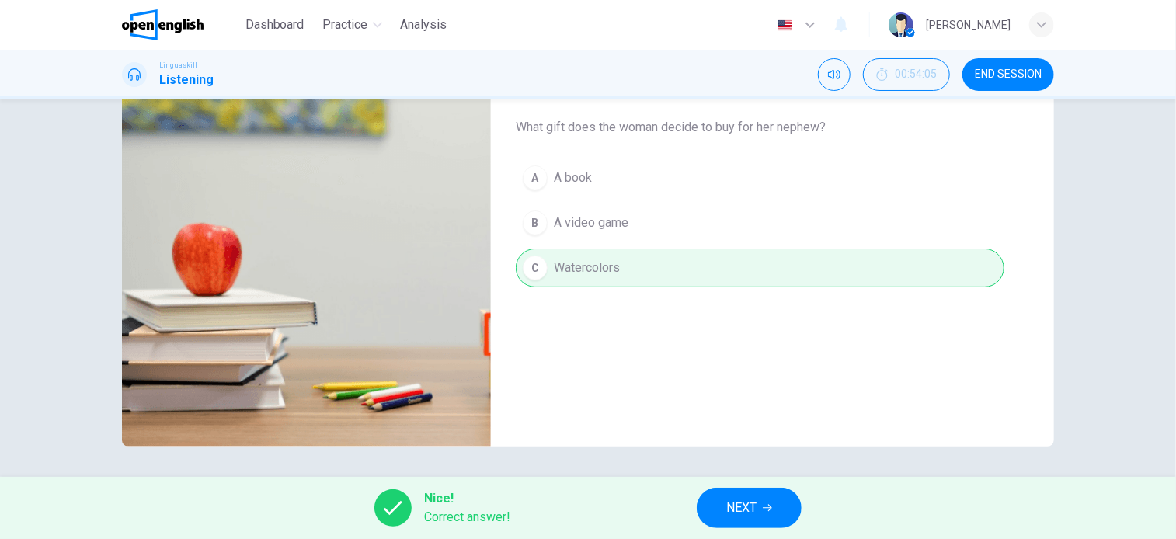
type input "**"
click at [753, 504] on span "NEXT" at bounding box center [741, 508] width 30 height 22
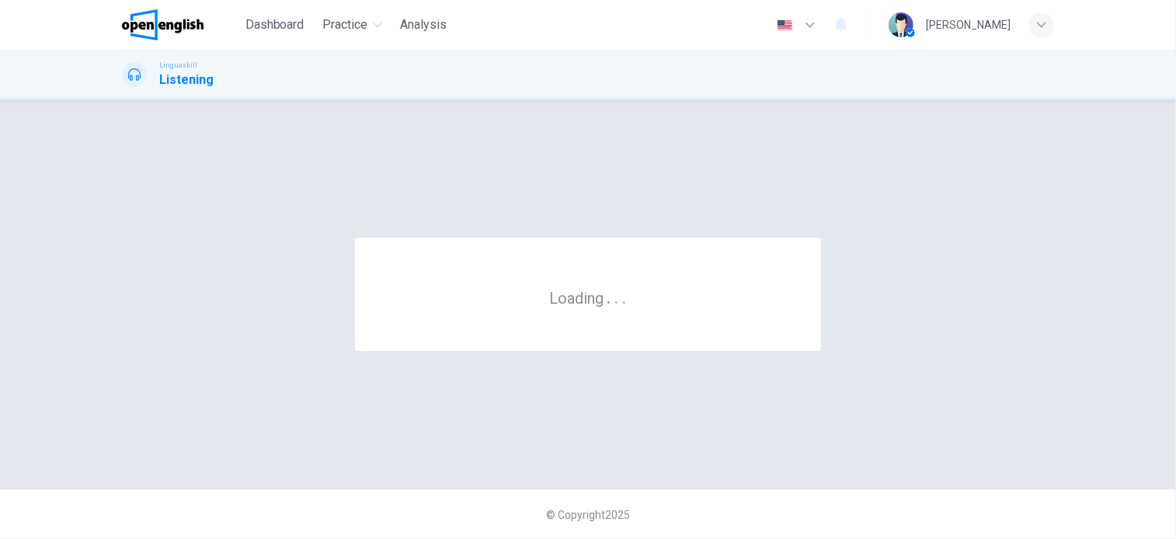
scroll to position [0, 0]
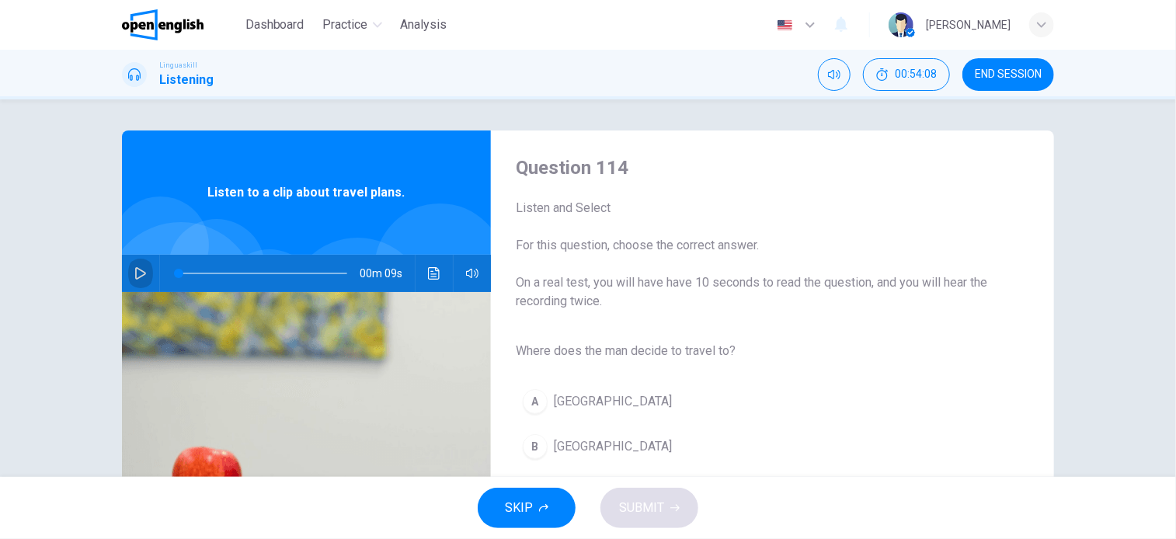
click at [128, 266] on button "button" at bounding box center [140, 273] width 25 height 37
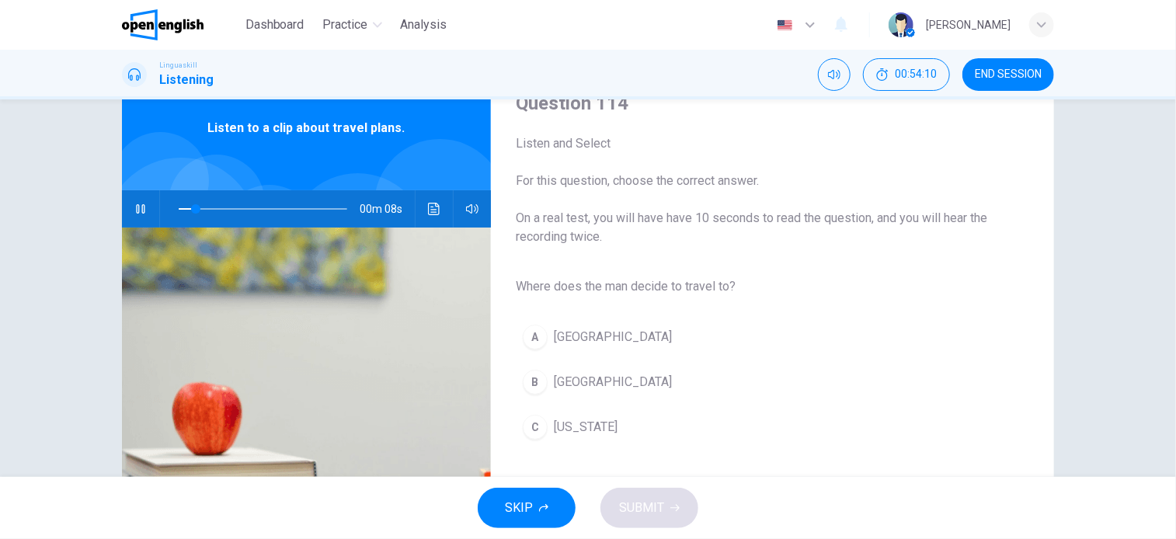
scroll to position [155, 0]
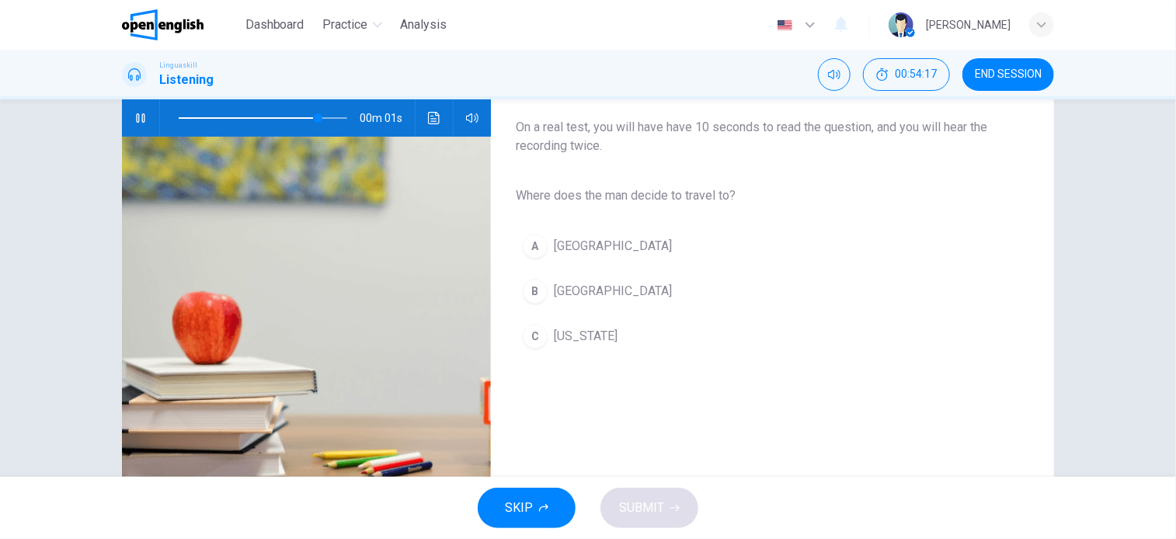
click at [573, 296] on span "Rome" at bounding box center [613, 291] width 118 height 19
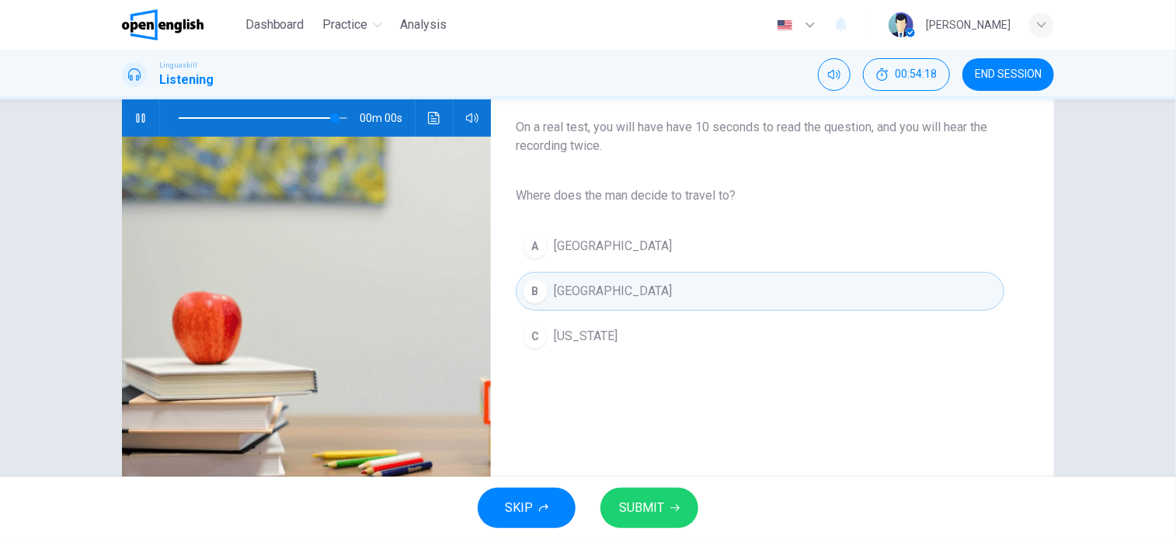
type input "*"
click at [656, 513] on span "SUBMIT" at bounding box center [641, 508] width 45 height 22
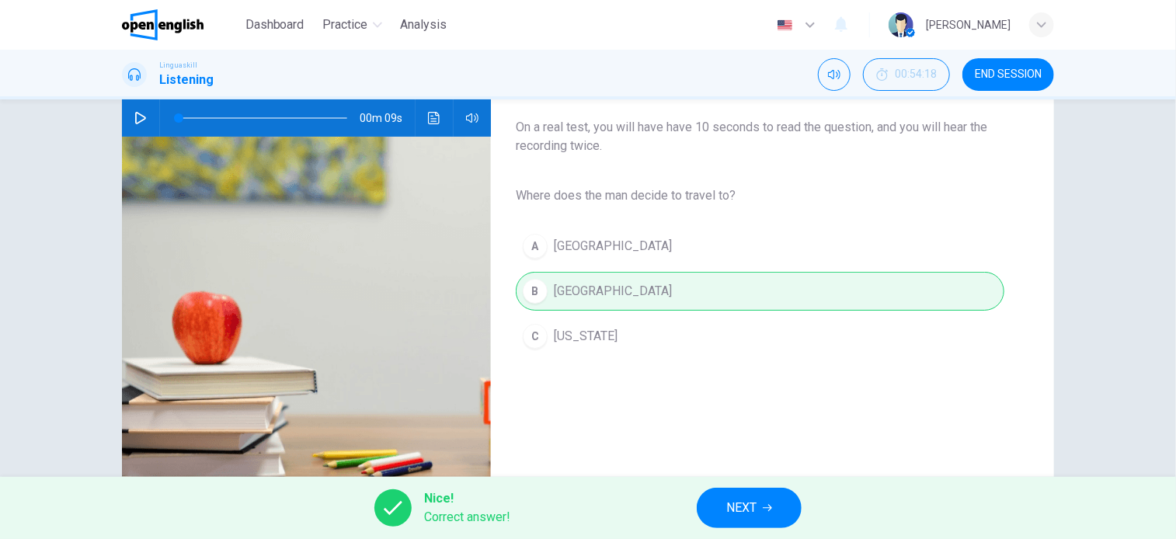
click at [770, 504] on button "NEXT" at bounding box center [749, 508] width 105 height 40
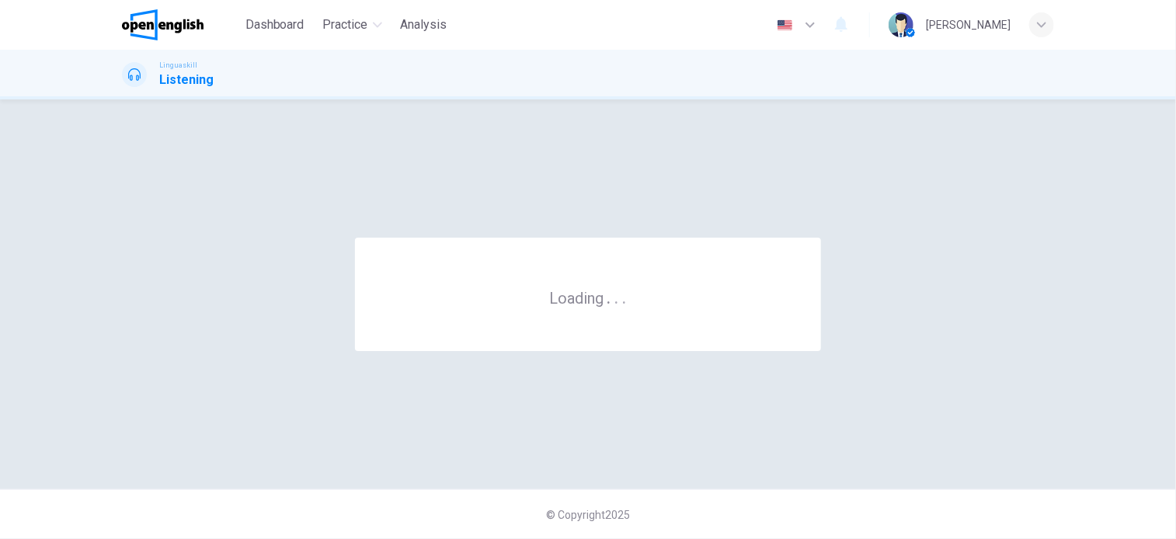
scroll to position [0, 0]
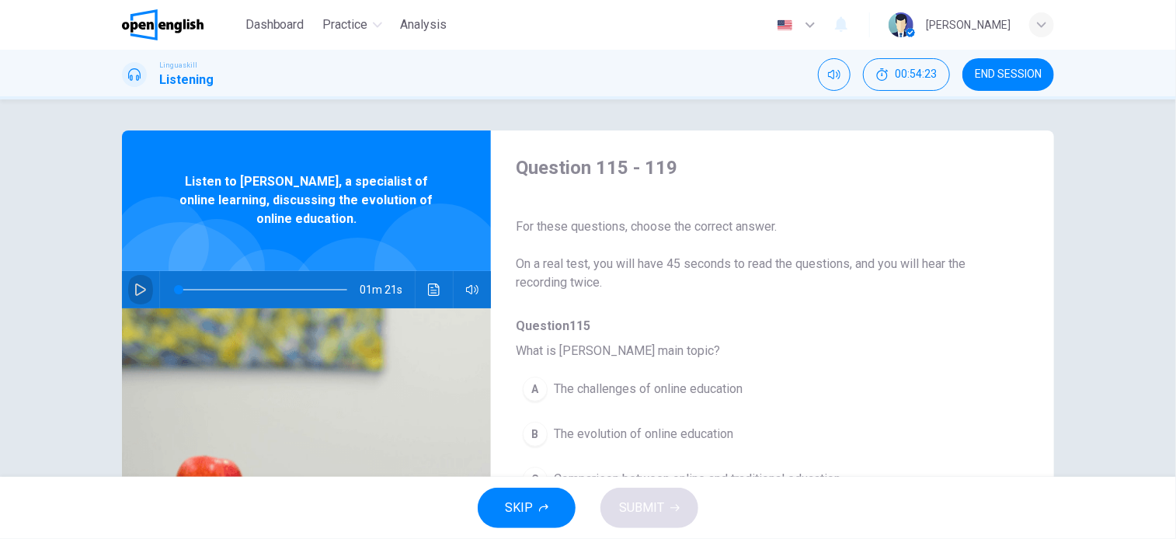
click at [140, 287] on icon "button" at bounding box center [140, 290] width 12 height 12
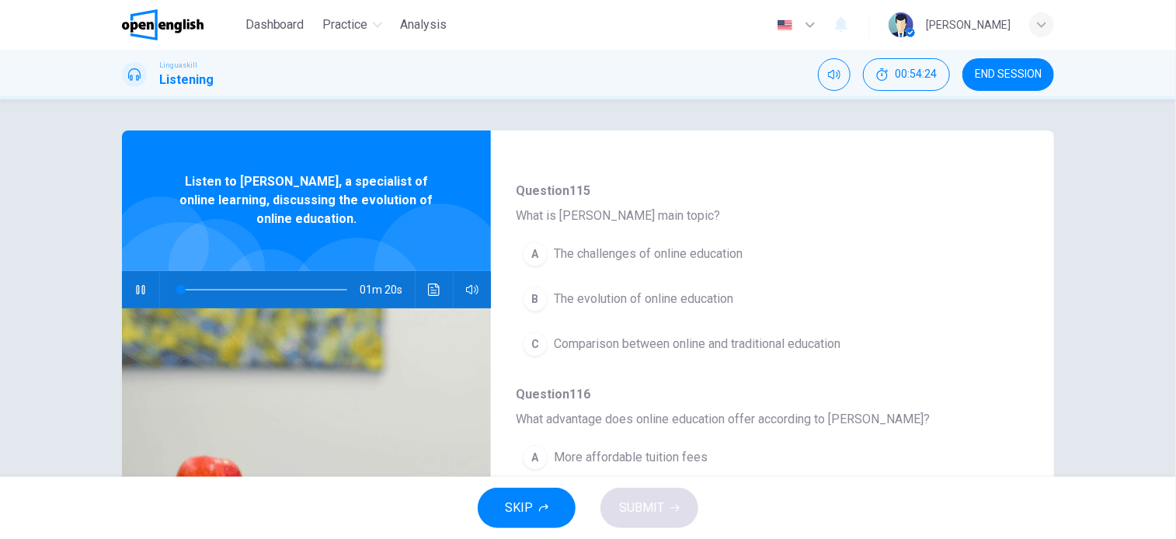
scroll to position [155, 0]
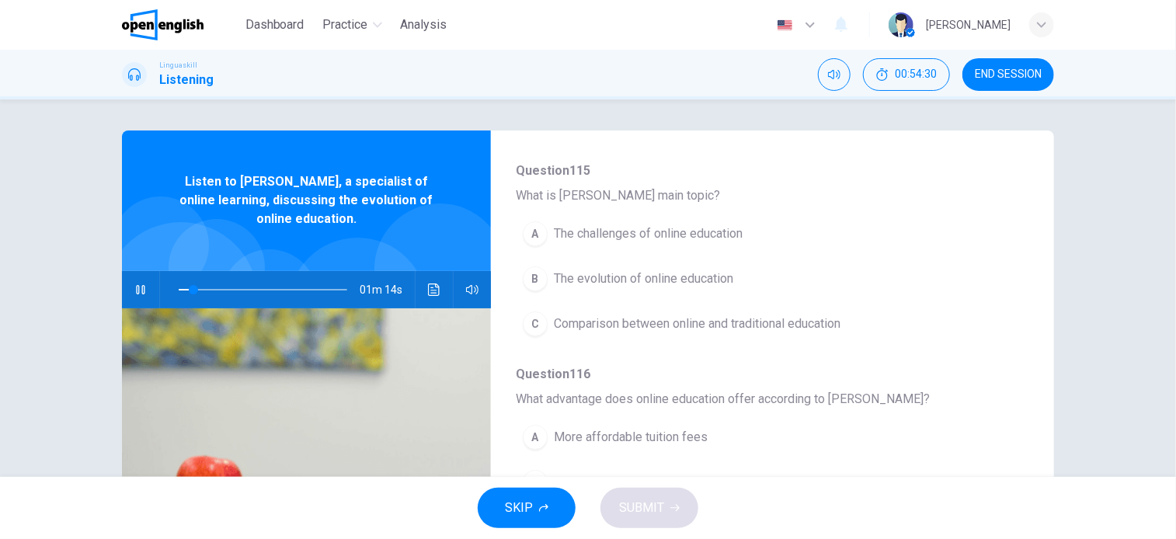
click at [603, 277] on span "The evolution of online education" at bounding box center [643, 279] width 179 height 19
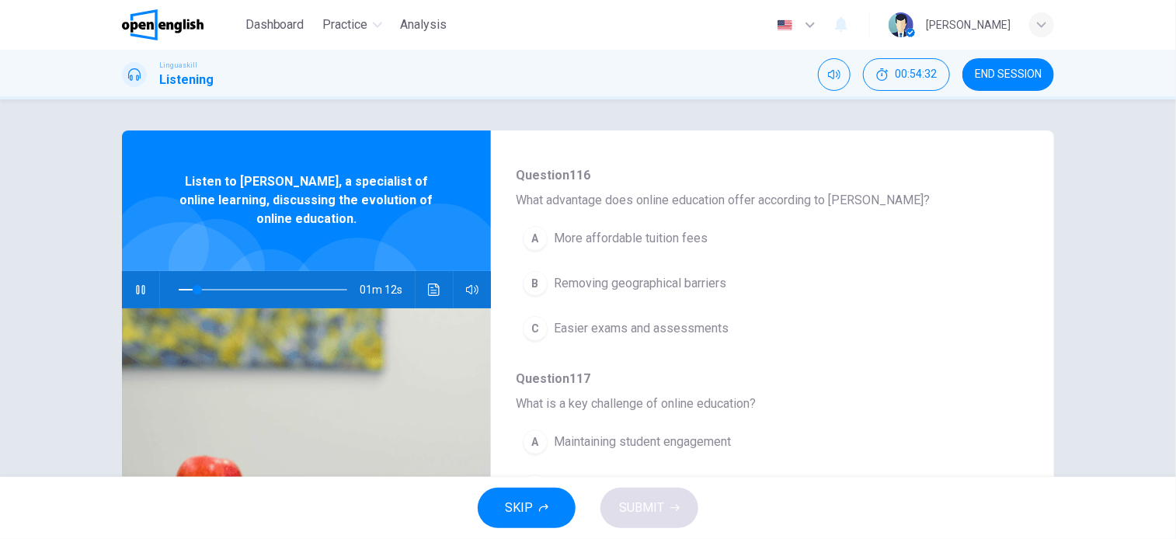
scroll to position [388, 0]
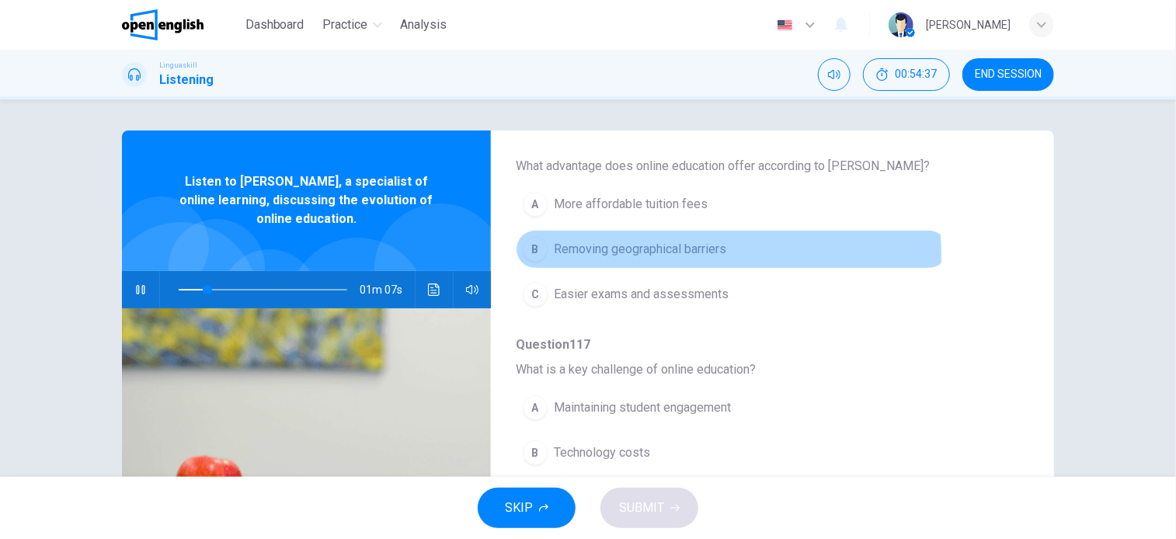
click at [681, 252] on span "Removing geographical barriers" at bounding box center [640, 249] width 172 height 19
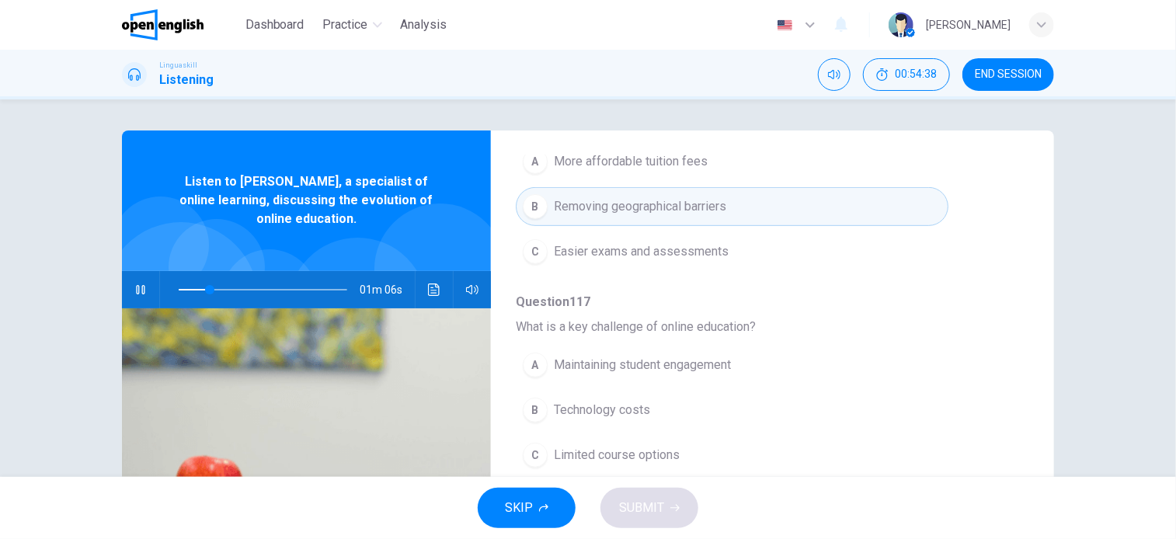
scroll to position [466, 0]
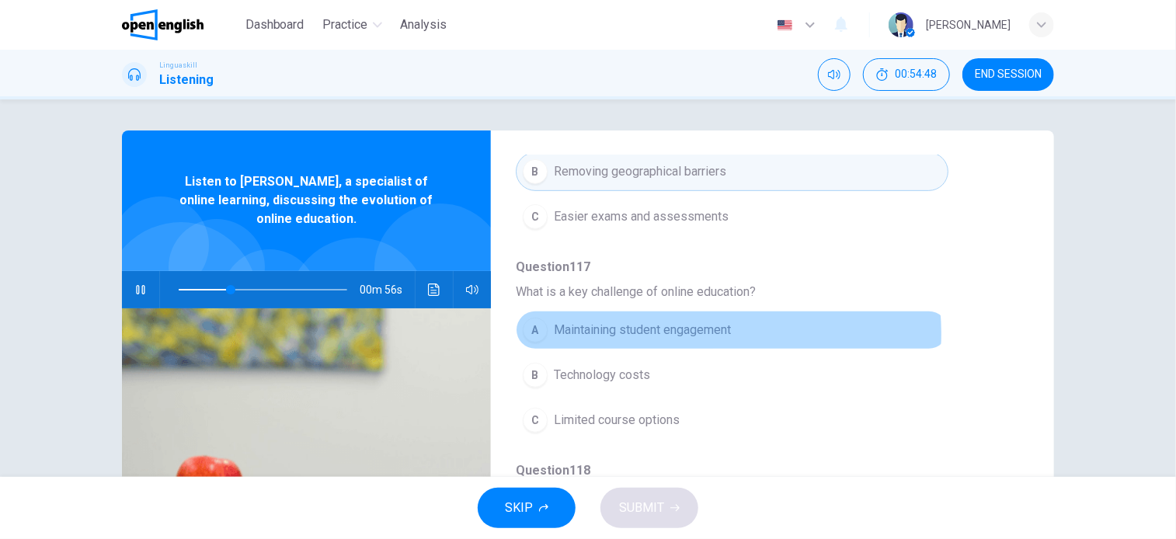
click at [705, 331] on span "Maintaining student engagement" at bounding box center [642, 330] width 177 height 19
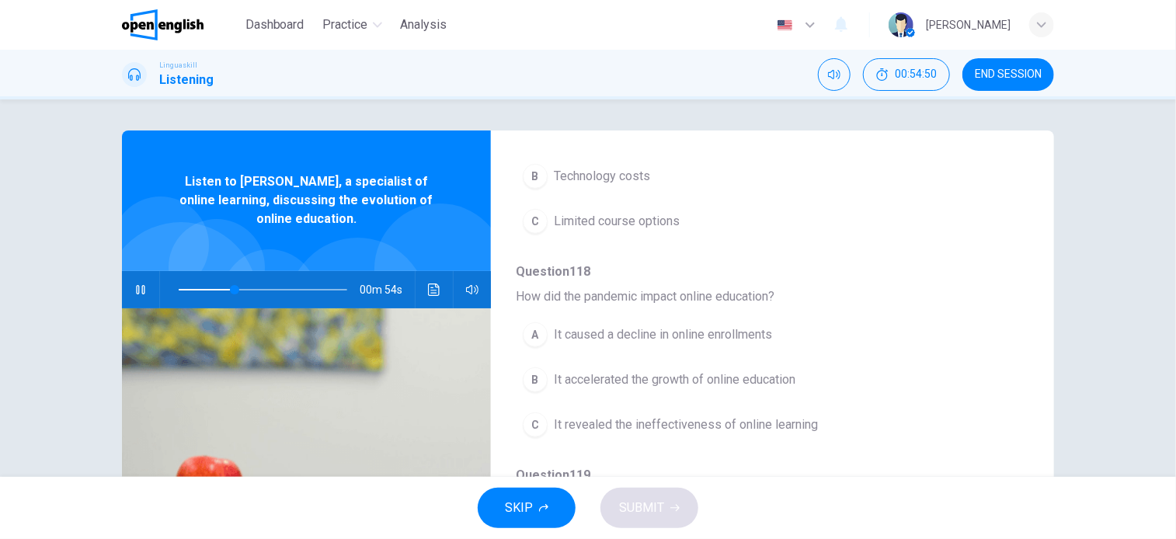
scroll to position [665, 0]
click at [735, 378] on span "It accelerated the growth of online education" at bounding box center [675, 380] width 242 height 19
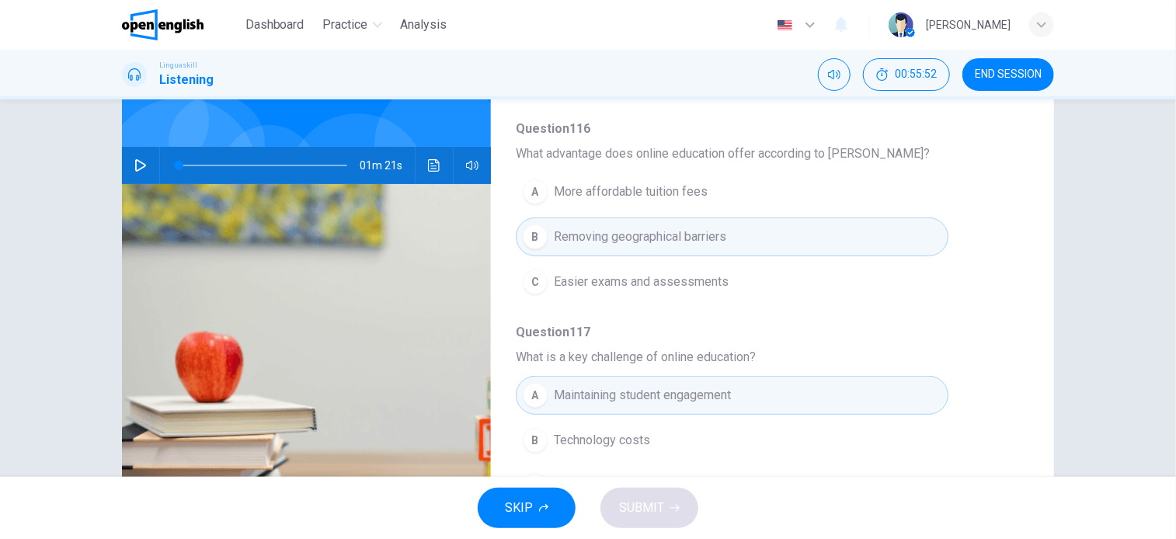
scroll to position [0, 0]
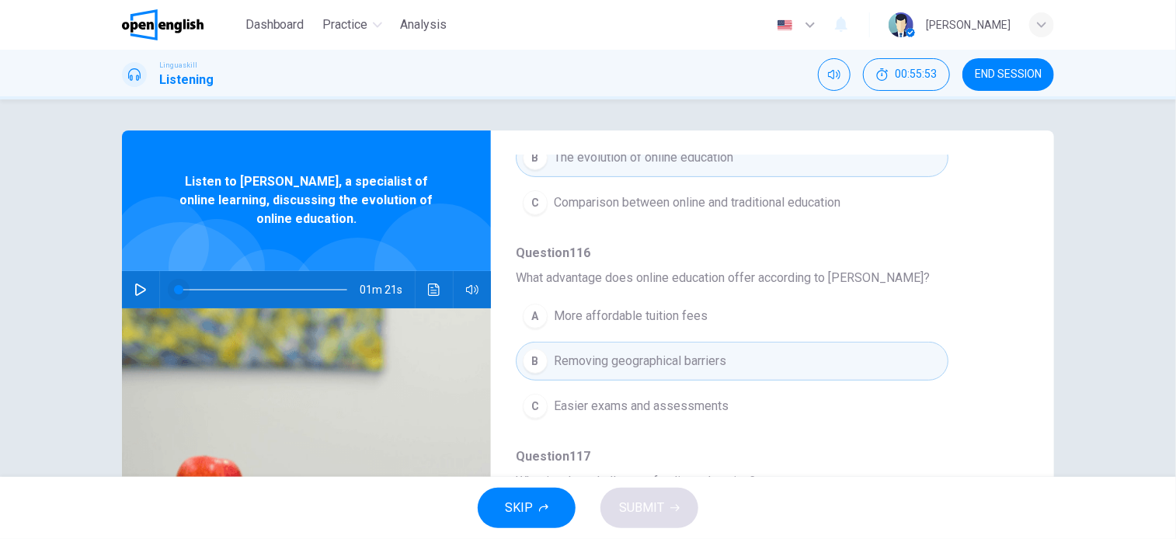
click at [300, 290] on span at bounding box center [263, 290] width 169 height 22
click at [138, 291] on icon "button" at bounding box center [140, 290] width 11 height 12
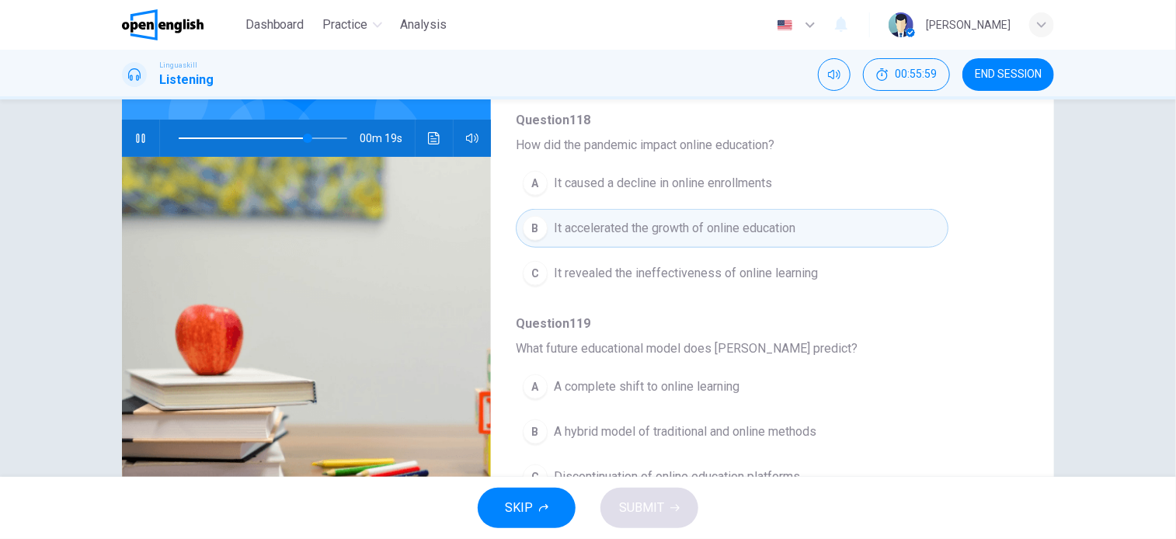
scroll to position [224, 0]
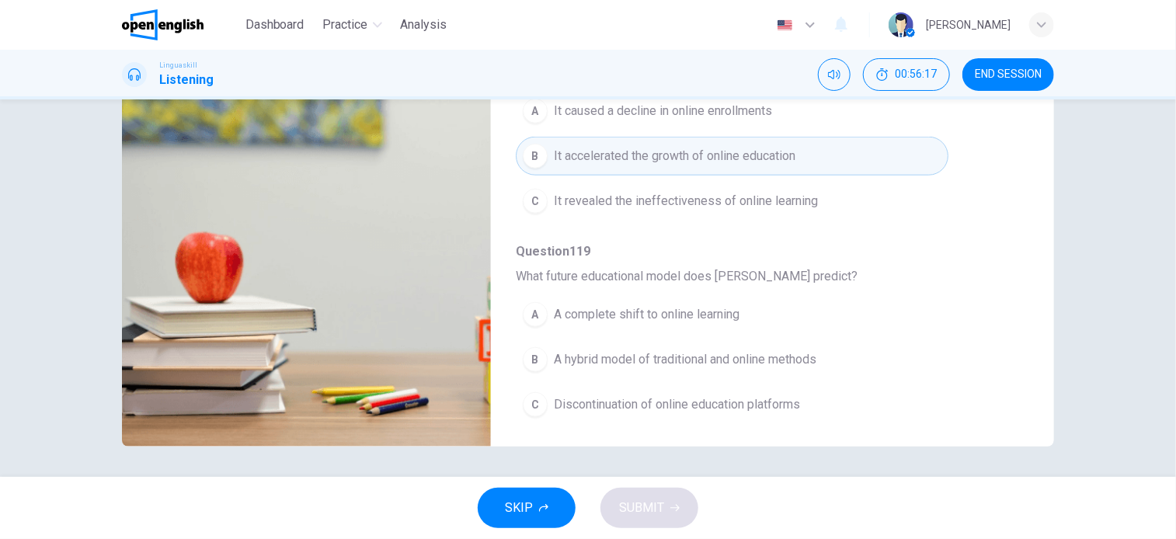
type input "*"
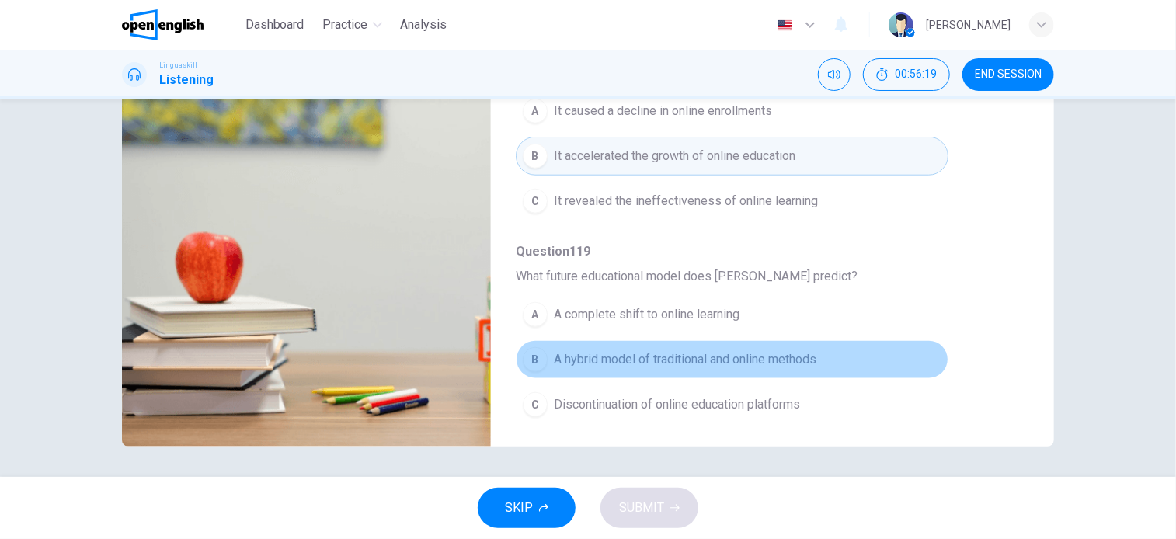
click at [740, 358] on span "A hybrid model of traditional and online methods" at bounding box center [685, 359] width 263 height 19
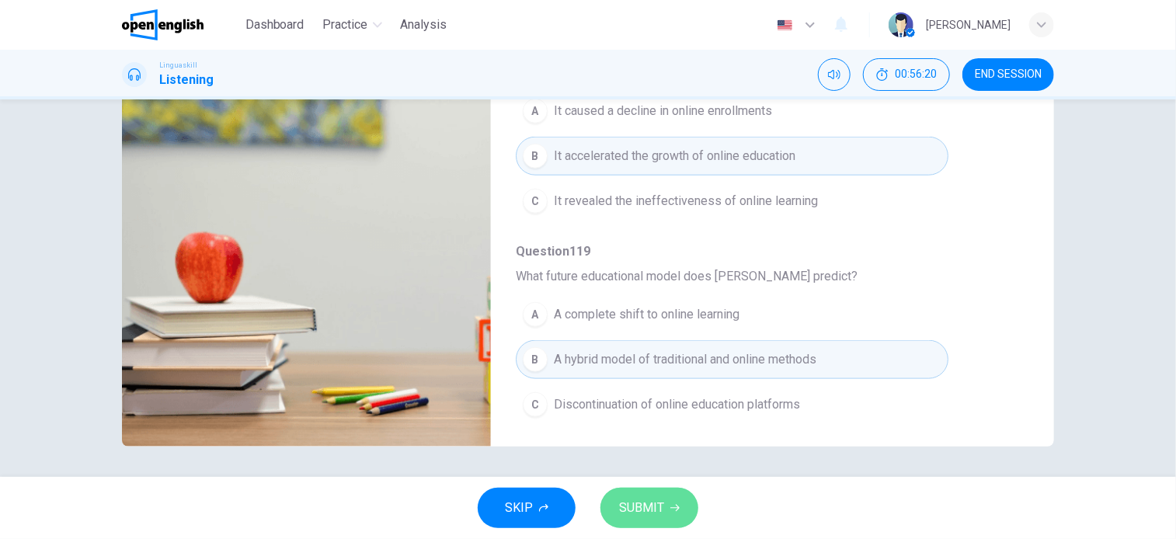
click at [667, 527] on button "SUBMIT" at bounding box center [650, 508] width 98 height 40
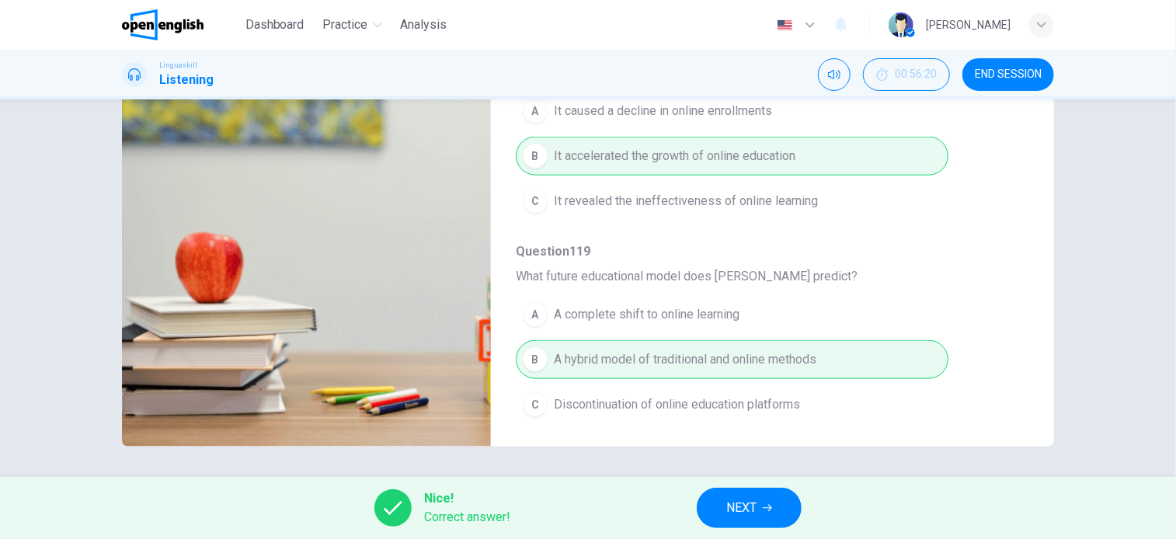
click at [789, 506] on button "NEXT" at bounding box center [749, 508] width 105 height 40
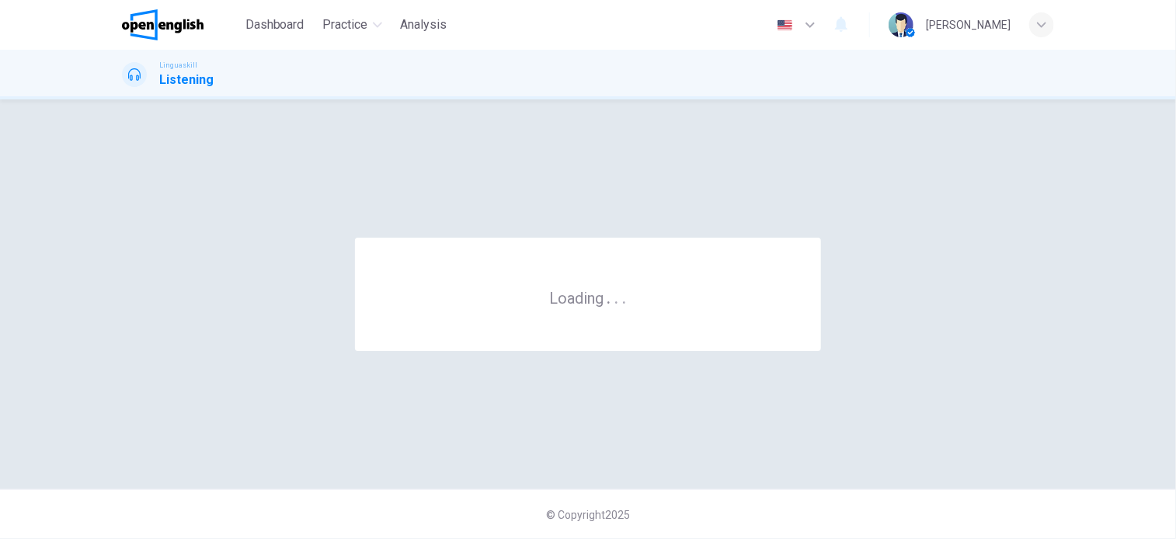
scroll to position [0, 0]
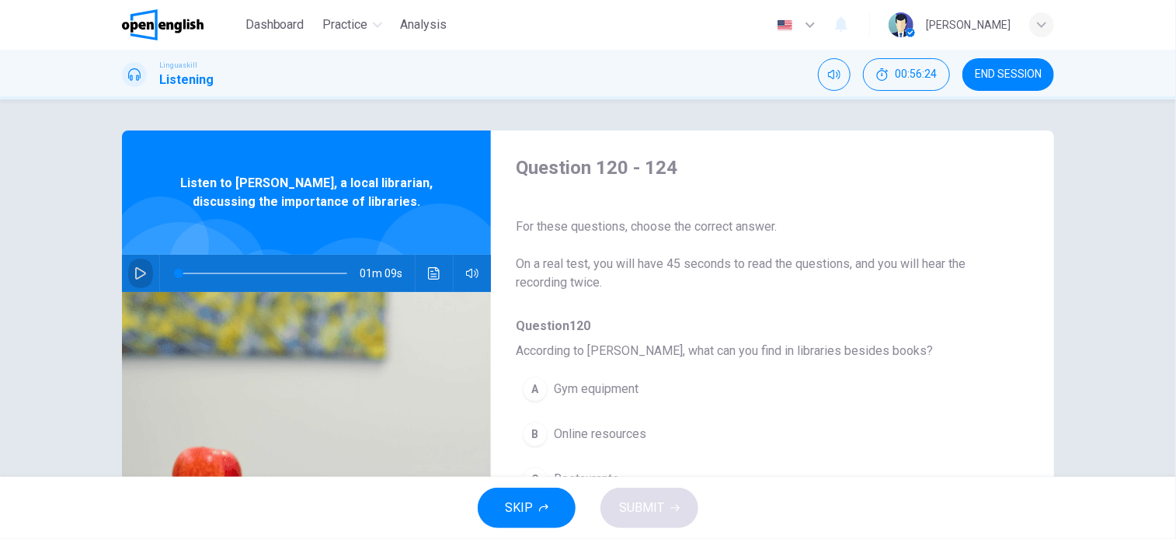
click at [138, 273] on icon "button" at bounding box center [140, 273] width 12 height 12
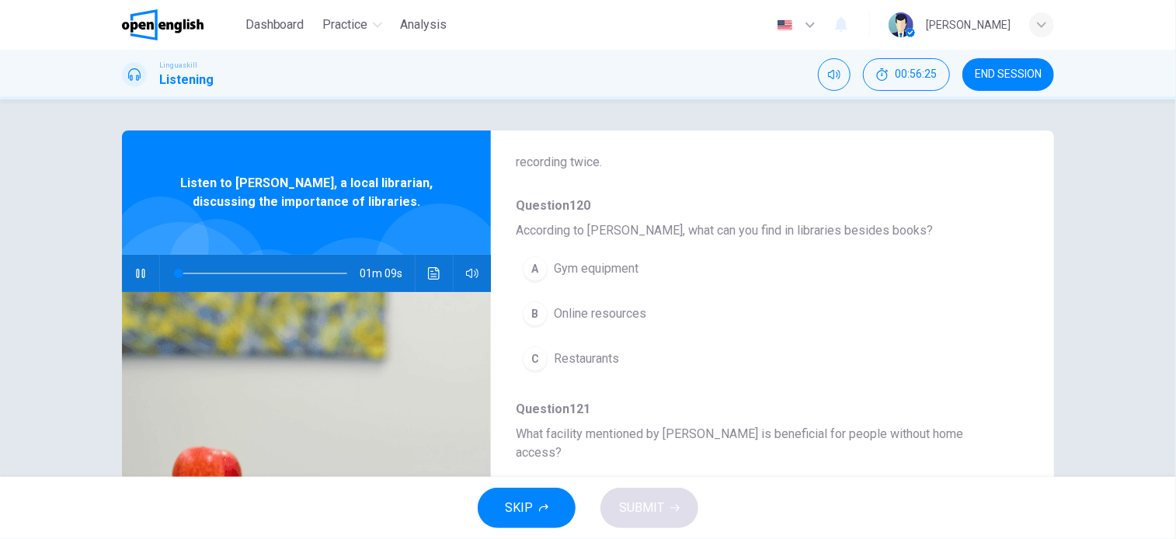
scroll to position [155, 0]
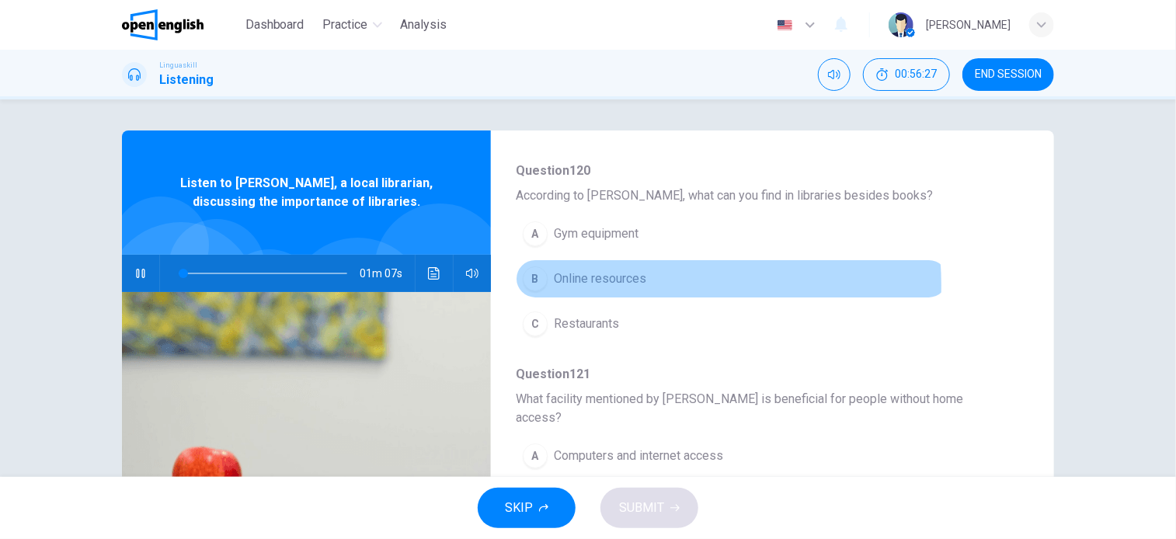
click at [625, 284] on span "Online resources" at bounding box center [600, 279] width 92 height 19
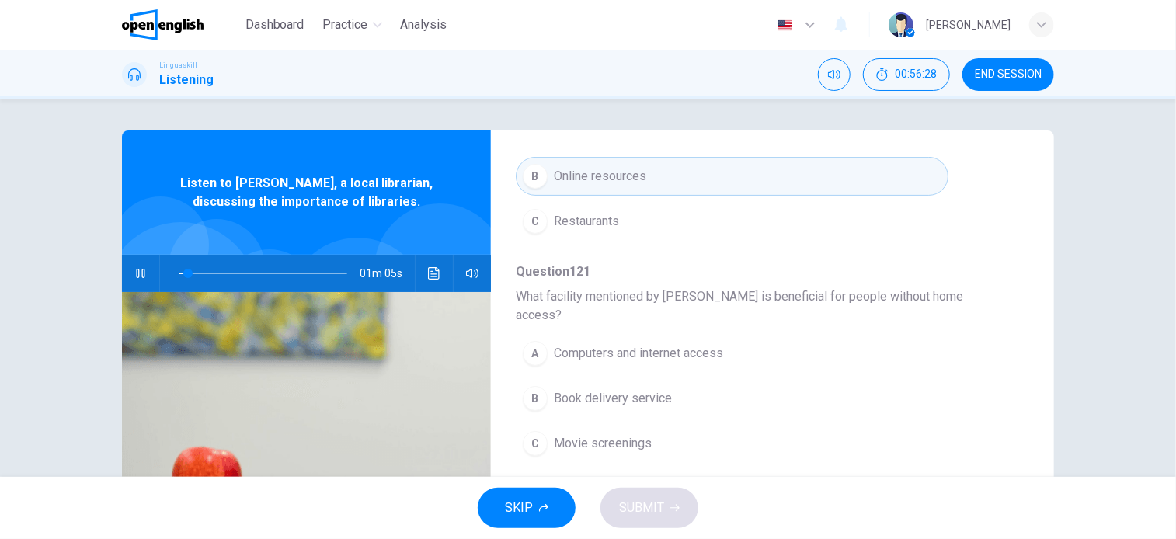
scroll to position [311, 0]
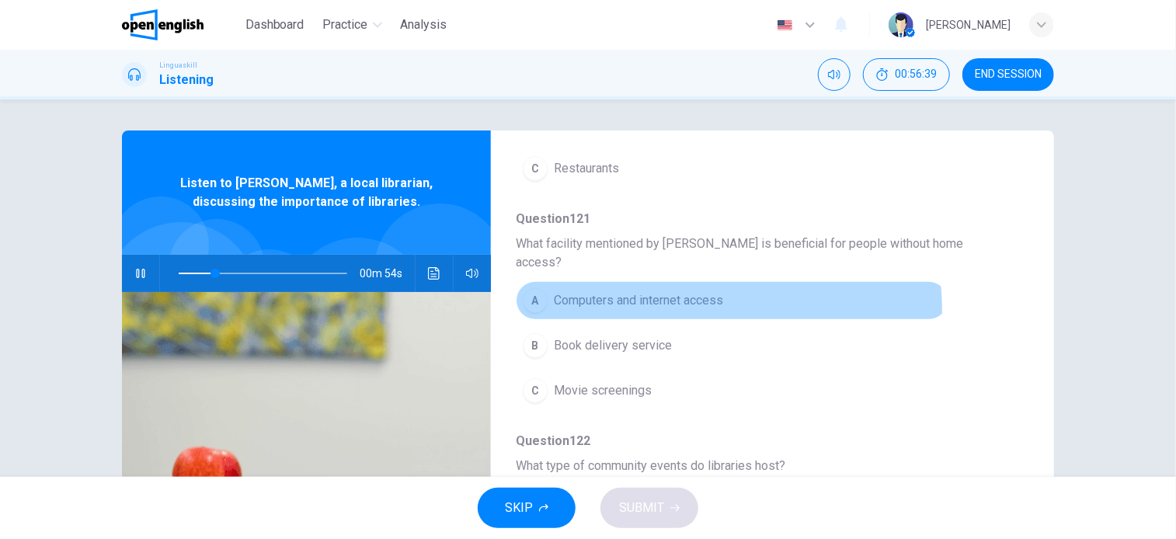
click at [704, 291] on span "Computers and internet access" at bounding box center [638, 300] width 169 height 19
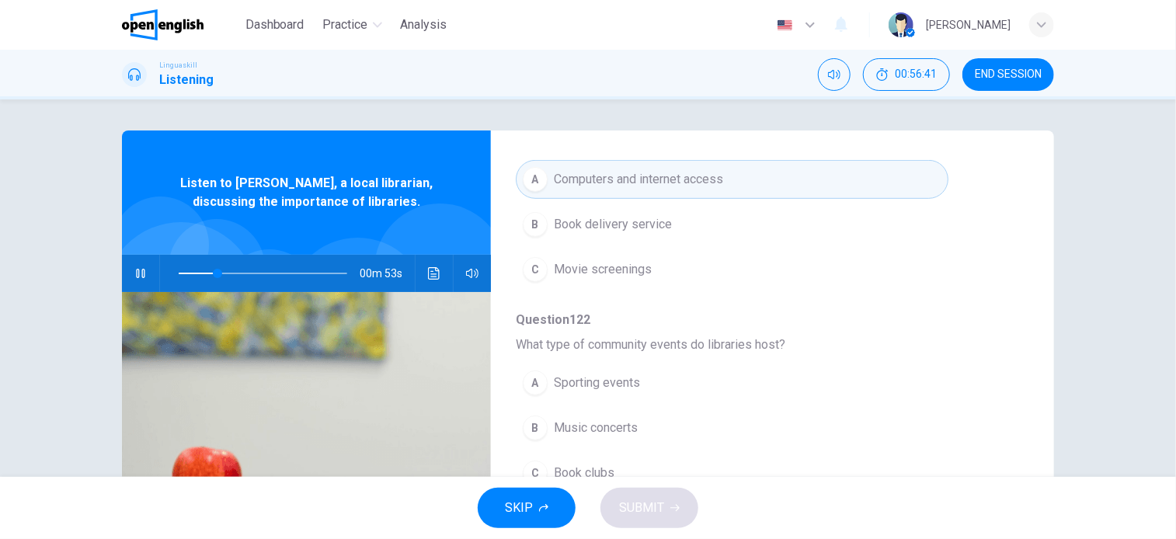
scroll to position [466, 0]
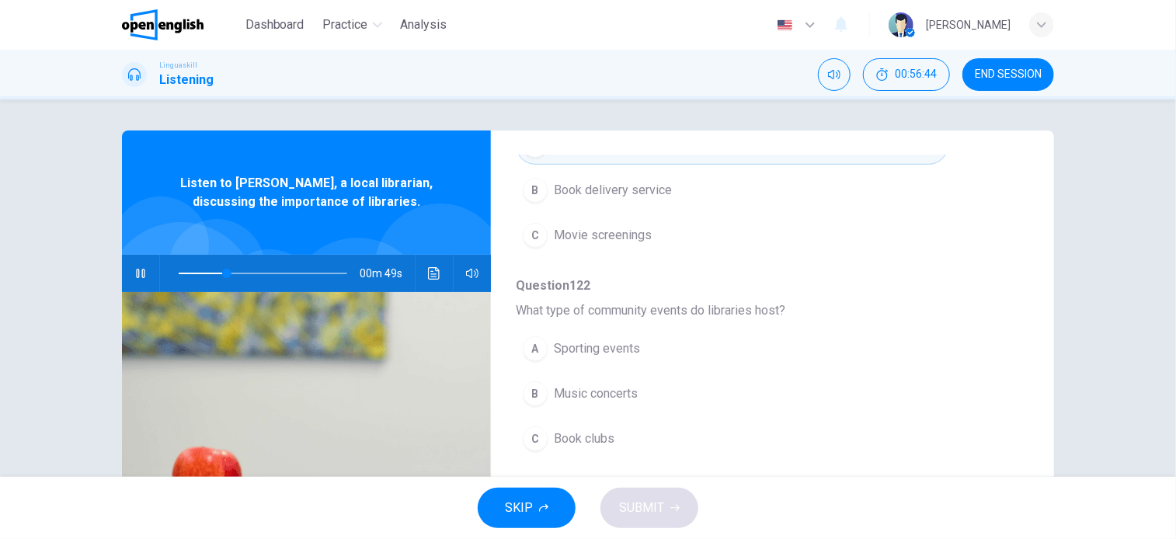
click at [618, 425] on button "C Book clubs" at bounding box center [732, 439] width 433 height 39
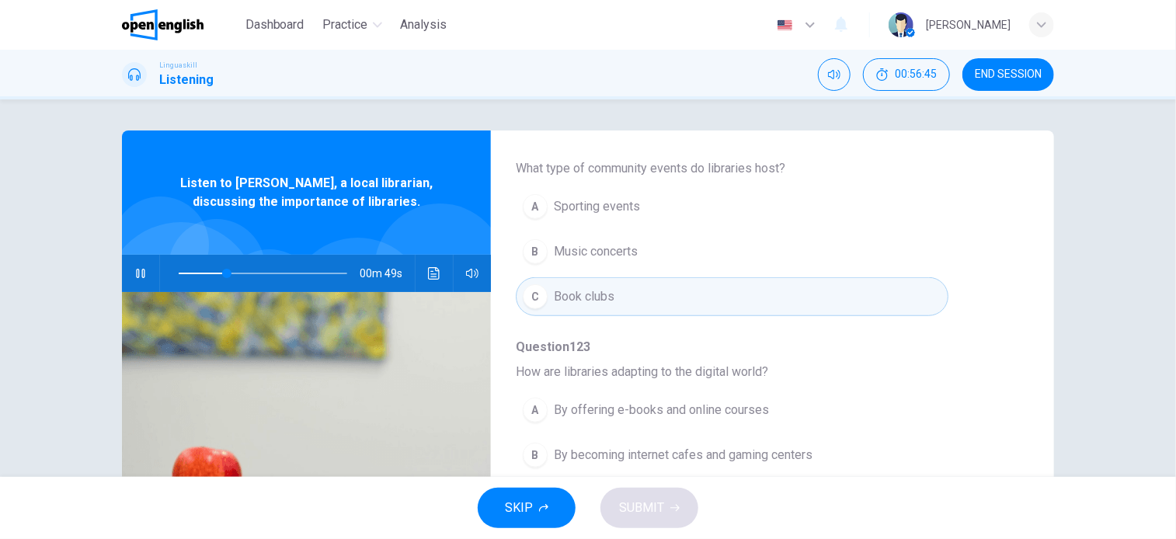
scroll to position [665, 0]
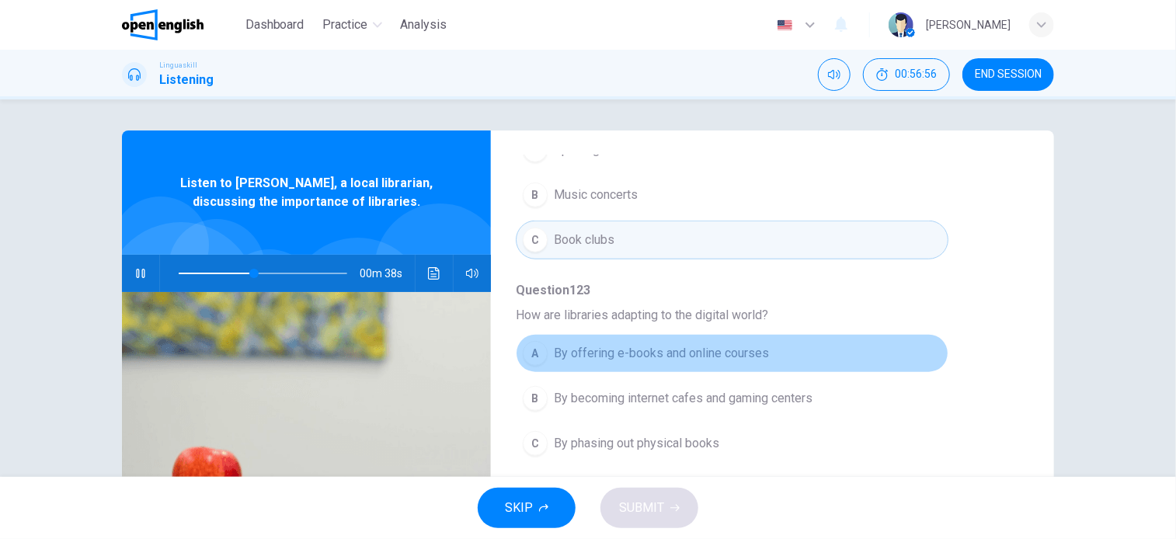
click at [740, 344] on span "By offering e-books and online courses" at bounding box center [661, 353] width 215 height 19
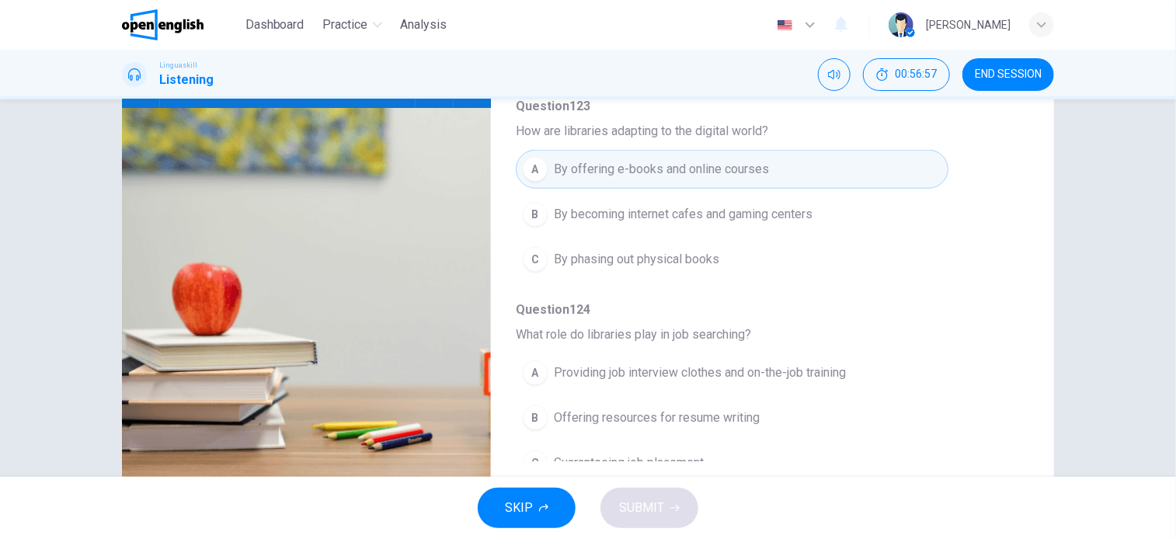
scroll to position [224, 0]
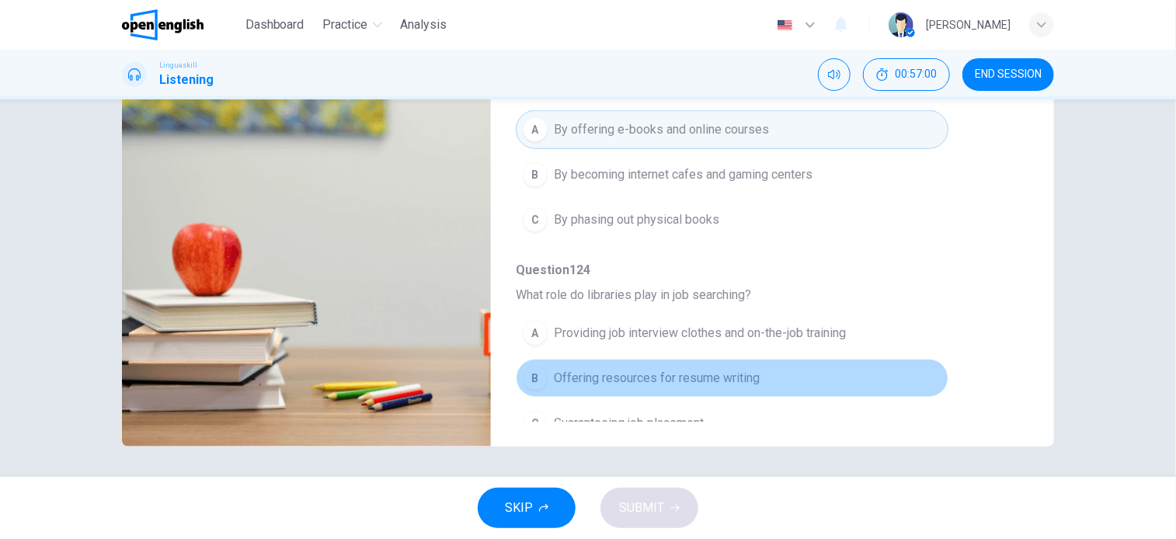
click at [740, 364] on button "B Offering resources for resume writing" at bounding box center [732, 378] width 433 height 39
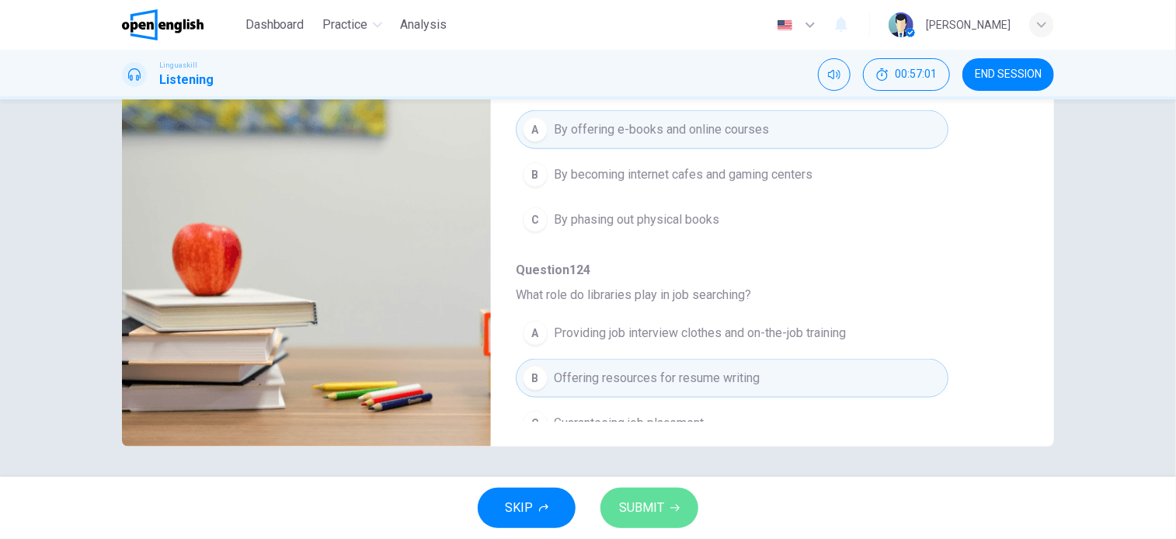
click at [648, 517] on span "SUBMIT" at bounding box center [641, 508] width 45 height 22
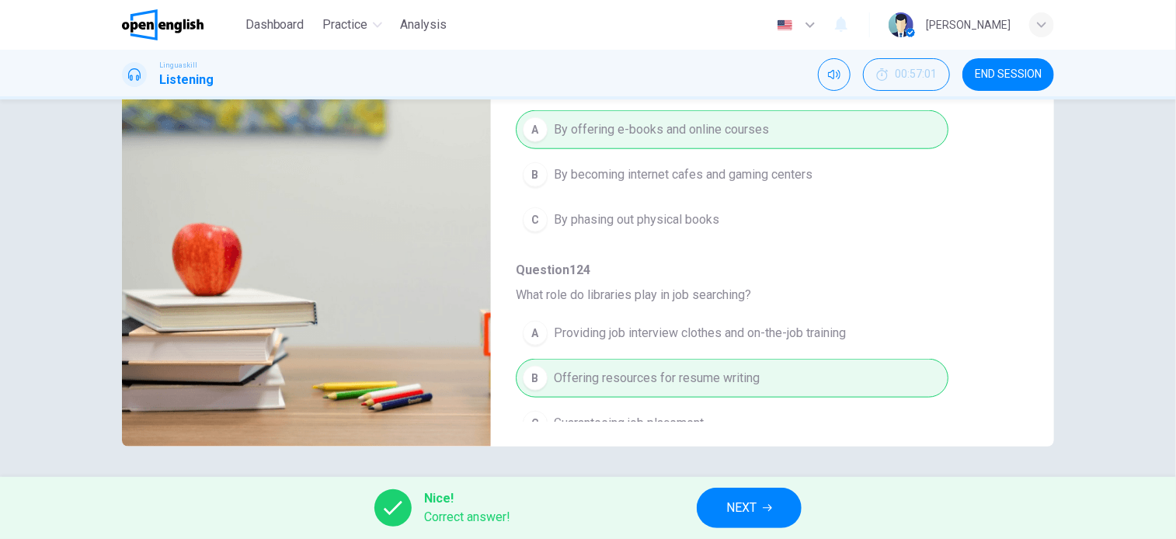
type input "**"
click at [766, 510] on icon "button" at bounding box center [767, 507] width 9 height 9
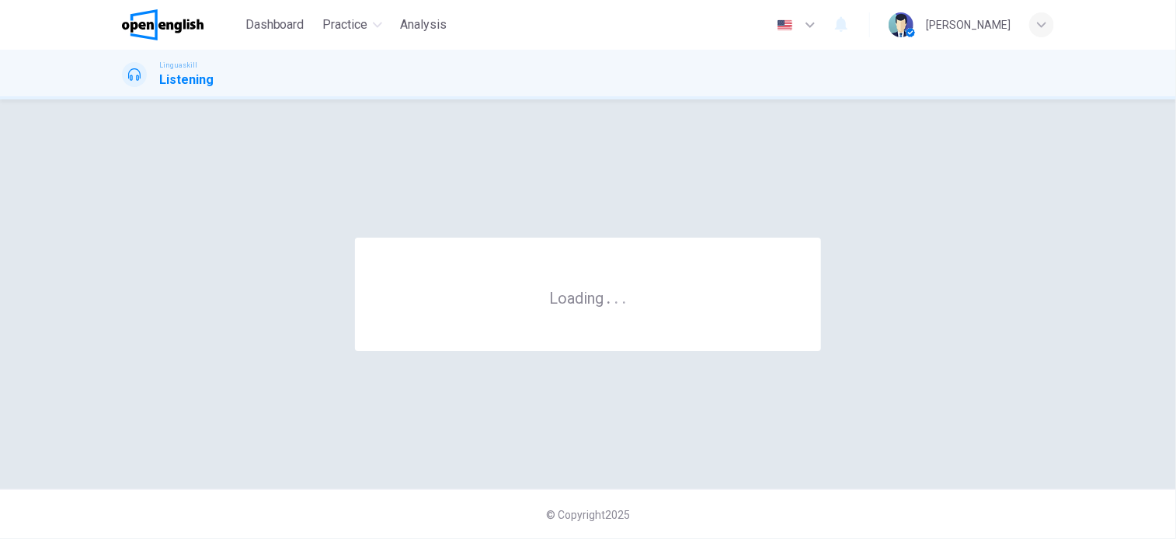
scroll to position [0, 0]
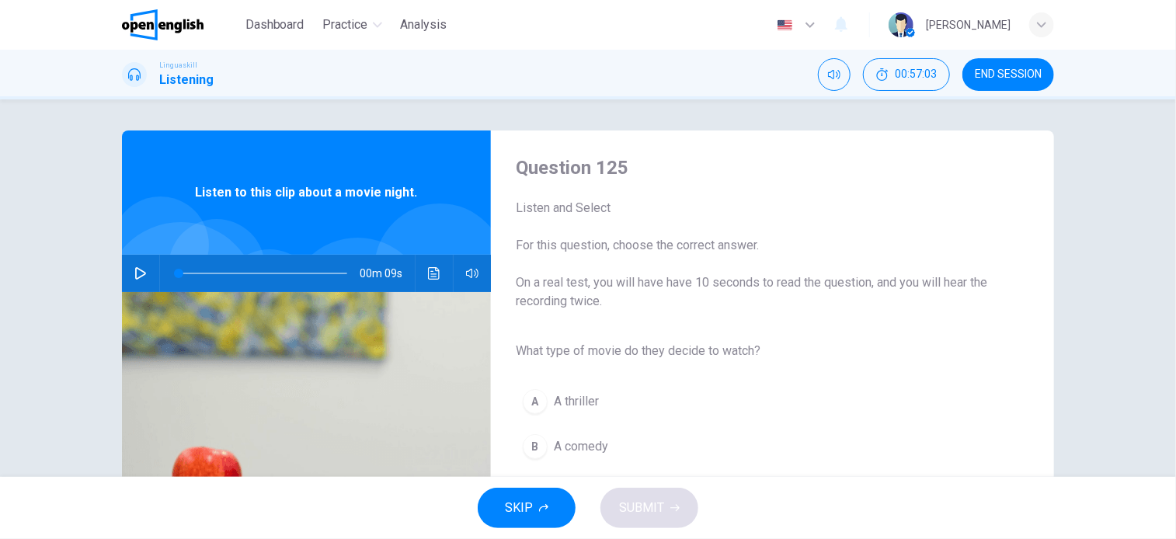
click at [137, 275] on icon "button" at bounding box center [140, 273] width 12 height 12
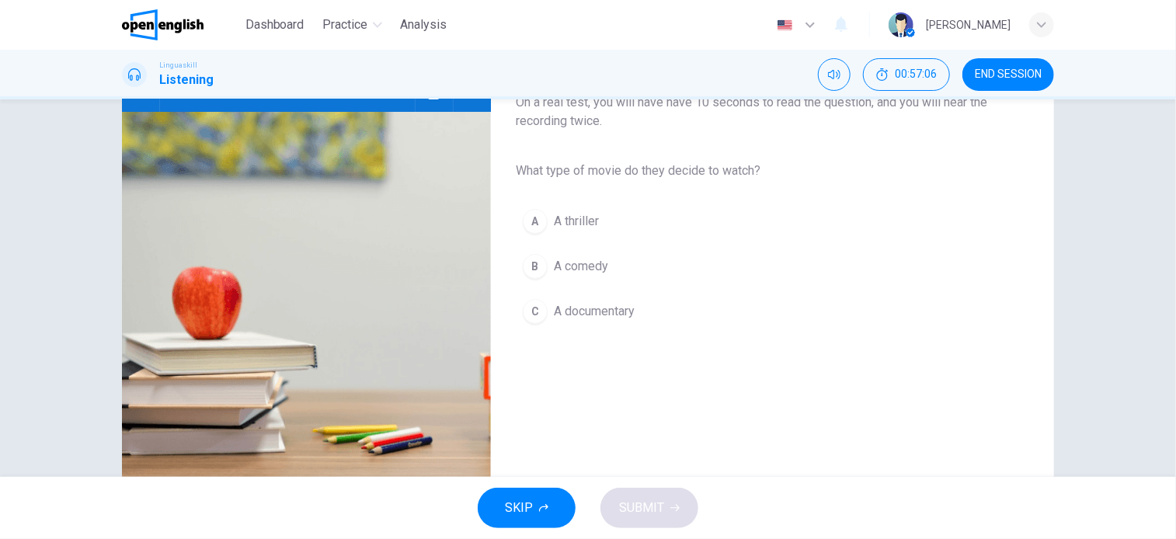
scroll to position [224, 0]
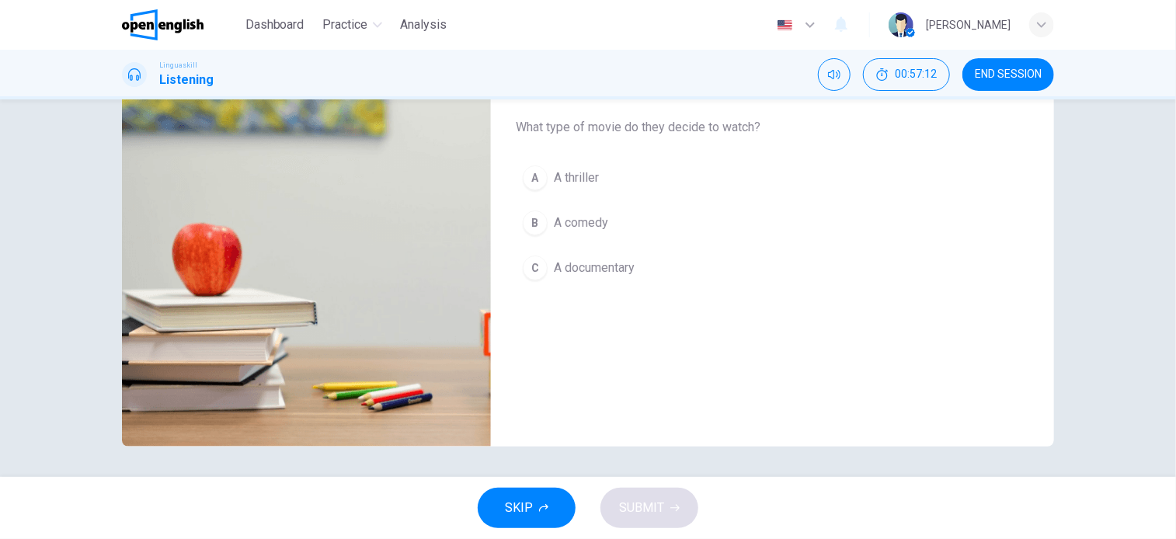
type input "*"
click at [585, 223] on span "A comedy" at bounding box center [581, 223] width 54 height 19
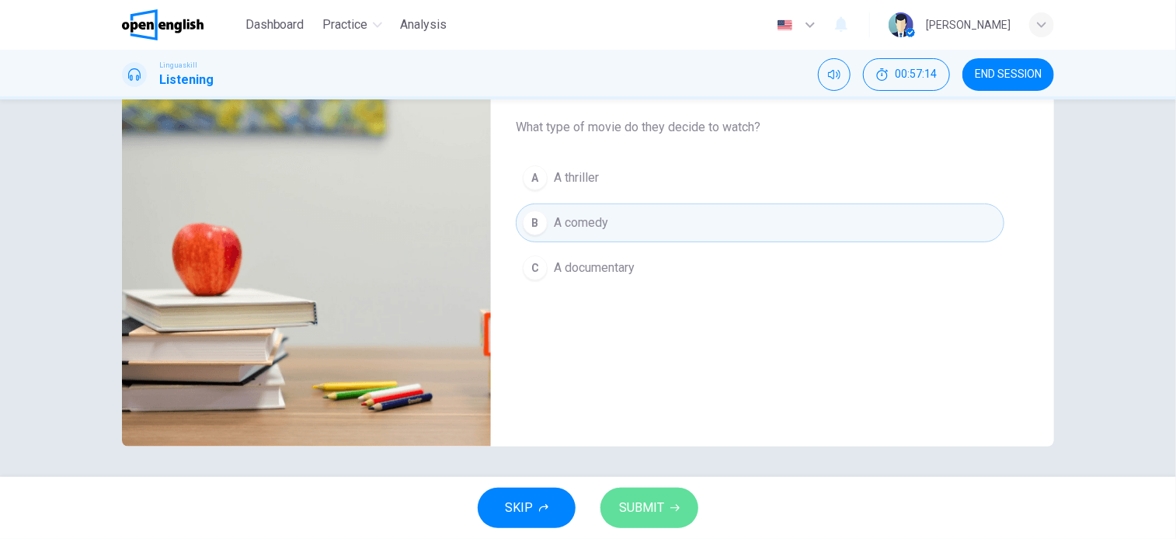
click at [636, 496] on button "SUBMIT" at bounding box center [650, 508] width 98 height 40
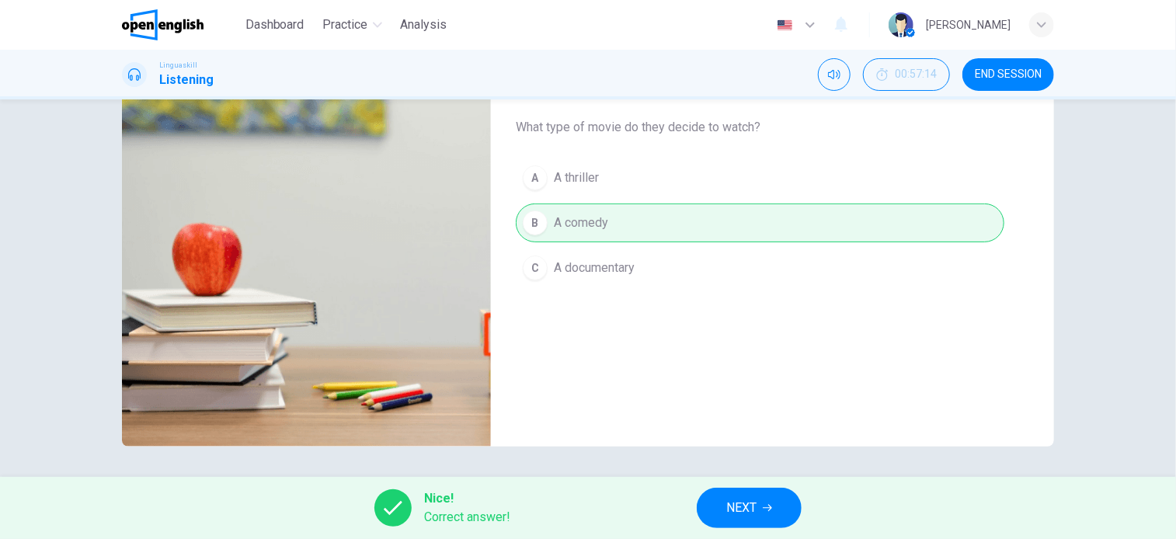
click at [755, 499] on span "NEXT" at bounding box center [741, 508] width 30 height 22
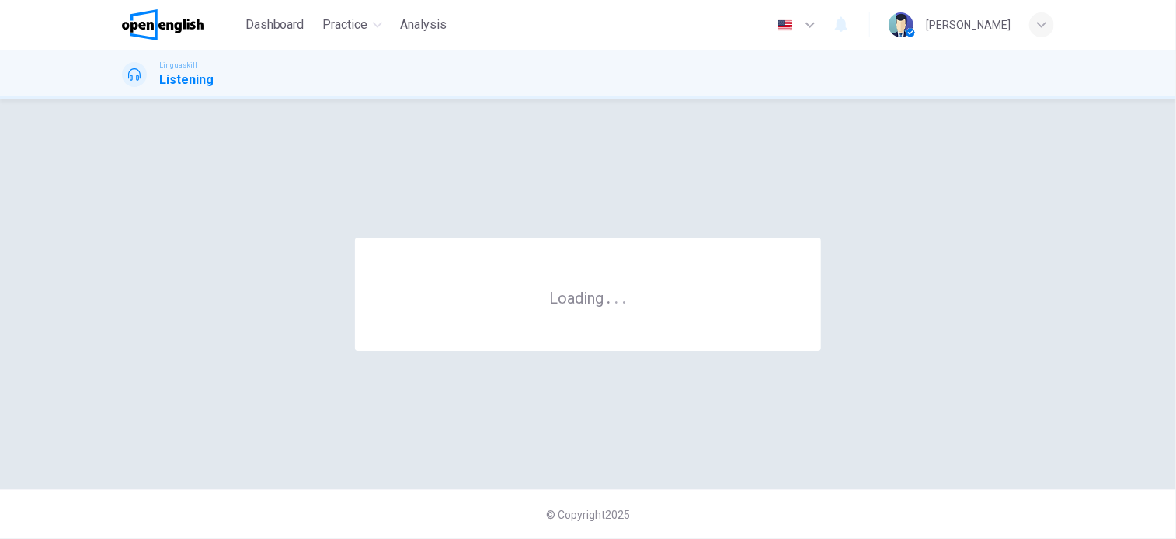
scroll to position [0, 0]
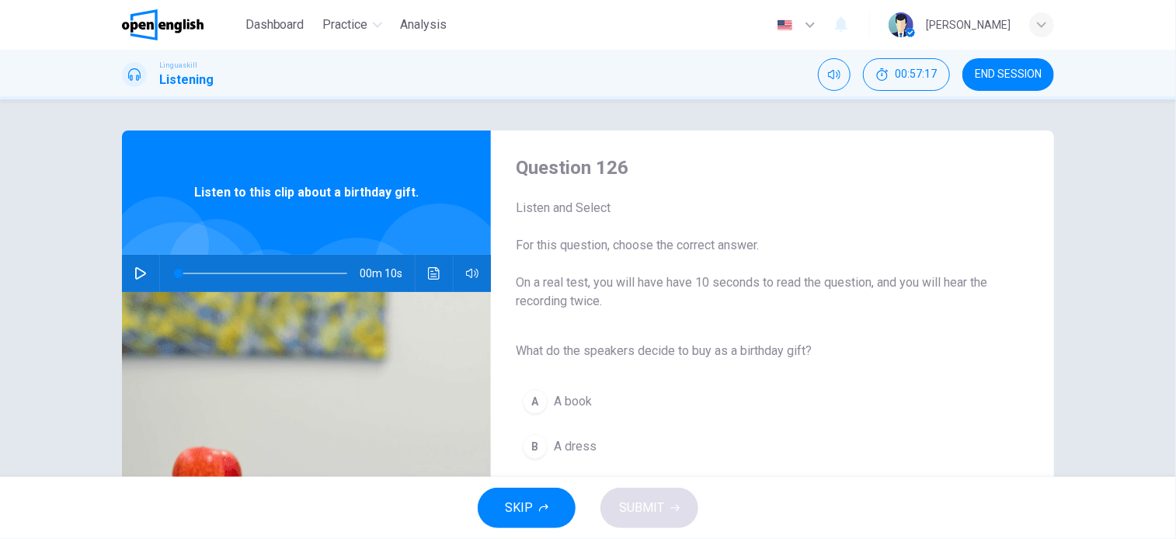
click at [138, 277] on icon "button" at bounding box center [140, 273] width 12 height 12
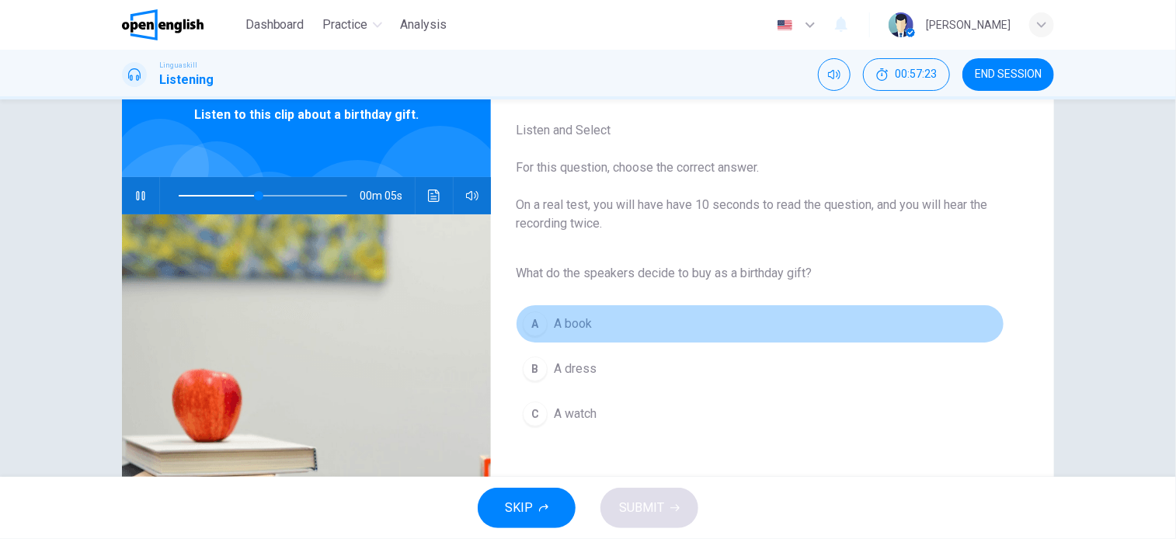
click at [580, 334] on button "A A book" at bounding box center [760, 324] width 489 height 39
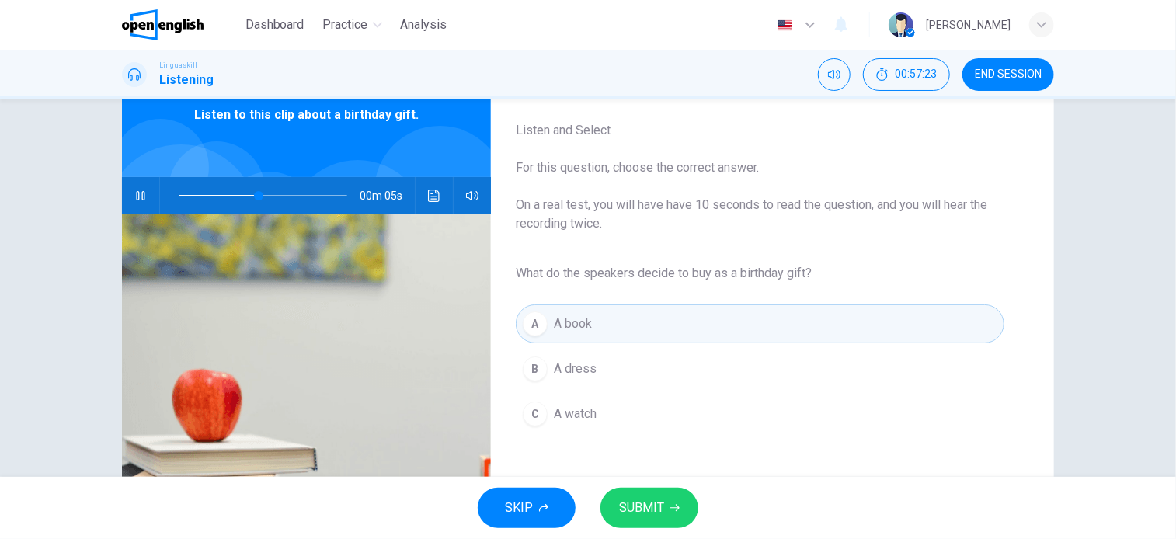
click at [636, 516] on span "SUBMIT" at bounding box center [641, 508] width 45 height 22
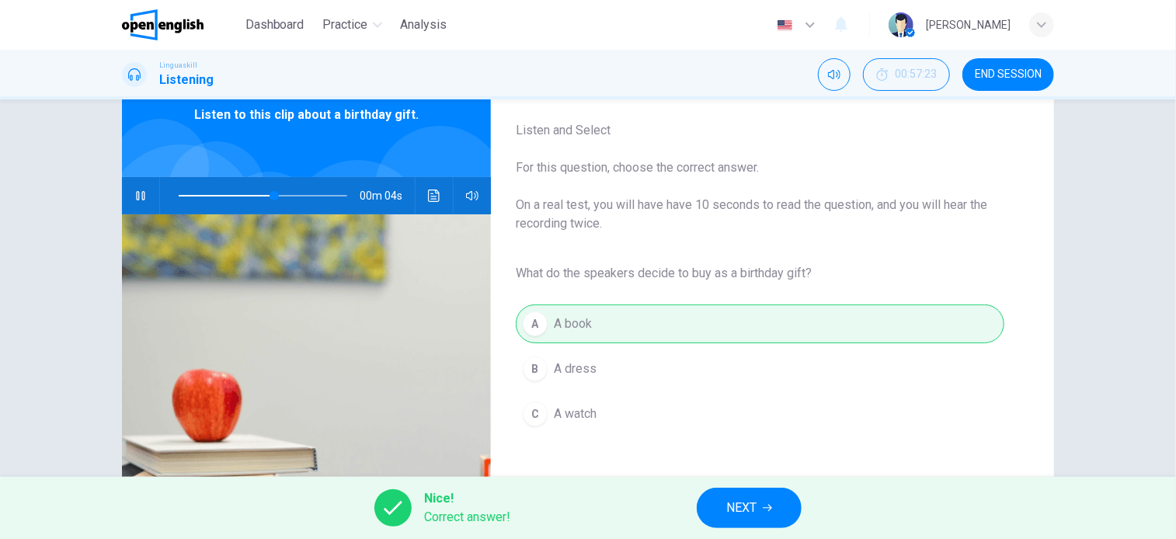
type input "**"
click at [750, 511] on span "NEXT" at bounding box center [741, 508] width 30 height 22
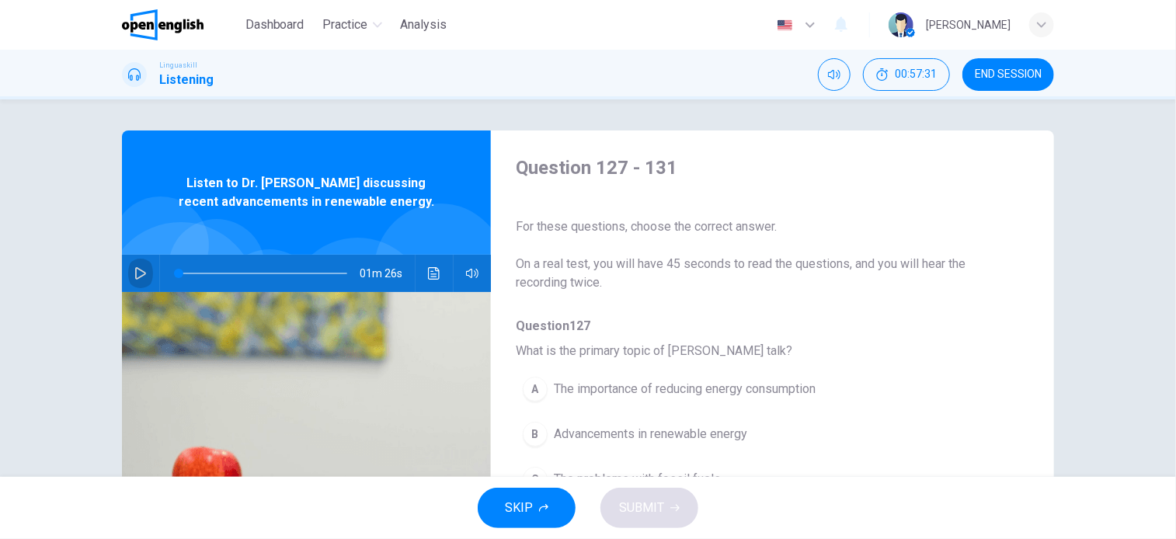
click at [141, 283] on button "button" at bounding box center [140, 273] width 25 height 37
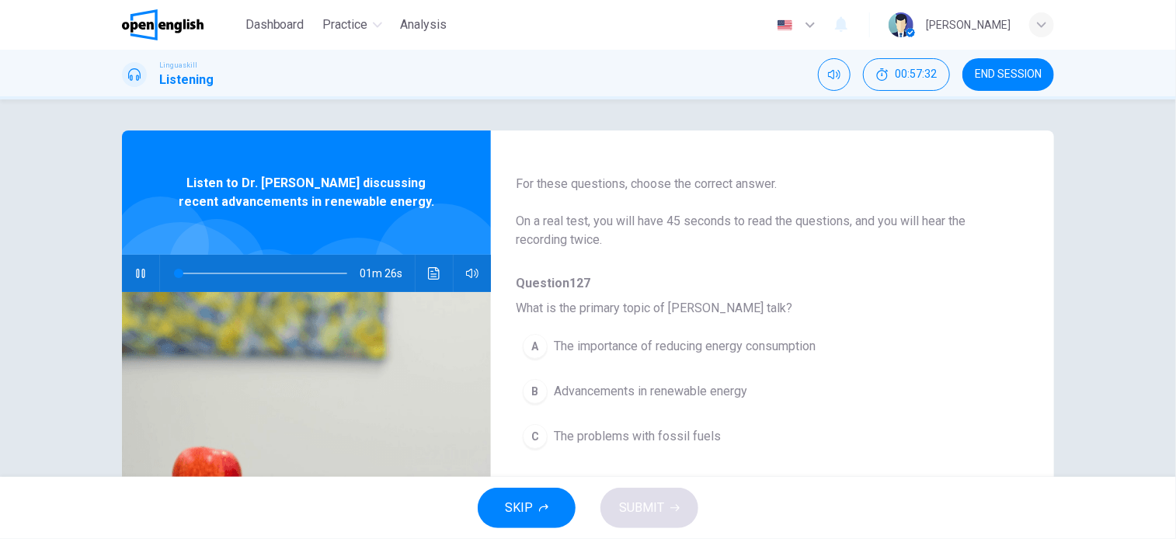
scroll to position [155, 0]
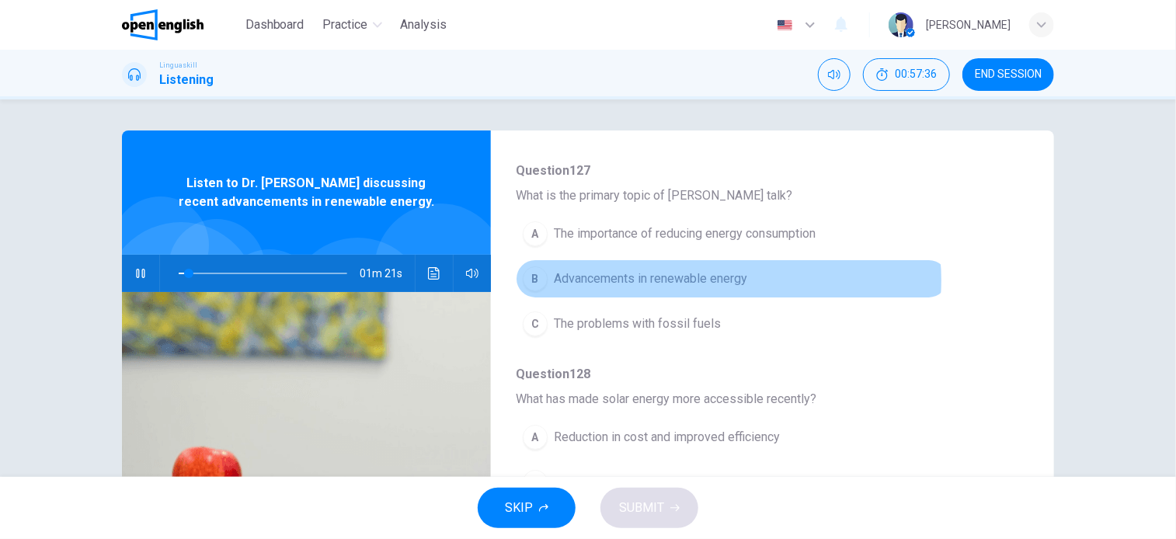
click at [718, 280] on span "Advancements in renewable energy" at bounding box center [650, 279] width 193 height 19
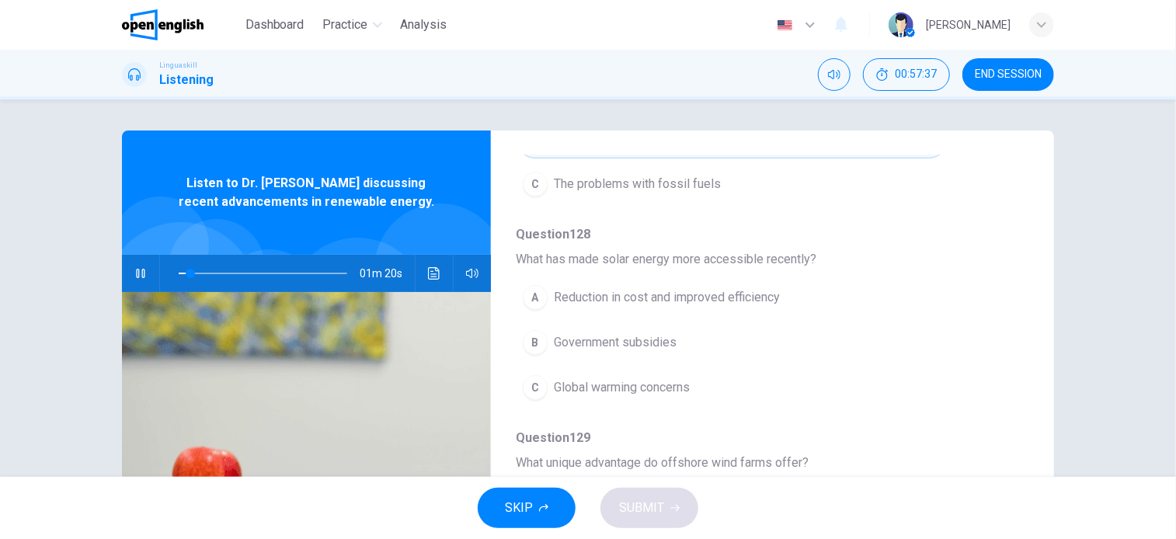
scroll to position [311, 0]
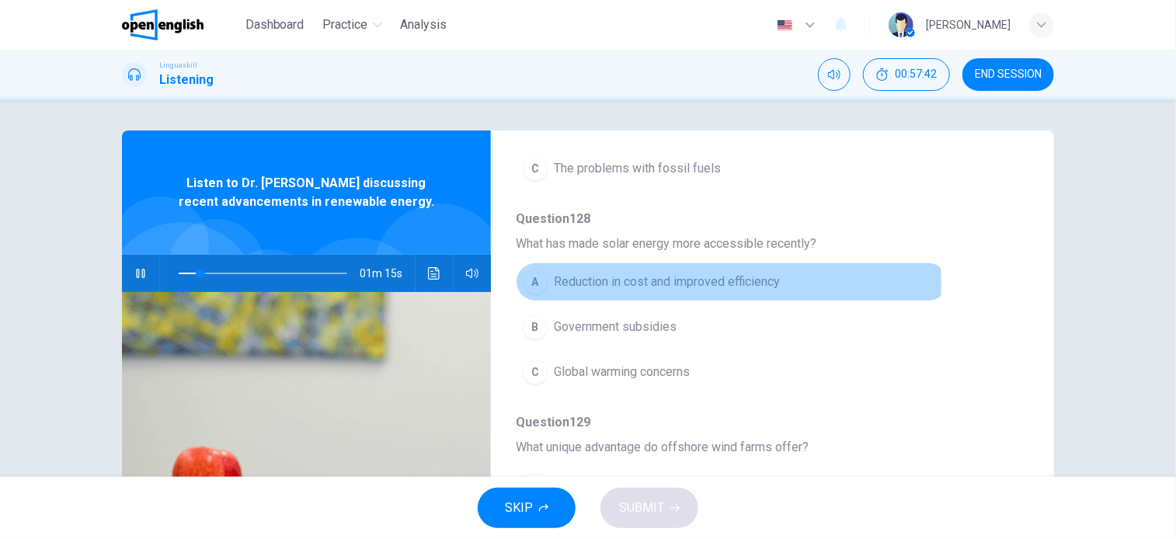
click at [681, 284] on span "Reduction in cost and improved efficiency" at bounding box center [667, 282] width 226 height 19
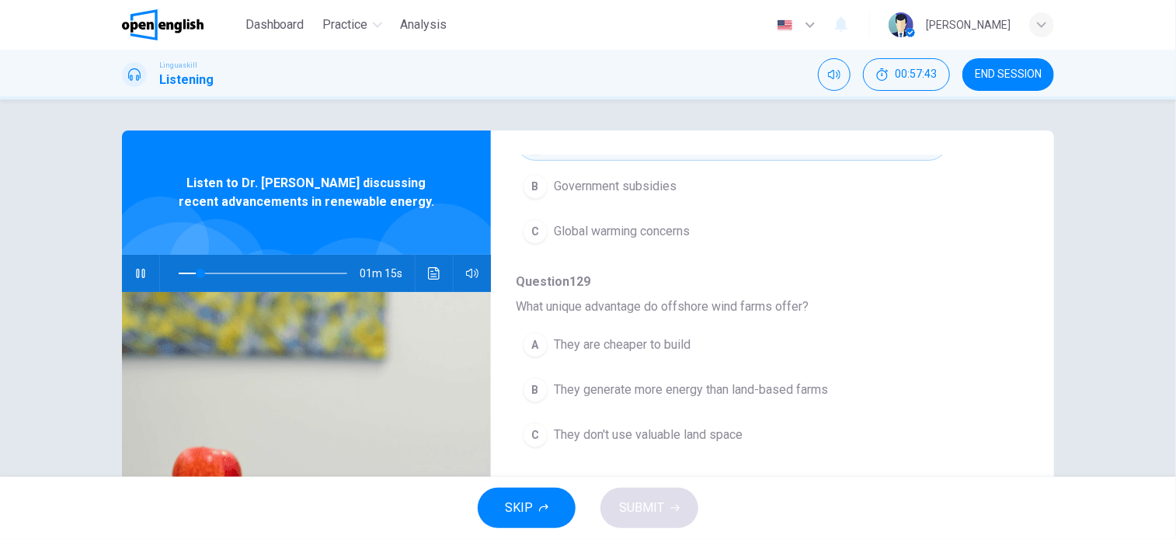
scroll to position [466, 0]
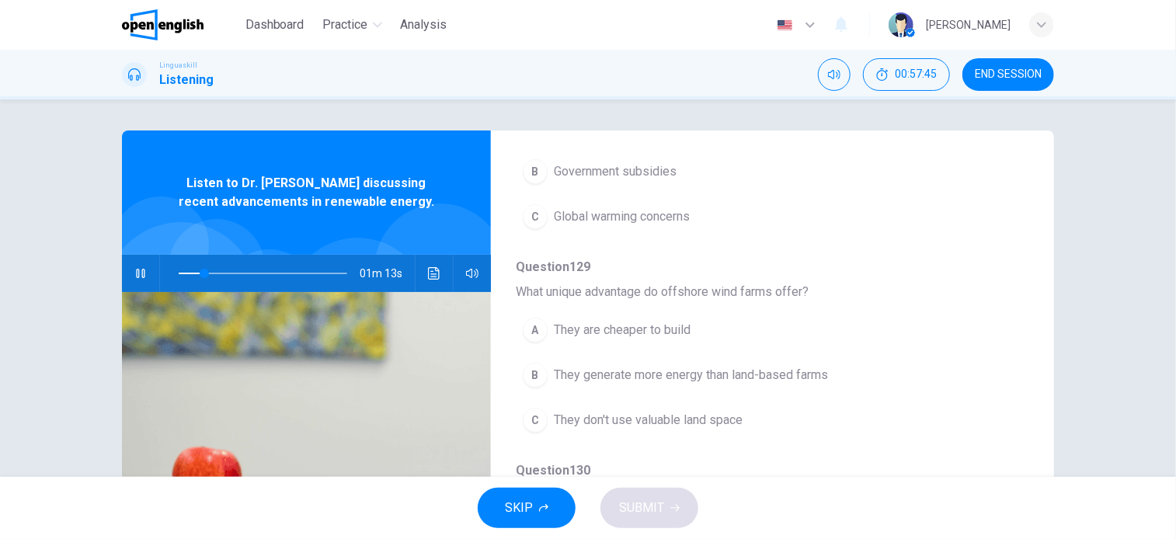
click at [692, 374] on span "They generate more energy than land-based farms" at bounding box center [691, 375] width 274 height 19
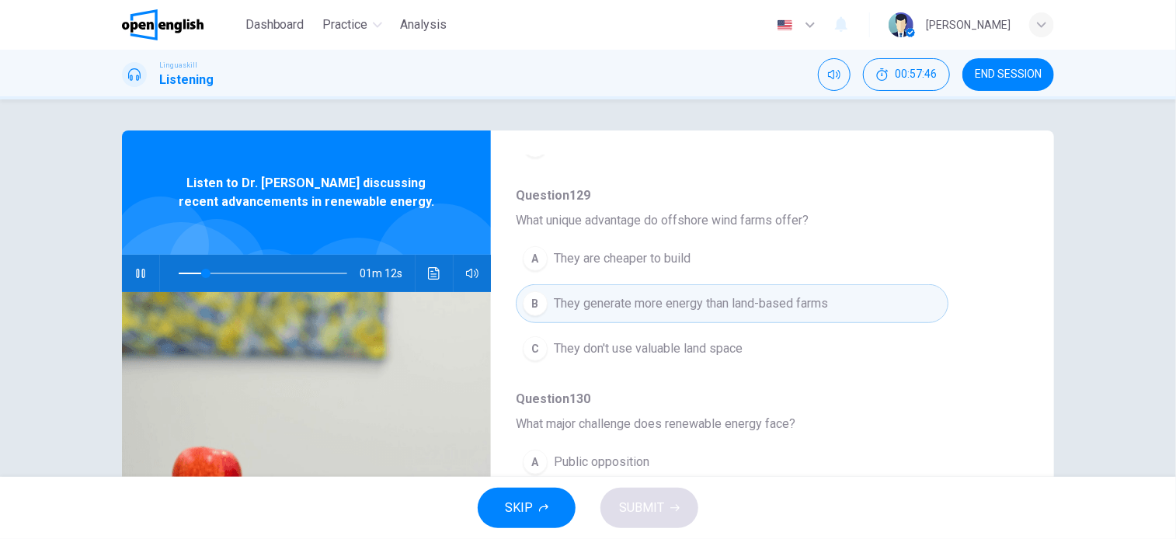
scroll to position [684, 0]
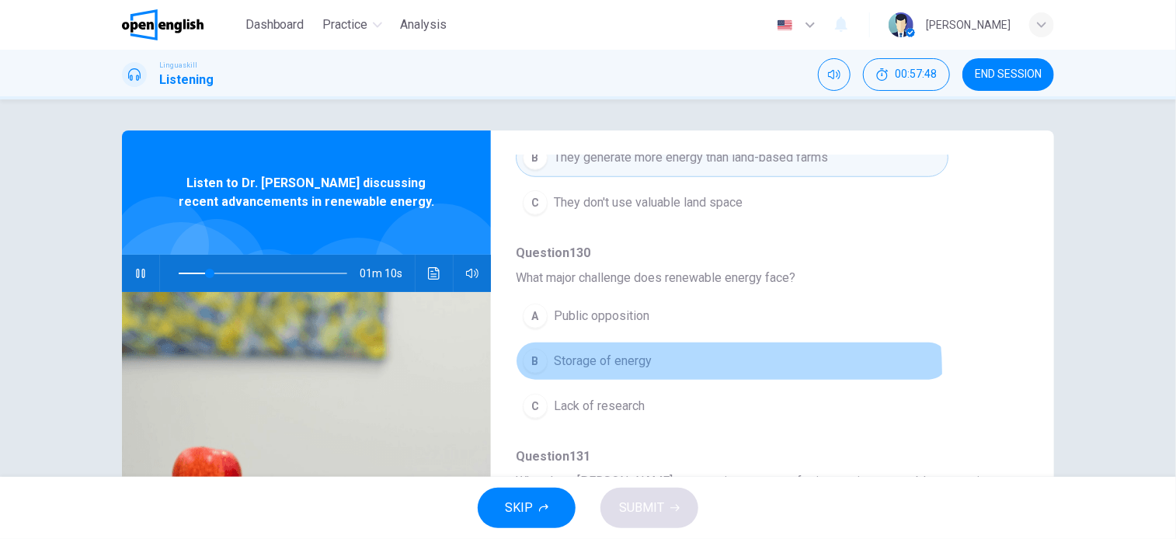
click at [626, 369] on button "B Storage of energy" at bounding box center [732, 361] width 433 height 39
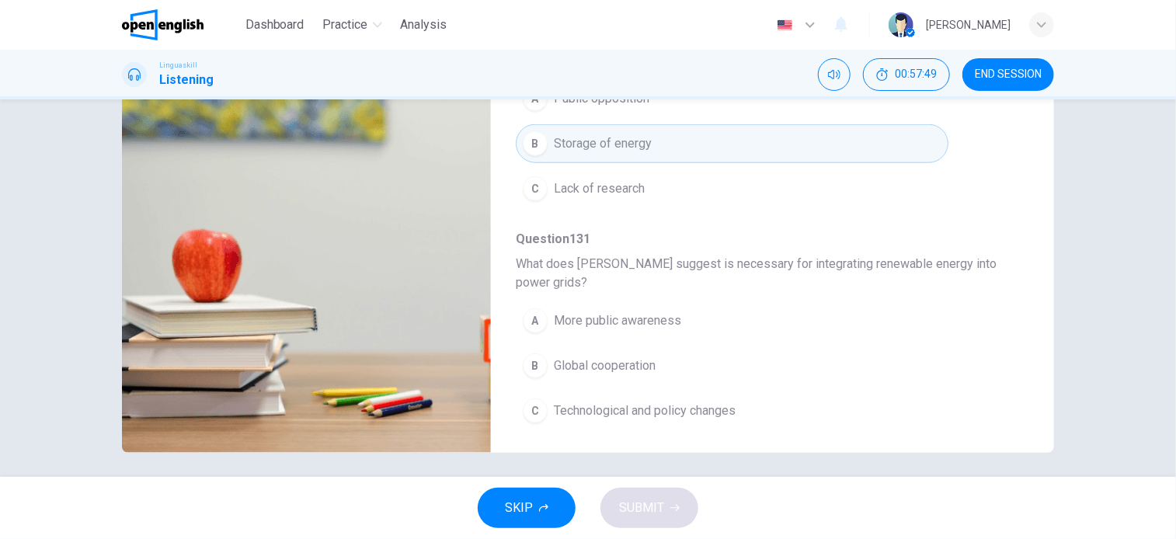
scroll to position [224, 0]
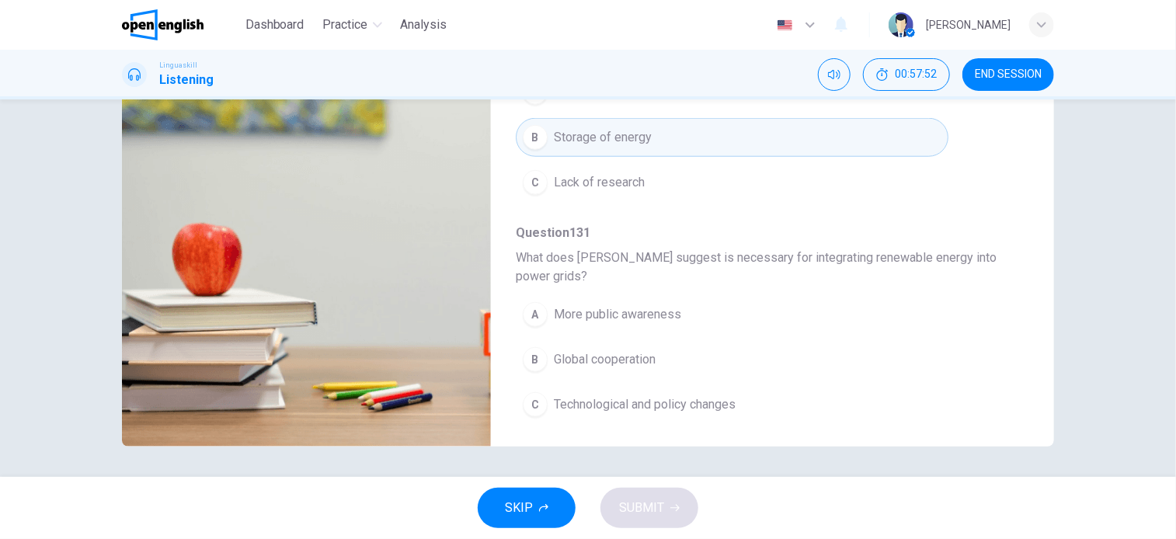
click at [654, 405] on span "Technological and policy changes" at bounding box center [645, 404] width 182 height 19
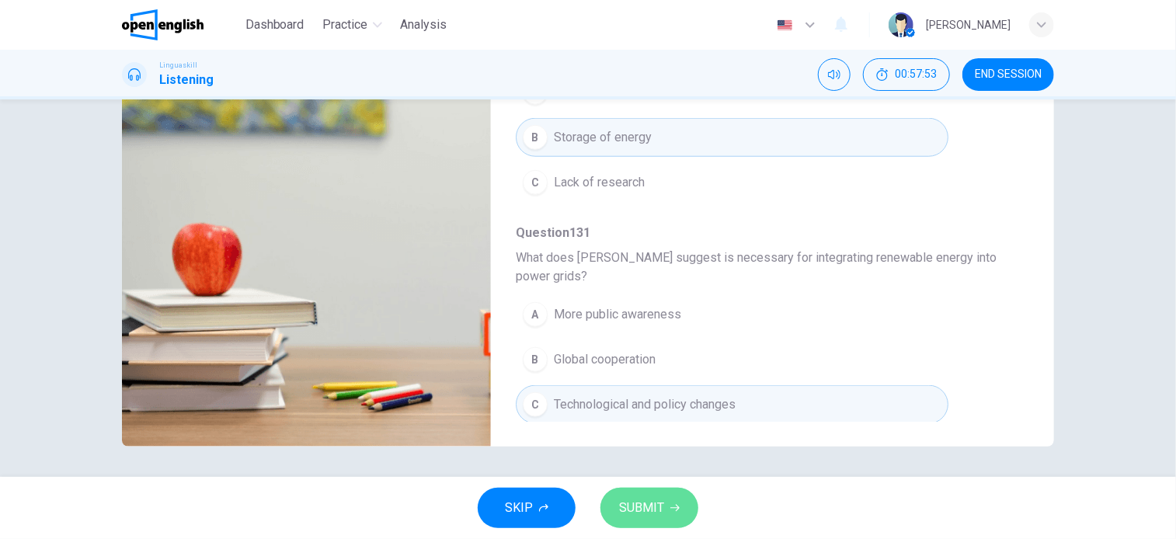
click at [680, 511] on button "SUBMIT" at bounding box center [650, 508] width 98 height 40
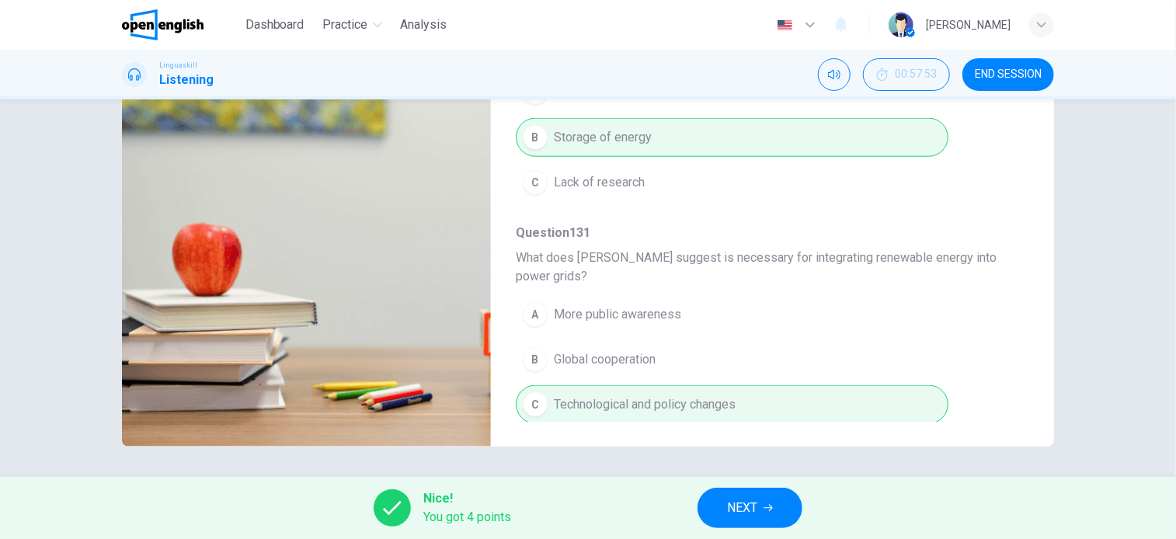
type input "**"
click at [755, 511] on span "NEXT" at bounding box center [742, 508] width 30 height 22
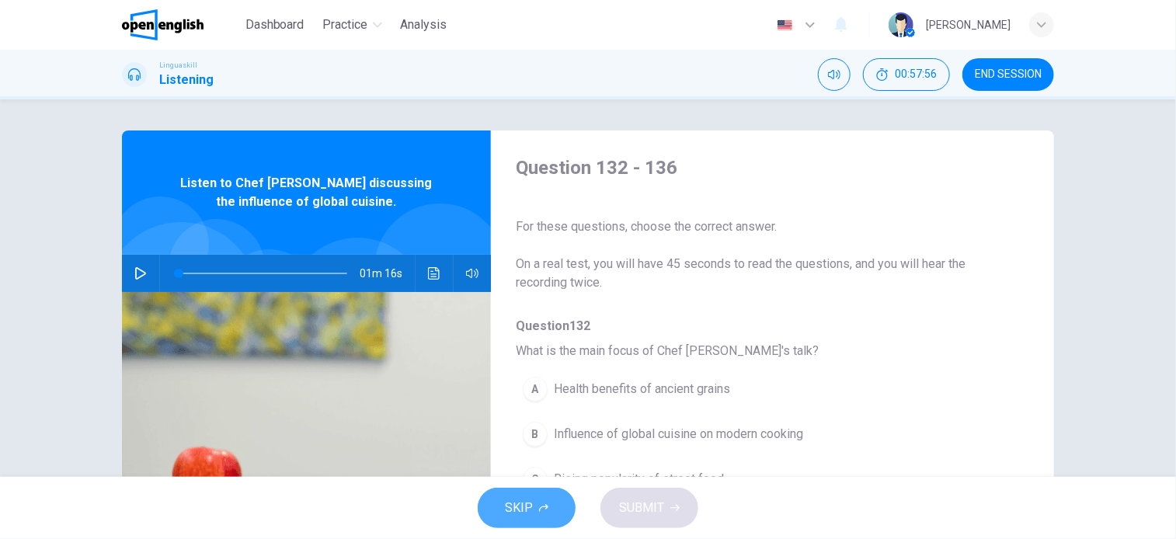
click at [520, 504] on span "SKIP" at bounding box center [519, 508] width 28 height 22
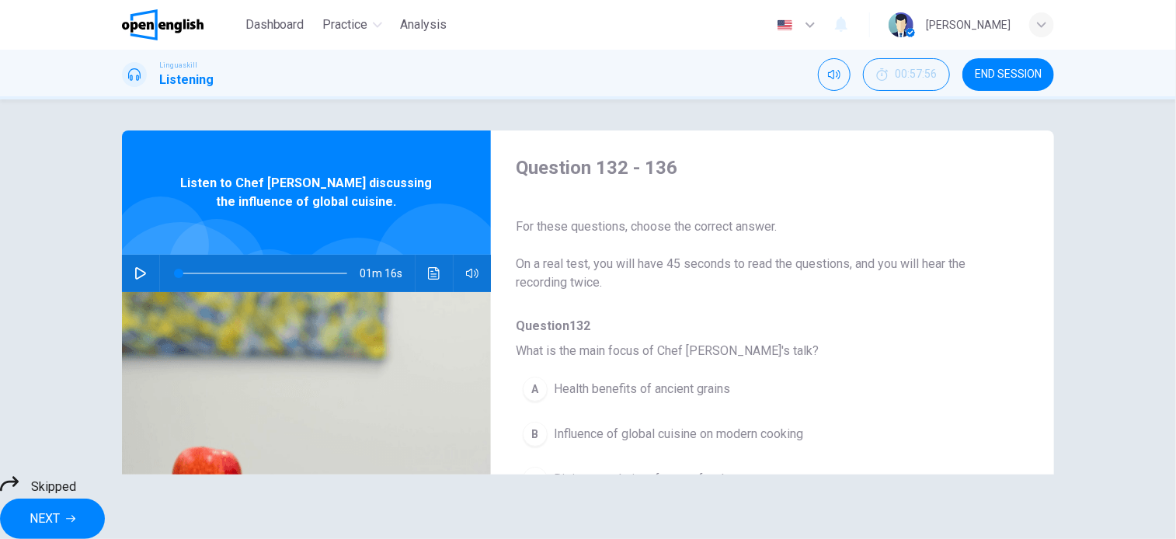
click at [60, 509] on span "NEXT" at bounding box center [45, 519] width 30 height 22
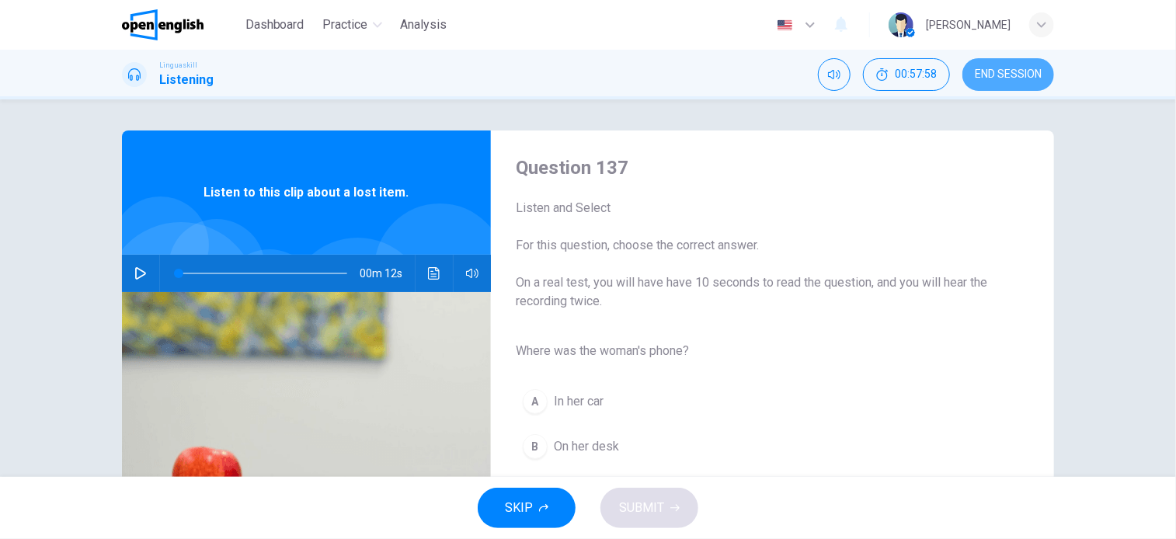
click at [1025, 68] on span "END SESSION" at bounding box center [1008, 74] width 67 height 12
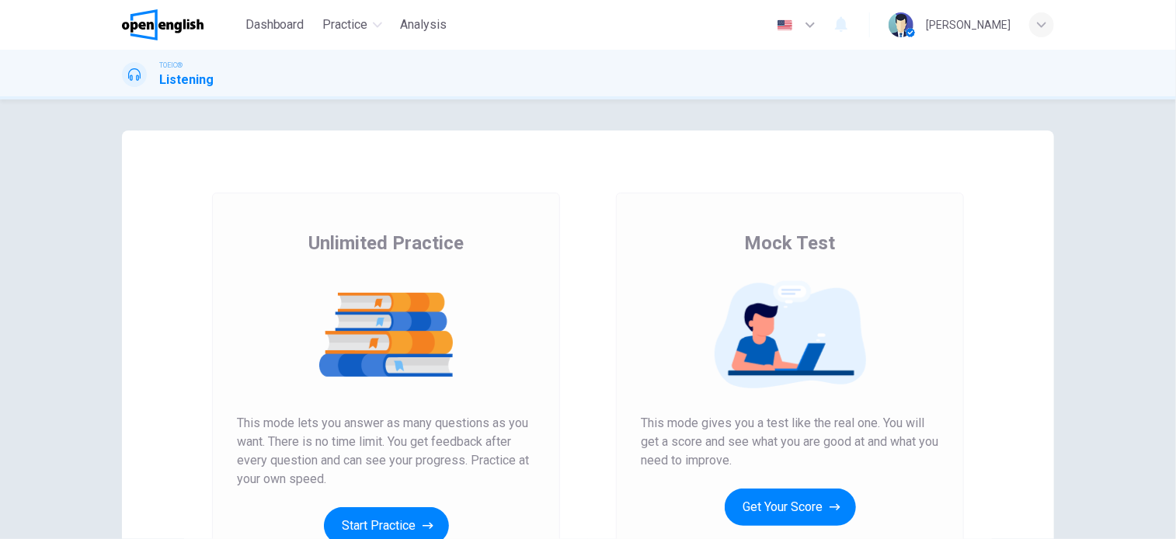
click at [914, 21] on img at bounding box center [901, 24] width 25 height 25
click at [365, 538] on div at bounding box center [588, 539] width 1176 height 0
click at [817, 509] on button "Get Your Score" at bounding box center [790, 507] width 131 height 37
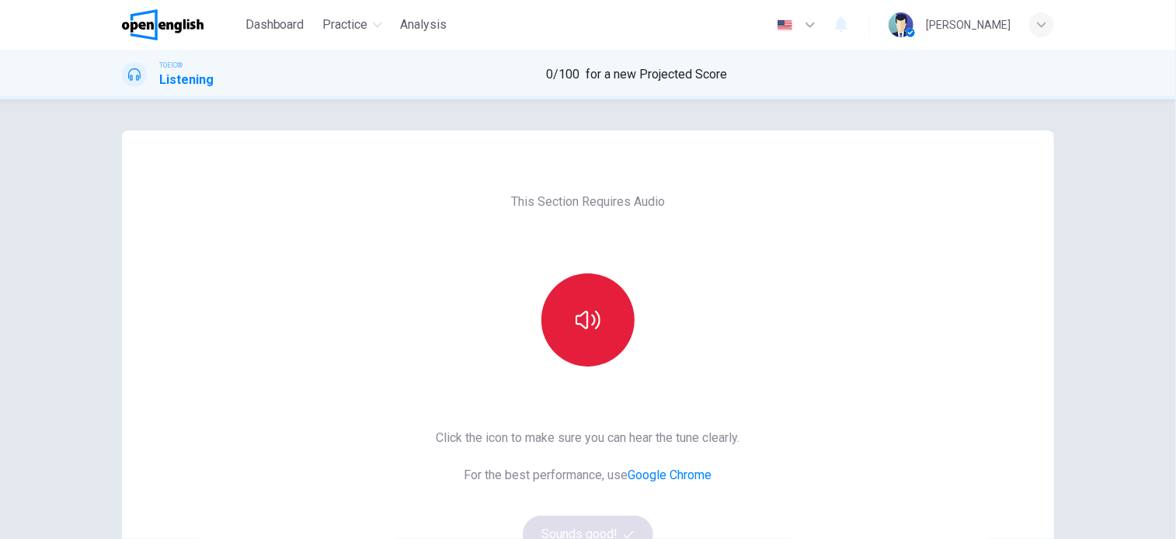
click at [588, 324] on icon "button" at bounding box center [588, 320] width 25 height 19
click at [620, 527] on button "Sounds good!" at bounding box center [588, 534] width 131 height 37
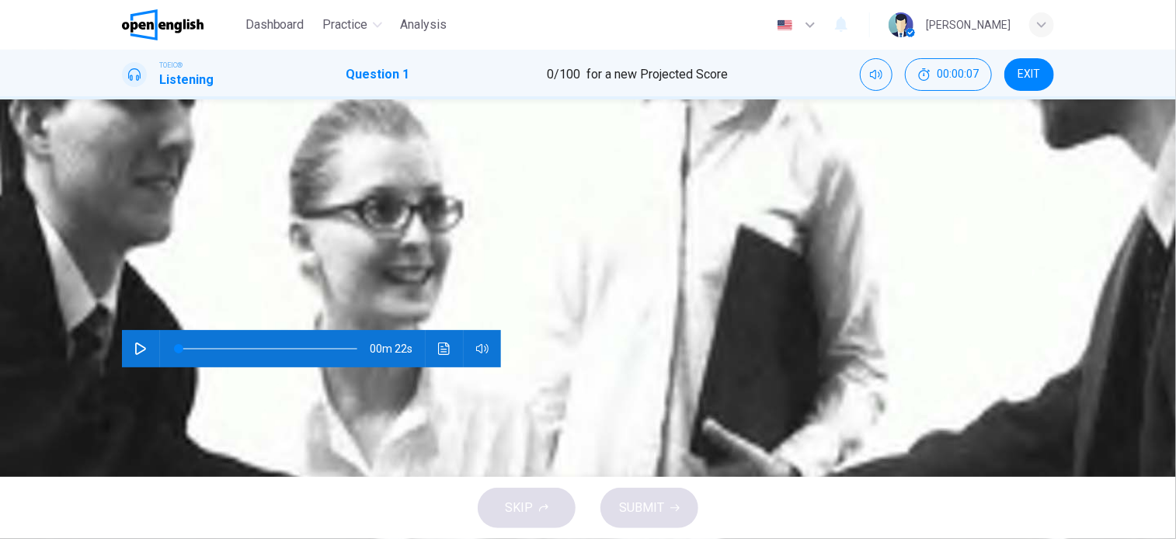
click at [138, 343] on icon "button" at bounding box center [140, 349] width 12 height 12
click at [183, 200] on div "B" at bounding box center [170, 188] width 25 height 25
click at [651, 520] on button "SUBMIT" at bounding box center [650, 508] width 98 height 40
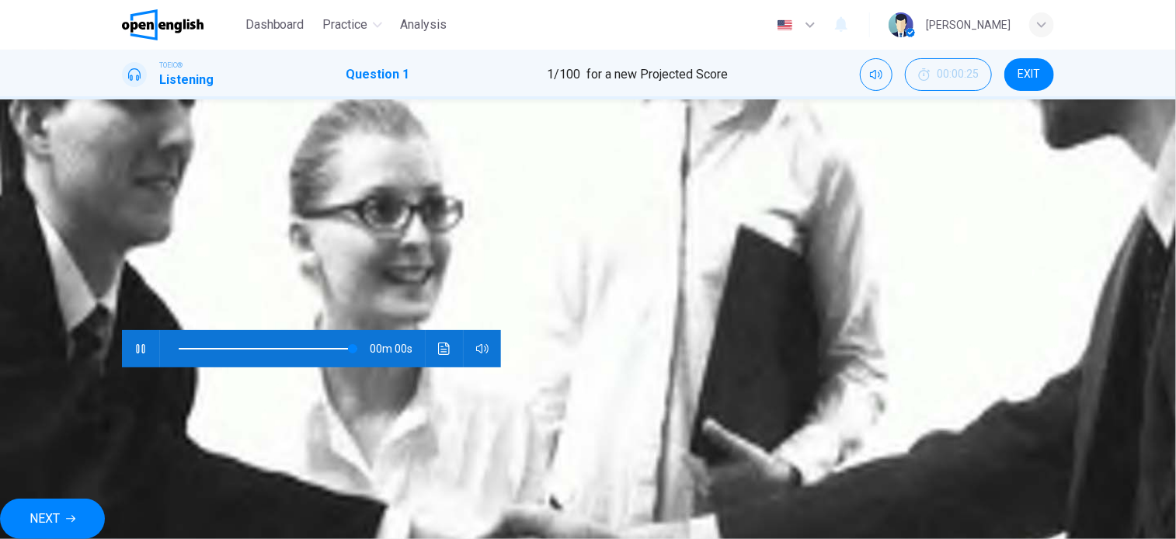
type input "*"
click at [602, 497] on span "Explanation" at bounding box center [593, 492] width 54 height 12
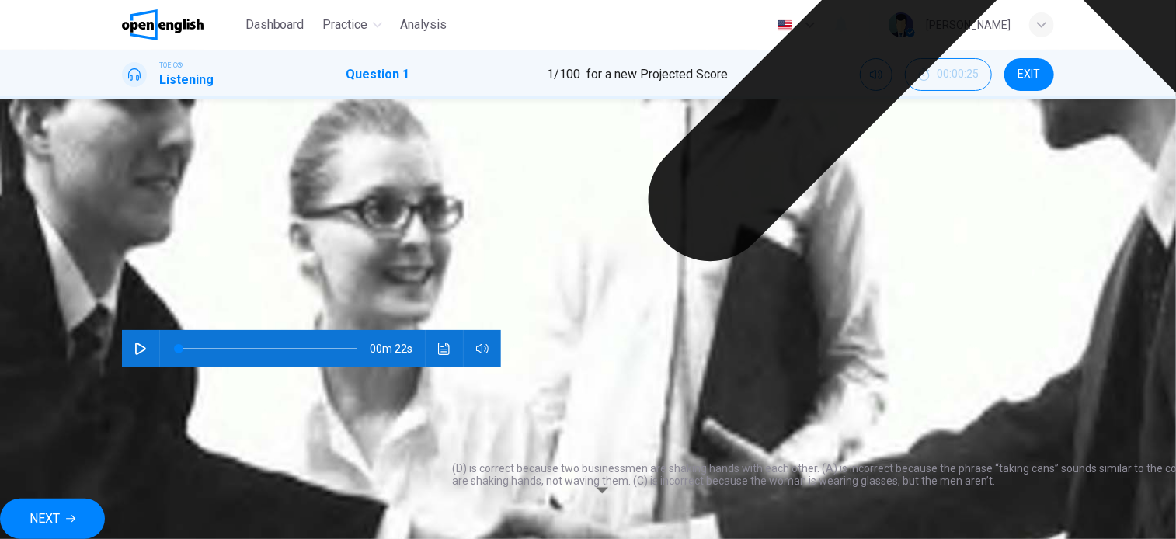
click at [16, 469] on icon at bounding box center [9, 463] width 12 height 12
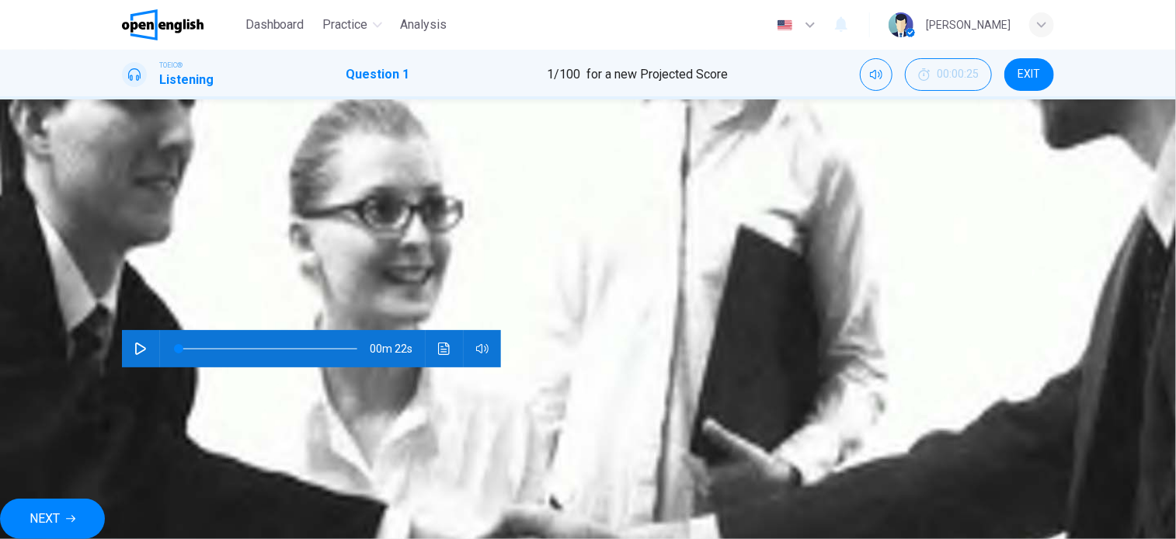
click at [60, 508] on span "NEXT" at bounding box center [45, 519] width 30 height 22
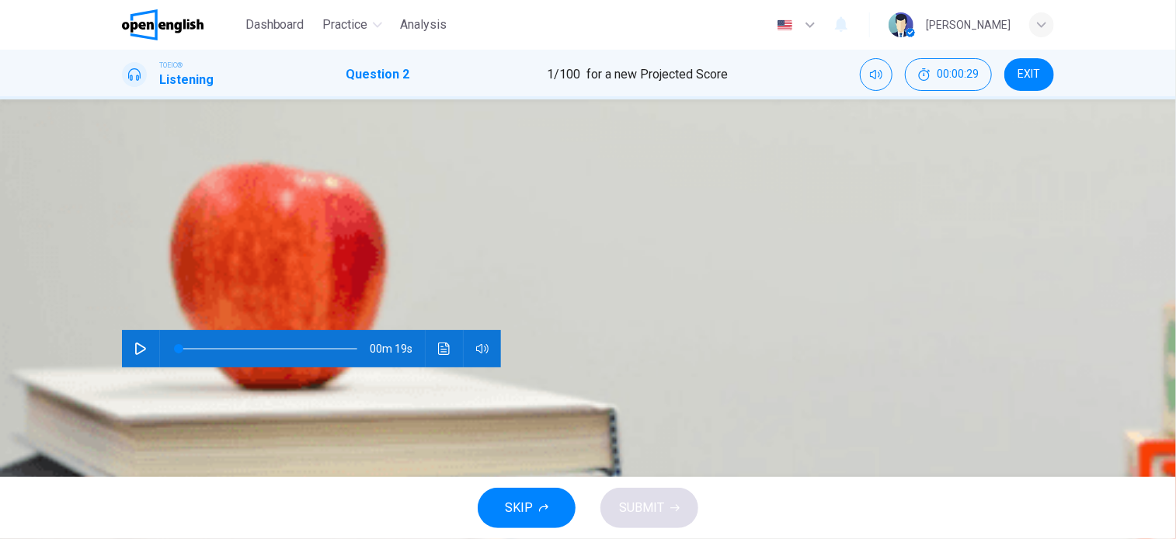
scroll to position [68, 0]
click at [138, 343] on icon "button" at bounding box center [140, 349] width 11 height 12
click at [136, 343] on icon "button" at bounding box center [140, 349] width 12 height 12
type input "*"
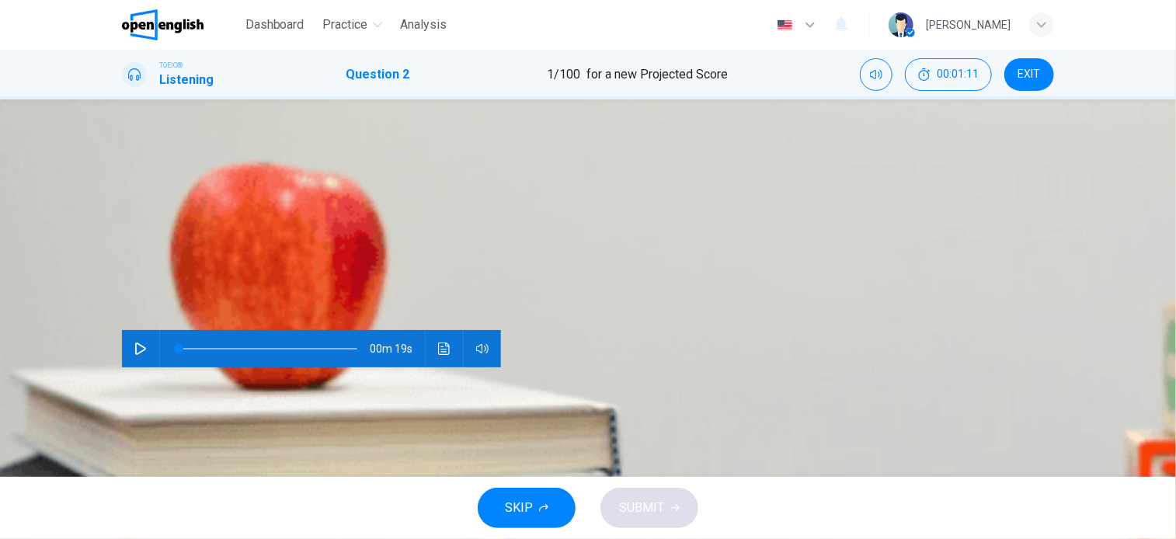
drag, startPoint x: 550, startPoint y: 394, endPoint x: 548, endPoint y: 404, distance: 10.2
click at [217, 200] on div "C" at bounding box center [204, 188] width 25 height 25
click at [656, 515] on span "SUBMIT" at bounding box center [641, 508] width 45 height 22
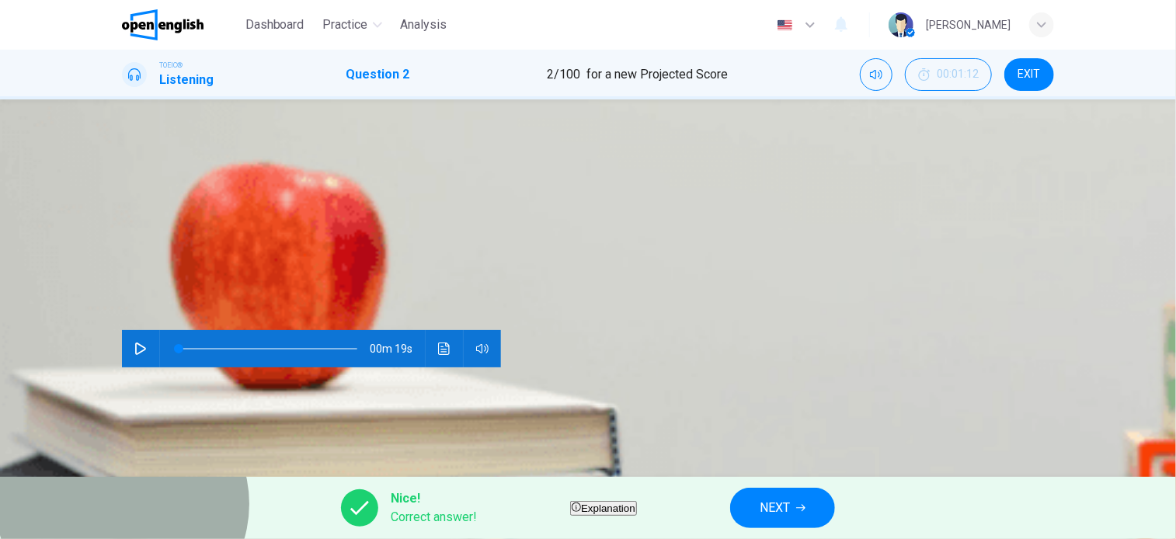
click at [637, 515] on button "Explanation" at bounding box center [603, 508] width 67 height 15
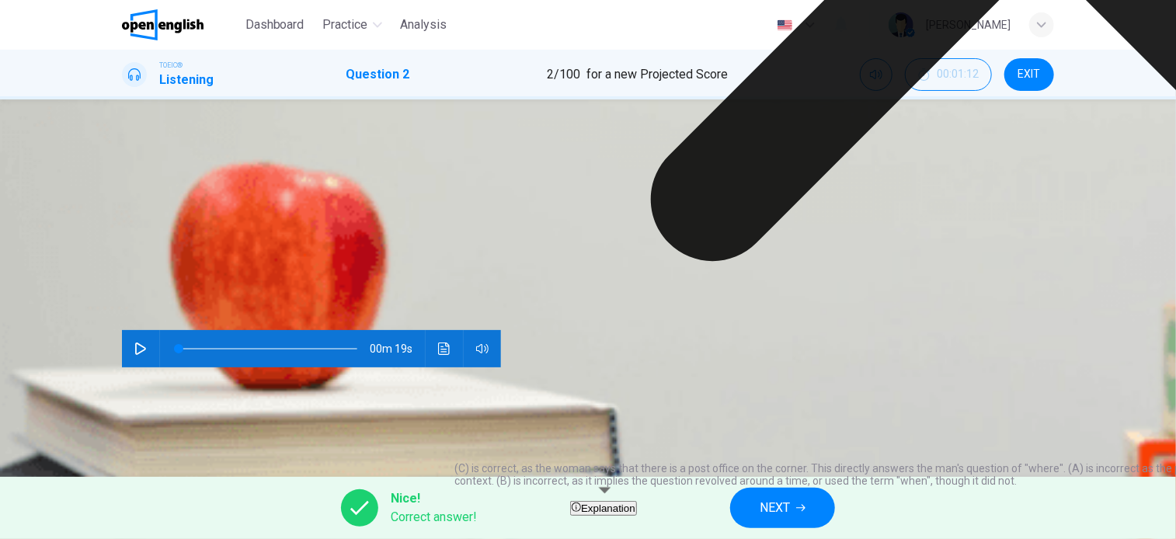
click at [790, 508] on span "NEXT" at bounding box center [775, 508] width 30 height 22
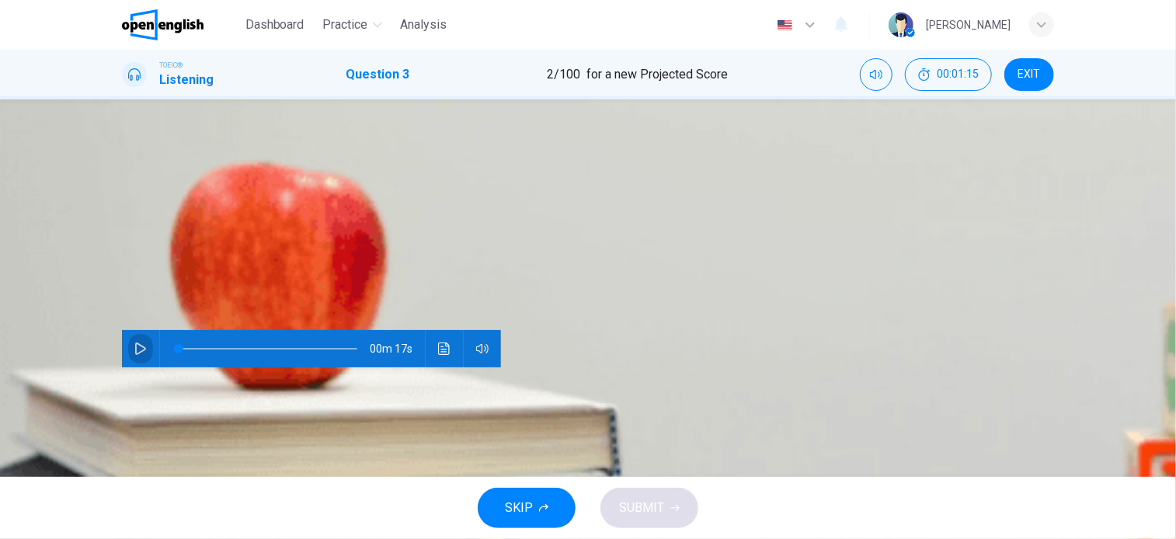
click at [134, 330] on button "button" at bounding box center [140, 348] width 25 height 37
click at [135, 343] on icon "button" at bounding box center [140, 349] width 11 height 12
click at [174, 330] on div at bounding box center [265, 348] width 210 height 37
drag, startPoint x: 209, startPoint y: 274, endPoint x: 218, endPoint y: 274, distance: 9.3
click at [218, 338] on span at bounding box center [268, 349] width 179 height 22
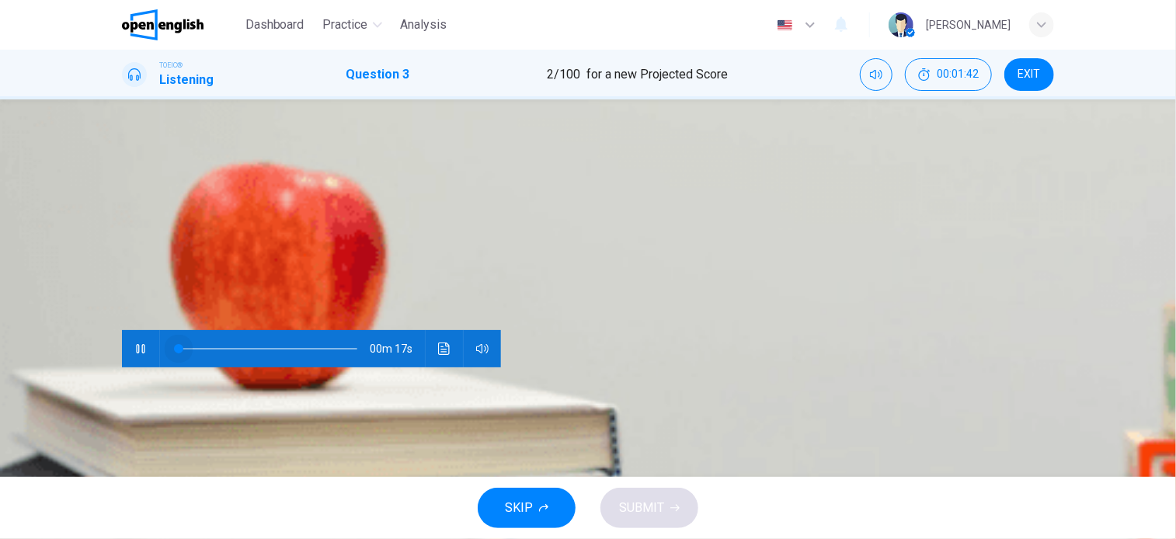
drag, startPoint x: 207, startPoint y: 273, endPoint x: 155, endPoint y: 277, distance: 52.2
click at [155, 330] on div "00m 17s" at bounding box center [311, 348] width 379 height 37
click at [141, 343] on icon "button" at bounding box center [140, 349] width 12 height 12
click at [148, 200] on div "A" at bounding box center [136, 188] width 25 height 25
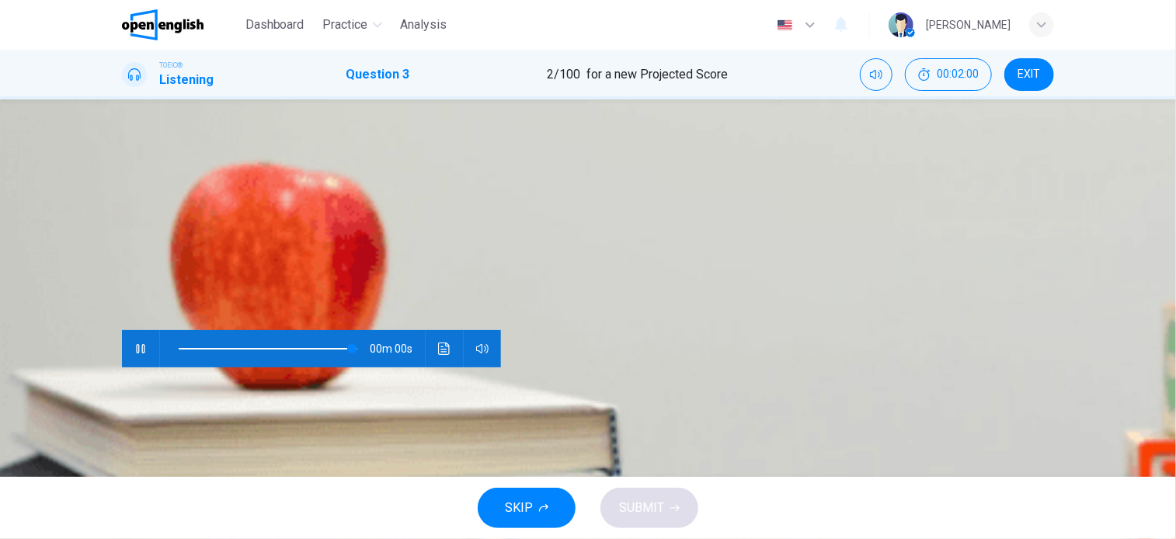
type input "*"
click at [654, 513] on span "SUBMIT" at bounding box center [641, 508] width 45 height 22
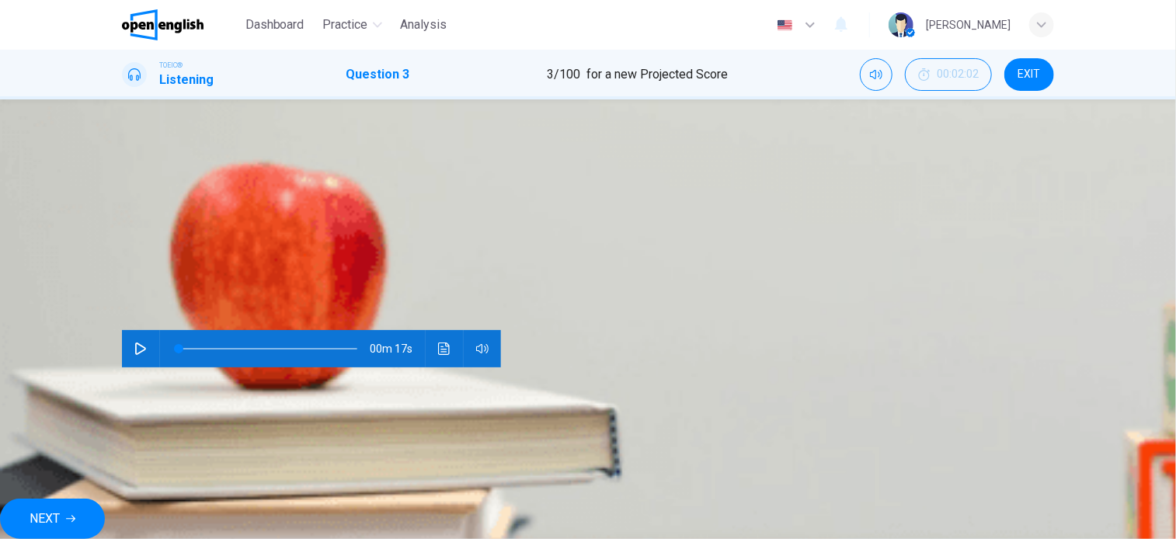
click at [622, 499] on button "Explanation" at bounding box center [588, 491] width 67 height 15
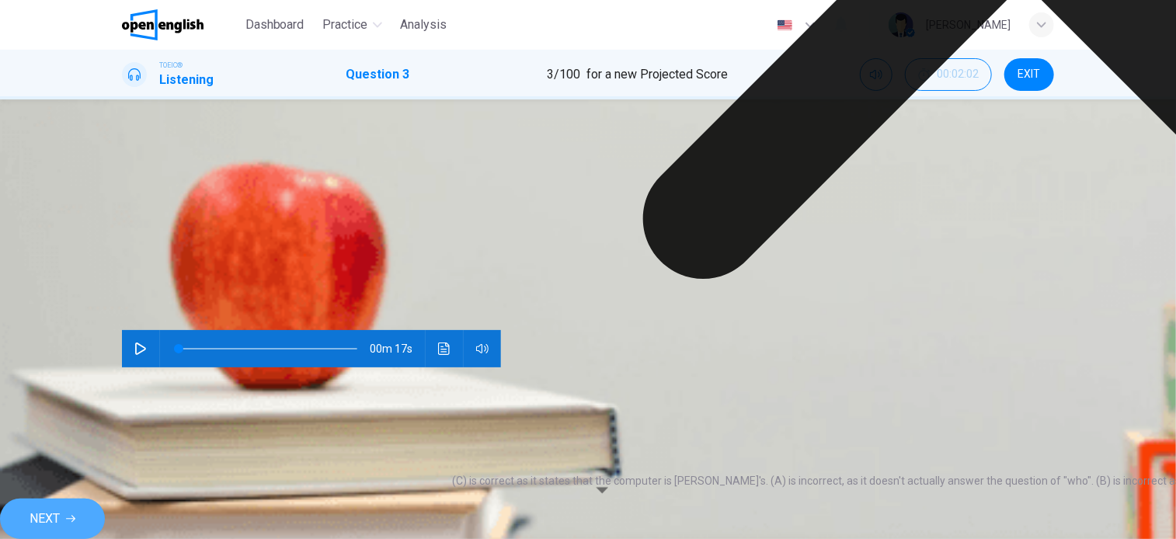
click at [60, 510] on span "NEXT" at bounding box center [45, 519] width 30 height 22
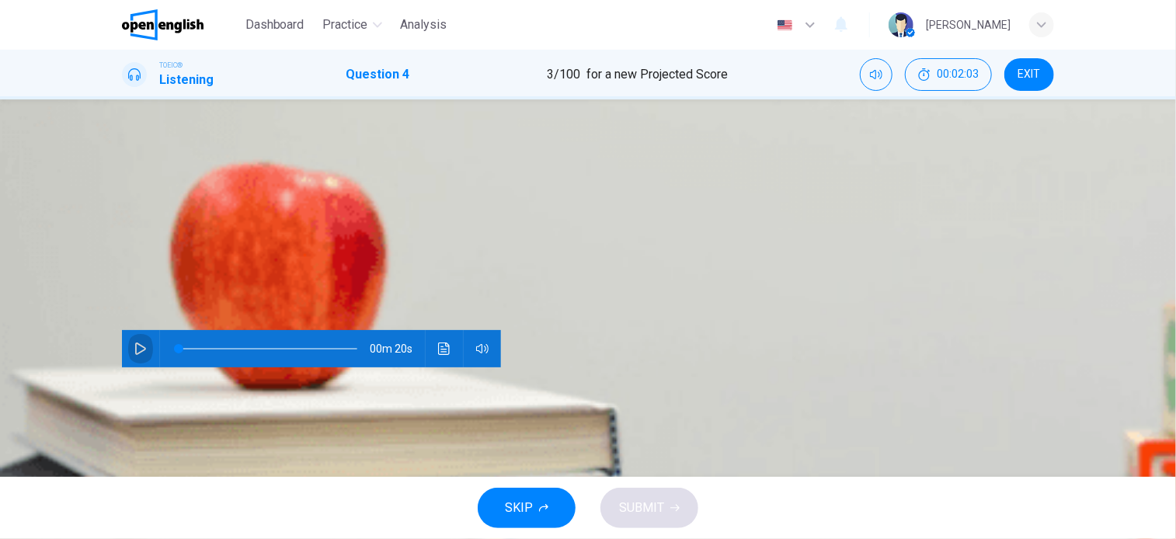
click at [141, 343] on icon "button" at bounding box center [140, 349] width 12 height 12
click at [138, 343] on icon "button" at bounding box center [140, 349] width 12 height 12
click at [183, 200] on div "B" at bounding box center [170, 188] width 25 height 25
click at [656, 523] on button "SUBMIT" at bounding box center [650, 508] width 98 height 40
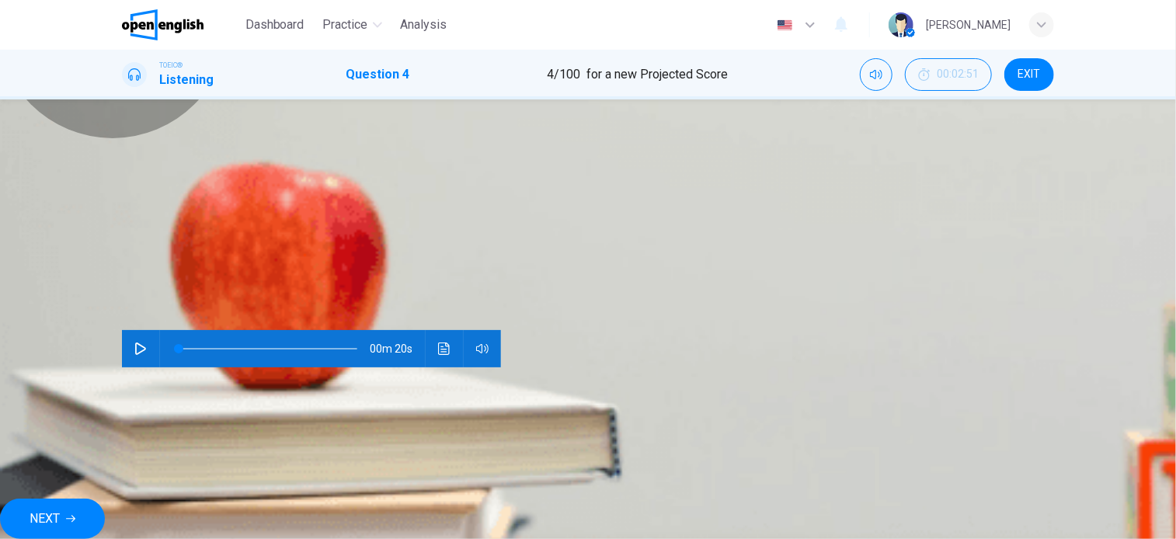
click at [620, 497] on span "Explanation" at bounding box center [593, 492] width 54 height 12
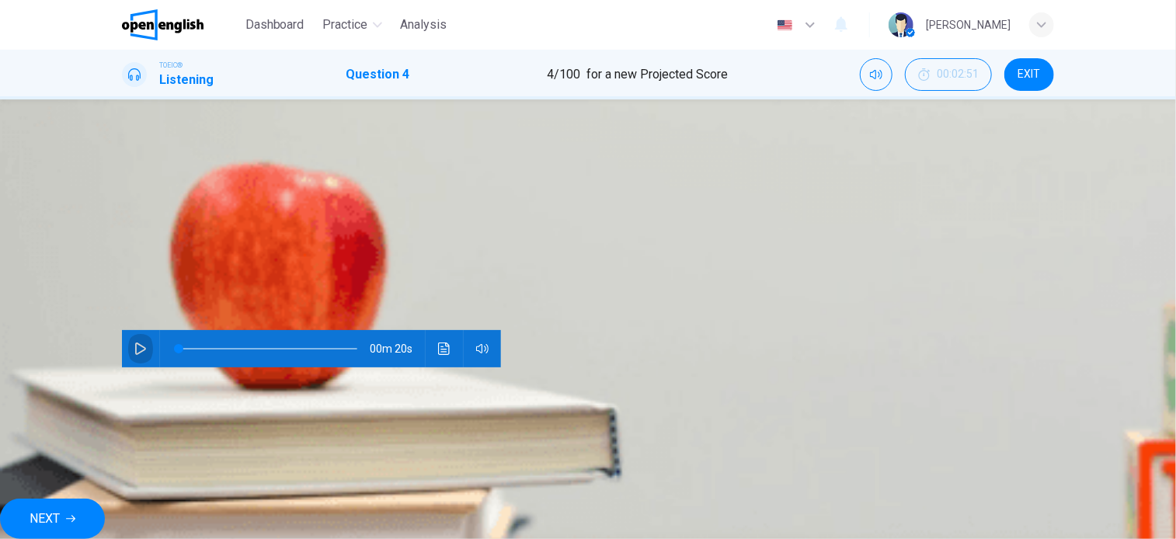
click at [128, 330] on button "button" at bounding box center [140, 348] width 25 height 37
type input "*"
